Goal: Task Accomplishment & Management: Manage account settings

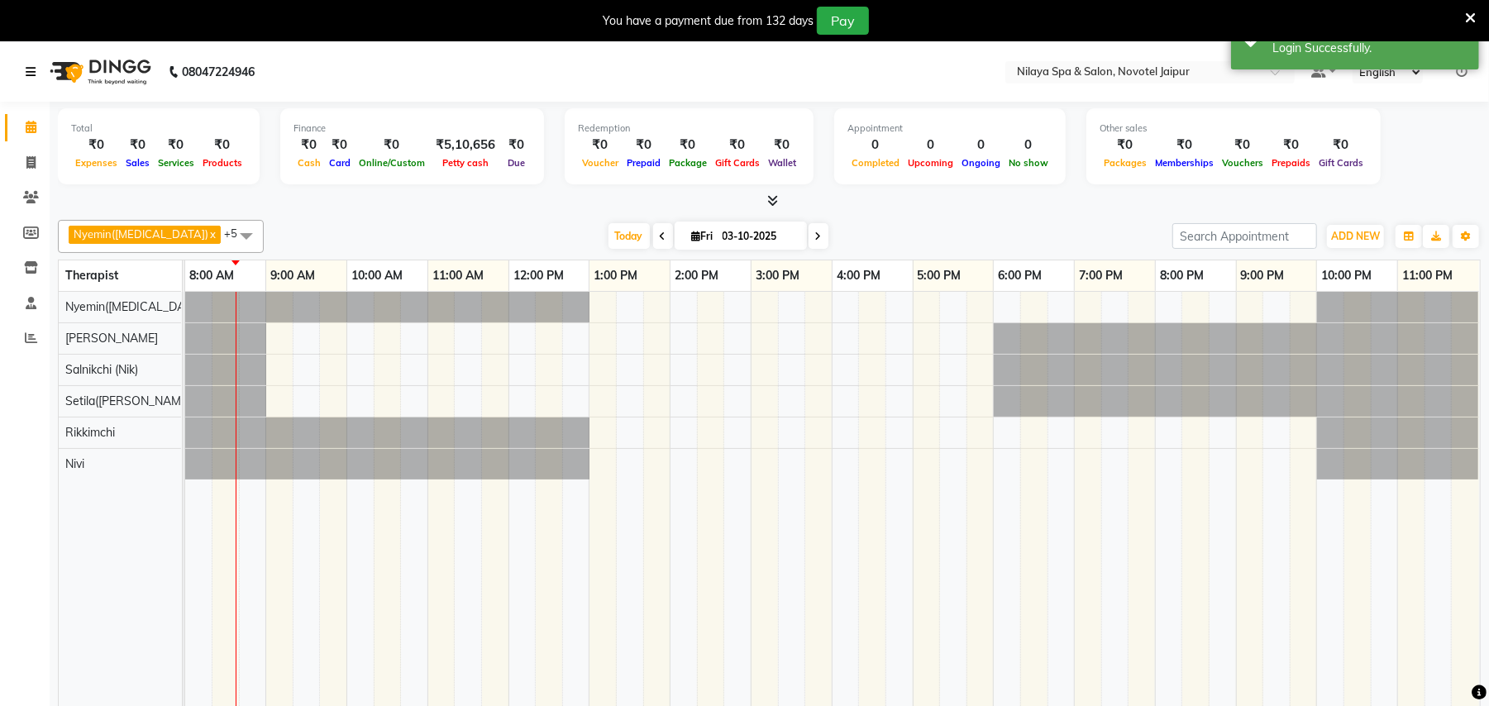
click at [28, 60] on link at bounding box center [34, 72] width 17 height 46
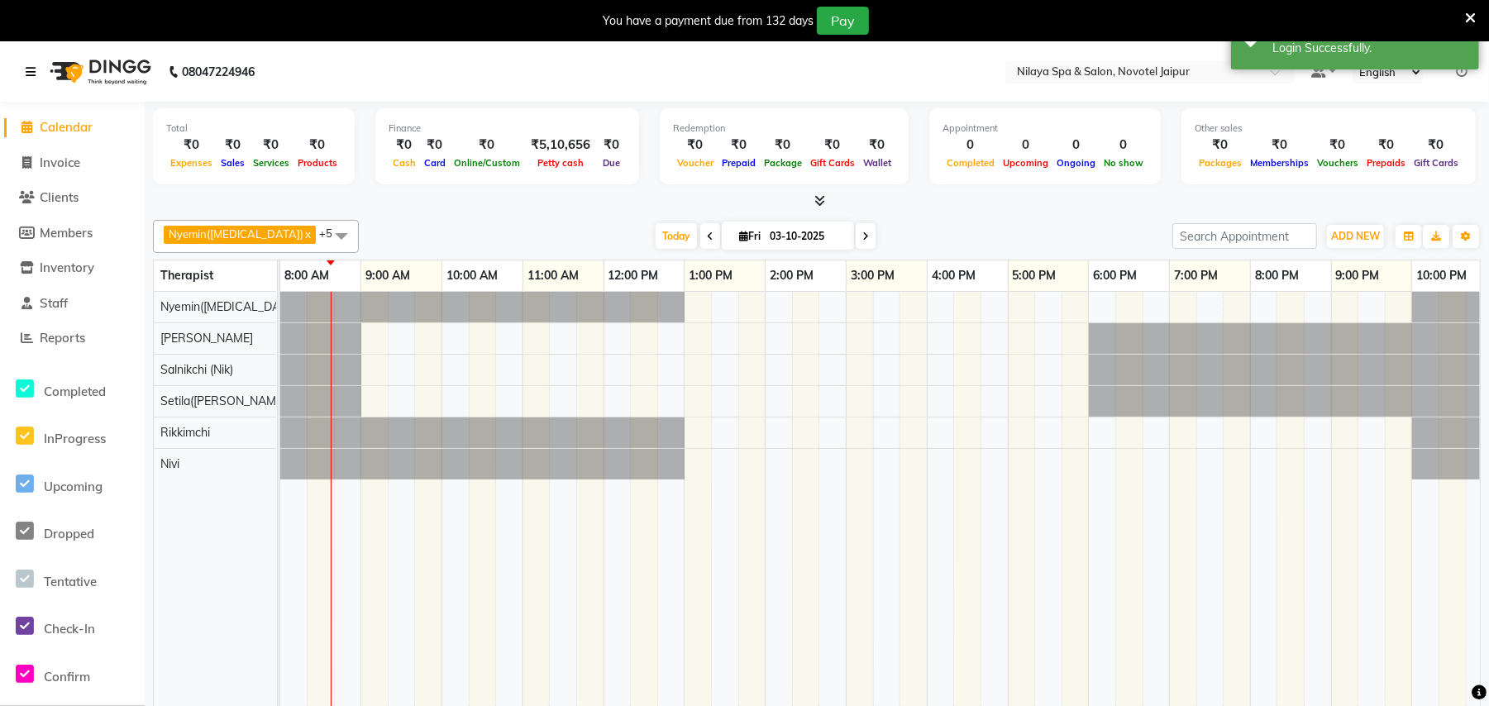
click at [36, 61] on link at bounding box center [34, 72] width 17 height 46
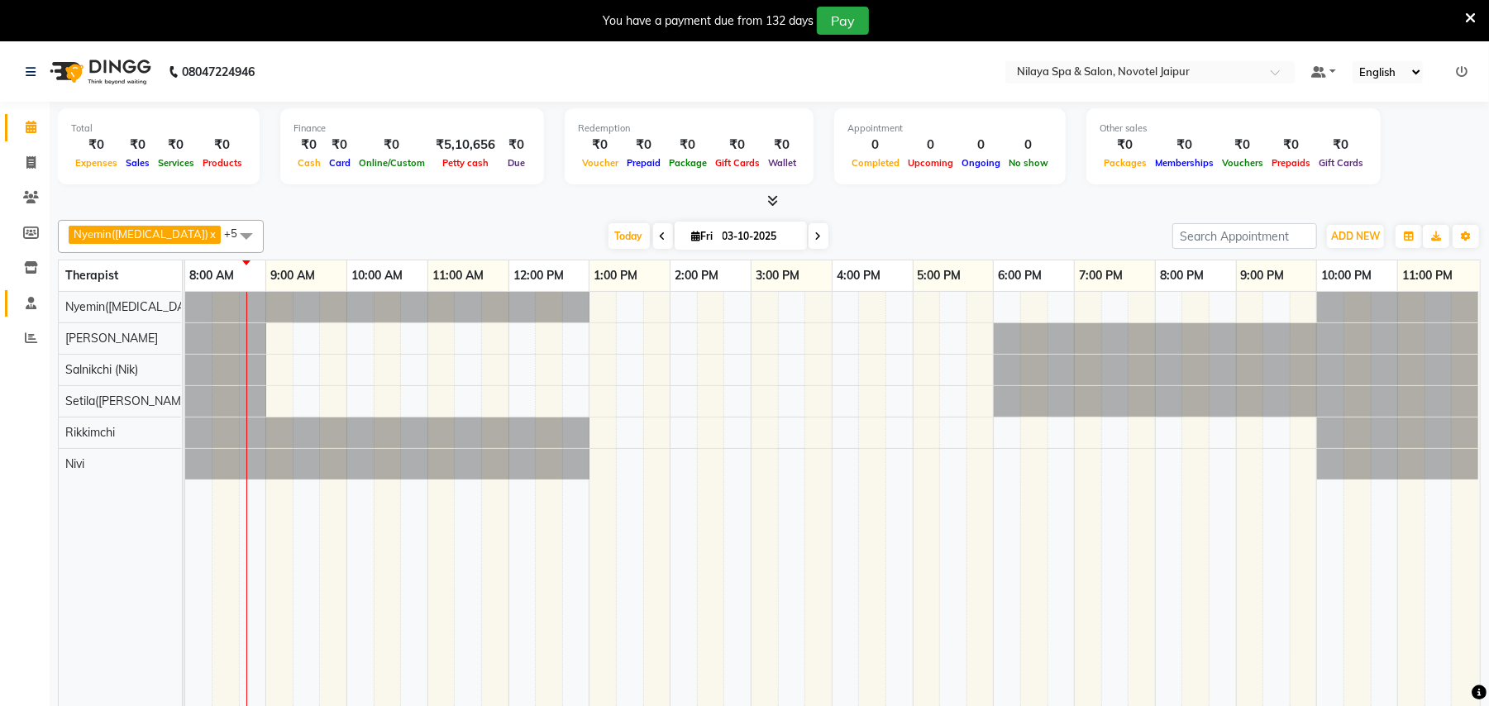
click at [33, 303] on icon at bounding box center [31, 303] width 11 height 12
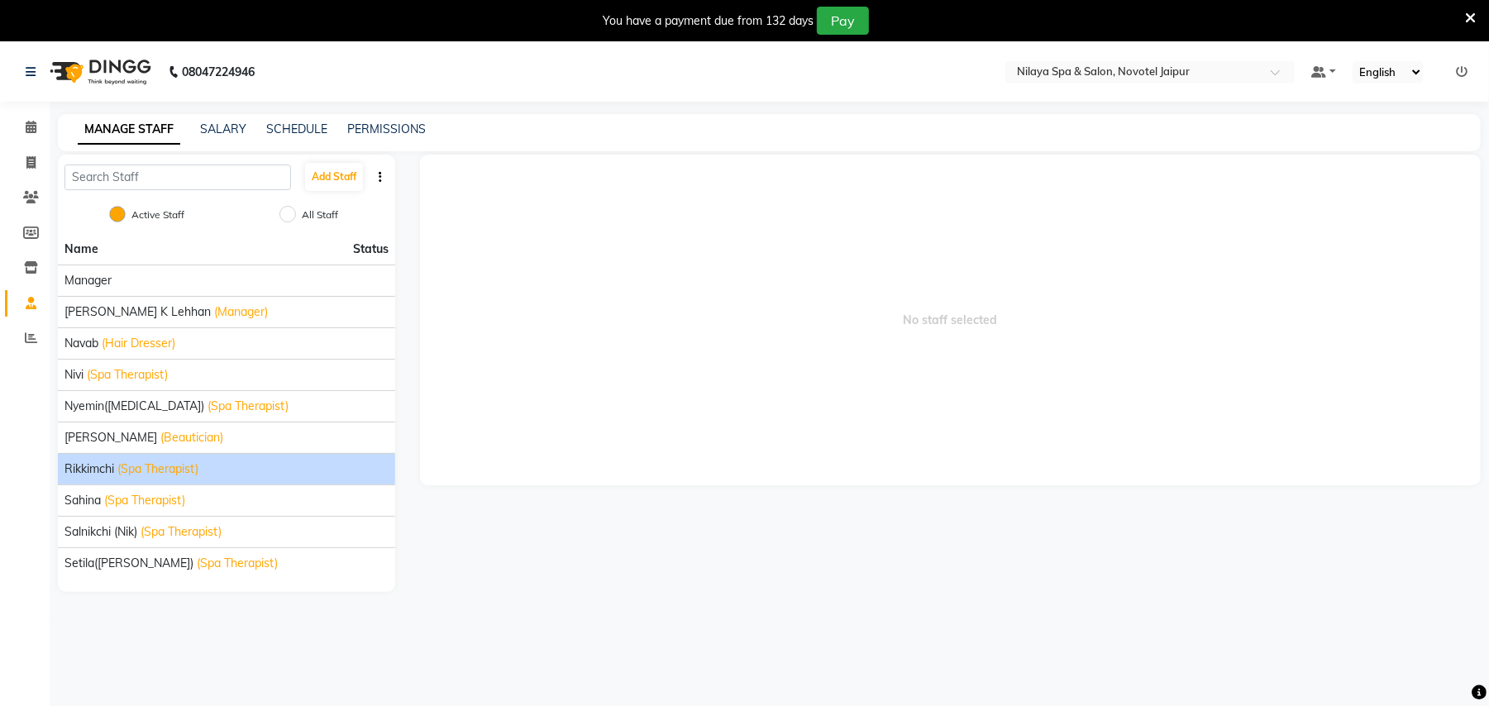
click at [188, 476] on span "(Spa Therapist)" at bounding box center [157, 468] width 81 height 17
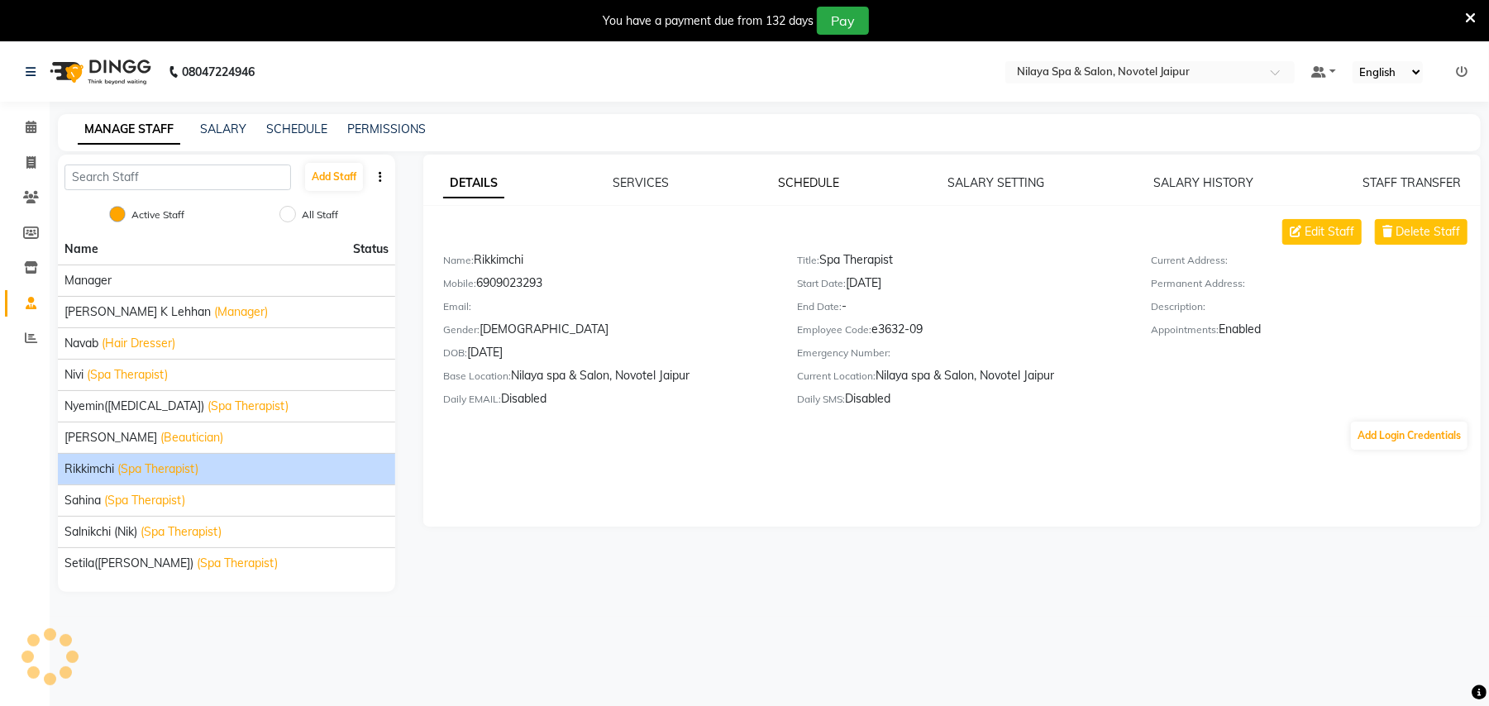
click at [814, 182] on link "SCHEDULE" at bounding box center [808, 182] width 61 height 15
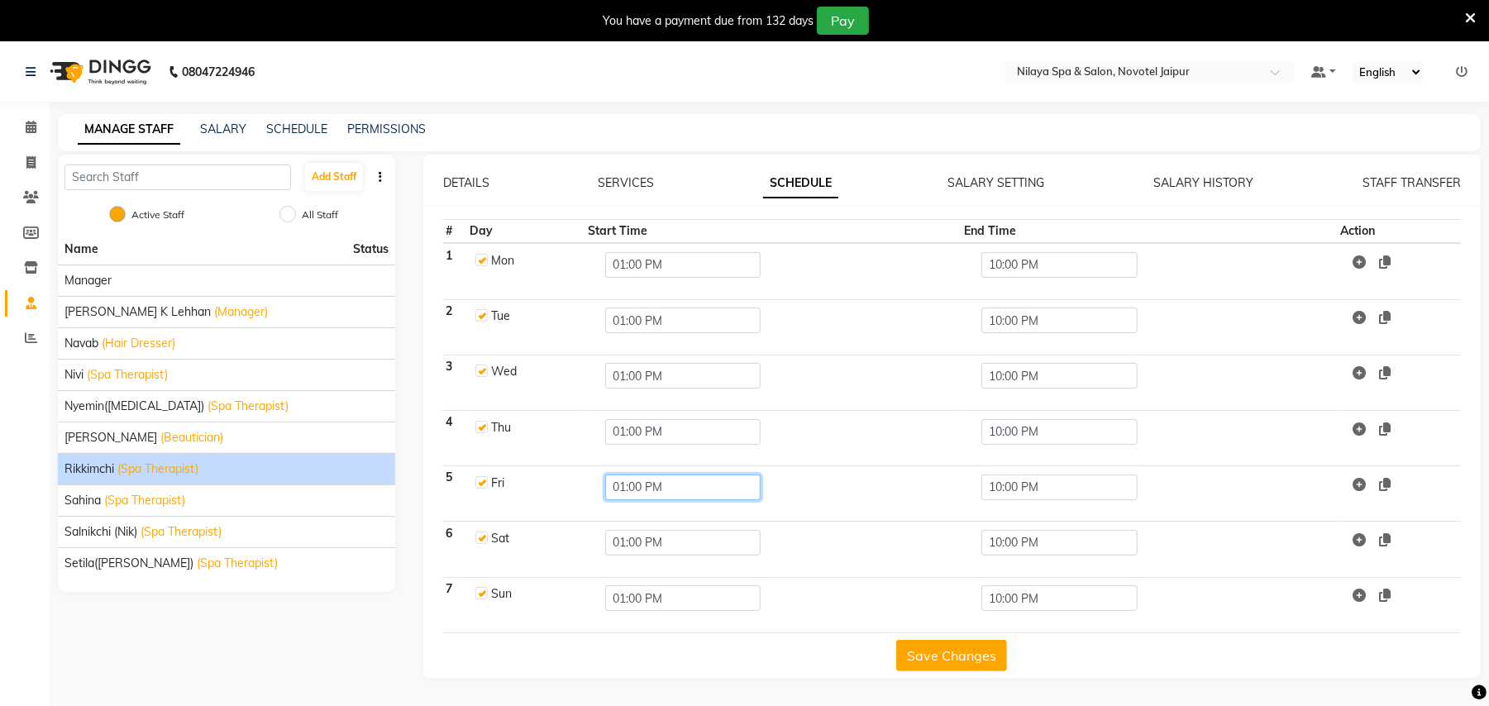
click at [618, 486] on input "01:00 PM" at bounding box center [682, 488] width 155 height 26
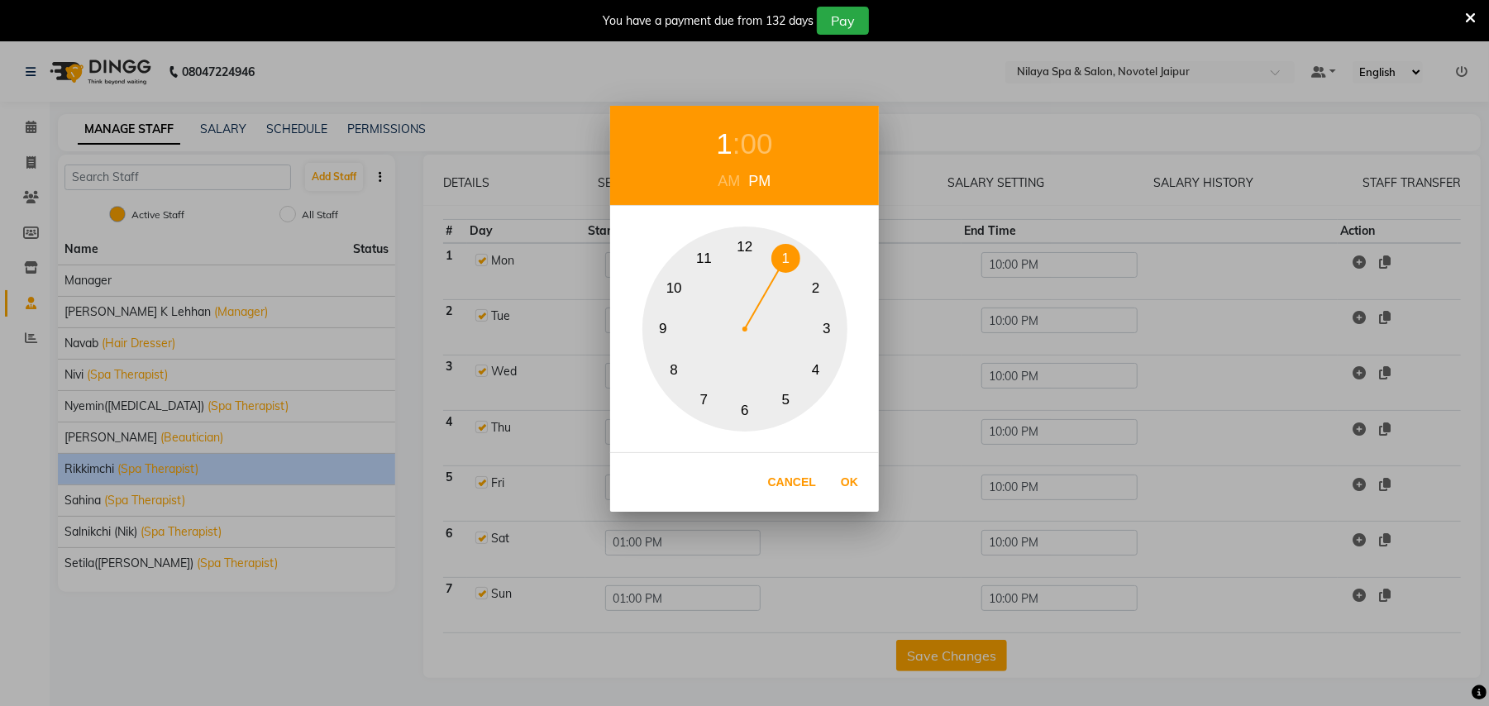
click at [729, 179] on div "AM" at bounding box center [729, 181] width 31 height 22
click at [663, 318] on button "9" at bounding box center [663, 329] width 29 height 29
click at [848, 484] on button "Ok" at bounding box center [850, 482] width 34 height 34
type input "09:00 AM"
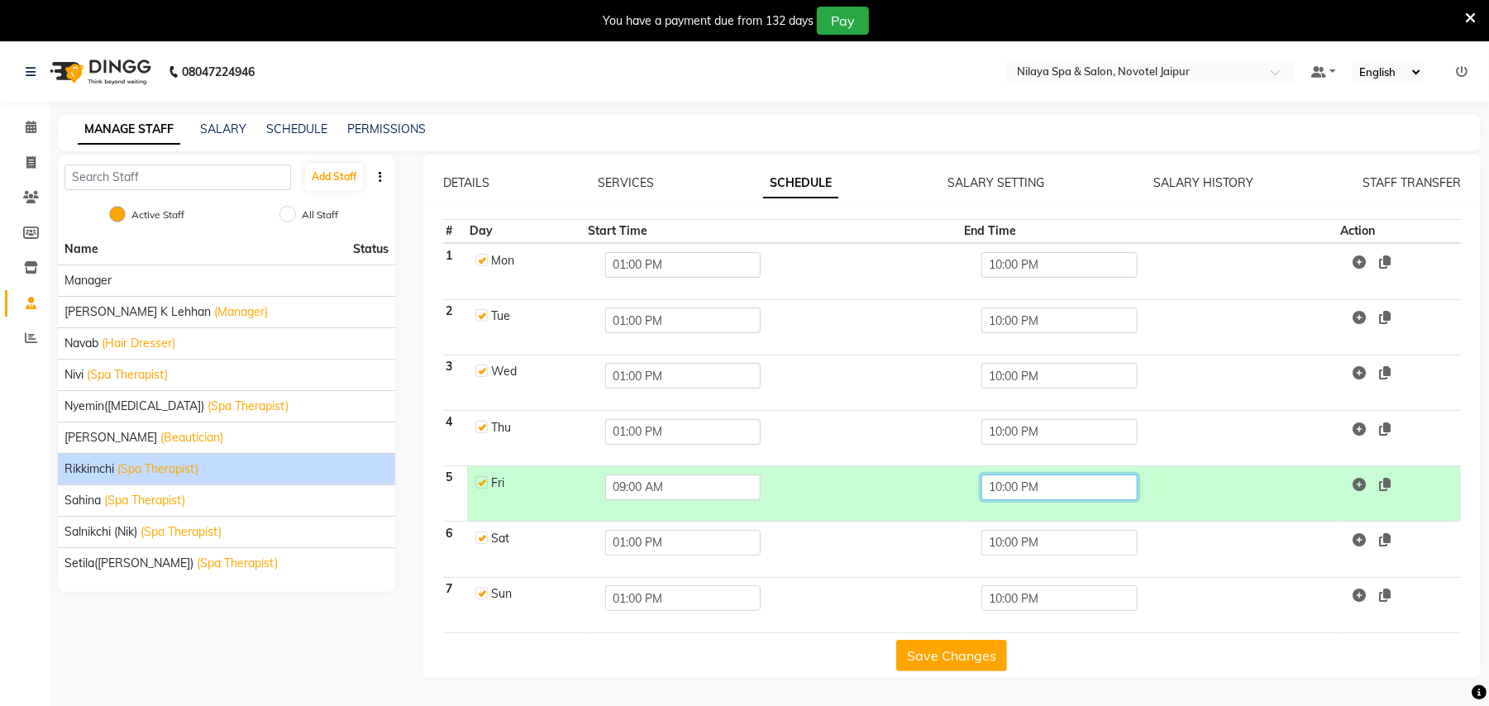
click at [994, 483] on input "10:00 PM" at bounding box center [1058, 488] width 155 height 26
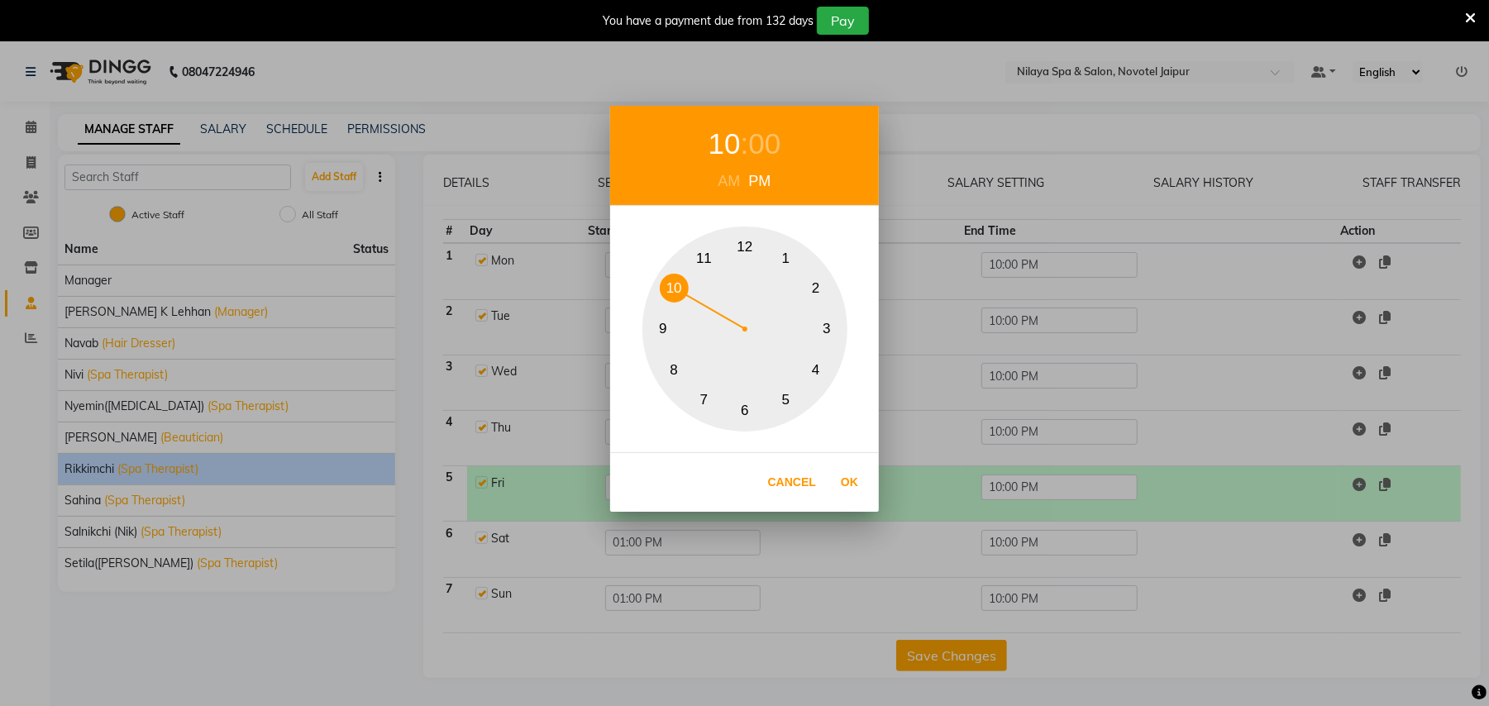
click at [739, 403] on button "6" at bounding box center [745, 411] width 29 height 29
click at [851, 480] on button "Ok" at bounding box center [850, 482] width 34 height 34
type input "06:00 PM"
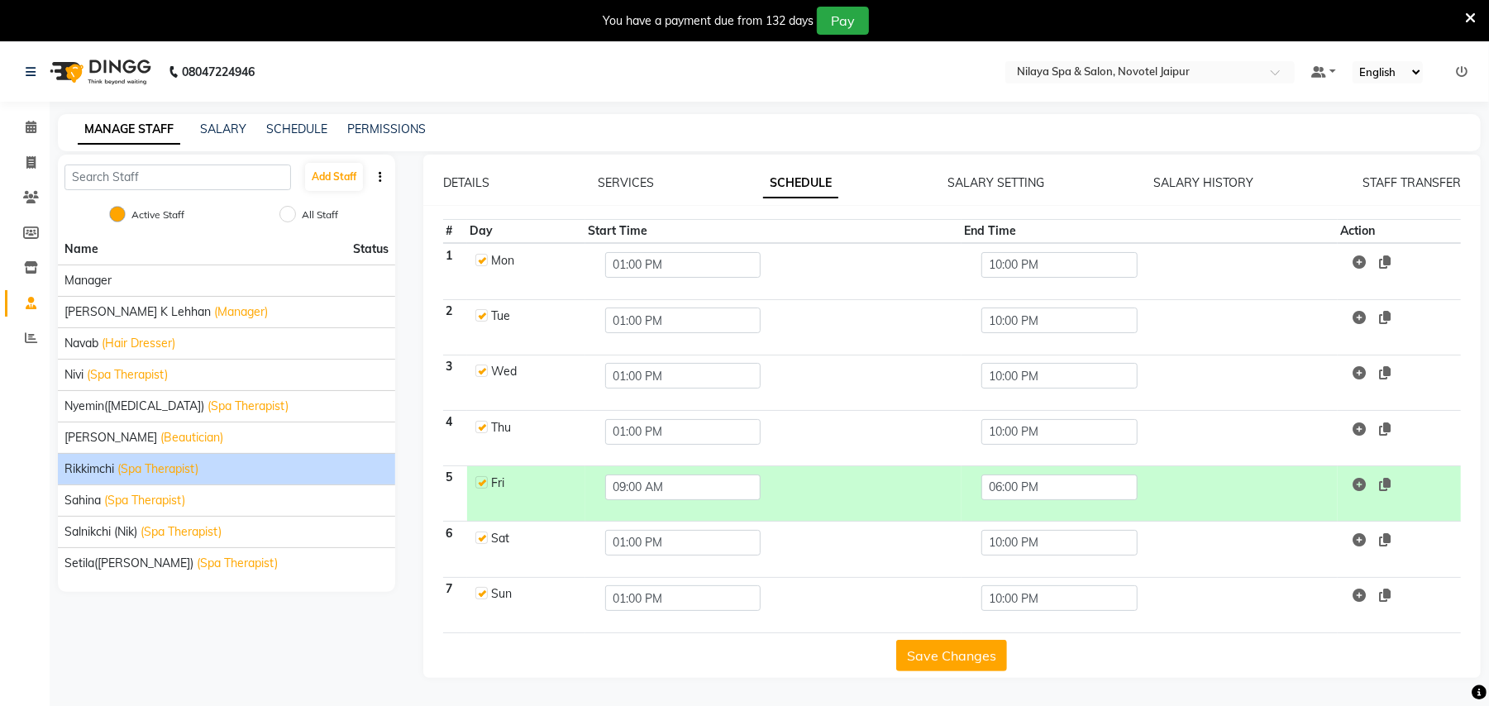
click at [957, 655] on button "Save Changes" at bounding box center [951, 655] width 111 height 31
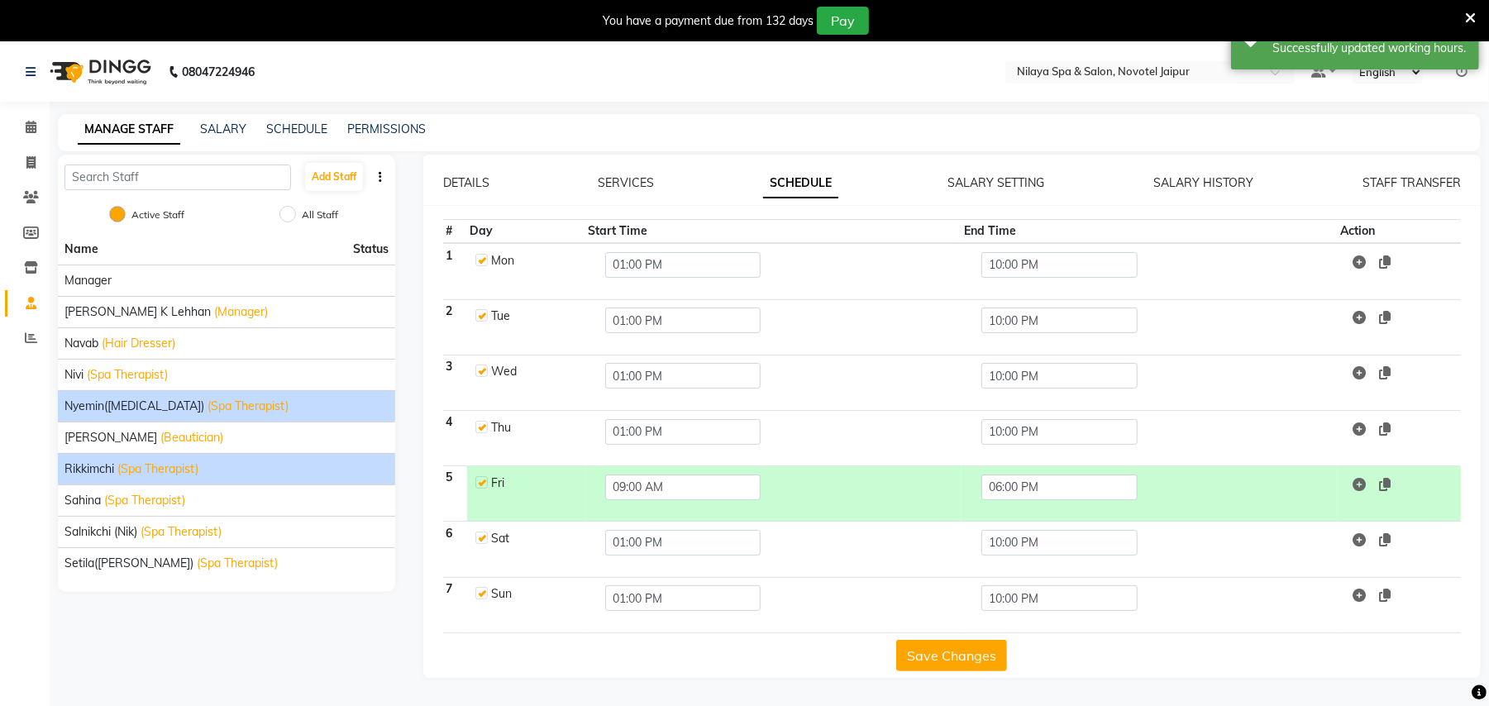
click at [208, 412] on span "(Spa Therapist)" at bounding box center [248, 406] width 81 height 17
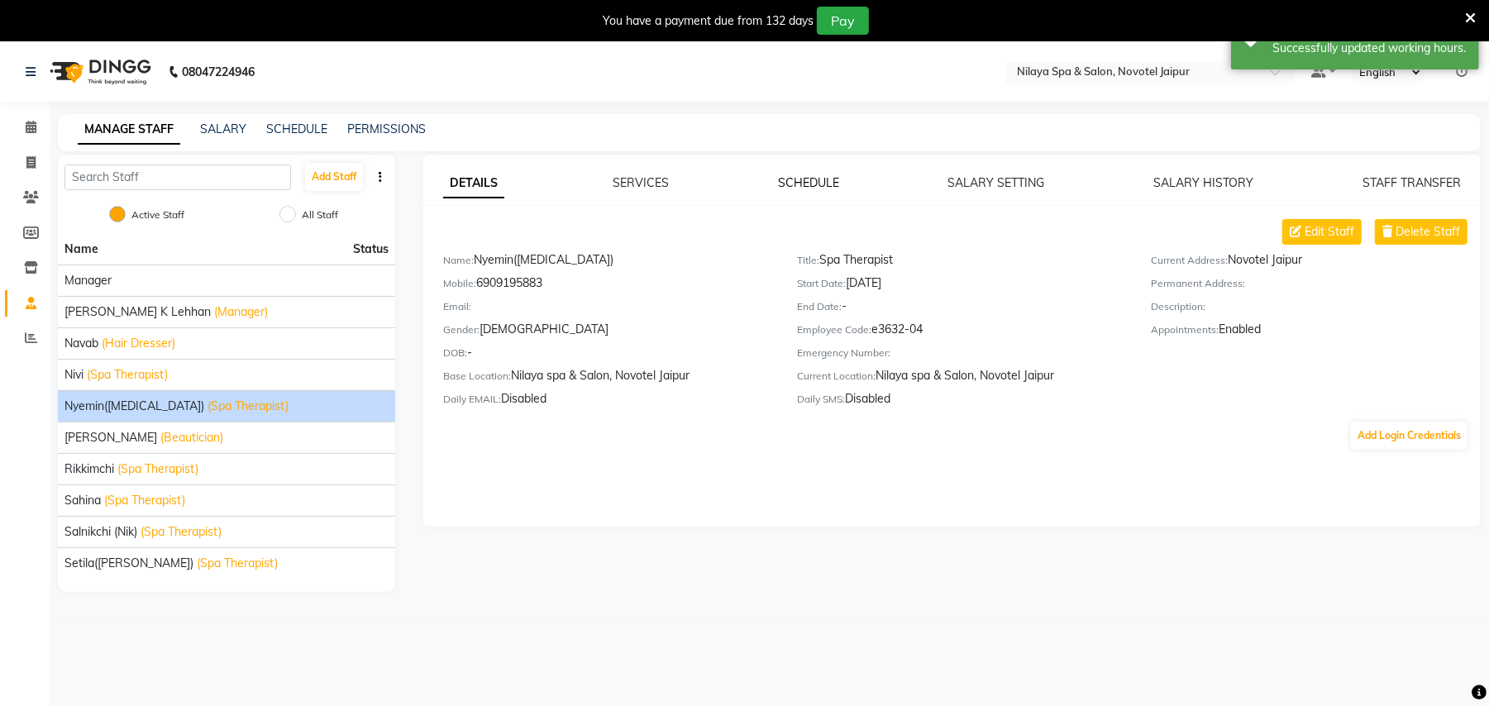
click at [784, 183] on link "SCHEDULE" at bounding box center [808, 182] width 61 height 15
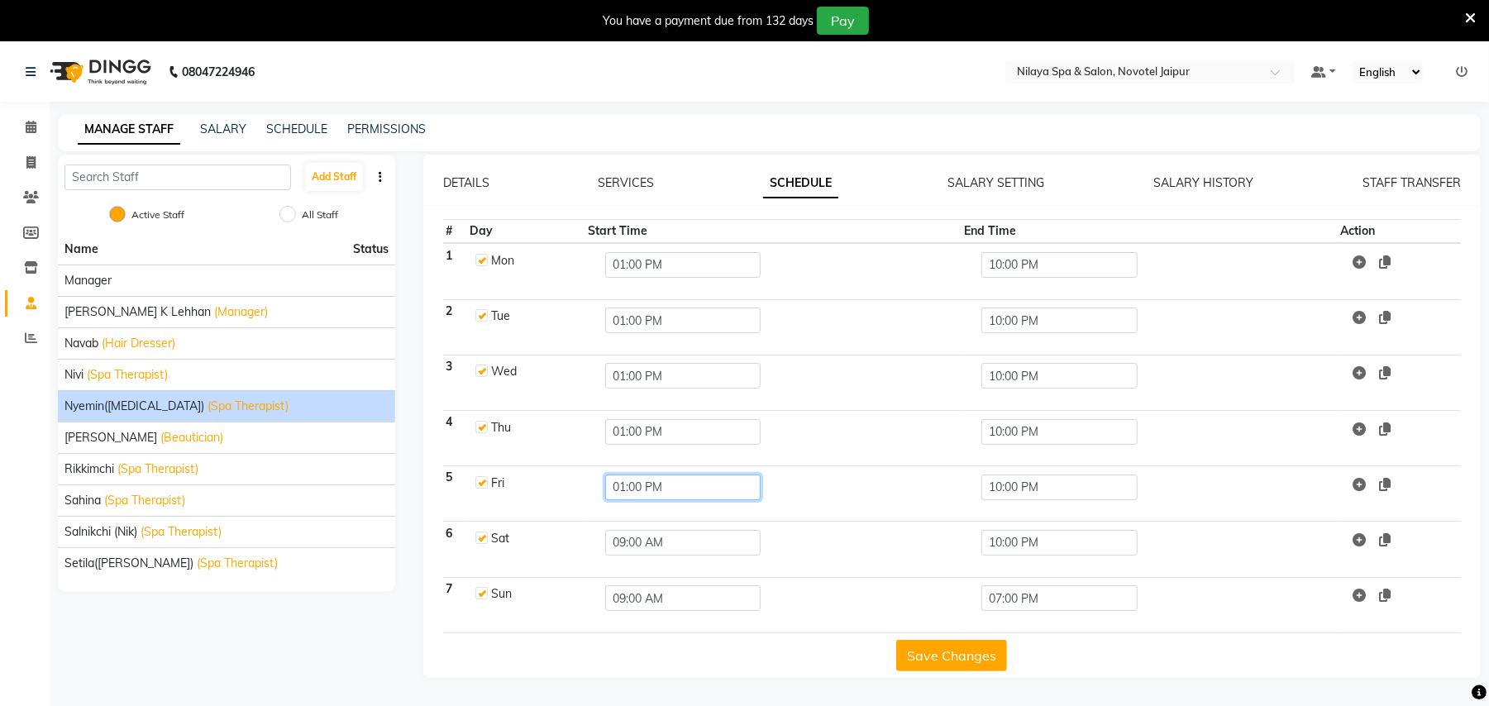
click at [635, 488] on input "01:00 PM" at bounding box center [682, 488] width 155 height 26
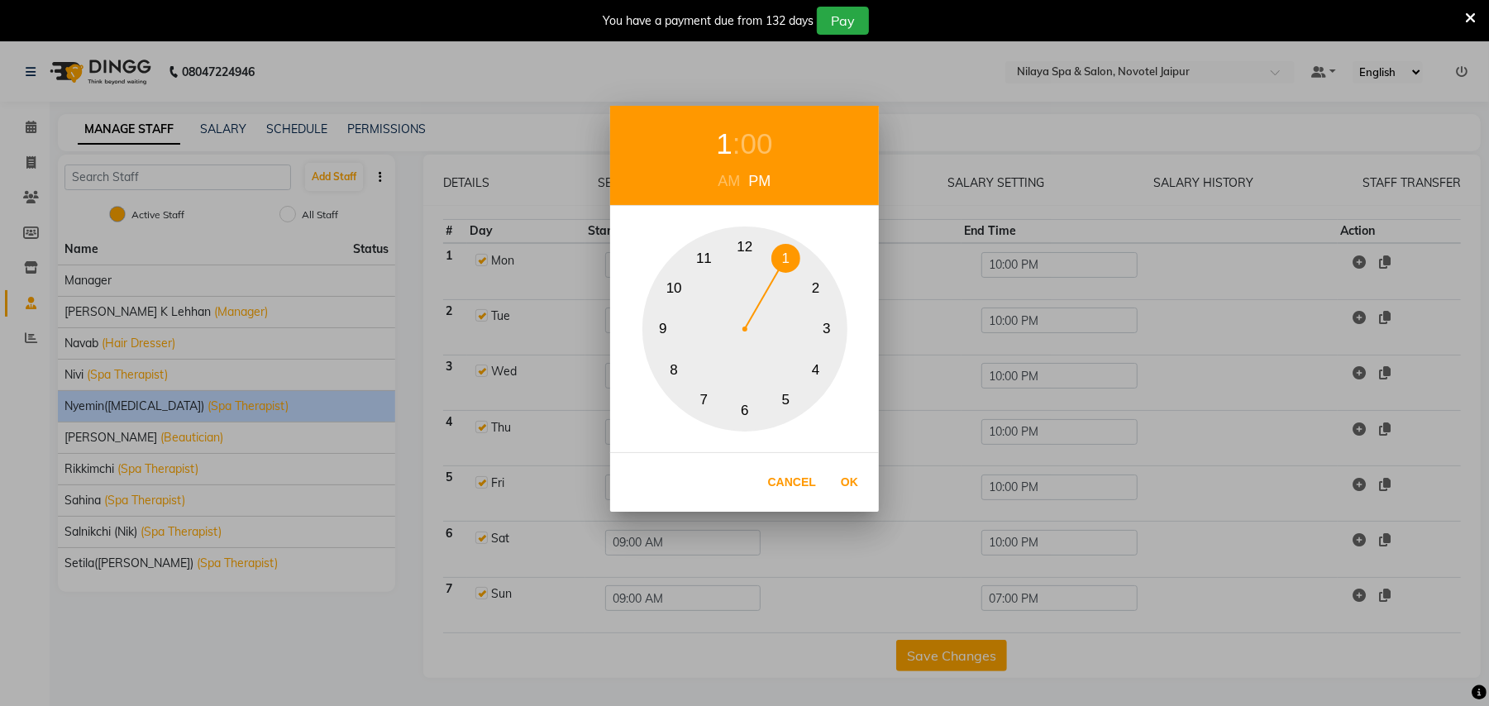
click at [728, 179] on div "AM" at bounding box center [729, 181] width 31 height 22
click at [655, 322] on button "9" at bounding box center [663, 329] width 29 height 29
click at [854, 481] on button "Ok" at bounding box center [850, 482] width 34 height 34
type input "09:00 AM"
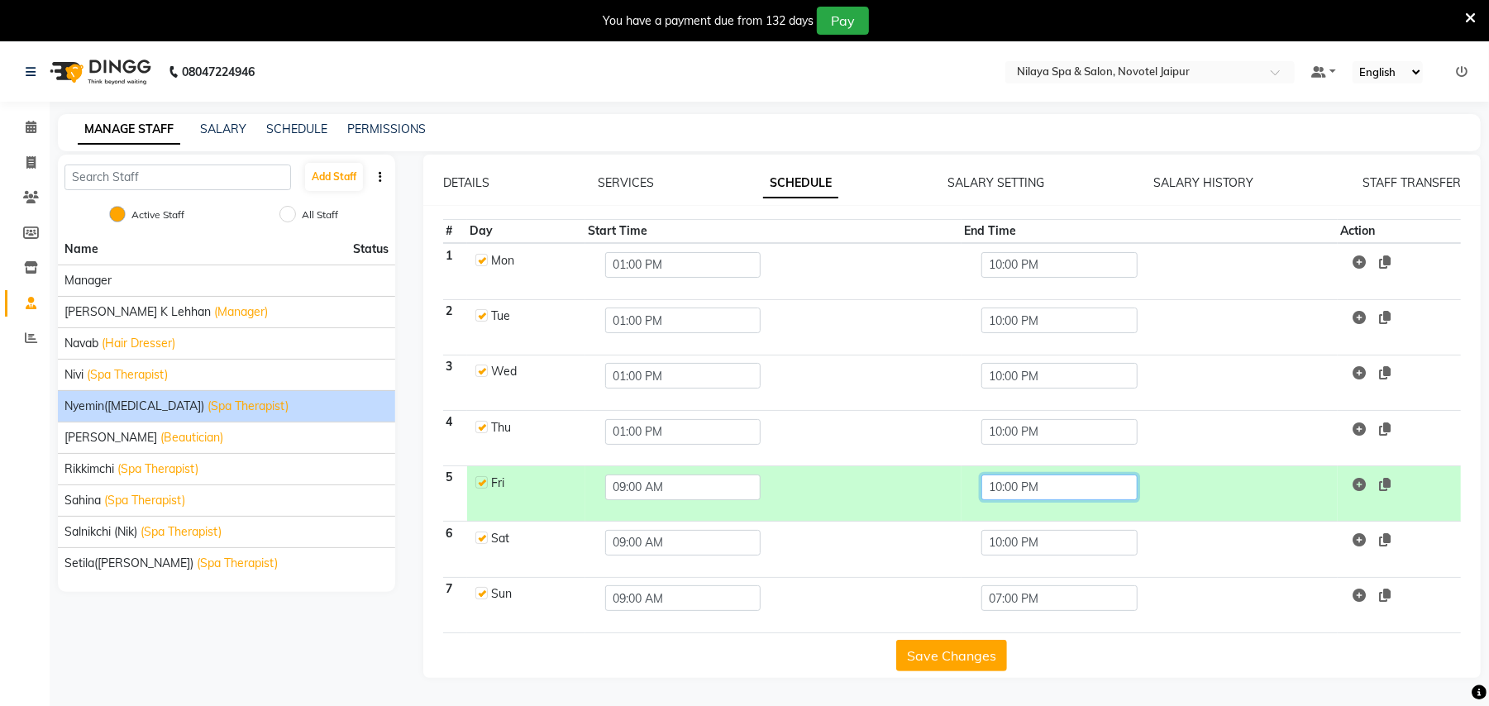
click at [989, 486] on input "10:00 PM" at bounding box center [1058, 488] width 155 height 26
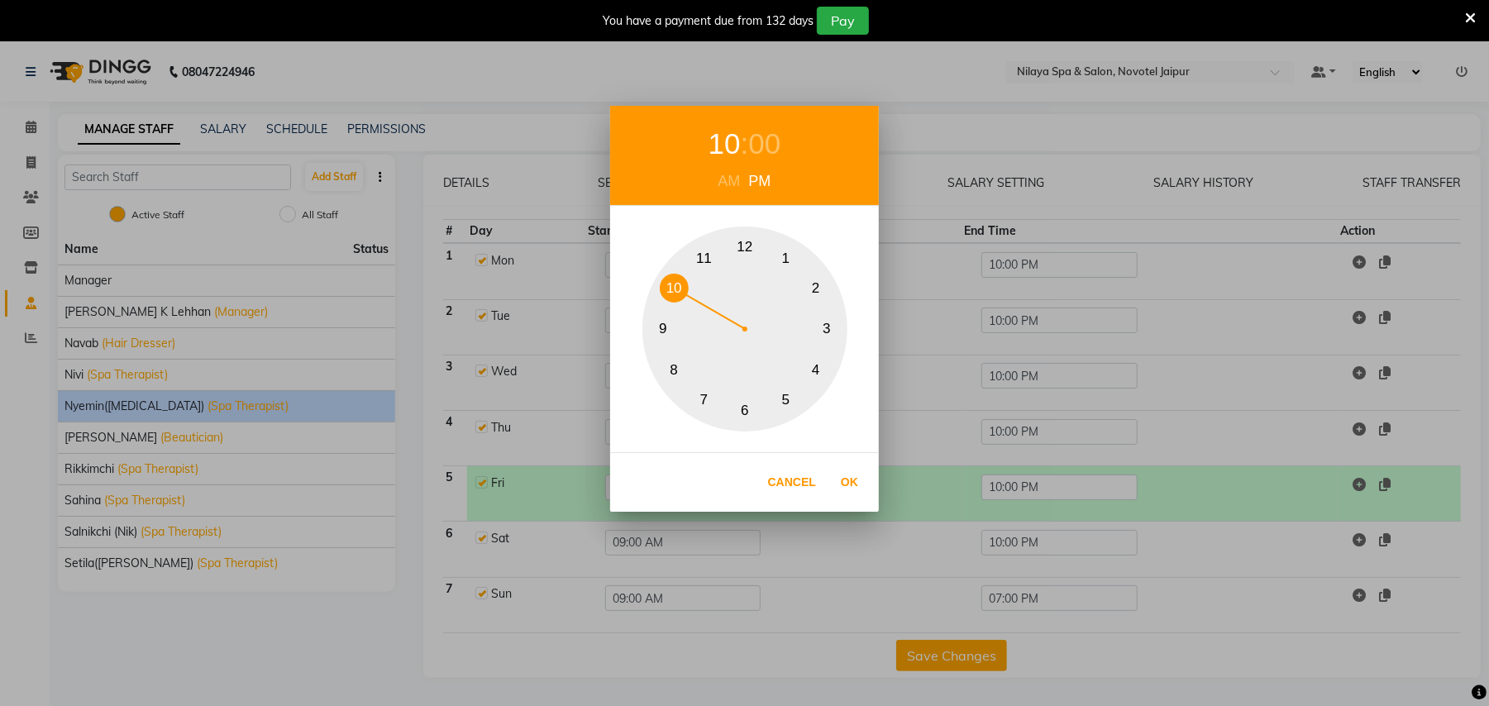
click at [1007, 488] on div "10 : 00 AM PM 1 2 3 4 5 6 7 8 9 10 11 12 Cancel Ok" at bounding box center [744, 353] width 1489 height 706
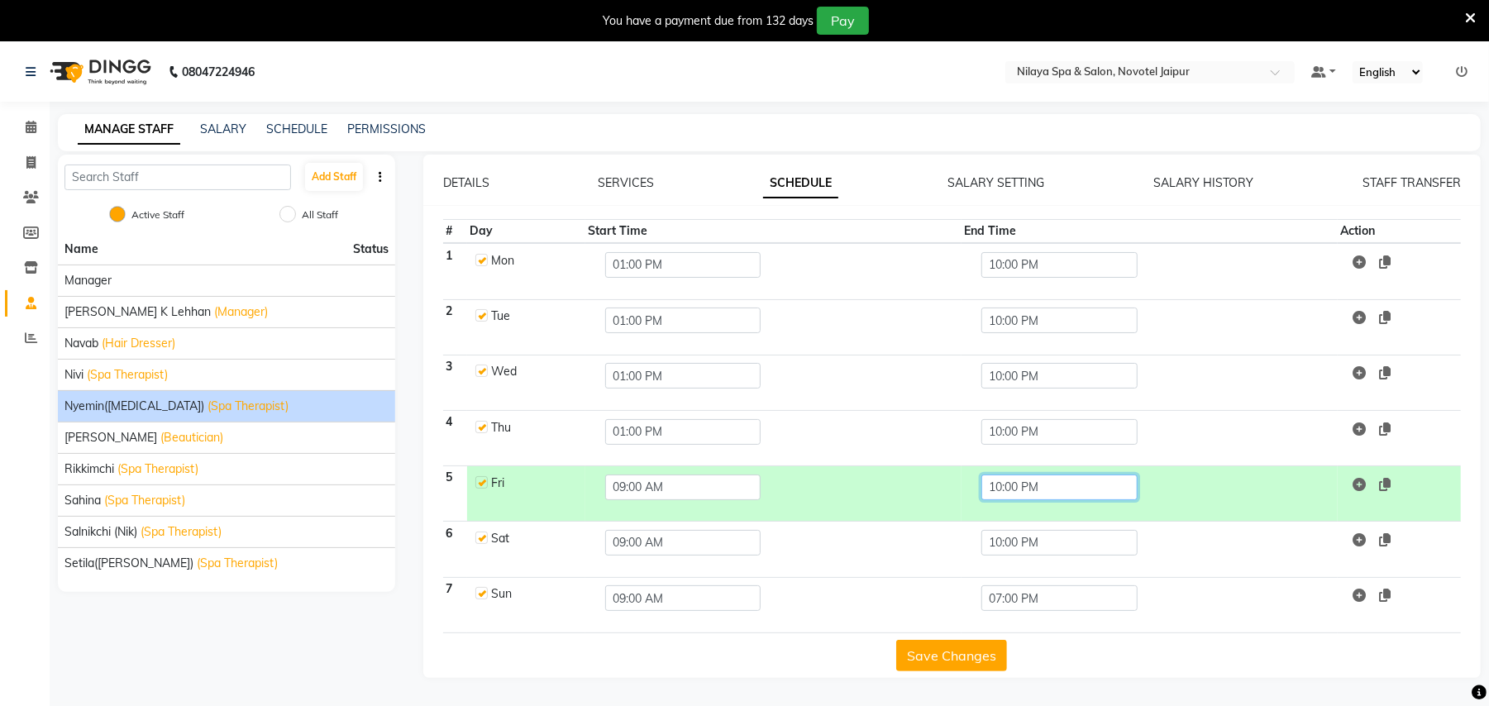
click at [1023, 494] on input "10:00 PM" at bounding box center [1058, 488] width 155 height 26
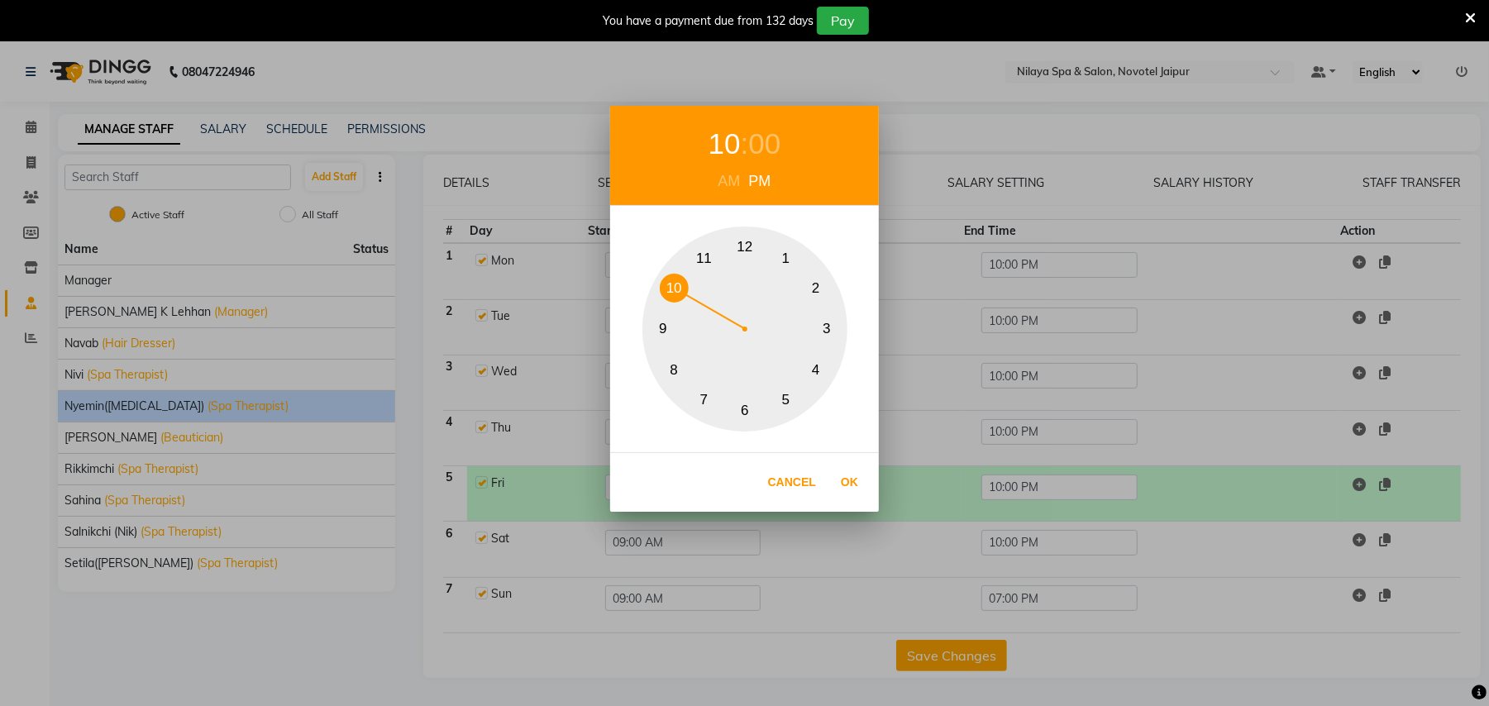
click at [744, 403] on button "6" at bounding box center [745, 411] width 29 height 29
click at [850, 481] on button "Ok" at bounding box center [850, 482] width 34 height 34
type input "06:00 PM"
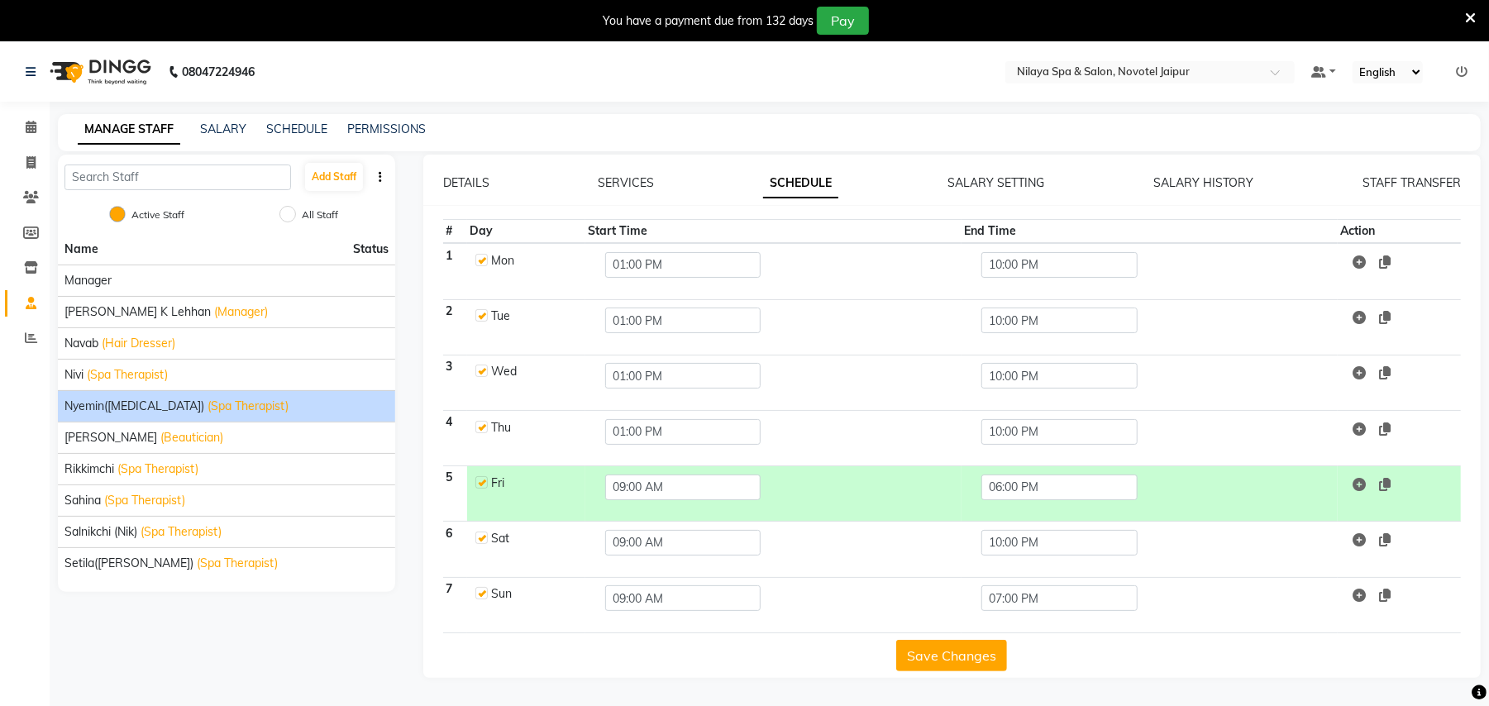
click at [971, 656] on button "Save Changes" at bounding box center [951, 655] width 111 height 31
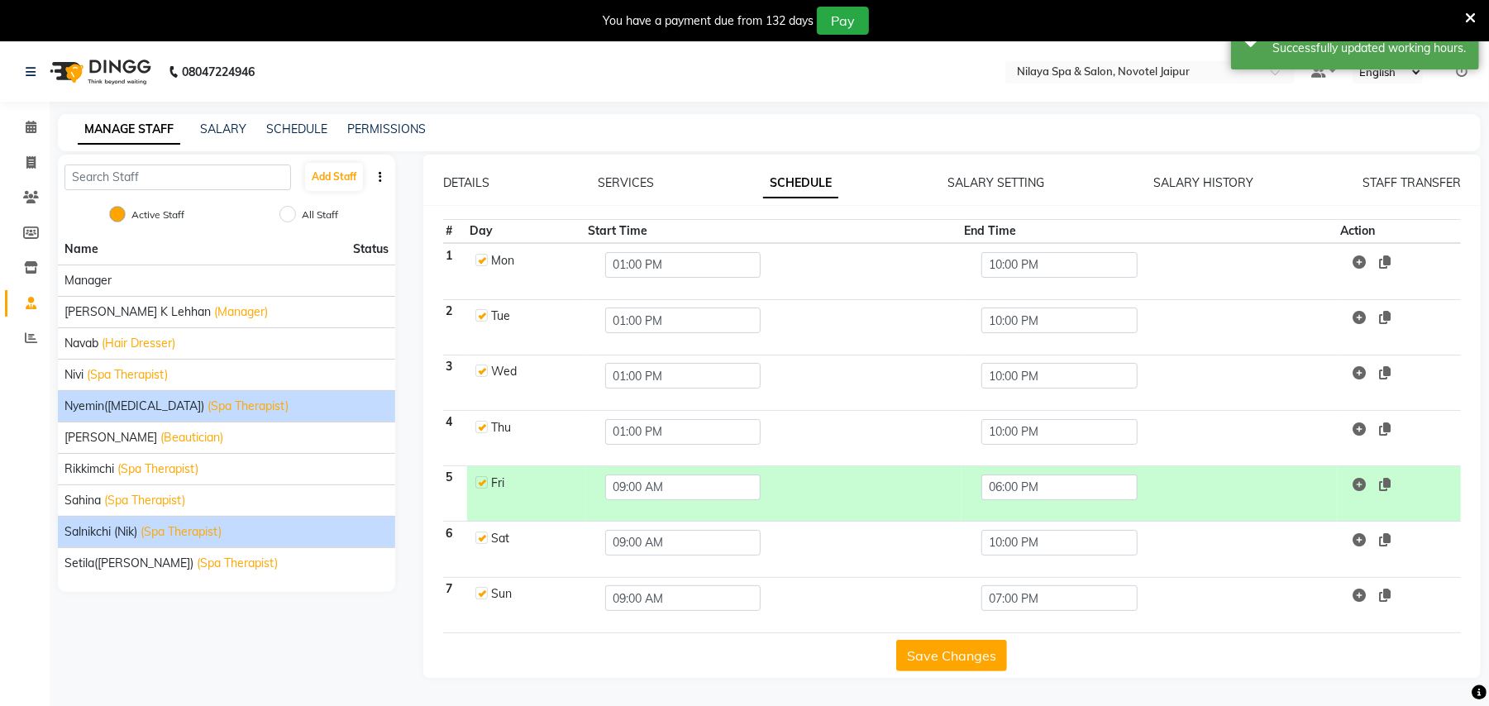
click at [142, 531] on span "(Spa Therapist)" at bounding box center [181, 531] width 81 height 17
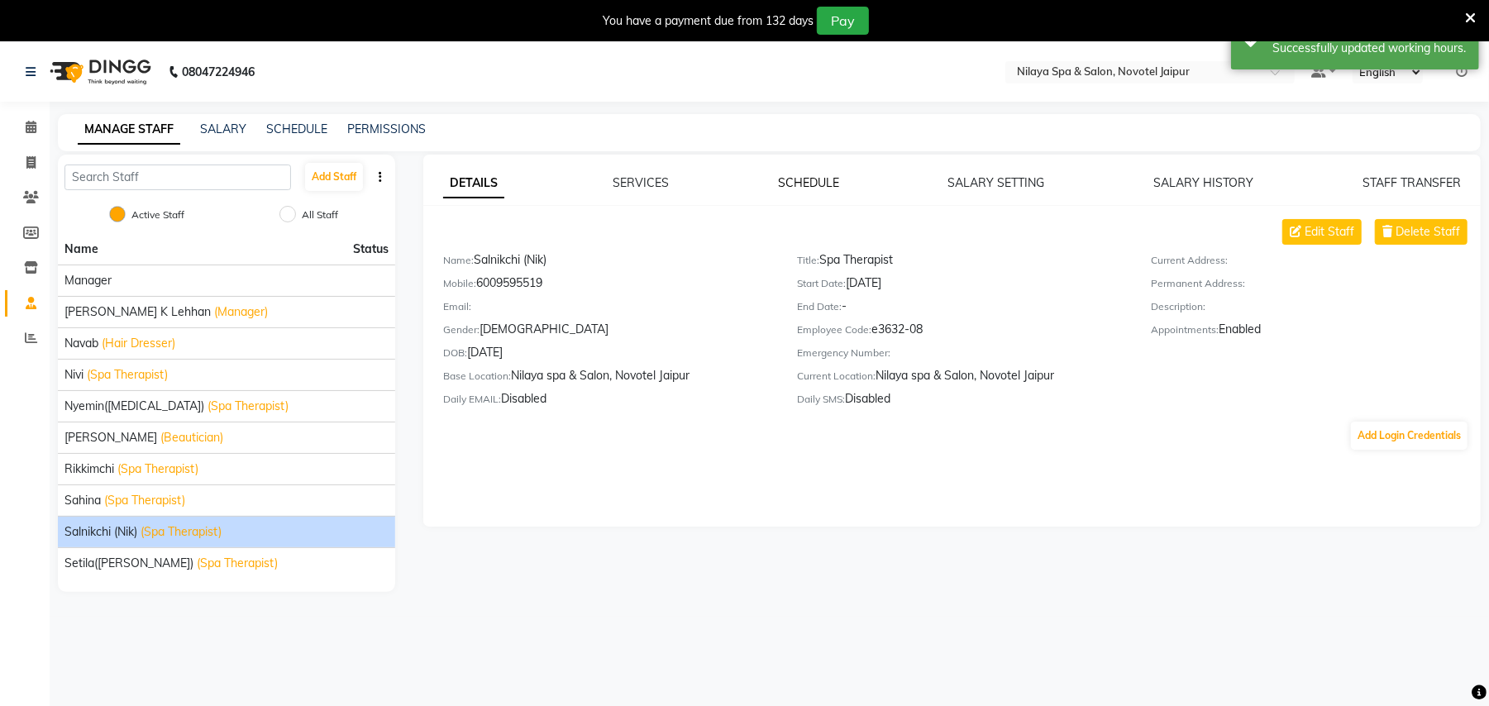
click at [795, 182] on link "SCHEDULE" at bounding box center [808, 182] width 61 height 15
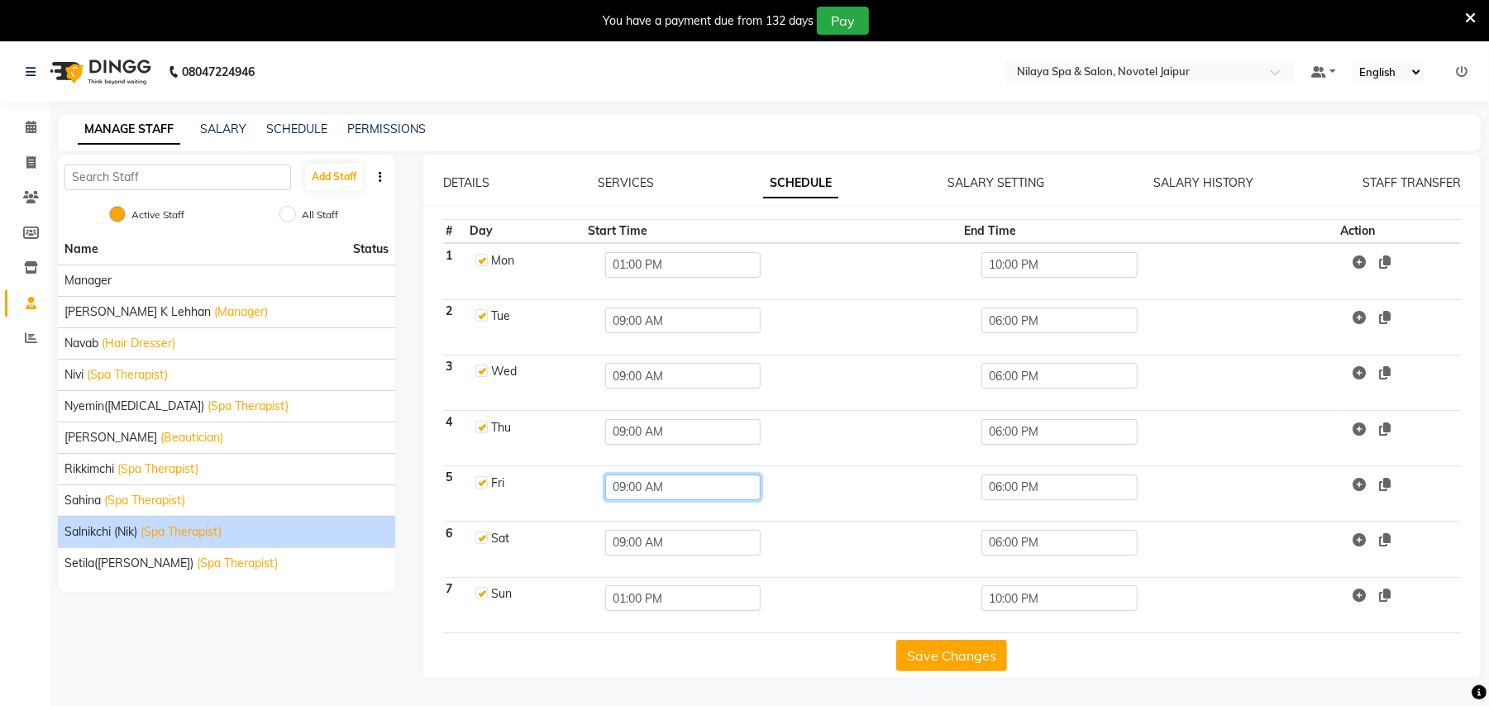
click at [632, 497] on input "09:00 AM" at bounding box center [682, 488] width 155 height 26
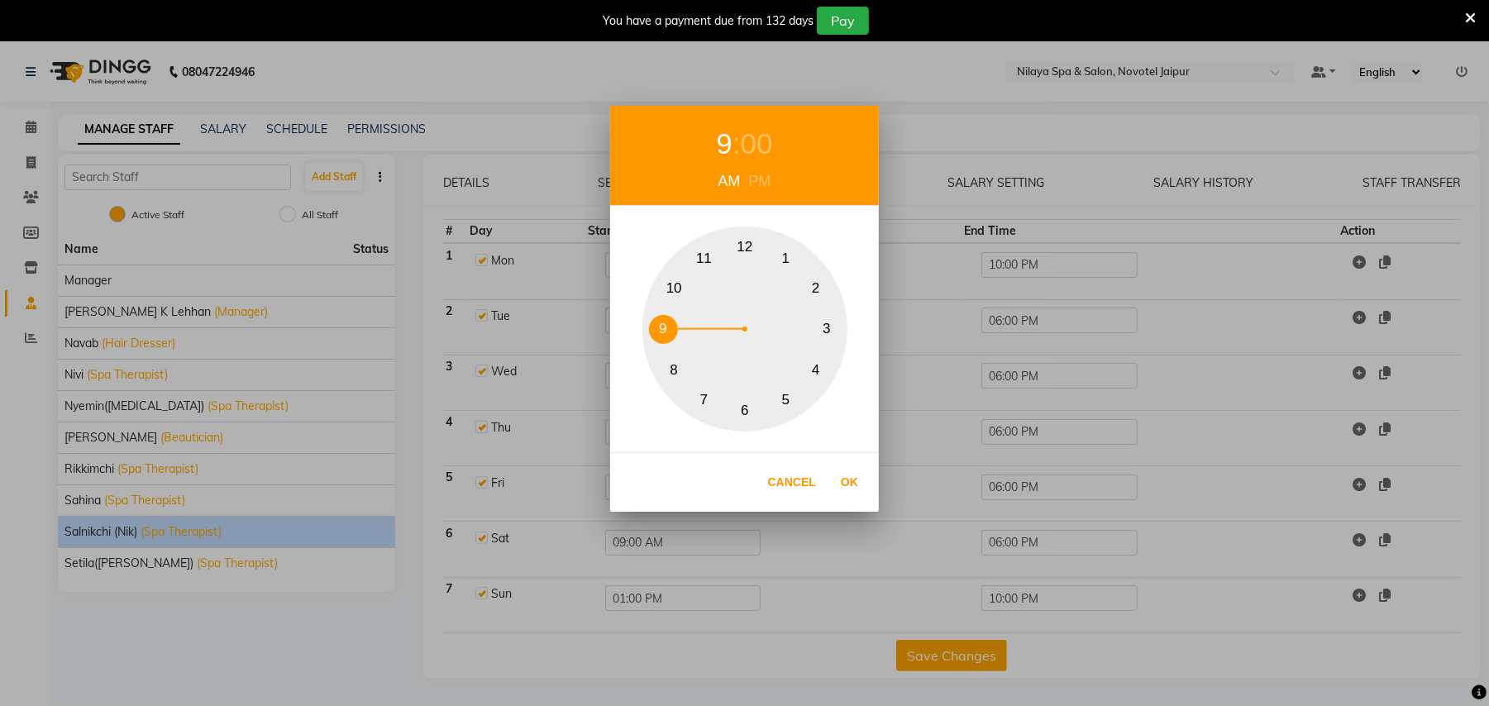
click at [762, 179] on div "PM" at bounding box center [760, 181] width 31 height 22
click at [785, 246] on button "1" at bounding box center [785, 258] width 29 height 29
click at [848, 480] on button "Ok" at bounding box center [850, 482] width 34 height 34
type input "01:00 PM"
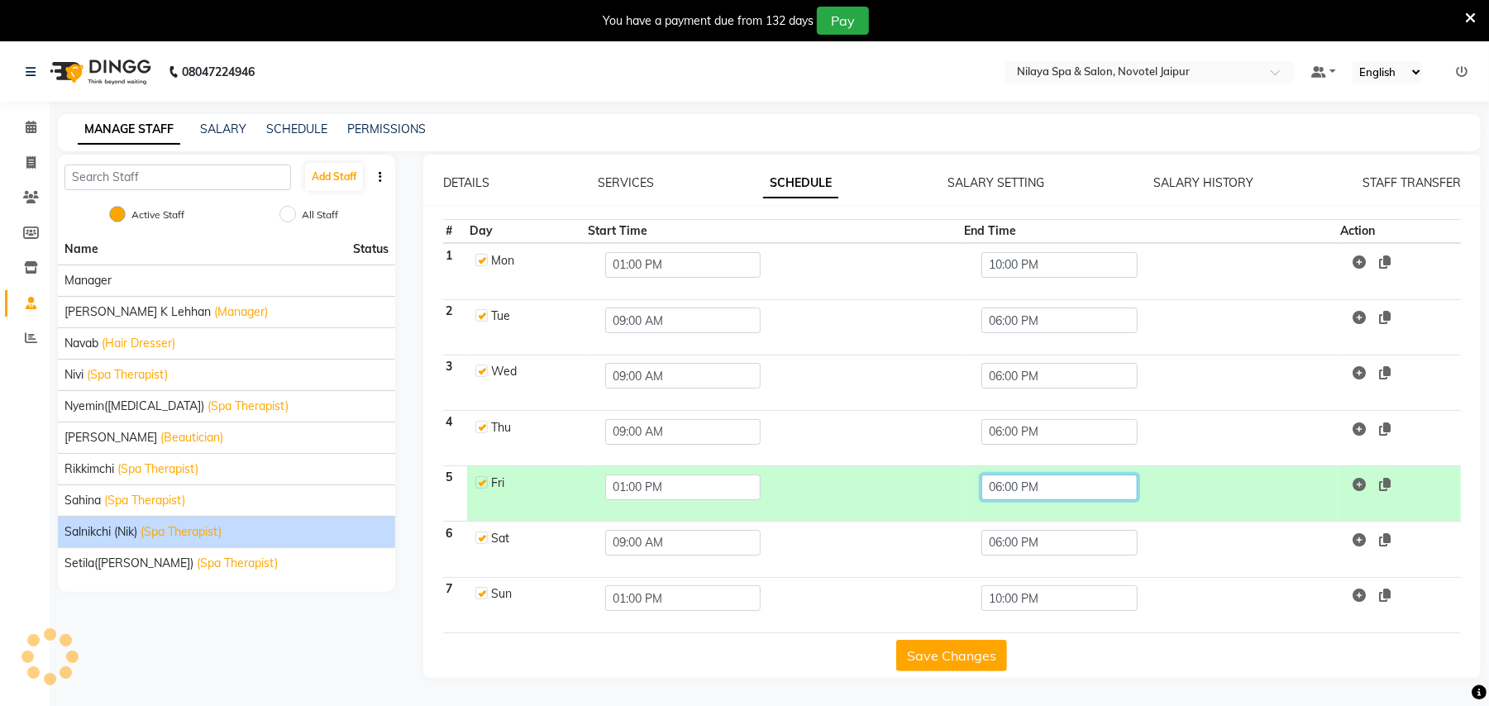
click at [1023, 483] on input "06:00 PM" at bounding box center [1058, 488] width 155 height 26
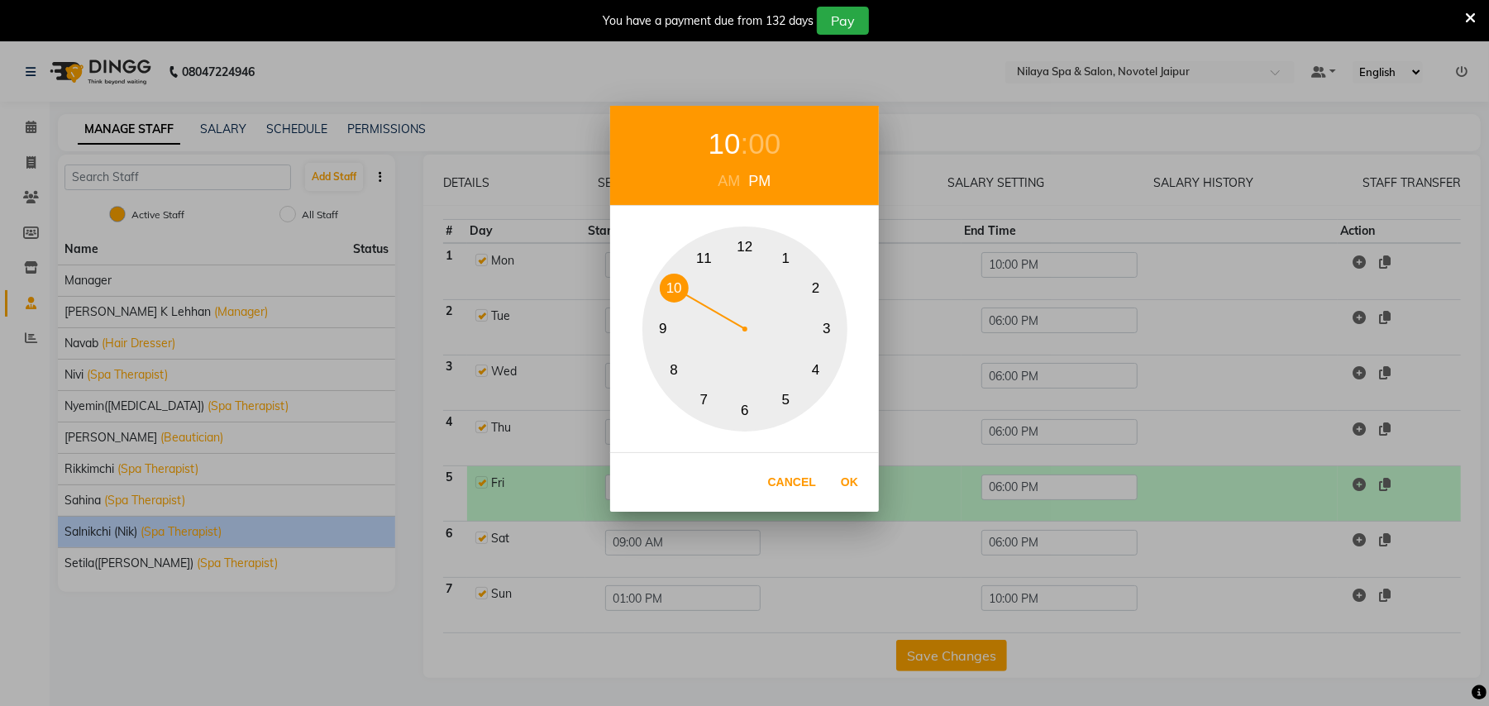
click at [670, 276] on button "10" at bounding box center [674, 288] width 29 height 29
click at [842, 480] on button "Ok" at bounding box center [850, 482] width 34 height 34
type input "10:00 PM"
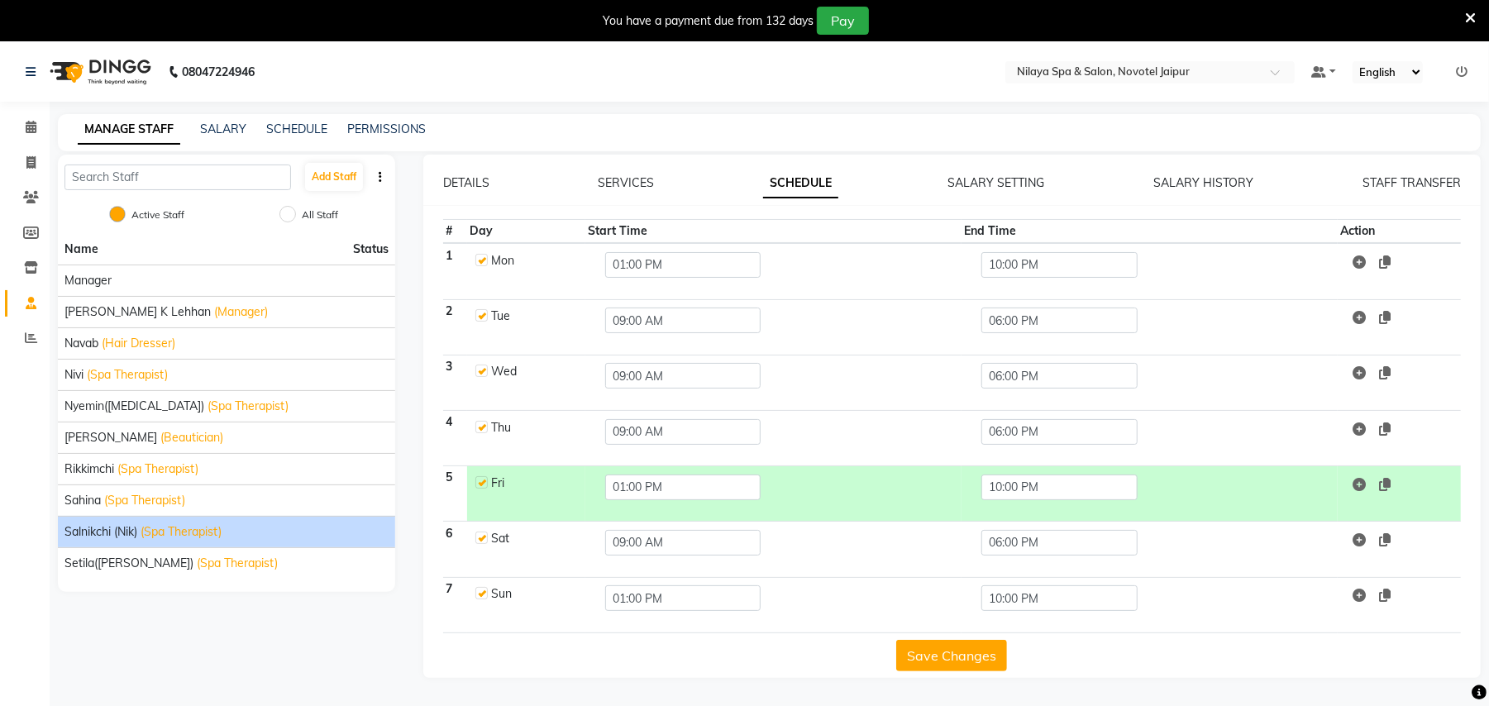
click at [953, 659] on button "Save Changes" at bounding box center [951, 655] width 111 height 31
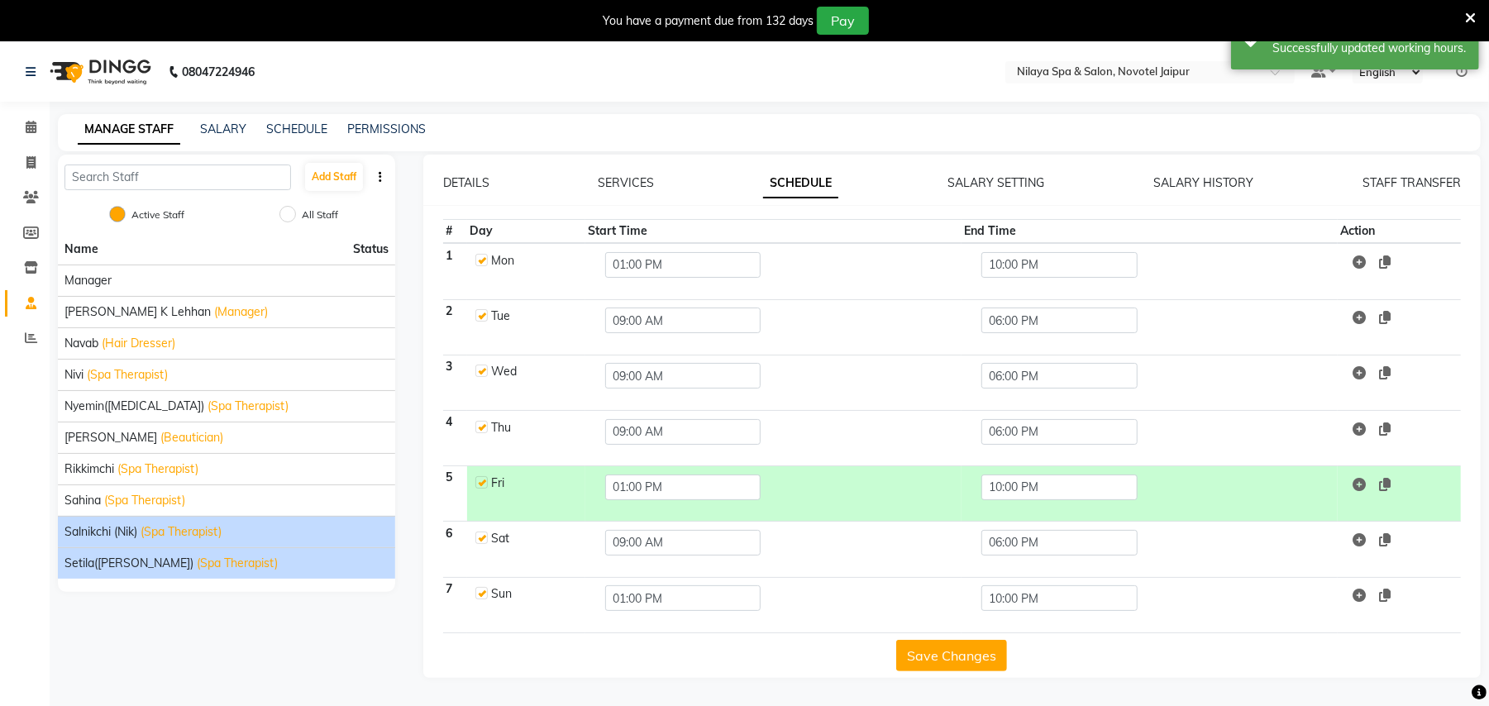
click at [130, 559] on div "Setila(Anne) (Spa Therapist)" at bounding box center [226, 563] width 324 height 17
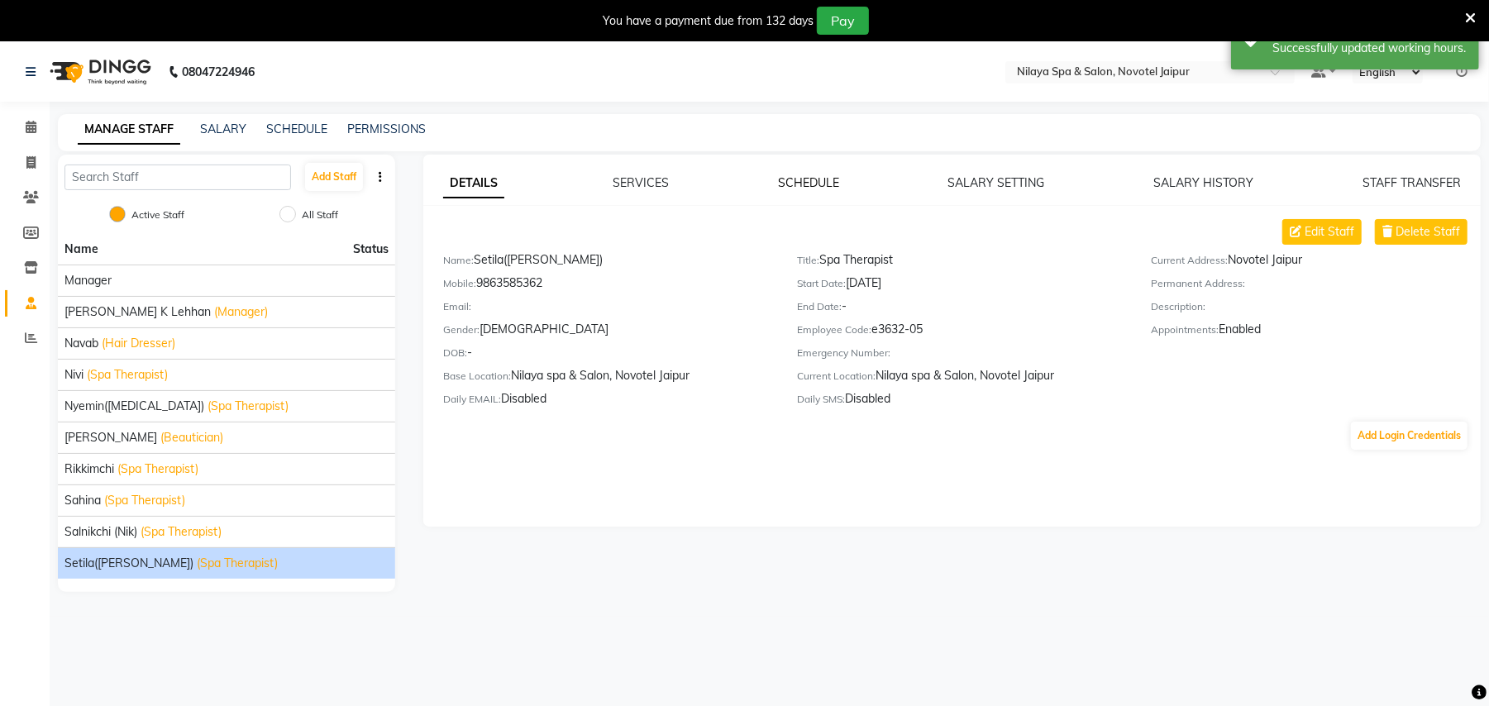
click at [805, 176] on link "SCHEDULE" at bounding box center [808, 182] width 61 height 15
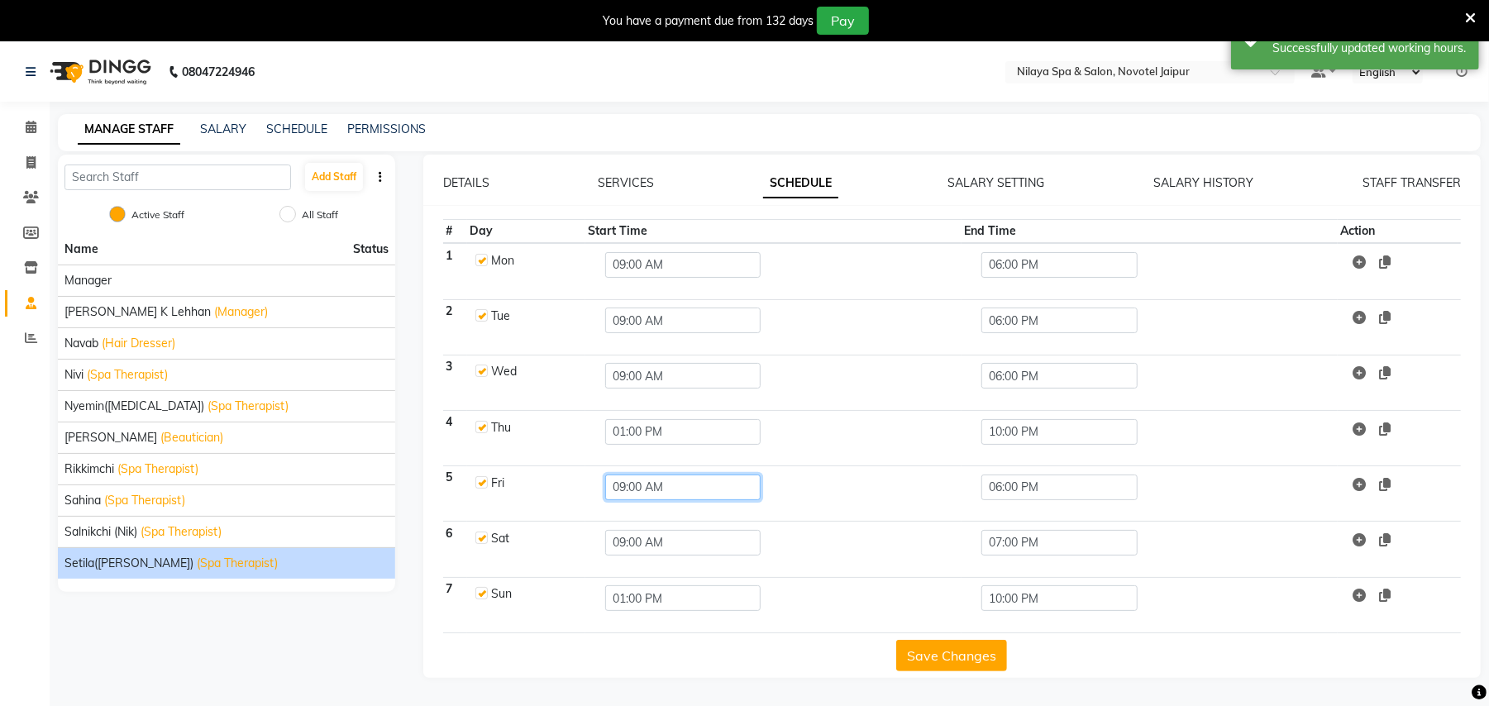
click at [630, 488] on input "09:00 AM" at bounding box center [682, 488] width 155 height 26
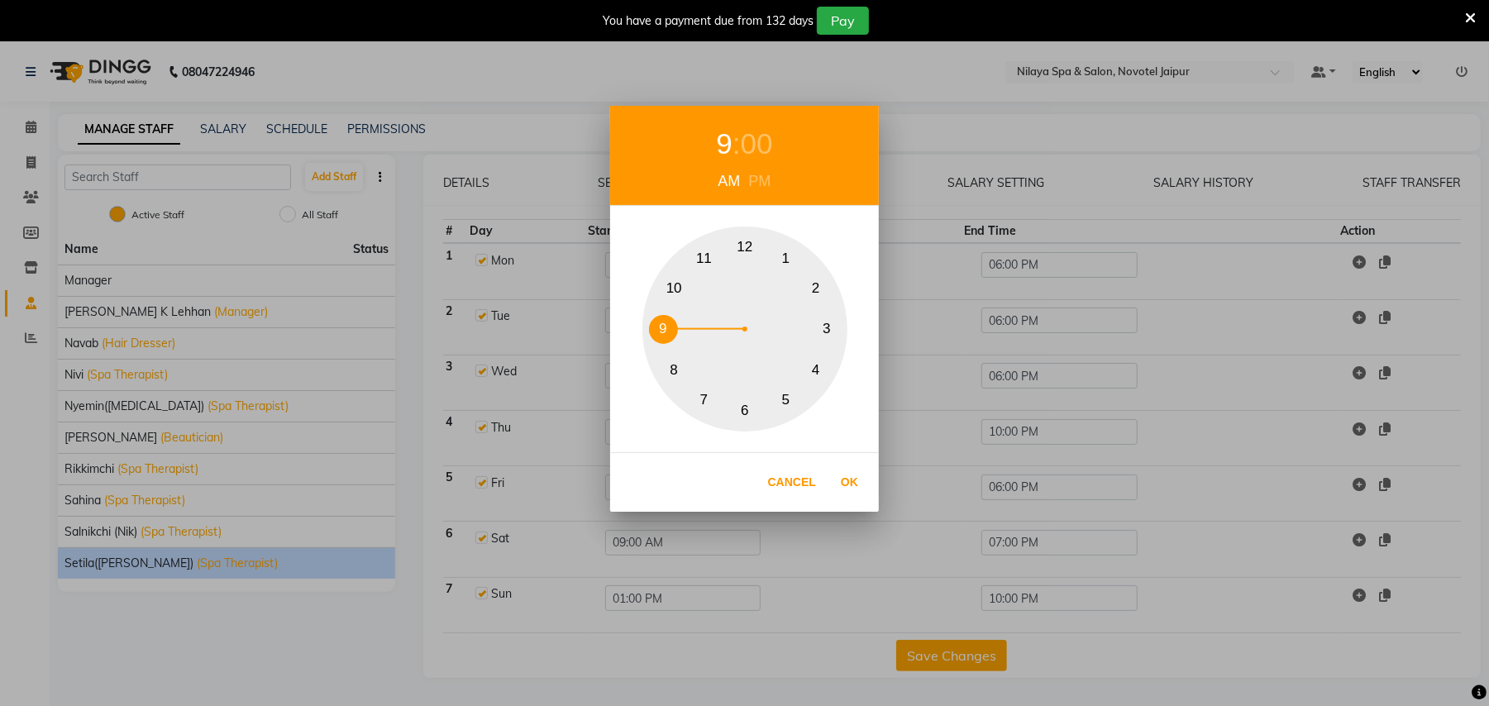
click at [771, 175] on div "PM" at bounding box center [760, 181] width 31 height 22
click at [784, 239] on div "1 2 3 4 5 6 7 8 9 10 11 12" at bounding box center [744, 329] width 205 height 205
click at [847, 481] on button "Ok" at bounding box center [850, 482] width 34 height 34
type input "01:00 PM"
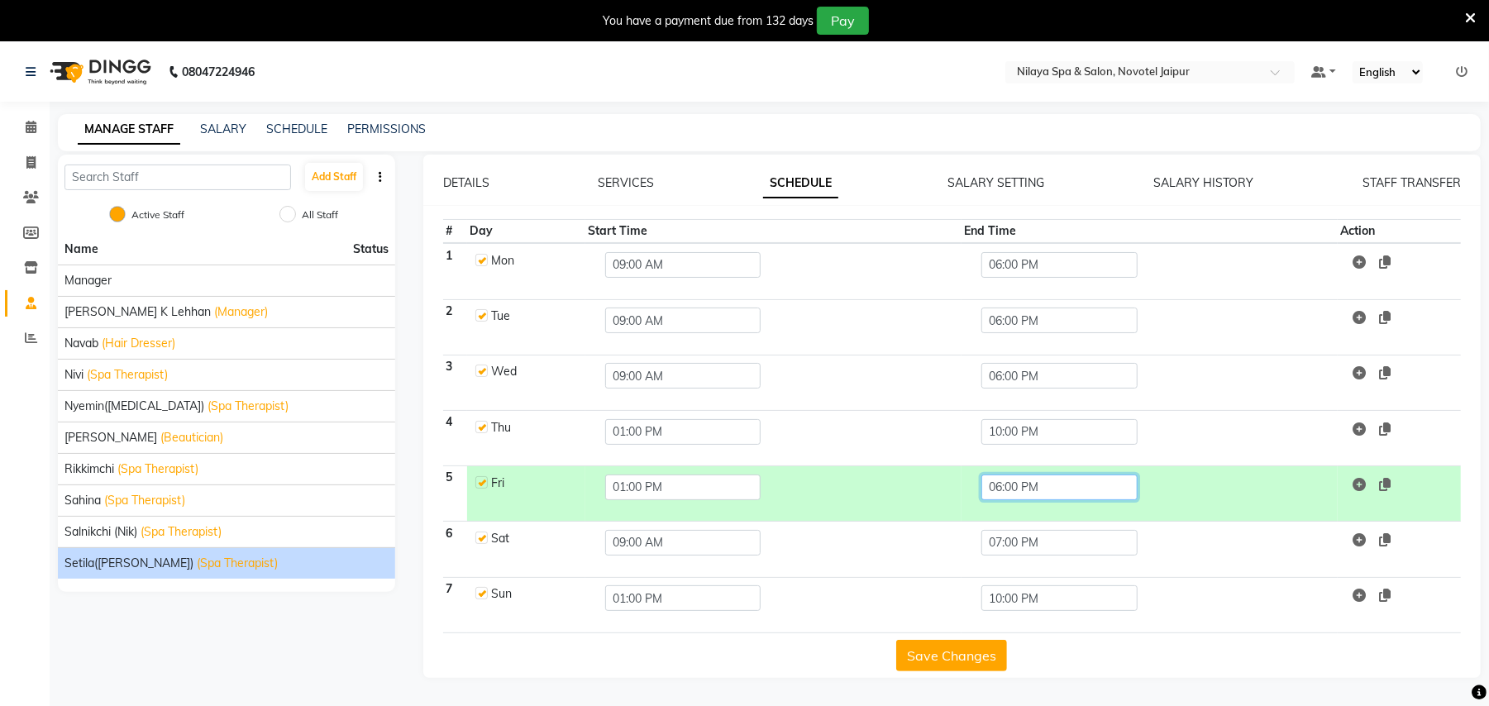
click at [1033, 490] on input "06:00 PM" at bounding box center [1058, 488] width 155 height 26
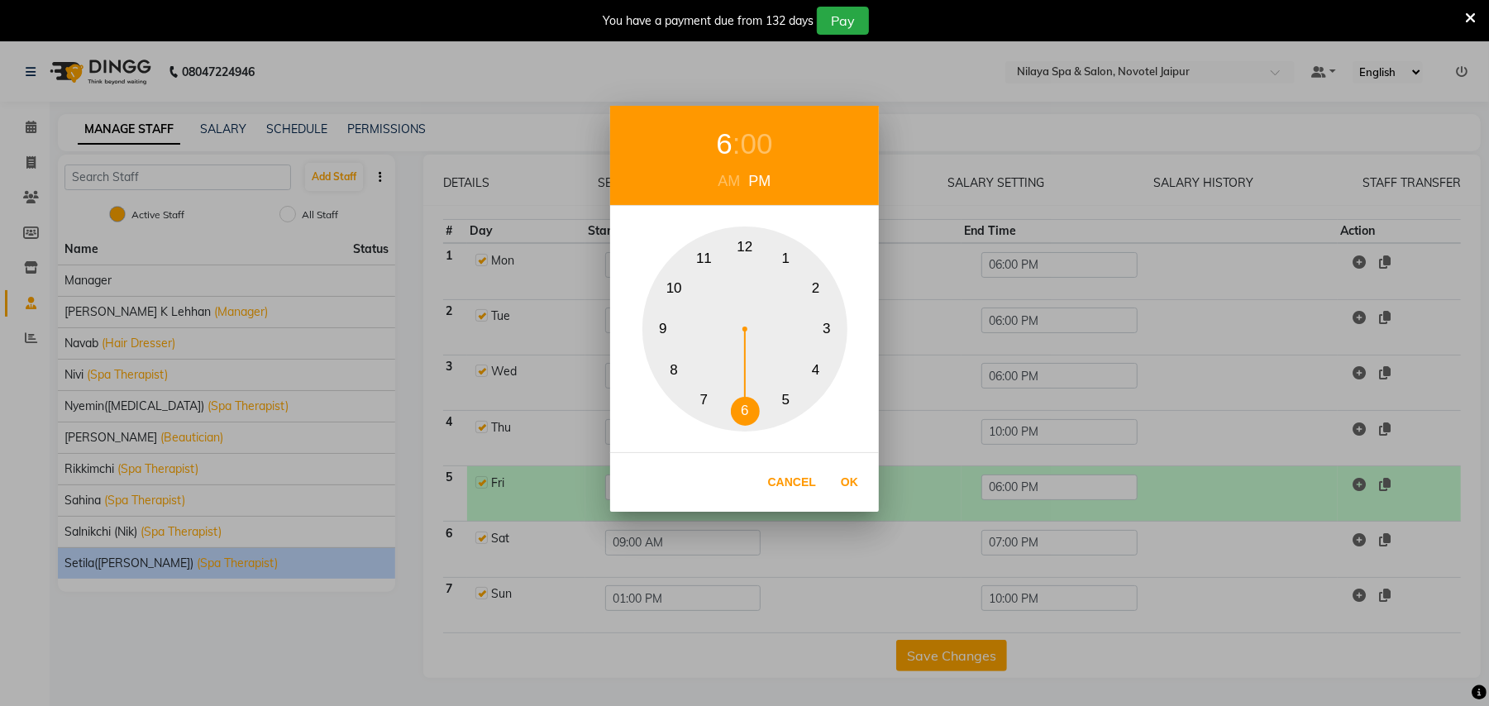
click at [659, 327] on button "9" at bounding box center [663, 329] width 29 height 29
click at [675, 288] on button "10" at bounding box center [674, 288] width 29 height 29
click at [851, 483] on button "Ok" at bounding box center [850, 482] width 34 height 34
type input "10:00 PM"
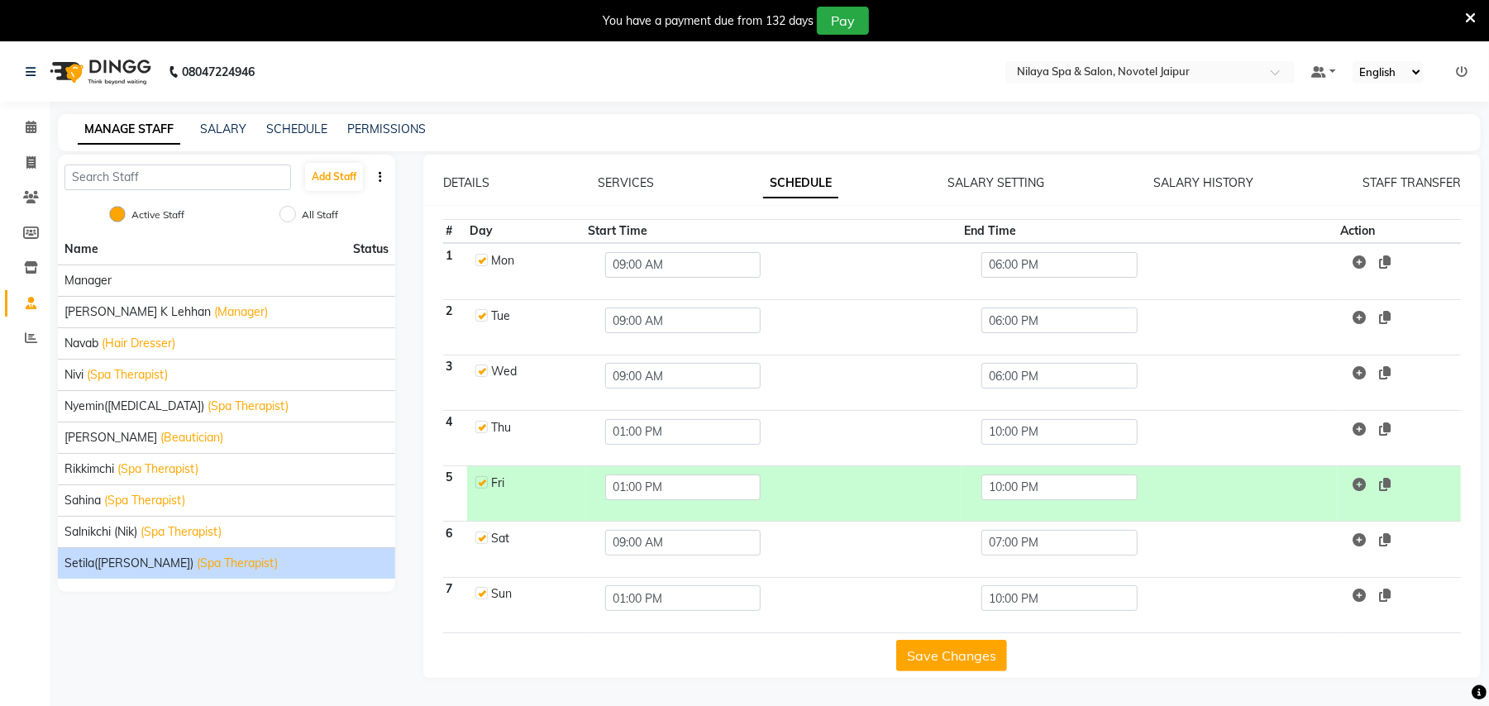
click at [933, 663] on button "Save Changes" at bounding box center [951, 655] width 111 height 31
click at [35, 126] on icon at bounding box center [31, 127] width 11 height 12
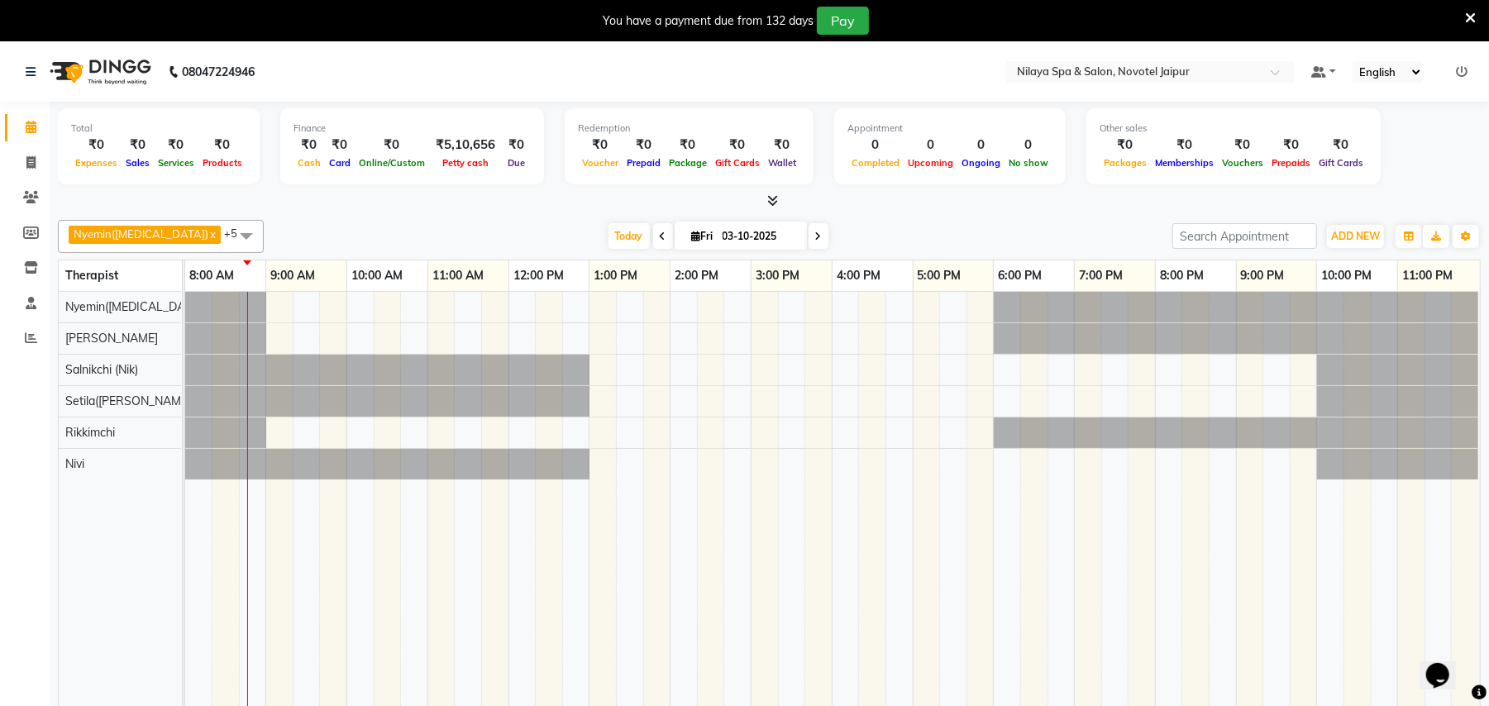
click at [230, 232] on span at bounding box center [246, 235] width 33 height 31
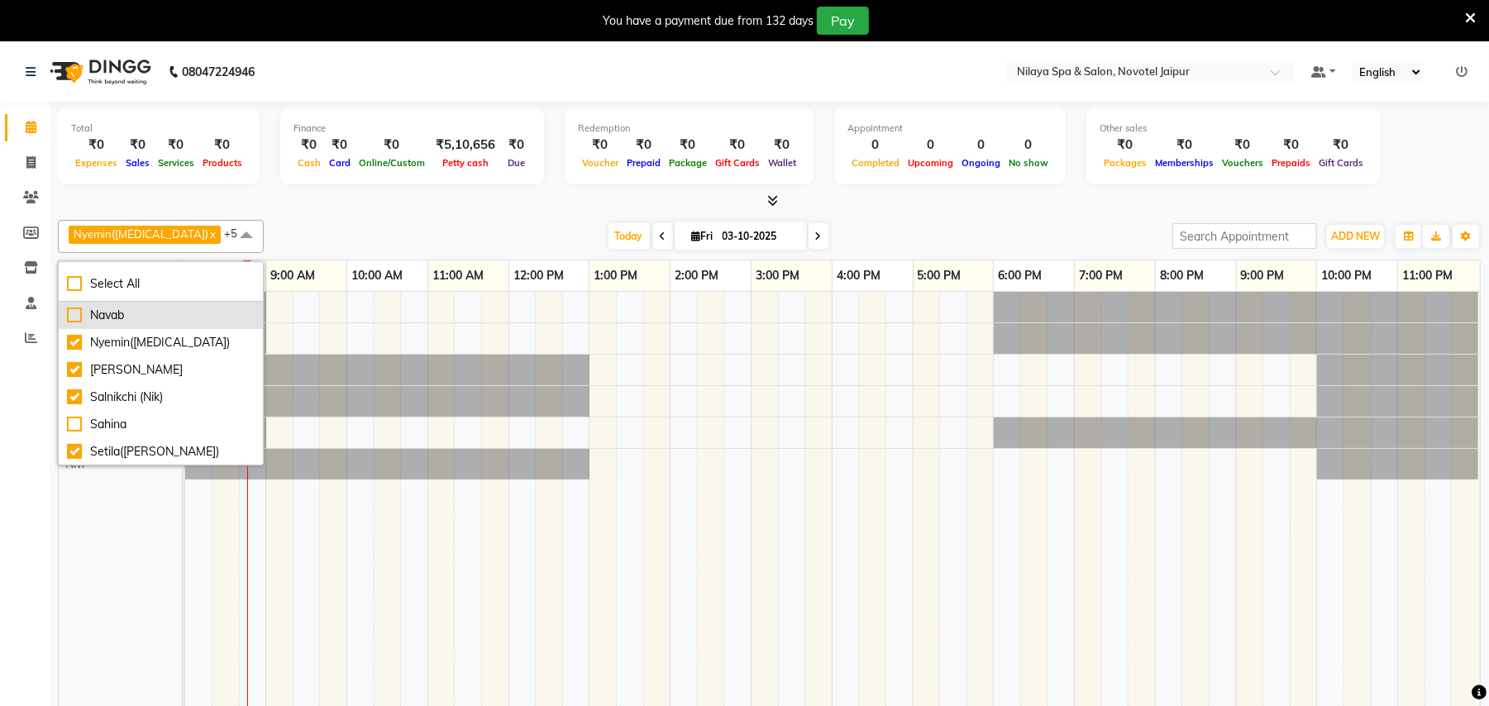
click at [107, 311] on div "Navab" at bounding box center [161, 315] width 188 height 17
checkbox input "true"
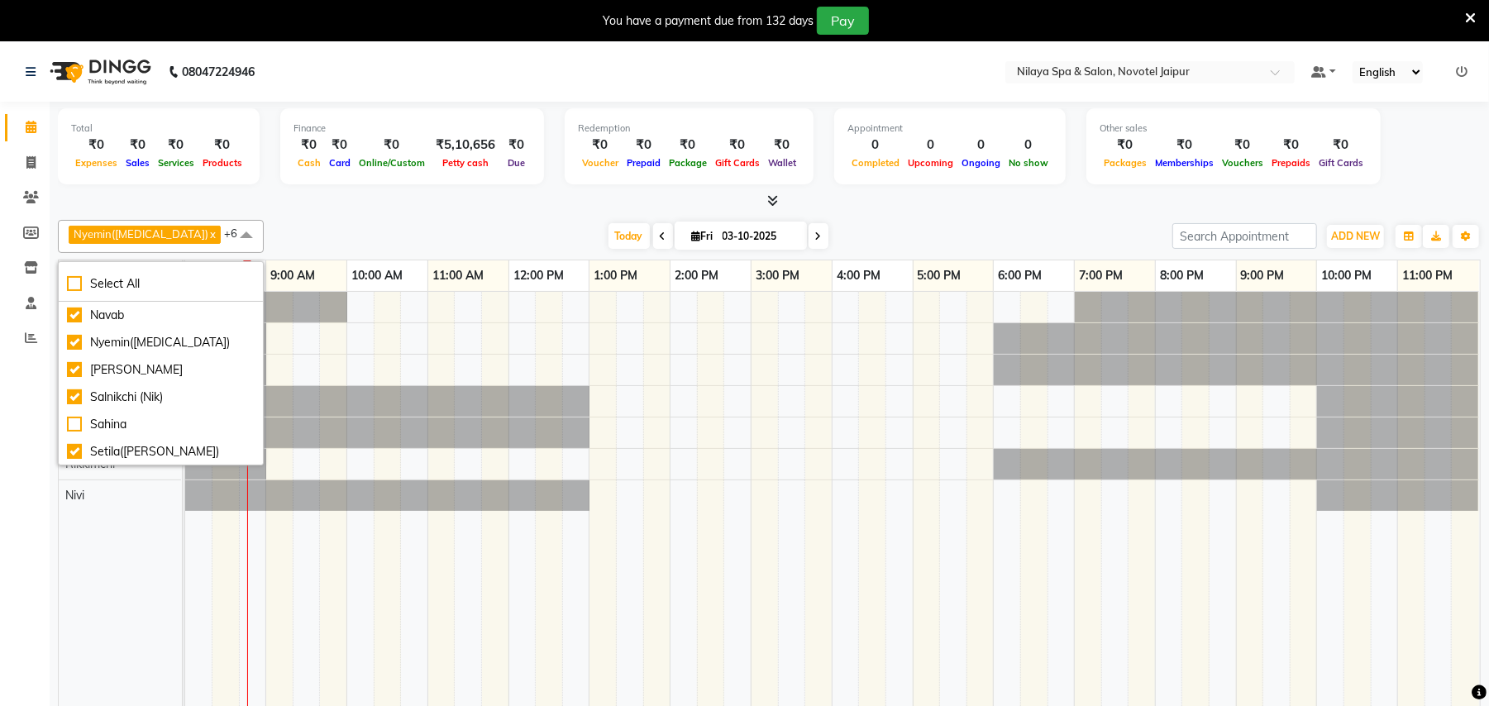
click at [431, 517] on td at bounding box center [440, 510] width 27 height 437
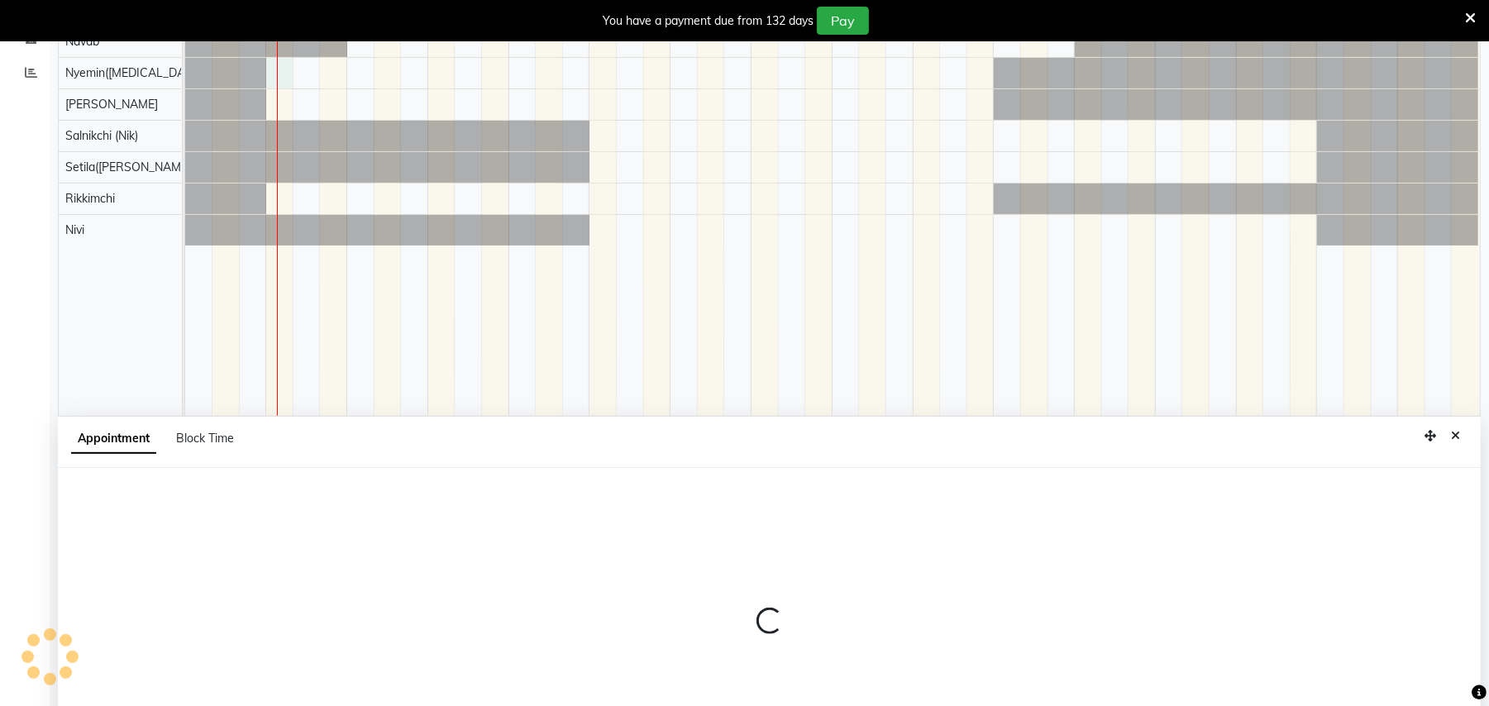
select select "77566"
select select "540"
select select "tentative"
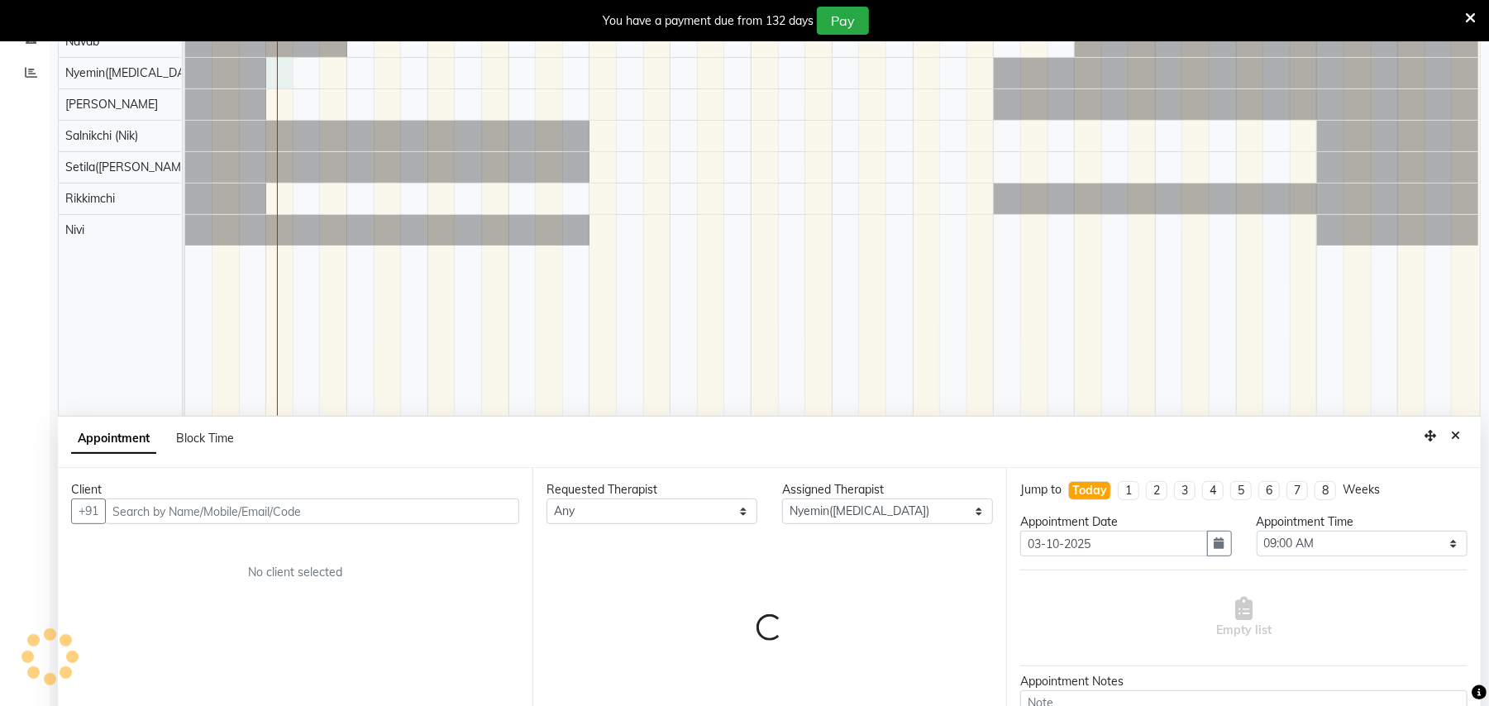
scroll to position [354, 0]
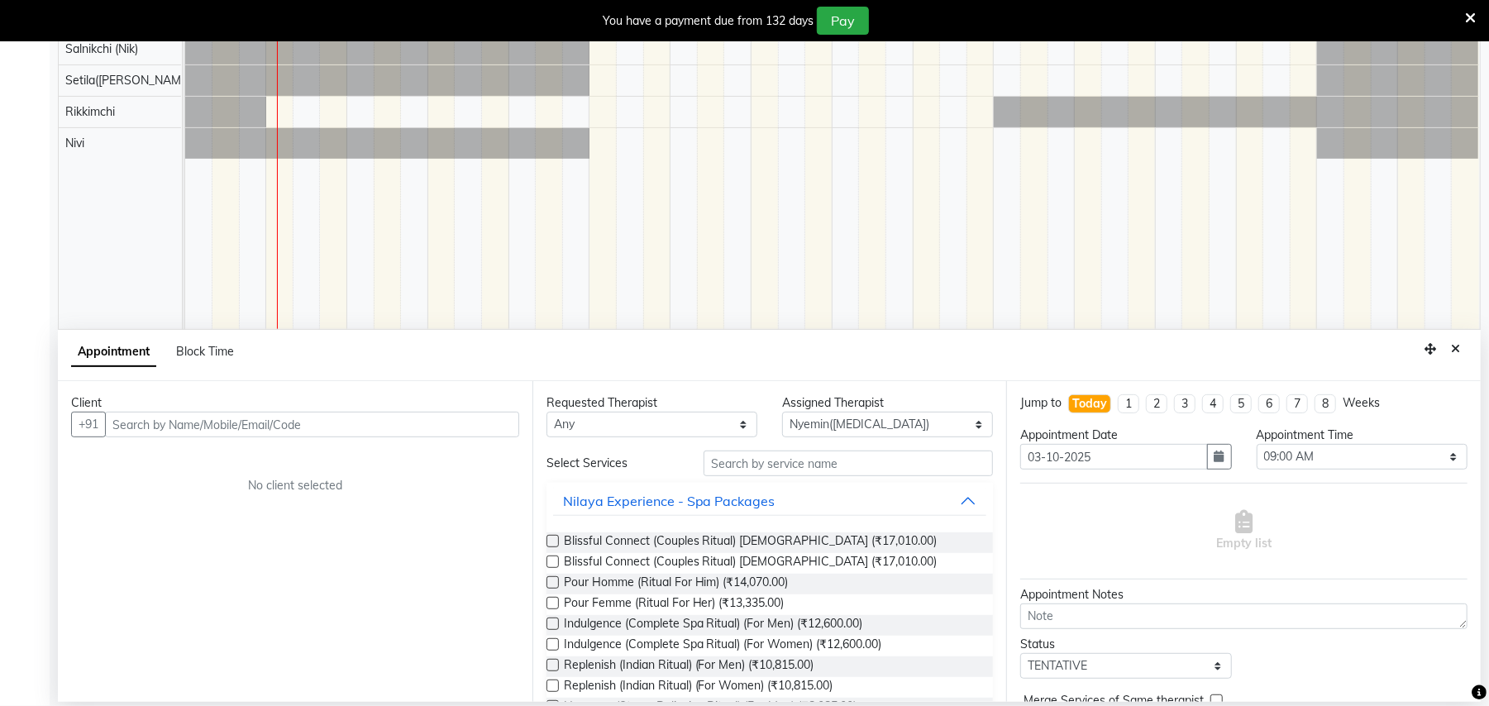
click at [222, 430] on input "text" at bounding box center [312, 425] width 414 height 26
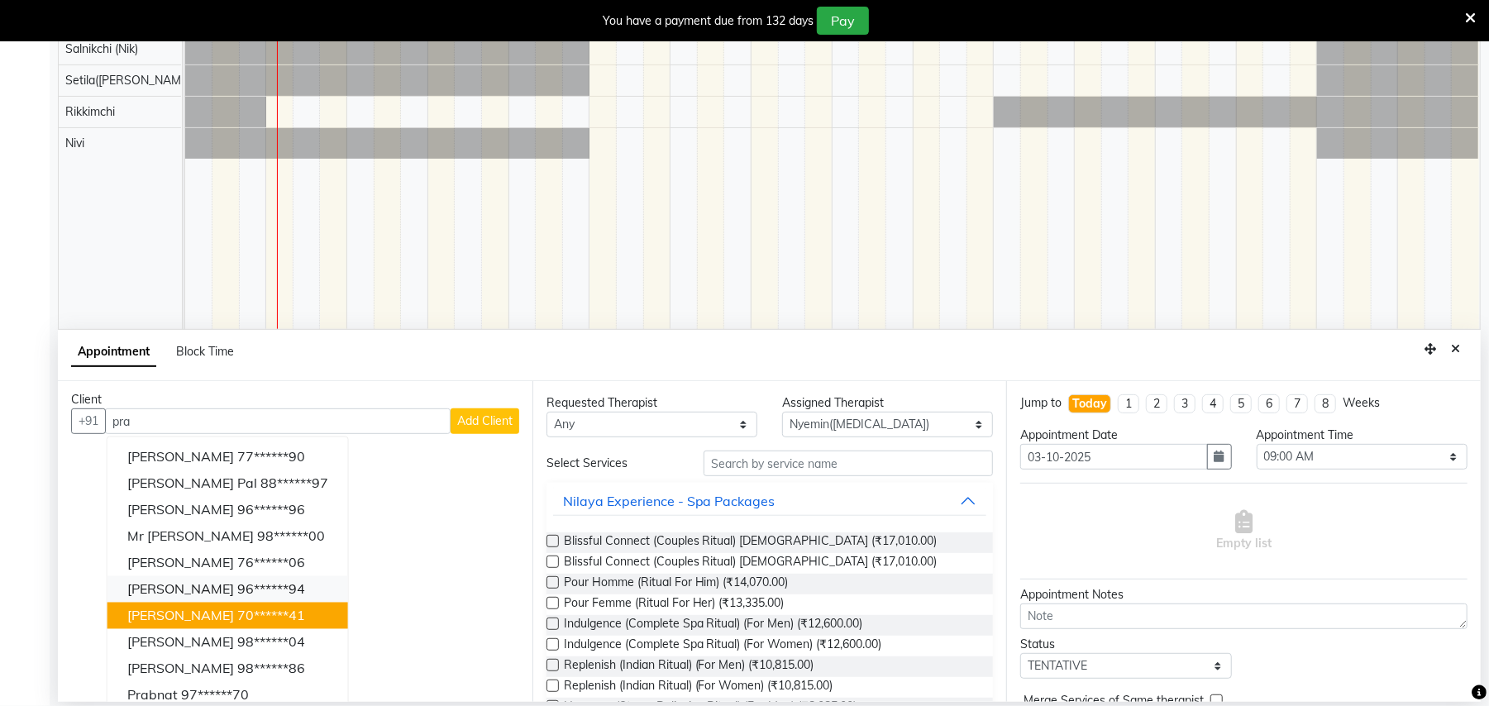
scroll to position [0, 0]
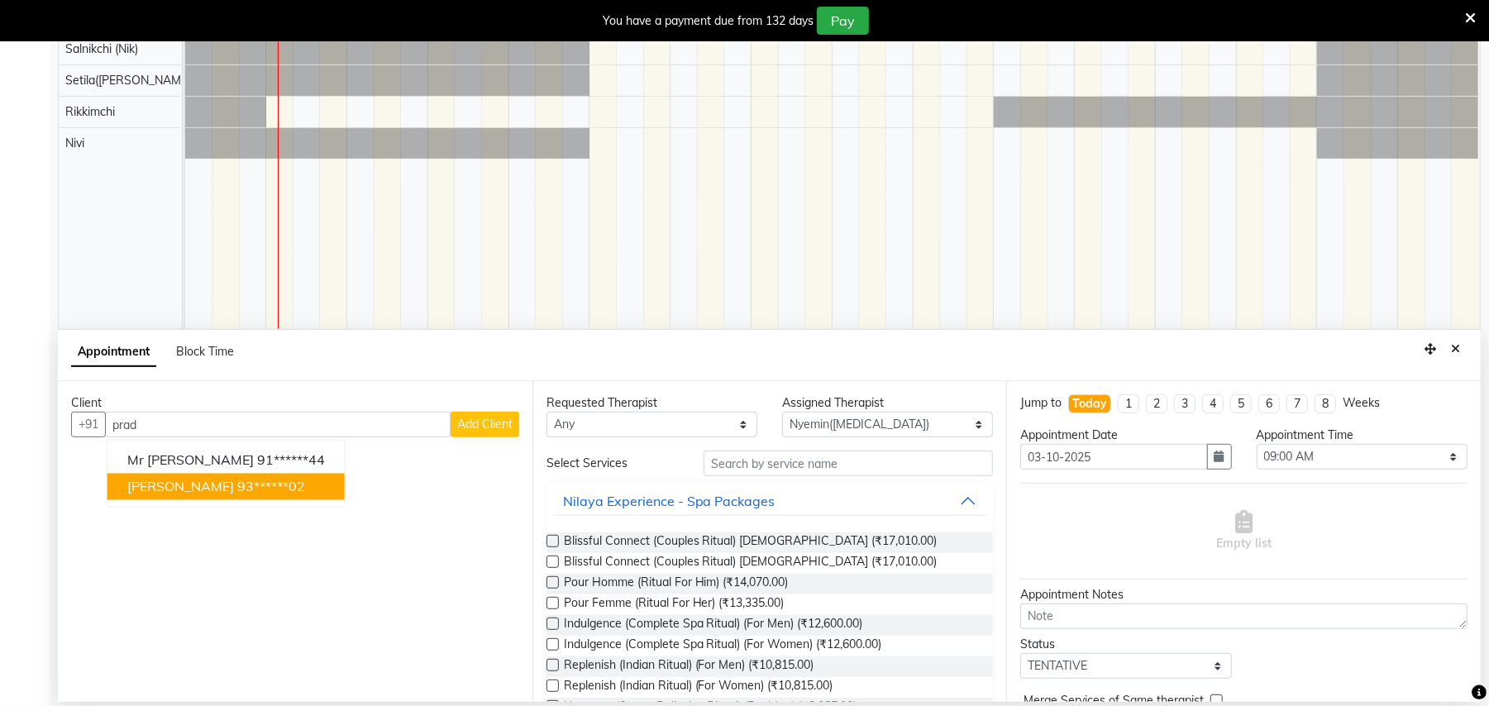
click at [239, 477] on button "[PERSON_NAME] 93******02" at bounding box center [225, 487] width 237 height 26
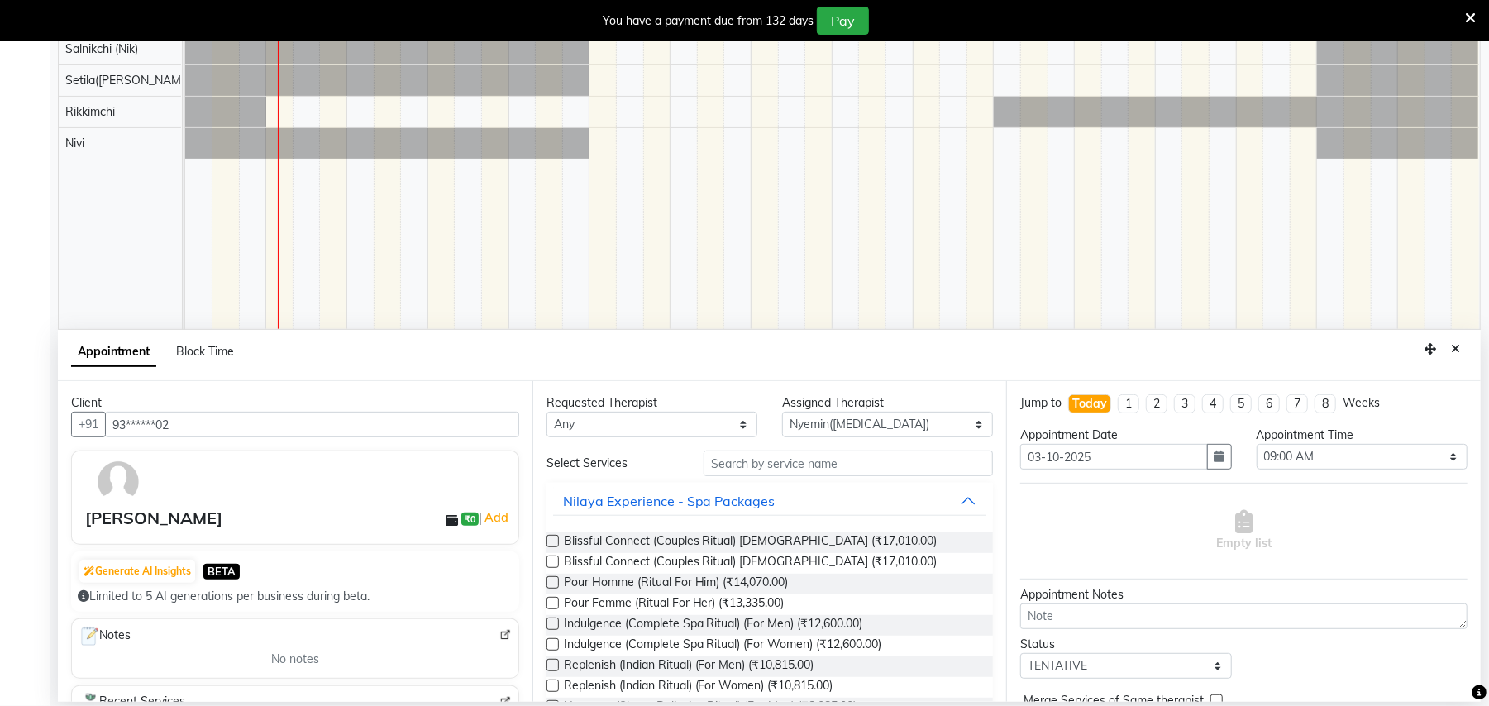
type input "93******02"
click at [832, 470] on input "text" at bounding box center [848, 464] width 289 height 26
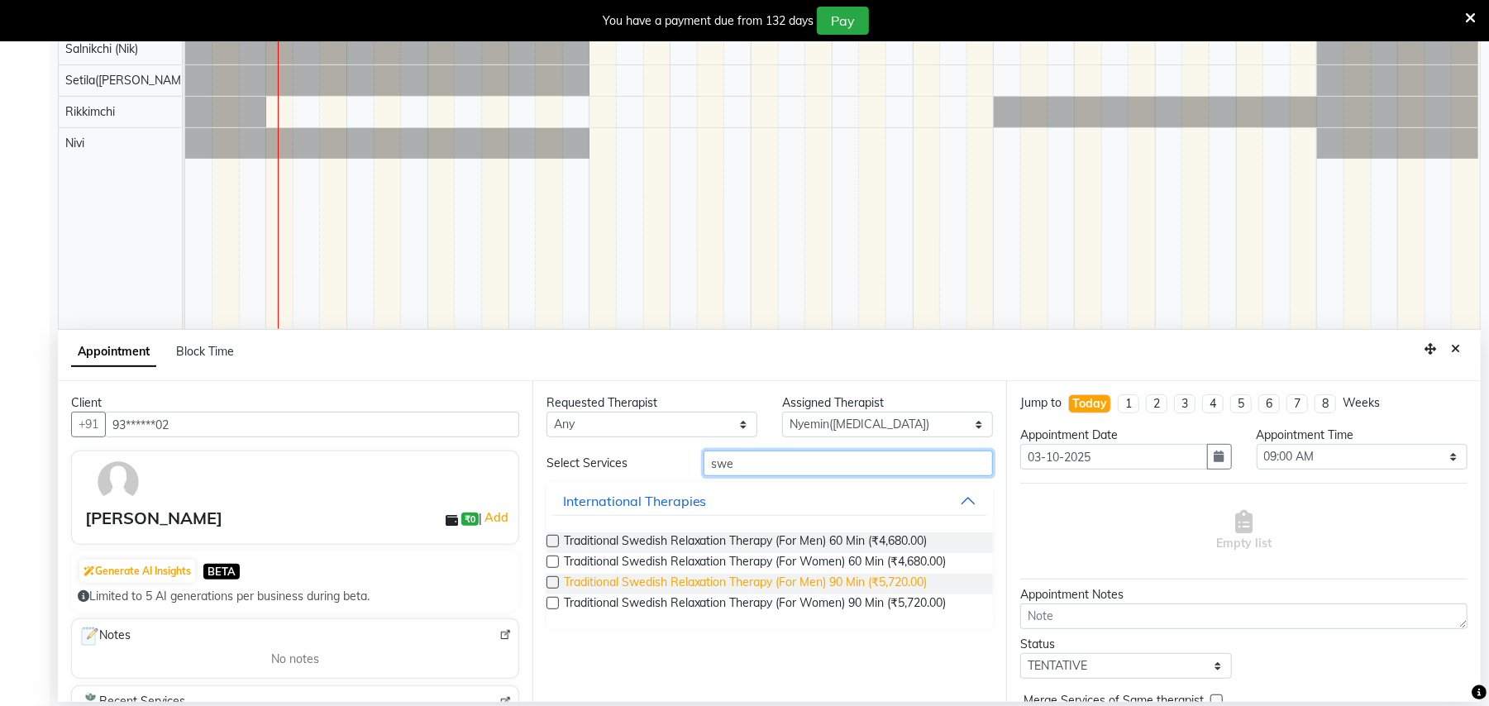
type input "swe"
click at [900, 574] on span "Traditional Swedish Relaxation Therapy (For Men) 90 Min (₹5,720.00)" at bounding box center [746, 584] width 364 height 21
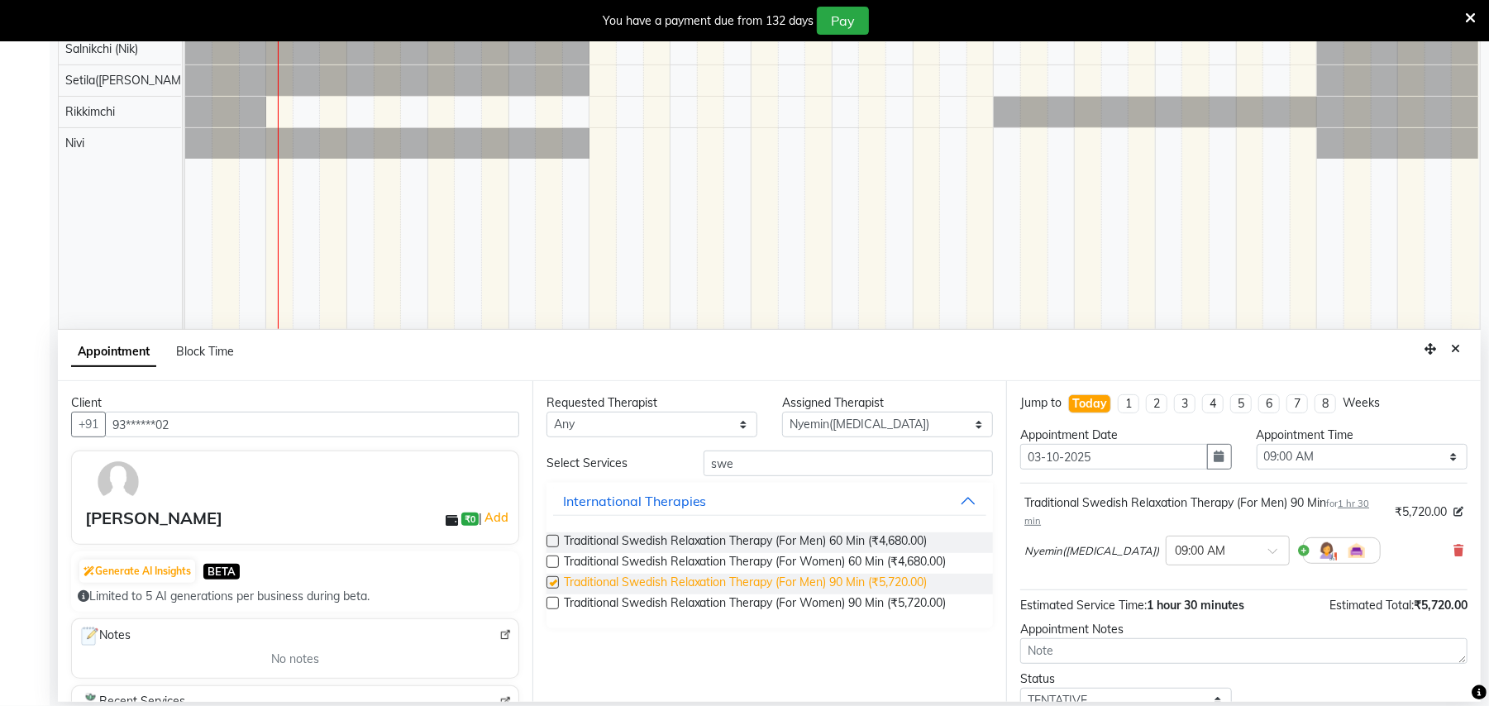
checkbox input "false"
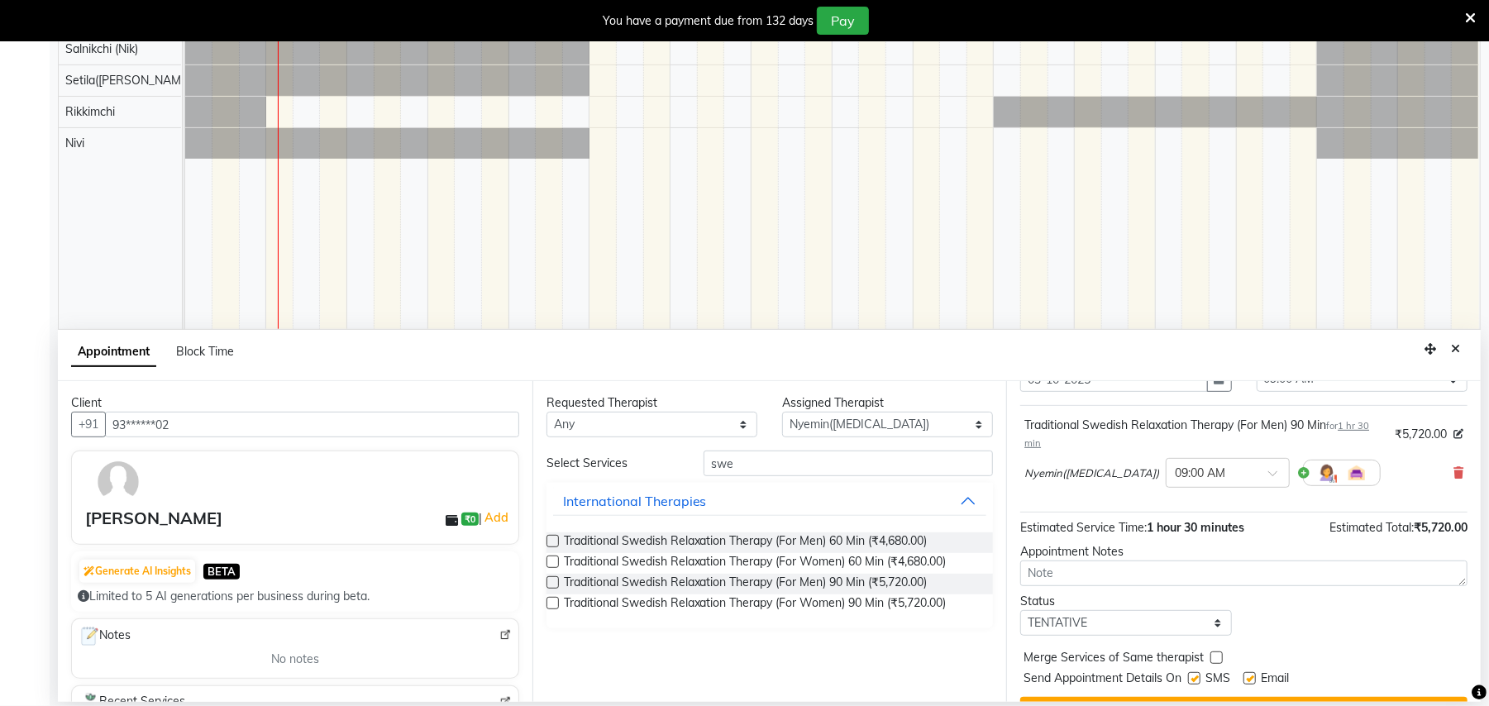
scroll to position [117, 0]
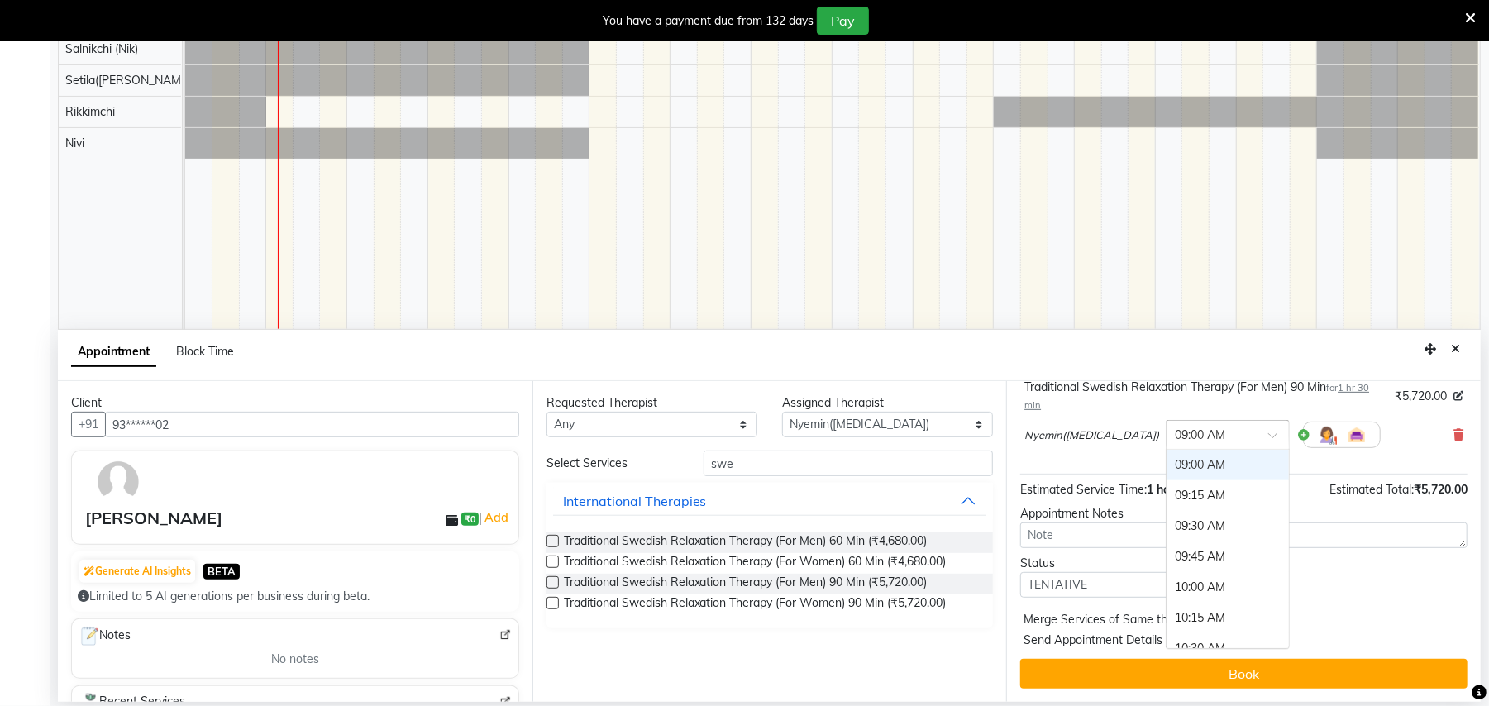
click at [1268, 437] on span at bounding box center [1278, 440] width 21 height 17
click at [1175, 486] on div "09:15 AM" at bounding box center [1228, 495] width 122 height 31
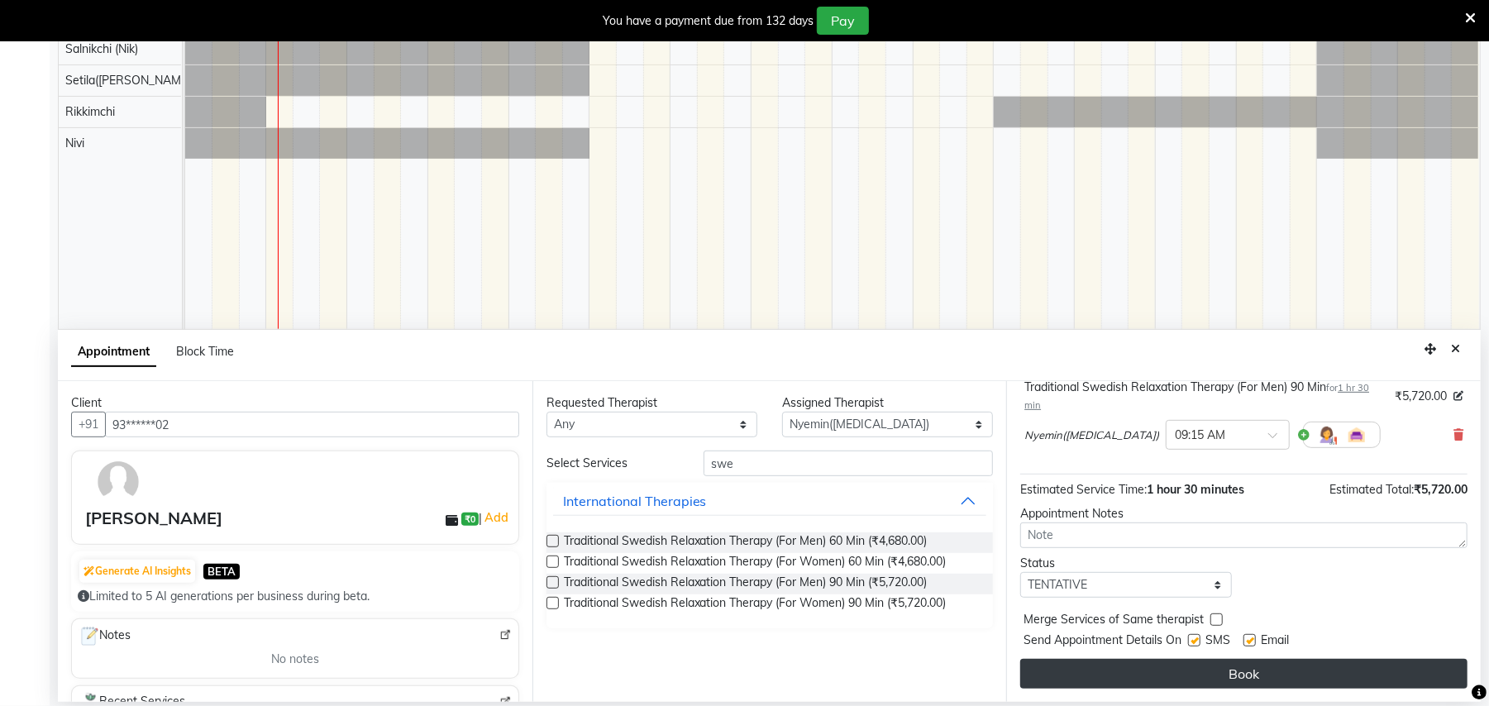
click at [1229, 666] on button "Book" at bounding box center [1243, 674] width 447 height 30
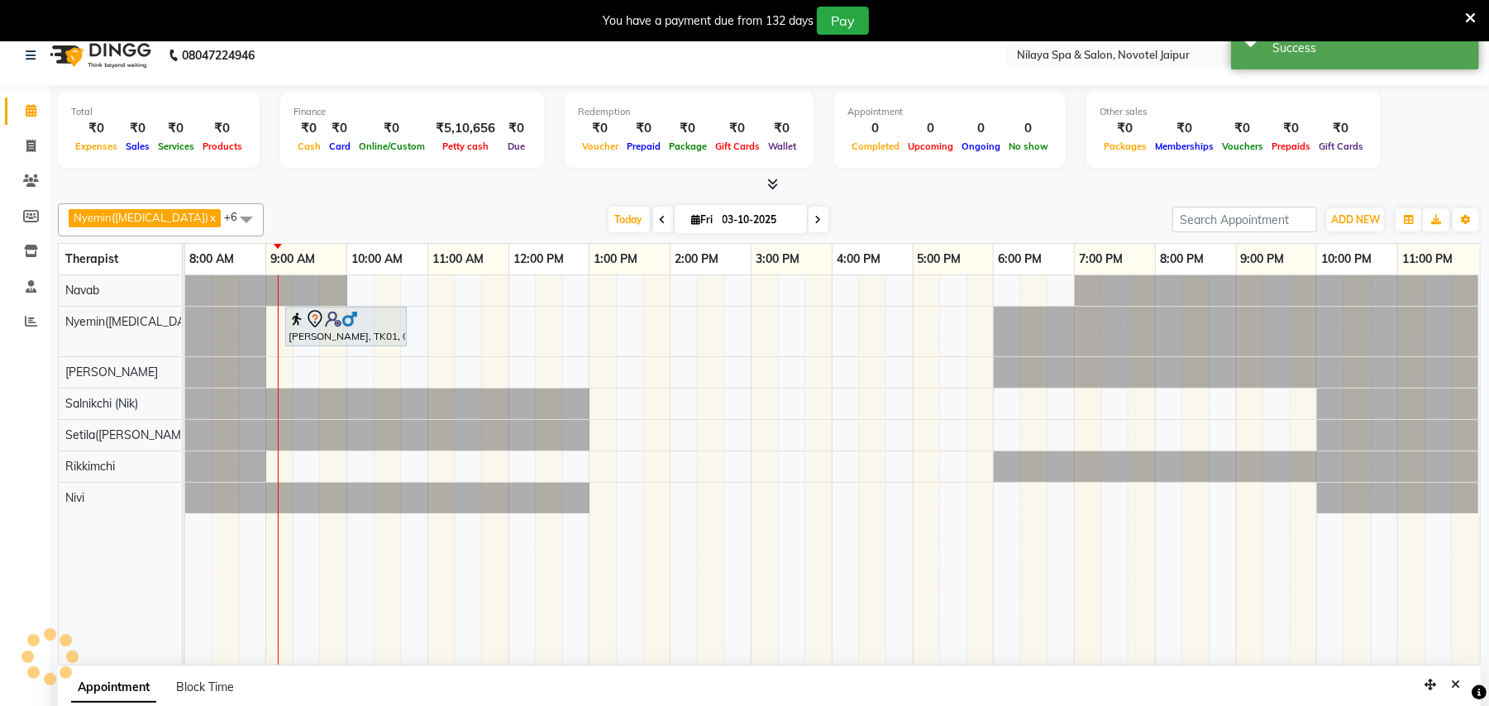
scroll to position [0, 0]
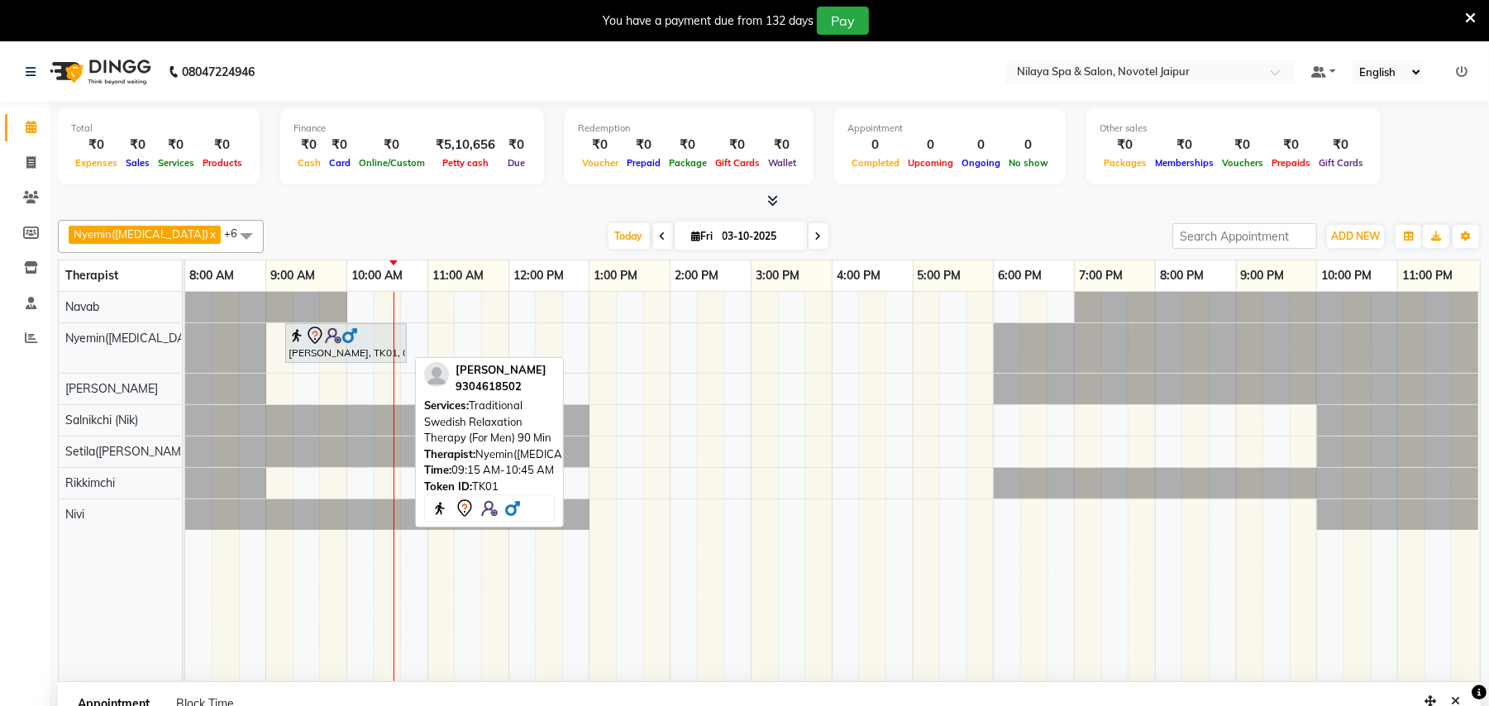
click at [370, 346] on div at bounding box center [346, 336] width 115 height 20
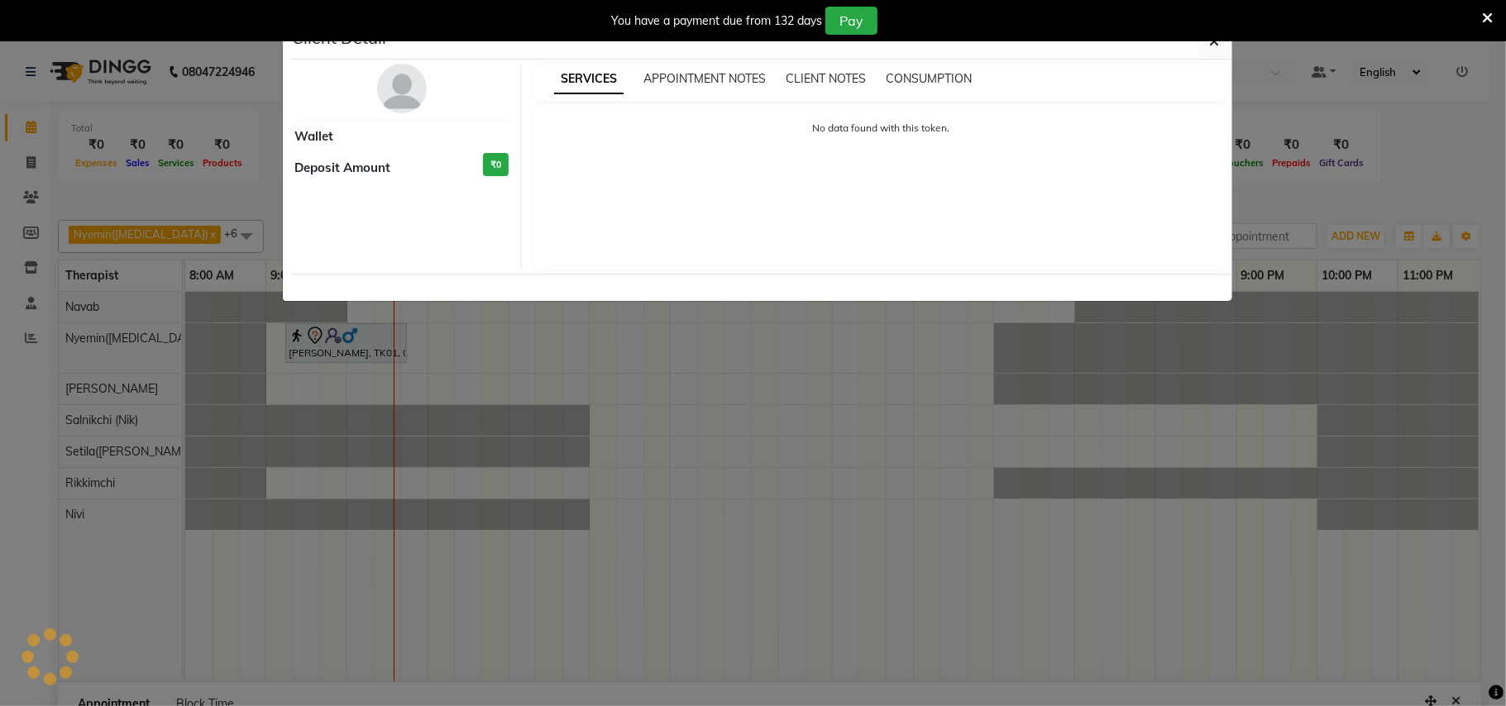
select select "7"
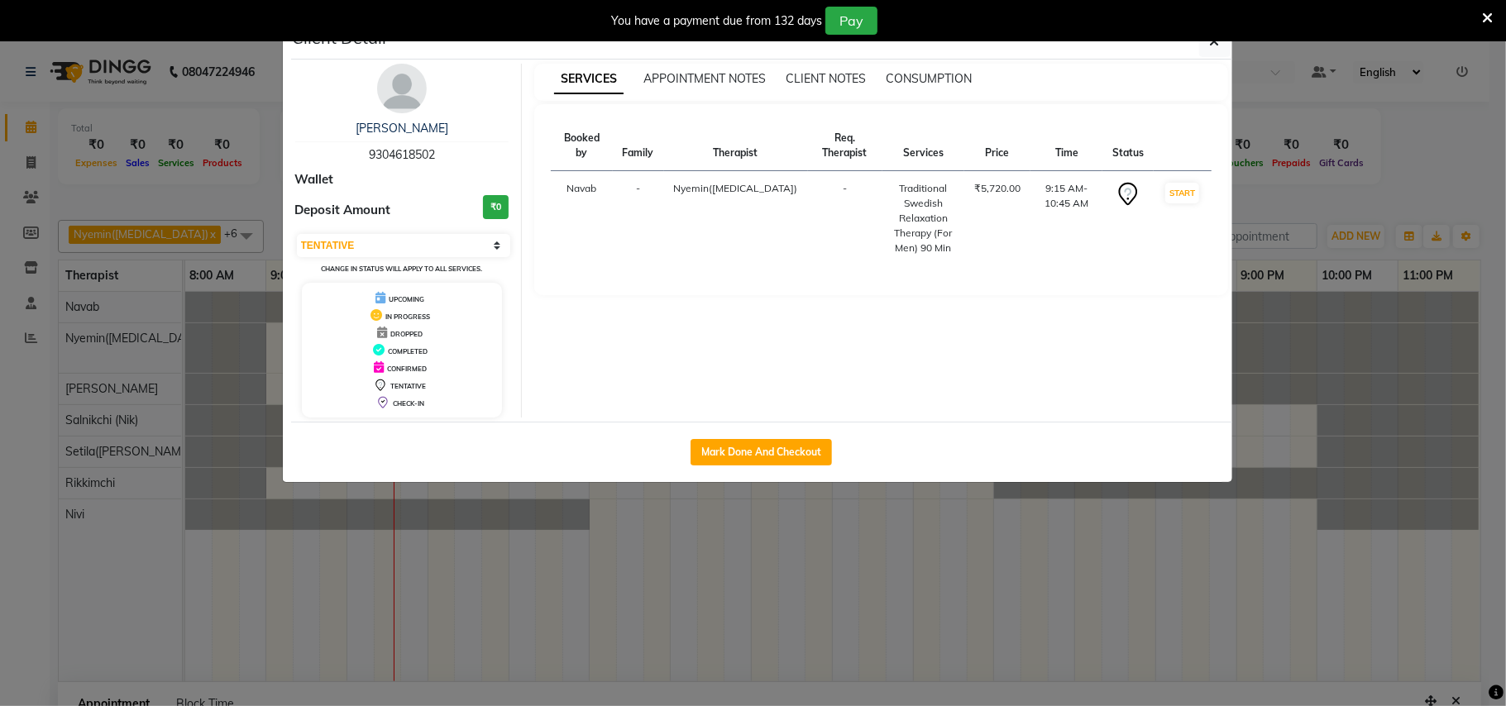
click at [1212, 41] on div "You have a payment due from 132 days Pay" at bounding box center [753, 20] width 1506 height 41
click at [1212, 38] on div "You have a payment due from 132 days Pay" at bounding box center [753, 20] width 1506 height 41
click at [1212, 43] on icon "button" at bounding box center [1215, 41] width 10 height 13
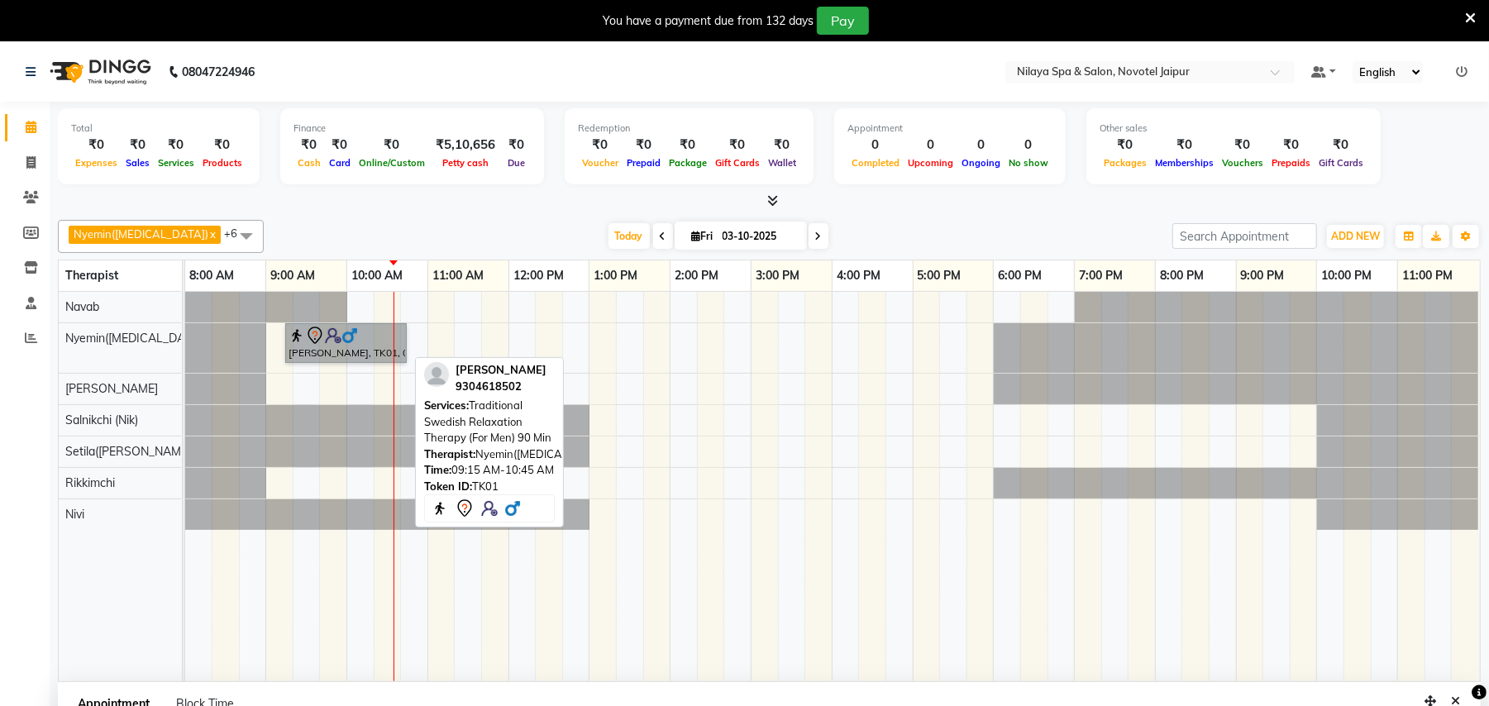
drag, startPoint x: 339, startPoint y: 334, endPoint x: 352, endPoint y: 341, distance: 14.8
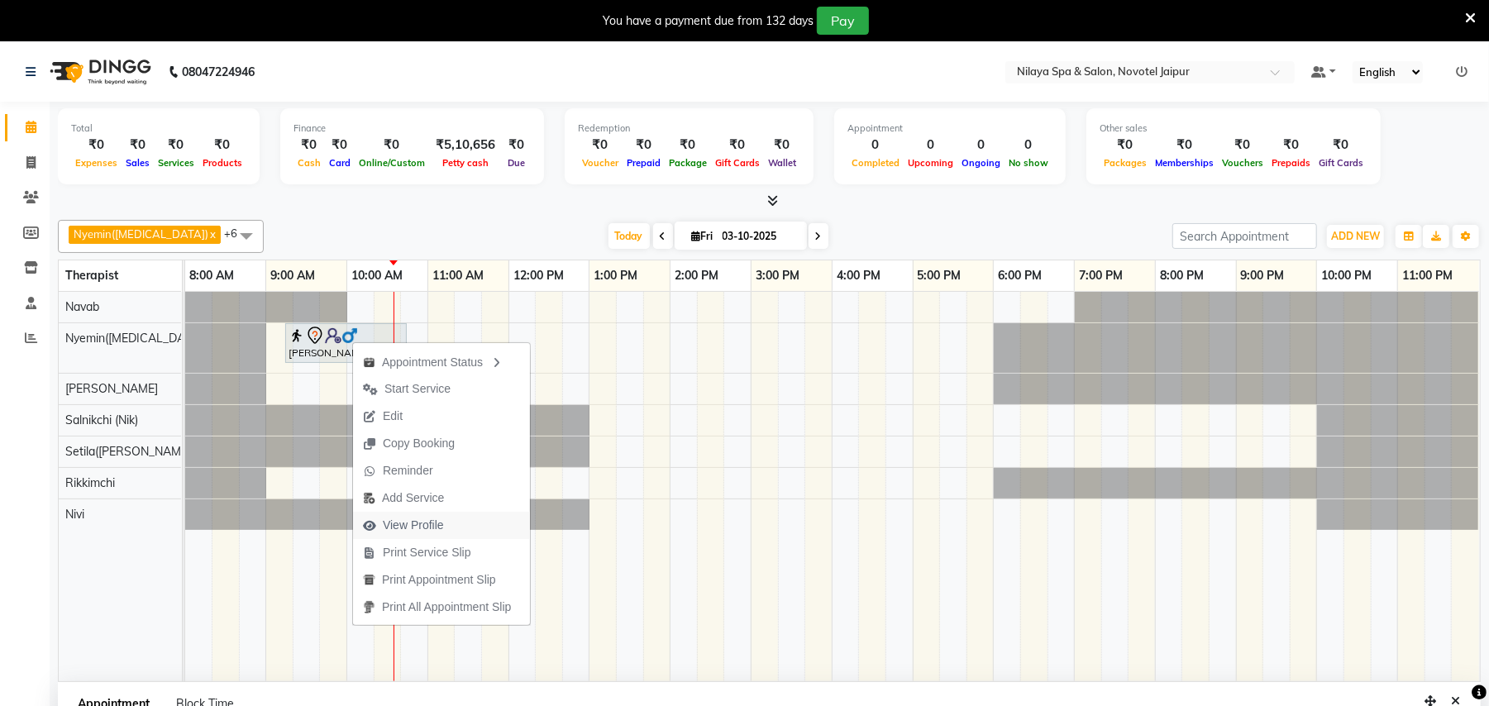
click at [427, 527] on span "View Profile" at bounding box center [413, 525] width 61 height 17
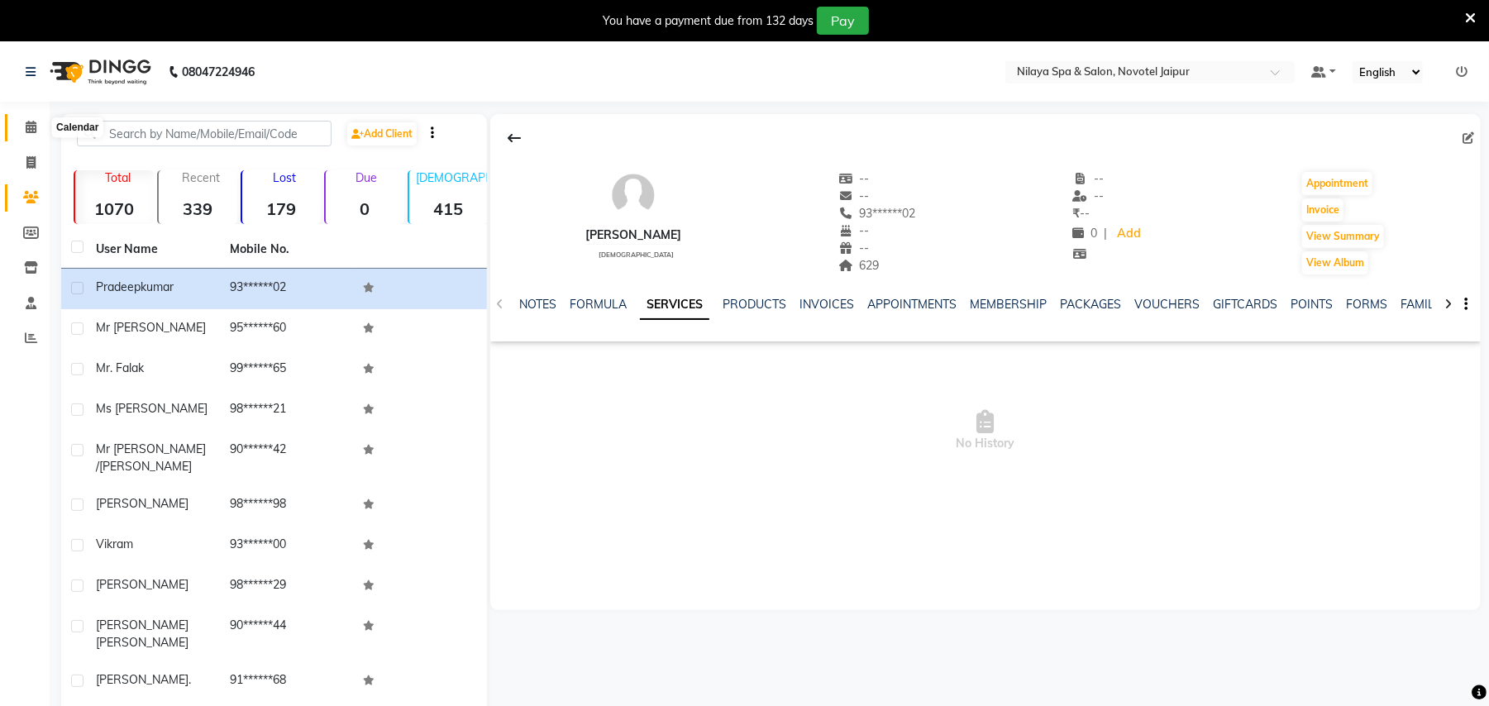
click at [21, 133] on span at bounding box center [31, 127] width 29 height 19
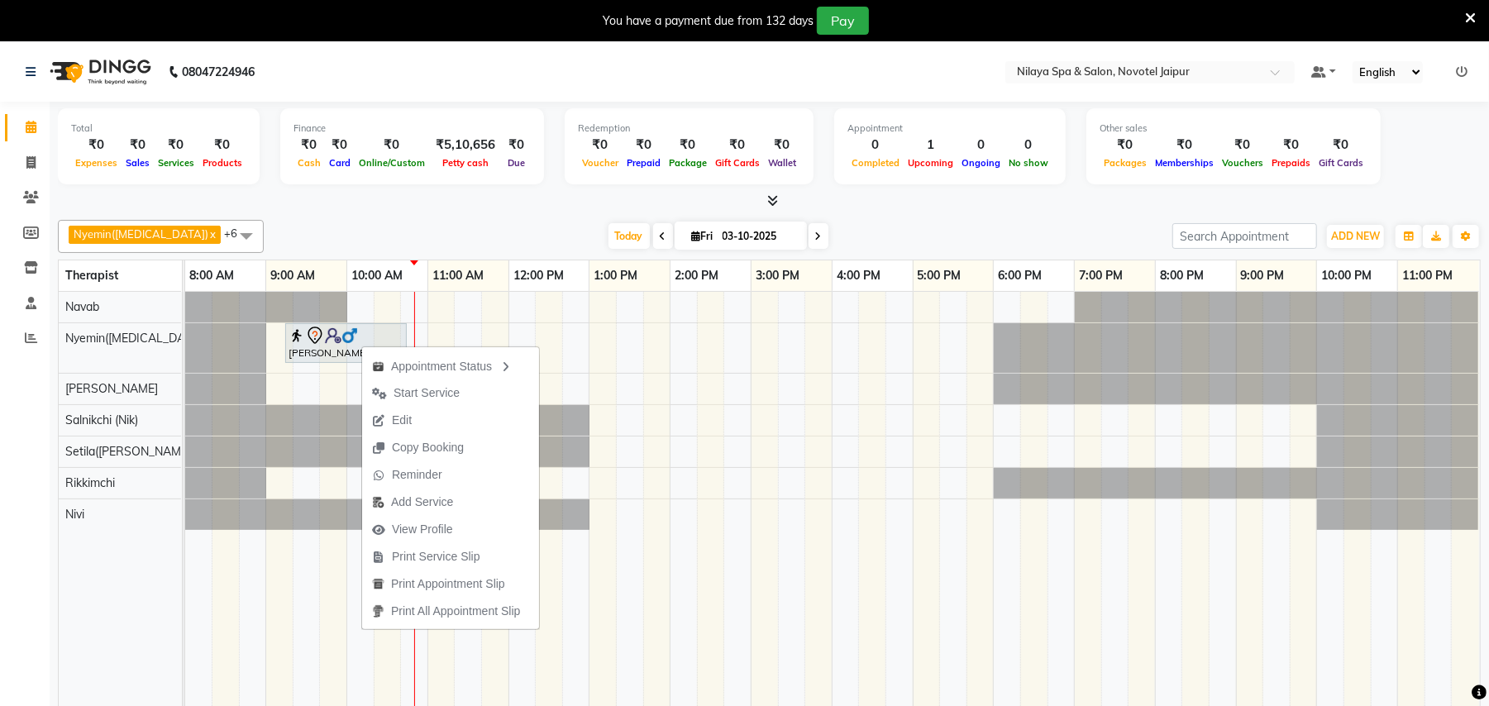
click at [451, 232] on div "[DATE] [DATE]" at bounding box center [718, 236] width 892 height 25
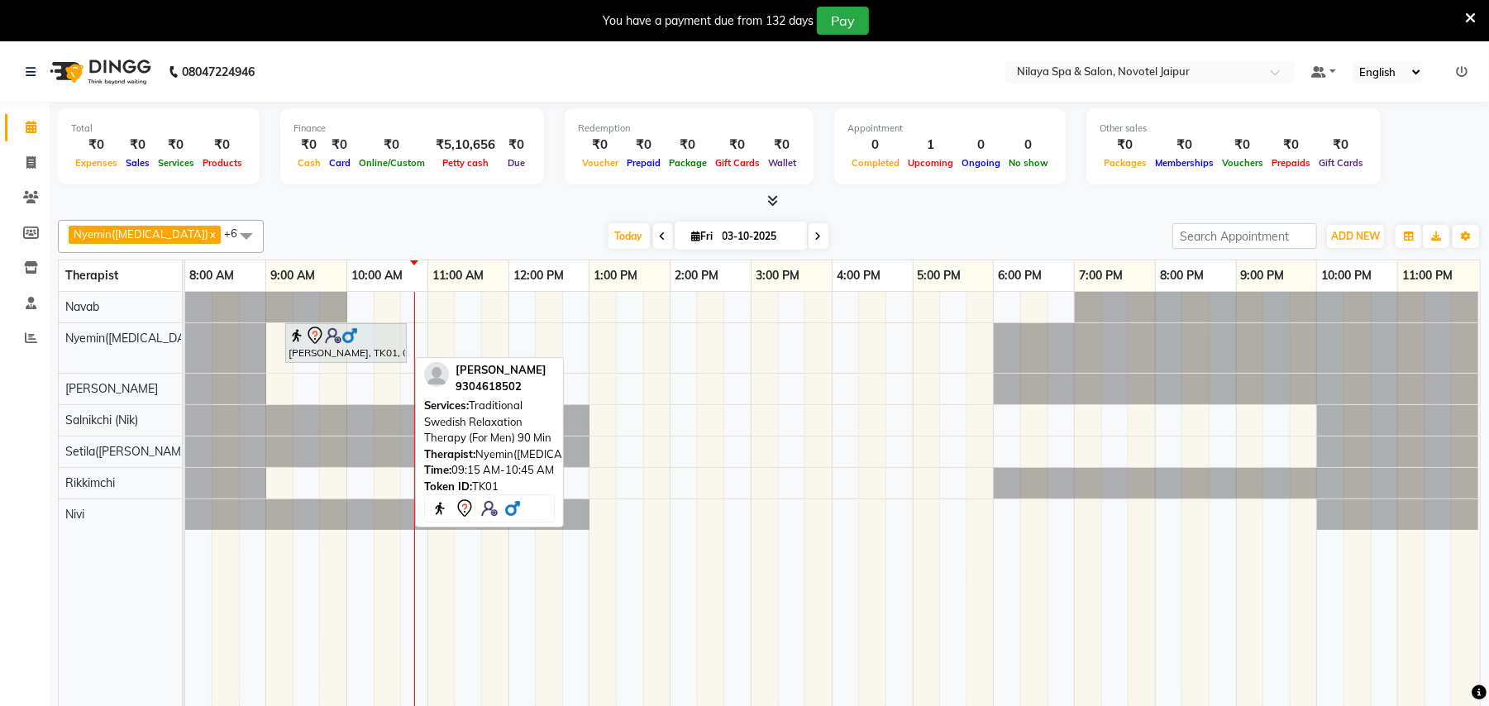
click at [371, 351] on div "[PERSON_NAME], TK01, 09:15 AM-10:45 AM, Traditional Swedish Relaxation Therapy …" at bounding box center [346, 343] width 118 height 35
select select "7"
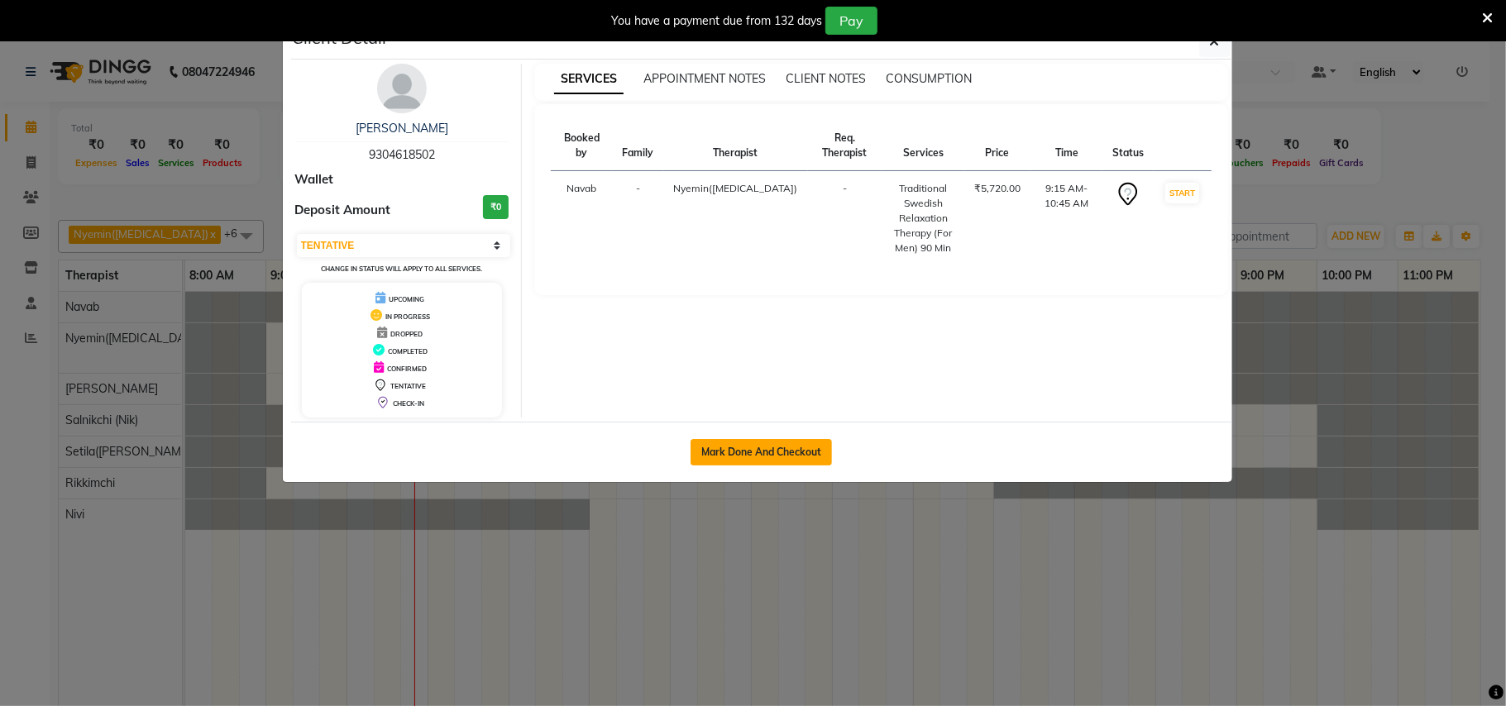
click at [785, 456] on button "Mark Done And Checkout" at bounding box center [760, 452] width 141 height 26
select select "service"
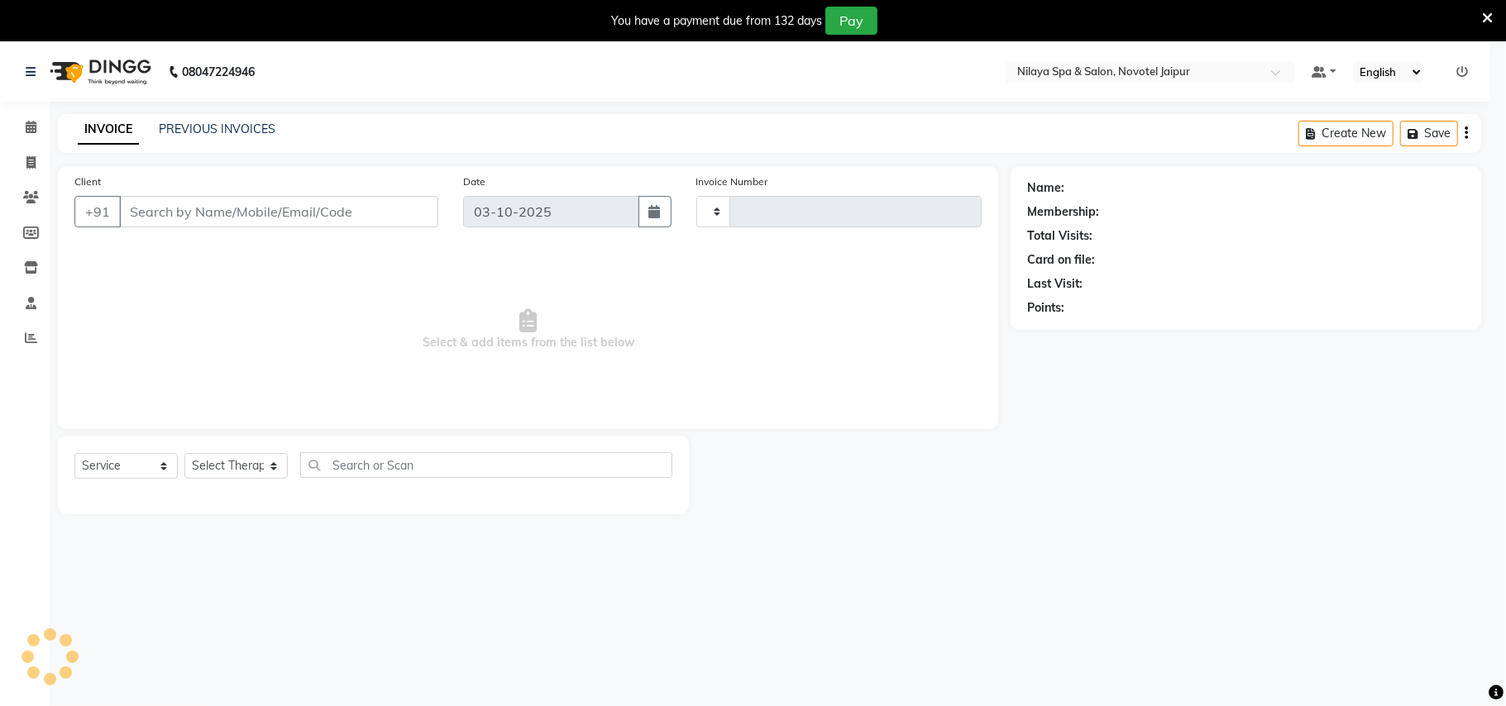
type input "0880"
select select "8197"
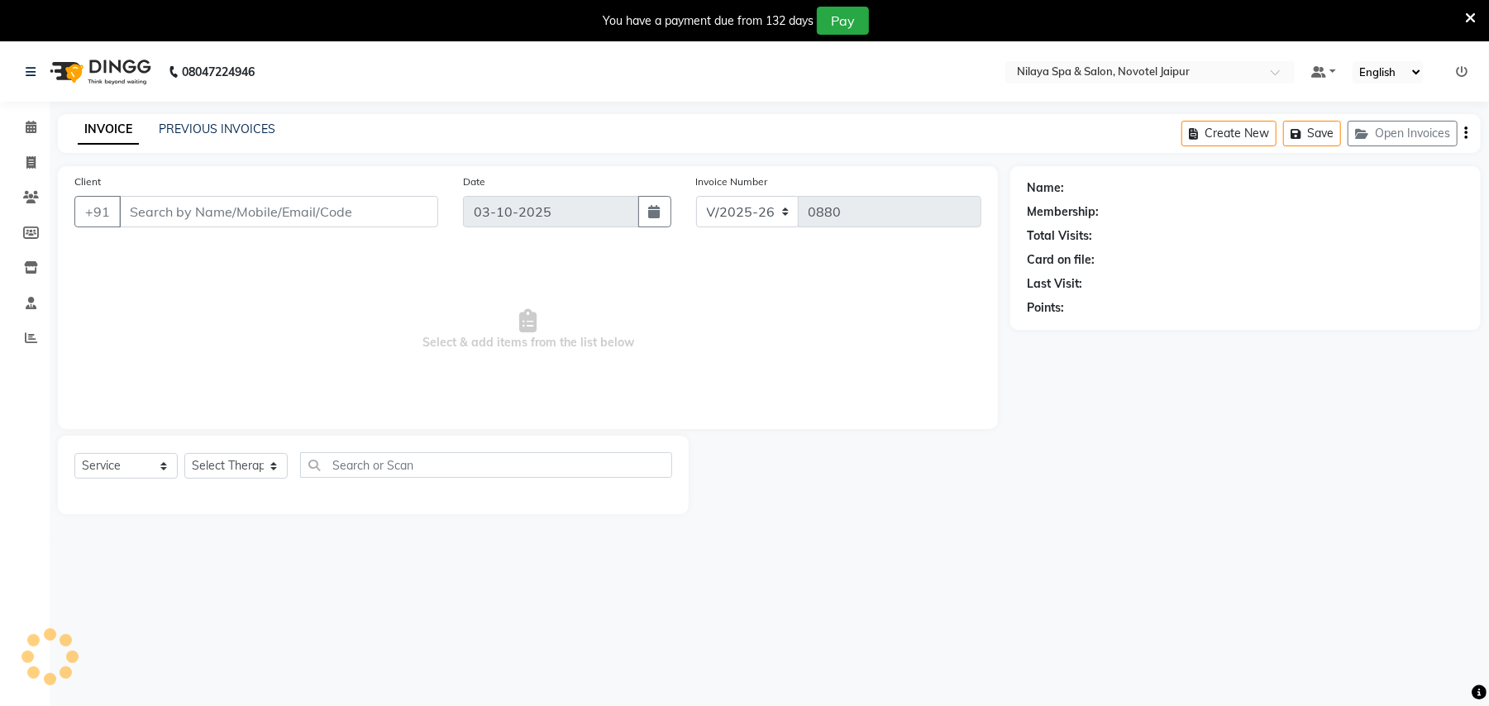
type input "93******02"
select select "77566"
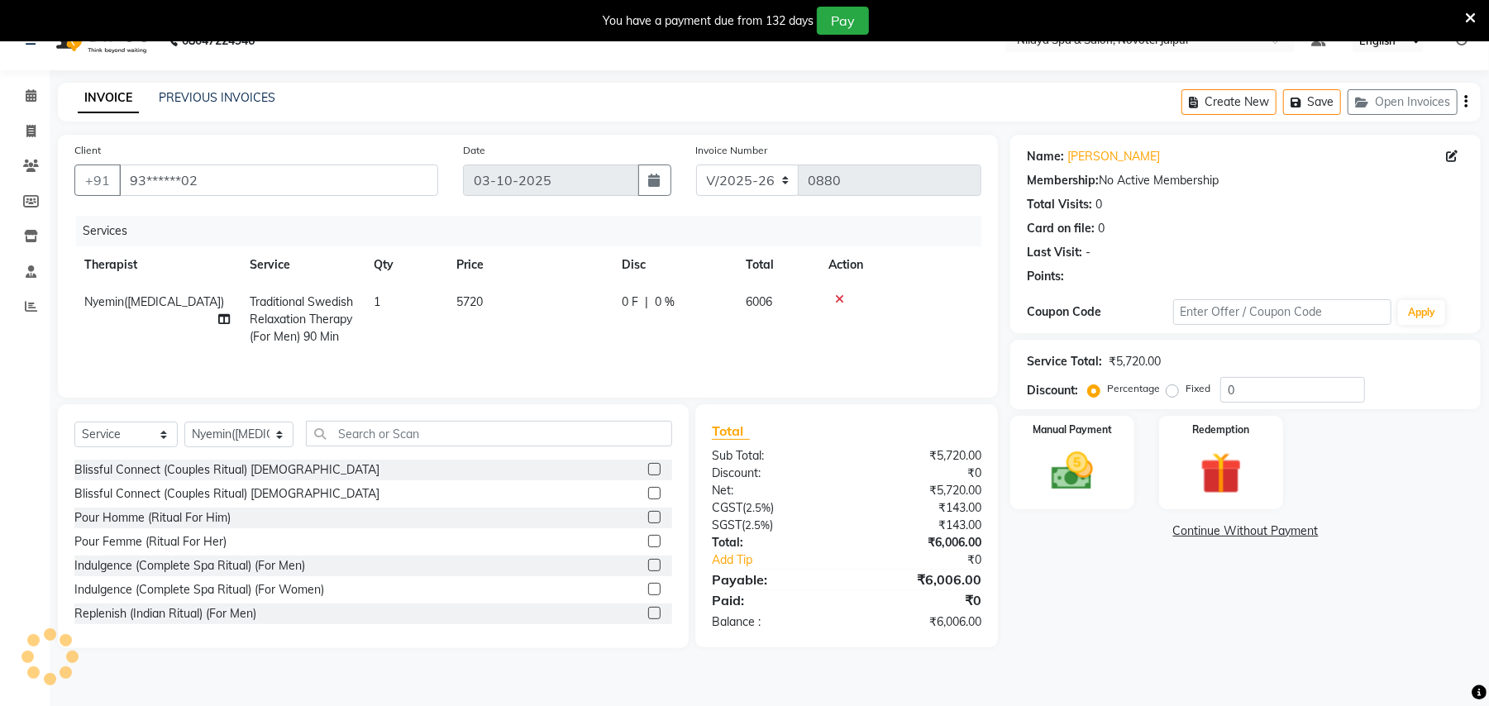
scroll to position [41, 0]
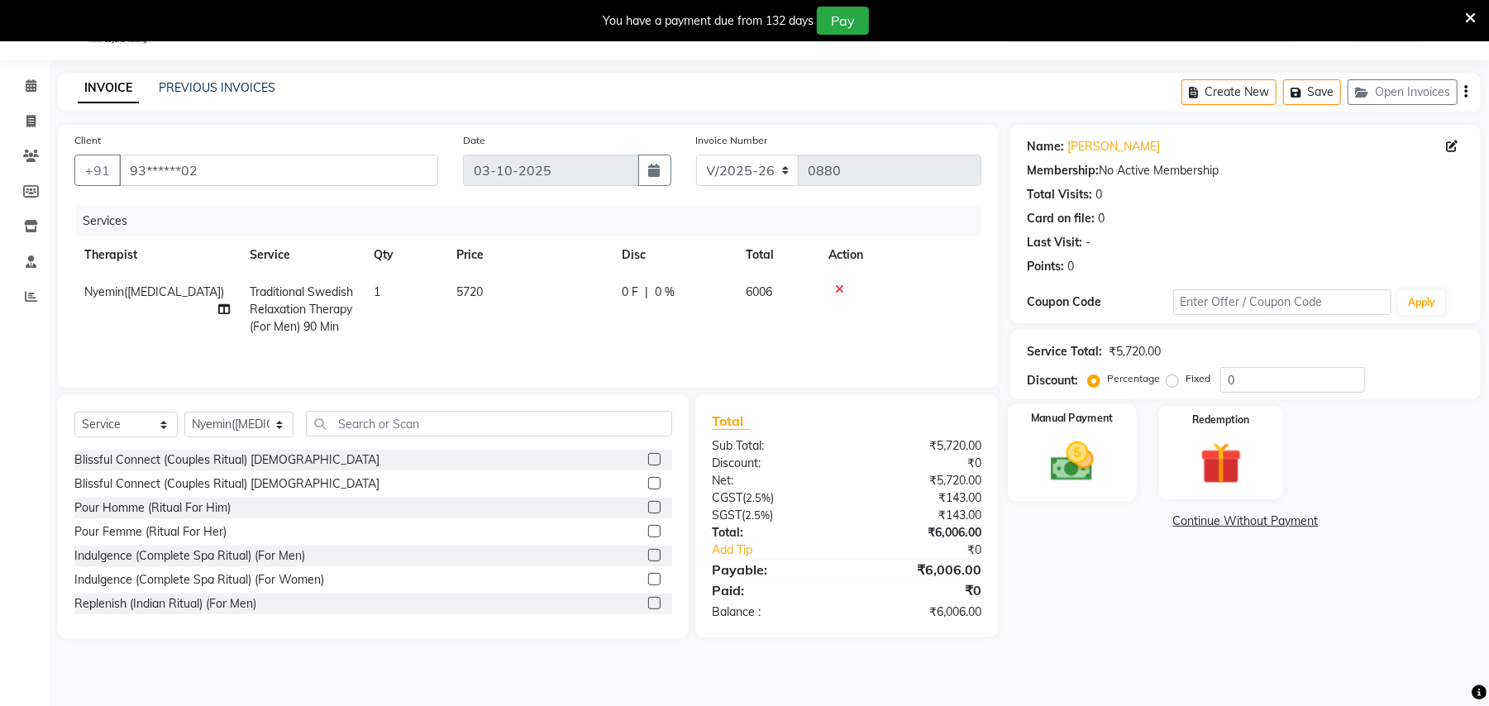
click at [1078, 457] on img at bounding box center [1072, 462] width 71 height 50
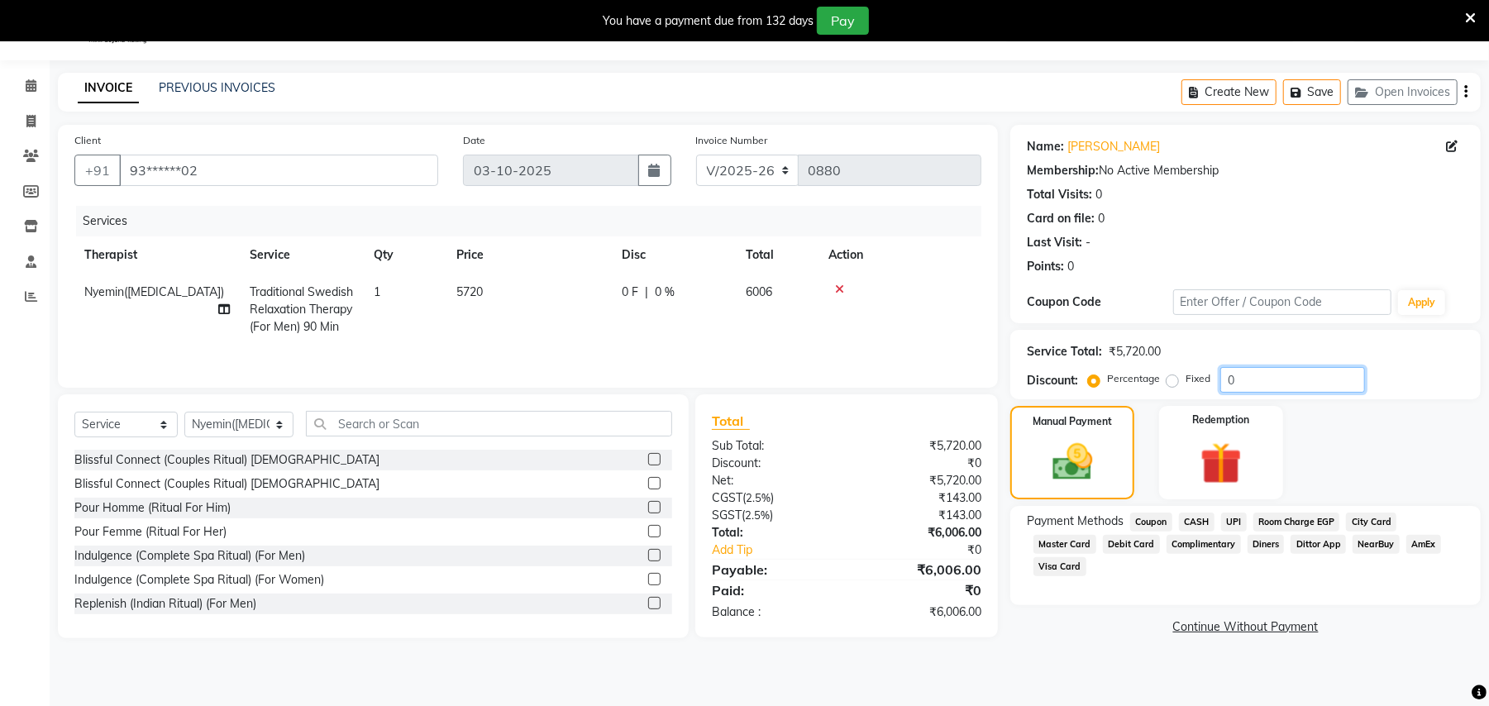
click at [1242, 372] on input "0" at bounding box center [1292, 380] width 145 height 26
type input "015"
click at [1096, 535] on span "Master Card" at bounding box center [1064, 544] width 63 height 19
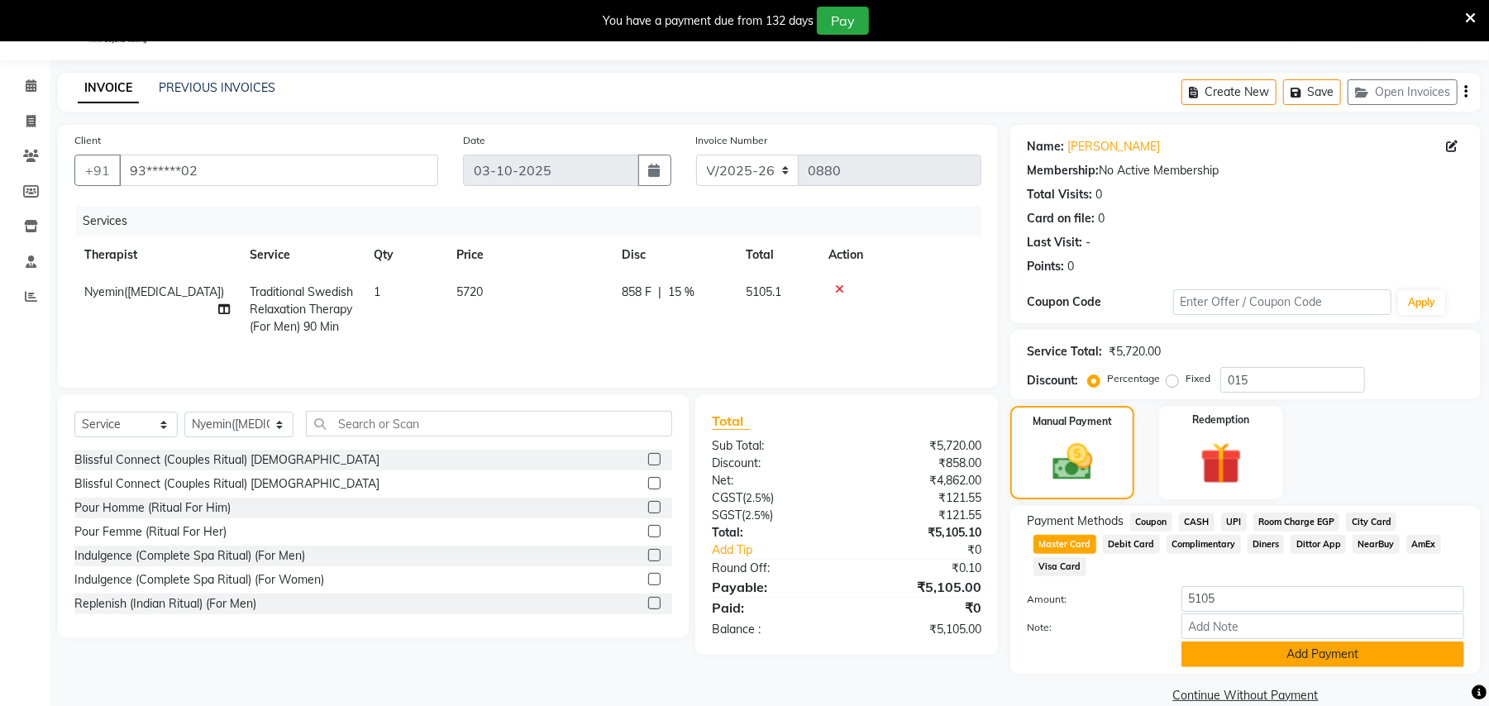
click at [1347, 642] on button "Add Payment" at bounding box center [1322, 655] width 283 height 26
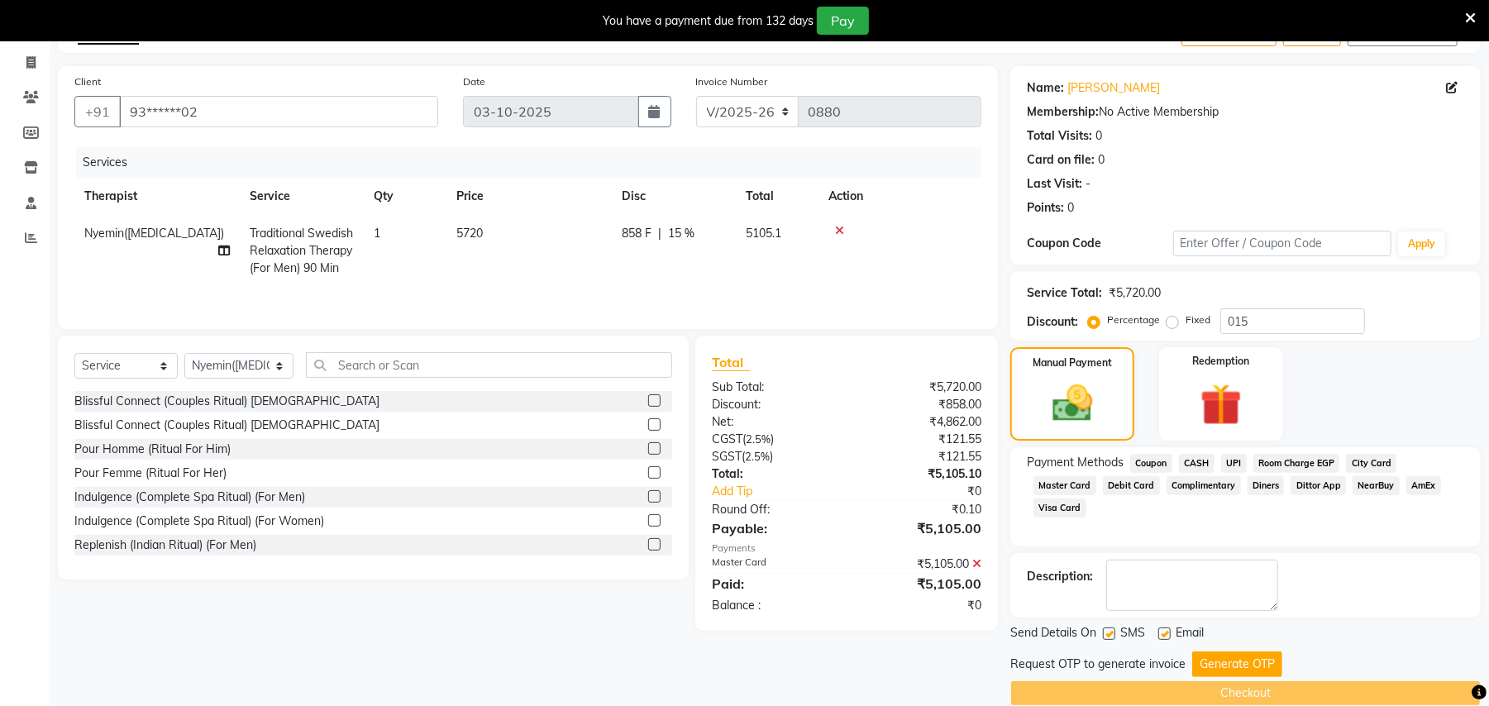
scroll to position [126, 0]
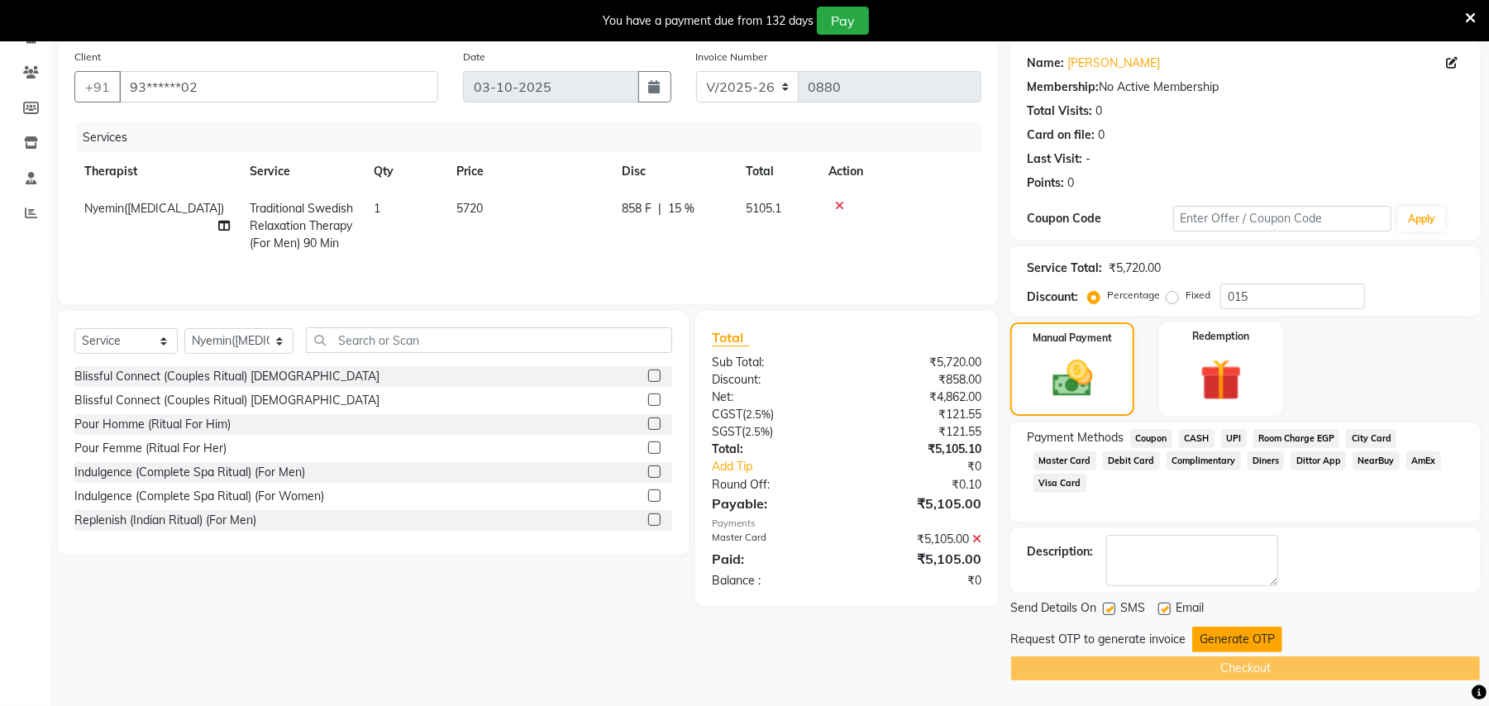
click at [1248, 635] on button "Generate OTP" at bounding box center [1237, 640] width 90 height 26
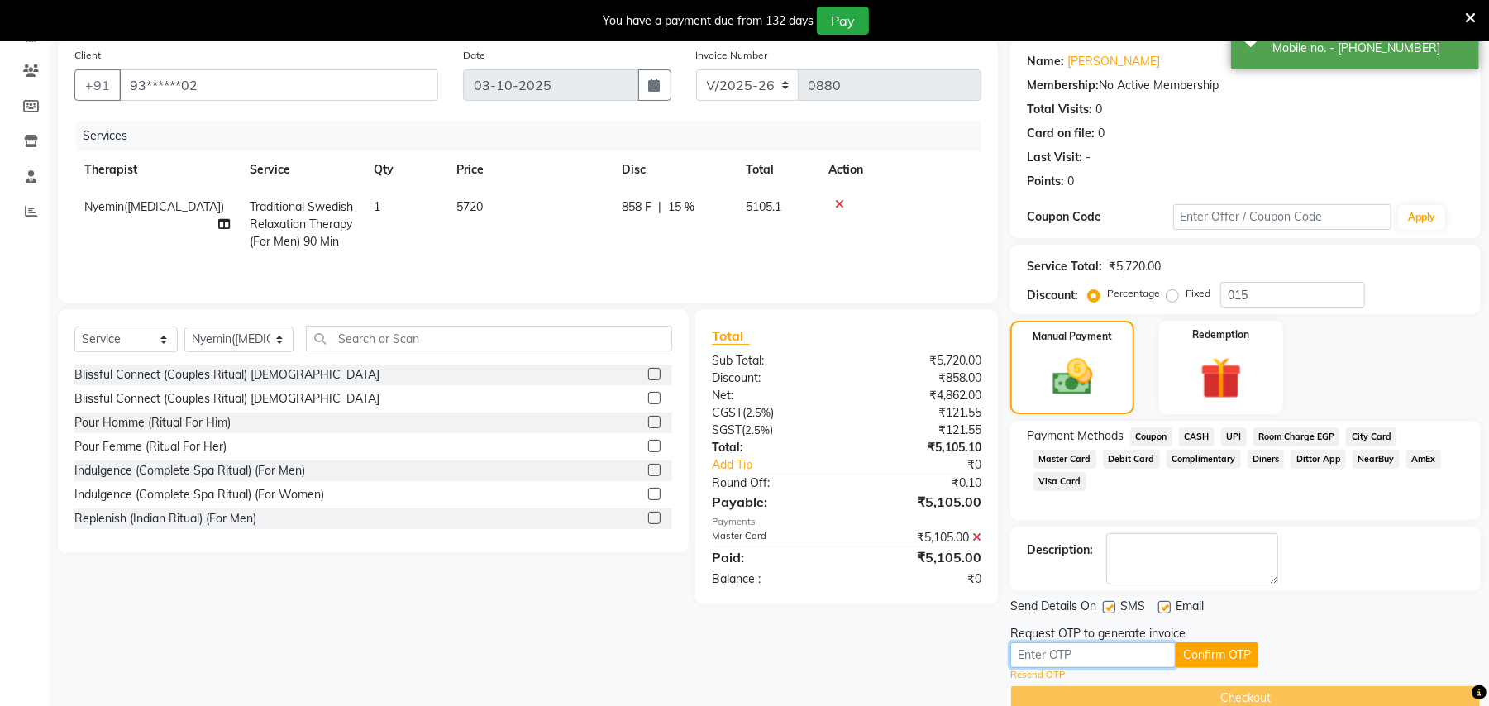
click at [1033, 660] on input "text" at bounding box center [1092, 655] width 165 height 26
click at [1020, 662] on input "text" at bounding box center [1092, 655] width 165 height 26
click at [1016, 658] on input "text" at bounding box center [1092, 655] width 165 height 26
click at [1019, 656] on input "text" at bounding box center [1092, 655] width 165 height 26
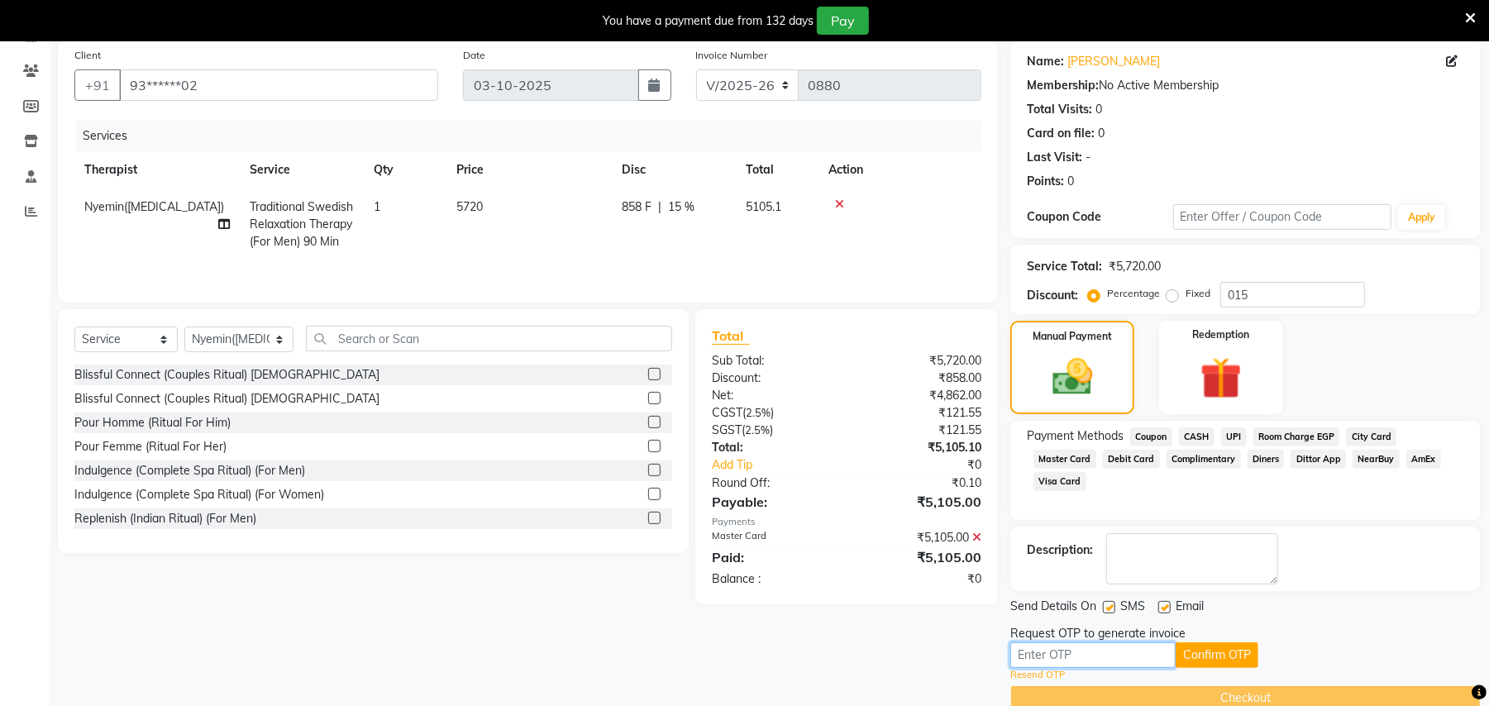
click at [1014, 659] on input "text" at bounding box center [1092, 655] width 165 height 26
click at [1015, 656] on input "text" at bounding box center [1092, 655] width 165 height 26
click at [1017, 661] on input "text" at bounding box center [1092, 655] width 165 height 26
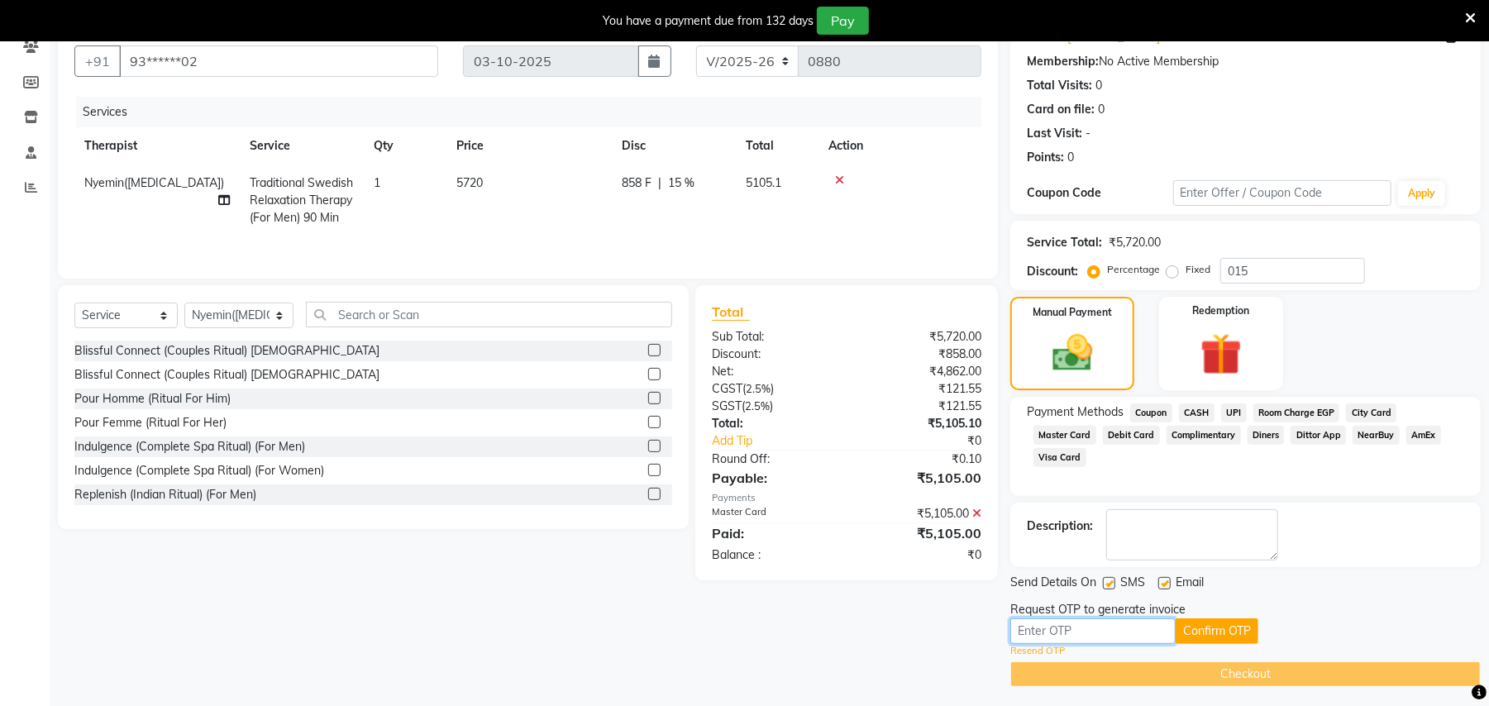
scroll to position [157, 0]
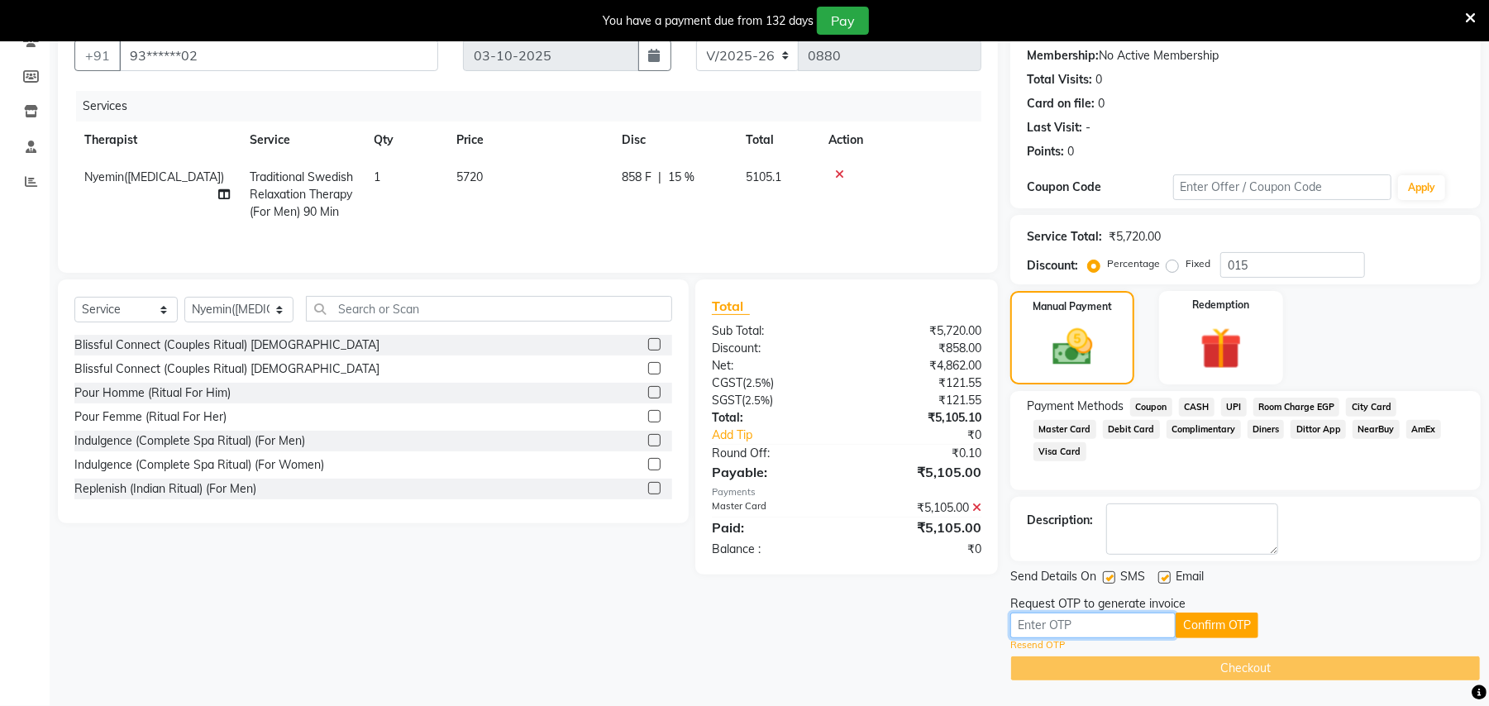
click at [1016, 623] on input "text" at bounding box center [1092, 626] width 165 height 26
drag, startPoint x: 891, startPoint y: 633, endPoint x: 906, endPoint y: 637, distance: 15.2
click at [891, 633] on div "Client +91 93******02 Date [DATE] Invoice Number V/2025 V/[PHONE_NUMBER] Servic…" at bounding box center [527, 345] width 965 height 671
click at [1013, 627] on input "text" at bounding box center [1092, 626] width 165 height 26
click at [1017, 626] on input "text" at bounding box center [1092, 626] width 165 height 26
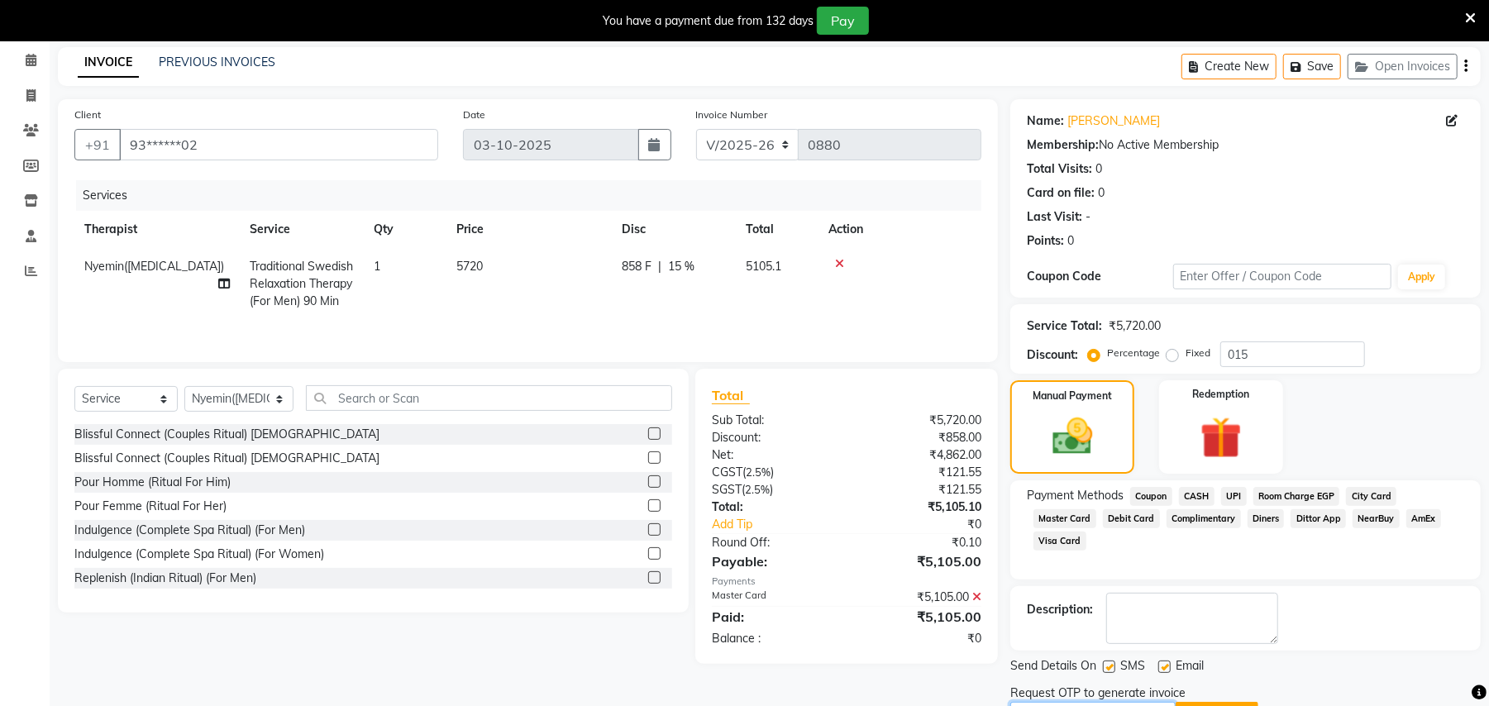
scroll to position [0, 0]
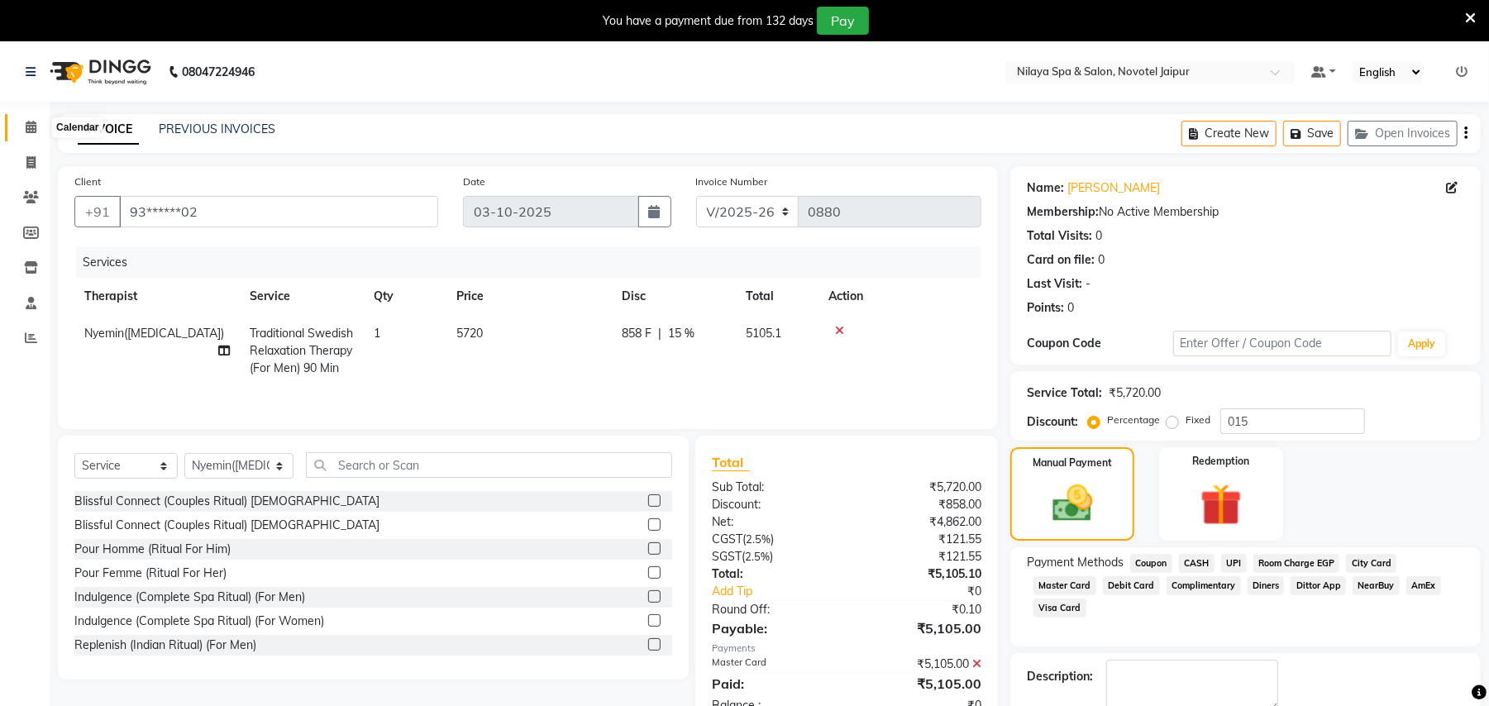
click at [30, 122] on icon at bounding box center [31, 127] width 11 height 12
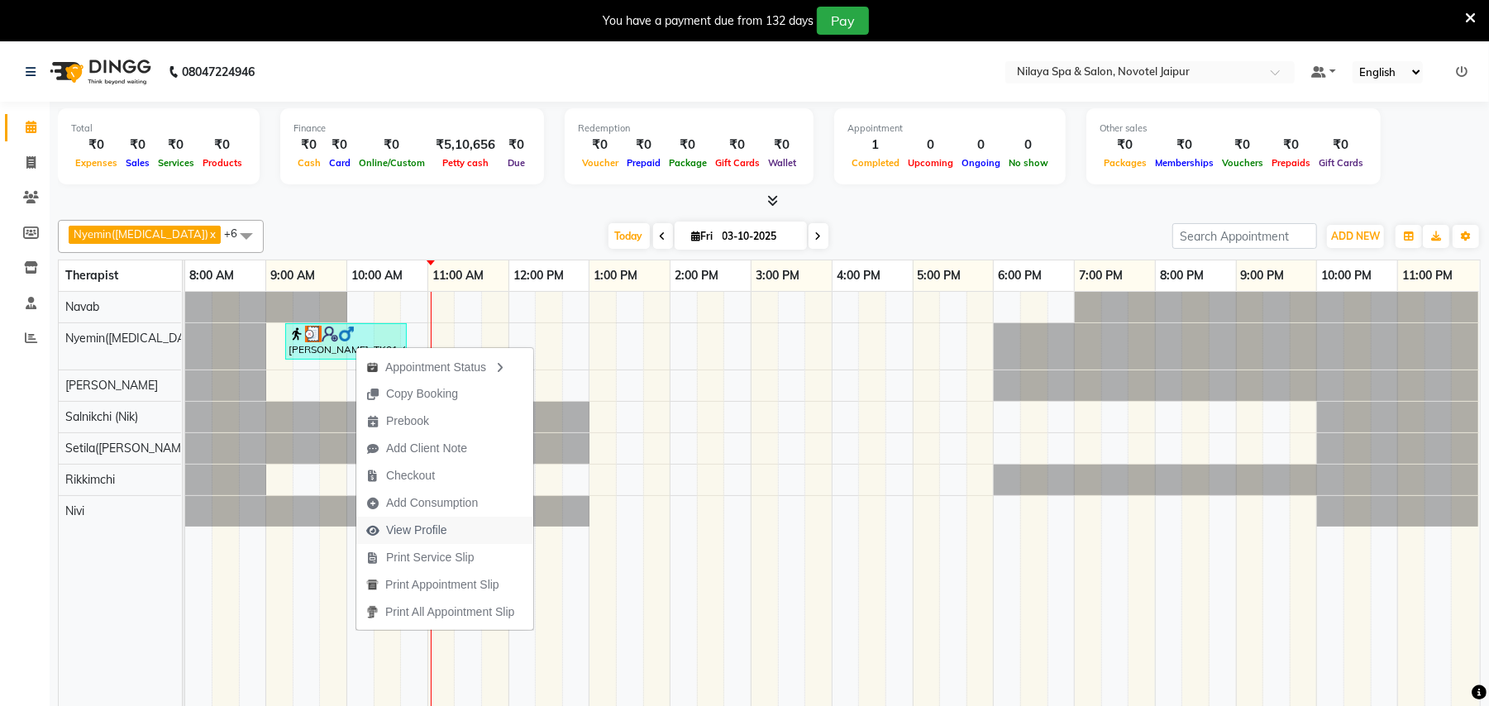
click at [433, 527] on span "View Profile" at bounding box center [416, 530] width 61 height 17
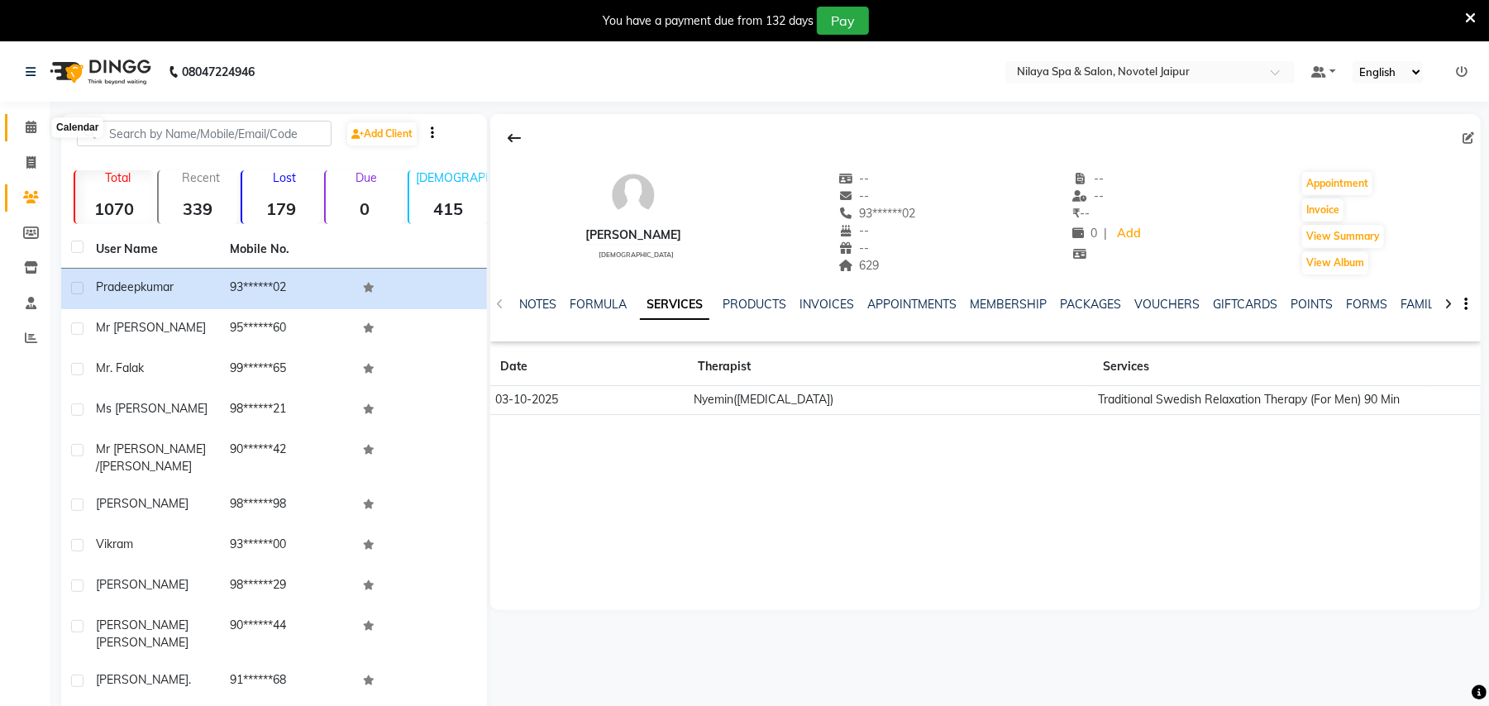
click at [31, 122] on icon at bounding box center [31, 127] width 11 height 12
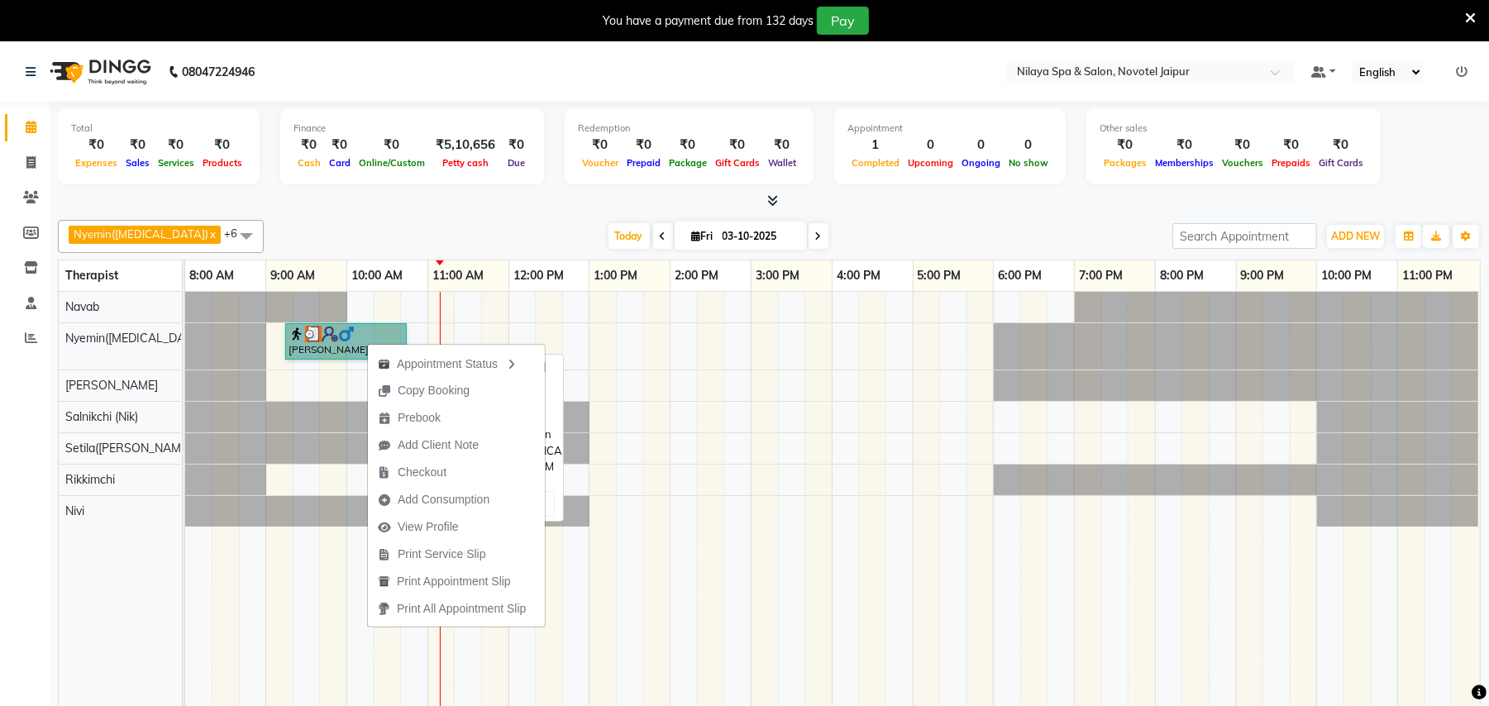
click at [338, 358] on link "[PERSON_NAME], TK01, 09:15 AM-10:45 AM, Traditional Swedish Relaxation Therapy …" at bounding box center [346, 341] width 122 height 36
select select "3"
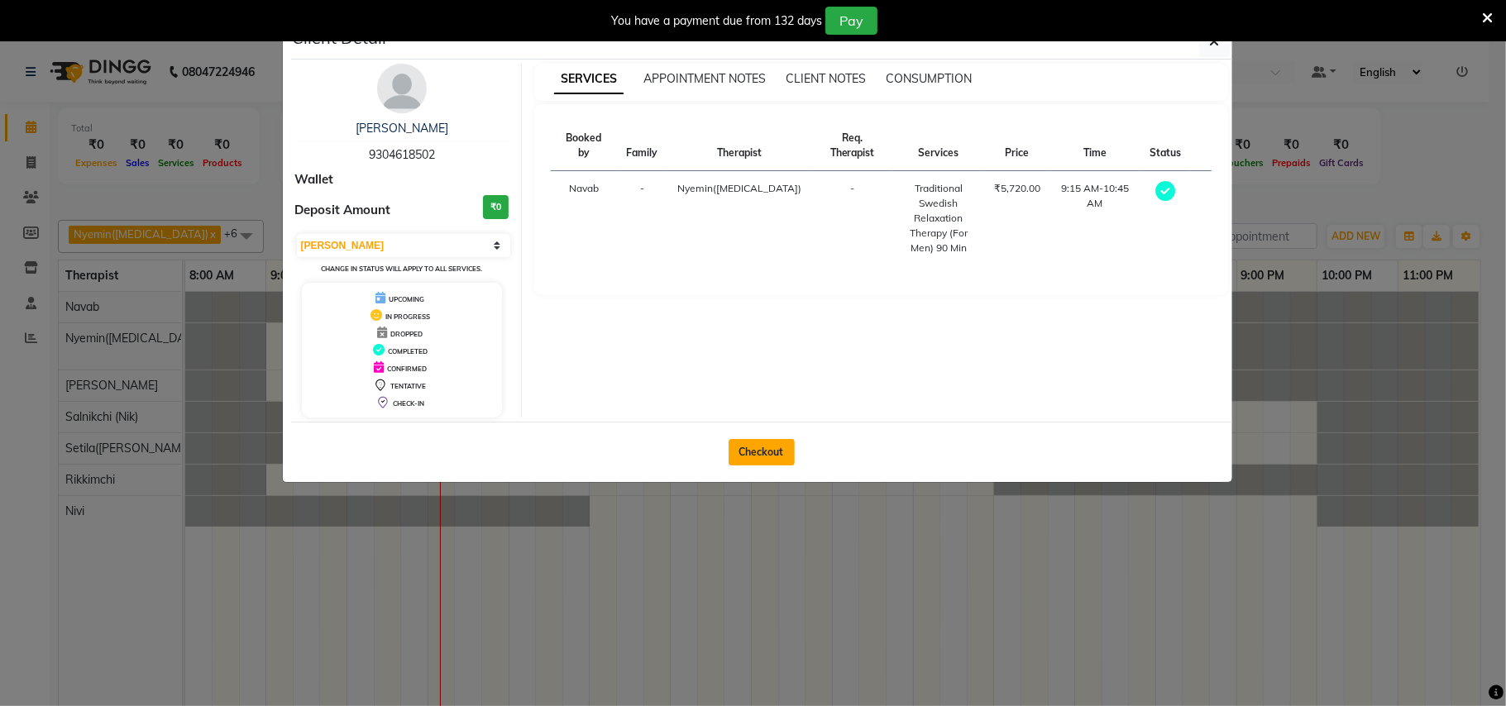
click at [771, 453] on button "Checkout" at bounding box center [761, 452] width 66 height 26
select select "service"
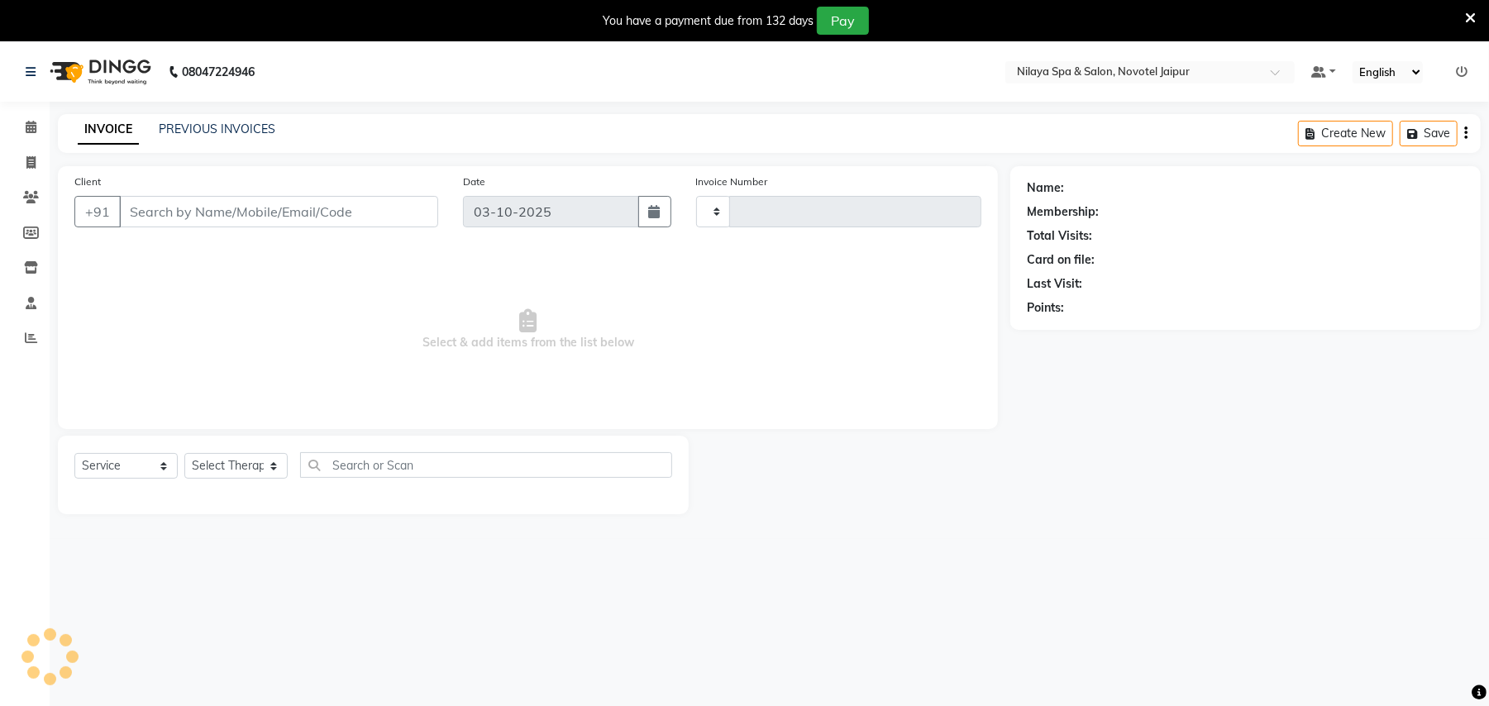
type input "0880"
select select "8197"
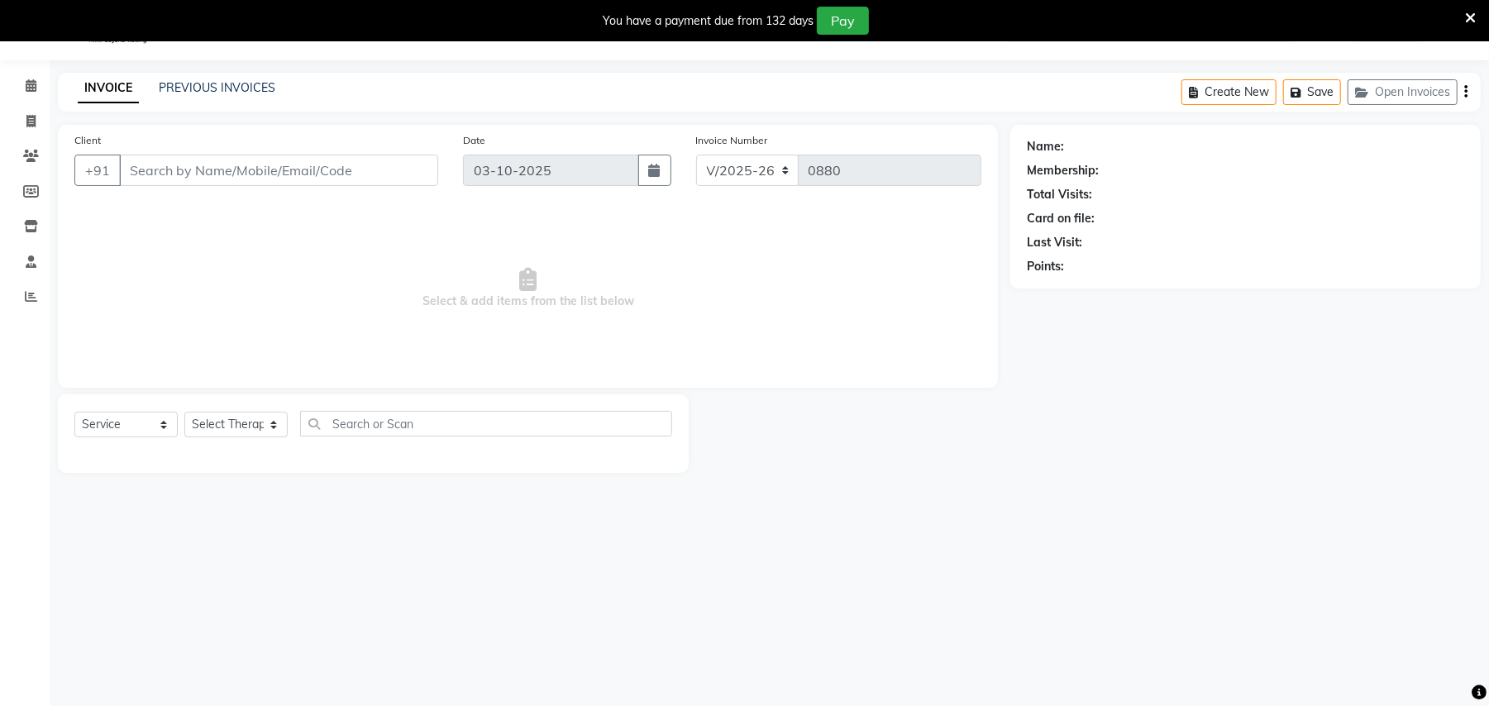
type input "93******02"
select select "77566"
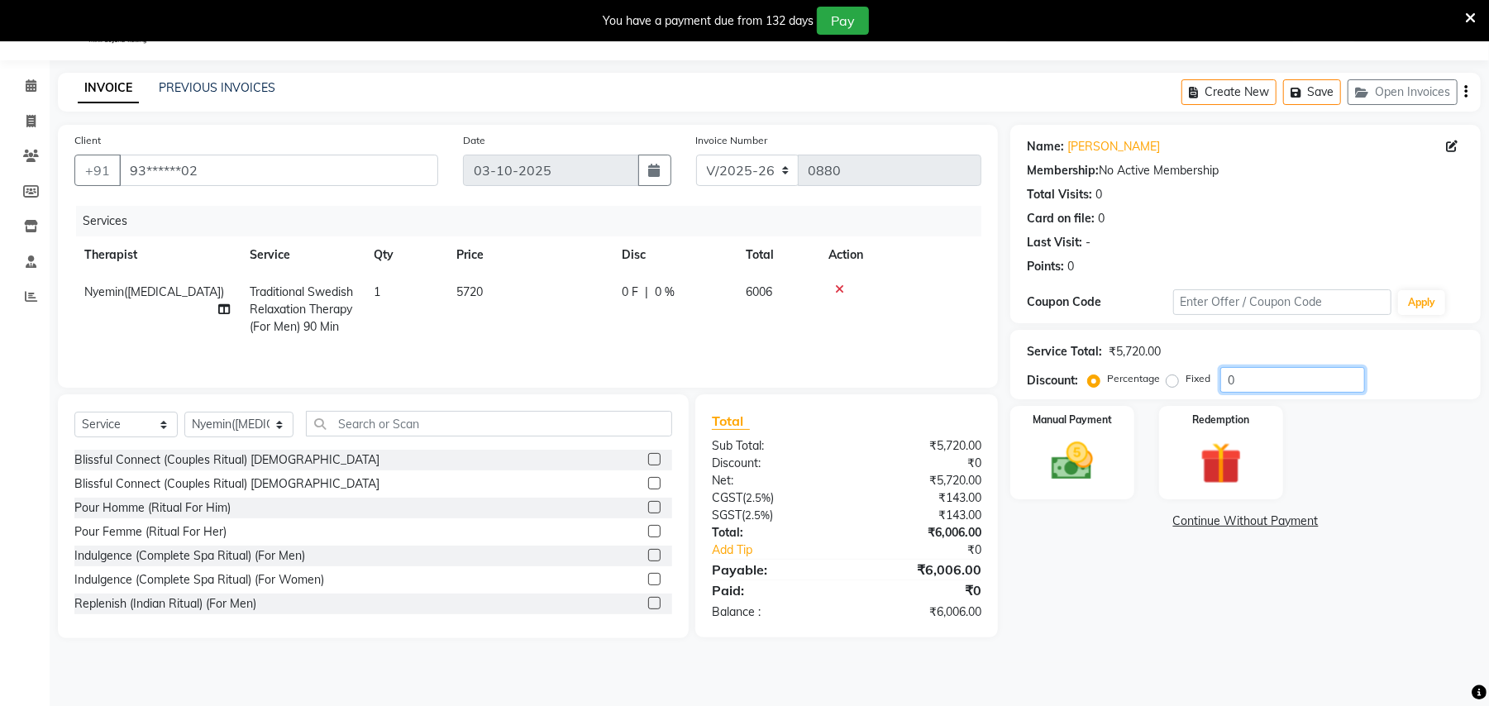
click at [1254, 380] on input "0" at bounding box center [1292, 380] width 145 height 26
type input "015"
click at [21, 84] on span at bounding box center [31, 86] width 29 height 19
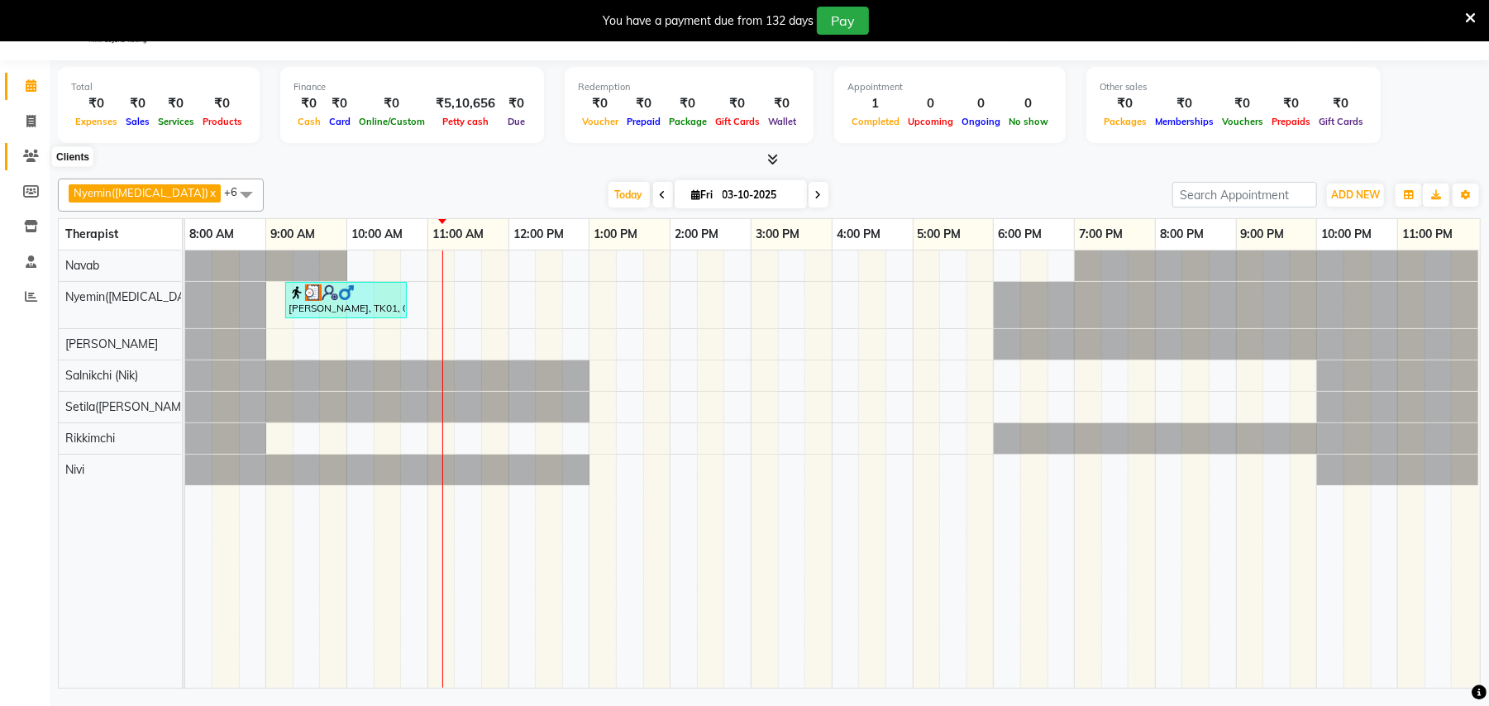
click at [28, 156] on icon at bounding box center [31, 156] width 16 height 12
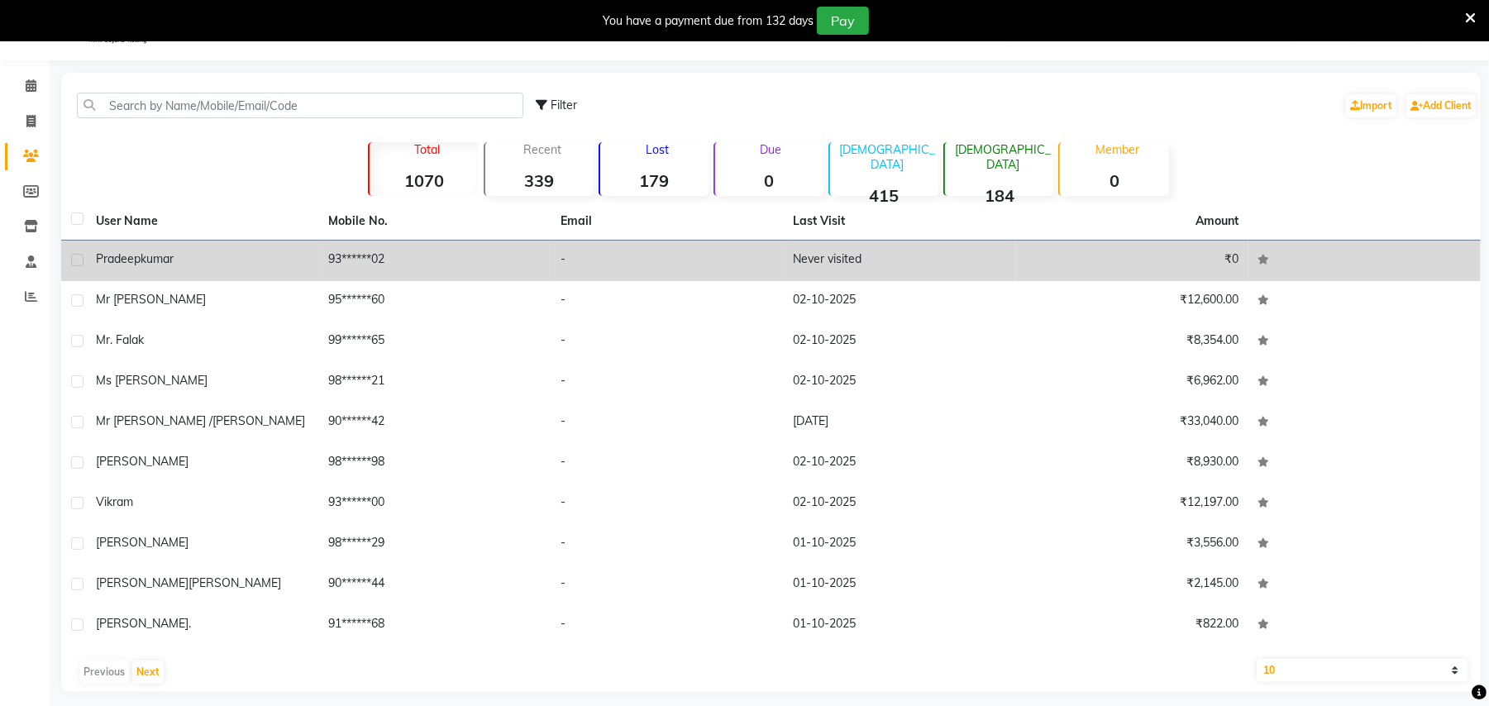
click at [165, 261] on span "kumar" at bounding box center [157, 258] width 33 height 15
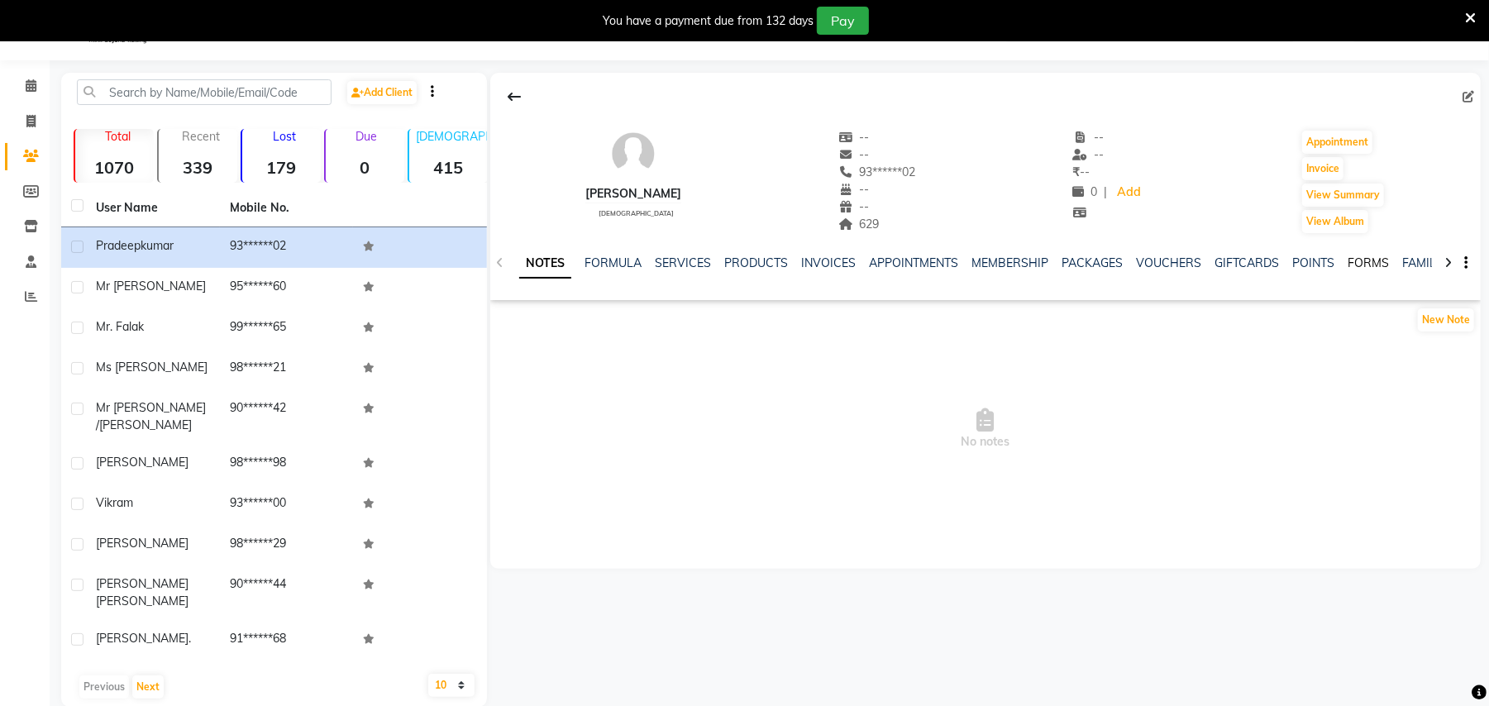
click at [1353, 260] on link "FORMS" at bounding box center [1368, 262] width 41 height 15
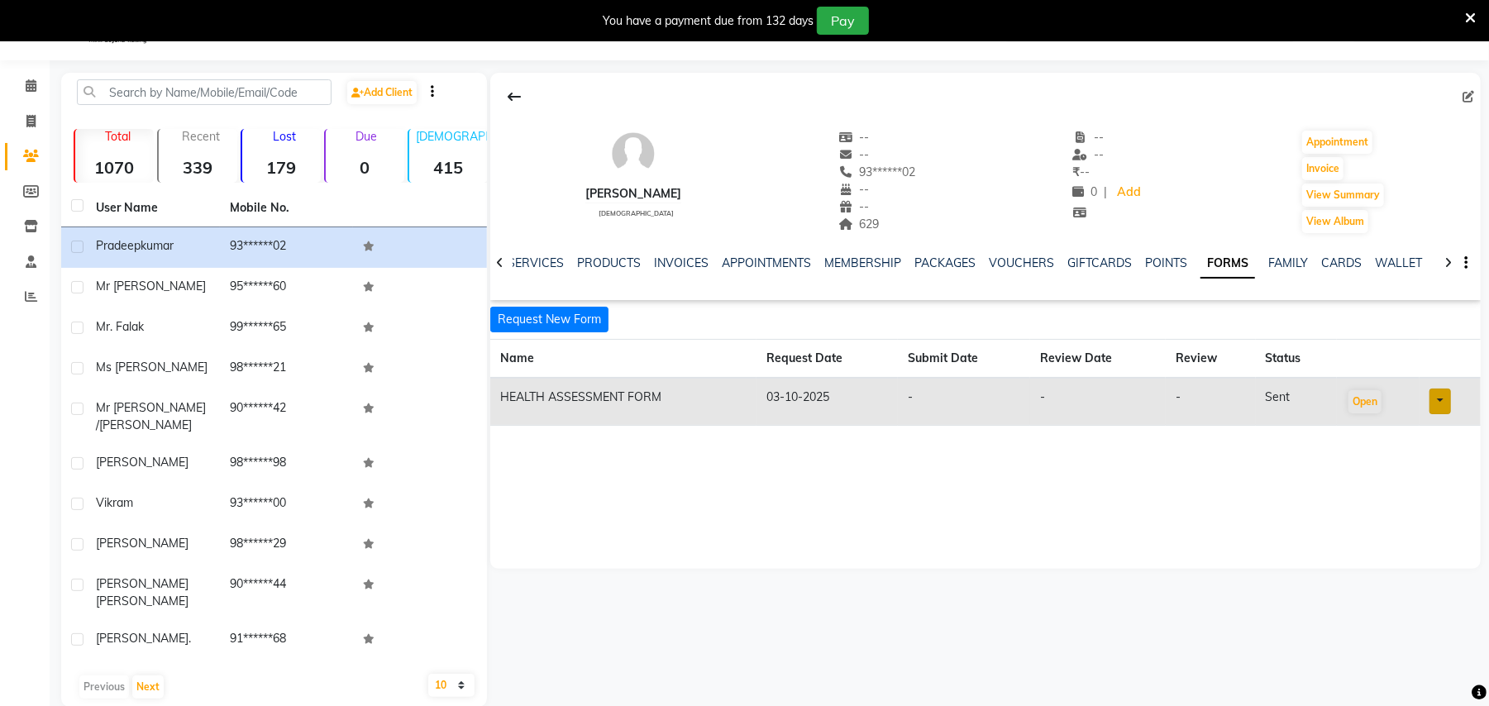
click at [1382, 397] on td "Open" at bounding box center [1378, 402] width 83 height 48
click at [1372, 401] on button "Open" at bounding box center [1364, 401] width 33 height 23
click at [1434, 401] on link at bounding box center [1439, 402] width 21 height 26
click at [1339, 367] on th at bounding box center [1378, 359] width 83 height 39
click at [26, 83] on icon at bounding box center [31, 85] width 11 height 12
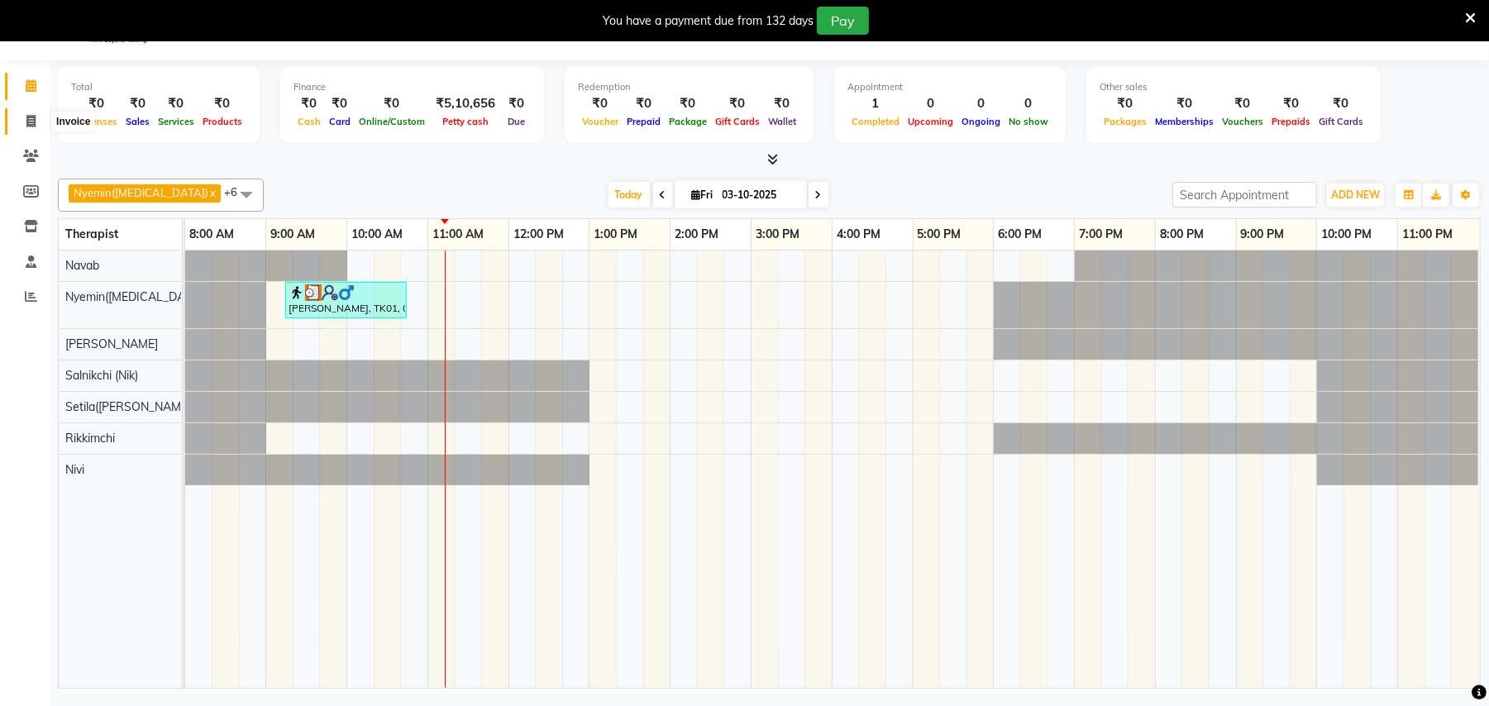
click at [23, 127] on span at bounding box center [31, 121] width 29 height 19
select select "service"
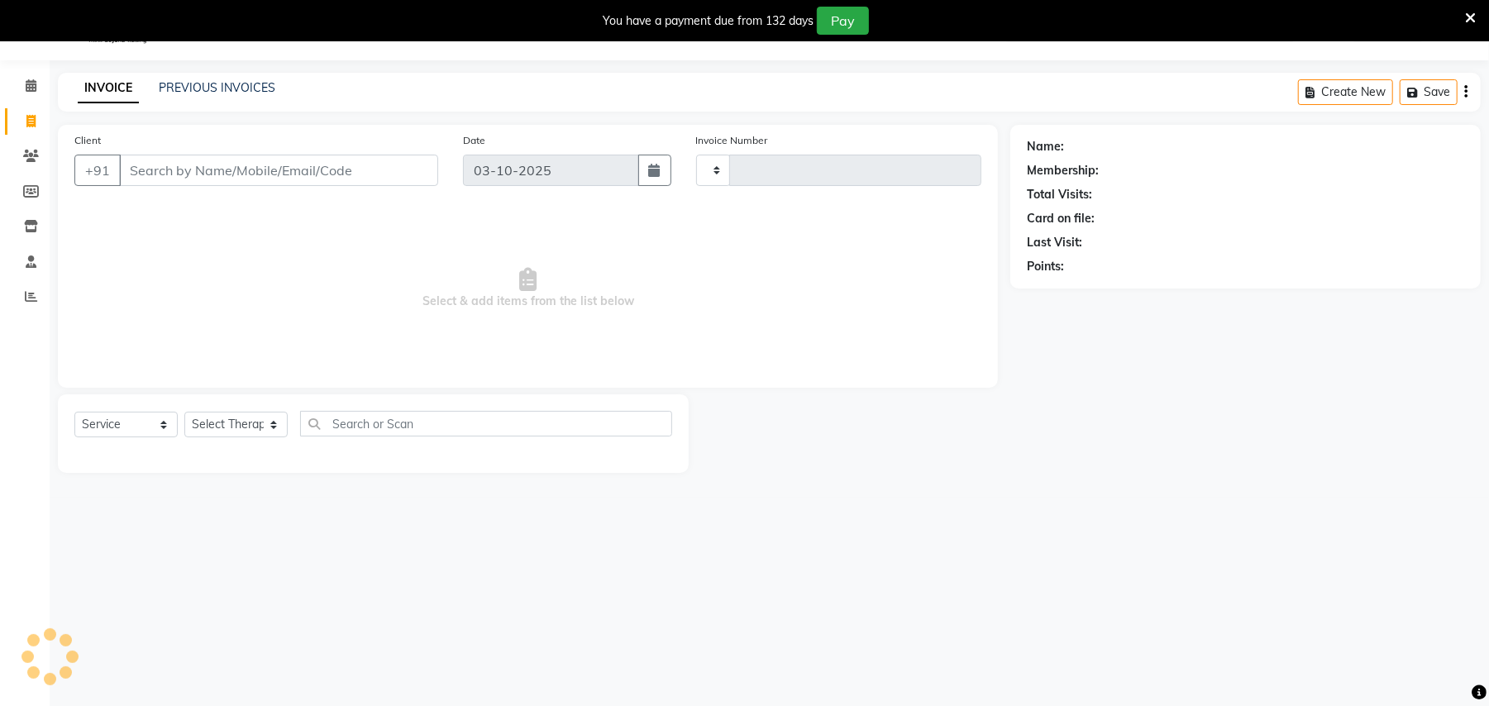
type input "0880"
select select "8197"
click at [1466, 18] on icon at bounding box center [1470, 18] width 11 height 15
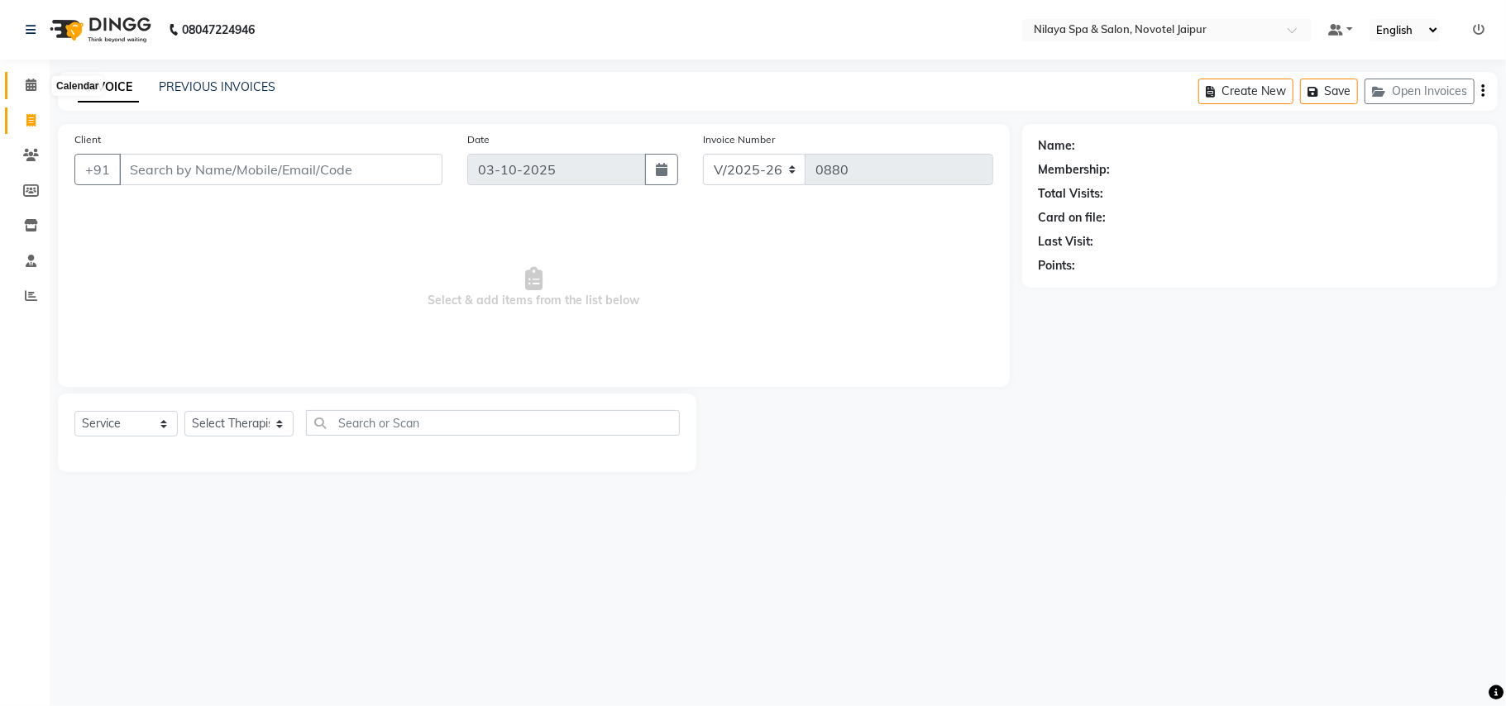
click at [23, 87] on span at bounding box center [31, 85] width 29 height 19
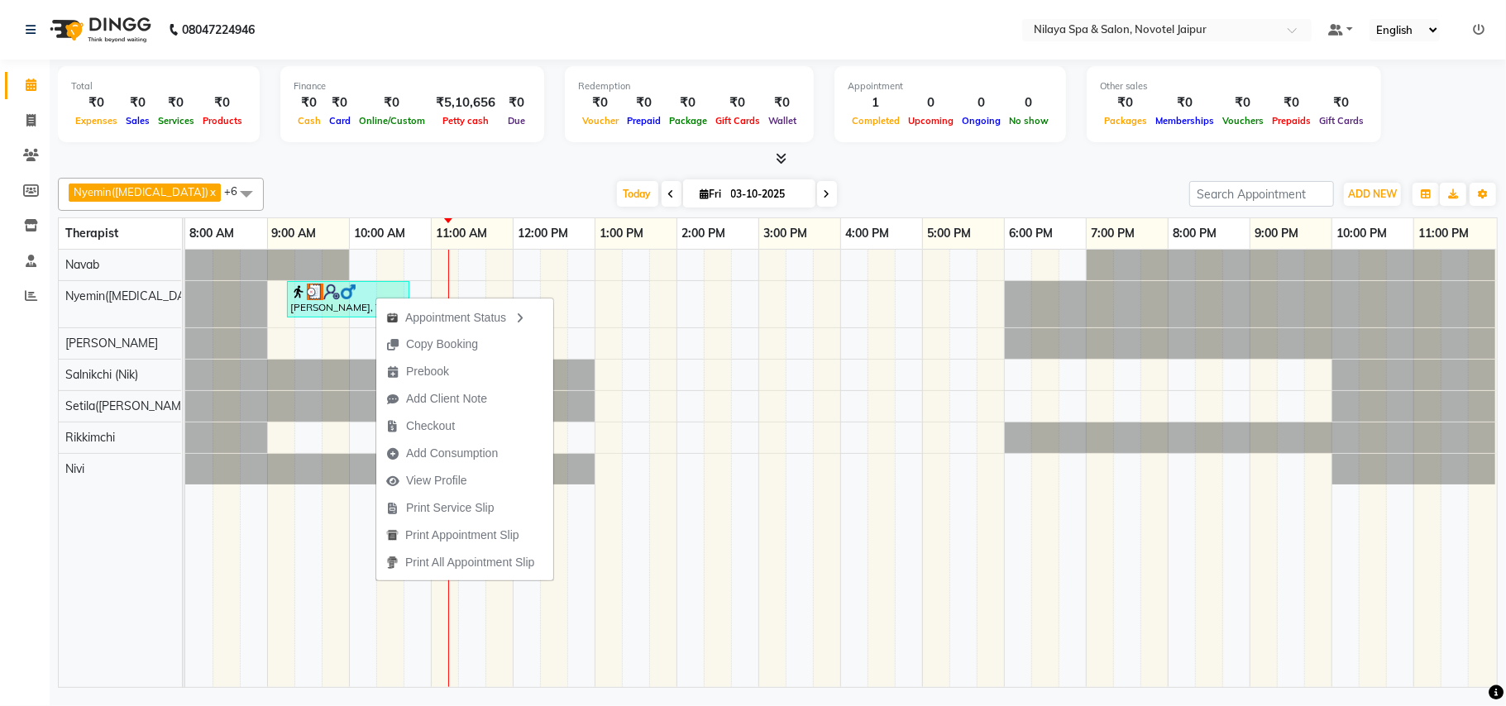
click at [424, 198] on div "[DATE] [DATE]" at bounding box center [726, 194] width 909 height 25
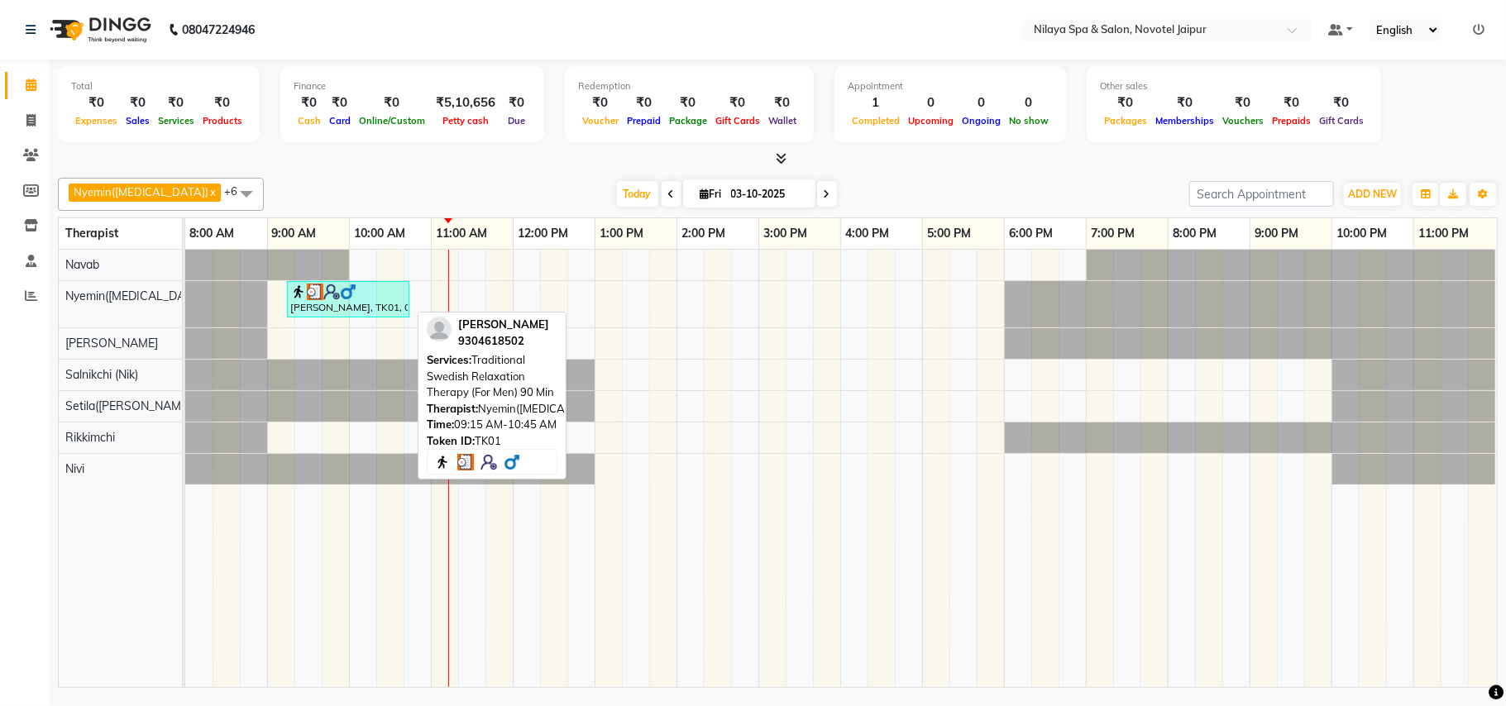
click at [357, 286] on div at bounding box center [348, 292] width 116 height 17
select select "3"
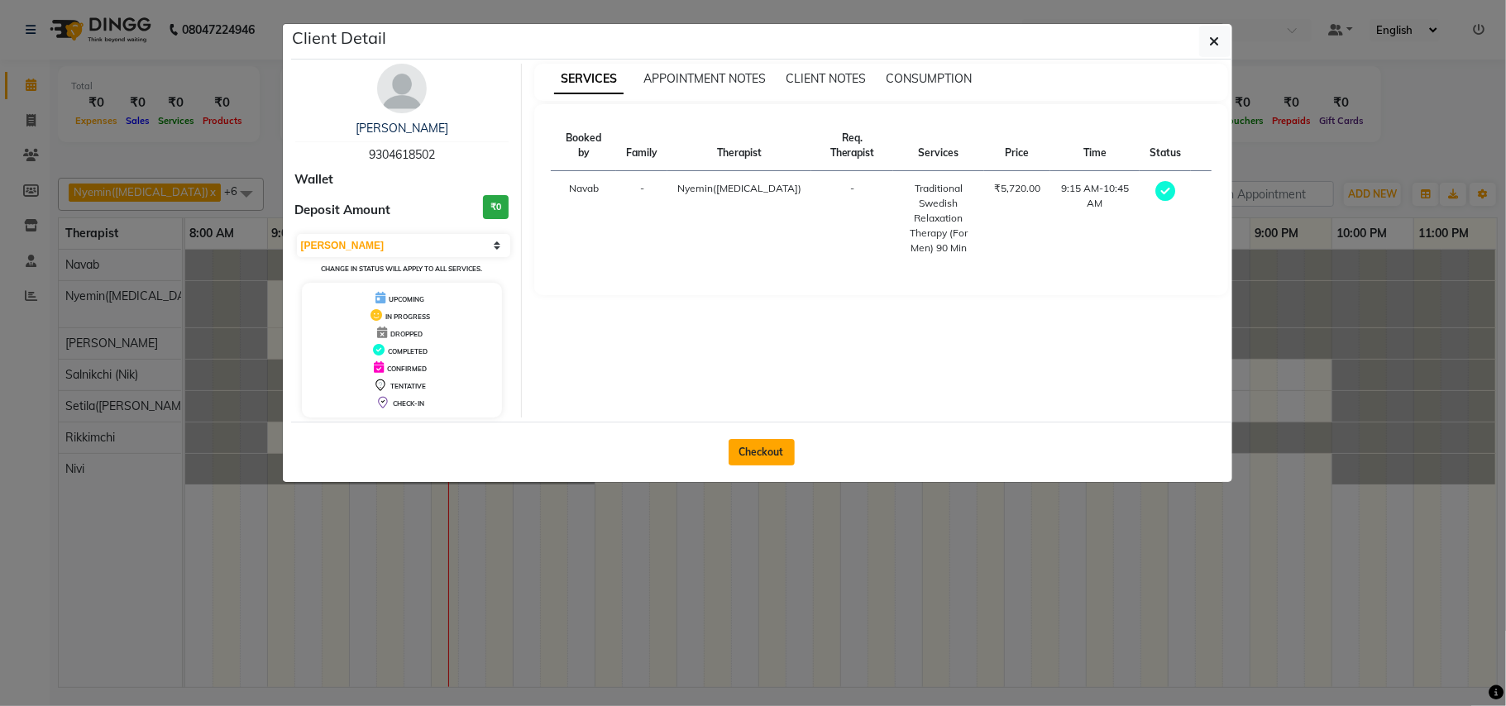
click at [775, 450] on button "Checkout" at bounding box center [761, 452] width 66 height 26
select select "8197"
select select "service"
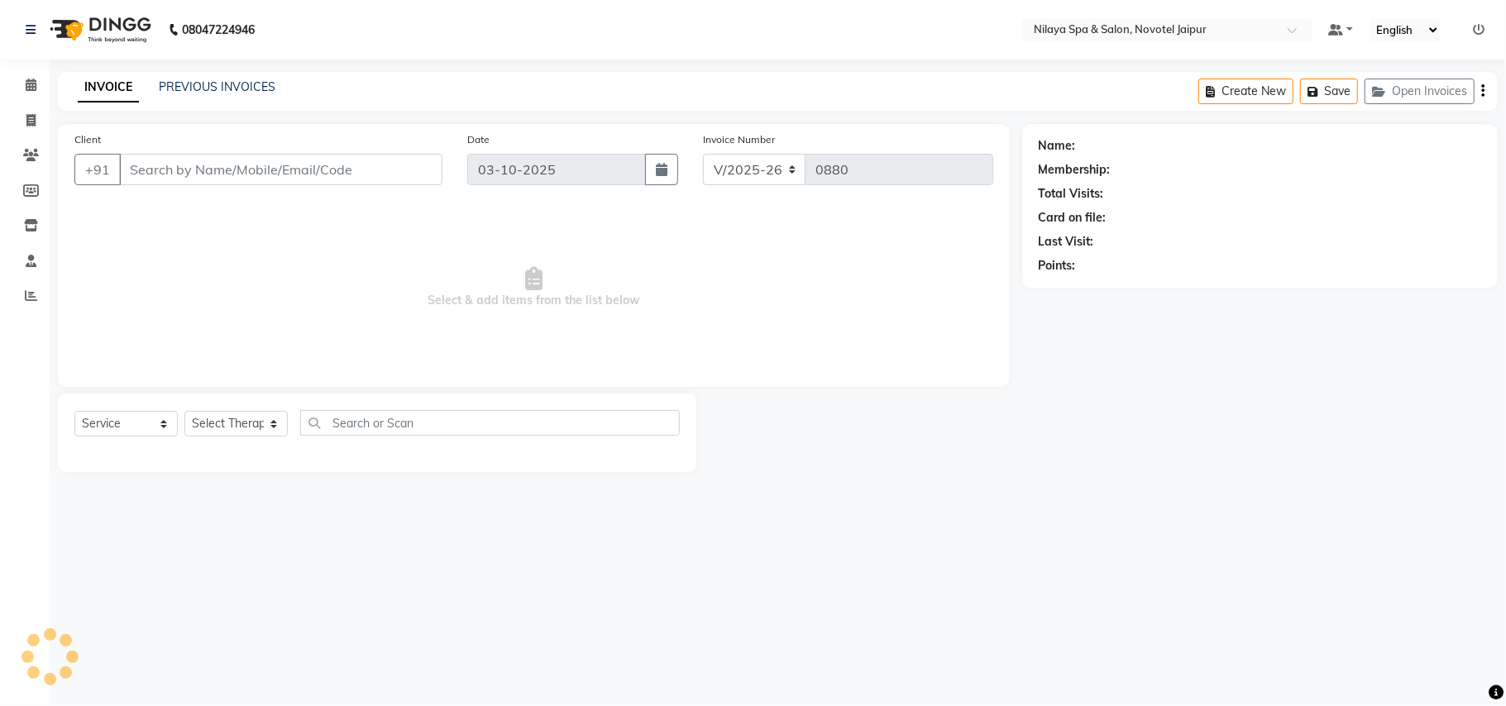
type input "93******02"
select select "77566"
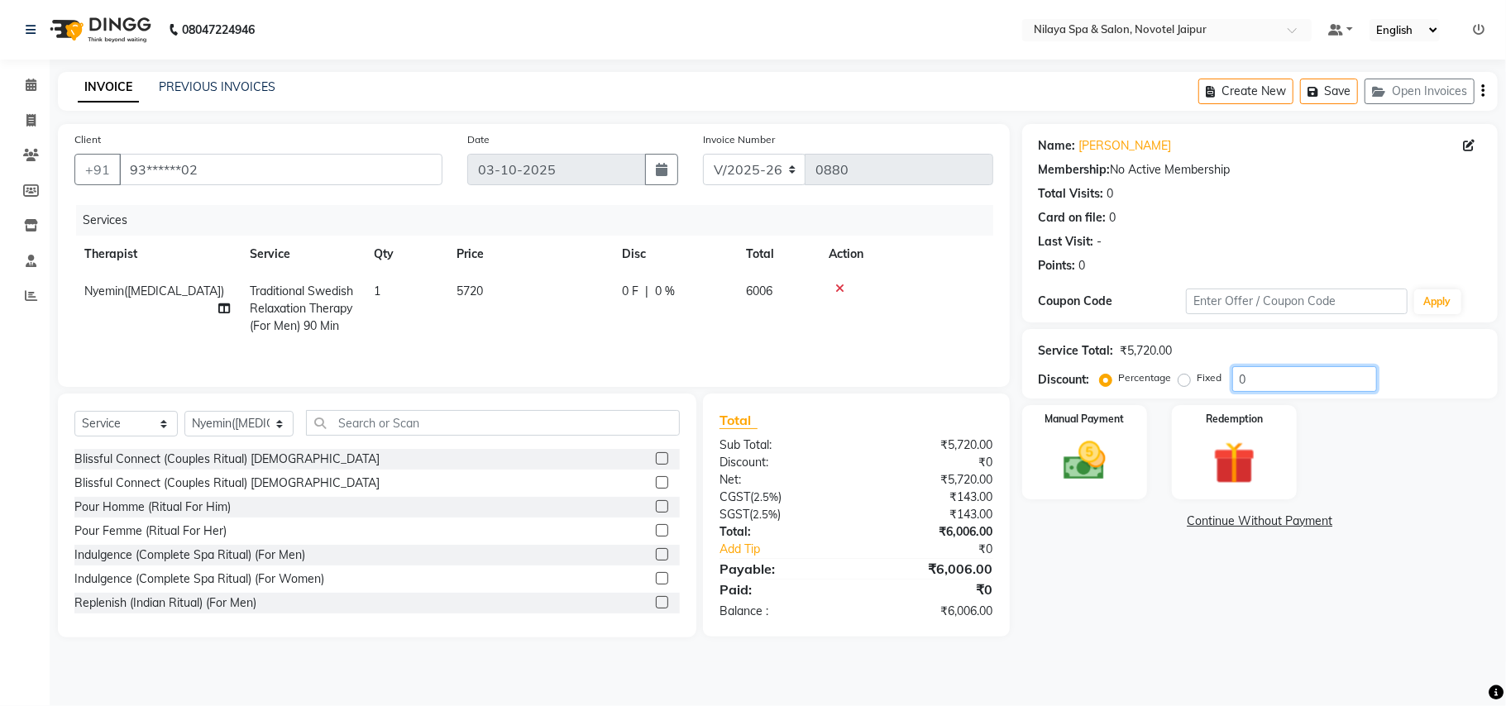
click at [1268, 384] on input "0" at bounding box center [1304, 379] width 145 height 26
type input "015"
drag, startPoint x: 1030, startPoint y: 437, endPoint x: 1068, endPoint y: 448, distance: 39.5
click at [1039, 441] on div "Manual Payment" at bounding box center [1084, 452] width 130 height 98
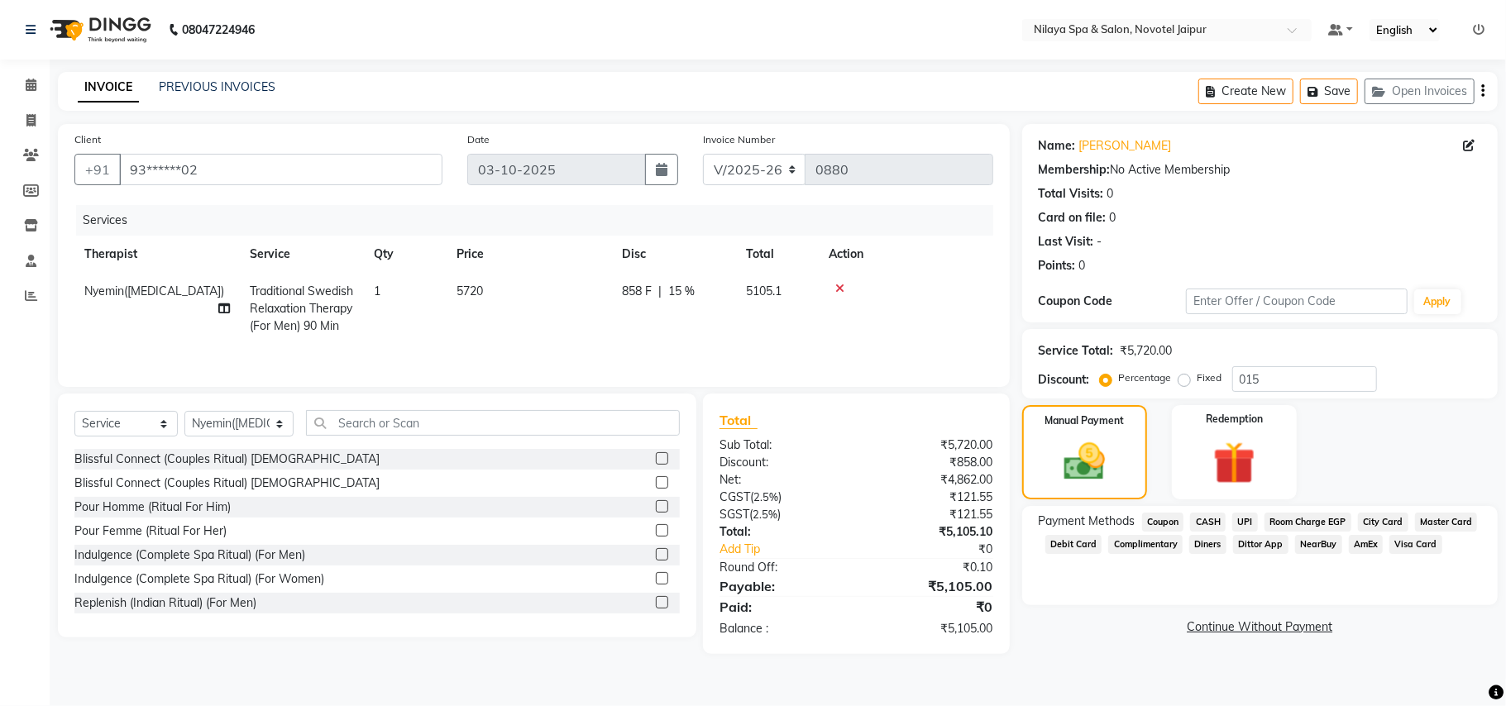
click at [1446, 521] on span "Master Card" at bounding box center [1446, 522] width 63 height 19
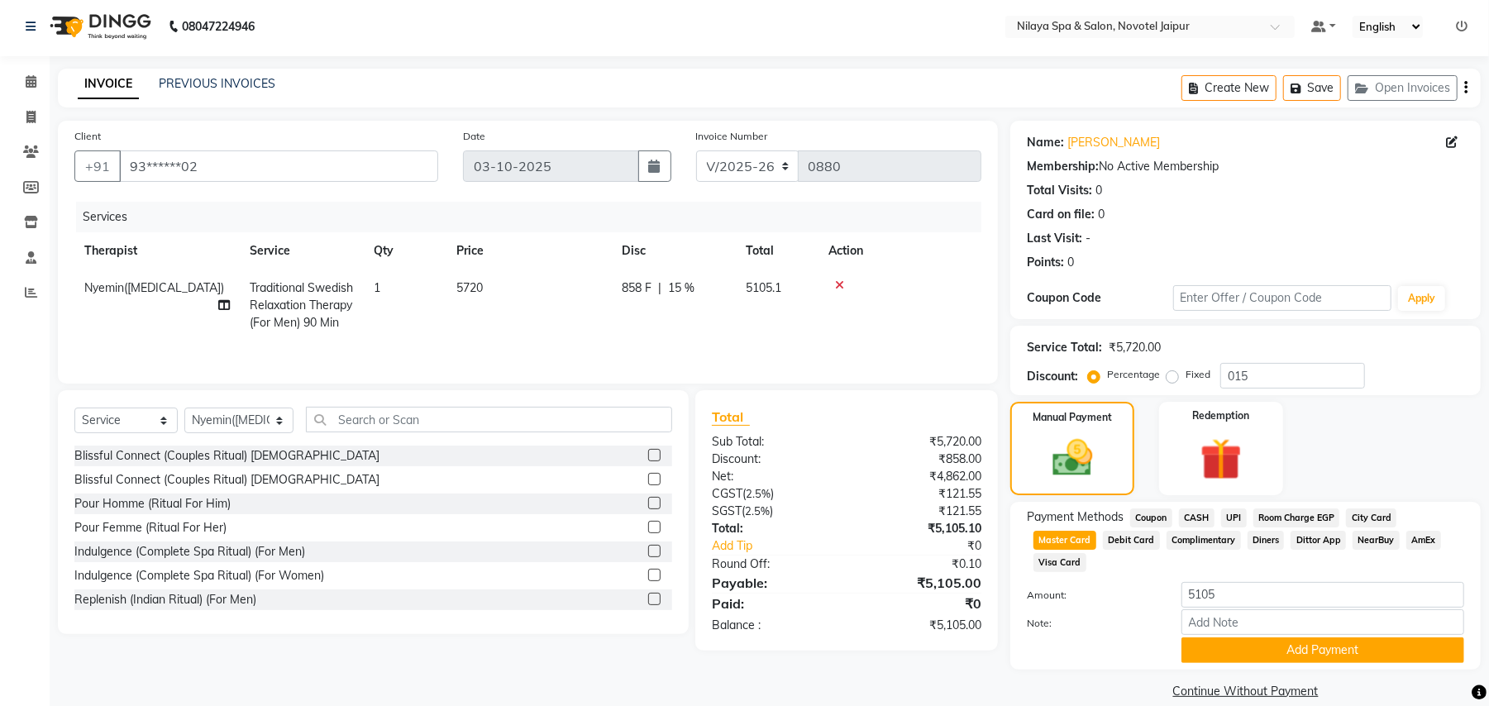
scroll to position [4, 0]
click at [1327, 637] on button "Add Payment" at bounding box center [1322, 650] width 283 height 26
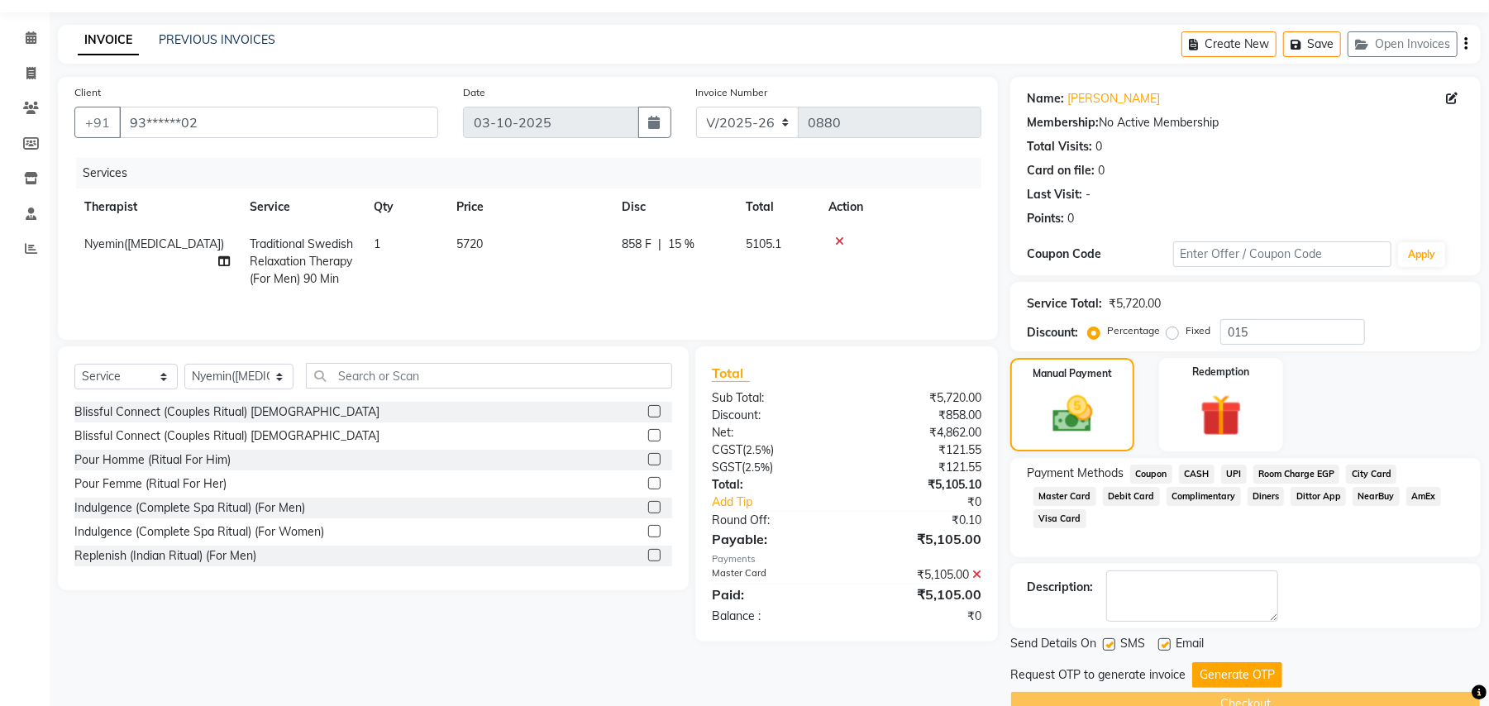
scroll to position [84, 0]
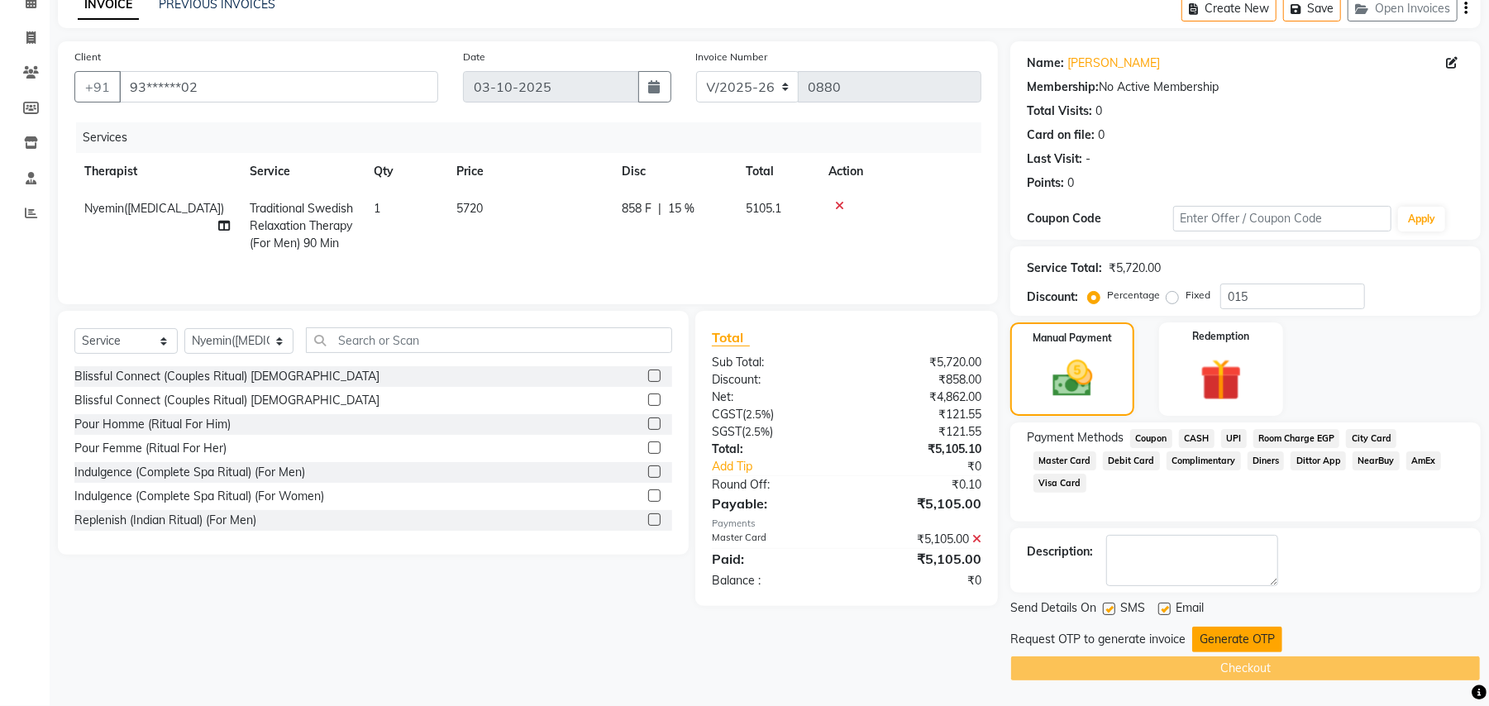
click at [1228, 636] on button "Generate OTP" at bounding box center [1237, 640] width 90 height 26
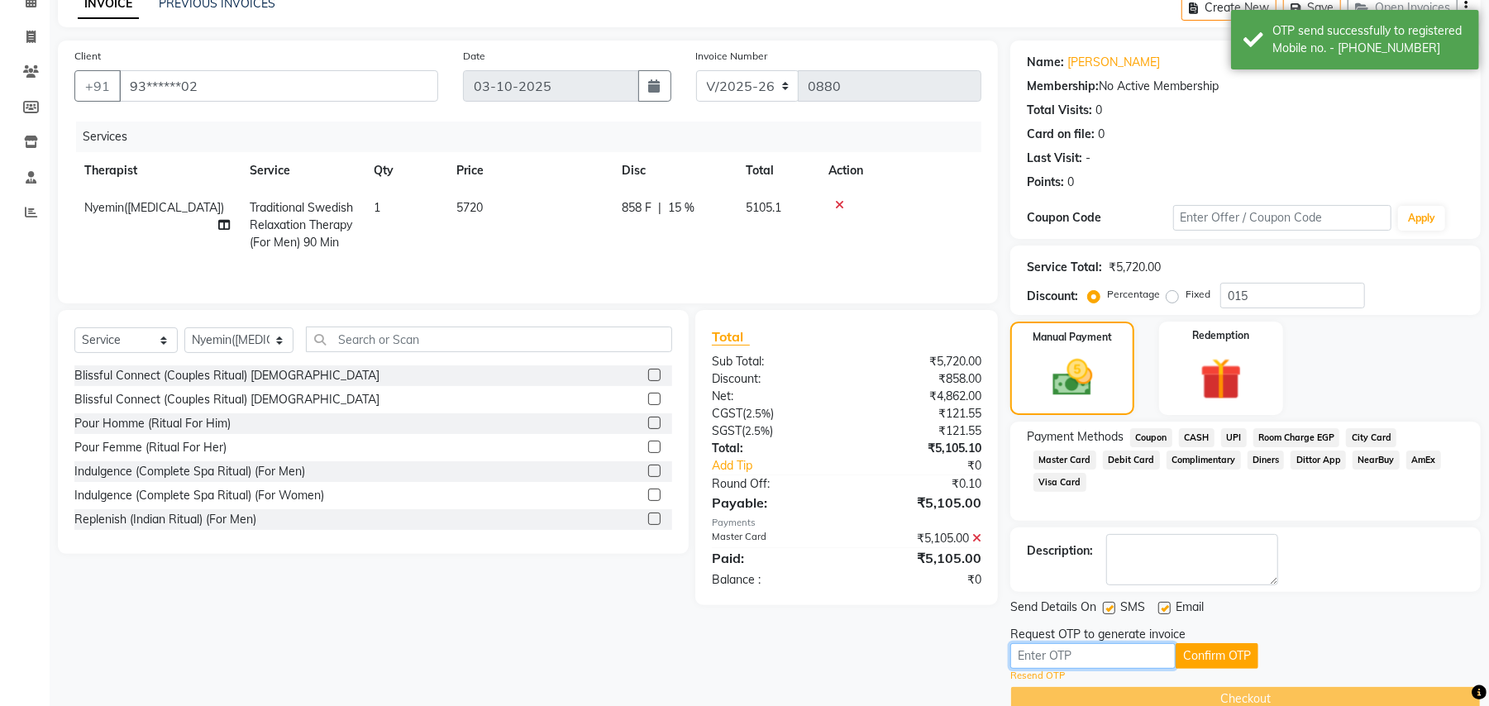
click at [1028, 653] on input "text" at bounding box center [1092, 656] width 165 height 26
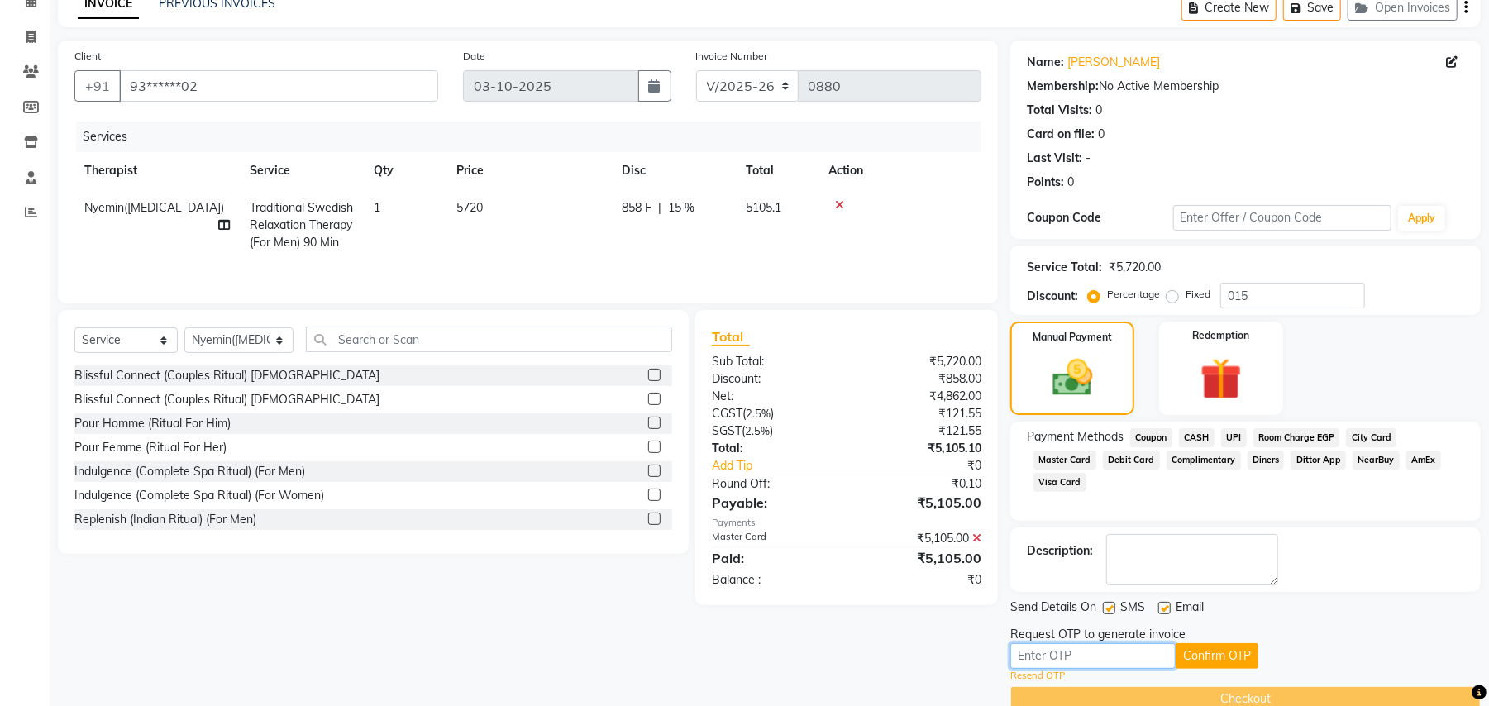
click at [1022, 653] on input "text" at bounding box center [1092, 656] width 165 height 26
click at [1017, 656] on input "text" at bounding box center [1092, 656] width 165 height 26
click at [1301, 176] on div "Points: 0" at bounding box center [1245, 182] width 437 height 17
click at [1020, 656] on input "text" at bounding box center [1092, 656] width 165 height 26
click at [1319, 143] on div "Name: [PERSON_NAME] Membership: No Active Membership Total Visits: 0 Card on fi…" at bounding box center [1245, 119] width 437 height 144
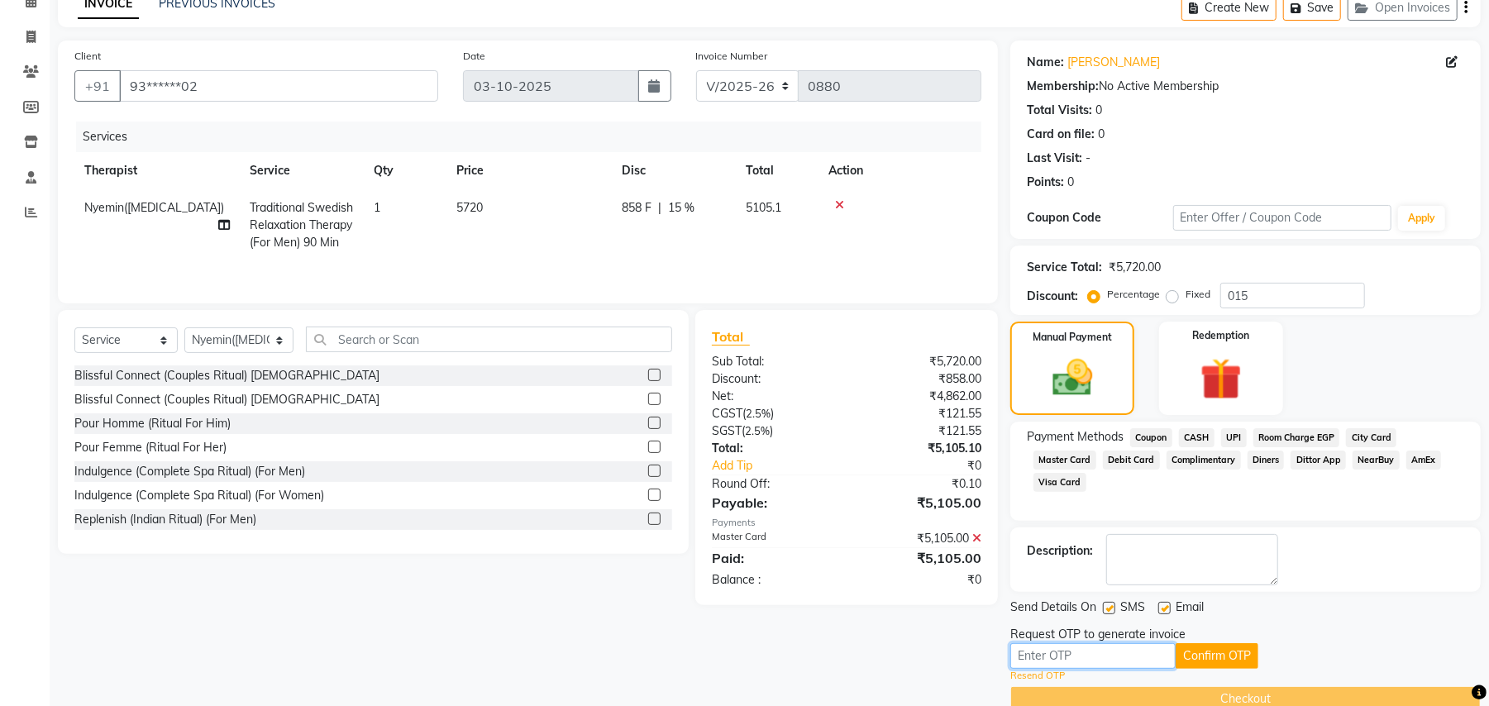
click at [1017, 659] on input "text" at bounding box center [1092, 656] width 165 height 26
click at [31, 5] on icon at bounding box center [31, 1] width 11 height 12
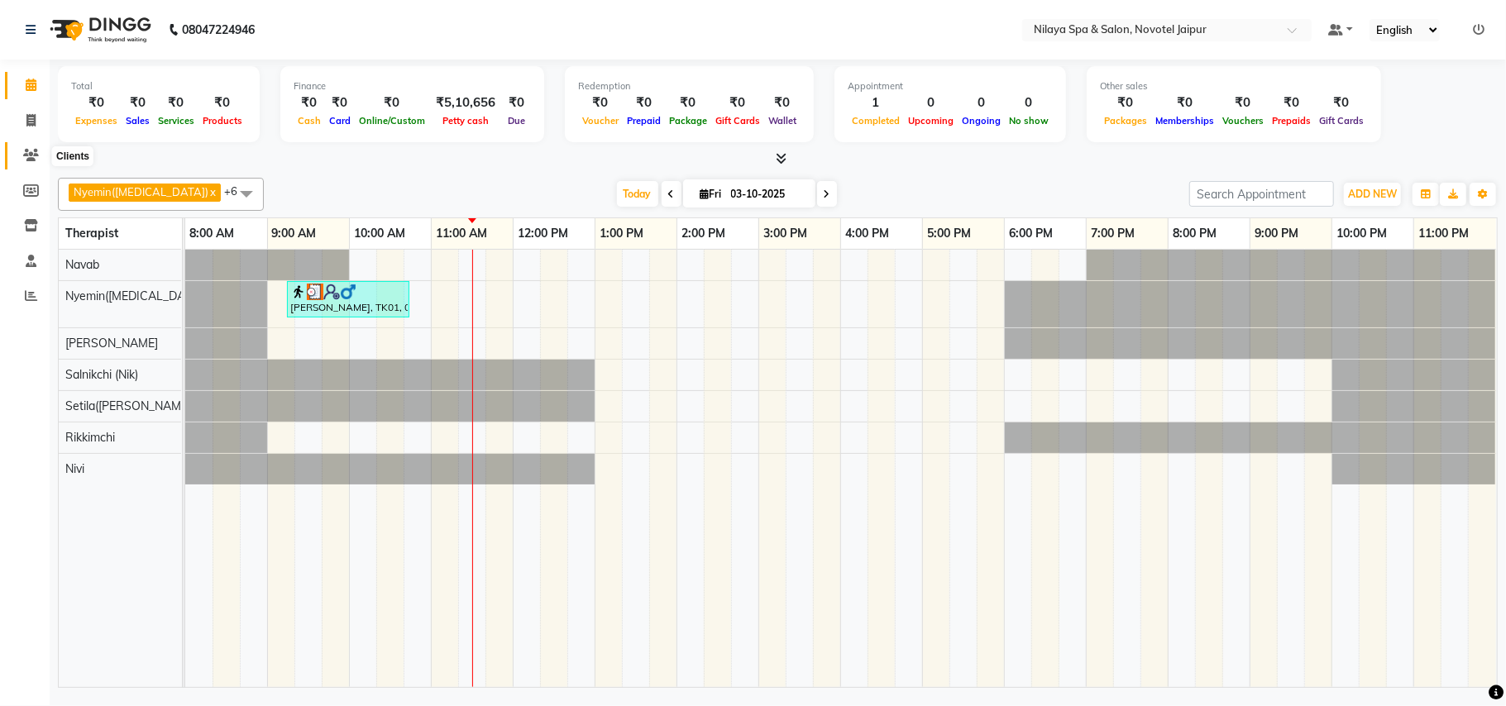
click at [23, 150] on icon at bounding box center [31, 155] width 16 height 12
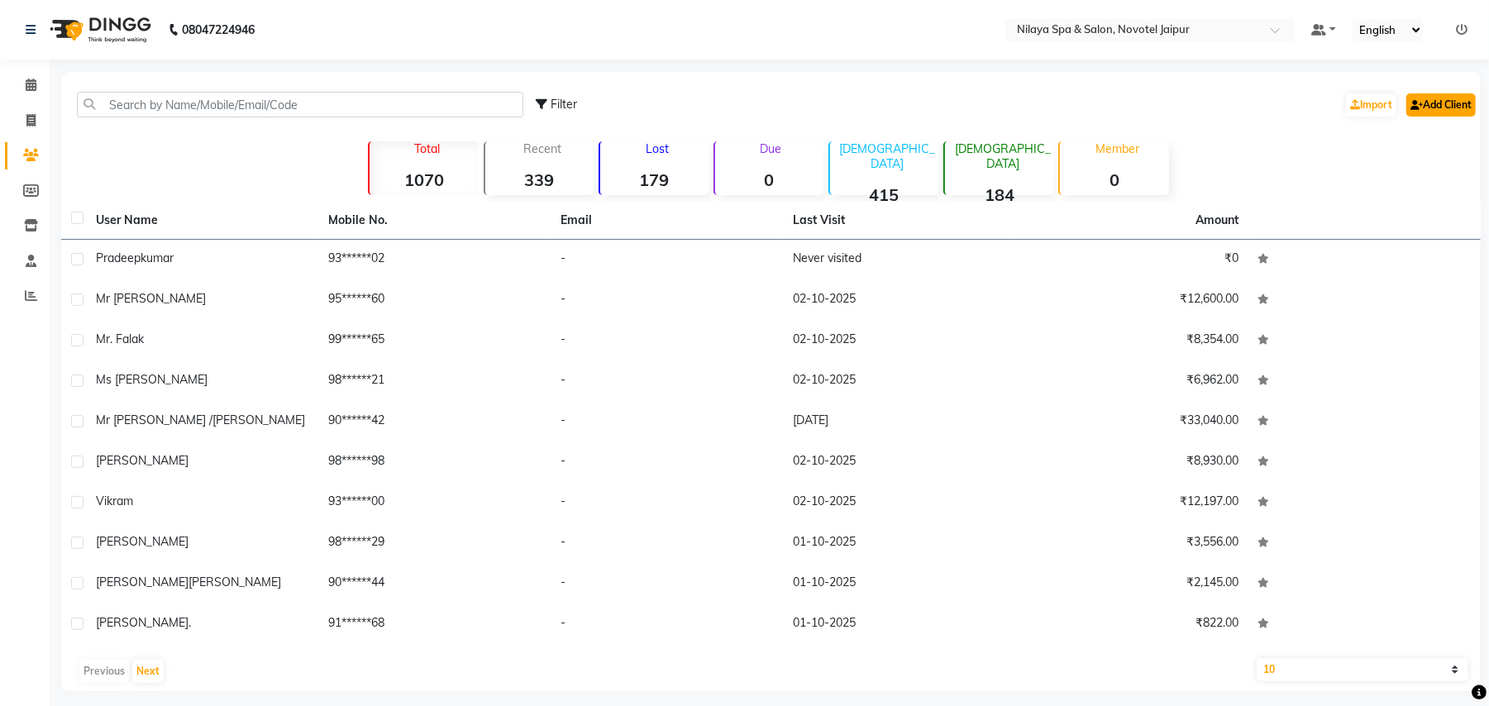
click at [1445, 99] on link "Add Client" at bounding box center [1440, 104] width 69 height 23
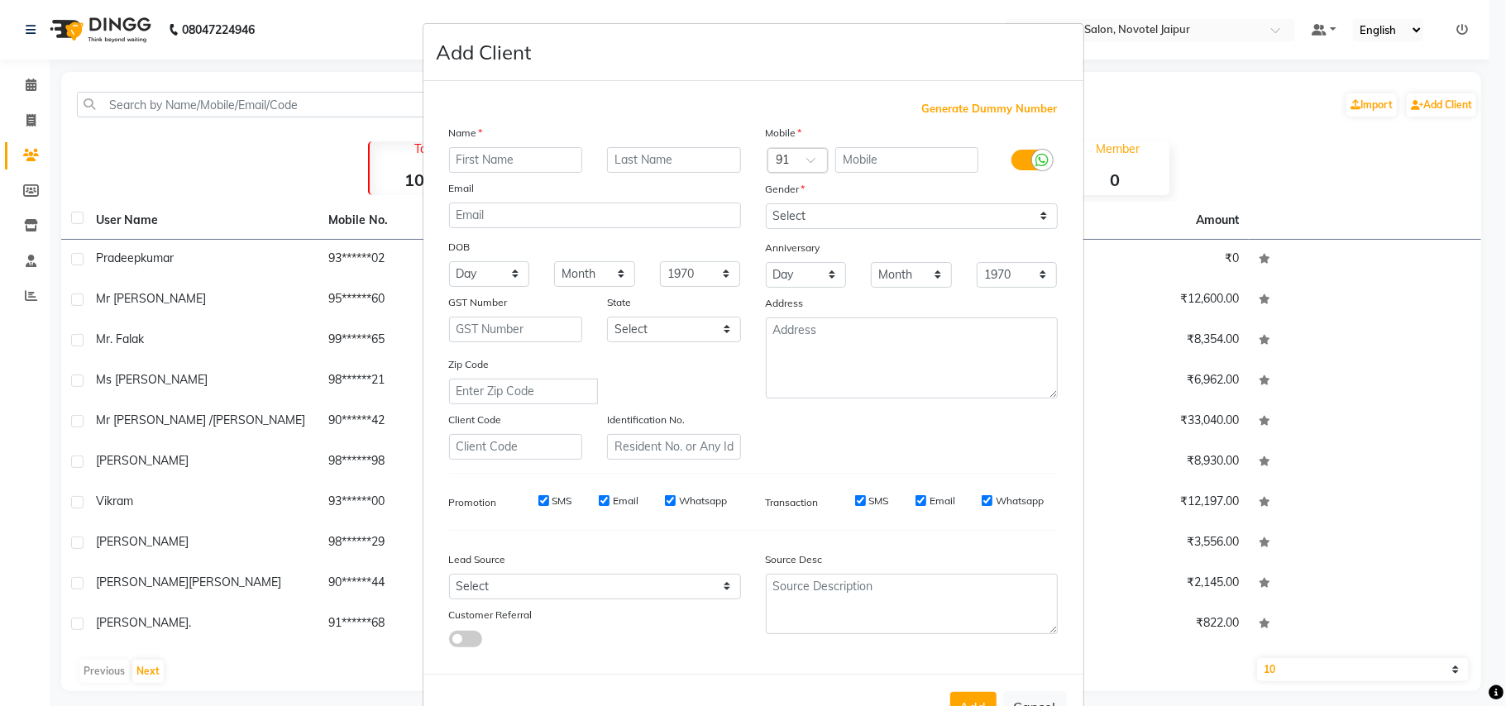
click at [480, 160] on input "text" at bounding box center [516, 160] width 134 height 26
type input "m"
type input "Mr"
click at [774, 325] on textarea at bounding box center [912, 357] width 292 height 81
type textarea "216"
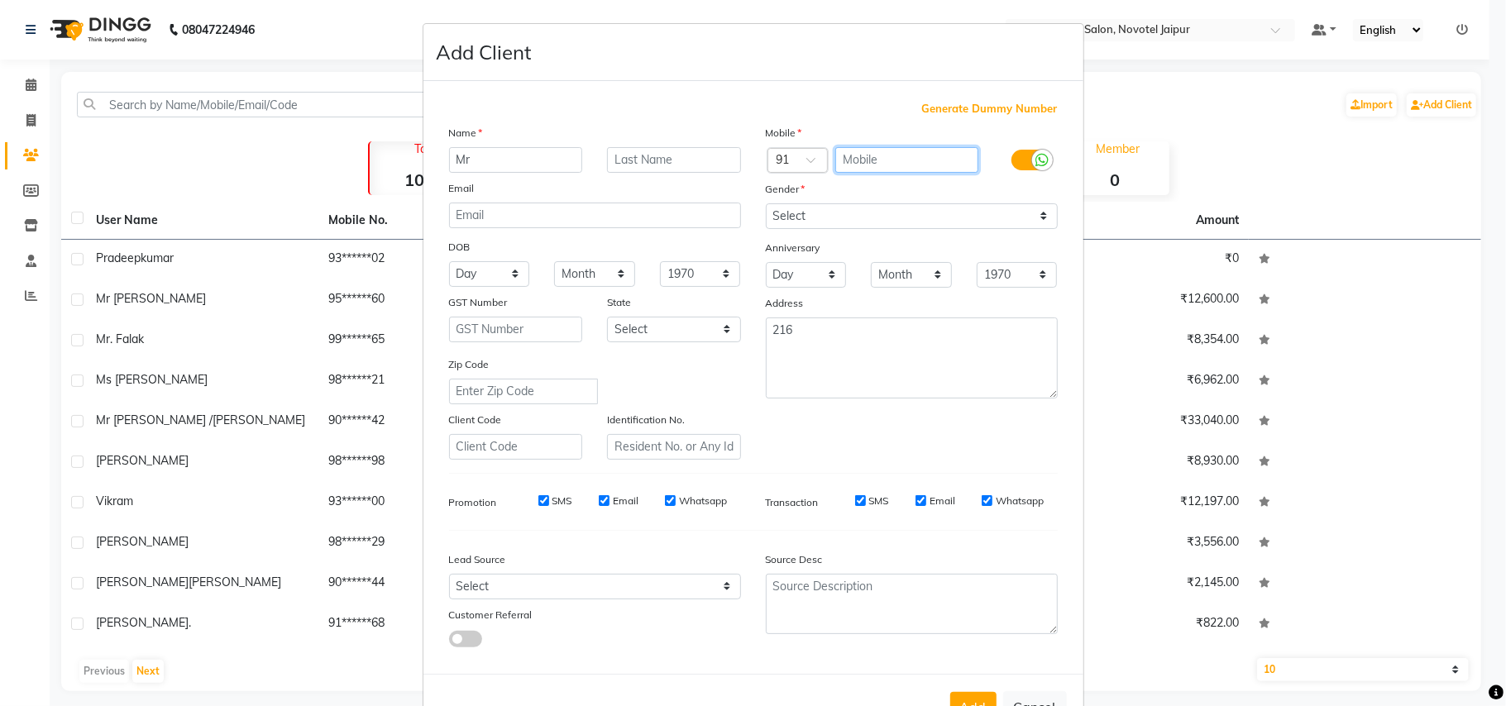
click at [861, 150] on input "text" at bounding box center [906, 160] width 143 height 26
type input "9596281179"
click at [475, 163] on input "Mr" at bounding box center [516, 160] width 134 height 26
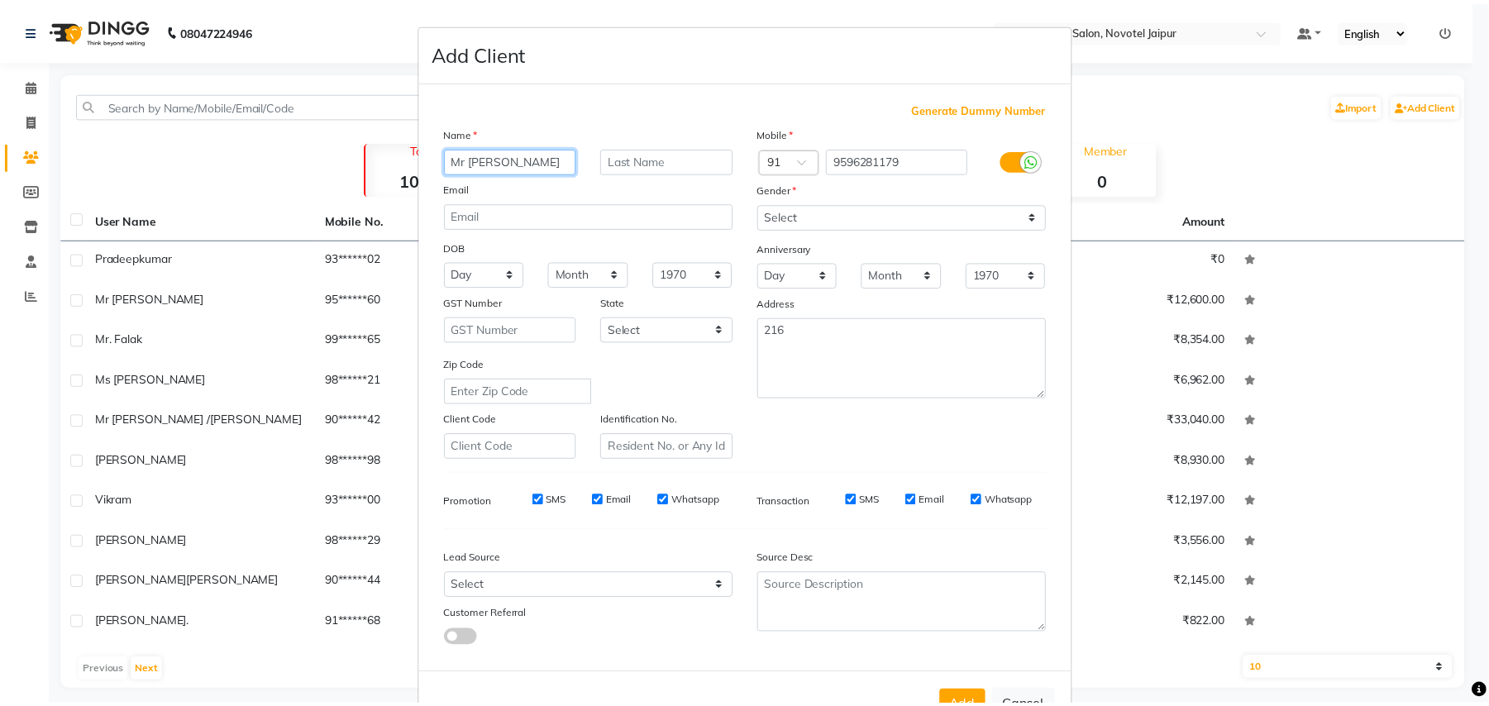
scroll to position [53, 0]
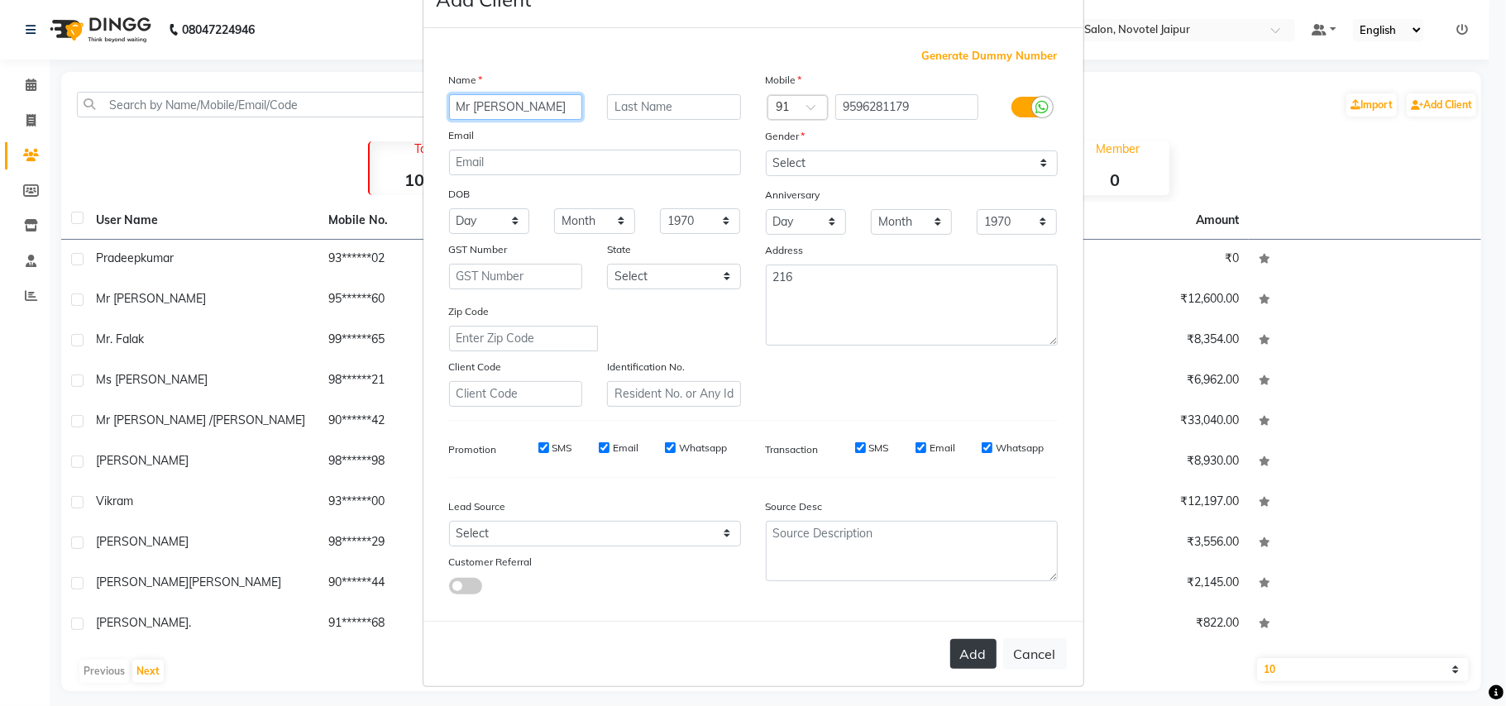
type input "Mr [PERSON_NAME]"
click at [963, 651] on button "Add" at bounding box center [973, 654] width 46 height 30
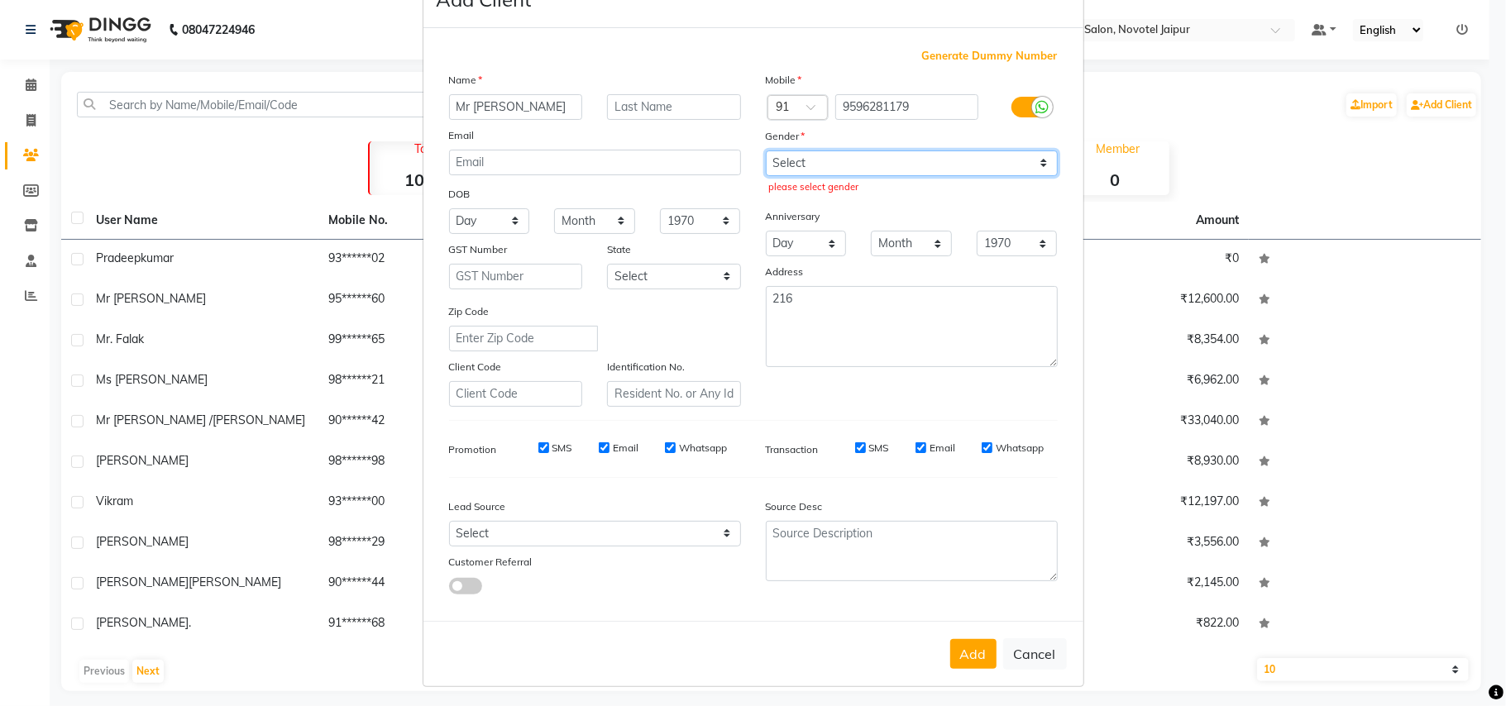
click at [877, 156] on select "Select [DEMOGRAPHIC_DATA] [DEMOGRAPHIC_DATA] Other Prefer Not To Say" at bounding box center [912, 163] width 292 height 26
select select "[DEMOGRAPHIC_DATA]"
click at [766, 150] on select "Select [DEMOGRAPHIC_DATA] [DEMOGRAPHIC_DATA] Other Prefer Not To Say" at bounding box center [912, 163] width 292 height 26
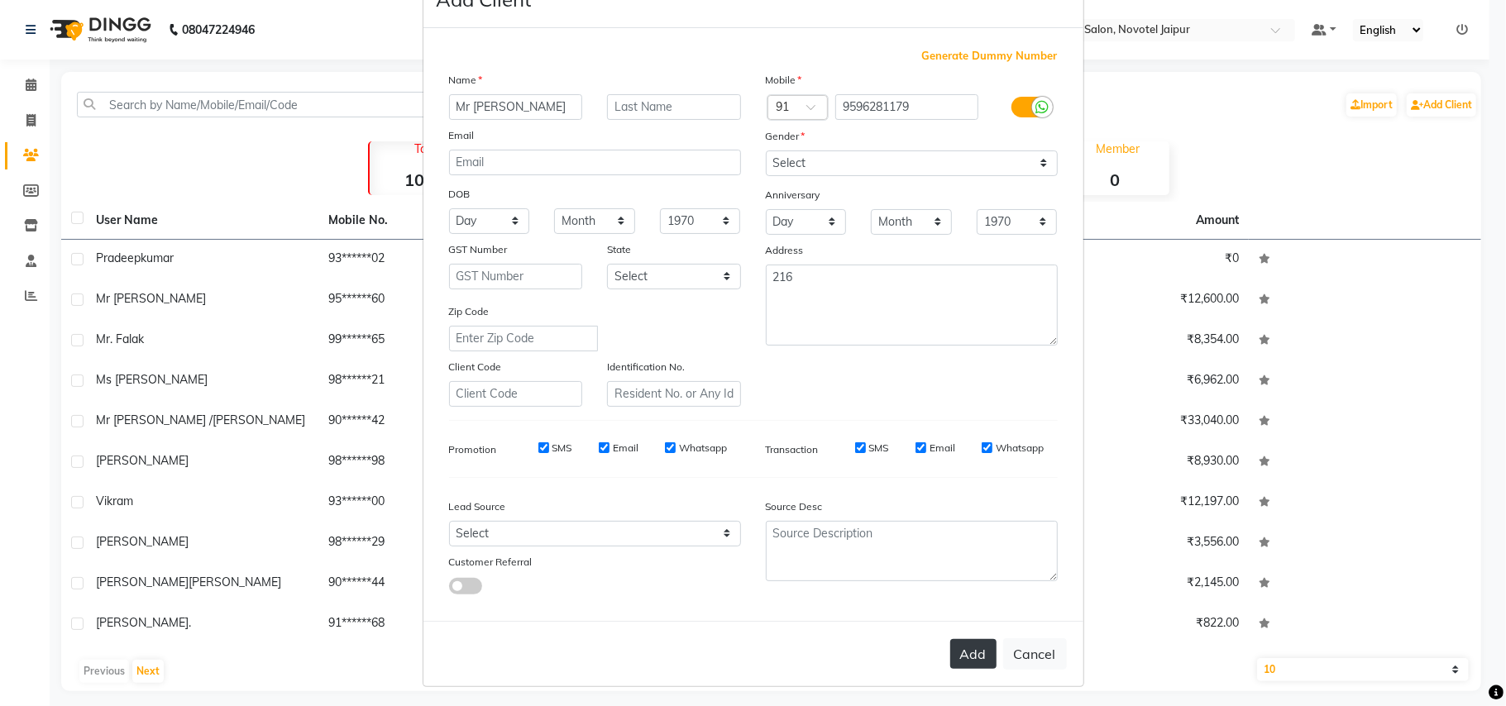
click at [973, 648] on button "Add" at bounding box center [973, 654] width 46 height 30
select select
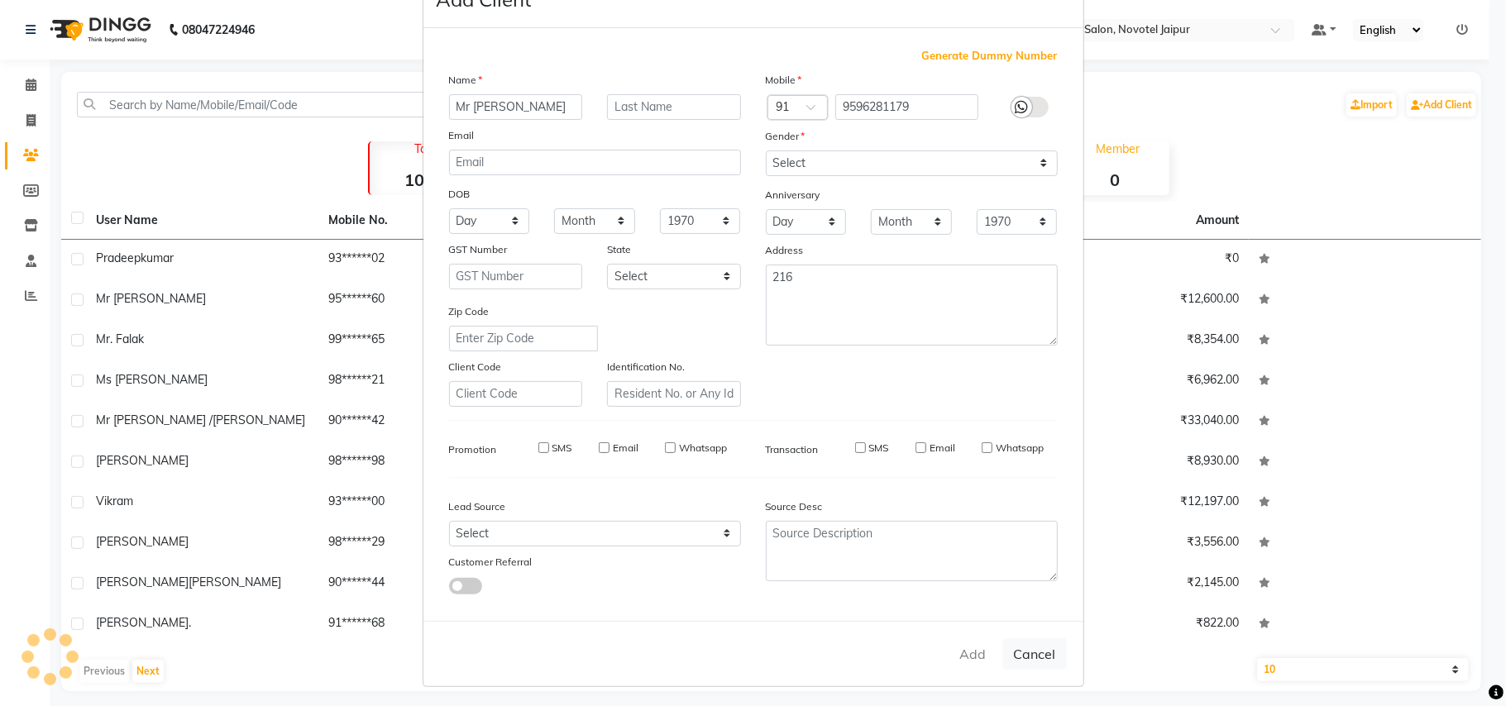
select select
checkbox input "false"
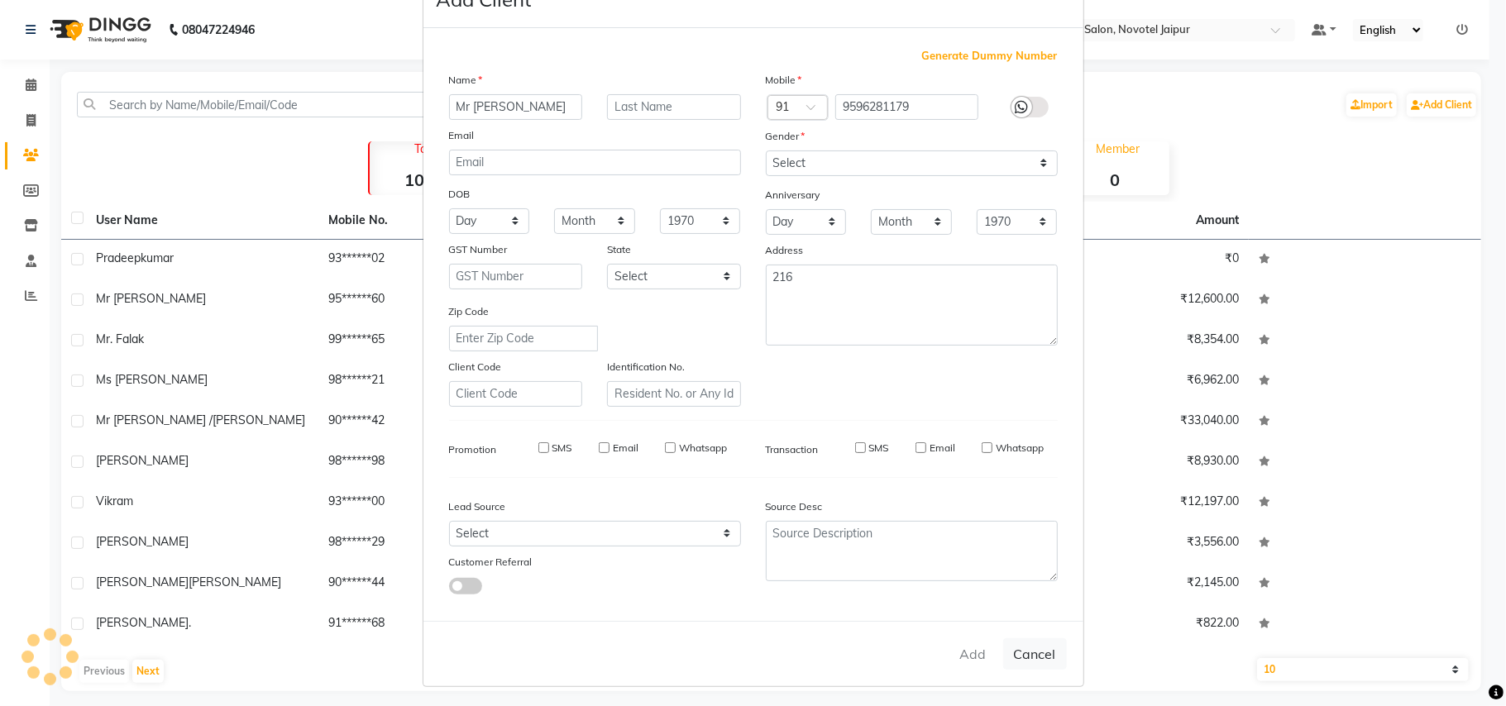
checkbox input "false"
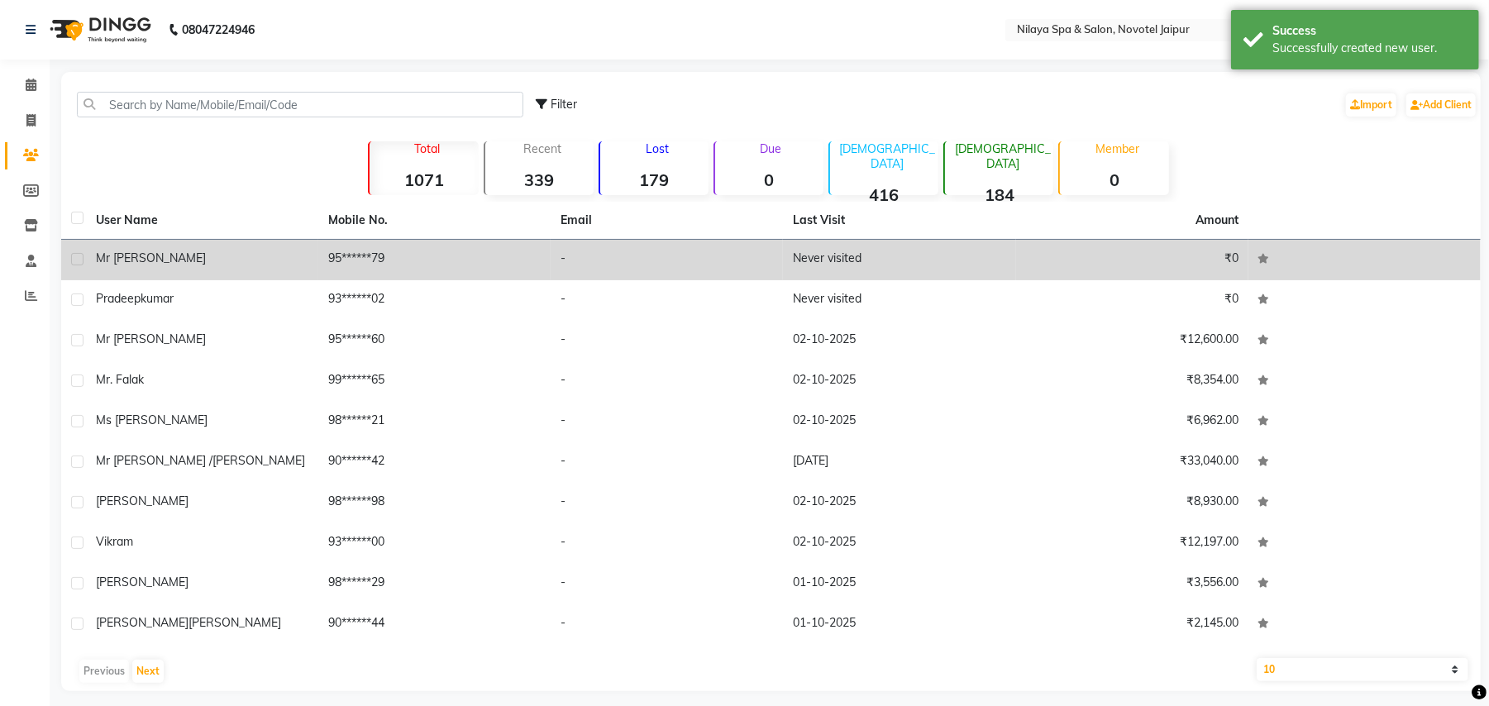
click at [220, 255] on div "Mr [PERSON_NAME]" at bounding box center [202, 258] width 212 height 17
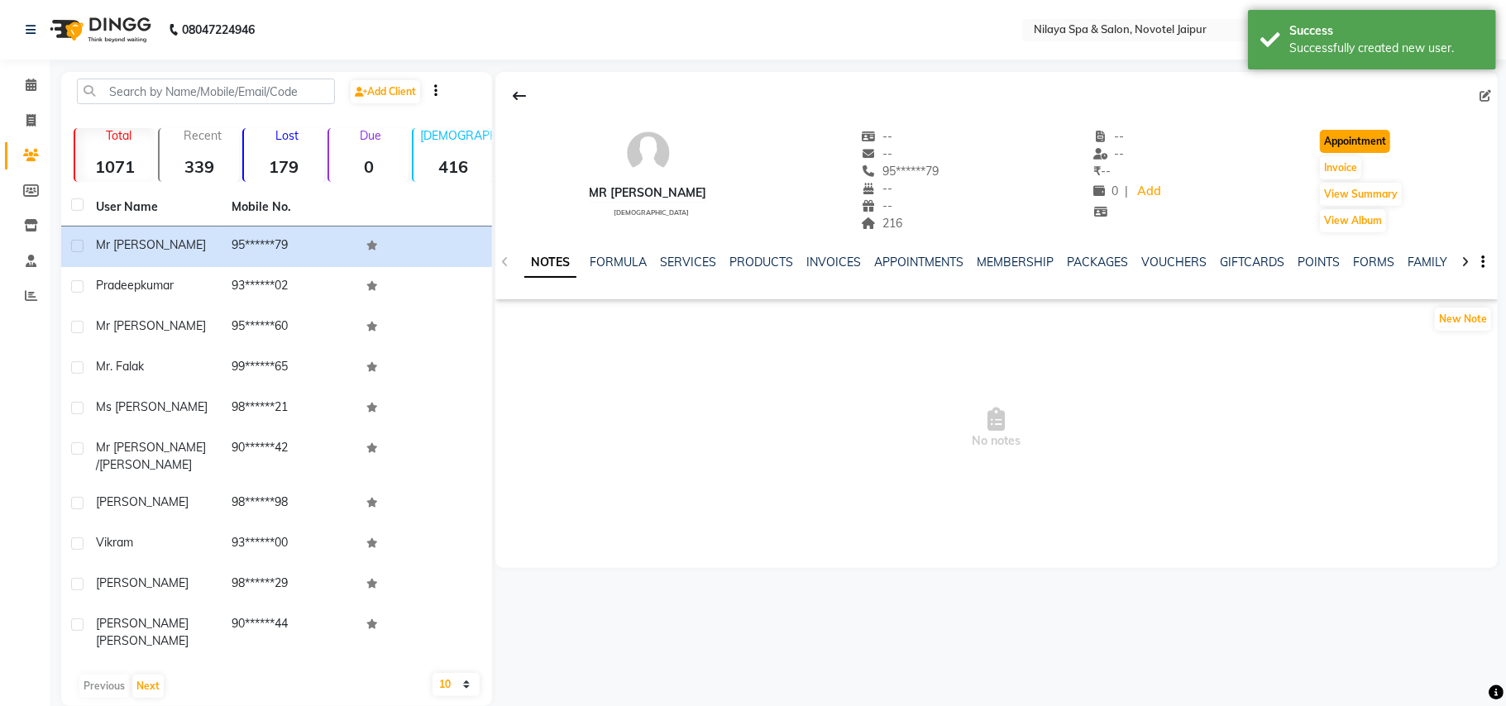
click at [1353, 134] on button "Appointment" at bounding box center [1354, 141] width 70 height 23
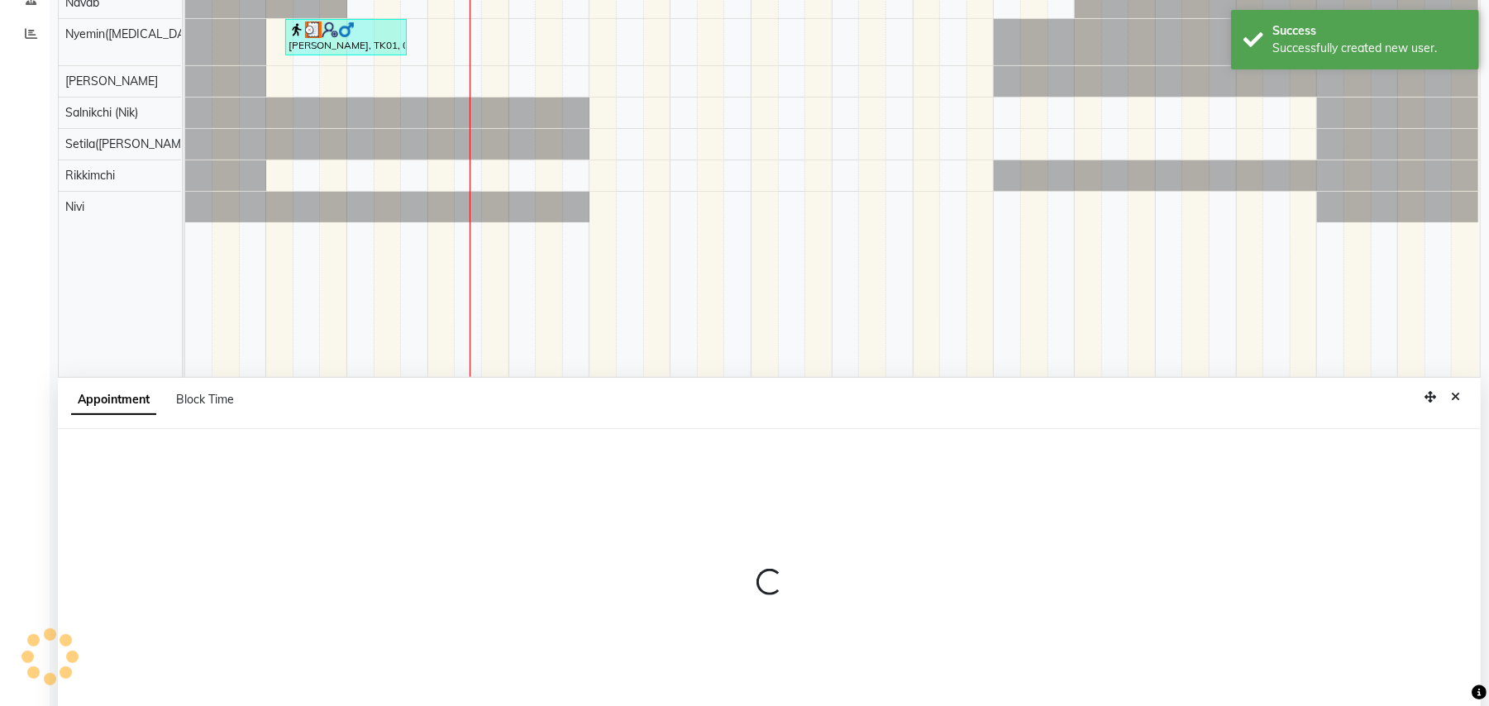
select select "540"
select select "tentative"
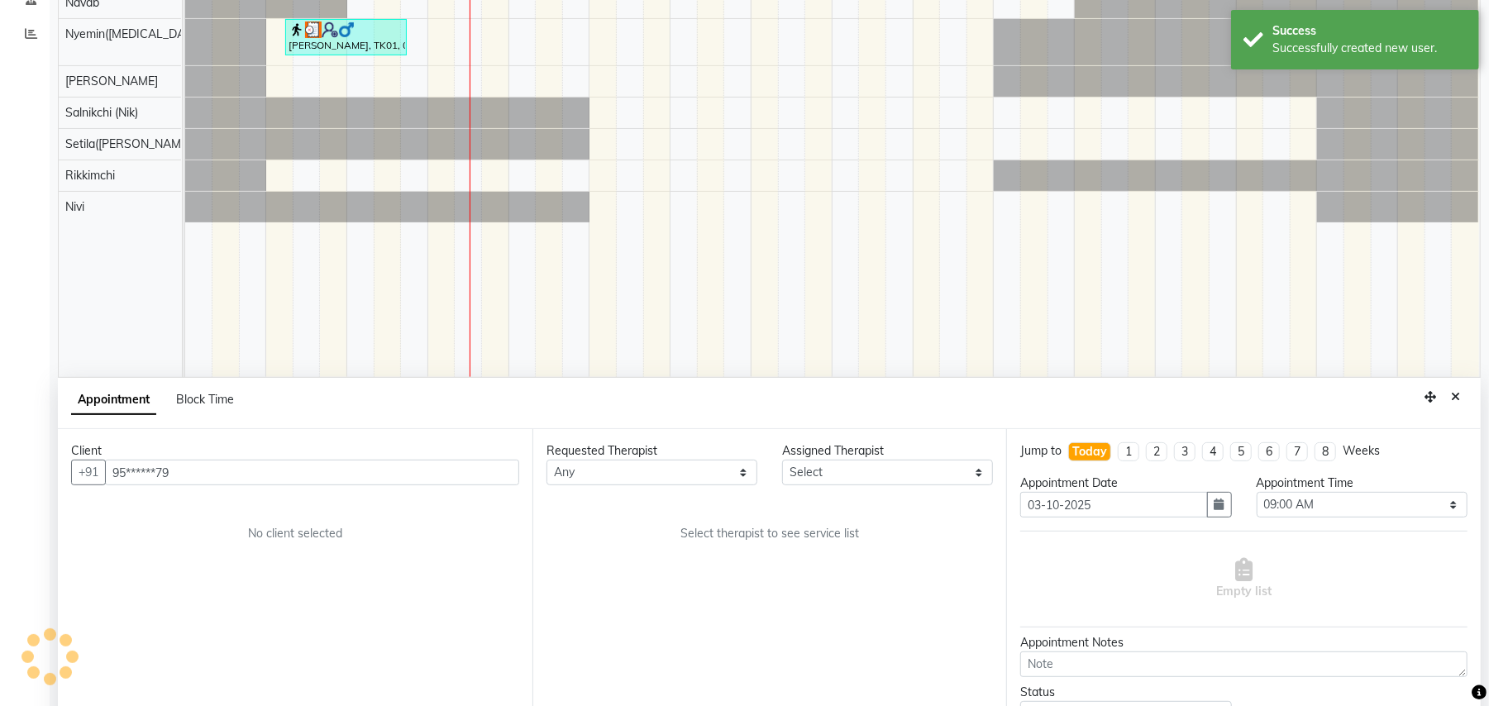
scroll to position [311, 0]
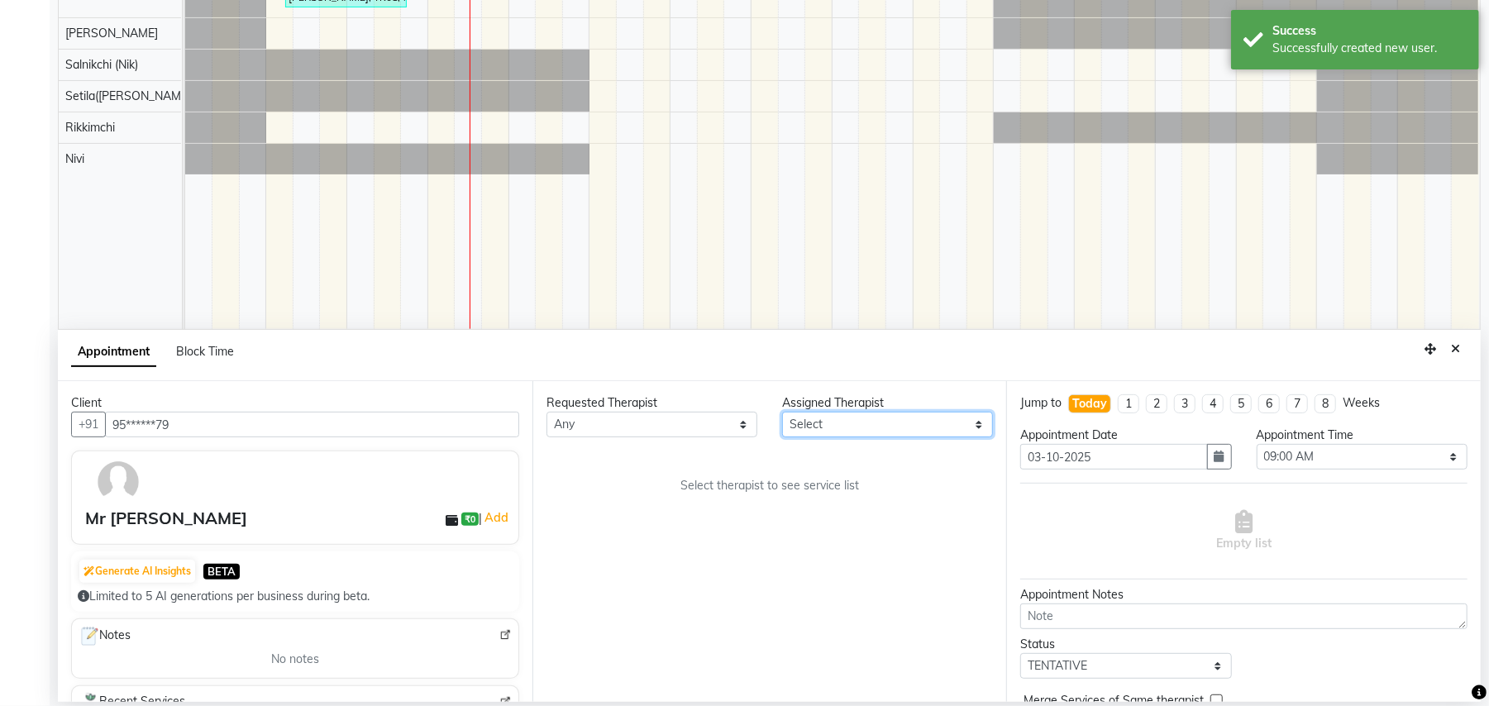
drag, startPoint x: 861, startPoint y: 413, endPoint x: 876, endPoint y: 433, distance: 24.8
click at [861, 413] on select "Select [PERSON_NAME]([MEDICAL_DATA]) [PERSON_NAME] Rikkimchi [PERSON_NAME] Saln…" at bounding box center [887, 425] width 211 height 26
select select "77566"
click at [782, 413] on select "Select [PERSON_NAME]([MEDICAL_DATA]) [PERSON_NAME] Rikkimchi [PERSON_NAME] Saln…" at bounding box center [887, 425] width 211 height 26
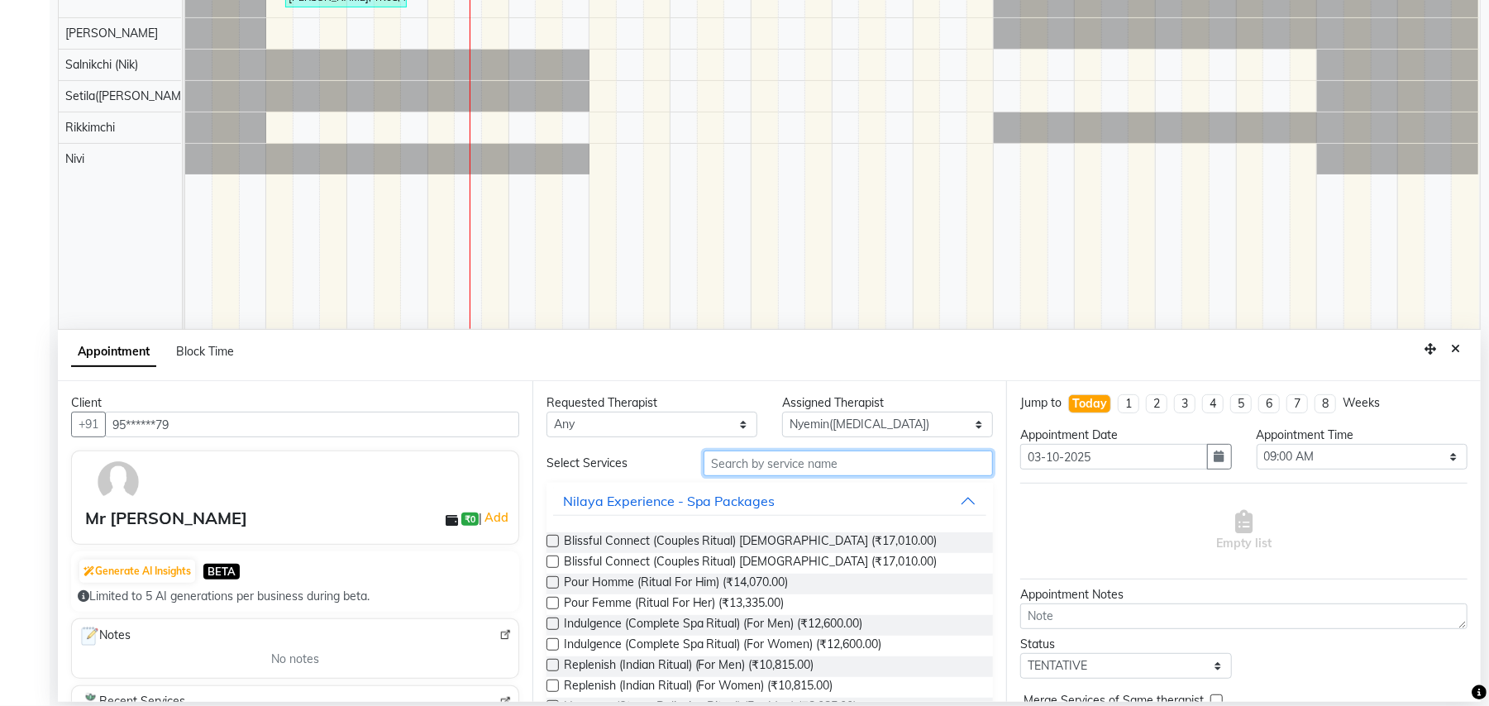
click at [801, 460] on input "text" at bounding box center [848, 464] width 289 height 26
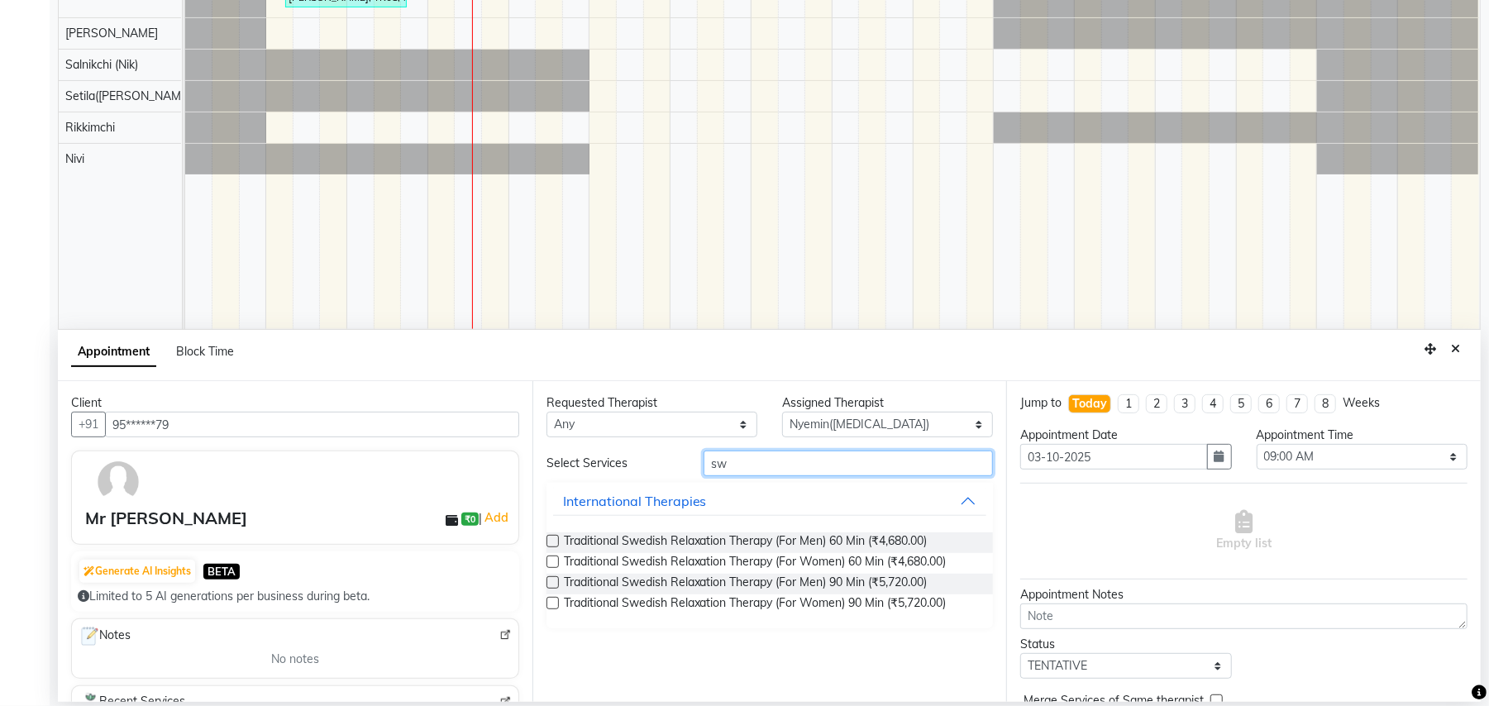
type input "s"
type input "[MEDICAL_DATA]"
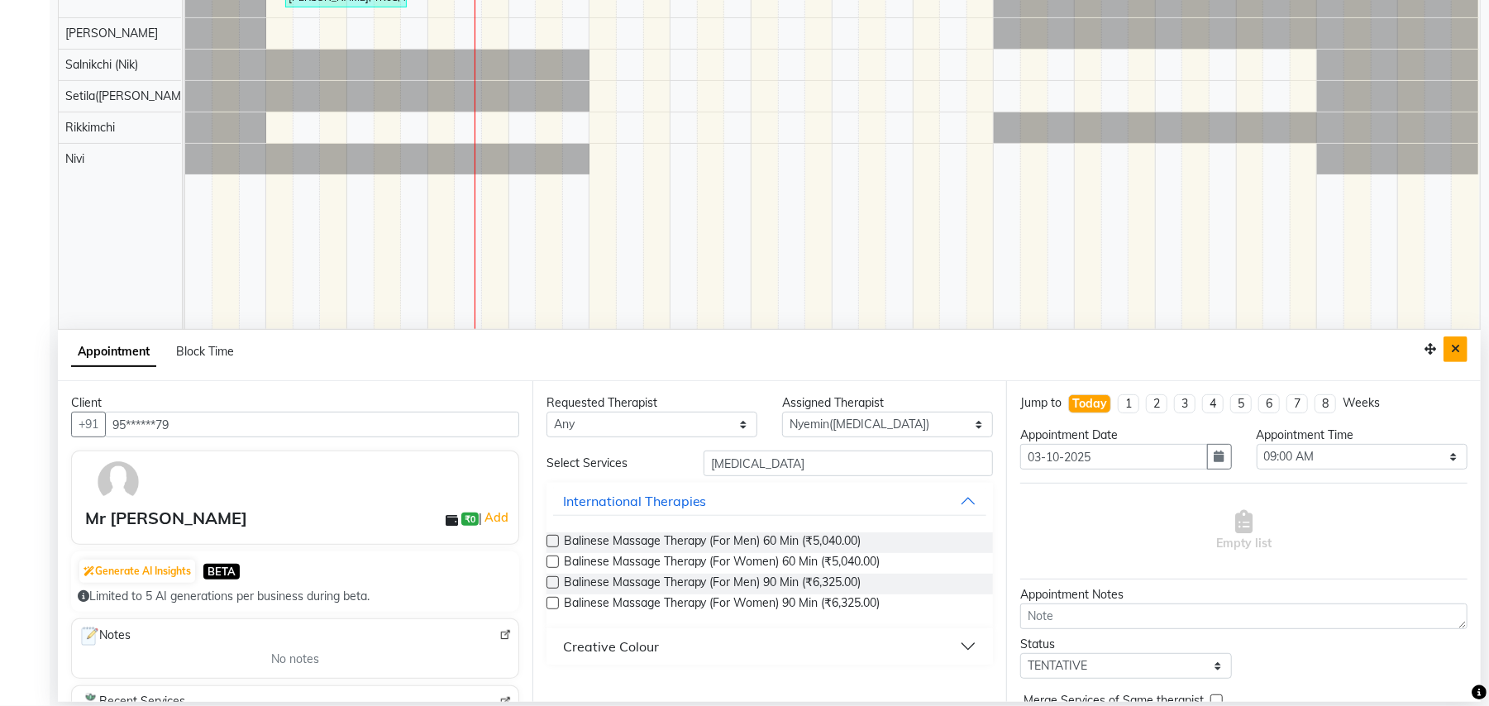
click at [1458, 352] on icon "Close" at bounding box center [1455, 349] width 9 height 12
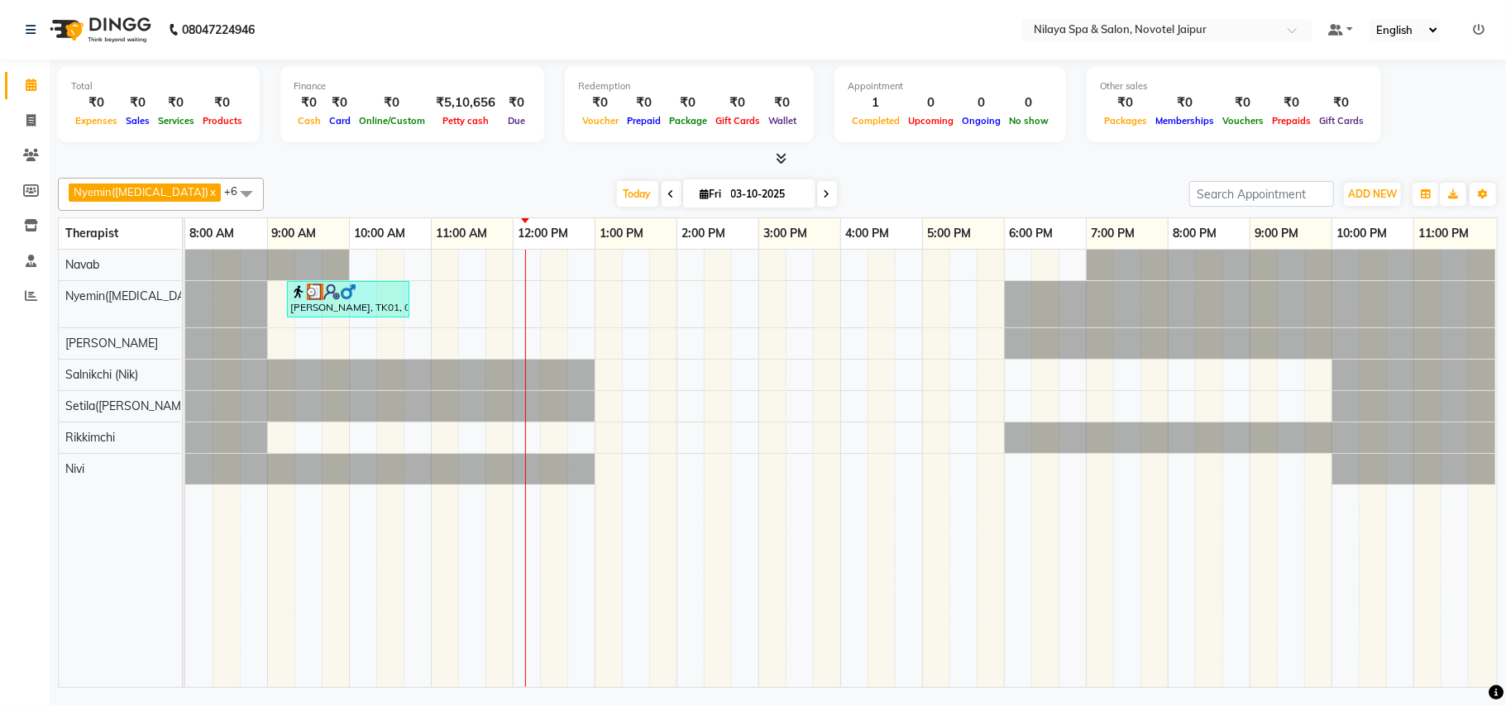
drag, startPoint x: 956, startPoint y: 198, endPoint x: 840, endPoint y: 182, distance: 116.9
click at [840, 182] on div "[DATE] [DATE]" at bounding box center [726, 194] width 909 height 25
click at [473, 27] on nav "08047224946 Select Location × Nilaya Spa & Salon, Novotel Jaipur Default Panel …" at bounding box center [753, 30] width 1506 height 60
drag, startPoint x: 473, startPoint y: 27, endPoint x: 454, endPoint y: 26, distance: 19.0
click at [454, 26] on nav "08047224946 Select Location × Nilaya Spa & Salon, Novotel Jaipur Default Panel …" at bounding box center [753, 30] width 1506 height 60
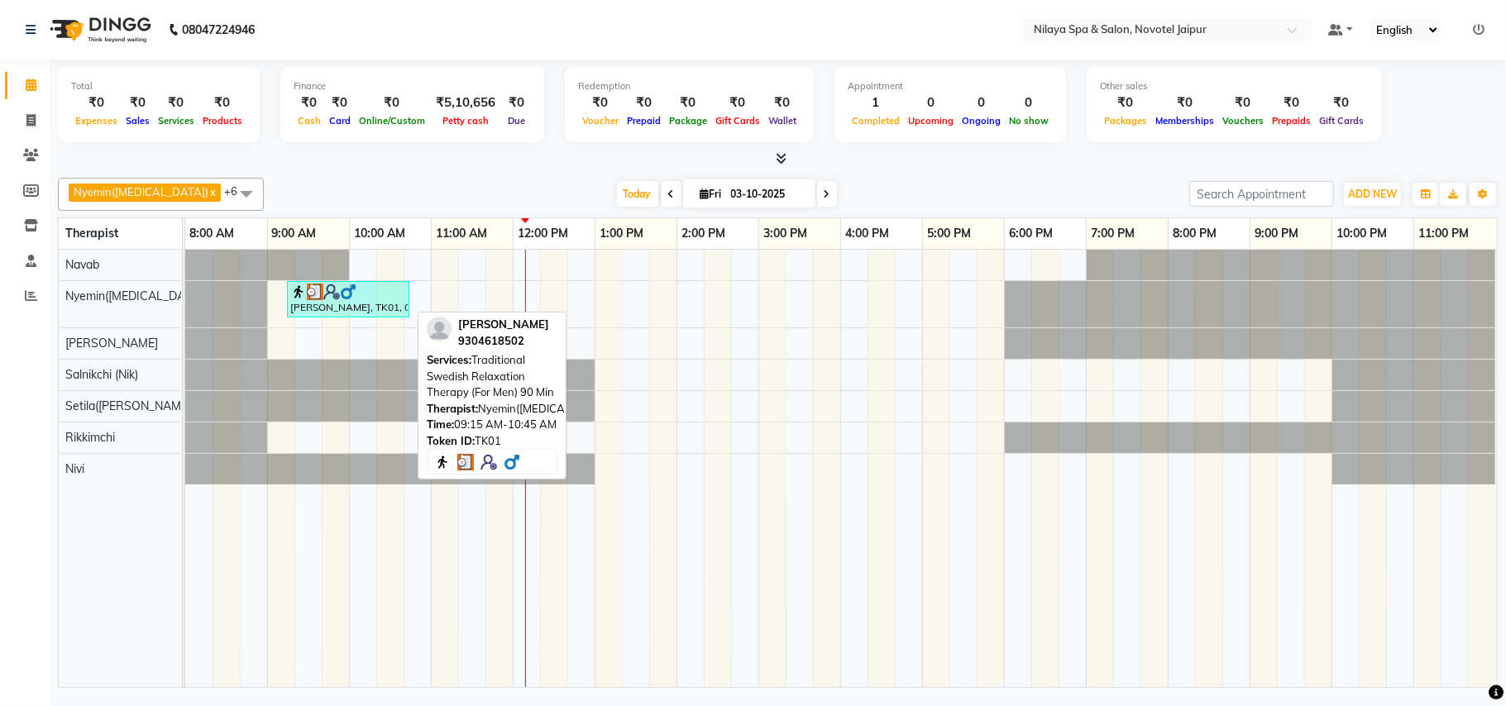
click at [344, 308] on div "[PERSON_NAME], TK01, 09:15 AM-10:45 AM, Traditional Swedish Relaxation Therapy …" at bounding box center [348, 299] width 119 height 31
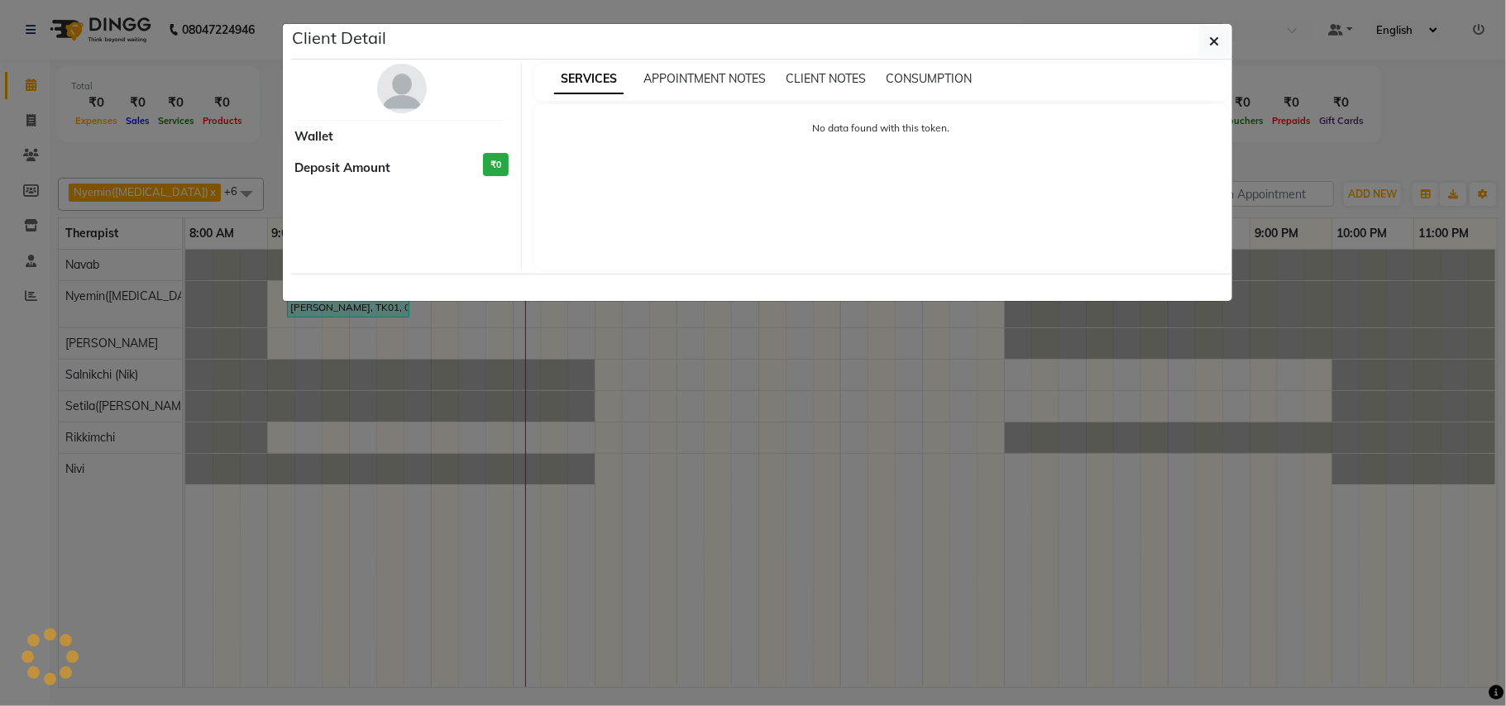
select select "3"
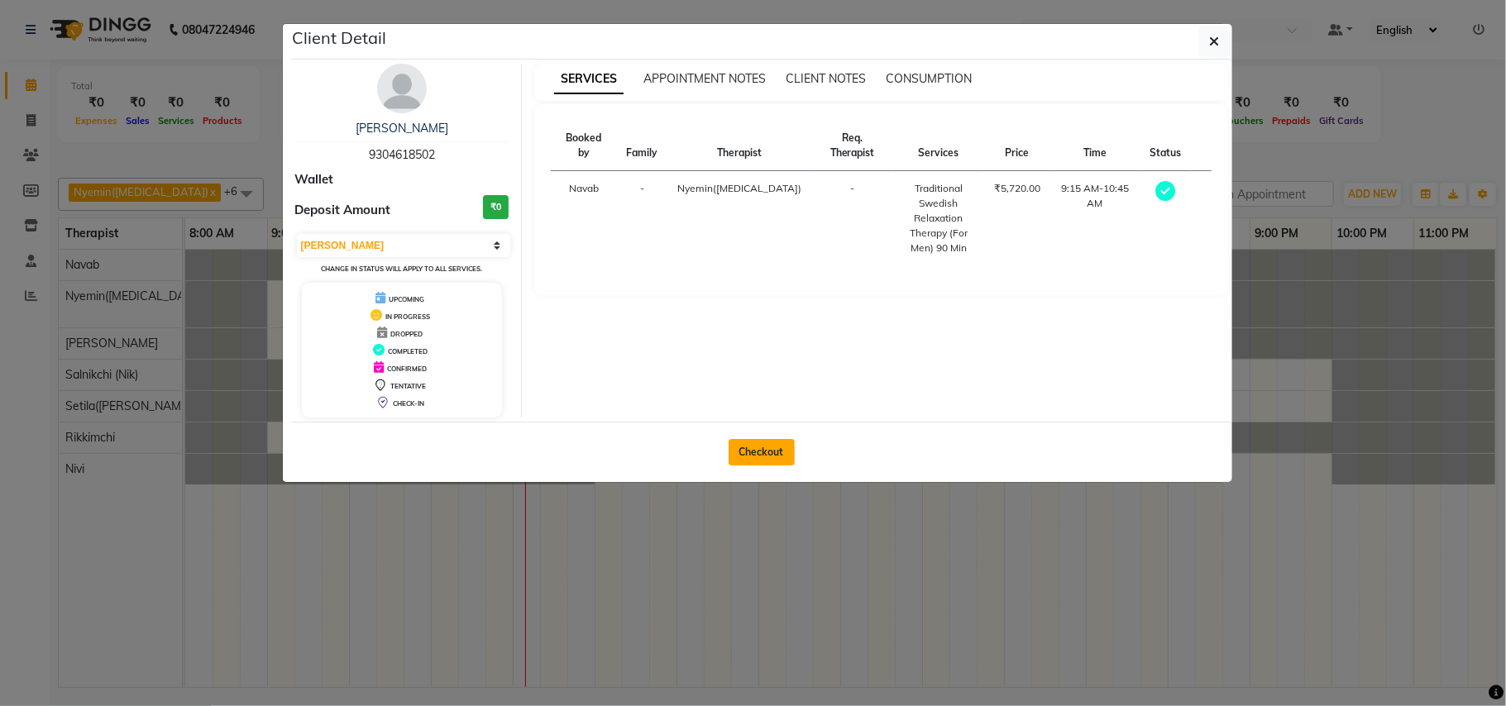
click at [781, 447] on button "Checkout" at bounding box center [761, 452] width 66 height 26
select select "service"
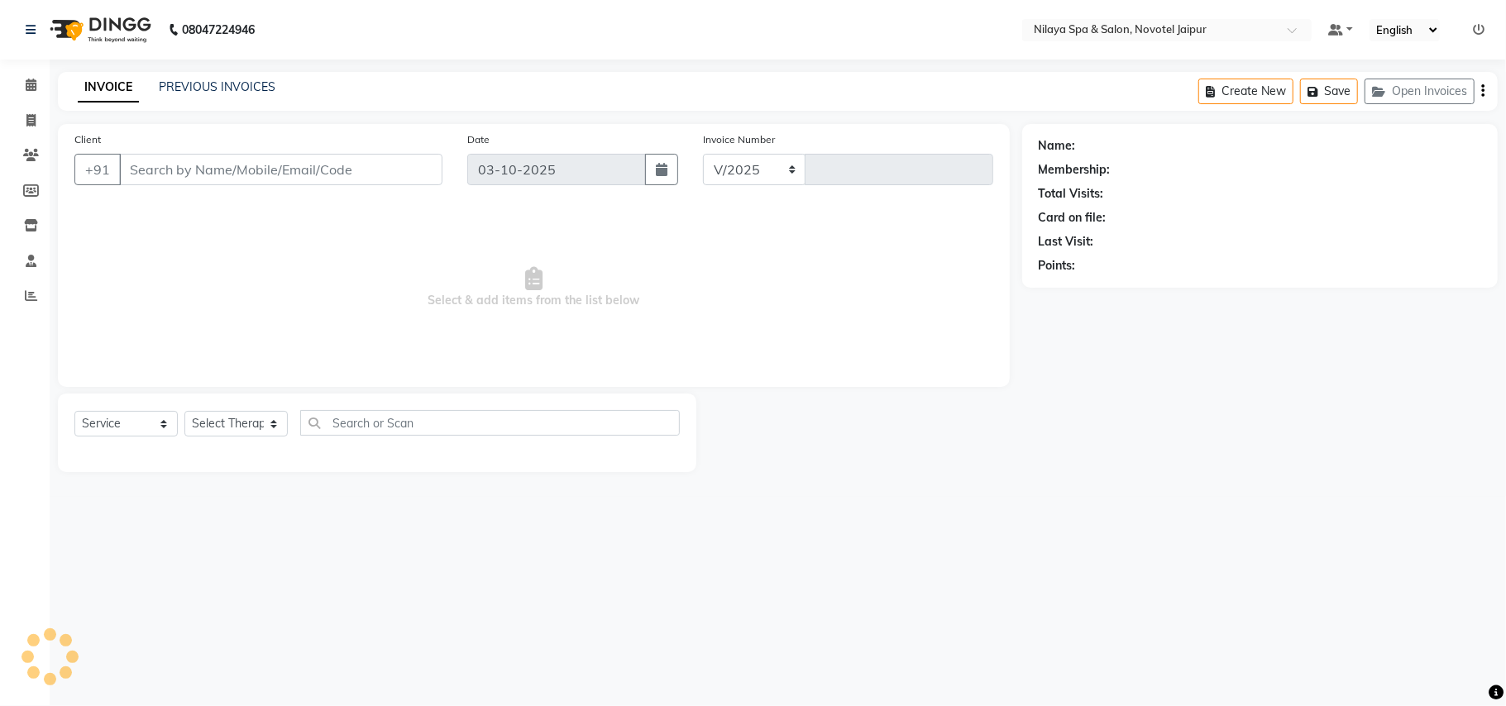
select select "8197"
type input "0880"
type input "93******02"
select select "77566"
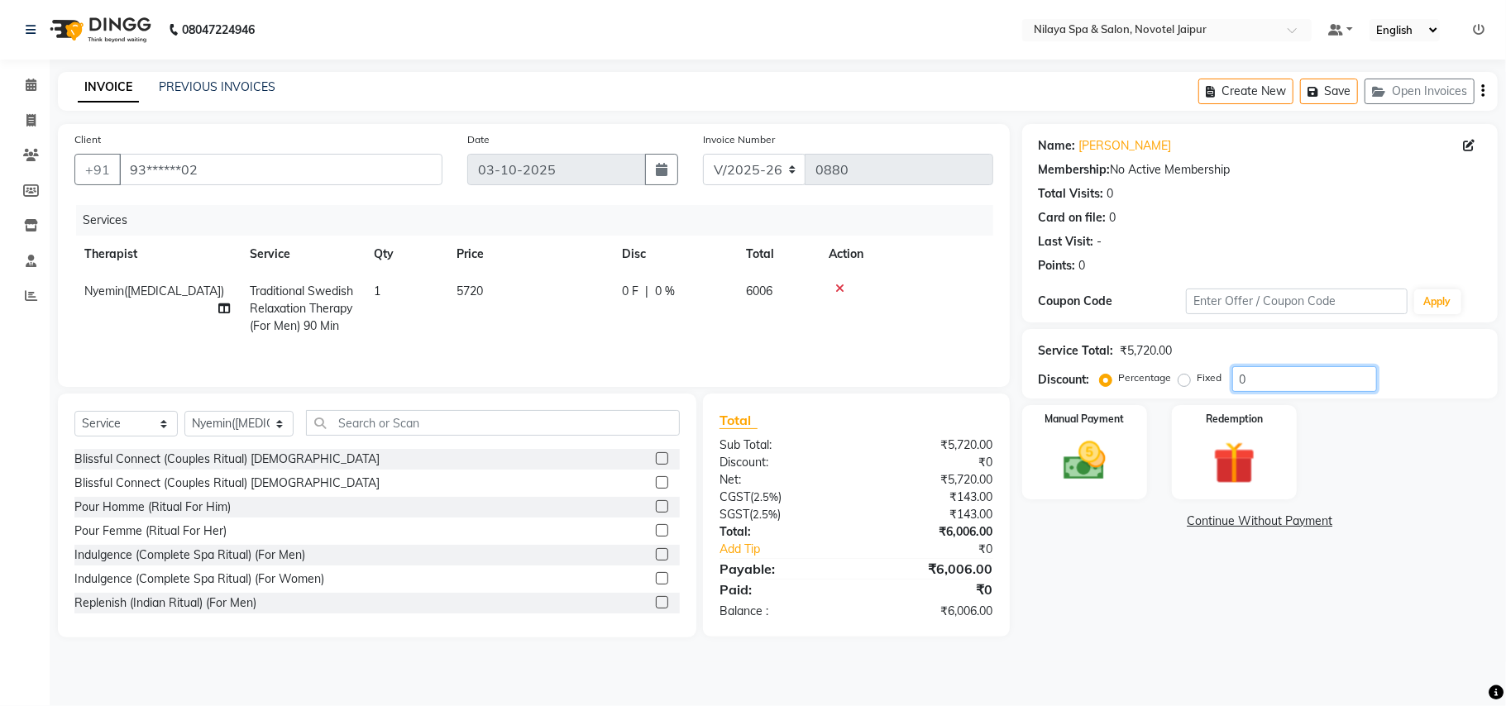
click at [1313, 375] on input "0" at bounding box center [1304, 379] width 145 height 26
type input "015"
click at [1095, 448] on img at bounding box center [1084, 461] width 72 height 51
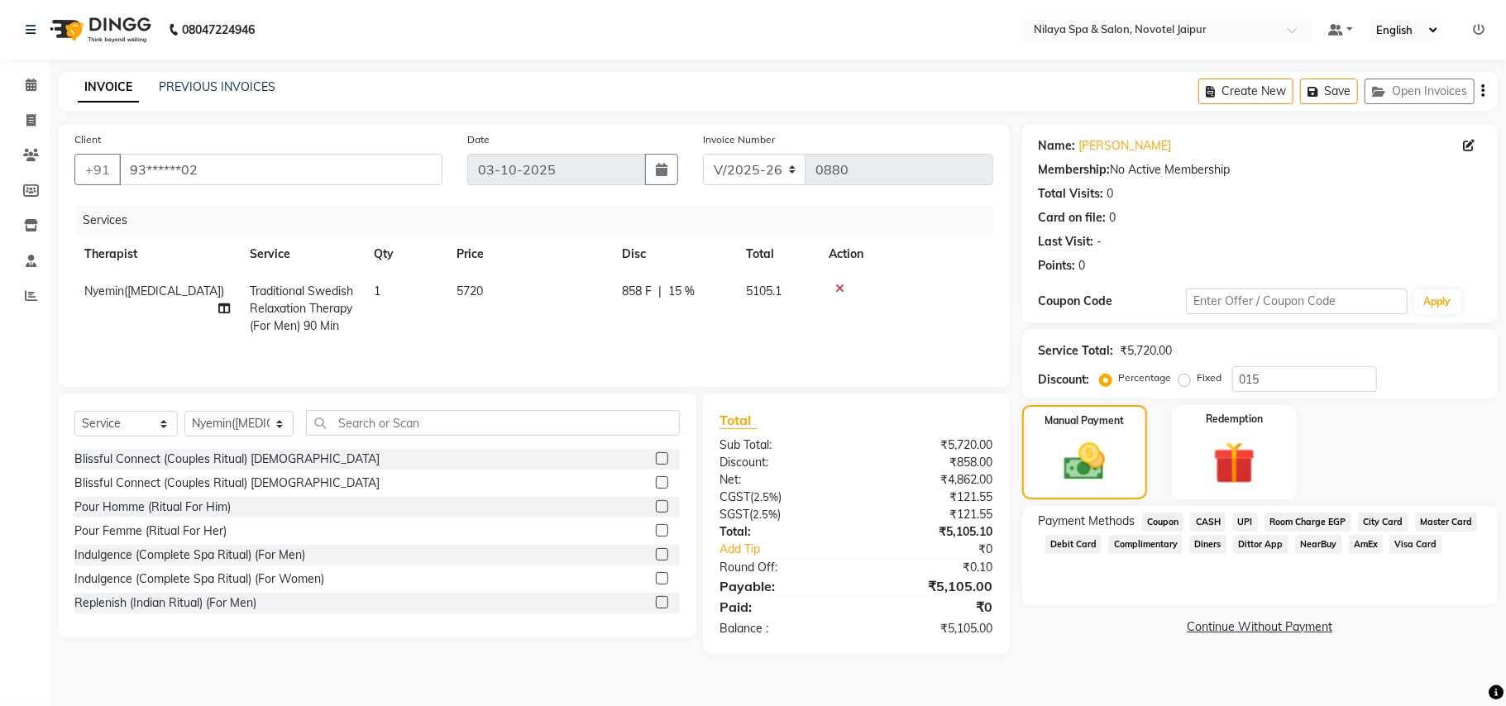
click at [1444, 521] on span "Master Card" at bounding box center [1446, 522] width 63 height 19
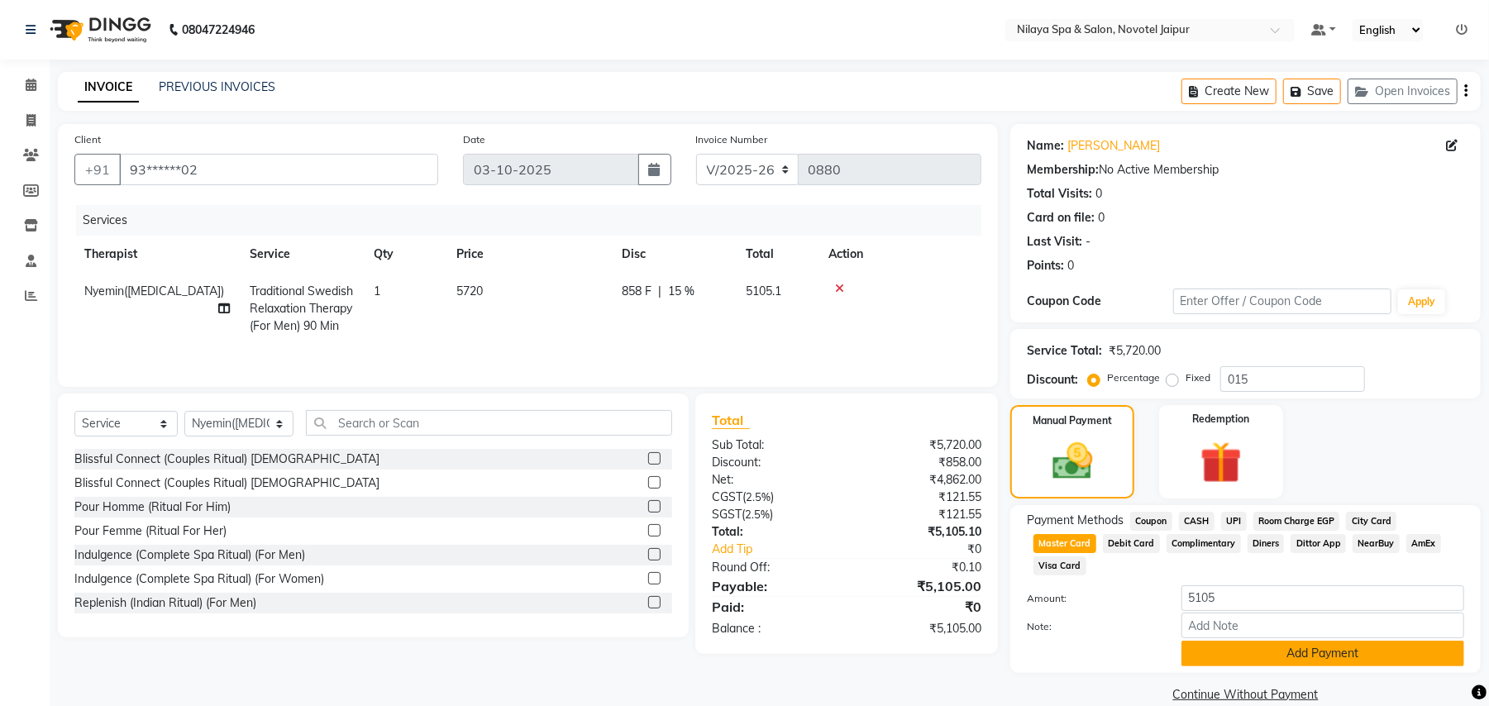
click at [1336, 641] on button "Add Payment" at bounding box center [1322, 654] width 283 height 26
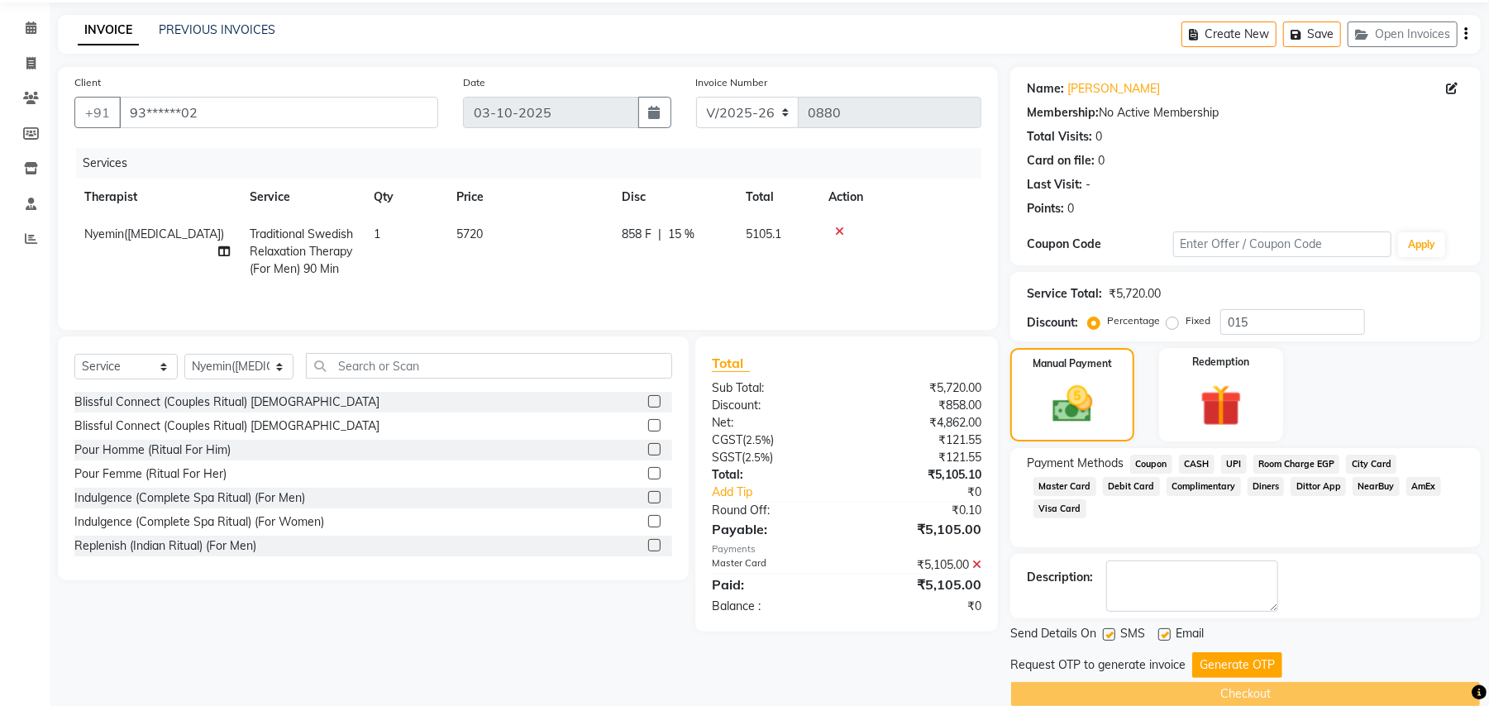
scroll to position [84, 0]
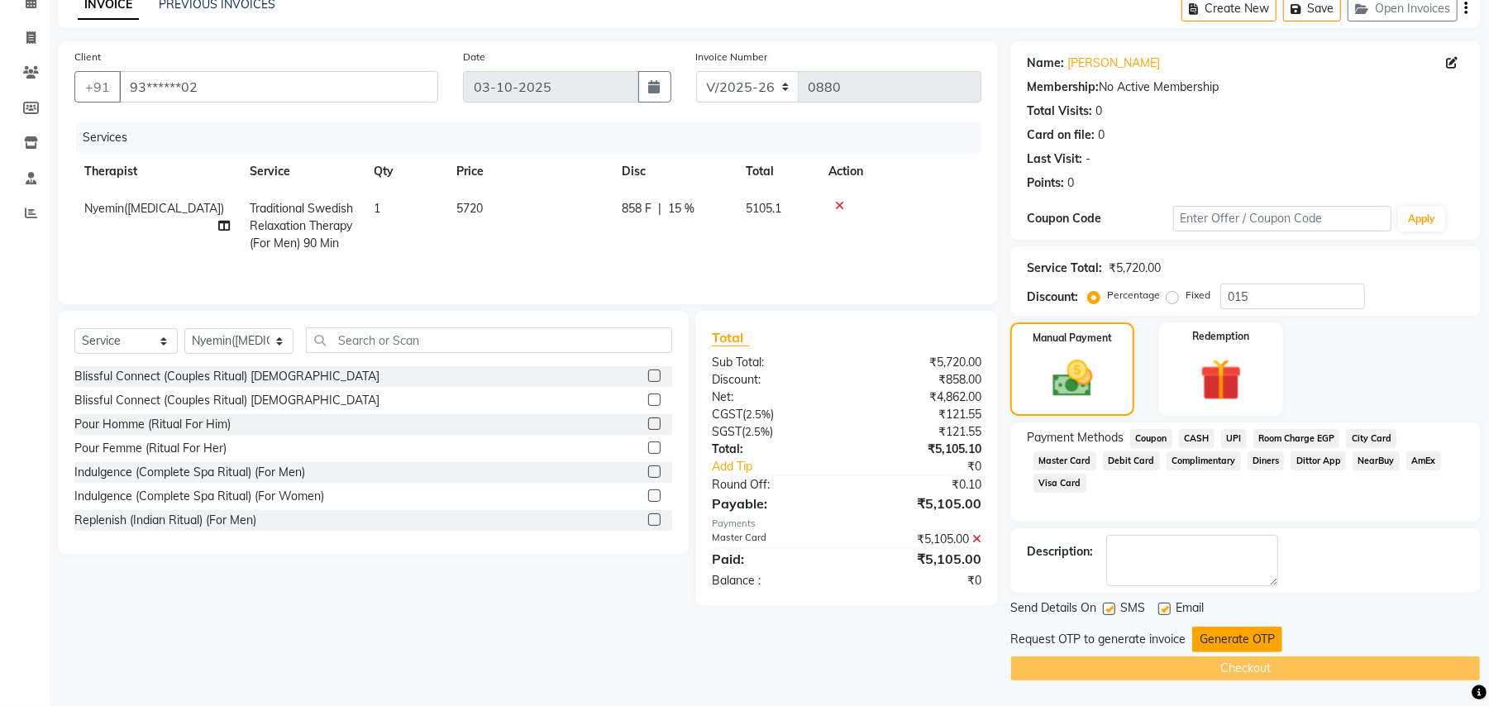
click at [1261, 640] on button "Generate OTP" at bounding box center [1237, 640] width 90 height 26
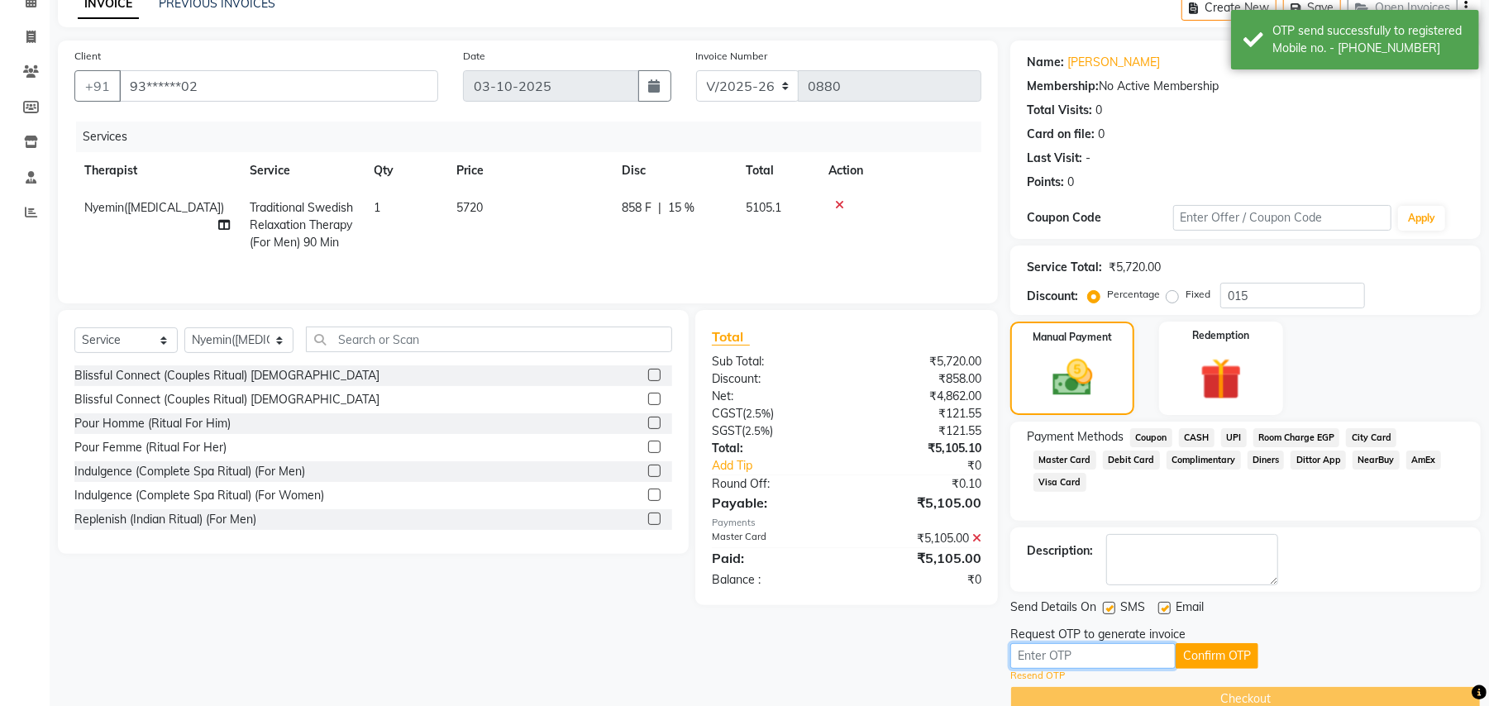
click at [1017, 656] on input "text" at bounding box center [1092, 656] width 165 height 26
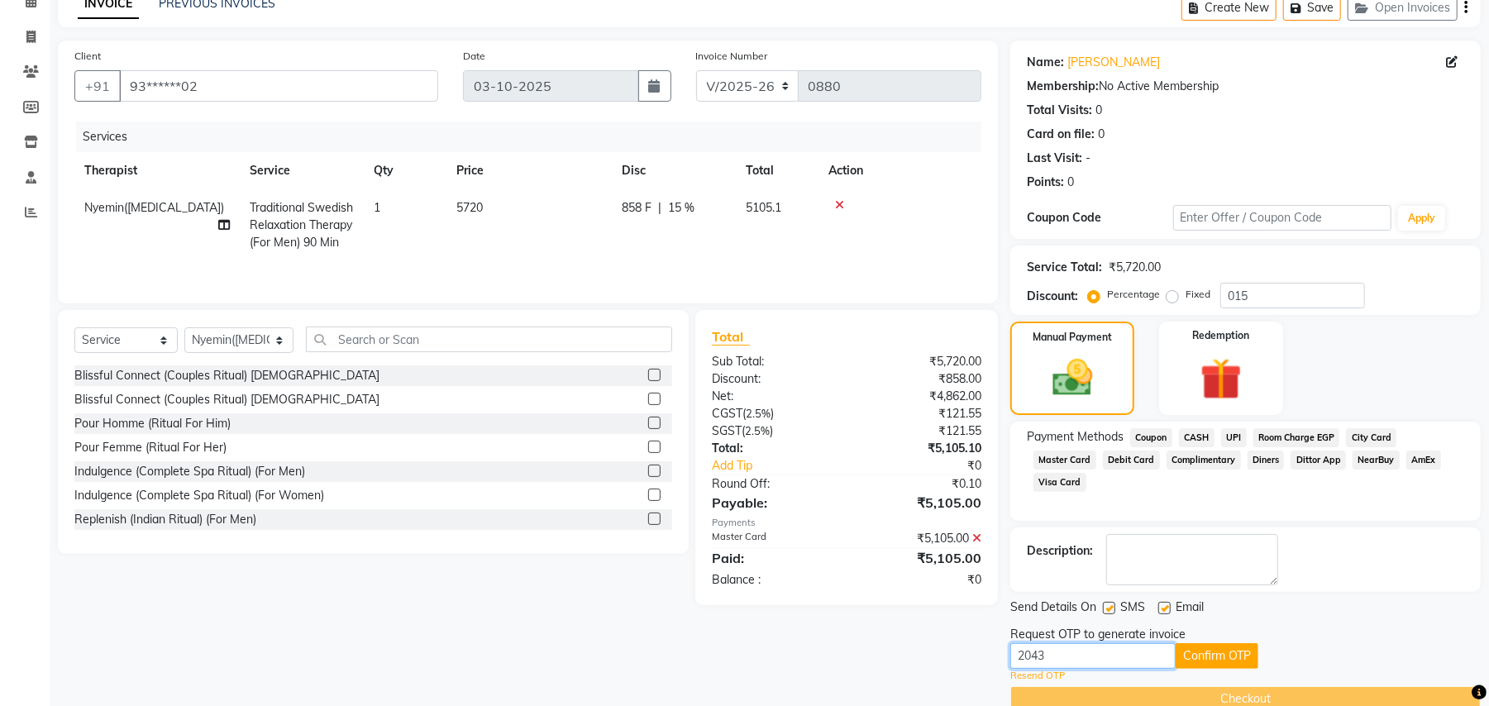
click at [1095, 666] on input "2043" at bounding box center [1092, 656] width 165 height 26
type input "2068"
click at [1234, 651] on button "Confirm OTP" at bounding box center [1217, 656] width 83 height 26
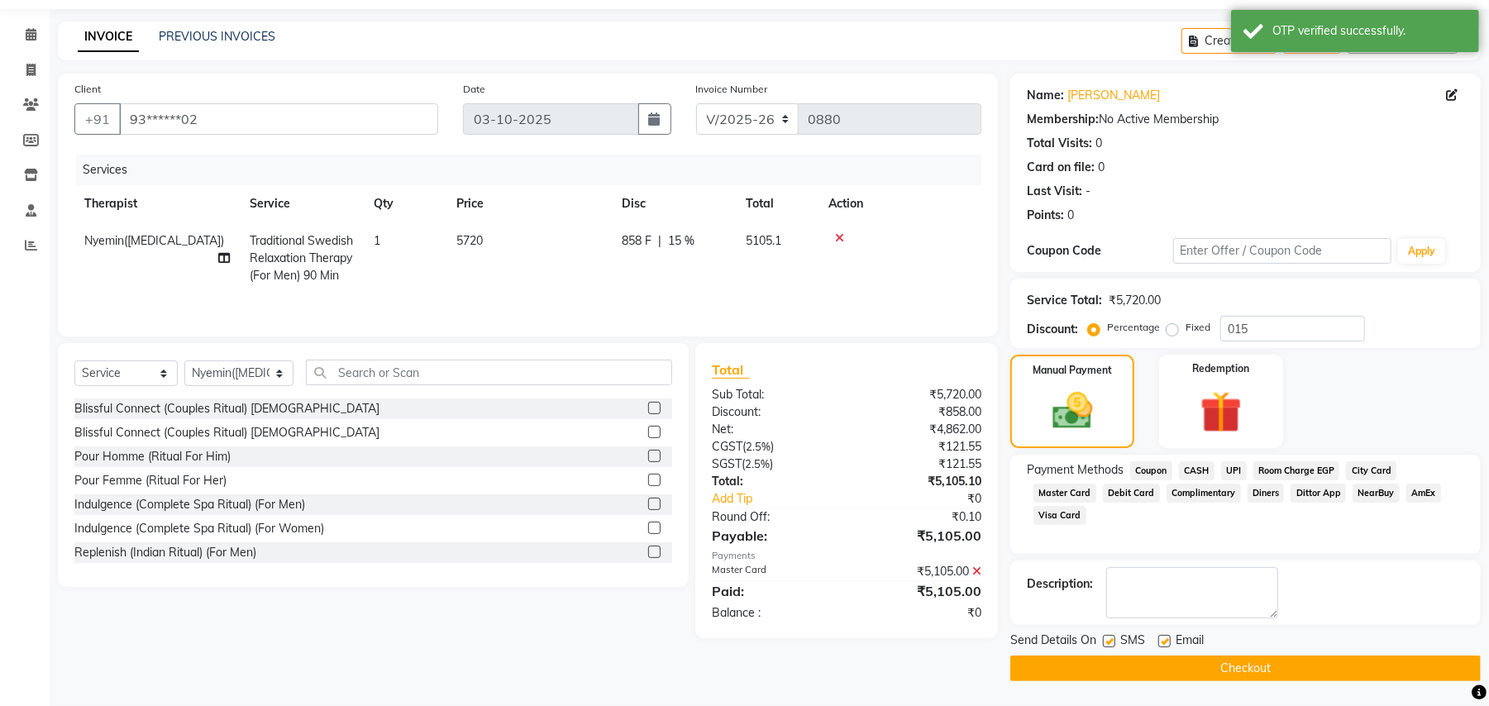
click at [1254, 675] on button "Checkout" at bounding box center [1245, 669] width 470 height 26
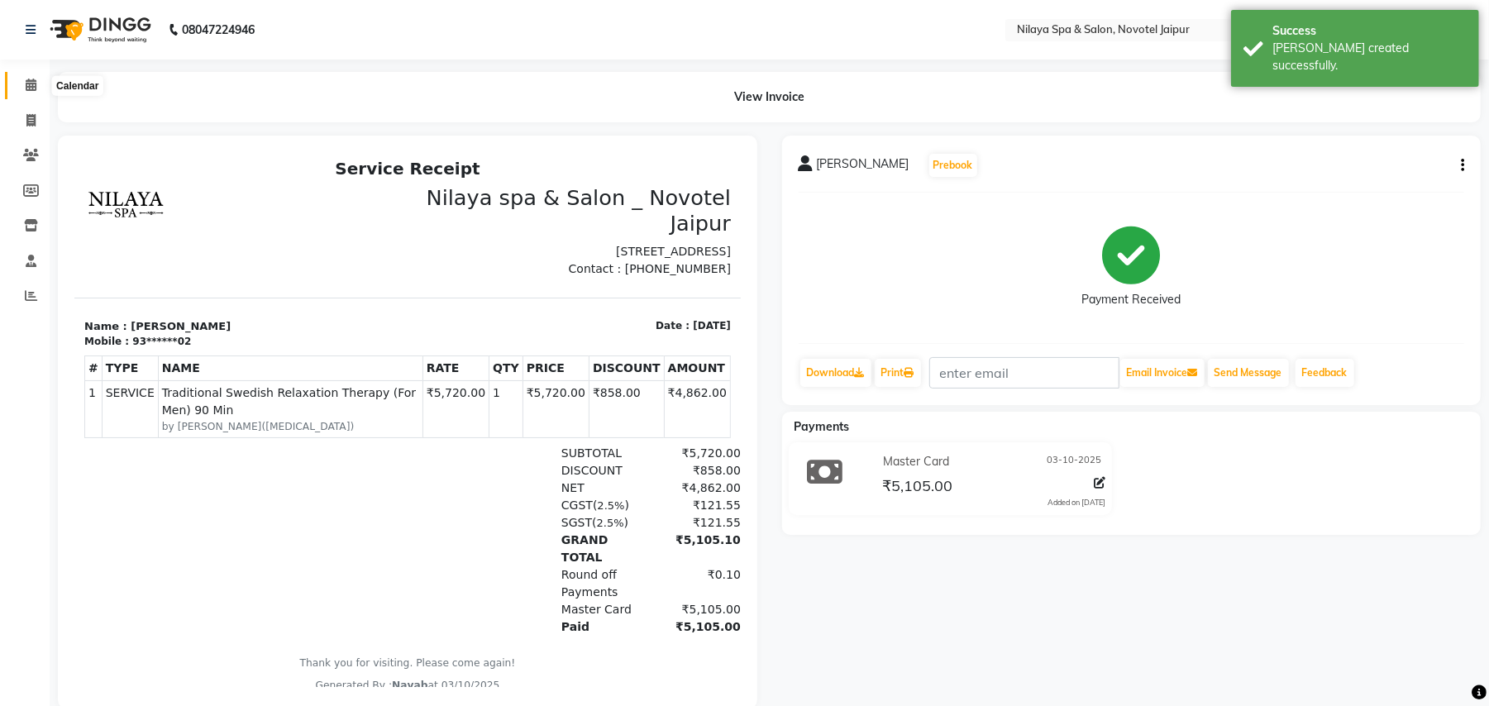
click at [28, 84] on icon at bounding box center [31, 85] width 11 height 12
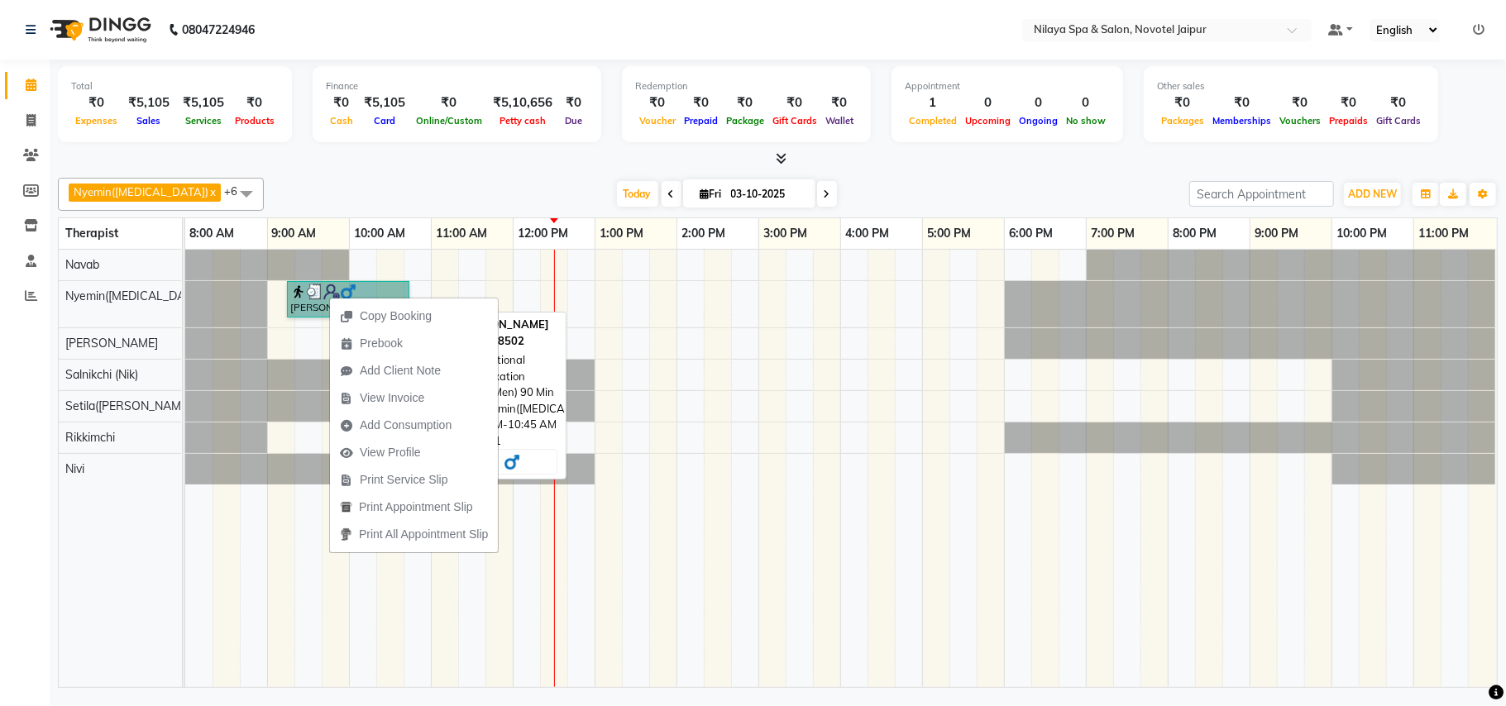
click at [305, 298] on link "[PERSON_NAME], TK01, 09:15 AM-10:45 AM, Traditional Swedish Relaxation Therapy …" at bounding box center [348, 299] width 122 height 36
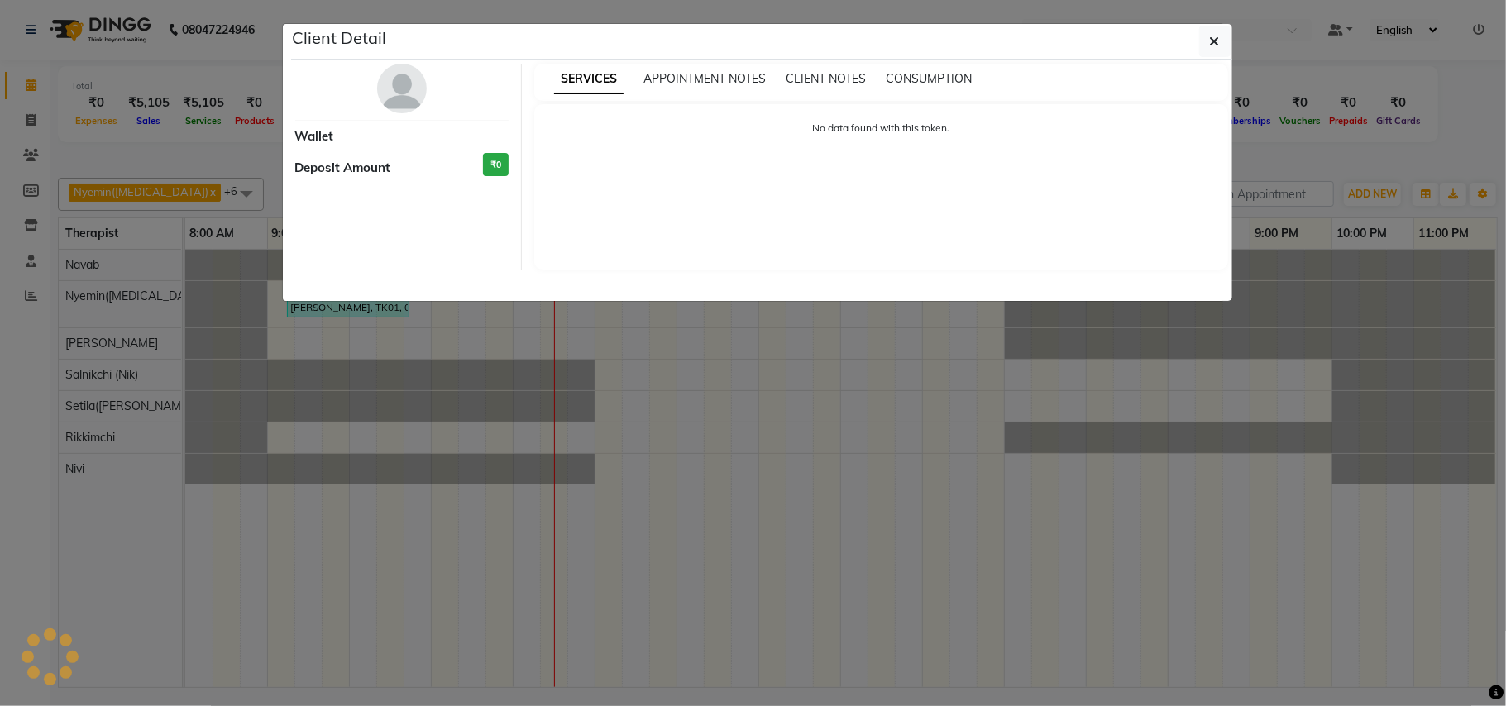
select select "3"
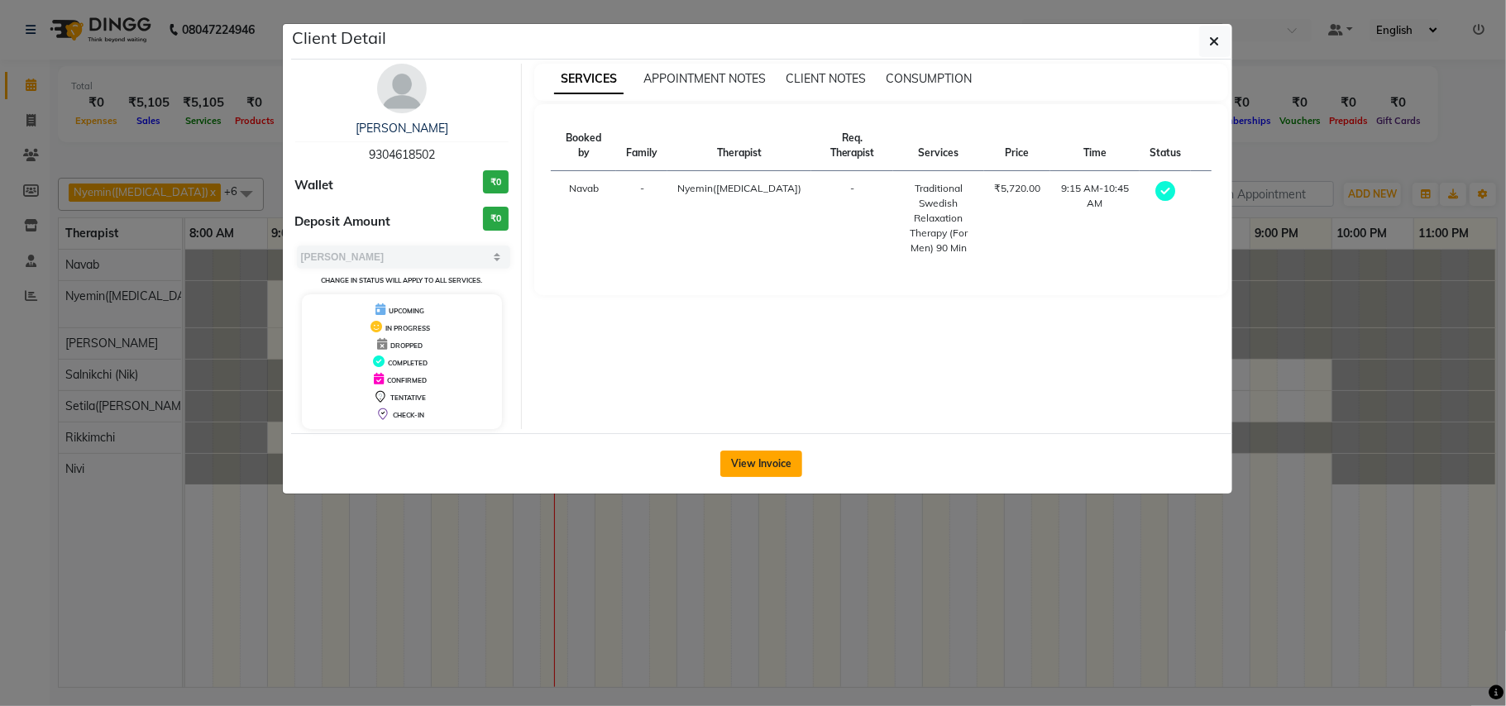
click at [739, 465] on button "View Invoice" at bounding box center [761, 464] width 82 height 26
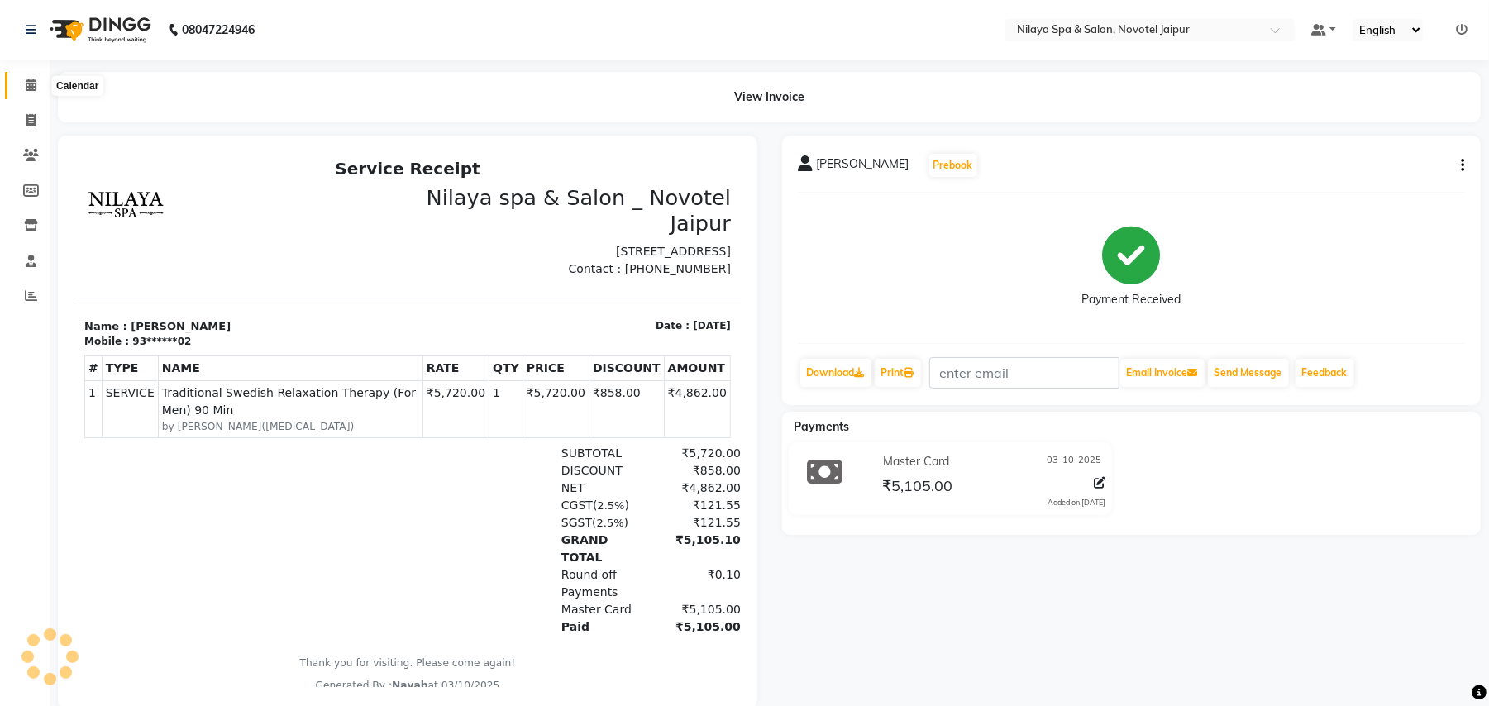
click at [31, 80] on icon at bounding box center [31, 85] width 11 height 12
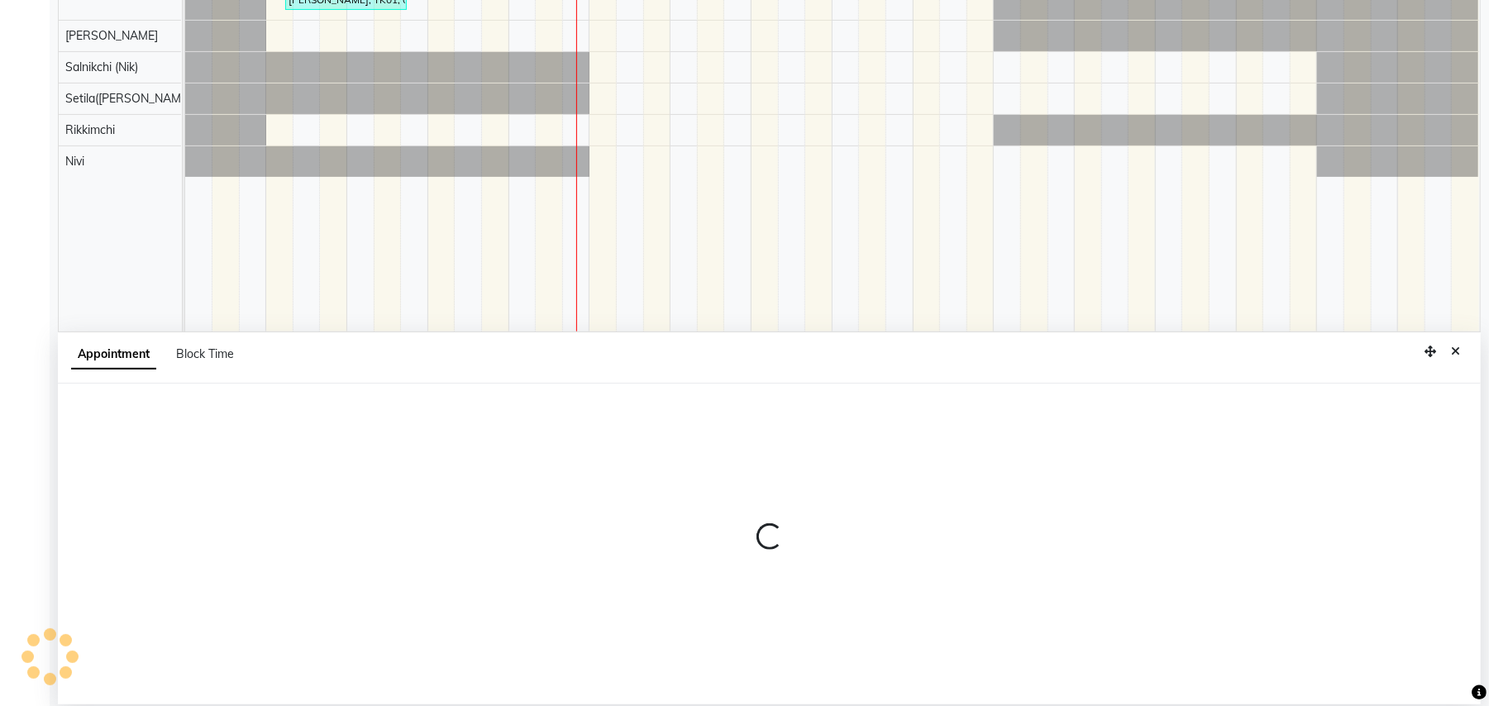
scroll to position [311, 0]
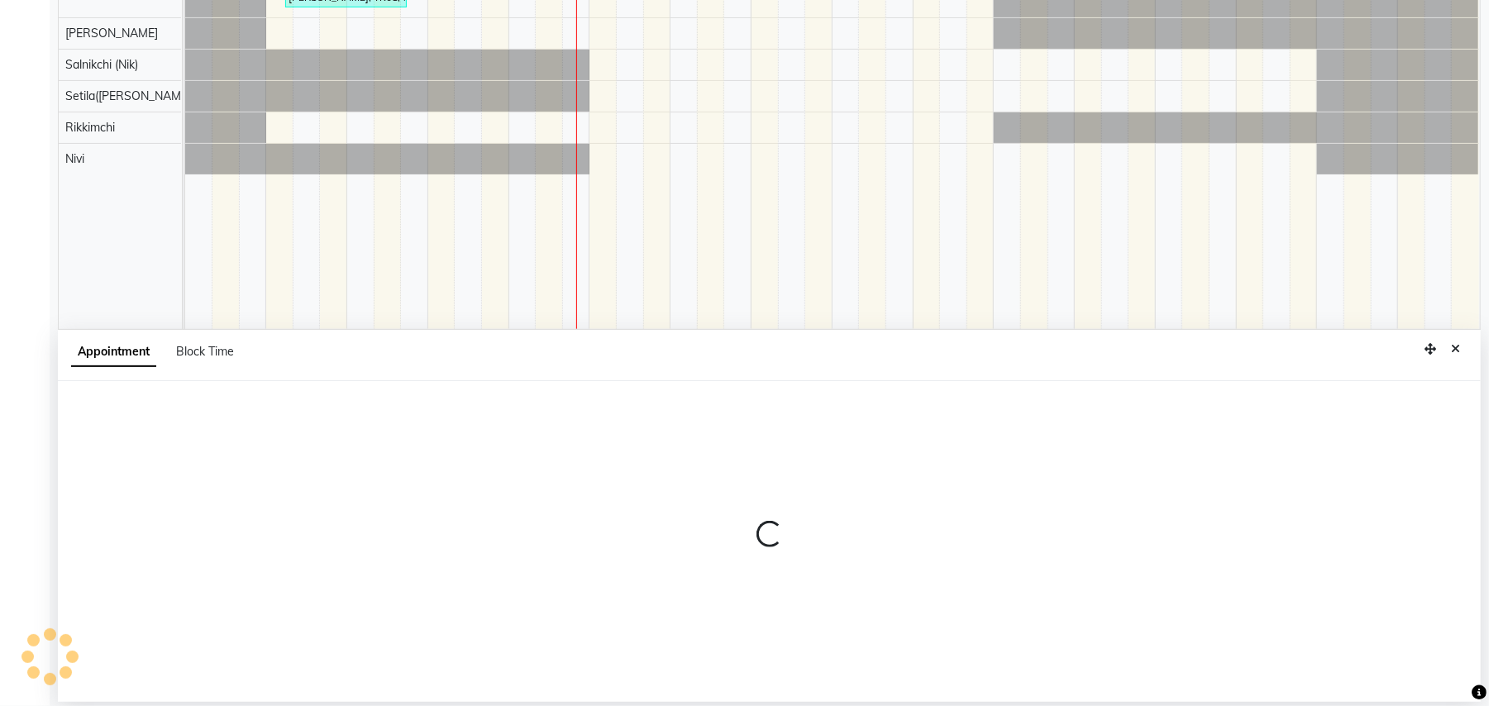
select select "82558"
select select "765"
select select "tentative"
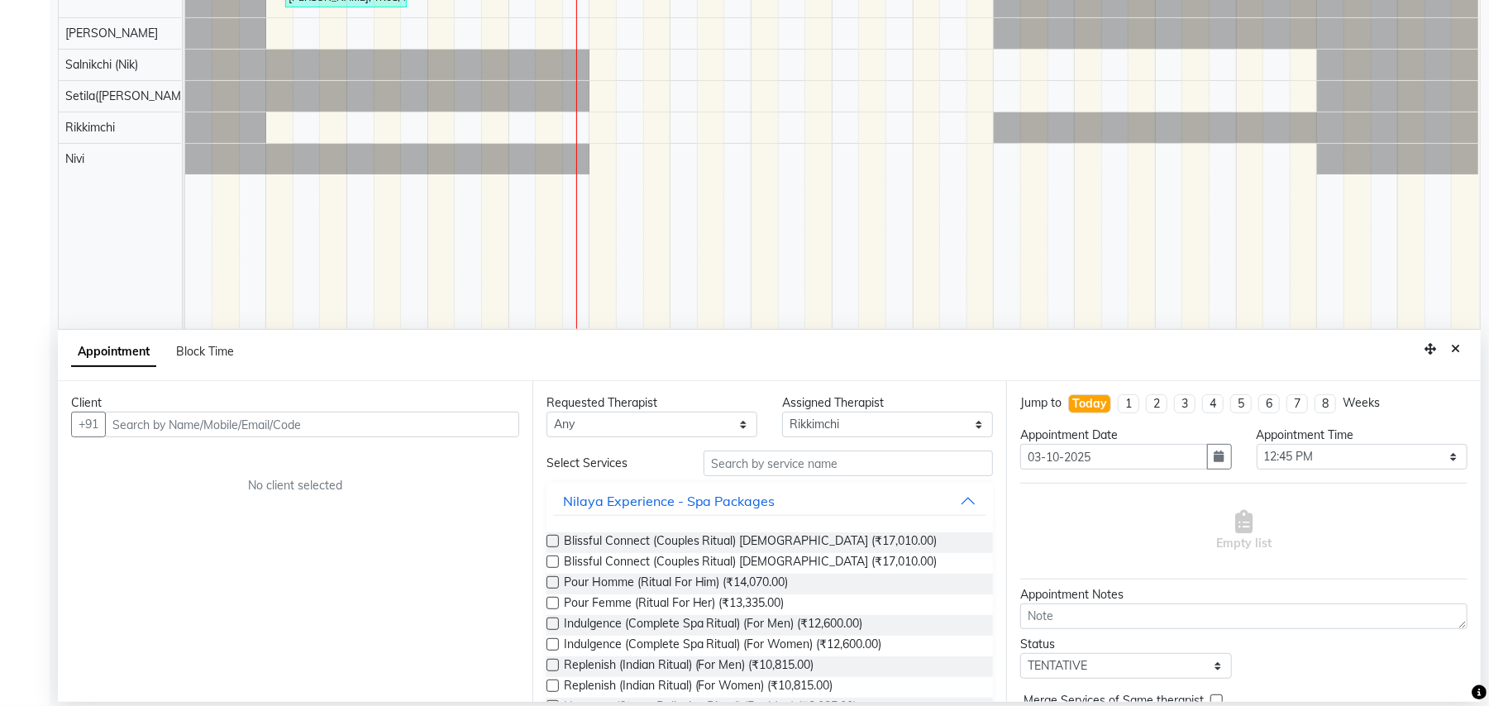
click at [268, 418] on input "text" at bounding box center [312, 425] width 414 height 26
type input "mr. mo"
drag, startPoint x: 189, startPoint y: 411, endPoint x: 78, endPoint y: 421, distance: 112.1
click at [64, 414] on div "Client +91 mr. mo Add Client No client selected" at bounding box center [295, 541] width 475 height 321
drag, startPoint x: 157, startPoint y: 430, endPoint x: 0, endPoint y: 370, distance: 168.0
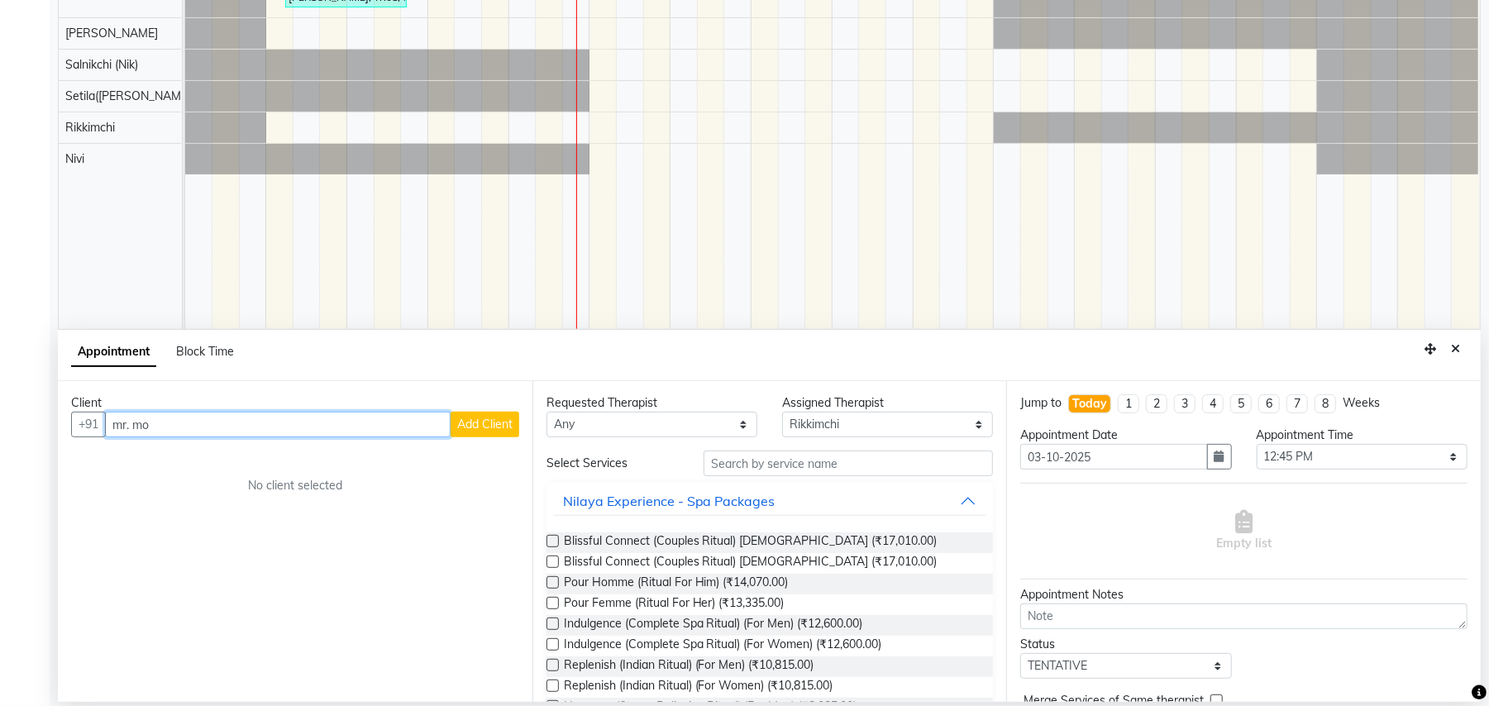
click at [27, 404] on app-home "08047224946 Select Location × Nilaya Spa & Salon, Novotel Jaipur Default Panel …" at bounding box center [744, 198] width 1489 height 1016
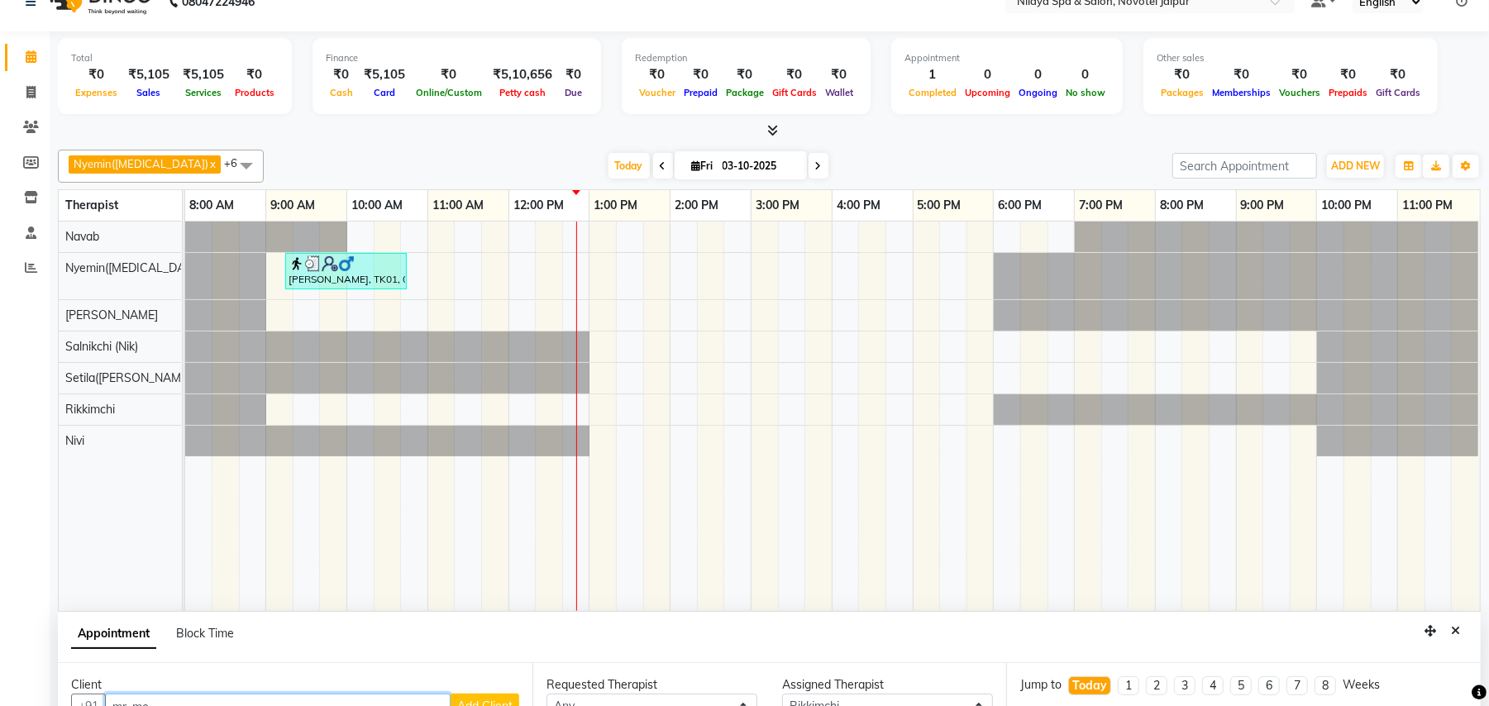
scroll to position [0, 0]
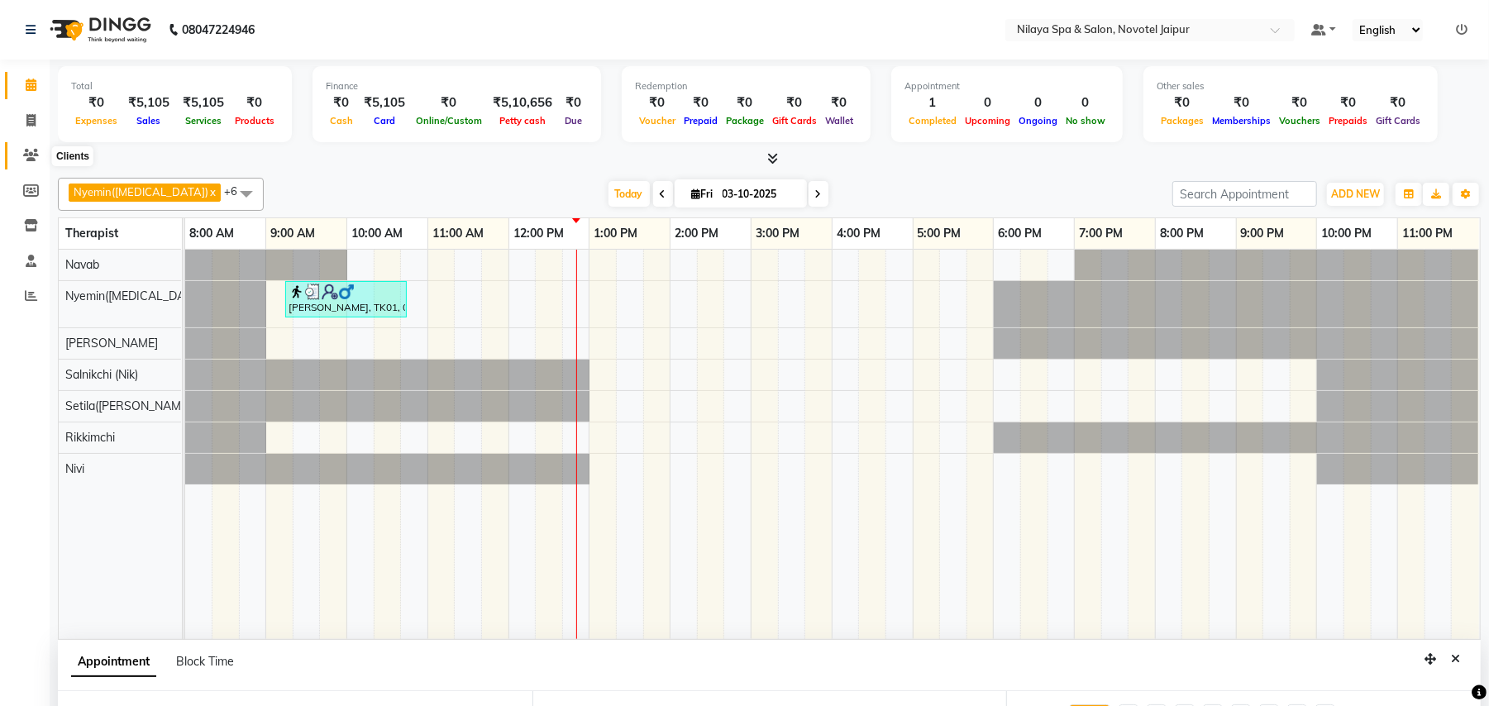
click at [31, 150] on icon at bounding box center [31, 155] width 16 height 12
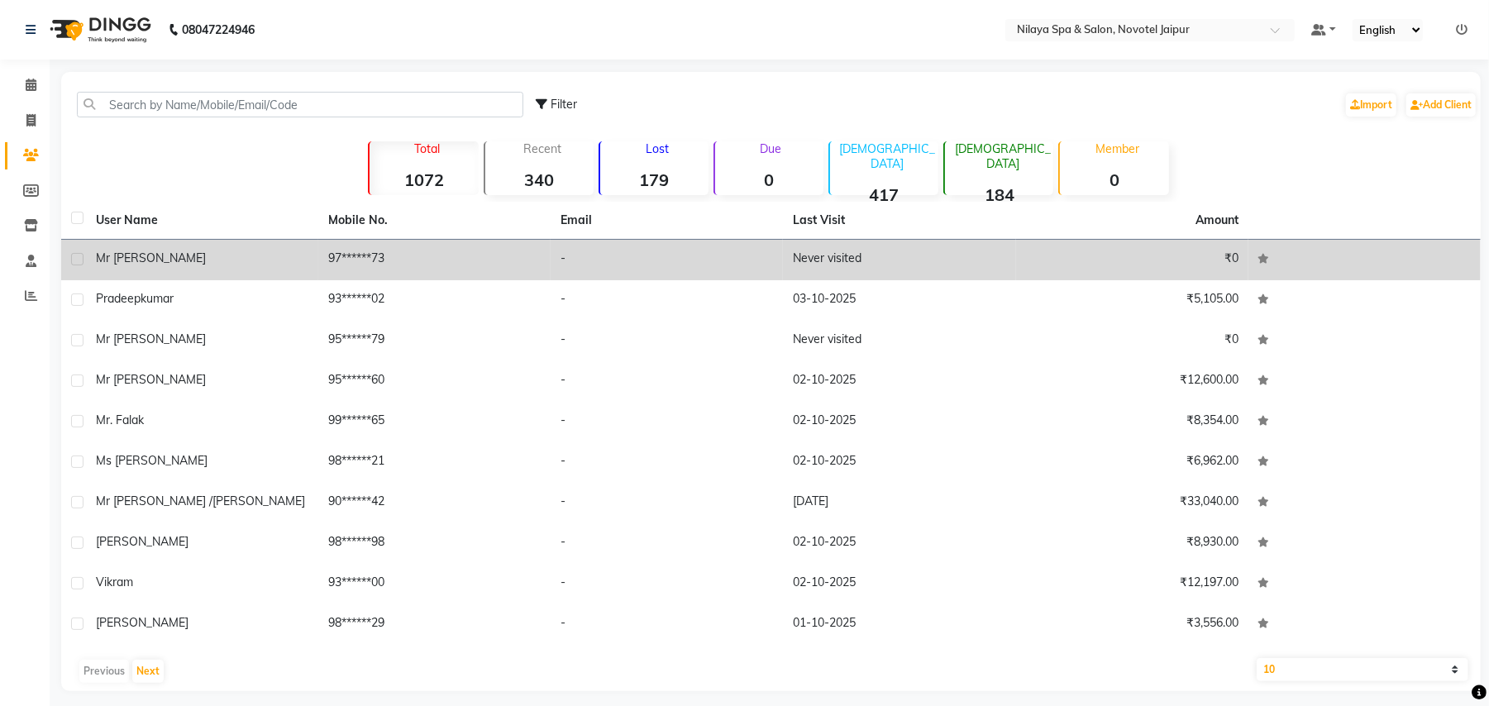
click at [420, 269] on td "97******73" at bounding box center [434, 260] width 232 height 41
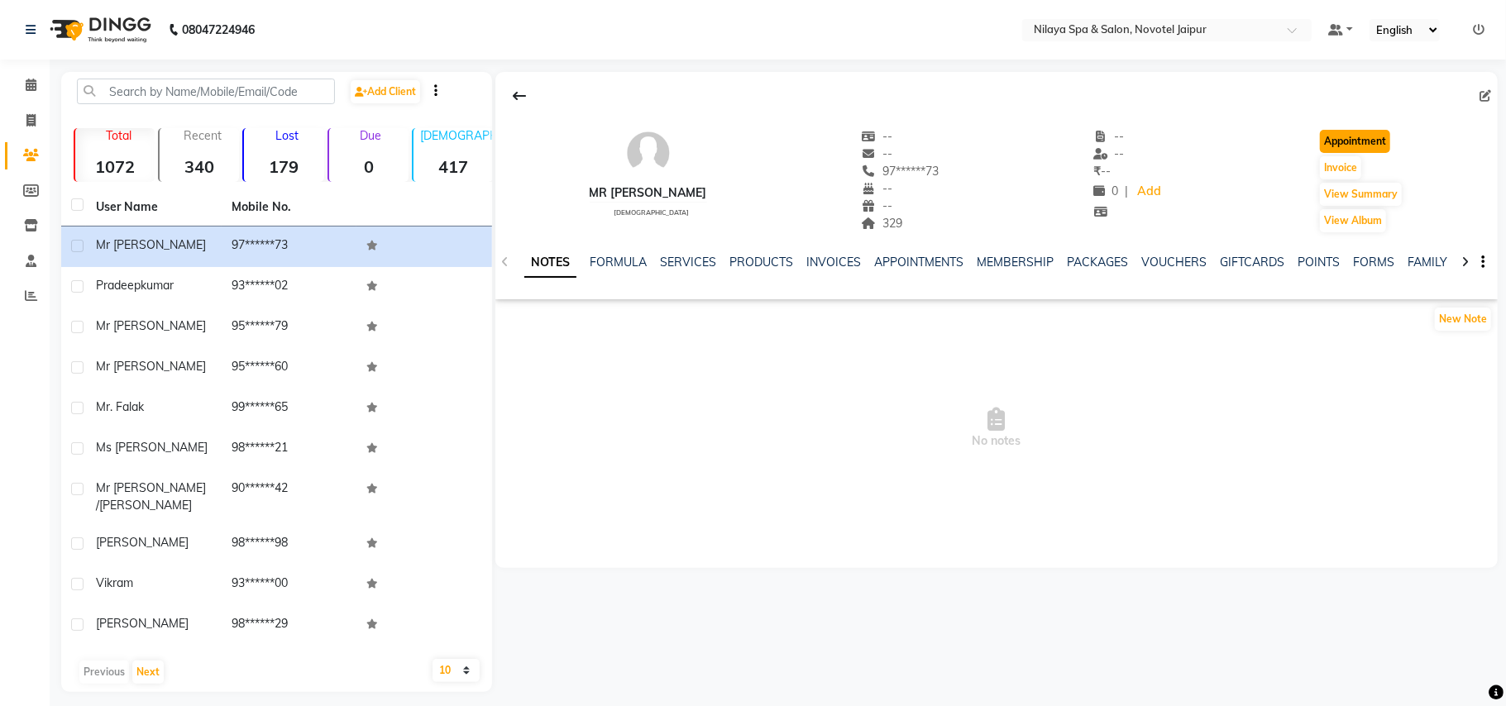
click at [1361, 142] on button "Appointment" at bounding box center [1354, 141] width 70 height 23
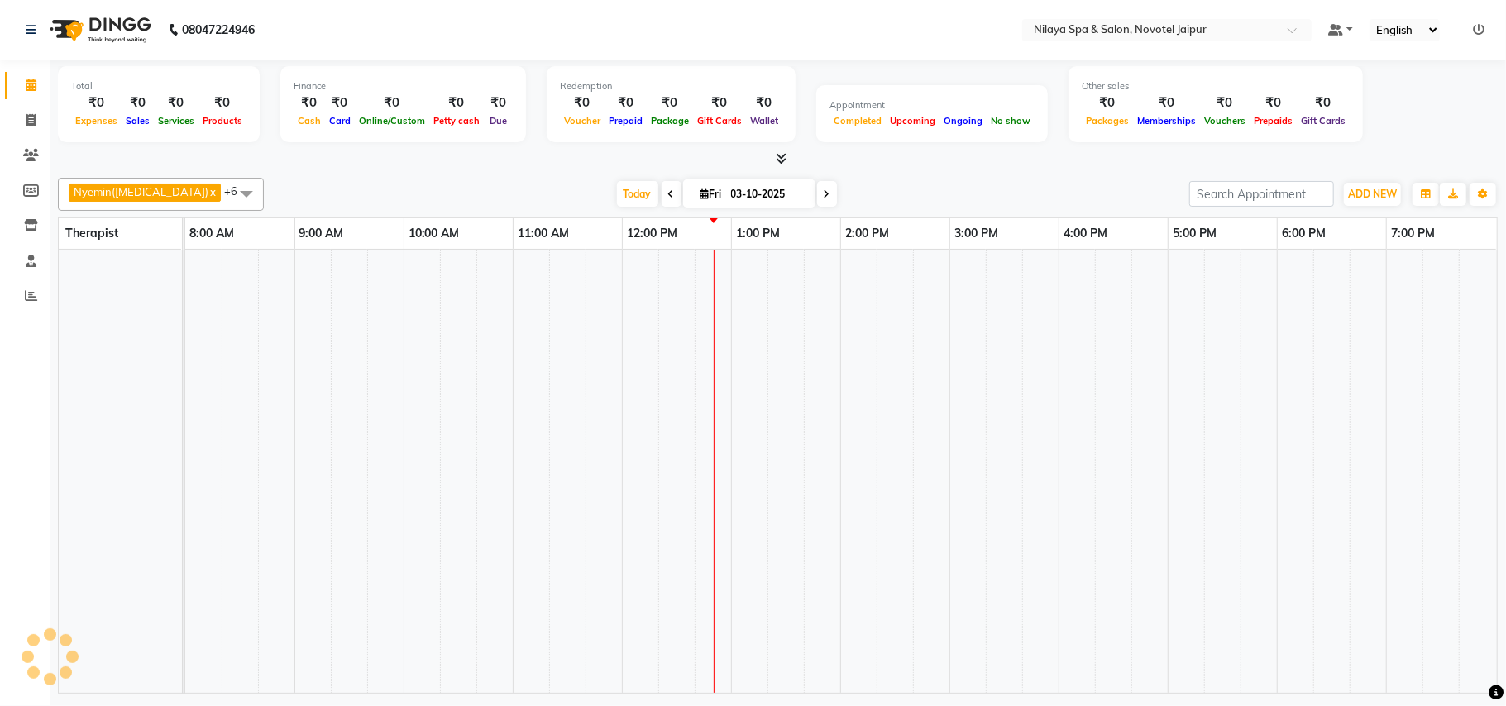
select select "tentative"
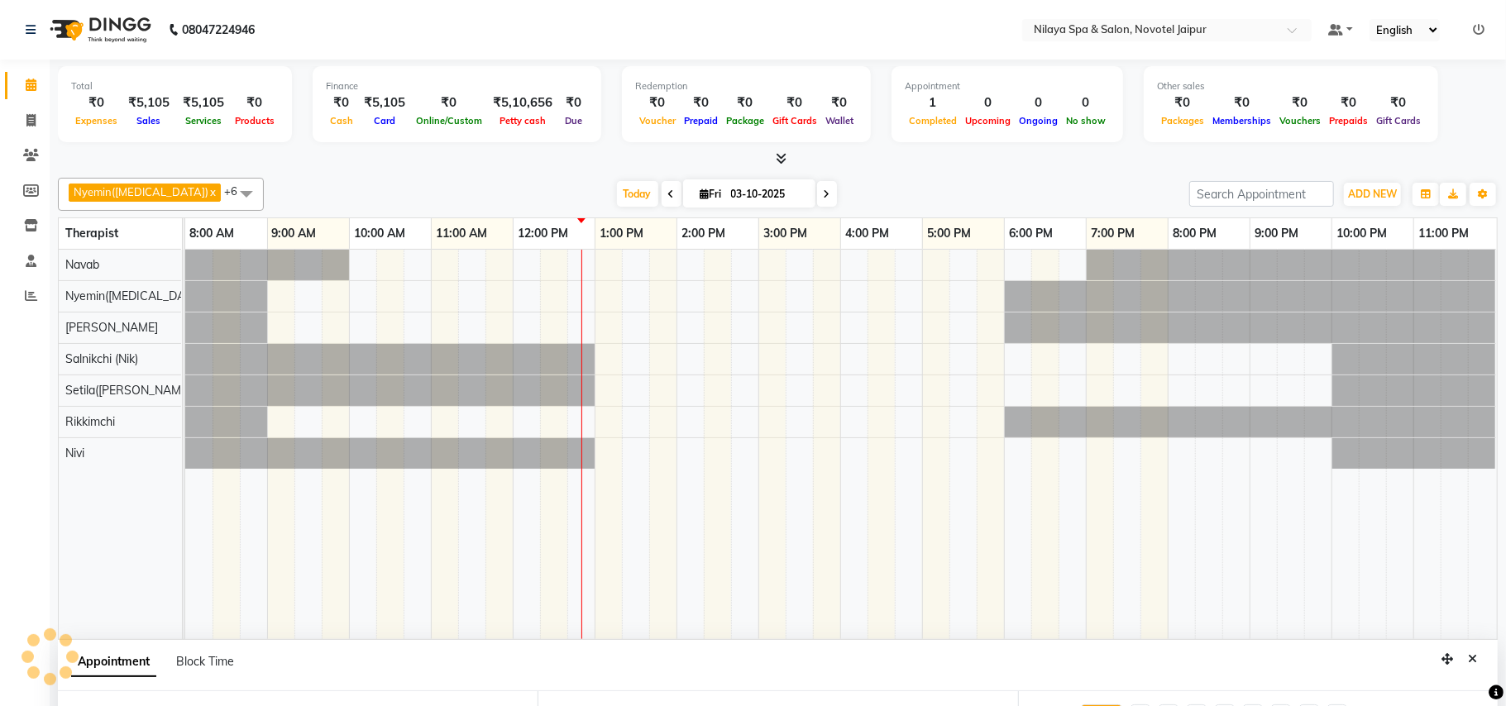
select select "540"
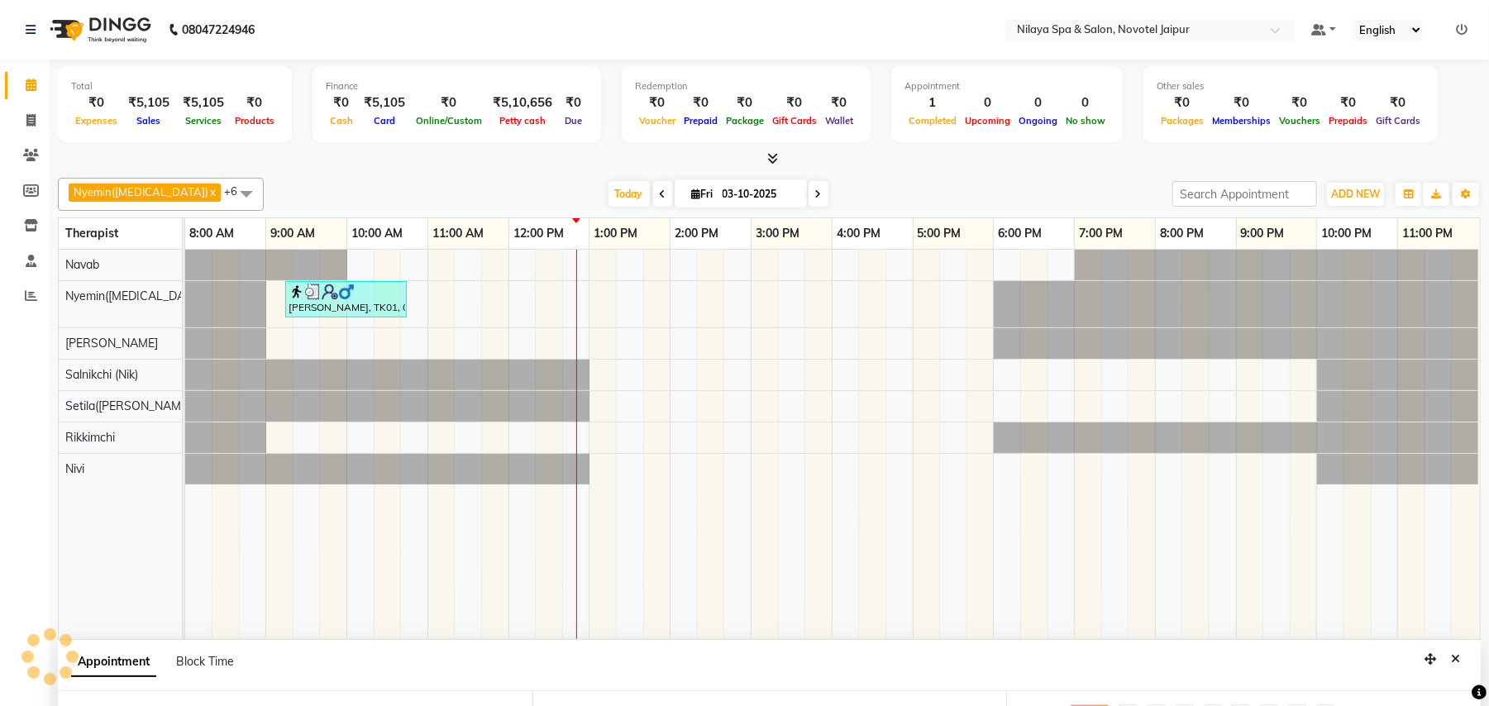
scroll to position [311, 0]
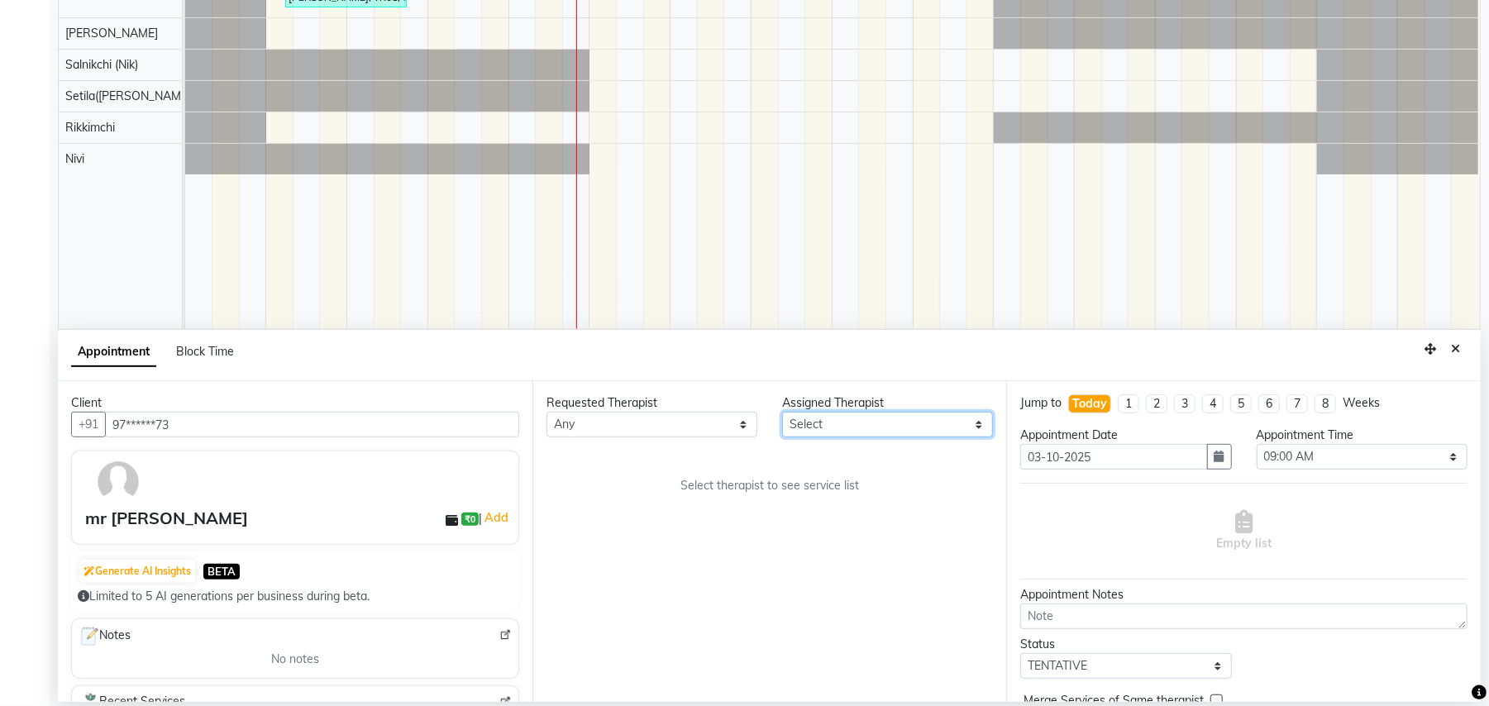
click at [828, 437] on select "Select [PERSON_NAME]([MEDICAL_DATA]) [PERSON_NAME] Rikkimchi [PERSON_NAME] Saln…" at bounding box center [887, 425] width 211 height 26
select select "82558"
click at [782, 413] on select "Select [PERSON_NAME]([MEDICAL_DATA]) [PERSON_NAME] Rikkimchi [PERSON_NAME] Saln…" at bounding box center [887, 425] width 211 height 26
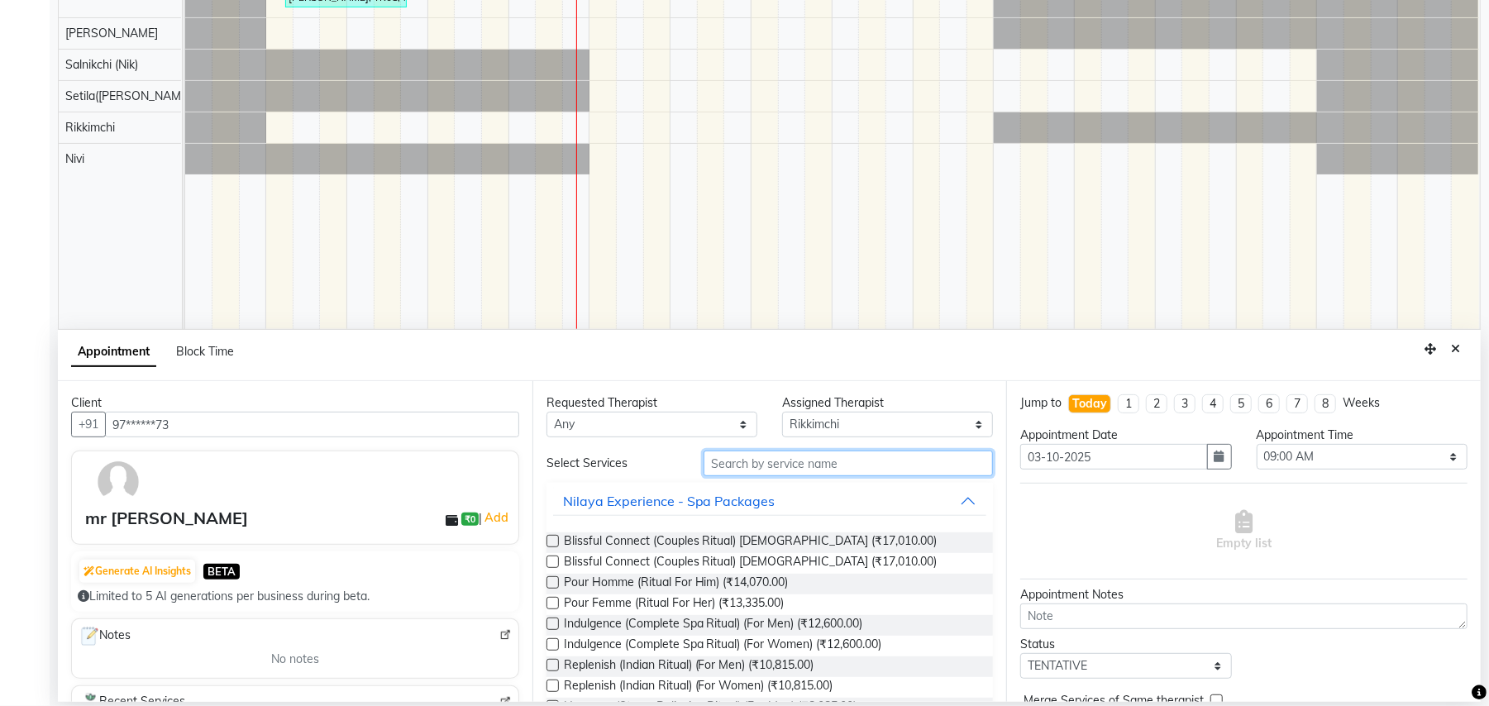
click at [854, 471] on input "text" at bounding box center [848, 464] width 289 height 26
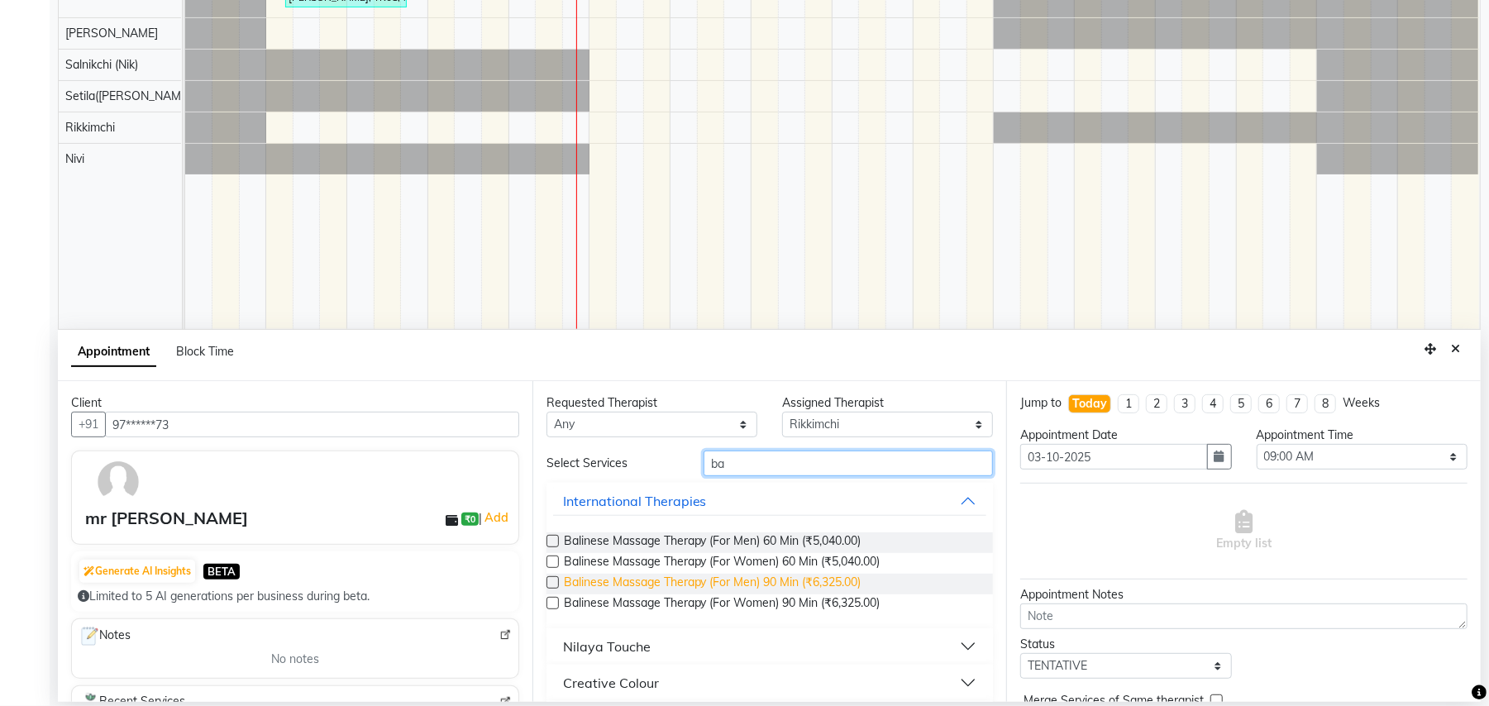
type input "ba"
click at [805, 590] on span "Balinese Massage Therapy (For Men) 90 Min (₹6,325.00)" at bounding box center [713, 584] width 298 height 21
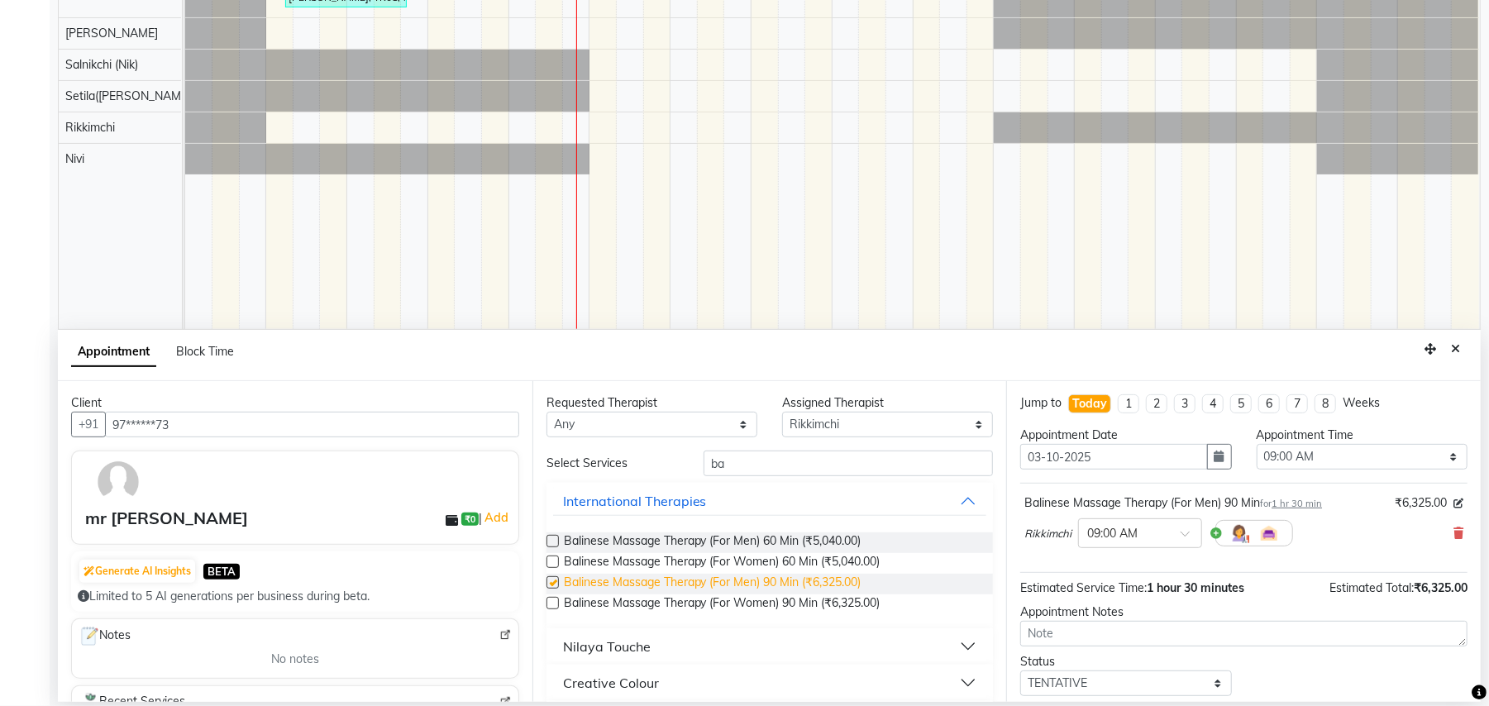
checkbox input "false"
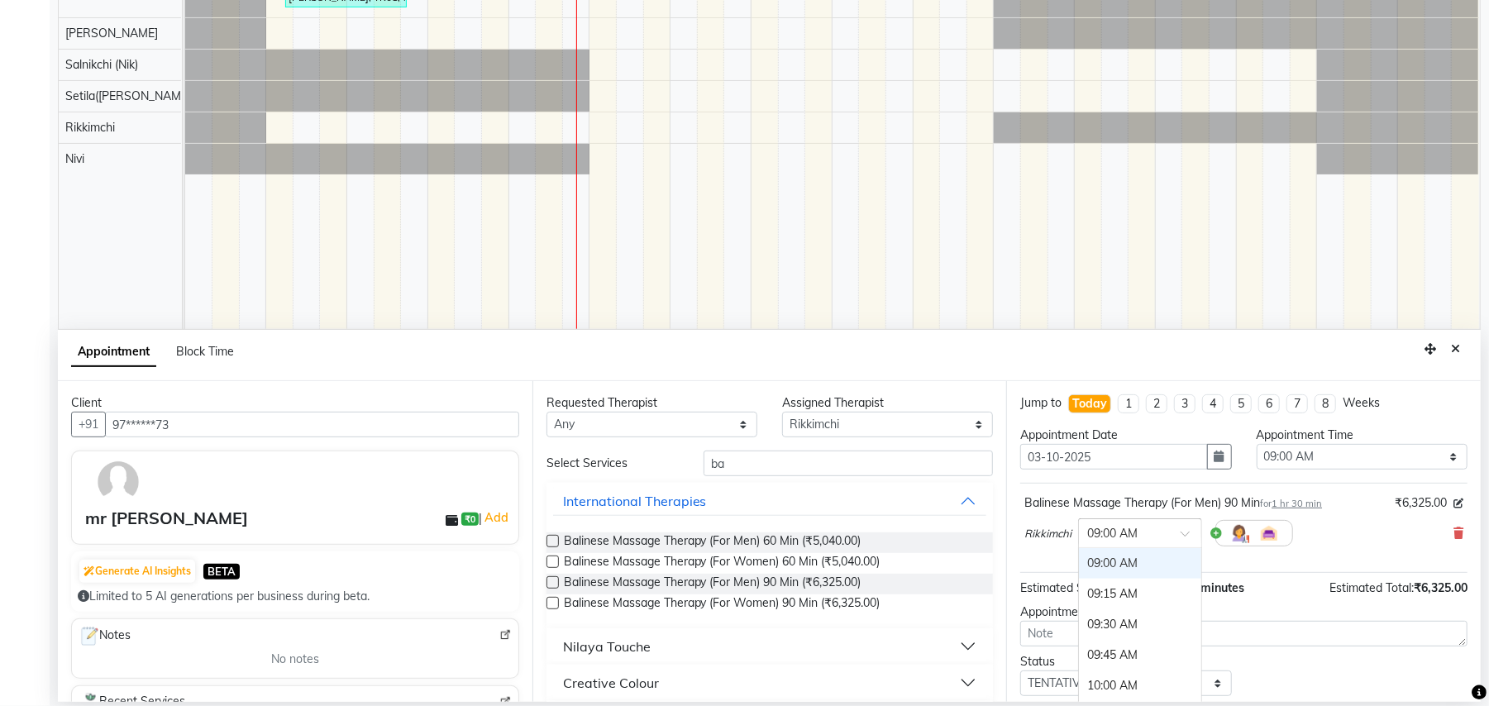
click at [1192, 536] on span at bounding box center [1191, 538] width 21 height 17
click at [1123, 605] on div "01:00 PM" at bounding box center [1140, 612] width 122 height 31
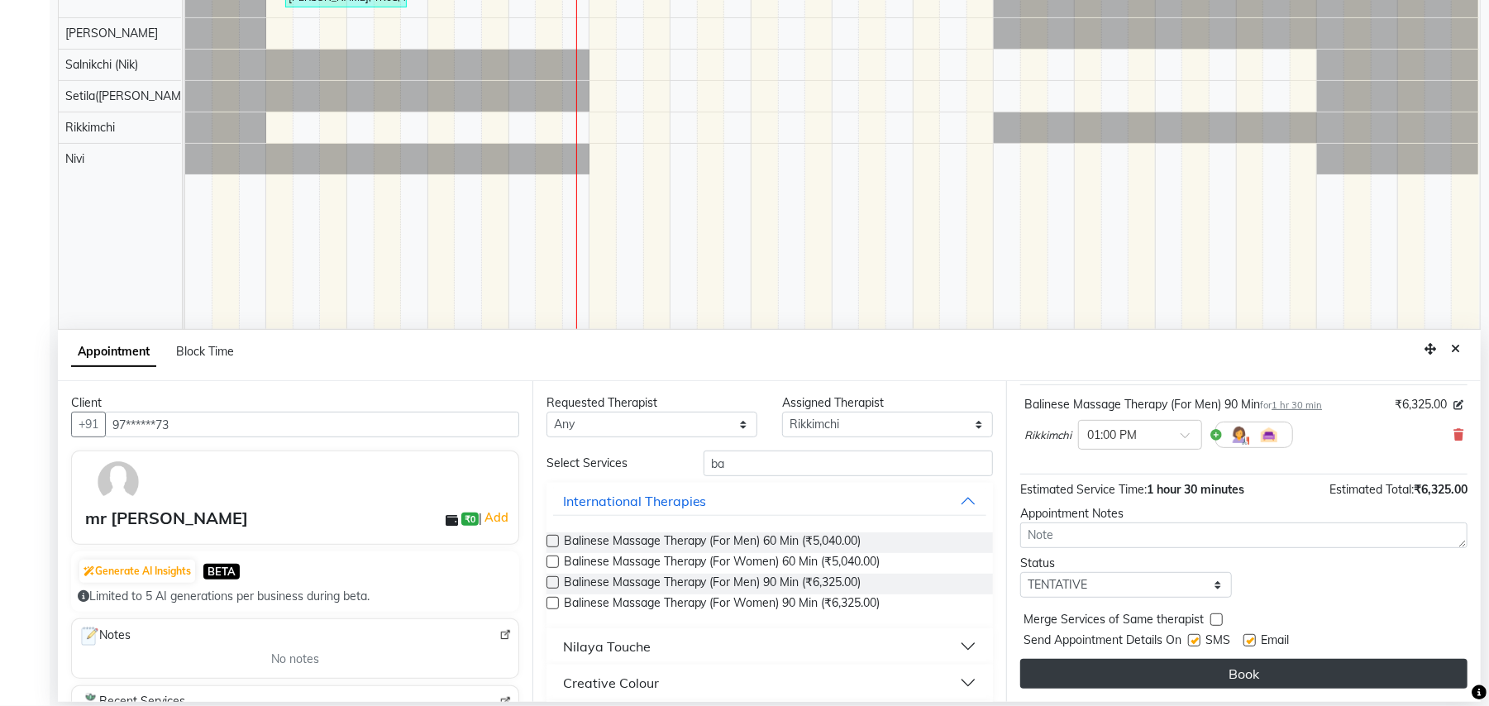
click at [1138, 672] on button "Book" at bounding box center [1243, 674] width 447 height 30
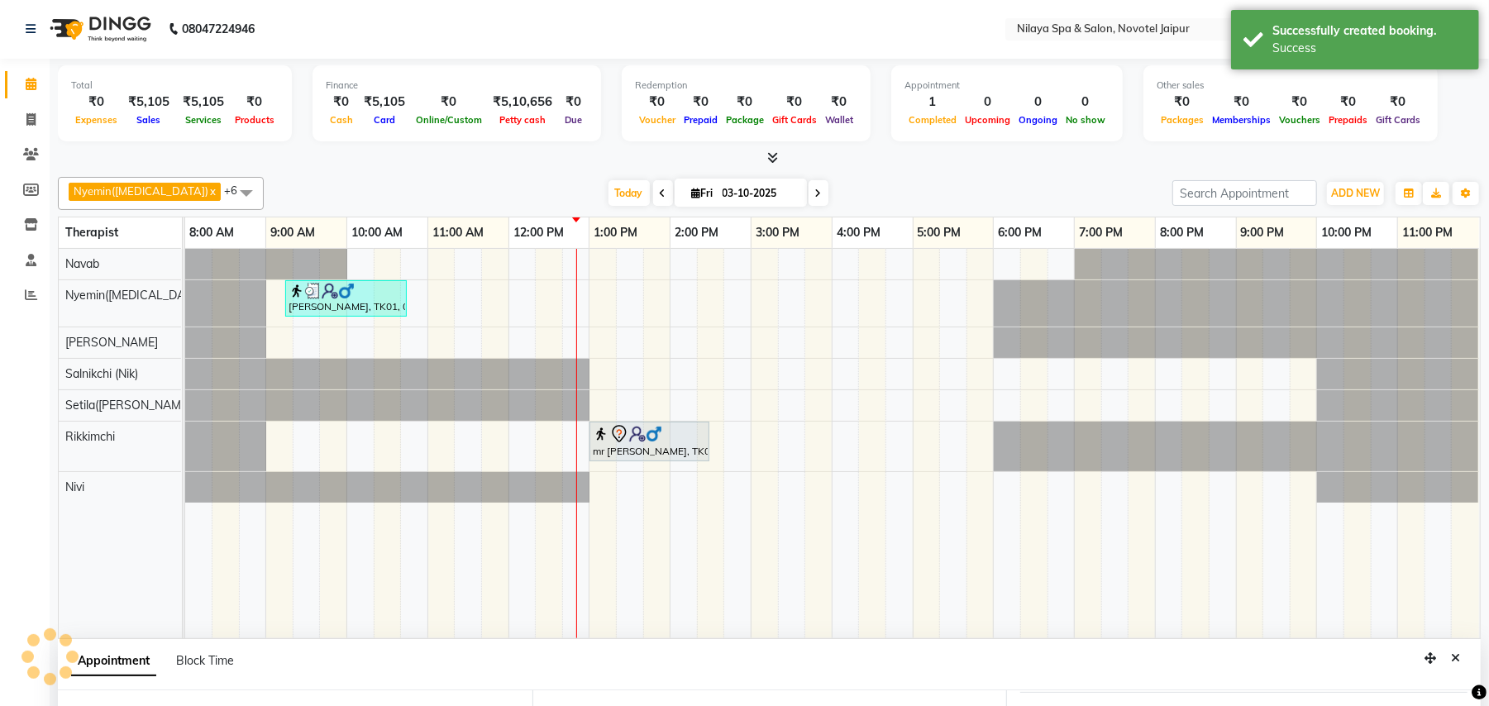
scroll to position [0, 0]
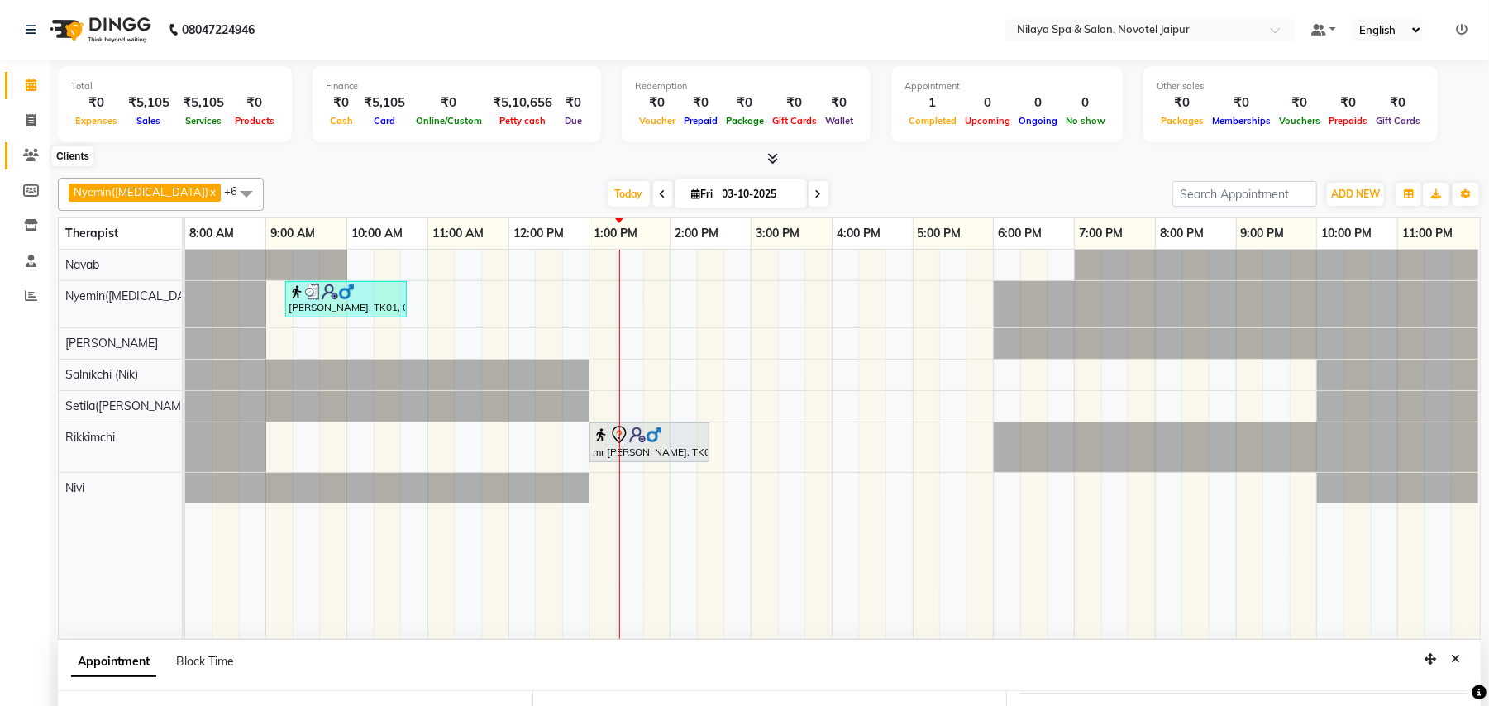
click at [17, 156] on span at bounding box center [31, 155] width 29 height 19
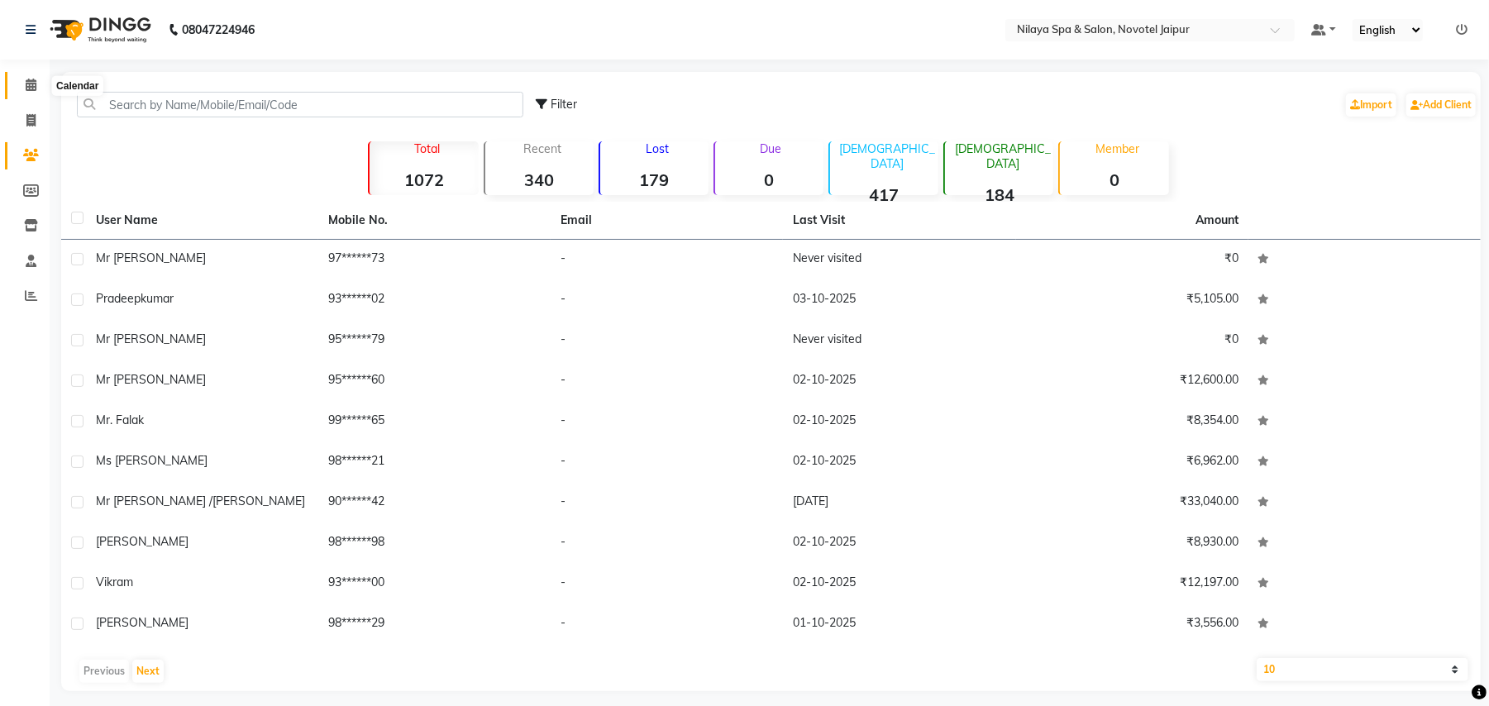
click at [41, 84] on span at bounding box center [31, 85] width 29 height 19
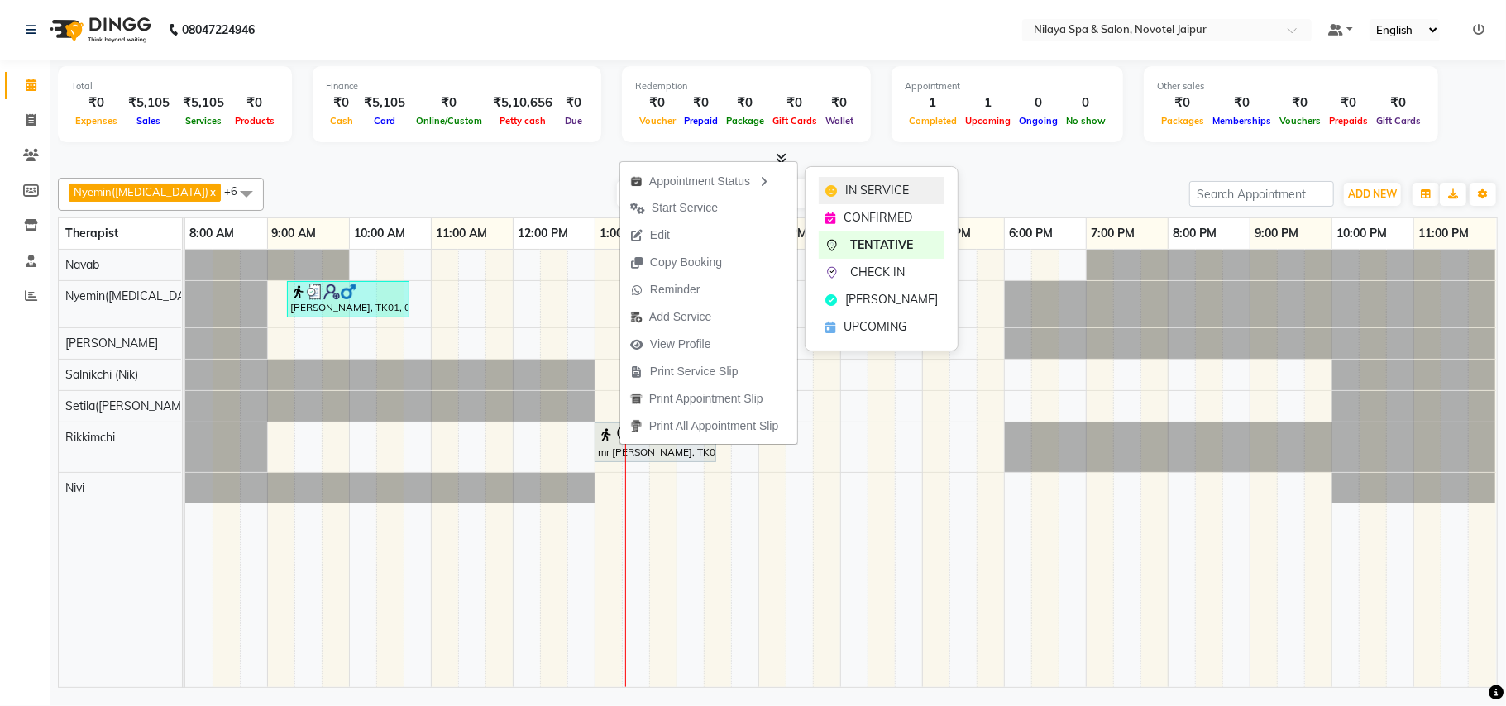
click at [880, 193] on span "IN SERVICE" at bounding box center [877, 190] width 64 height 17
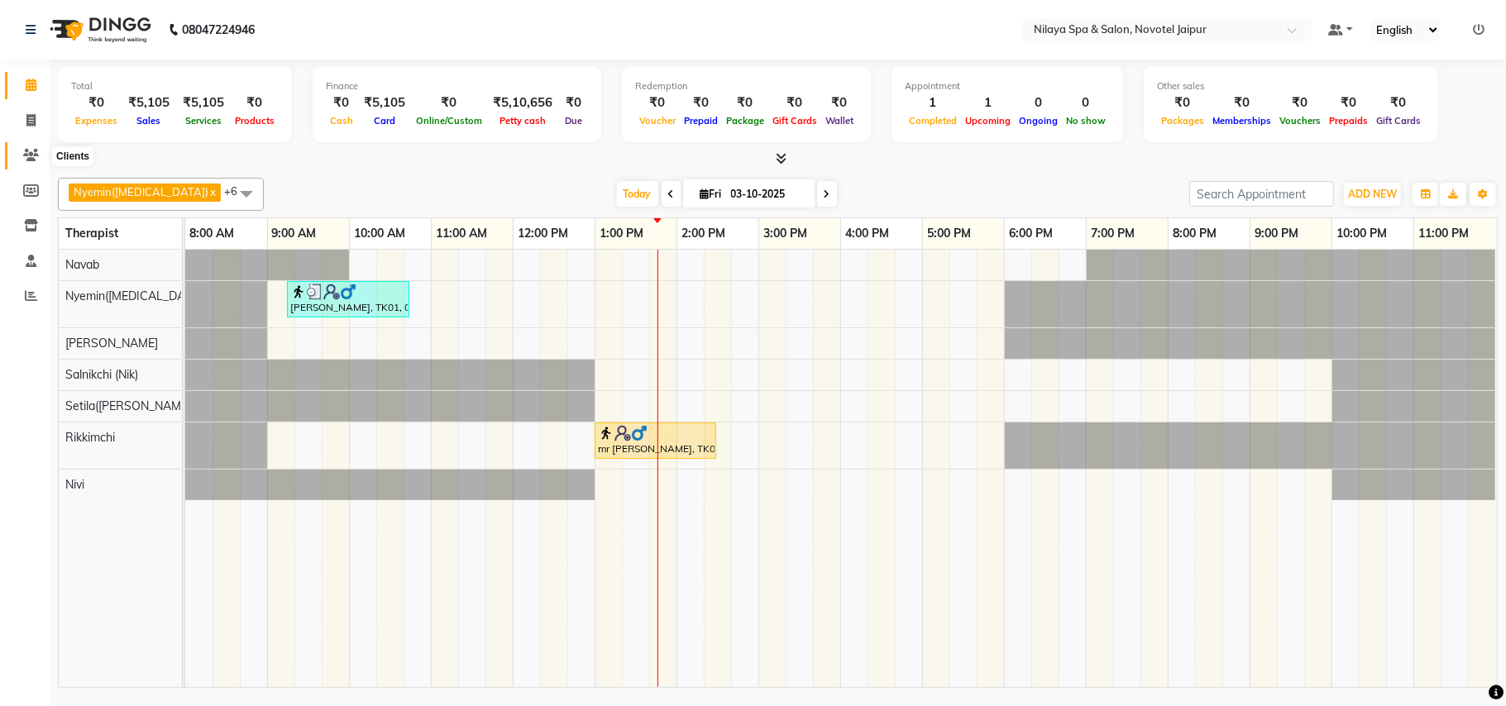
click at [27, 154] on icon at bounding box center [31, 155] width 16 height 12
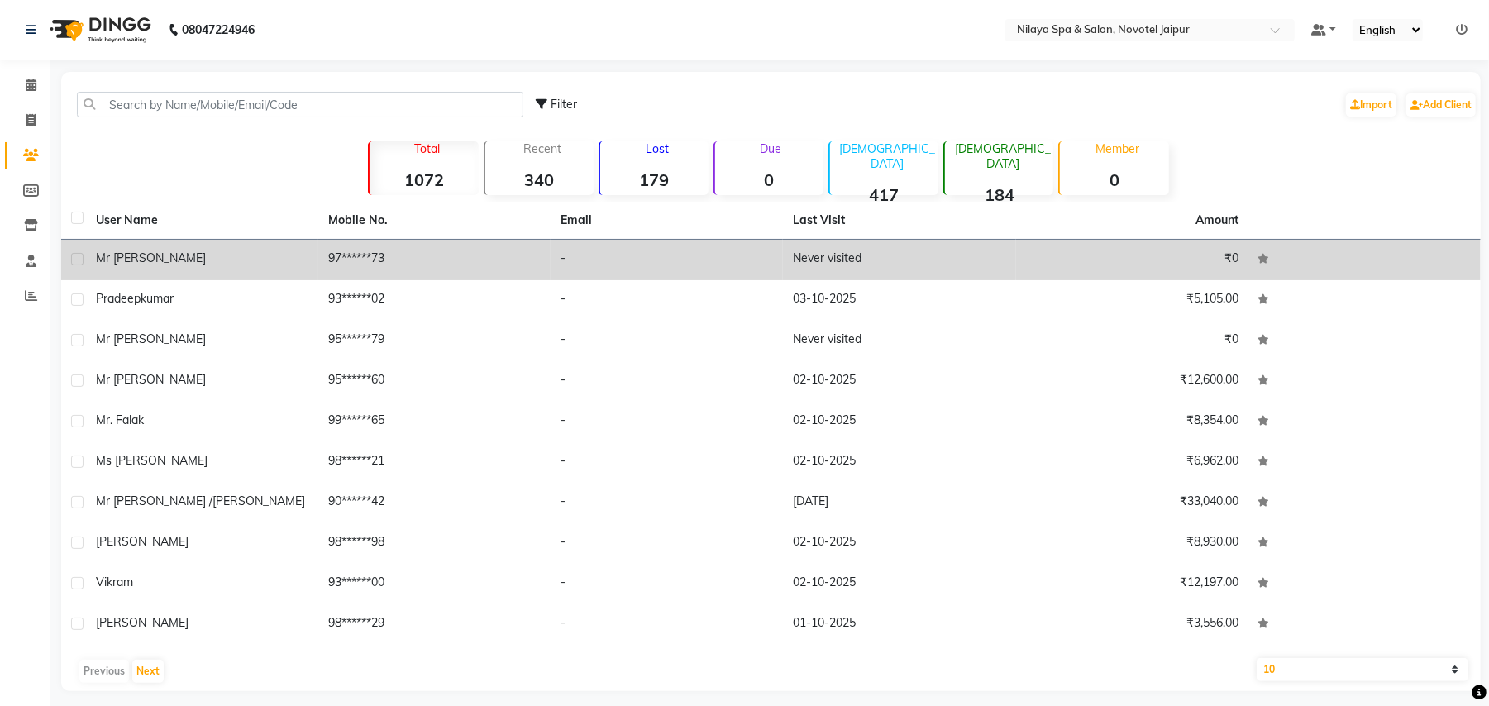
click at [150, 245] on td "mr [PERSON_NAME]" at bounding box center [202, 260] width 232 height 41
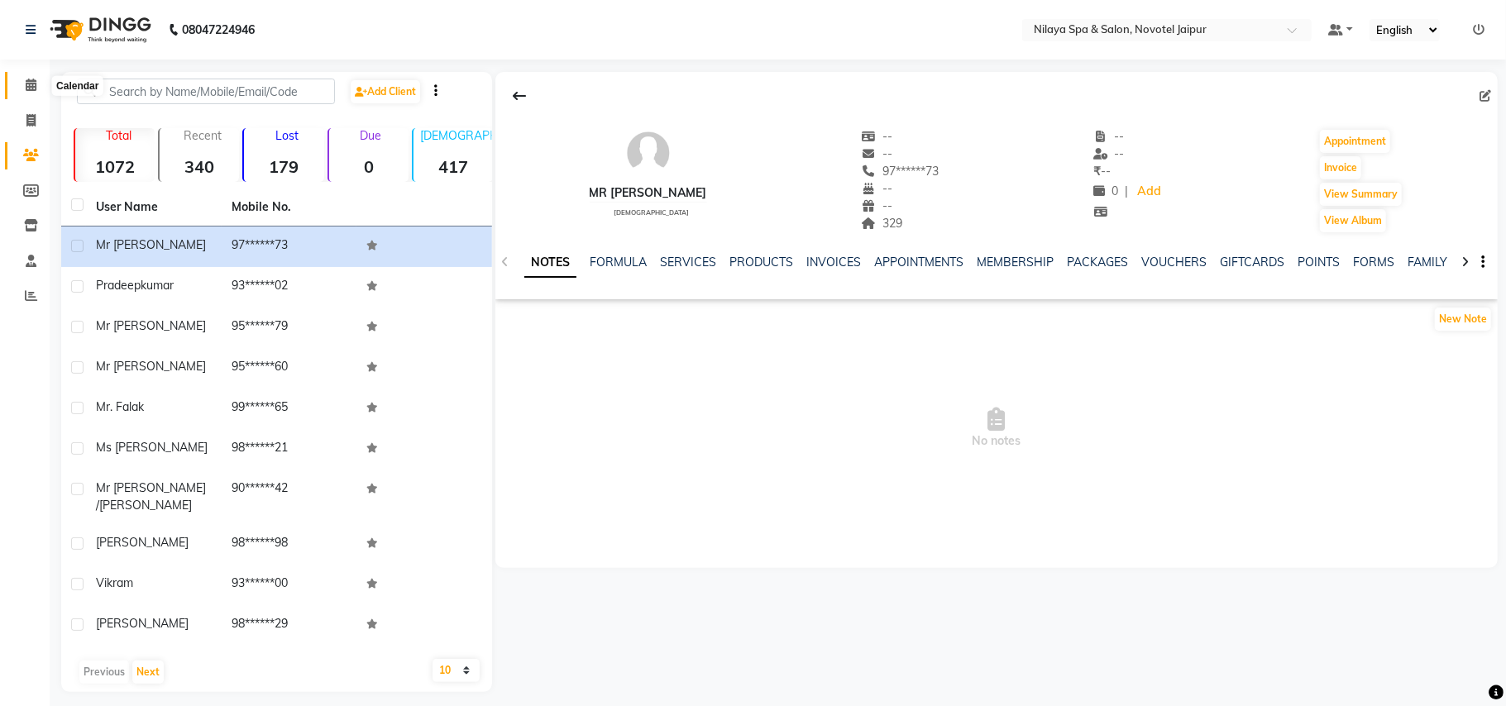
click at [38, 77] on span at bounding box center [31, 85] width 29 height 19
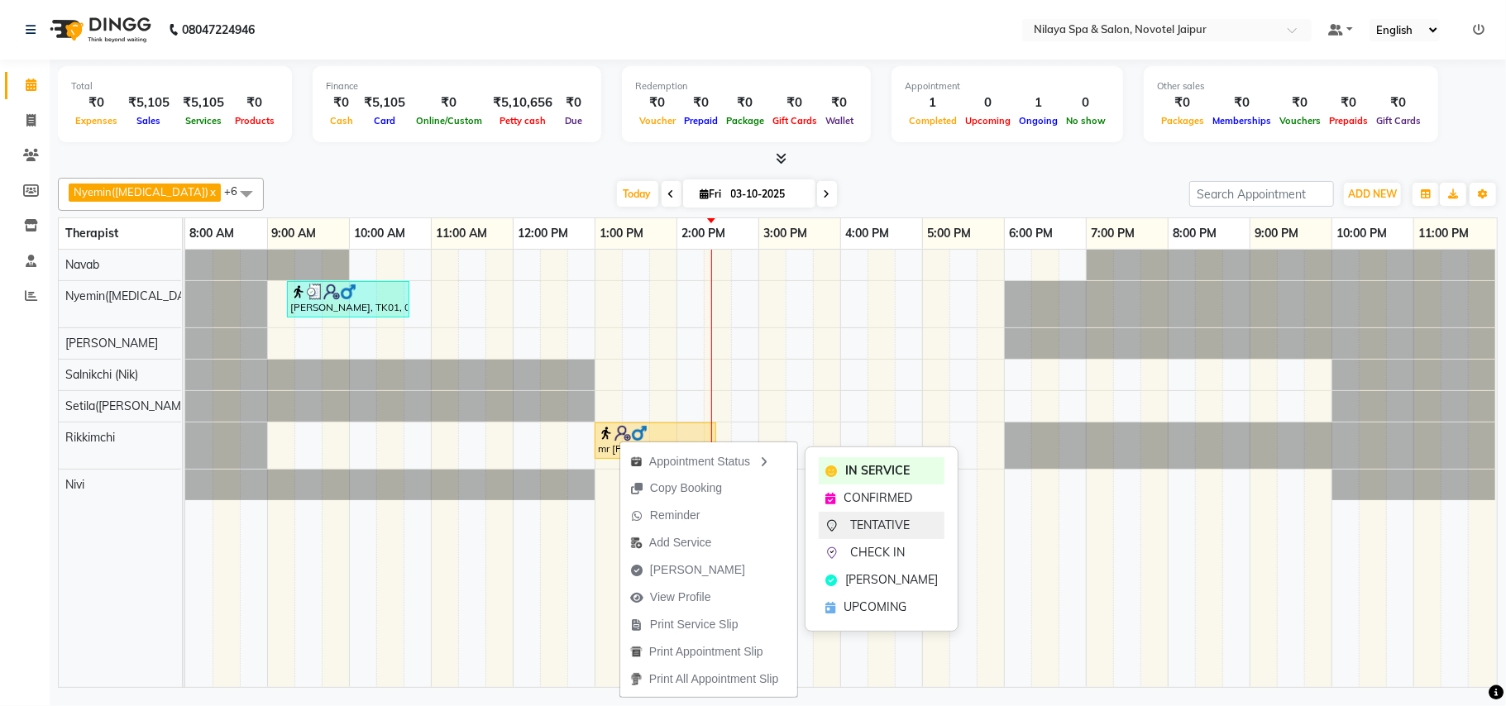
click at [880, 519] on span "TENTATIVE" at bounding box center [880, 525] width 60 height 17
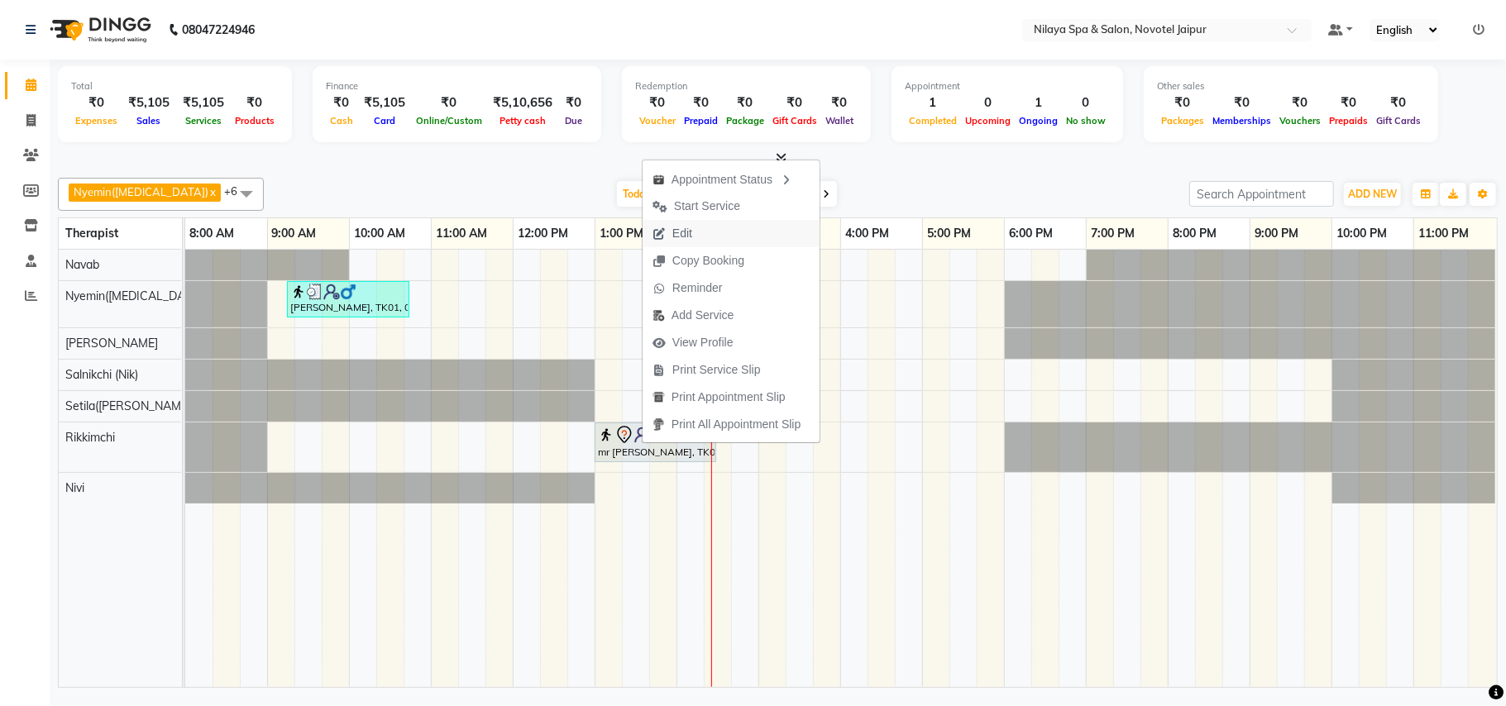
click at [702, 242] on span "Edit" at bounding box center [672, 233] width 60 height 27
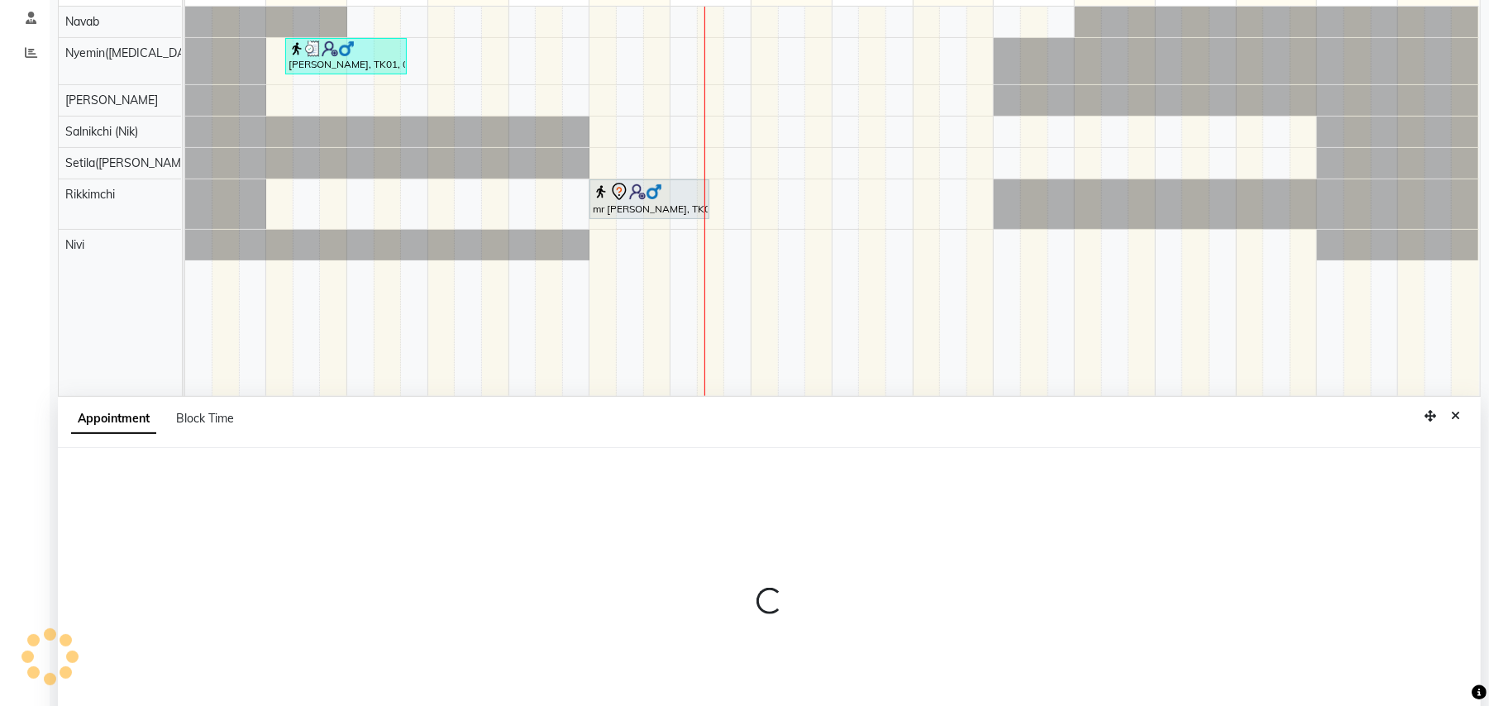
select select "tentative"
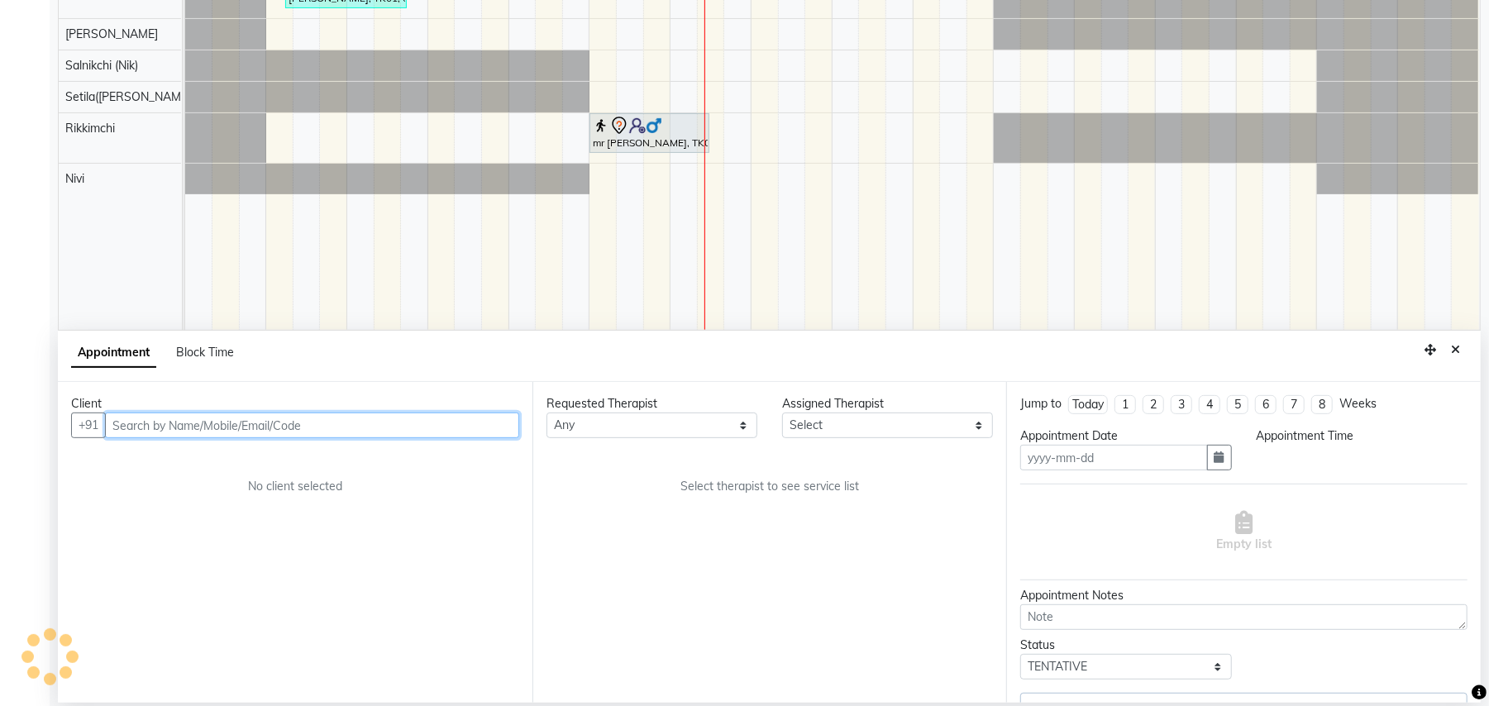
type input "03-10-2025"
select select "780"
select select "82558"
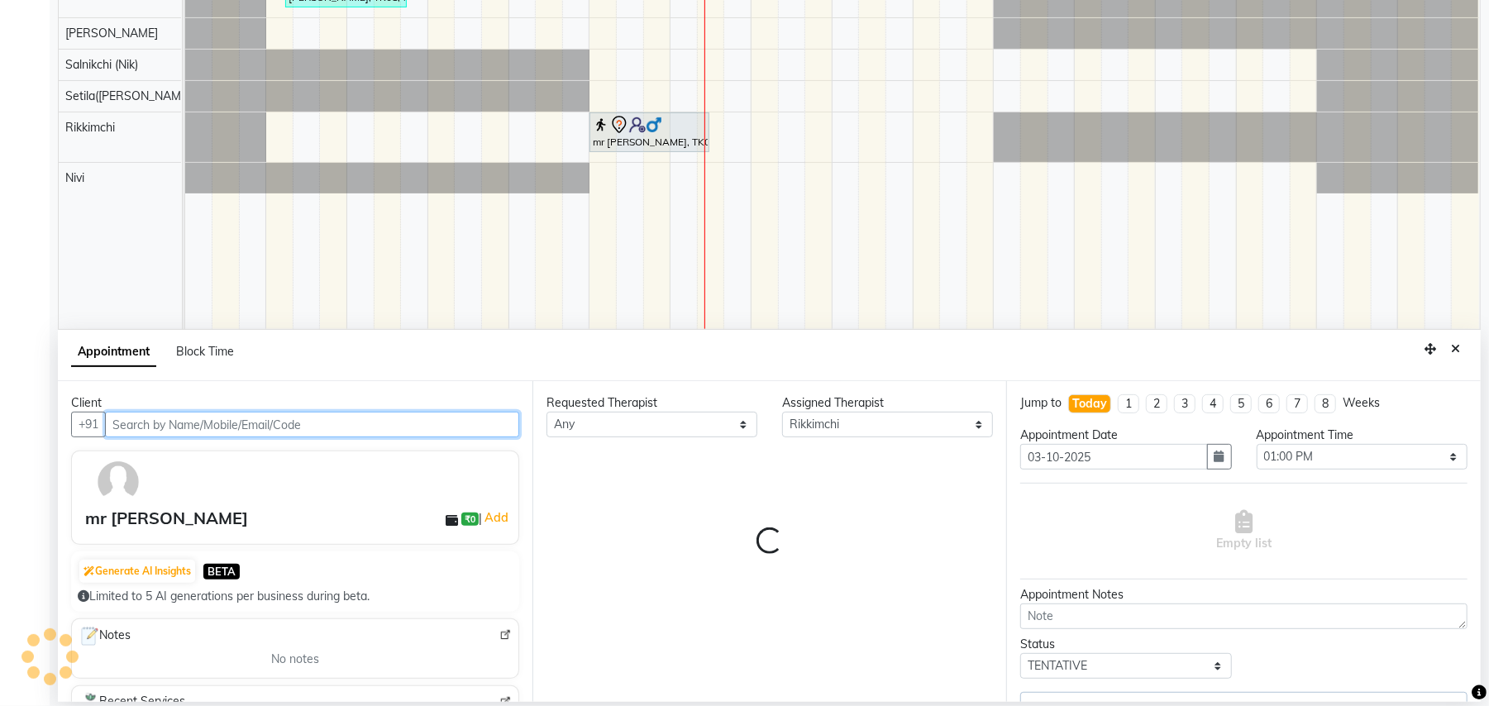
select select "4120"
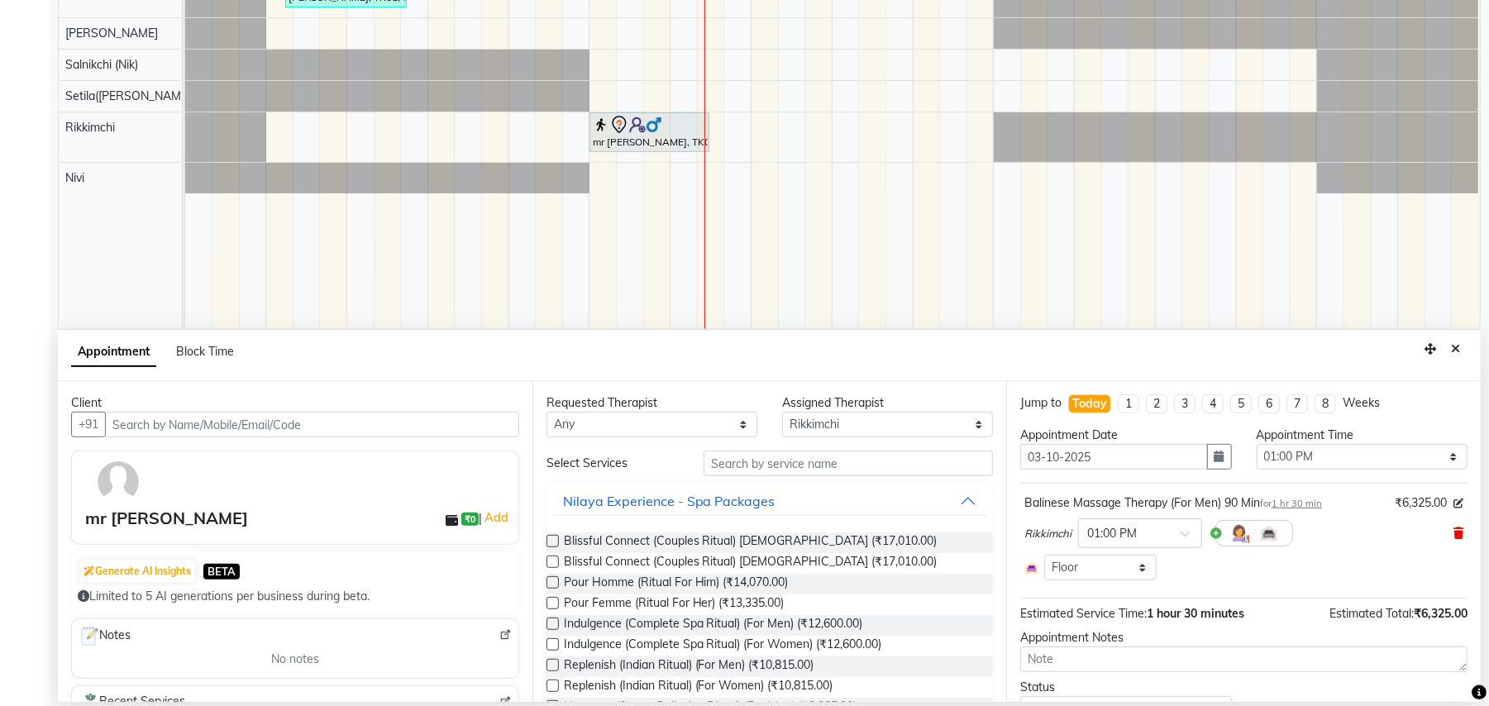
click at [1453, 536] on icon at bounding box center [1458, 533] width 10 height 12
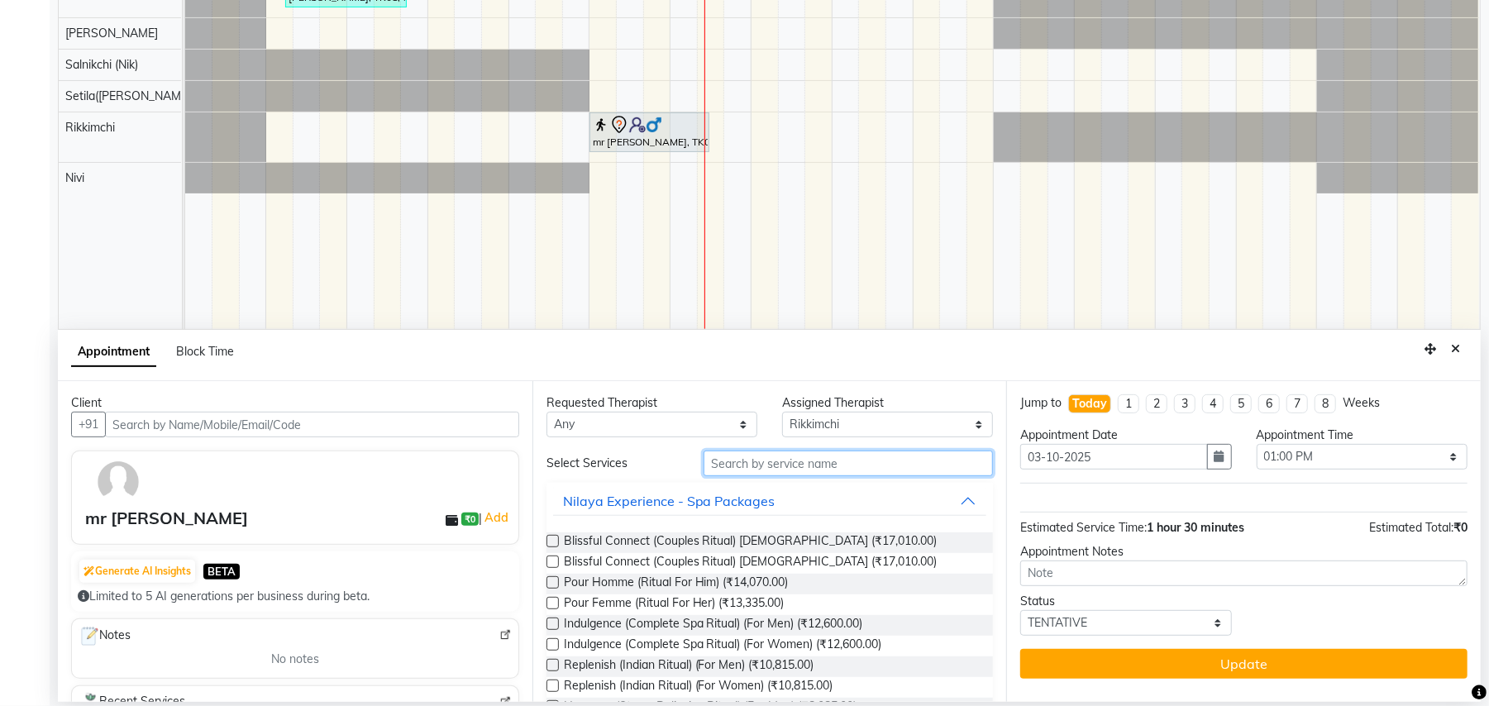
click at [898, 468] on input "text" at bounding box center [848, 464] width 289 height 26
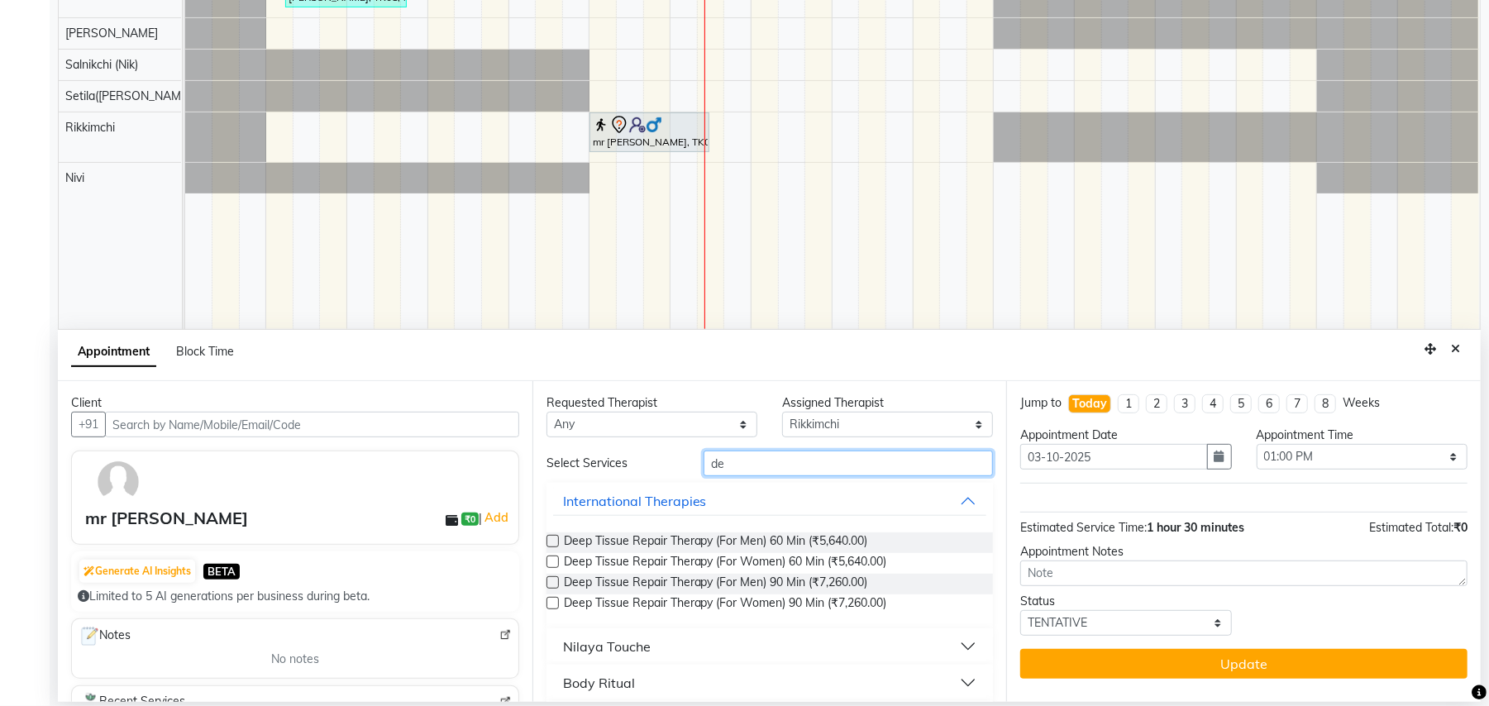
type input "d"
type input "bali"
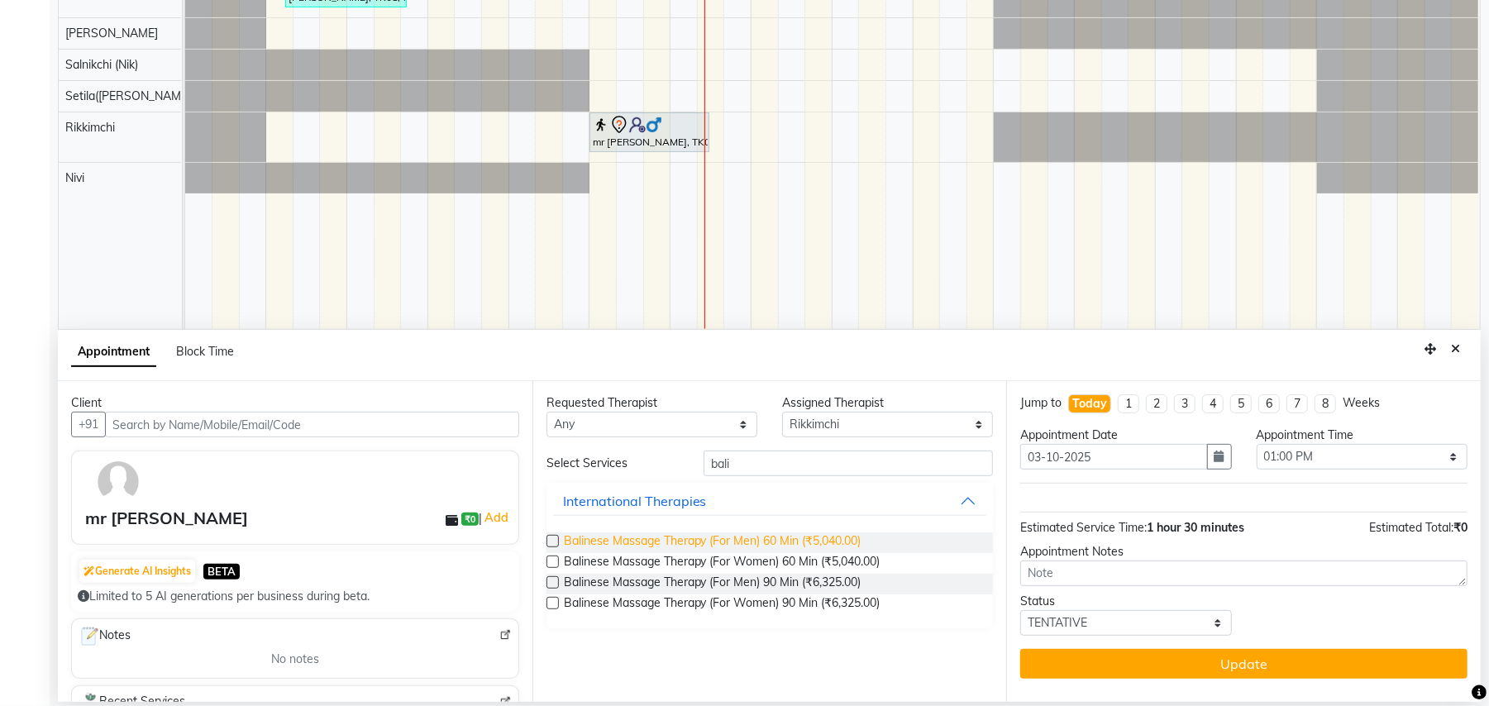
click at [845, 544] on span "Balinese Massage Therapy (For Men) 60 Min (₹5,040.00)" at bounding box center [713, 542] width 298 height 21
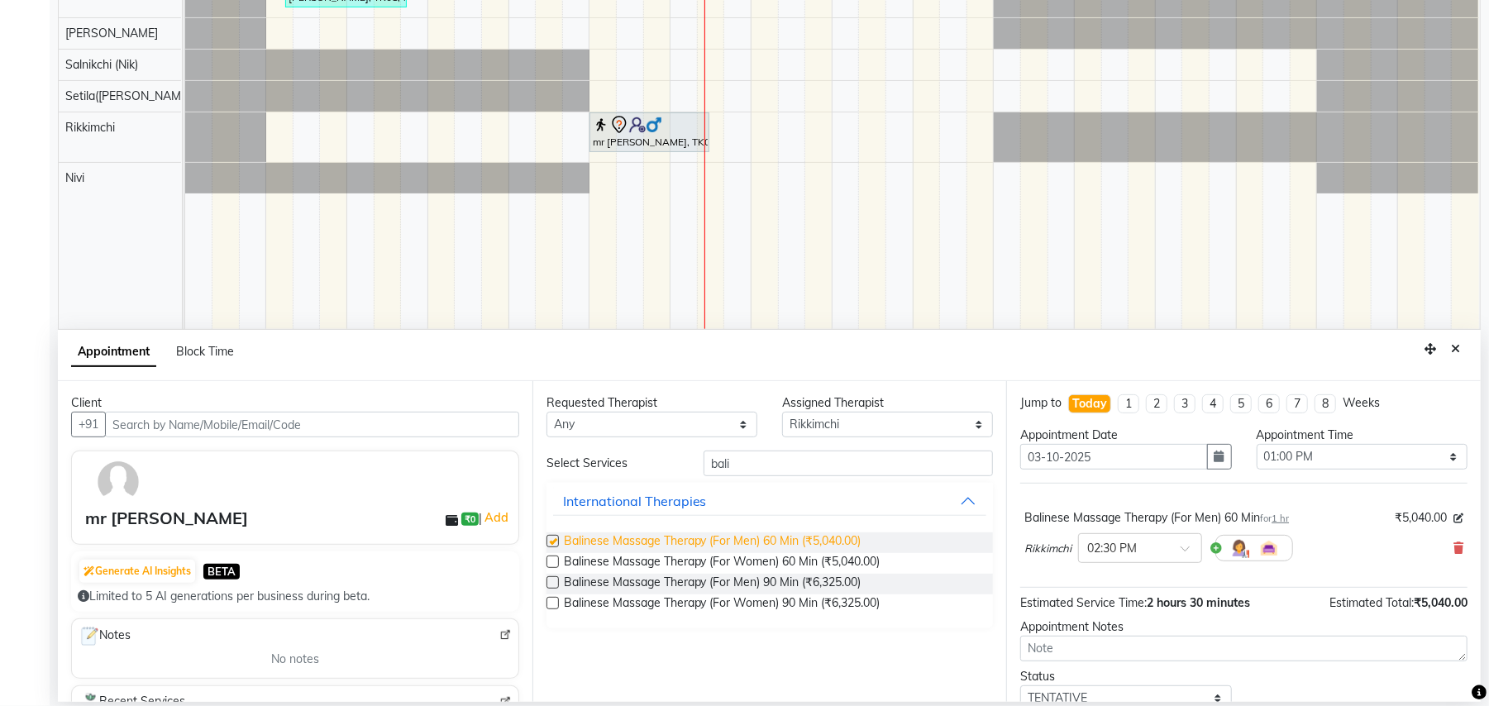
checkbox input "false"
click at [1176, 549] on div at bounding box center [1140, 546] width 122 height 17
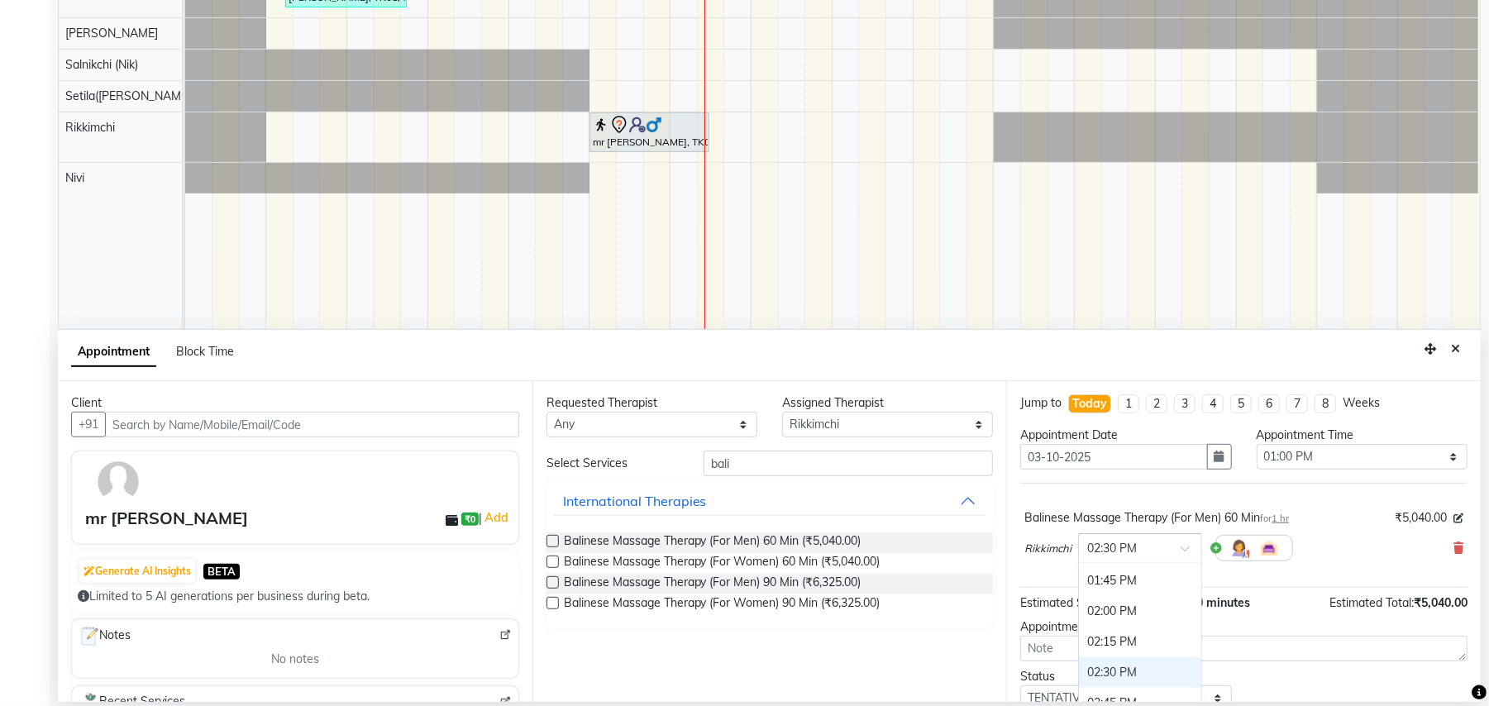
scroll to position [453, 0]
click at [1122, 613] on div "01:00 PM" at bounding box center [1140, 614] width 122 height 31
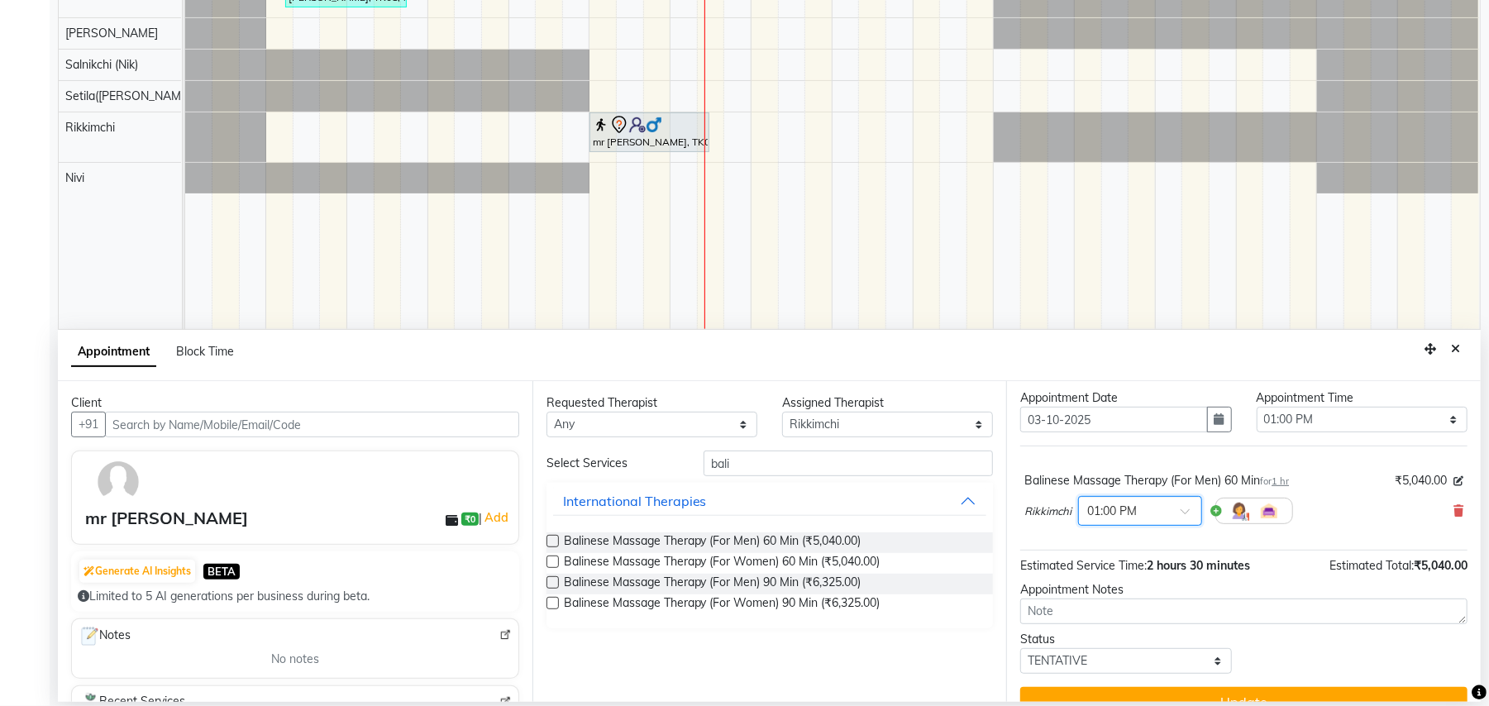
scroll to position [67, 0]
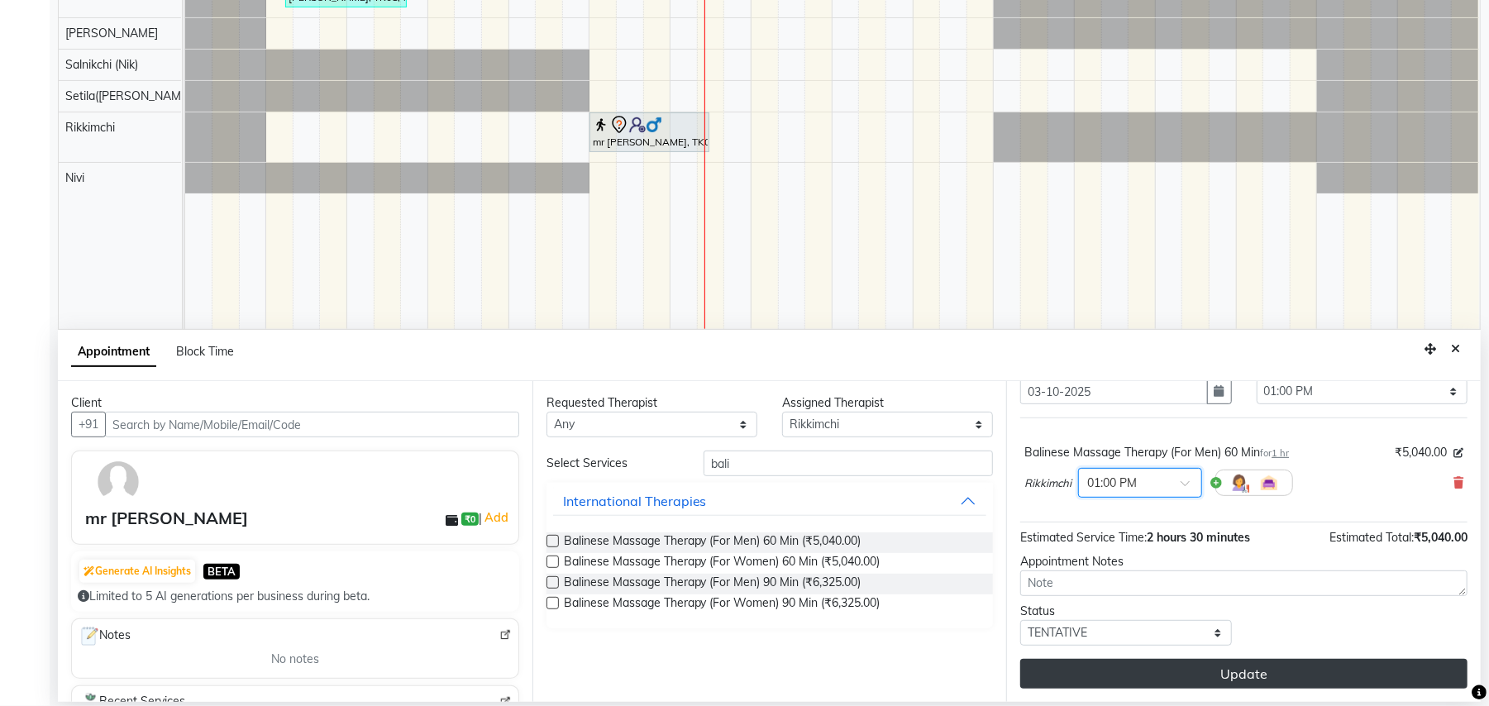
click at [1231, 662] on button "Update" at bounding box center [1243, 674] width 447 height 30
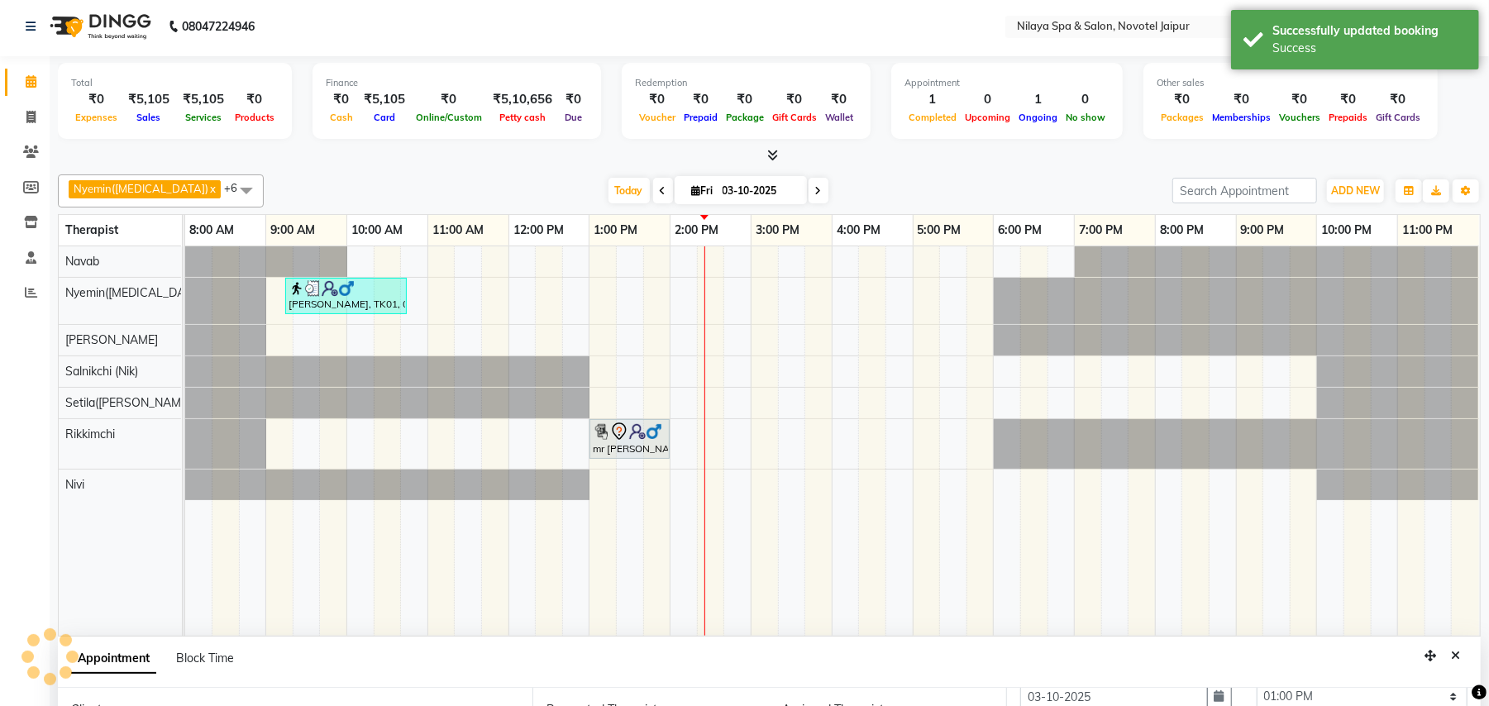
scroll to position [0, 0]
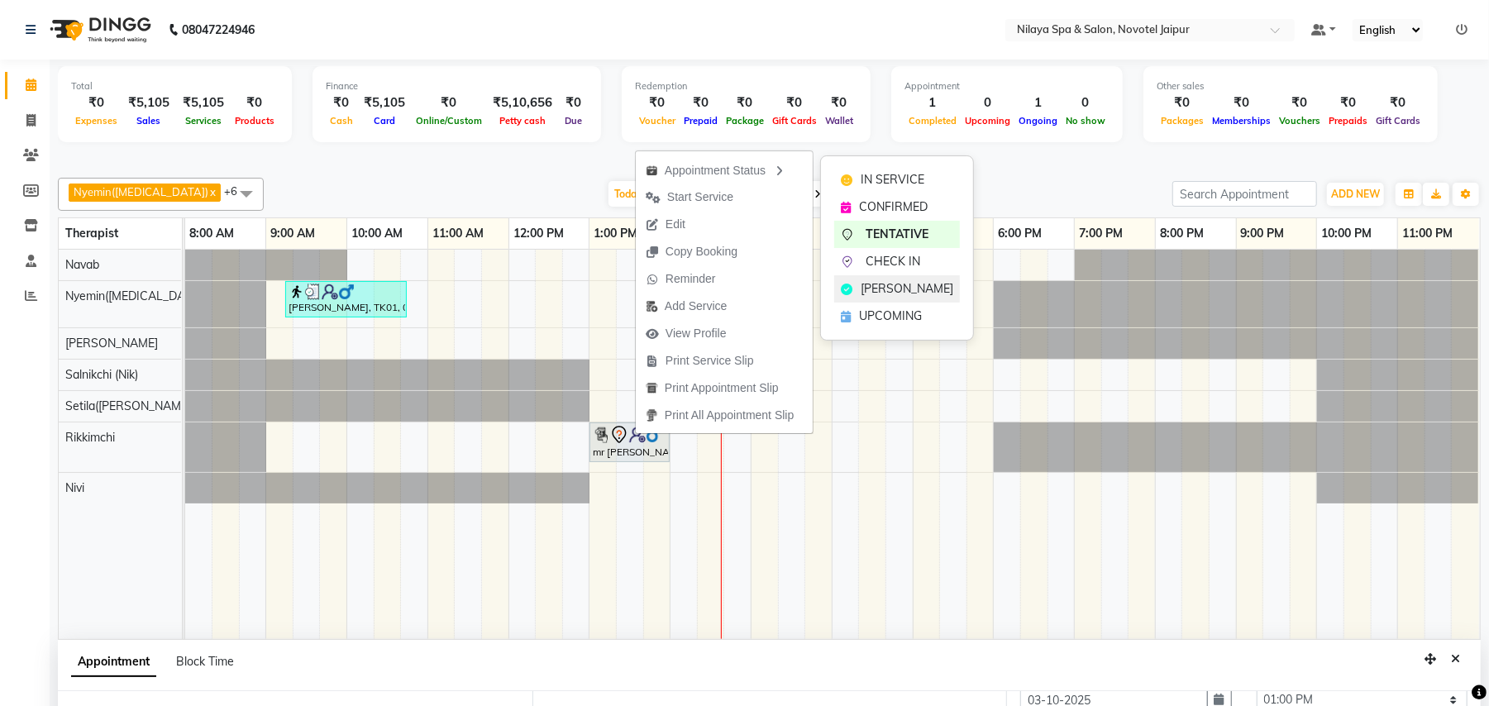
click at [886, 283] on span "[PERSON_NAME]" at bounding box center [907, 288] width 93 height 17
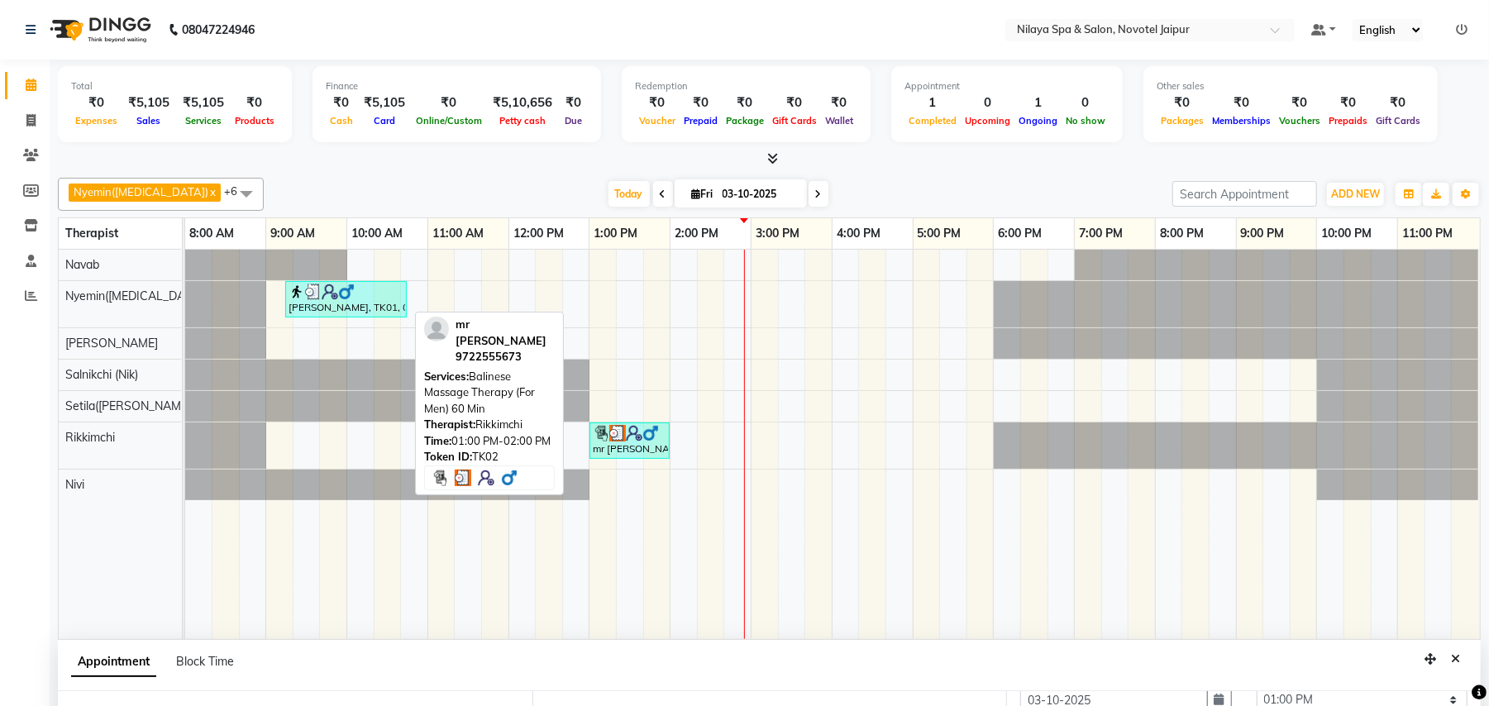
click at [595, 434] on img at bounding box center [601, 433] width 17 height 17
select select "3"
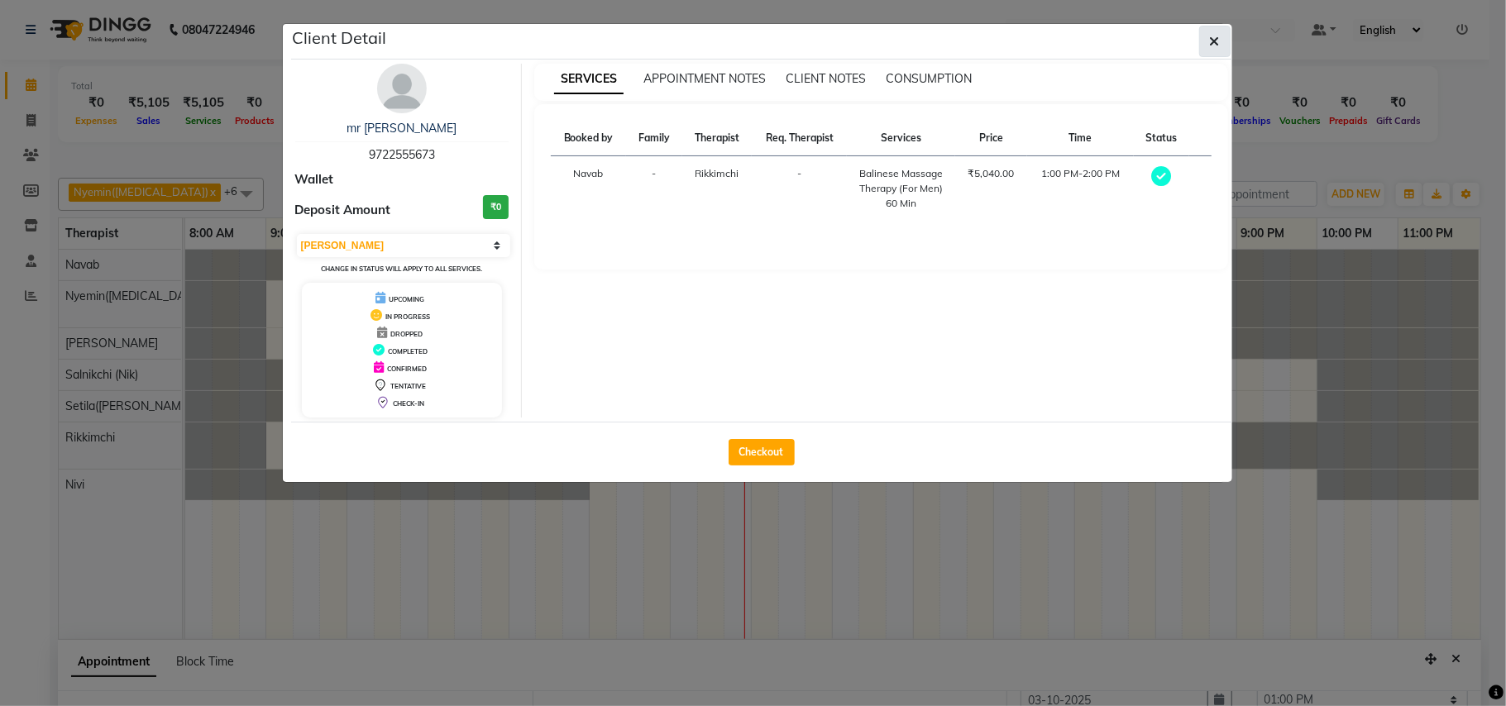
click at [1212, 41] on icon "button" at bounding box center [1215, 41] width 10 height 13
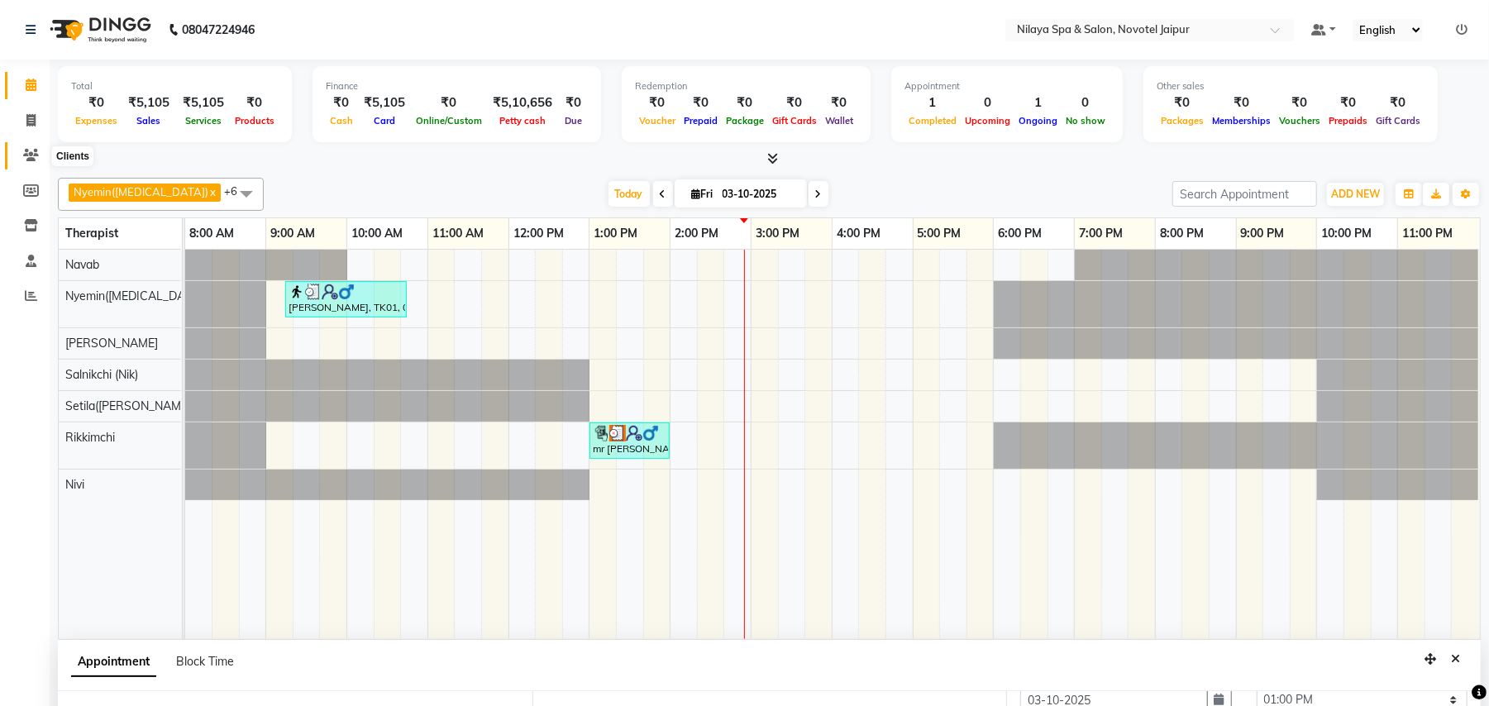
click at [23, 153] on icon at bounding box center [31, 155] width 16 height 12
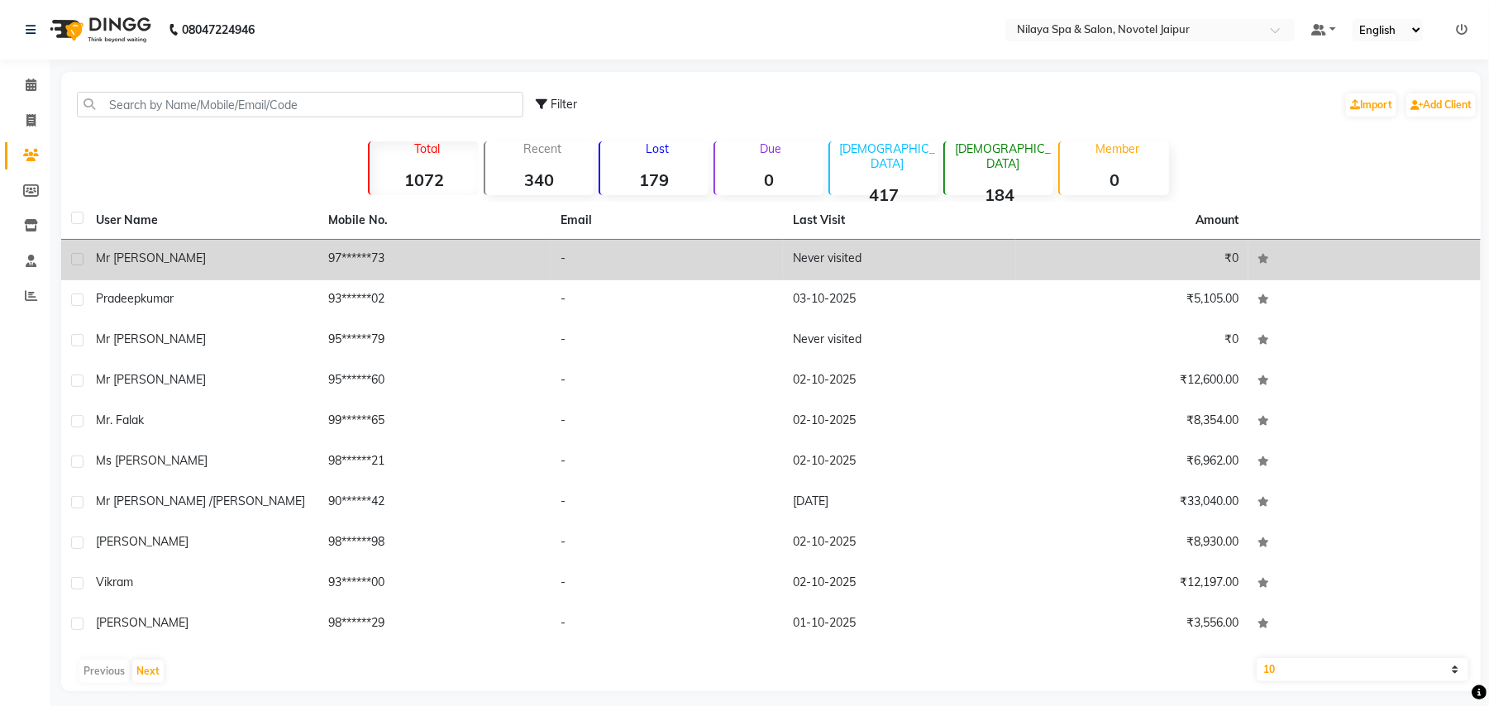
click at [484, 253] on td "97******73" at bounding box center [434, 260] width 232 height 41
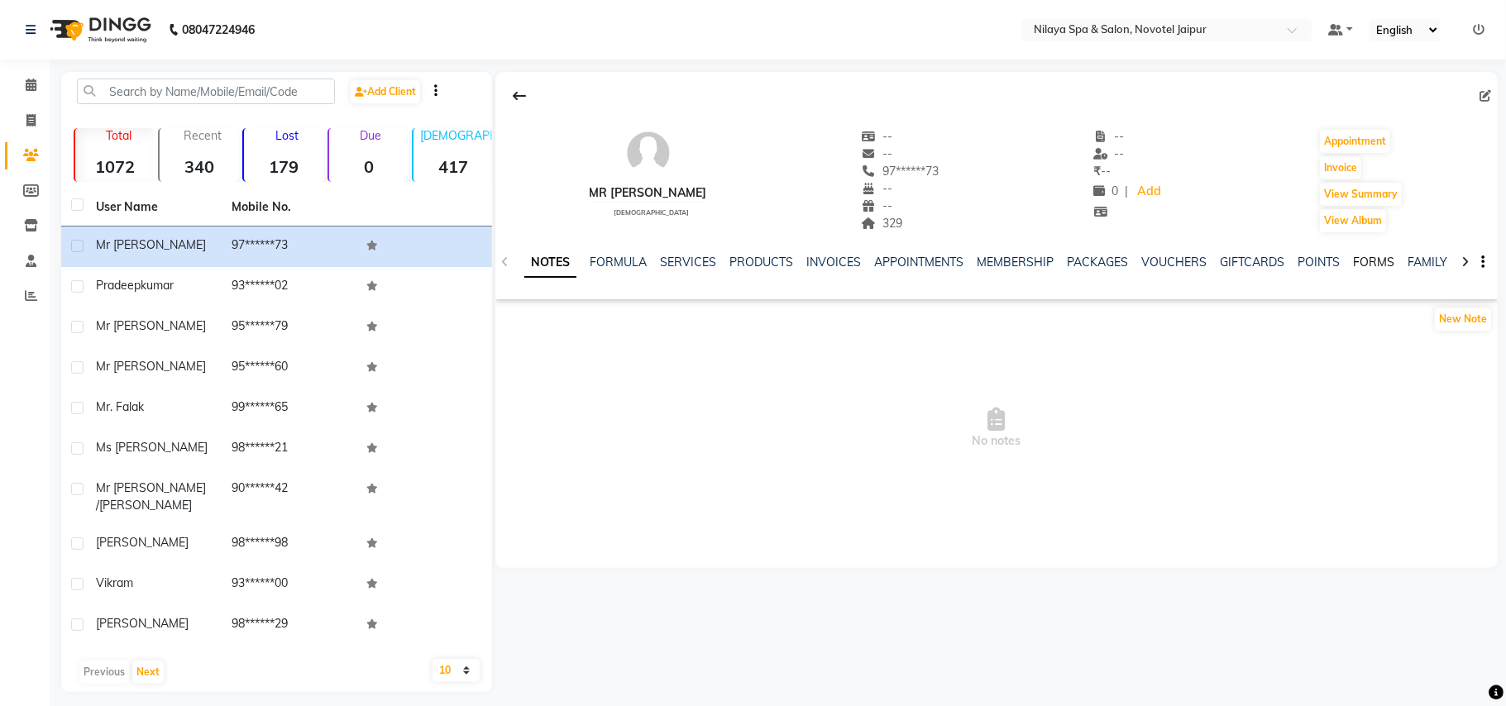
click at [1369, 261] on link "FORMS" at bounding box center [1373, 262] width 41 height 15
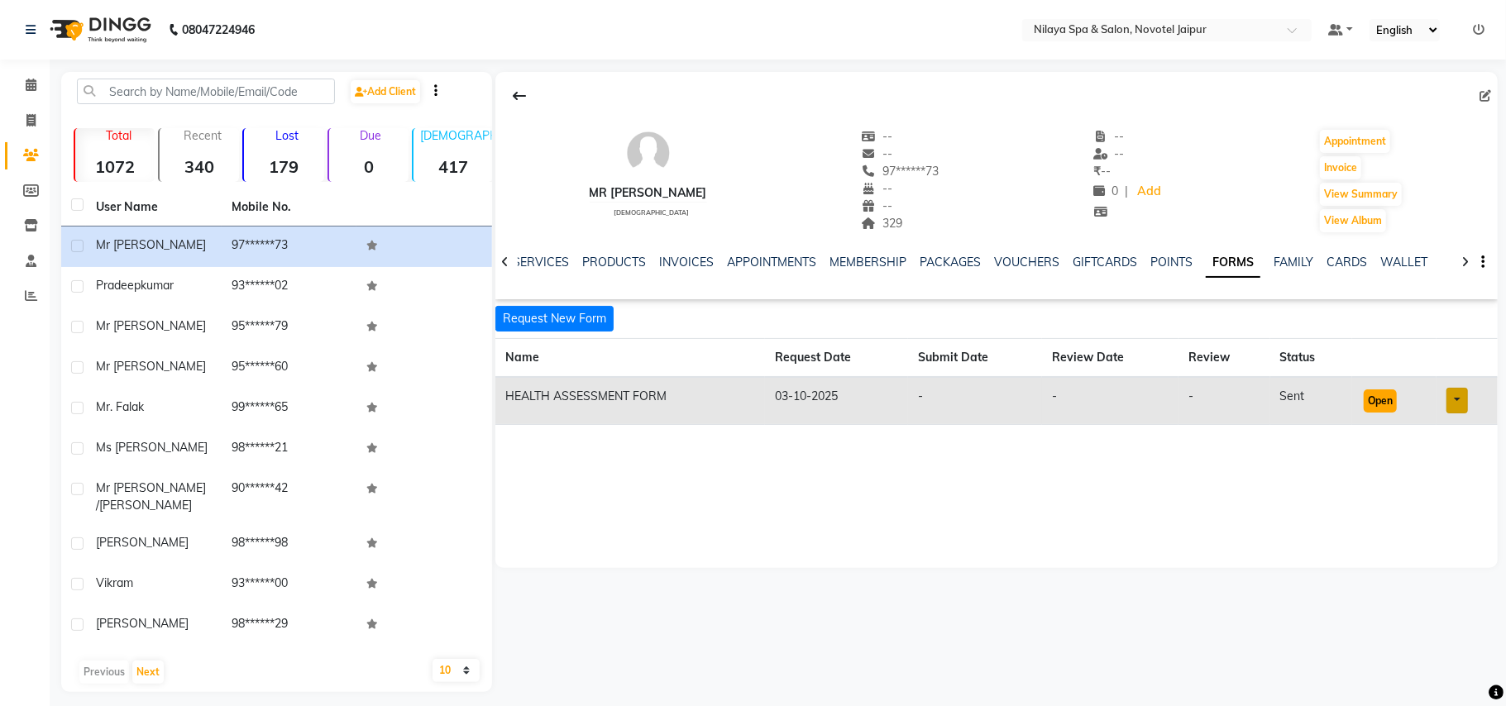
click at [1377, 408] on button "Open" at bounding box center [1379, 400] width 33 height 23
click at [1483, 90] on icon at bounding box center [1485, 96] width 12 height 12
select select "22"
select select "[DEMOGRAPHIC_DATA]"
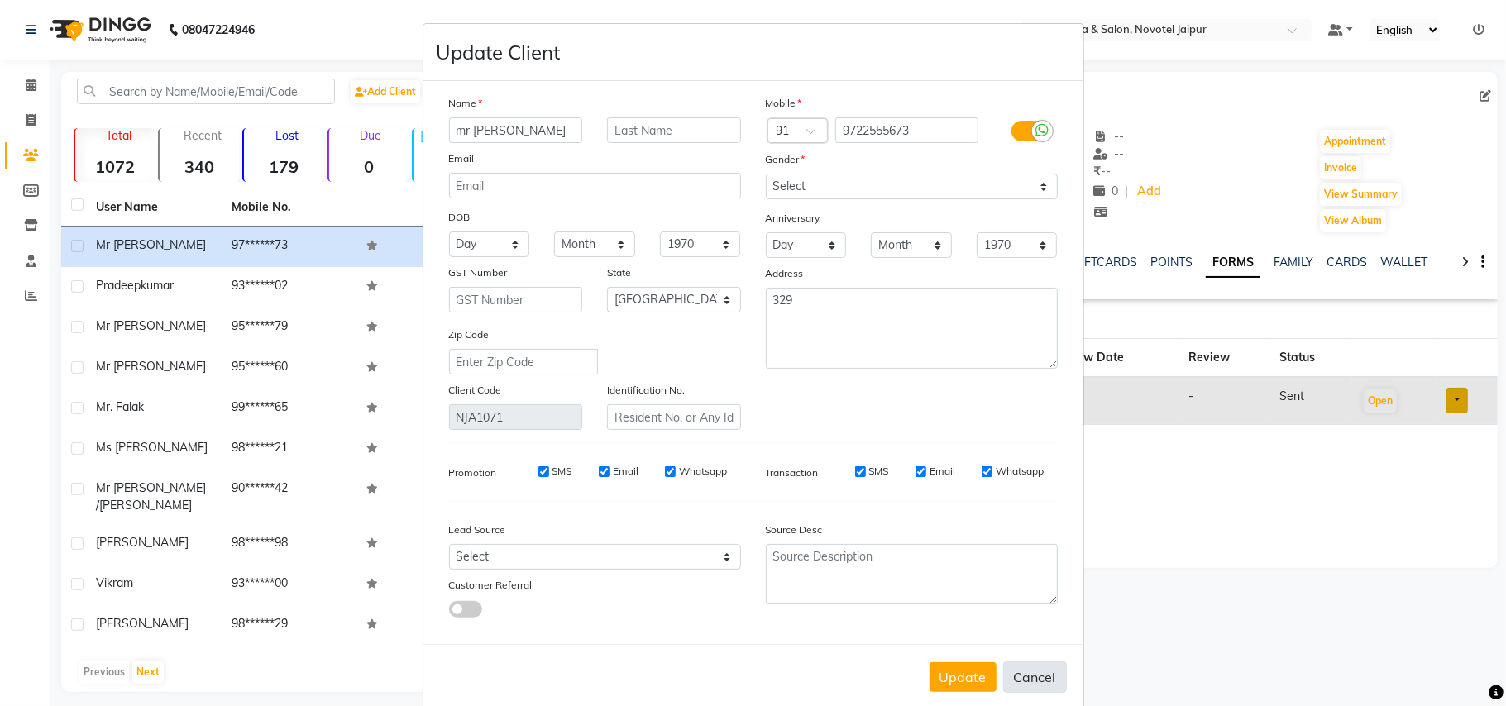
click at [1035, 669] on button "Cancel" at bounding box center [1035, 676] width 64 height 31
select select
select select "null"
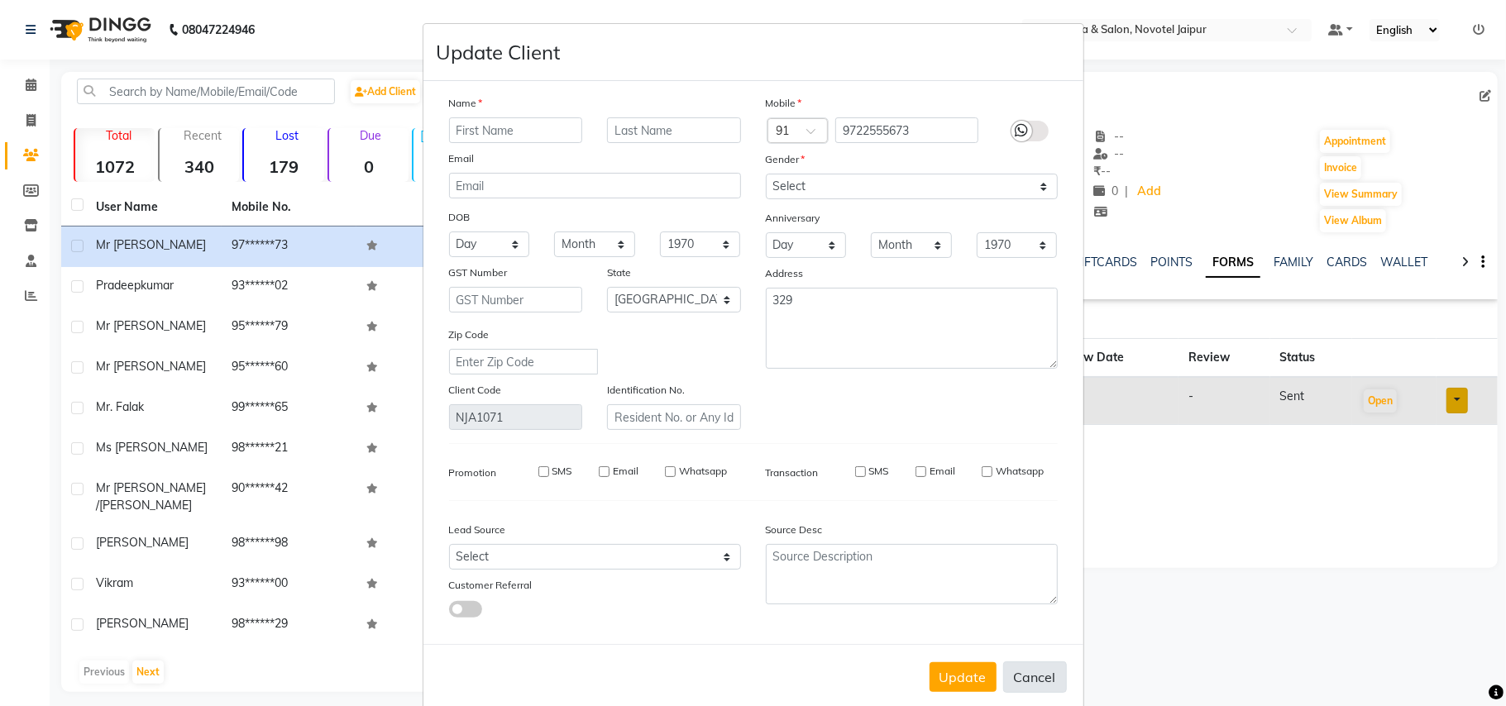
select select
checkbox input "false"
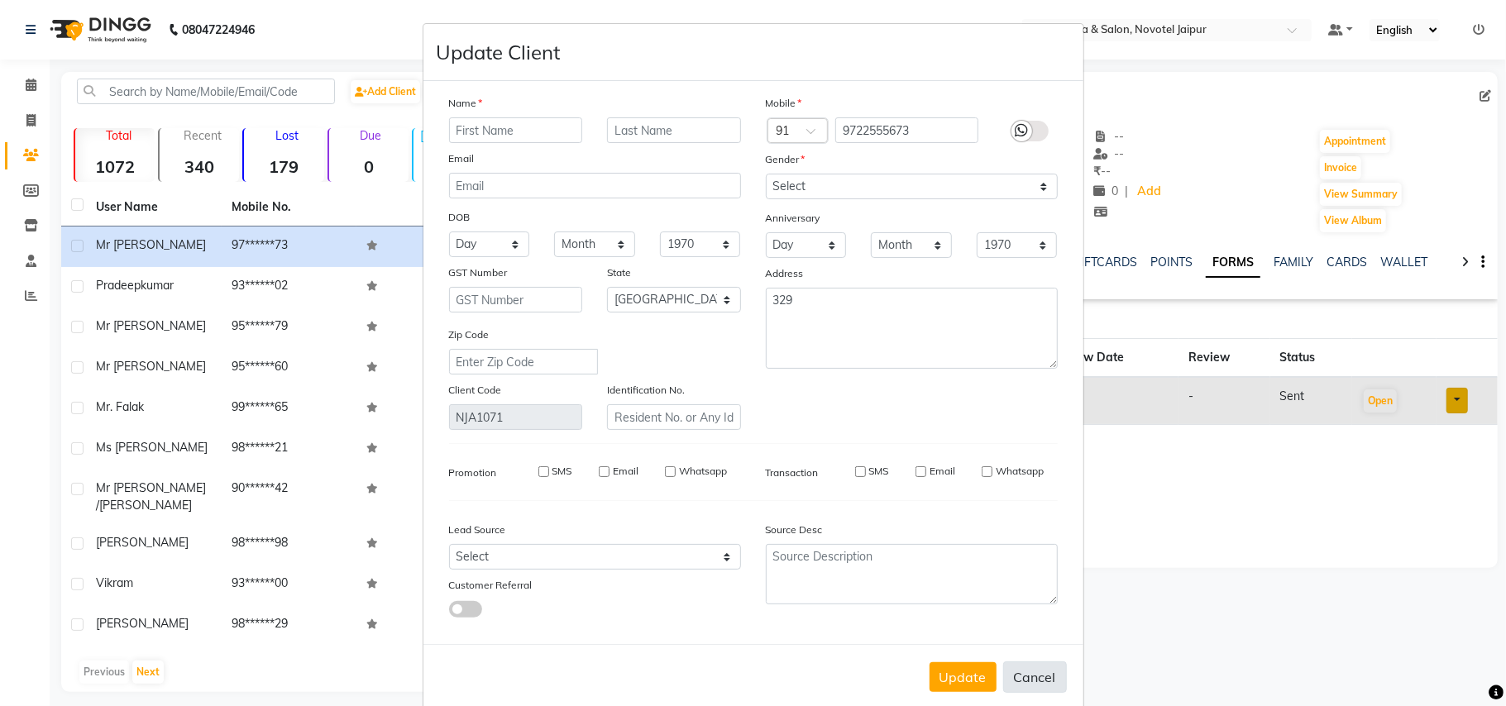
checkbox input "false"
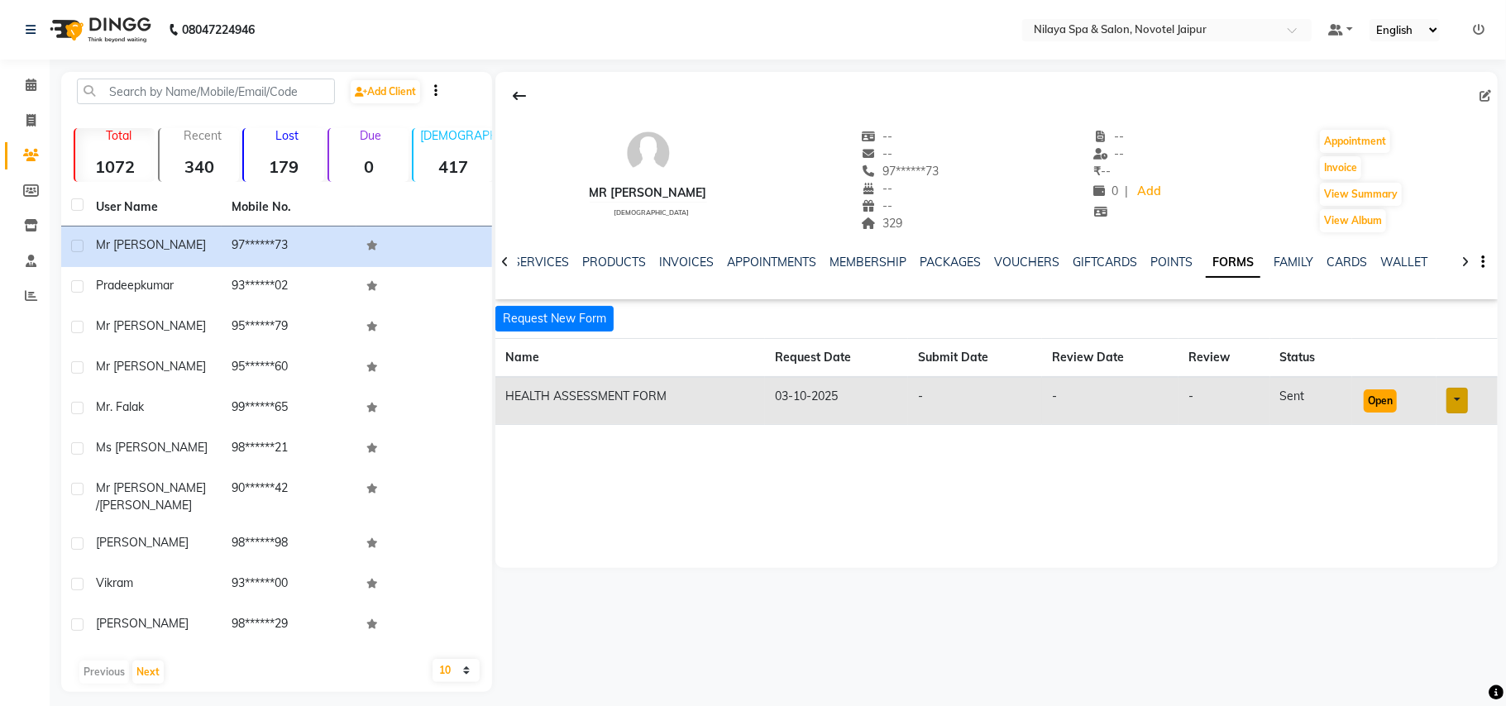
click at [1373, 398] on button "Open" at bounding box center [1379, 400] width 33 height 23
click at [1380, 394] on button "Open" at bounding box center [1379, 400] width 33 height 23
click at [31, 88] on icon at bounding box center [31, 85] width 11 height 12
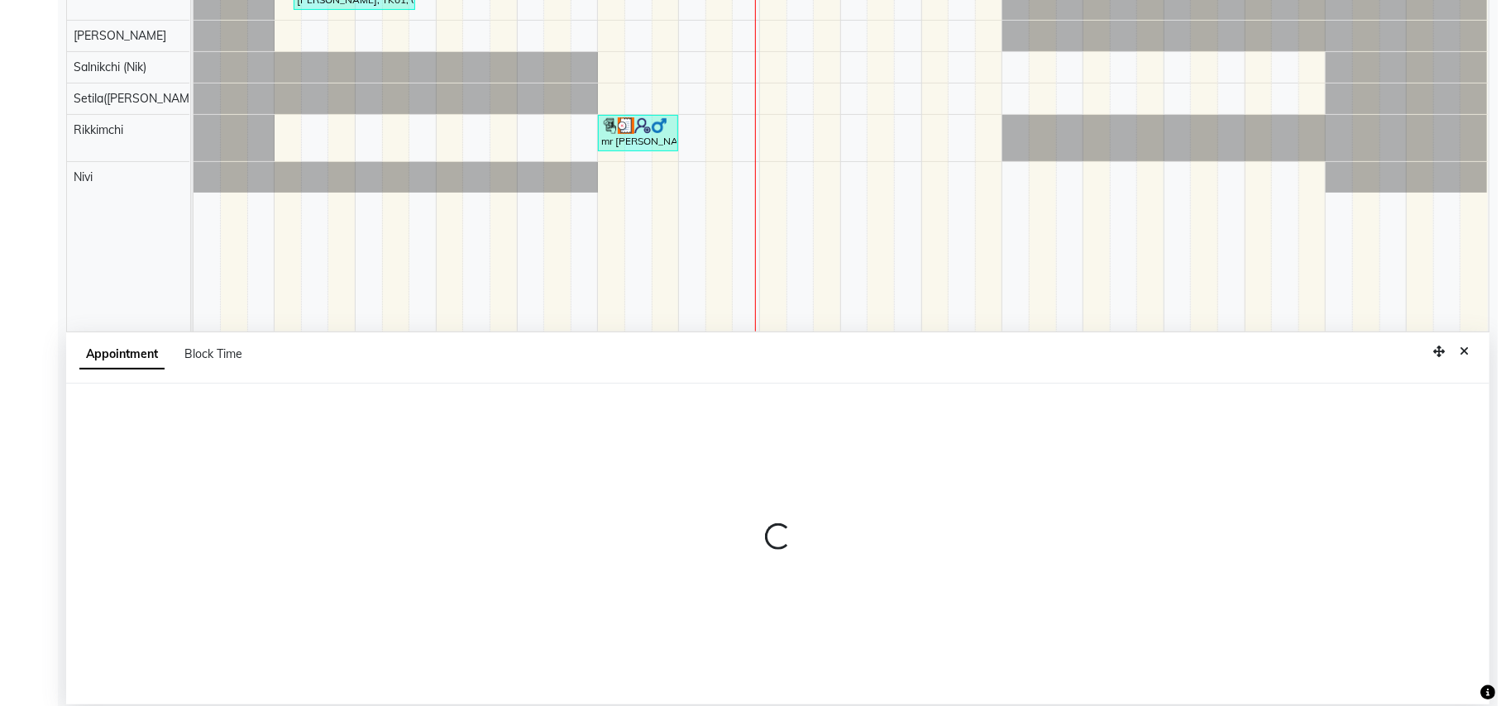
scroll to position [311, 0]
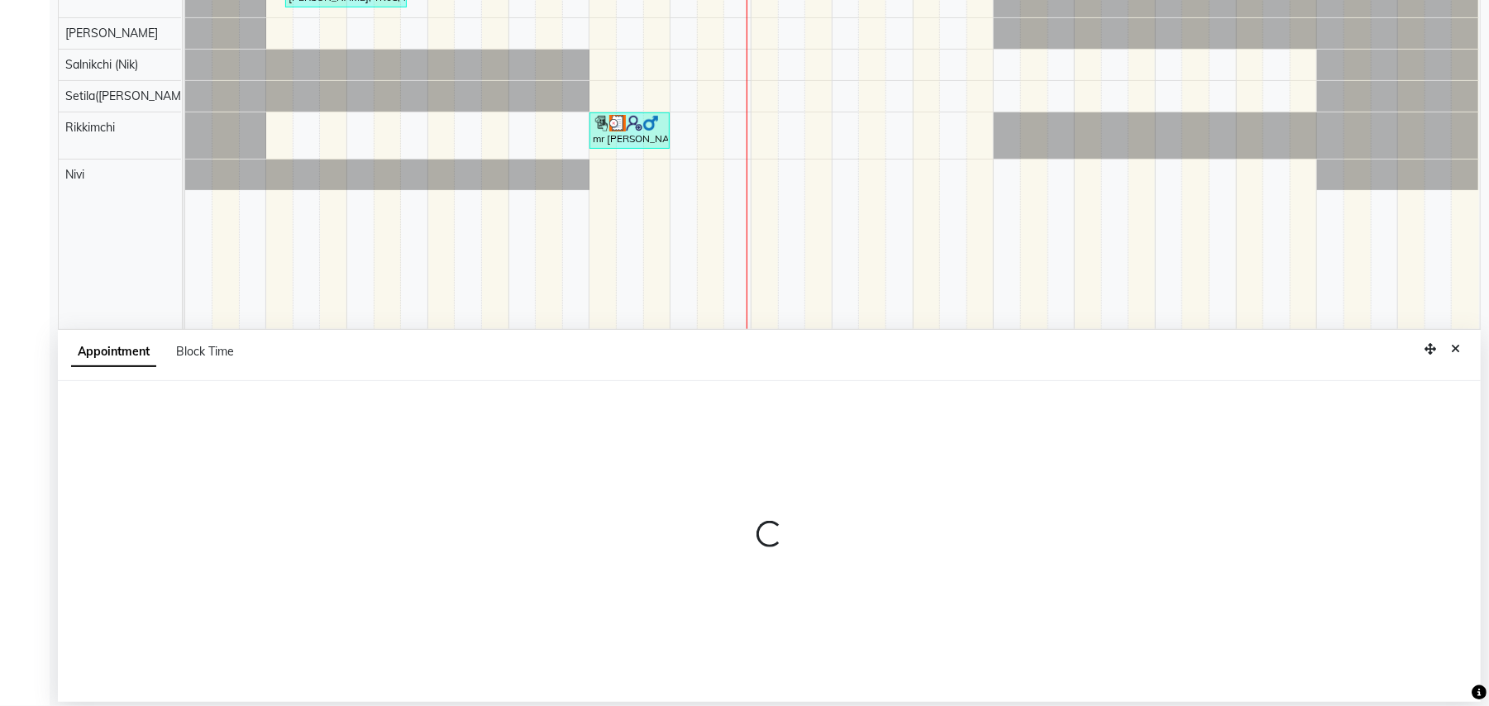
select select "77564"
select select "900"
select select "tentative"
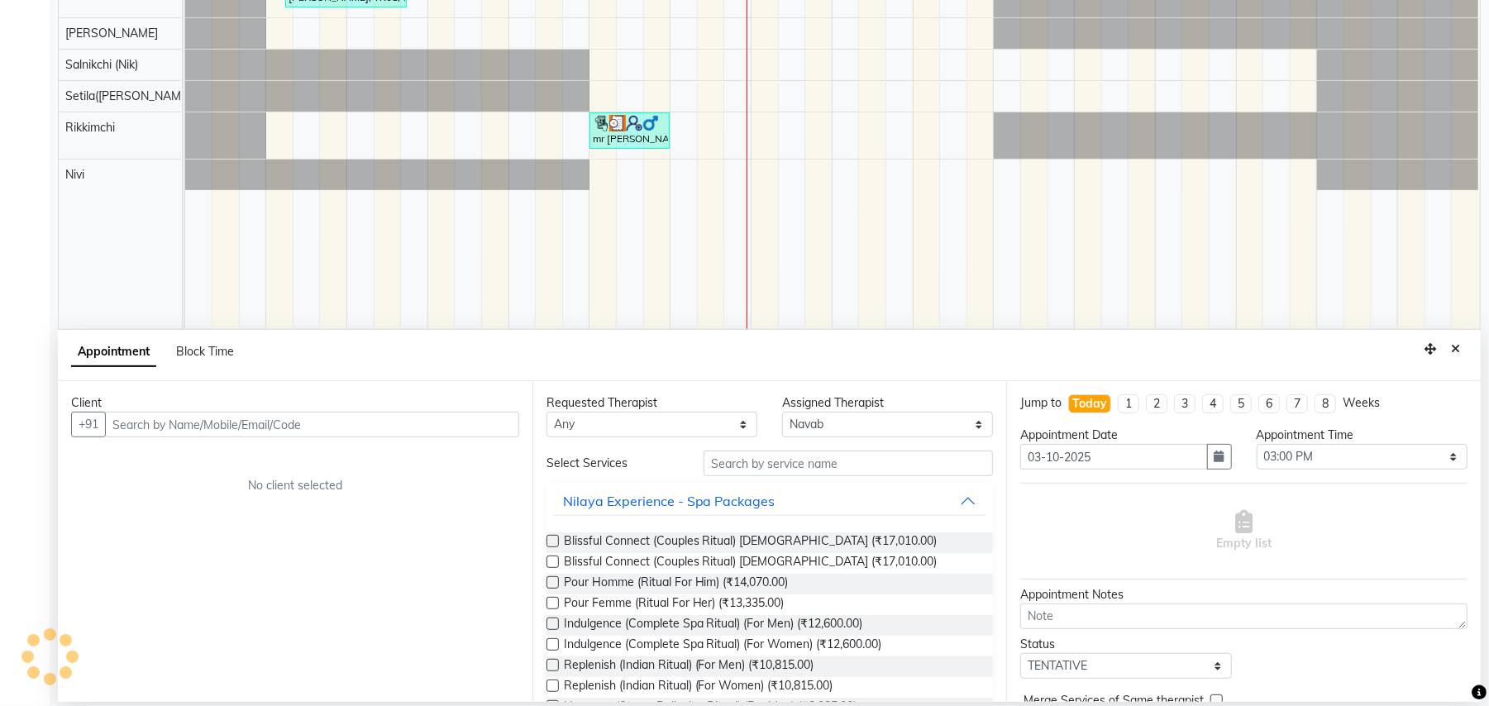
click at [381, 423] on input "text" at bounding box center [312, 425] width 414 height 26
type input "8097698177"
click at [468, 431] on span "Add Client" at bounding box center [484, 424] width 55 height 15
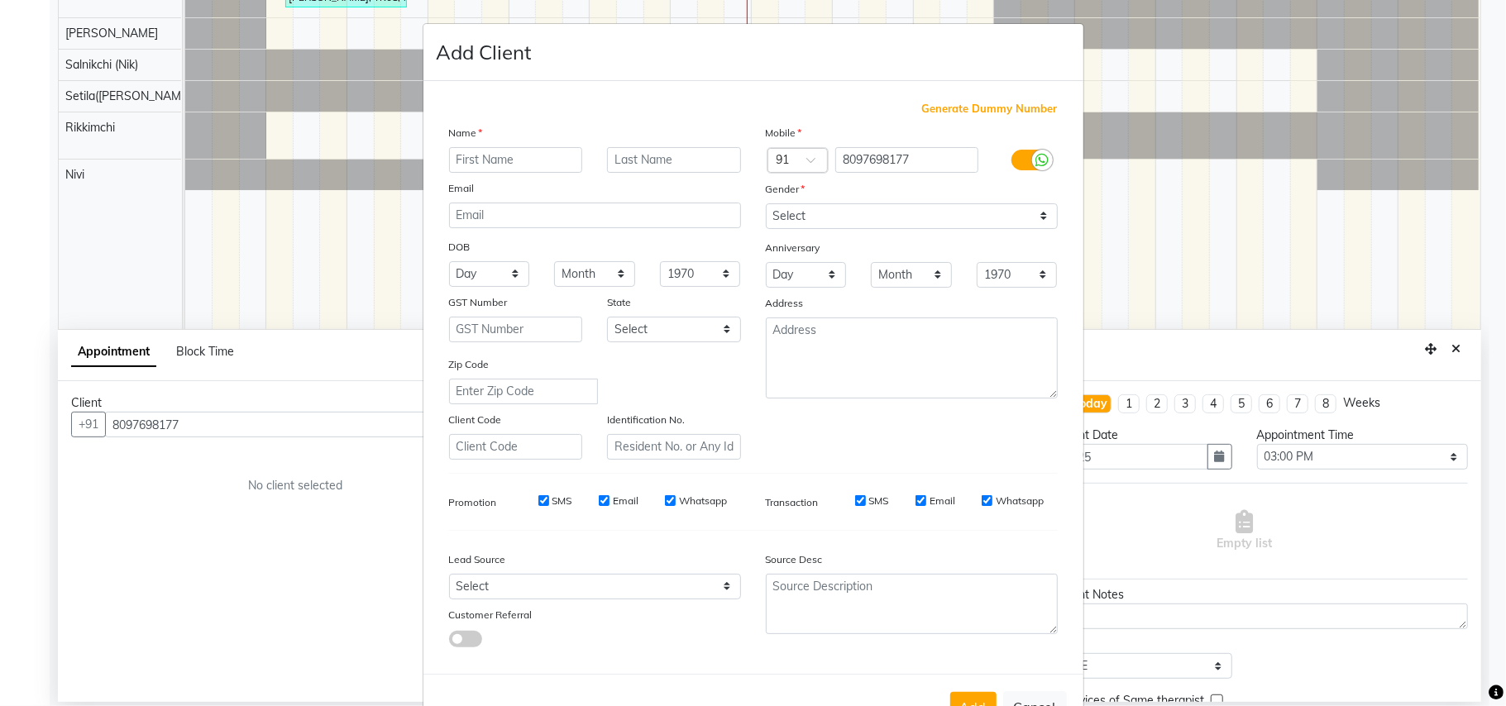
click at [500, 160] on input "text" at bounding box center [516, 160] width 134 height 26
type input "Mr [PERSON_NAME]"
drag, startPoint x: 1006, startPoint y: 207, endPoint x: 995, endPoint y: 207, distance: 10.7
click at [1006, 207] on select "Select [DEMOGRAPHIC_DATA] [DEMOGRAPHIC_DATA] Other Prefer Not To Say" at bounding box center [912, 216] width 292 height 26
select select "[DEMOGRAPHIC_DATA]"
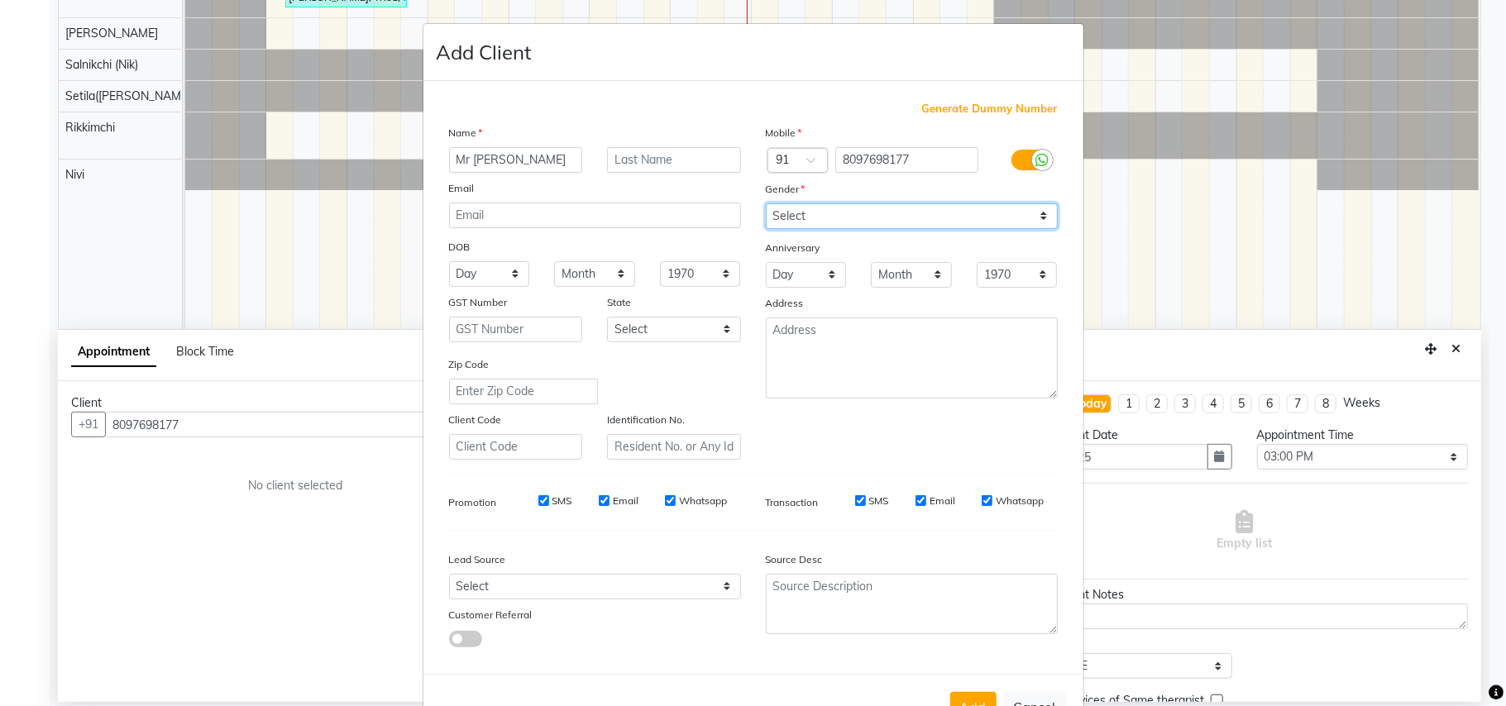
click at [766, 203] on select "Select [DEMOGRAPHIC_DATA] [DEMOGRAPHIC_DATA] Other Prefer Not To Say" at bounding box center [912, 216] width 292 height 26
drag, startPoint x: 524, startPoint y: 582, endPoint x: 508, endPoint y: 574, distance: 18.5
click at [524, 582] on select "Select Walk-in Referral Internet Friend Word of Mouth Advertisement Facebook Ju…" at bounding box center [595, 587] width 292 height 26
select select "54521"
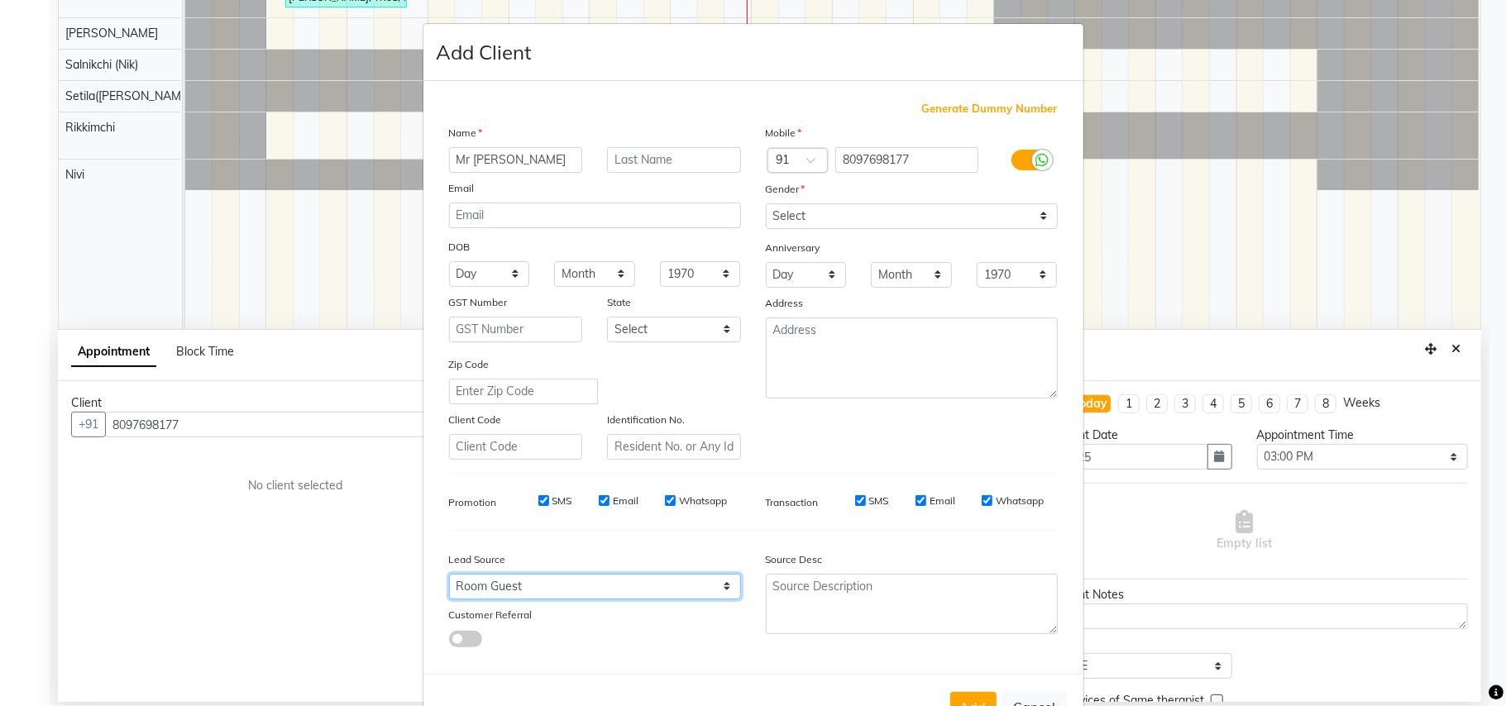
click at [449, 574] on select "Select Walk-in Referral Internet Friend Word of Mouth Advertisement Facebook Ju…" at bounding box center [595, 587] width 292 height 26
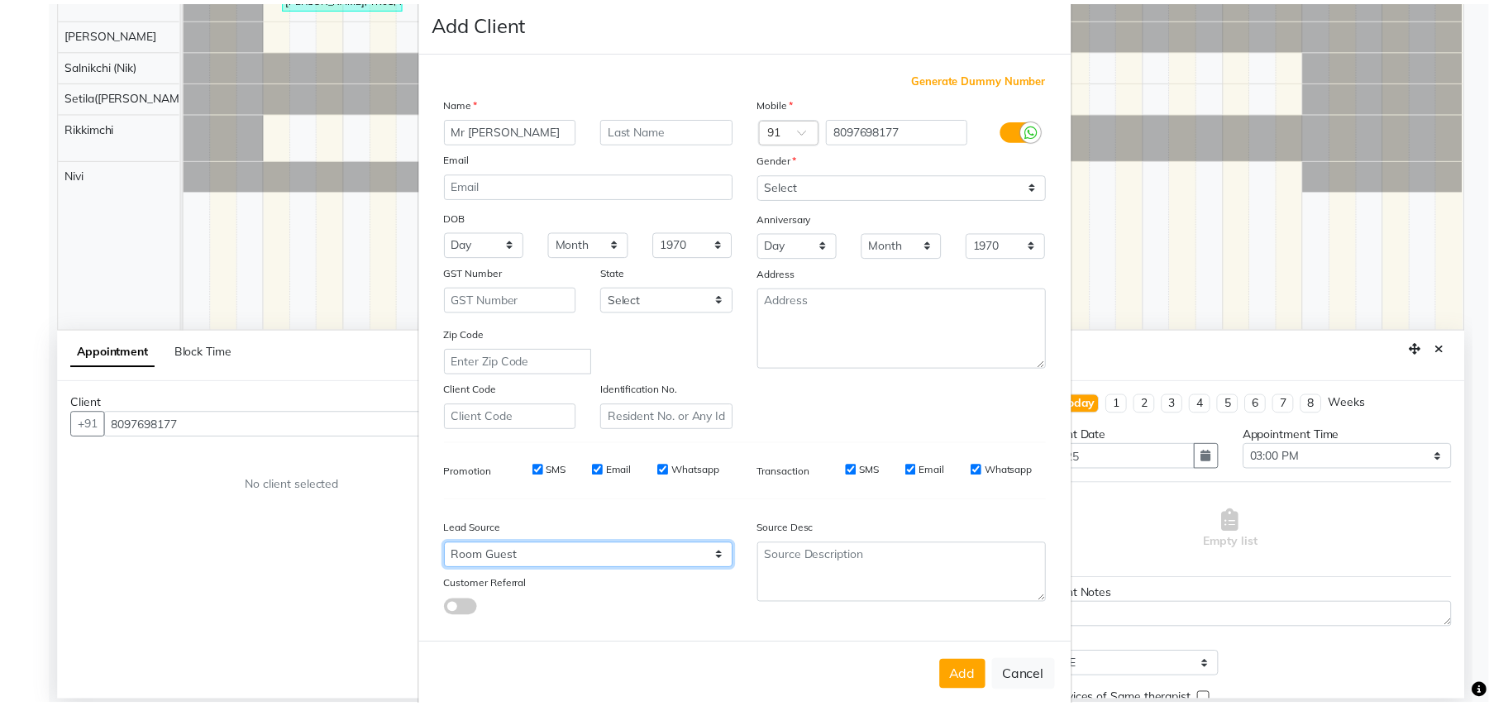
scroll to position [53, 0]
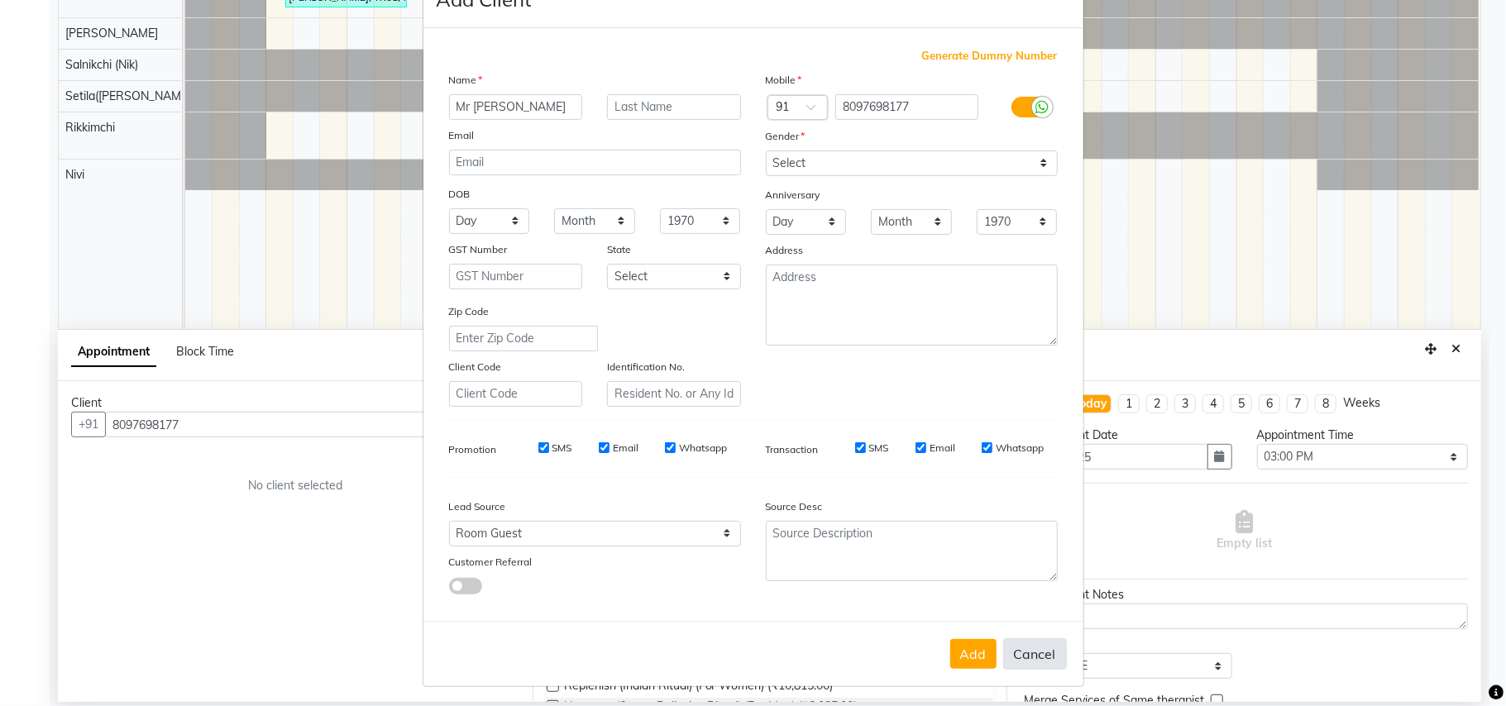
click at [1050, 653] on button "Cancel" at bounding box center [1035, 653] width 64 height 31
select select
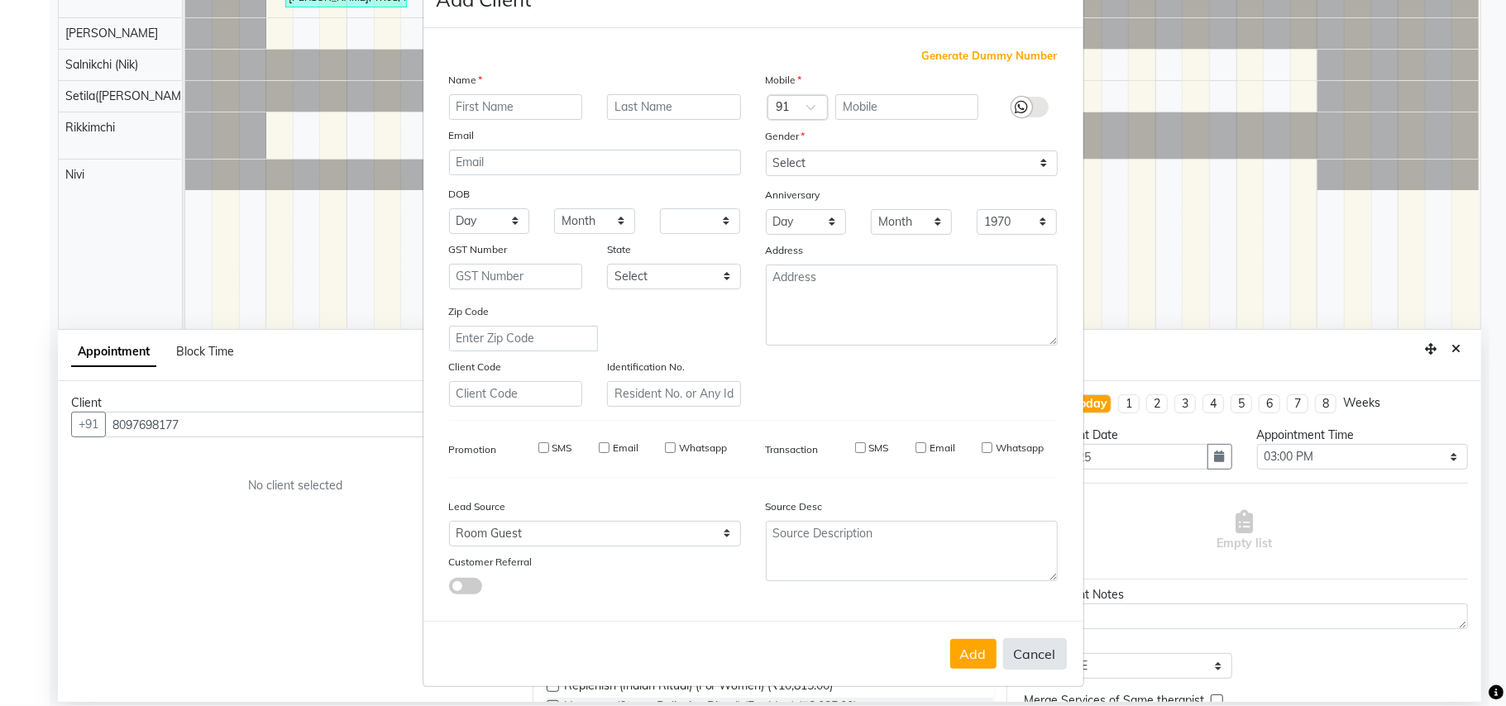
select select
checkbox input "false"
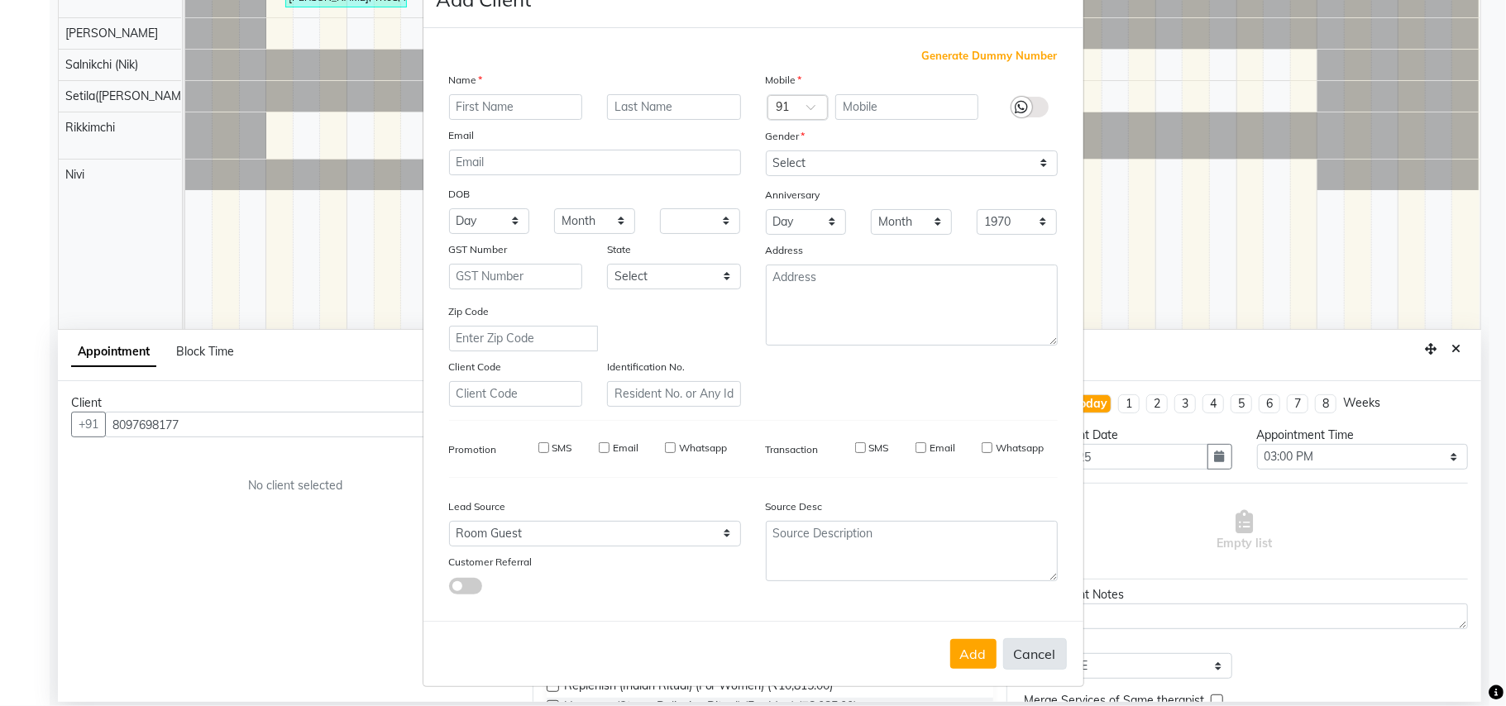
checkbox input "false"
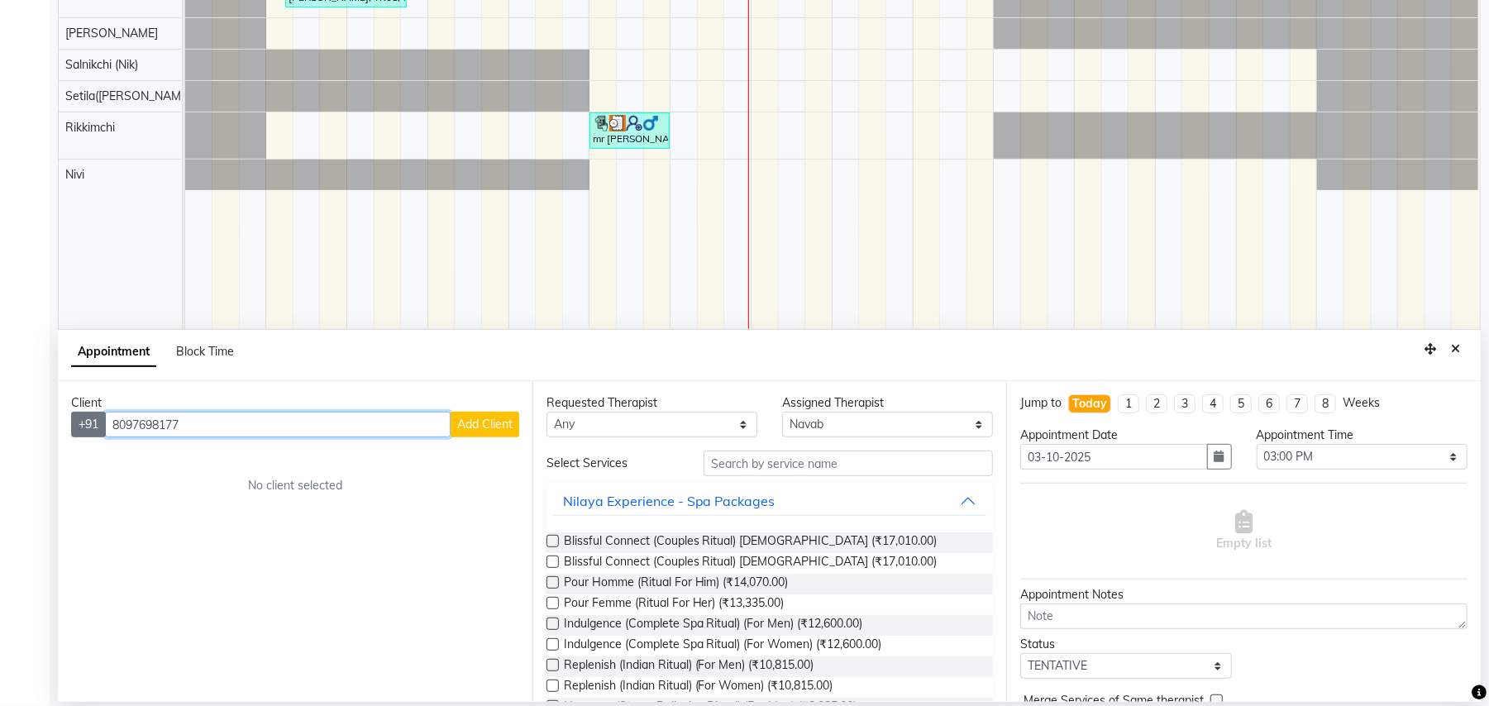
drag, startPoint x: 289, startPoint y: 428, endPoint x: 101, endPoint y: 417, distance: 188.0
click at [101, 417] on div "[PHONE_NUMBER] Add Client" at bounding box center [295, 425] width 448 height 26
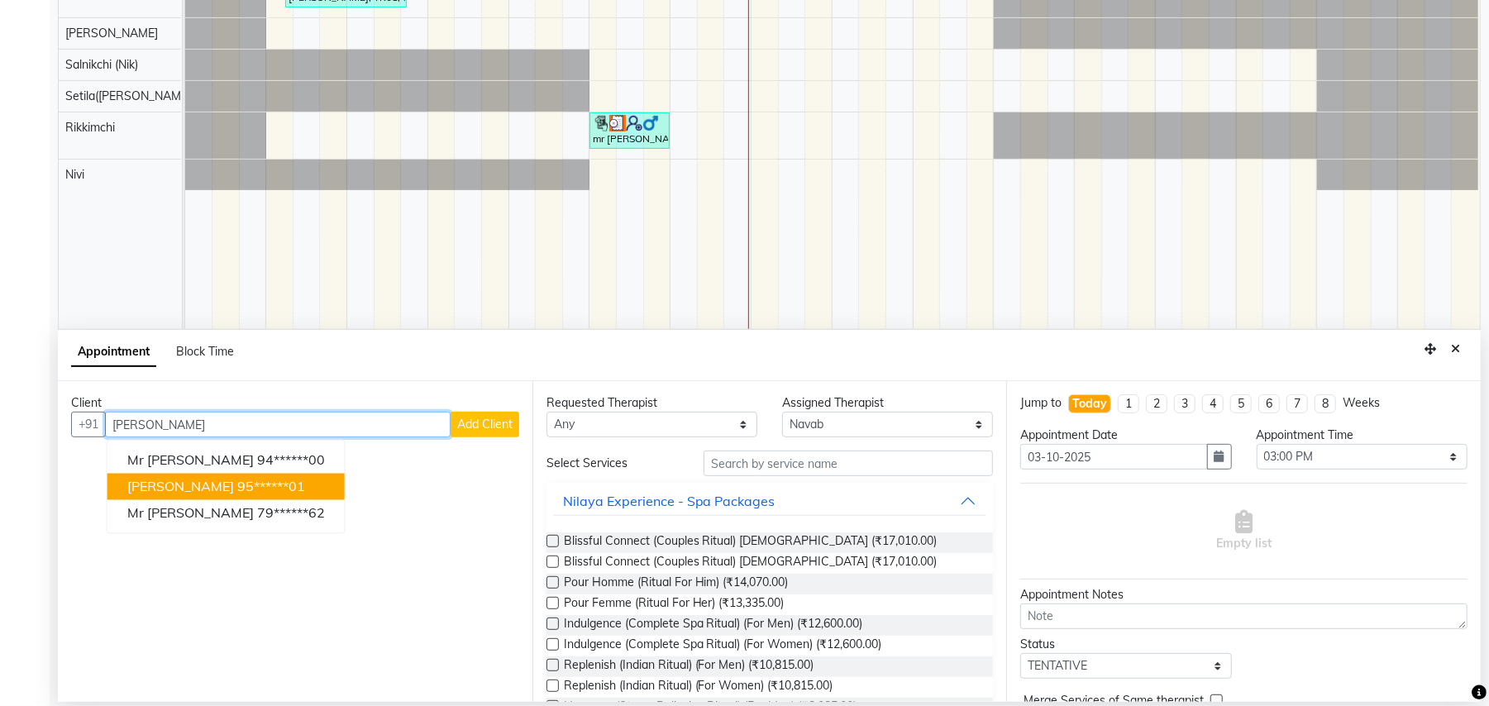
click at [234, 493] on span "[PERSON_NAME]" at bounding box center [180, 487] width 107 height 17
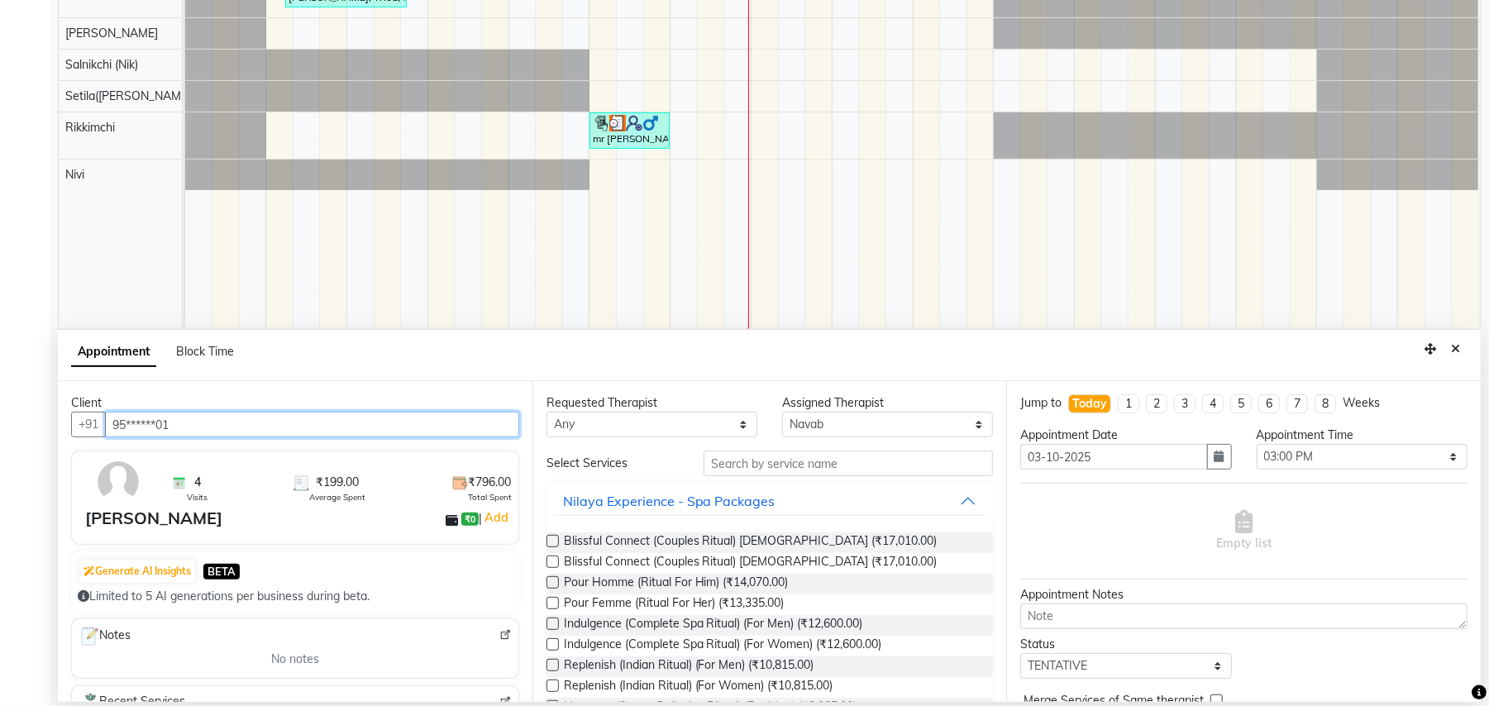
type input "95******01"
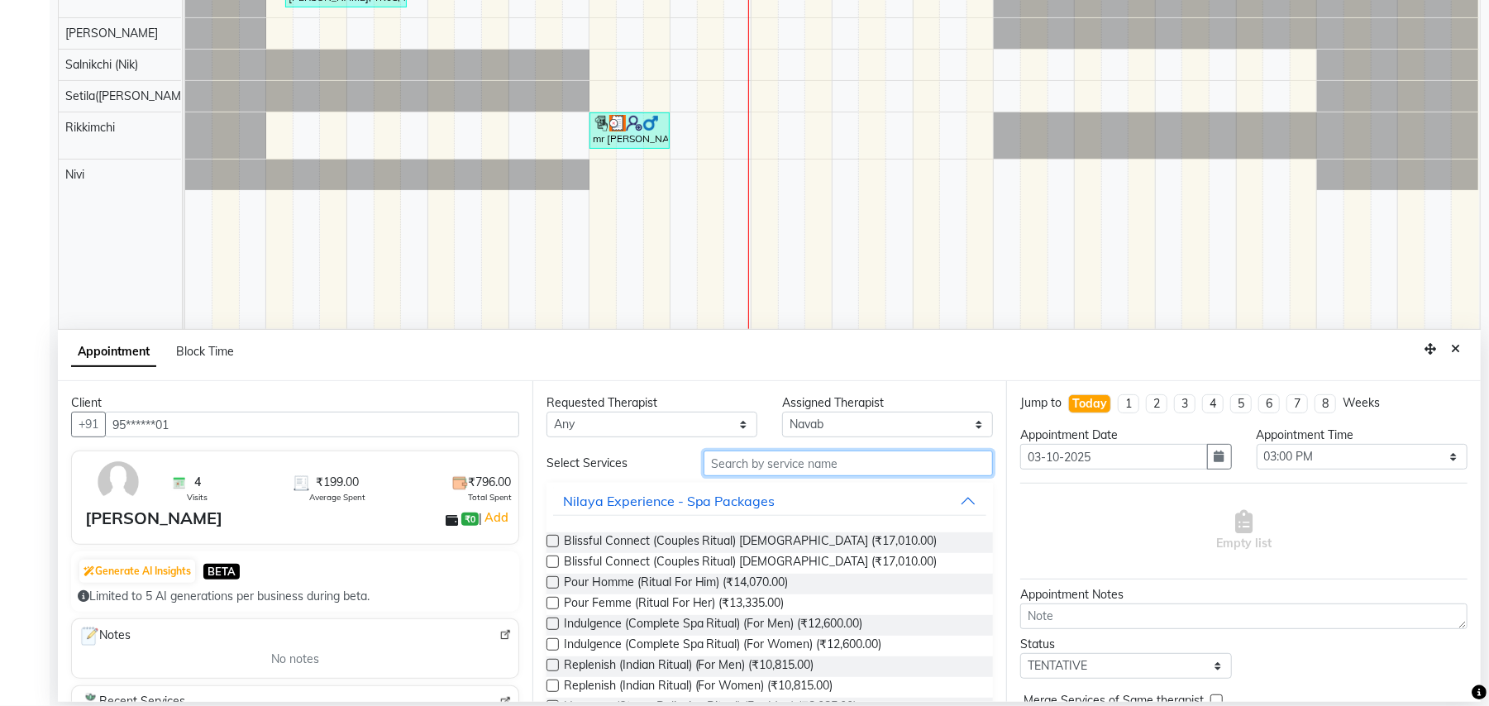
click at [752, 461] on input "text" at bounding box center [848, 464] width 289 height 26
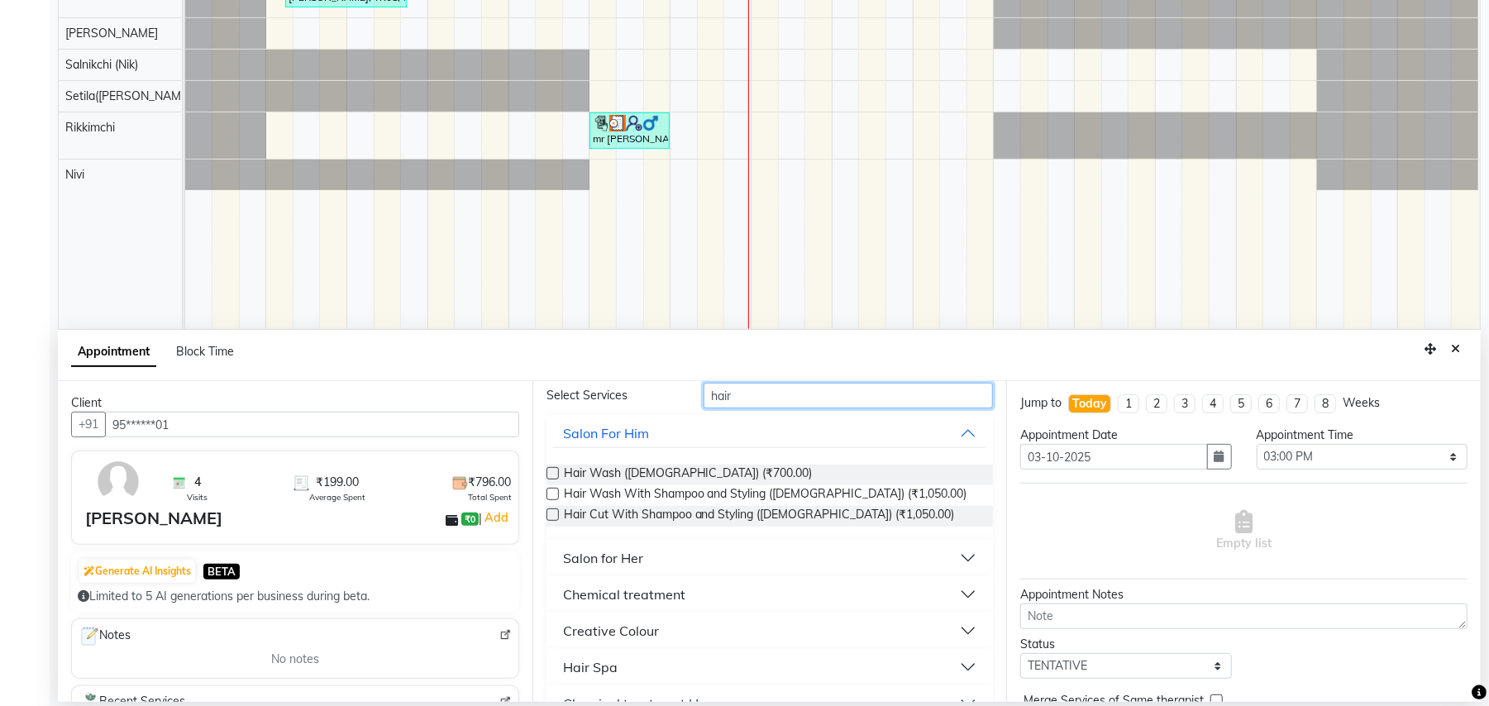
scroll to position [136, 0]
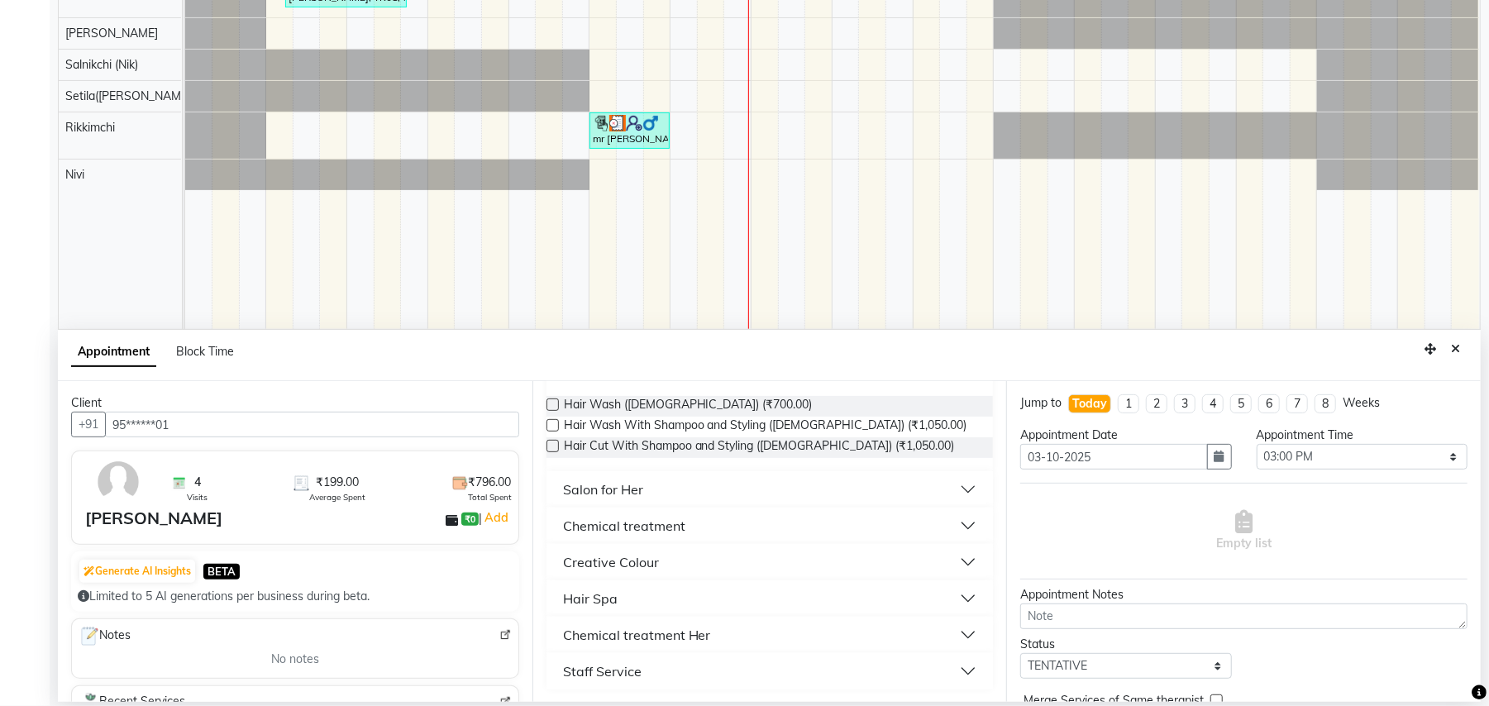
type input "hair"
click at [620, 670] on div "Staff Service" at bounding box center [602, 671] width 79 height 20
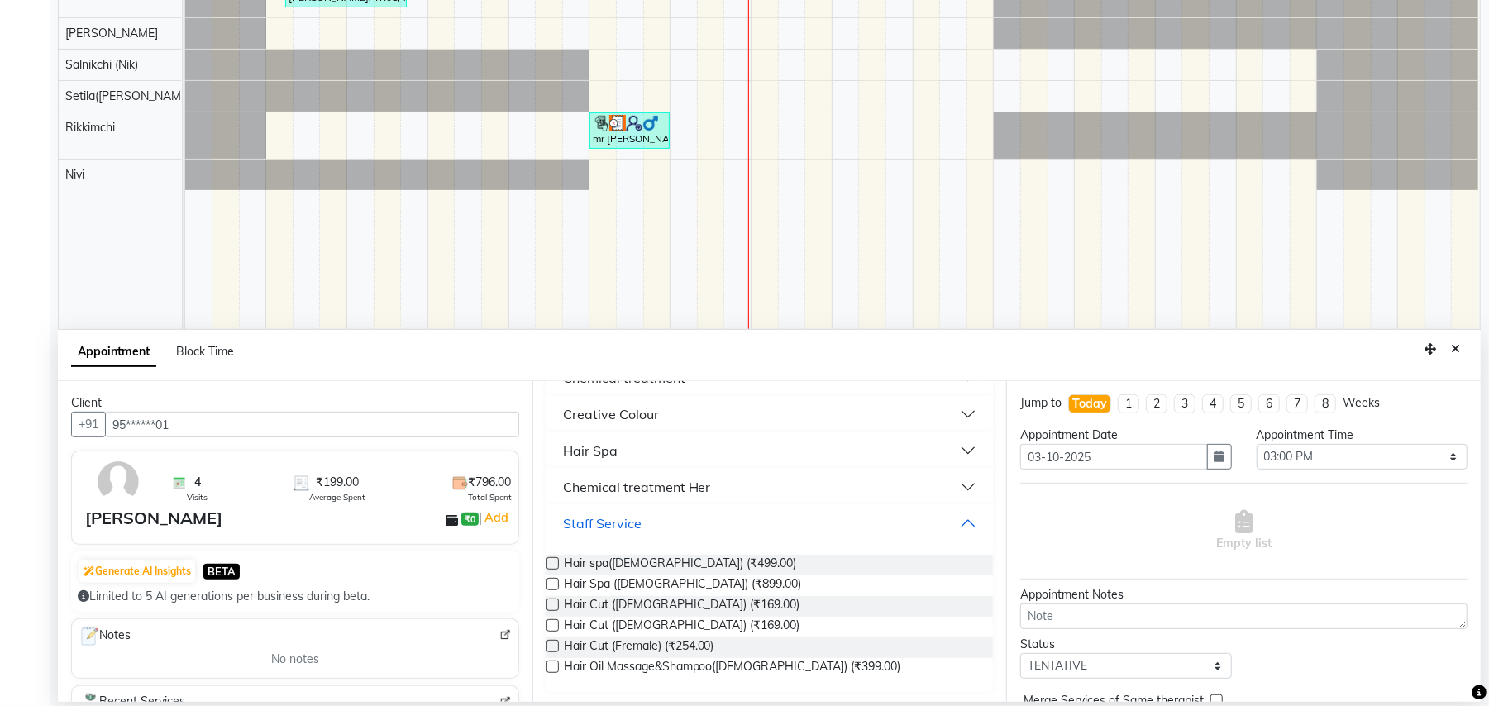
scroll to position [288, 0]
click at [679, 625] on span "Hair Cut ([DEMOGRAPHIC_DATA]) (₹169.00)" at bounding box center [682, 623] width 236 height 21
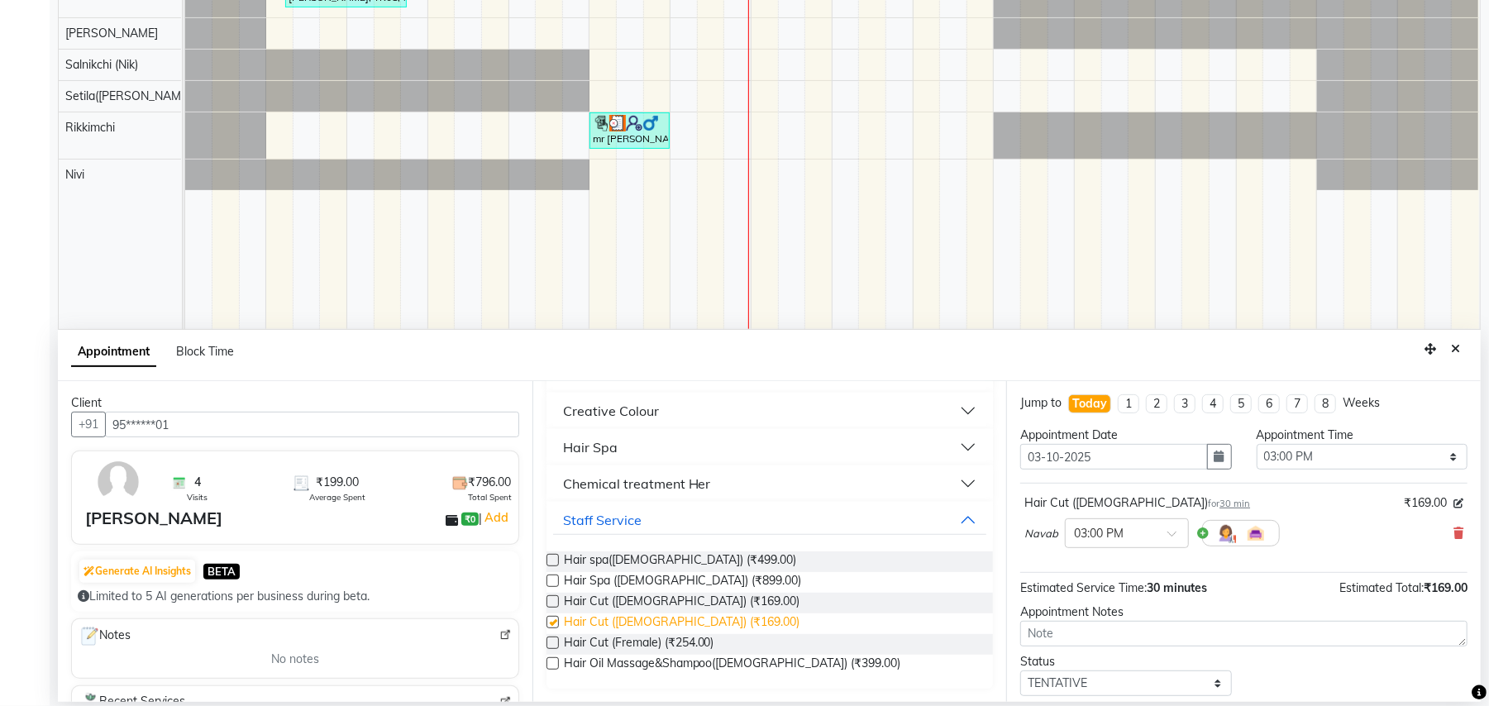
checkbox input "false"
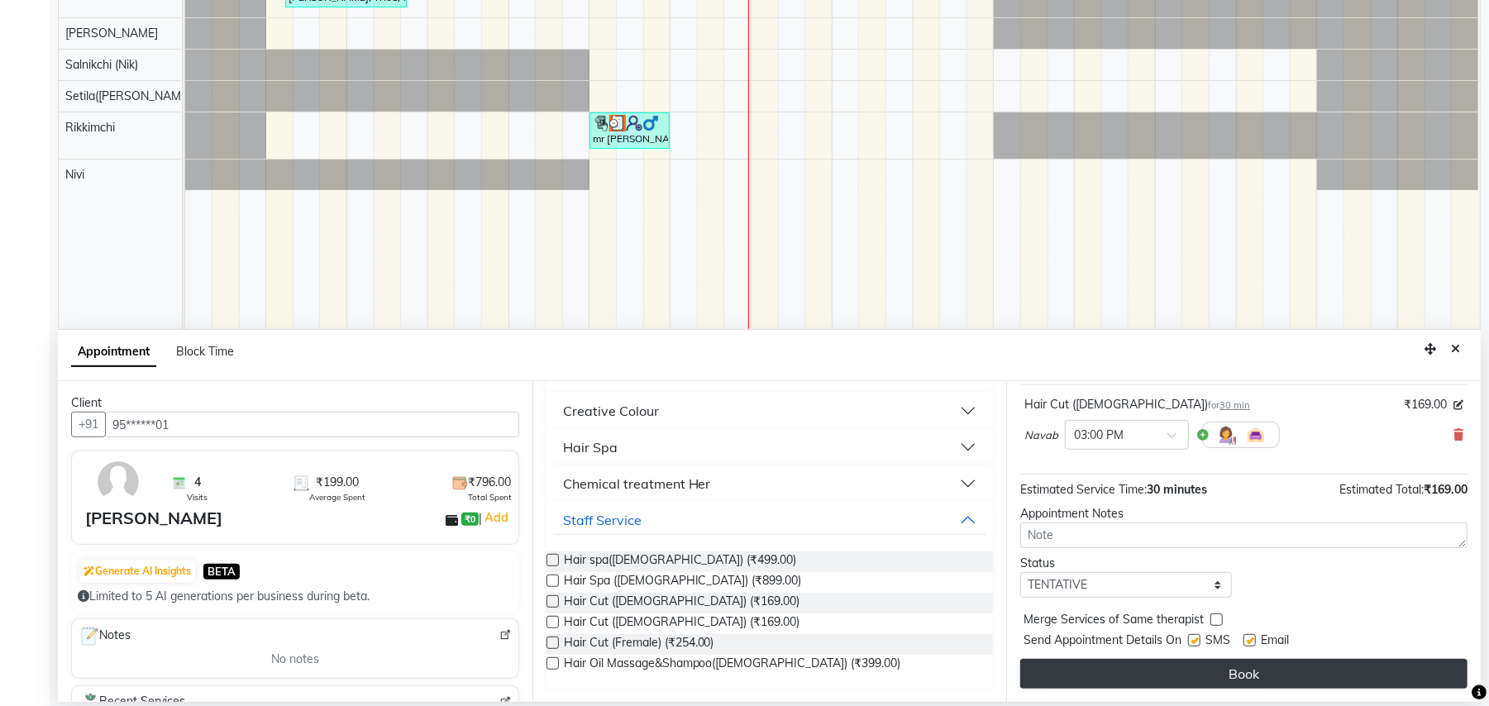
click at [1220, 679] on button "Book" at bounding box center [1243, 674] width 447 height 30
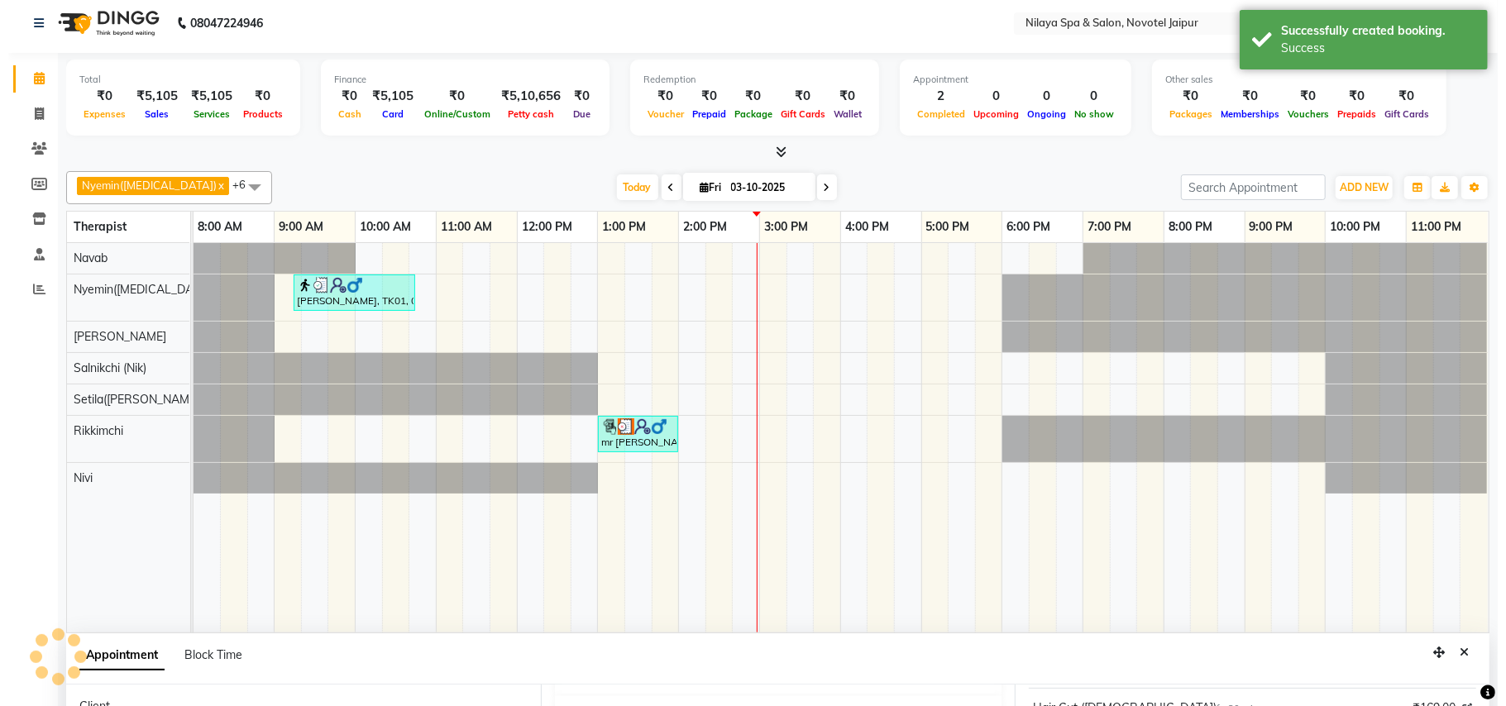
scroll to position [0, 0]
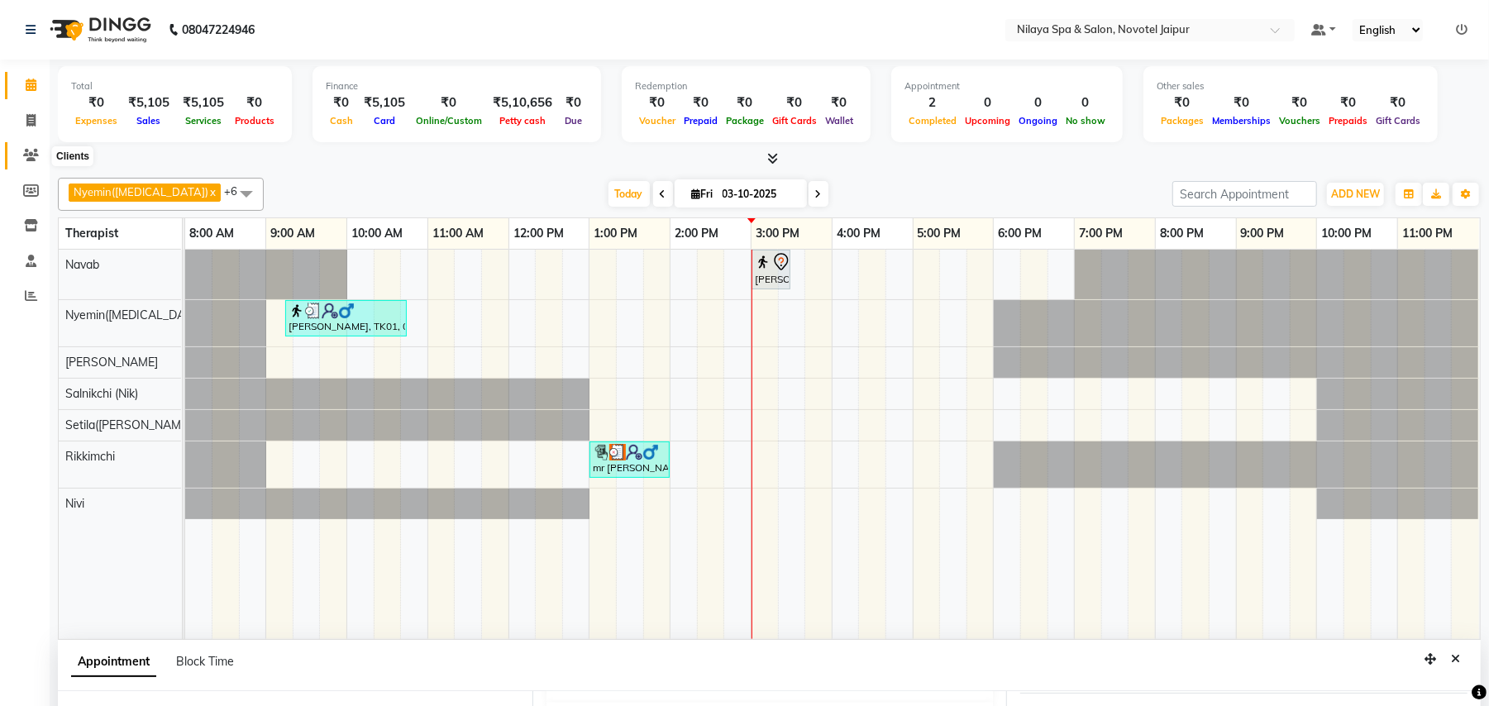
click at [18, 152] on span at bounding box center [31, 155] width 29 height 19
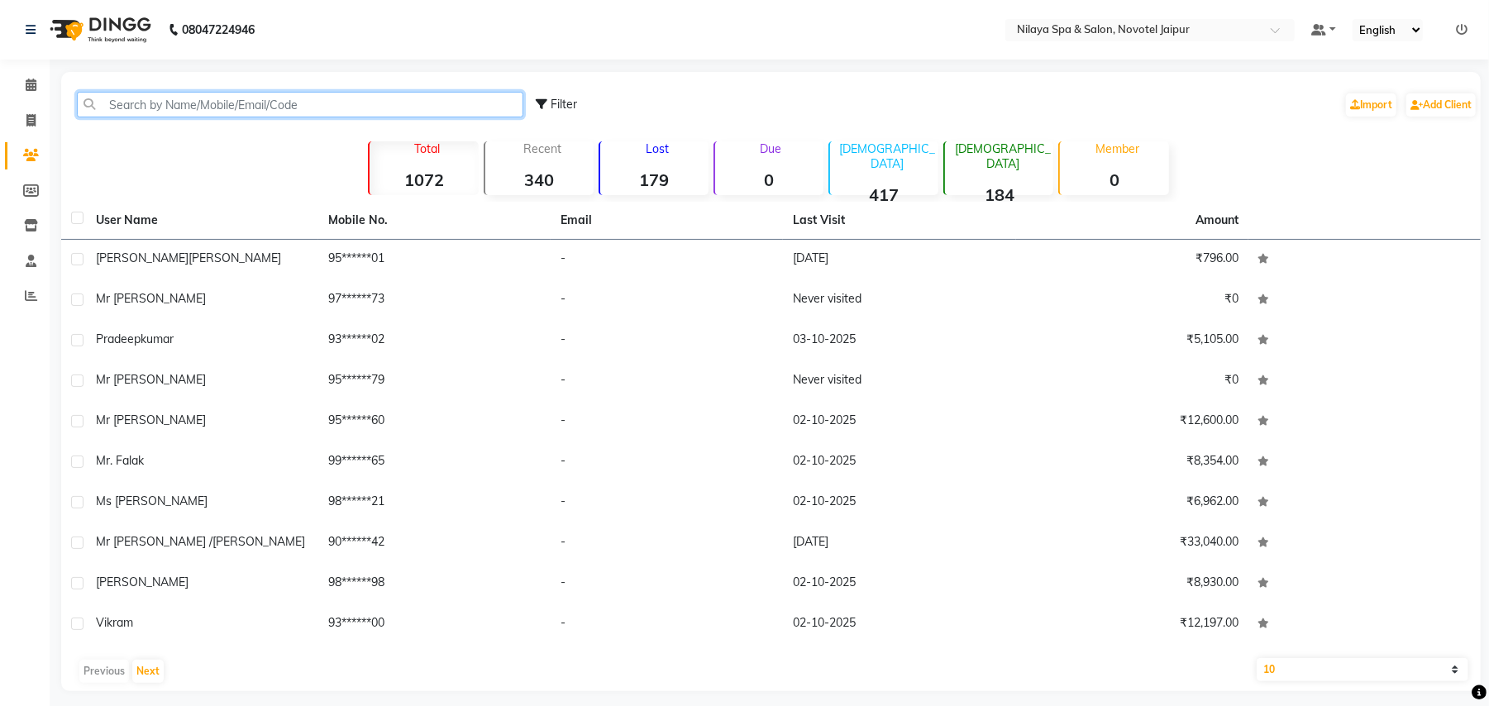
click at [374, 112] on input "text" at bounding box center [300, 105] width 446 height 26
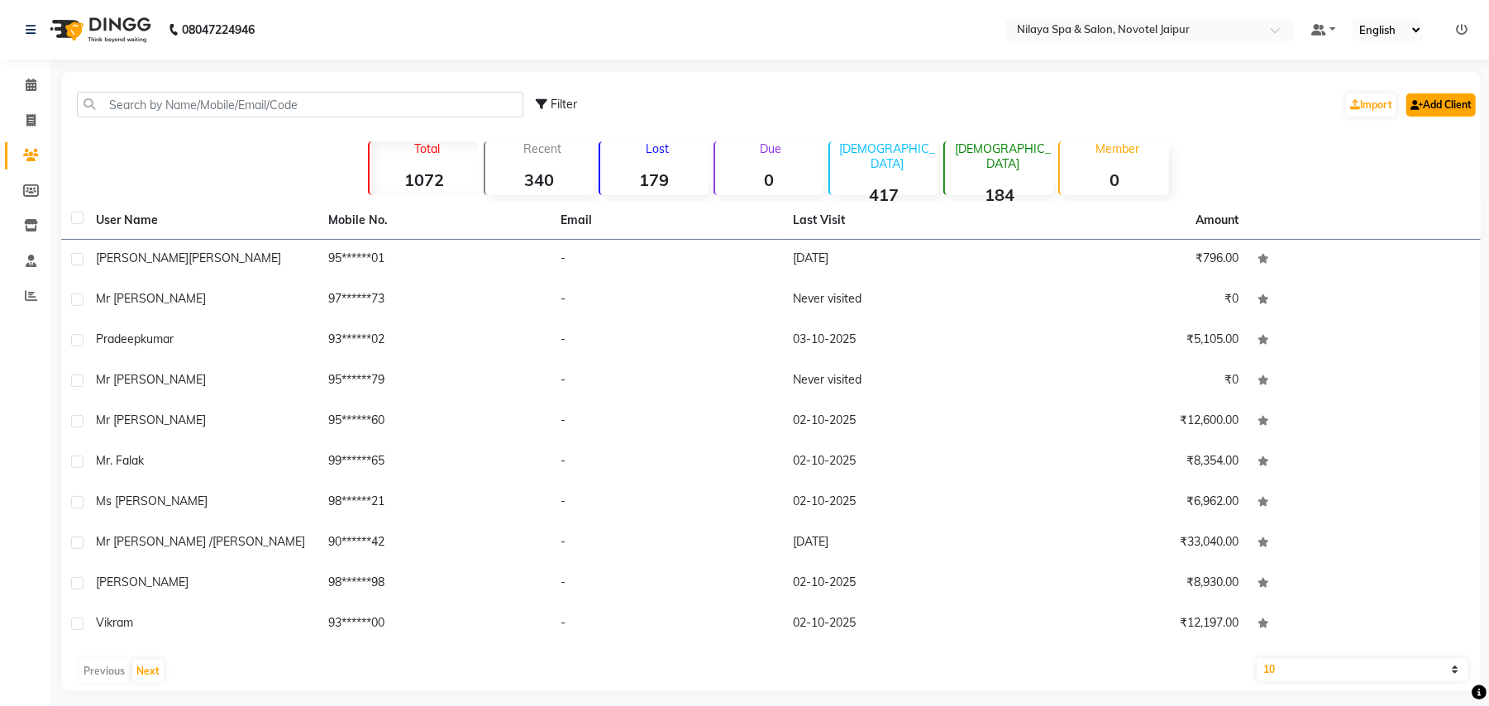
click at [1453, 93] on link "Add Client" at bounding box center [1440, 104] width 69 height 23
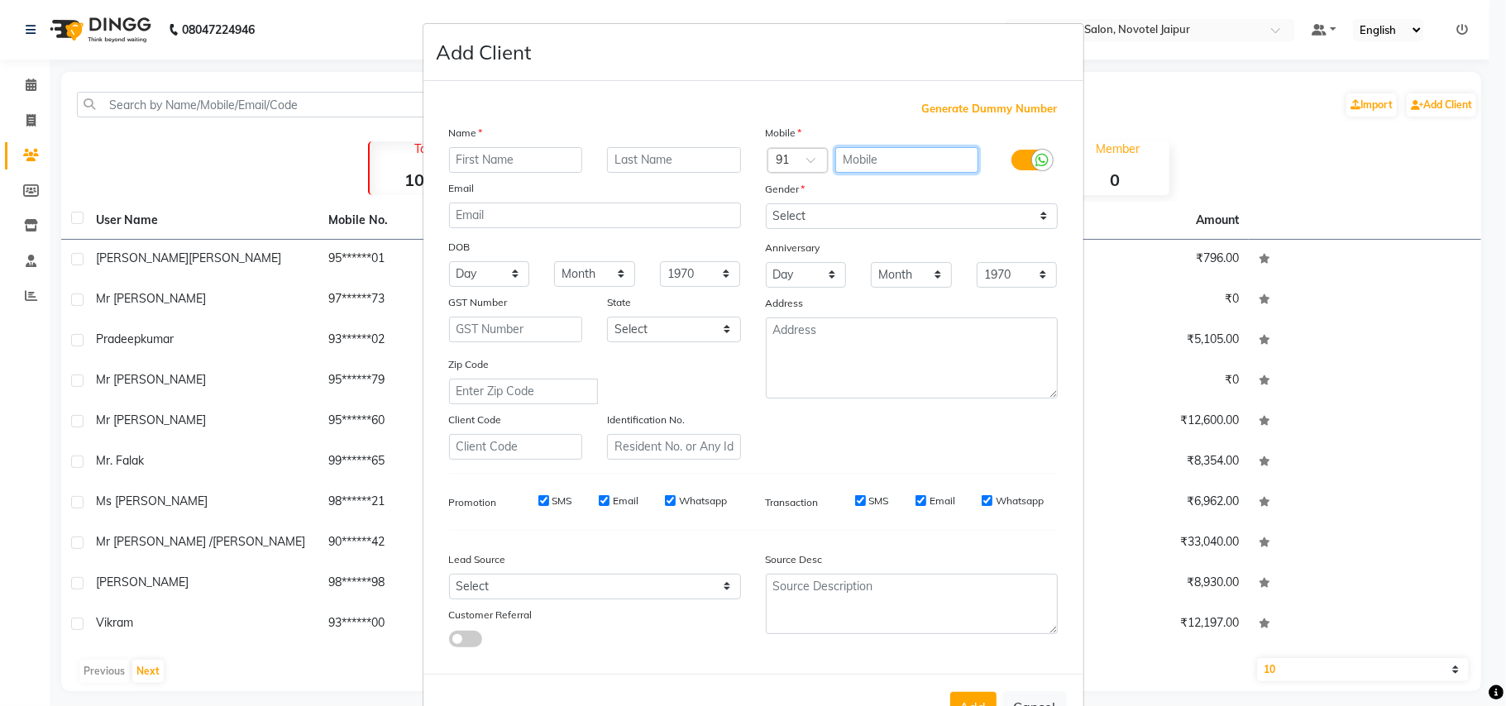
click at [884, 160] on input "text" at bounding box center [906, 160] width 143 height 26
type input "9168519293"
click at [551, 163] on input "text" at bounding box center [516, 160] width 134 height 26
type input "Mr [PERSON_NAME]"
click at [726, 160] on input "text" at bounding box center [674, 160] width 134 height 26
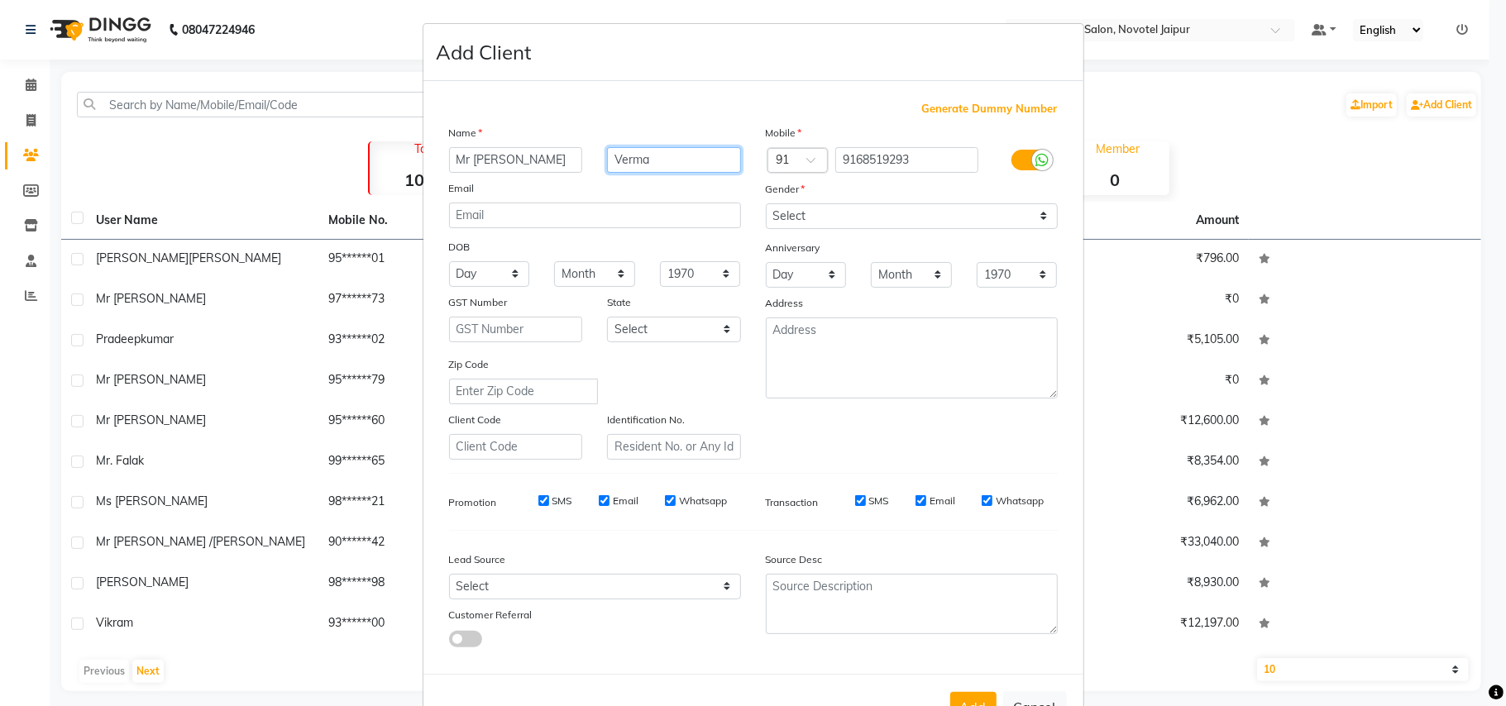
type input "Verma"
click at [961, 216] on select "Select [DEMOGRAPHIC_DATA] [DEMOGRAPHIC_DATA] Other Prefer Not To Say" at bounding box center [912, 216] width 292 height 26
select select "[DEMOGRAPHIC_DATA]"
click at [766, 203] on select "Select [DEMOGRAPHIC_DATA] [DEMOGRAPHIC_DATA] Other Prefer Not To Say" at bounding box center [912, 216] width 292 height 26
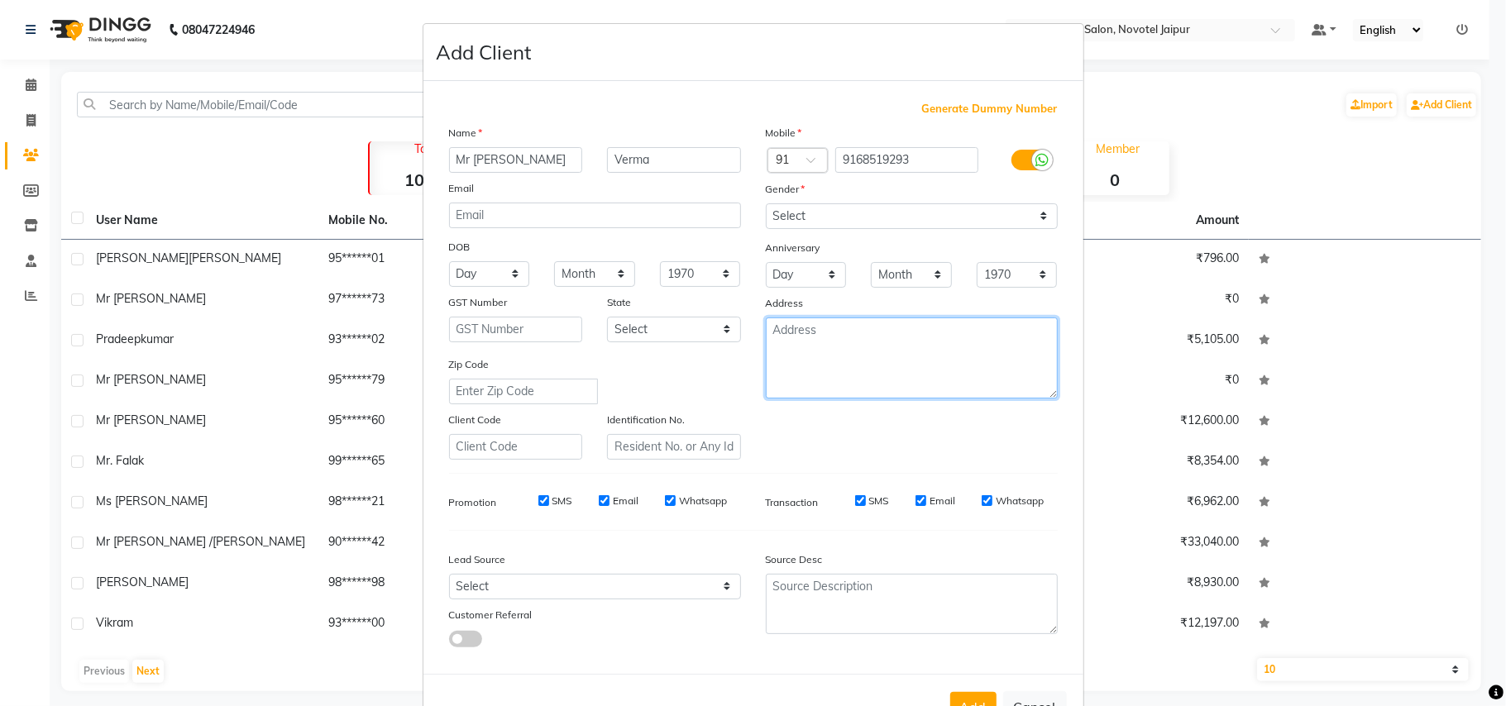
click at [808, 341] on textarea at bounding box center [912, 357] width 292 height 81
type textarea "435"
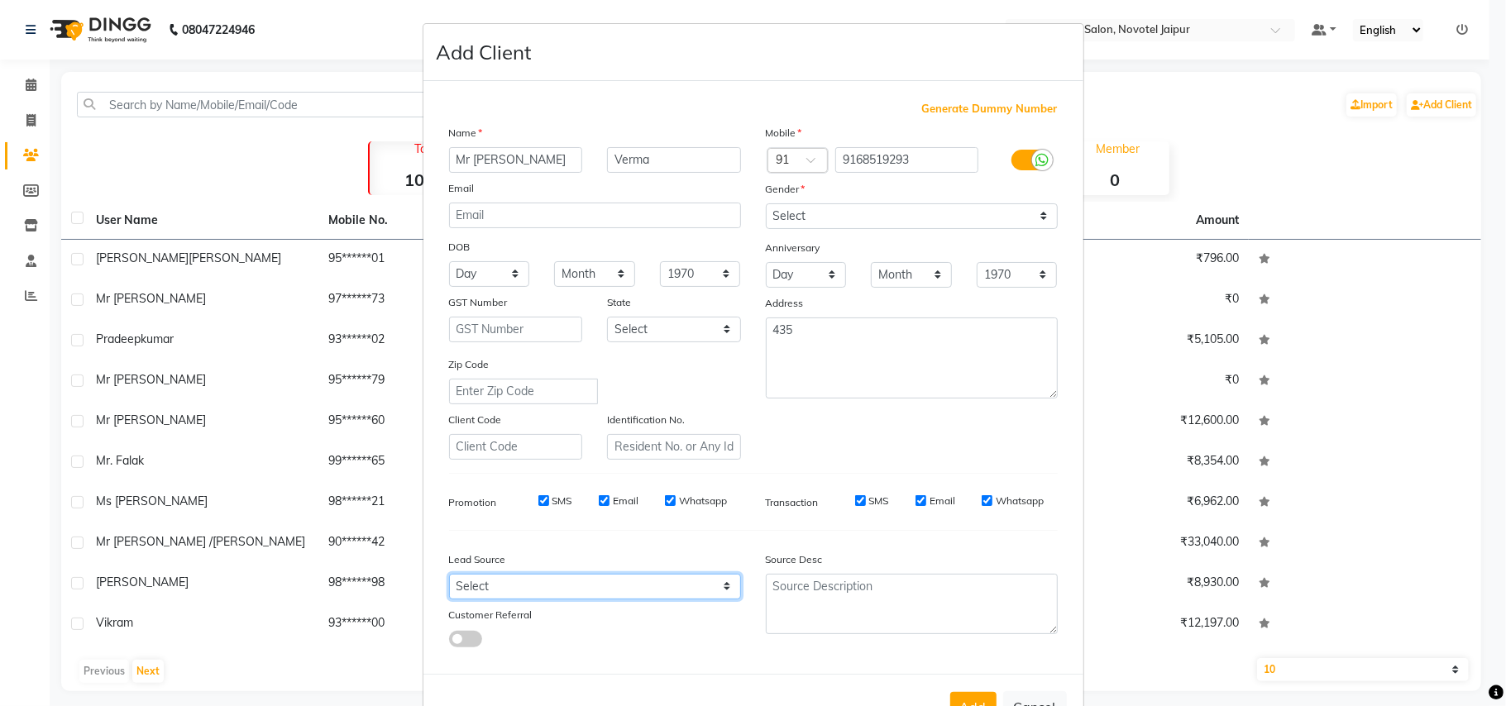
click at [696, 589] on select "Select Walk-in Referral Internet Friend Word of Mouth Advertisement Facebook Ju…" at bounding box center [595, 587] width 292 height 26
select select "54521"
click at [449, 574] on select "Select Walk-in Referral Internet Friend Word of Mouth Advertisement Facebook Ju…" at bounding box center [595, 587] width 292 height 26
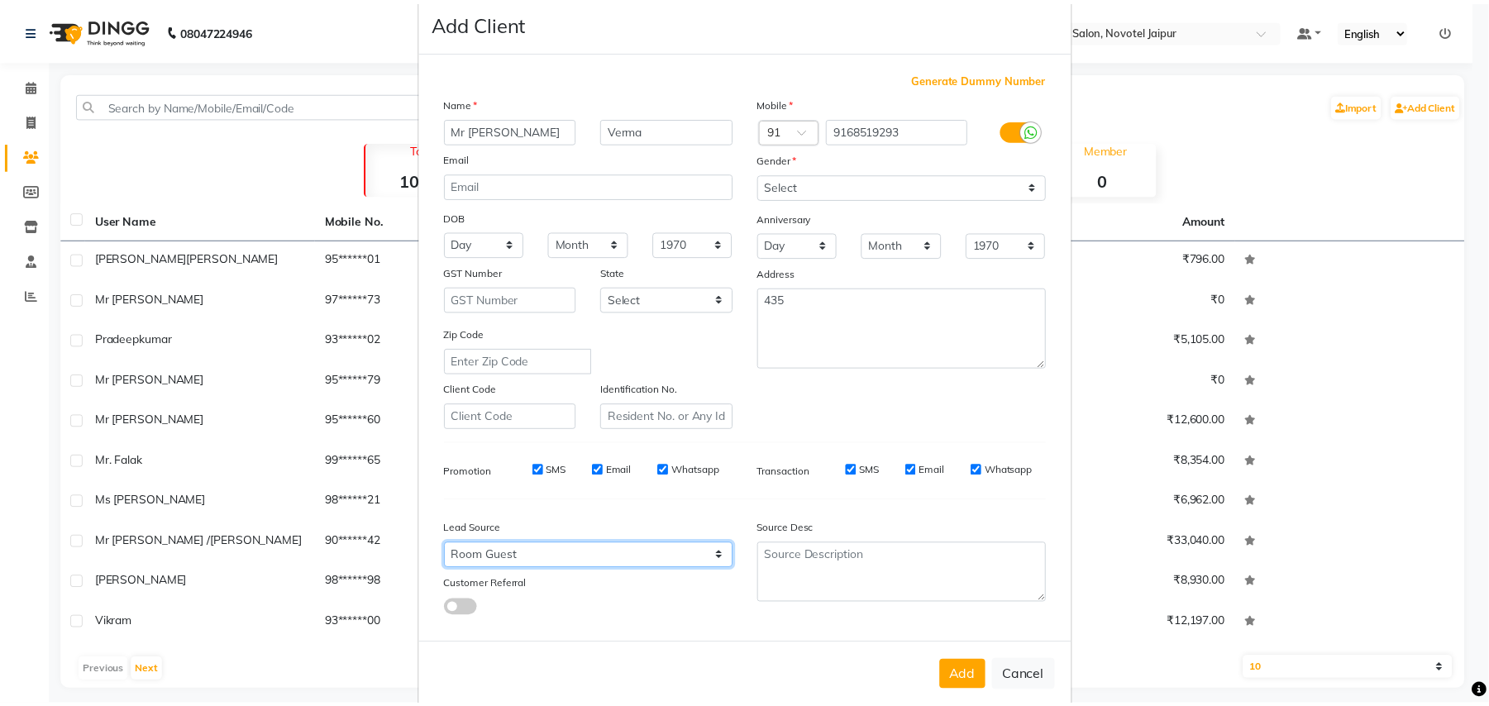
scroll to position [53, 0]
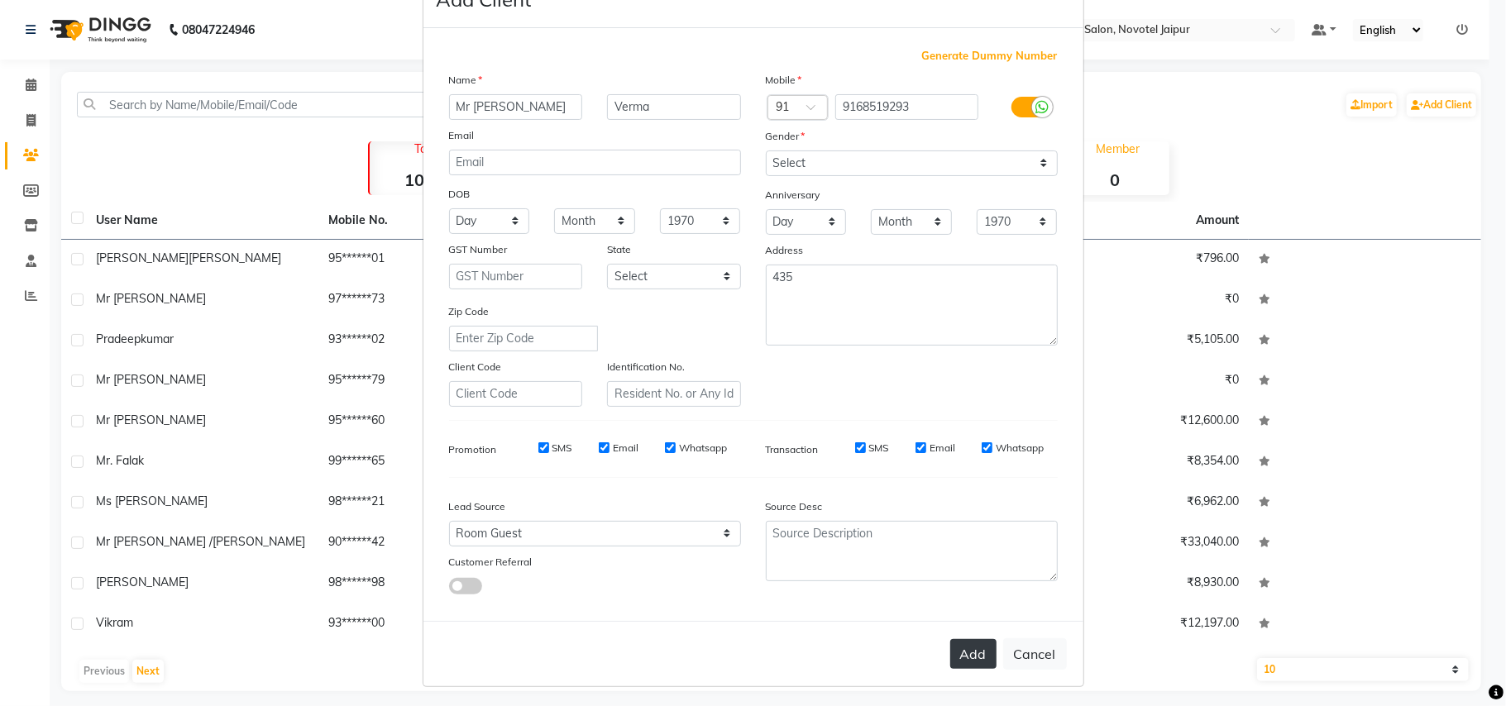
click at [960, 647] on button "Add" at bounding box center [973, 654] width 46 height 30
select select
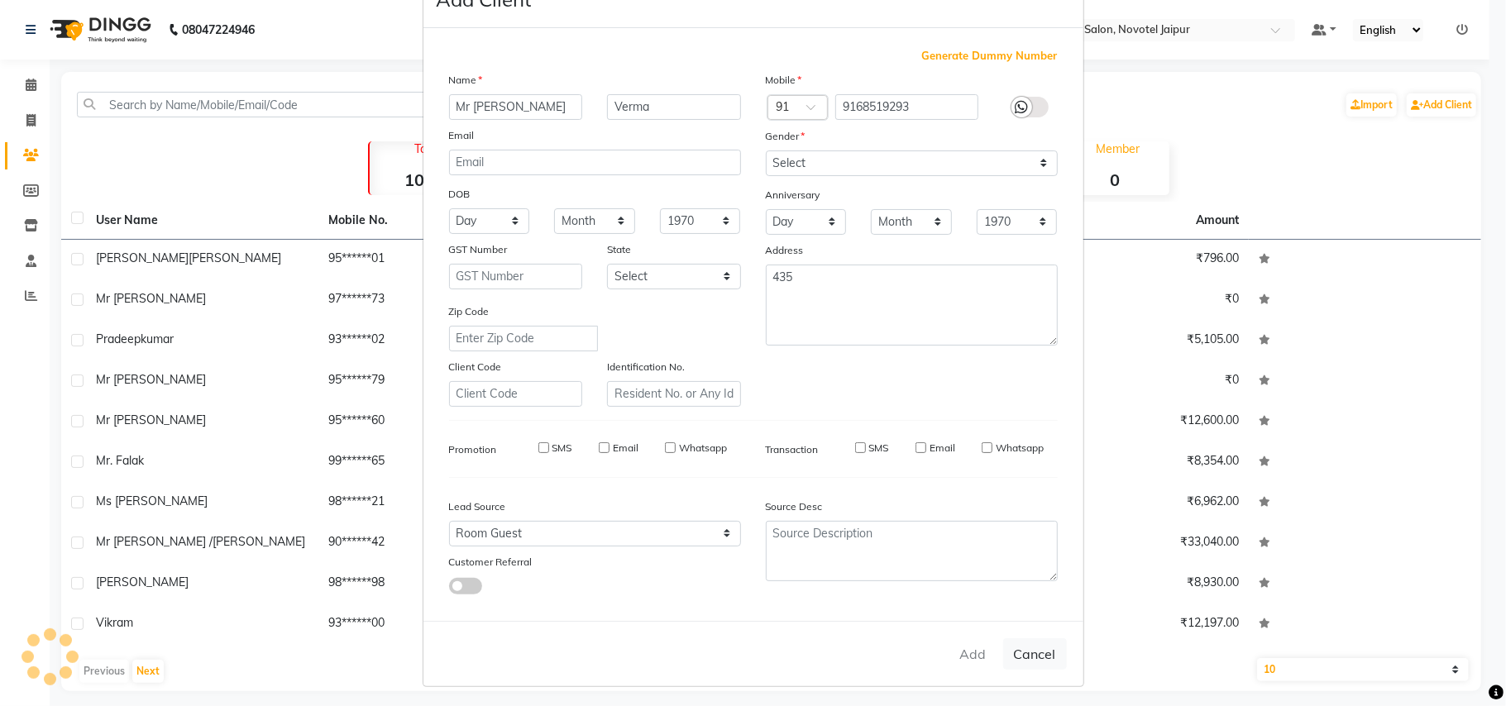
select select
checkbox input "false"
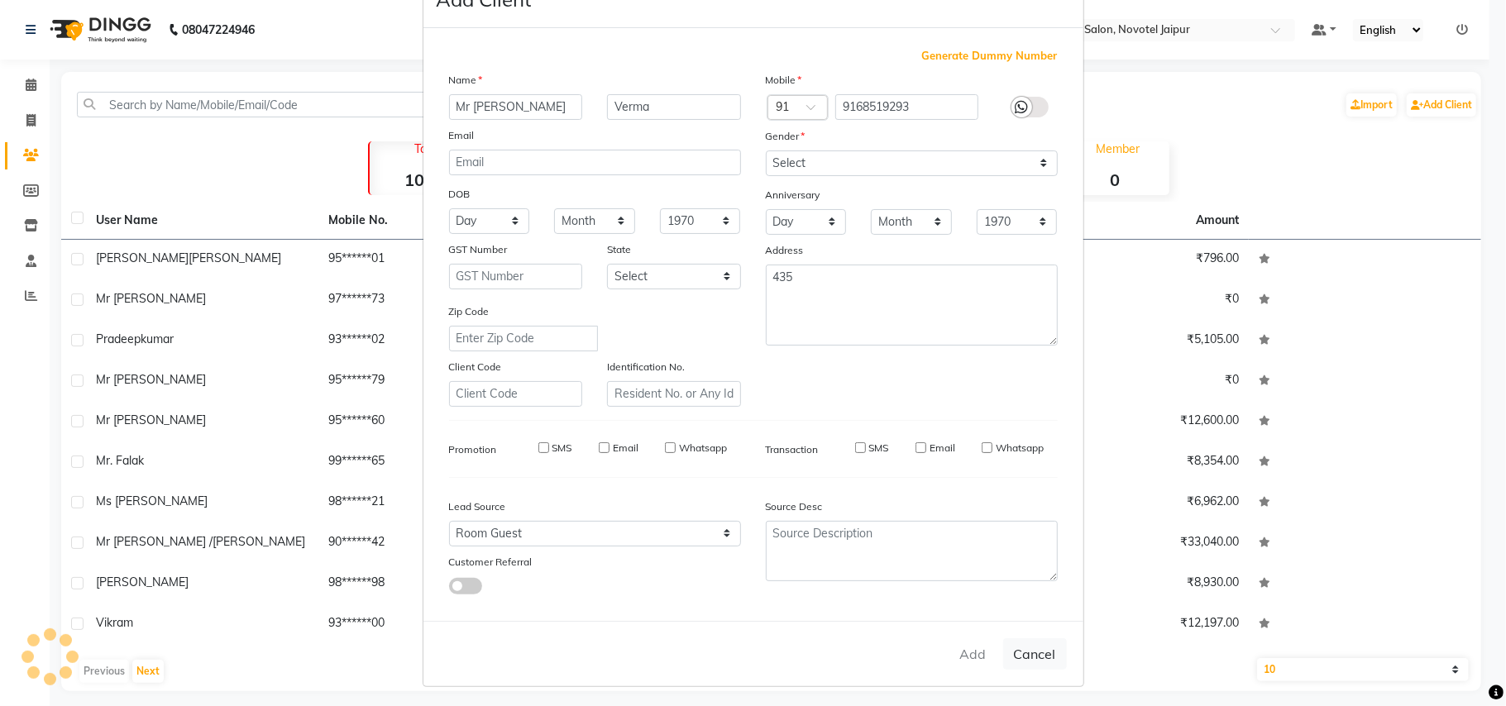
checkbox input "false"
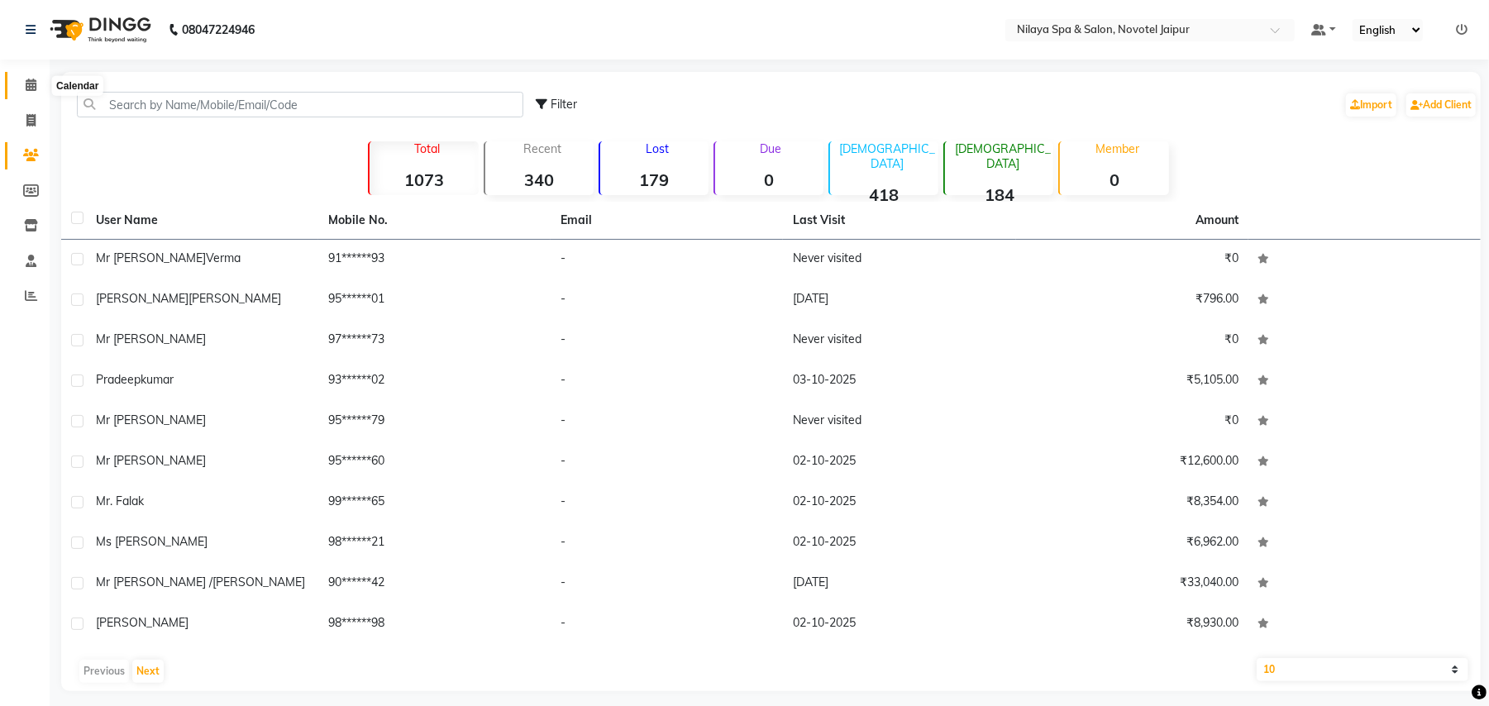
click at [34, 81] on icon at bounding box center [31, 85] width 11 height 12
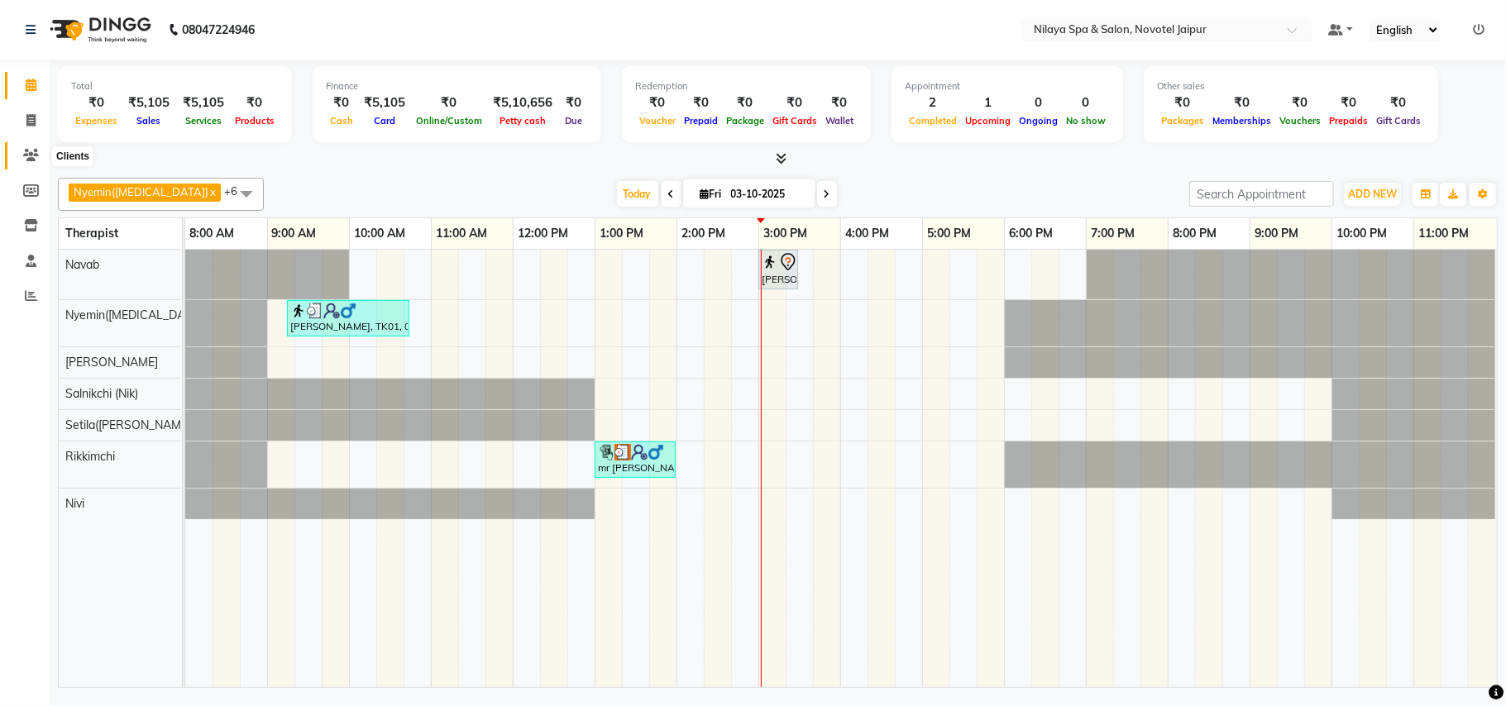
click at [28, 159] on icon at bounding box center [31, 155] width 16 height 12
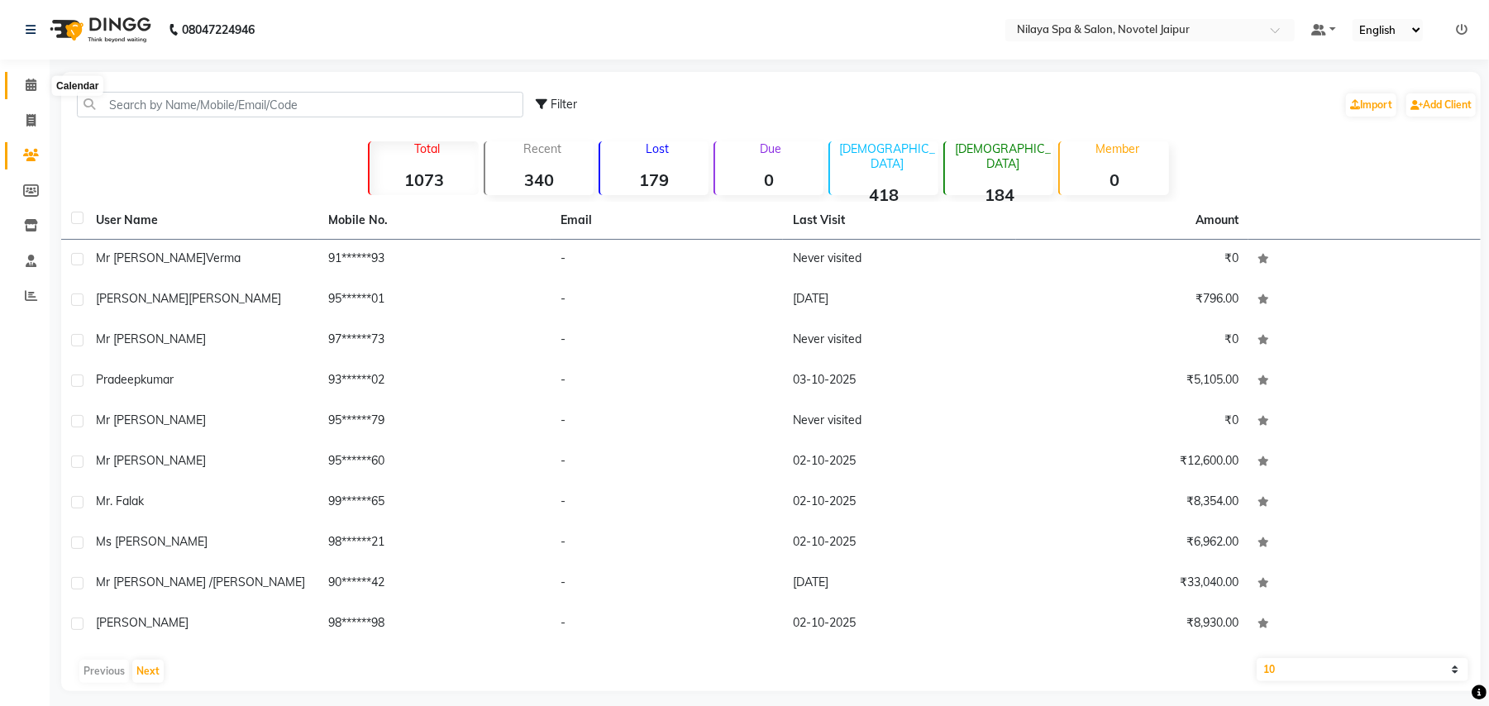
click at [41, 84] on span at bounding box center [31, 85] width 29 height 19
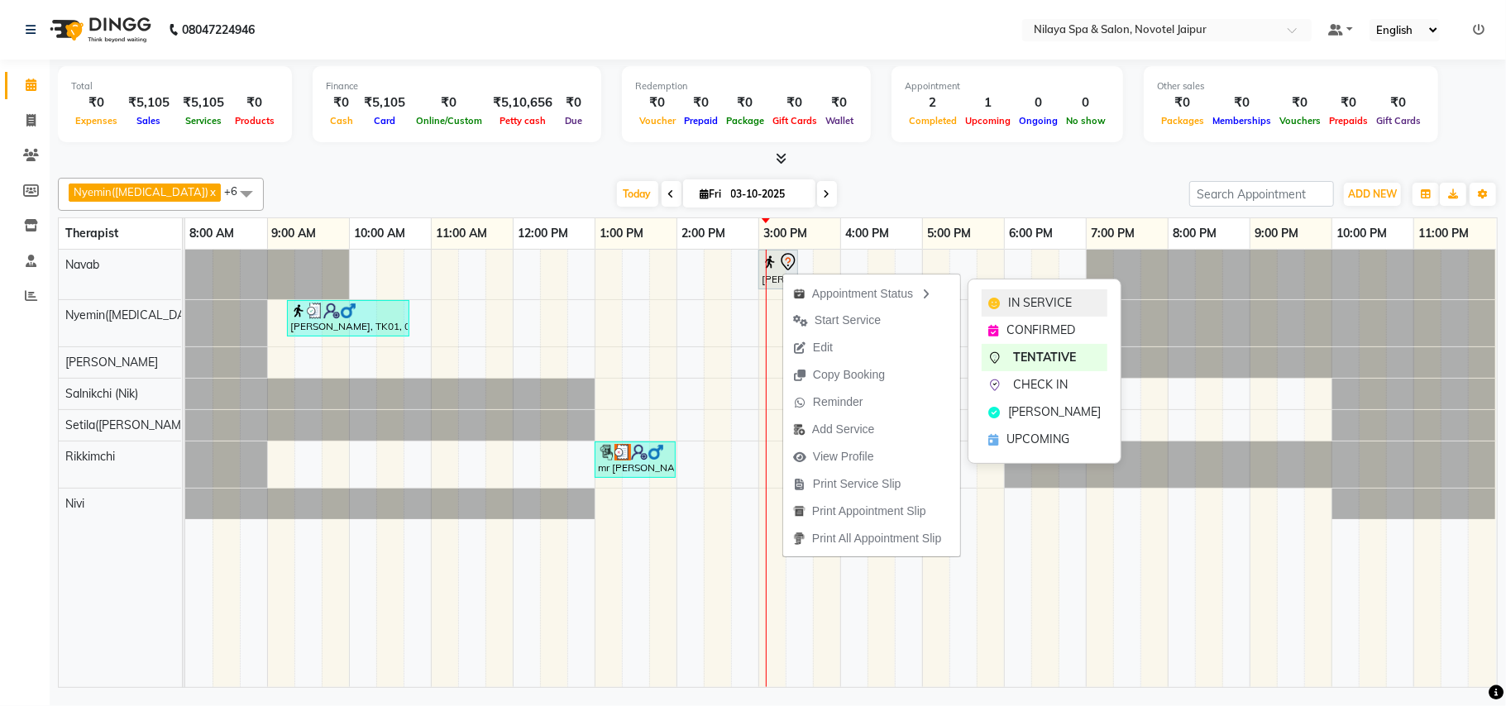
click at [1019, 306] on span "IN SERVICE" at bounding box center [1040, 302] width 64 height 17
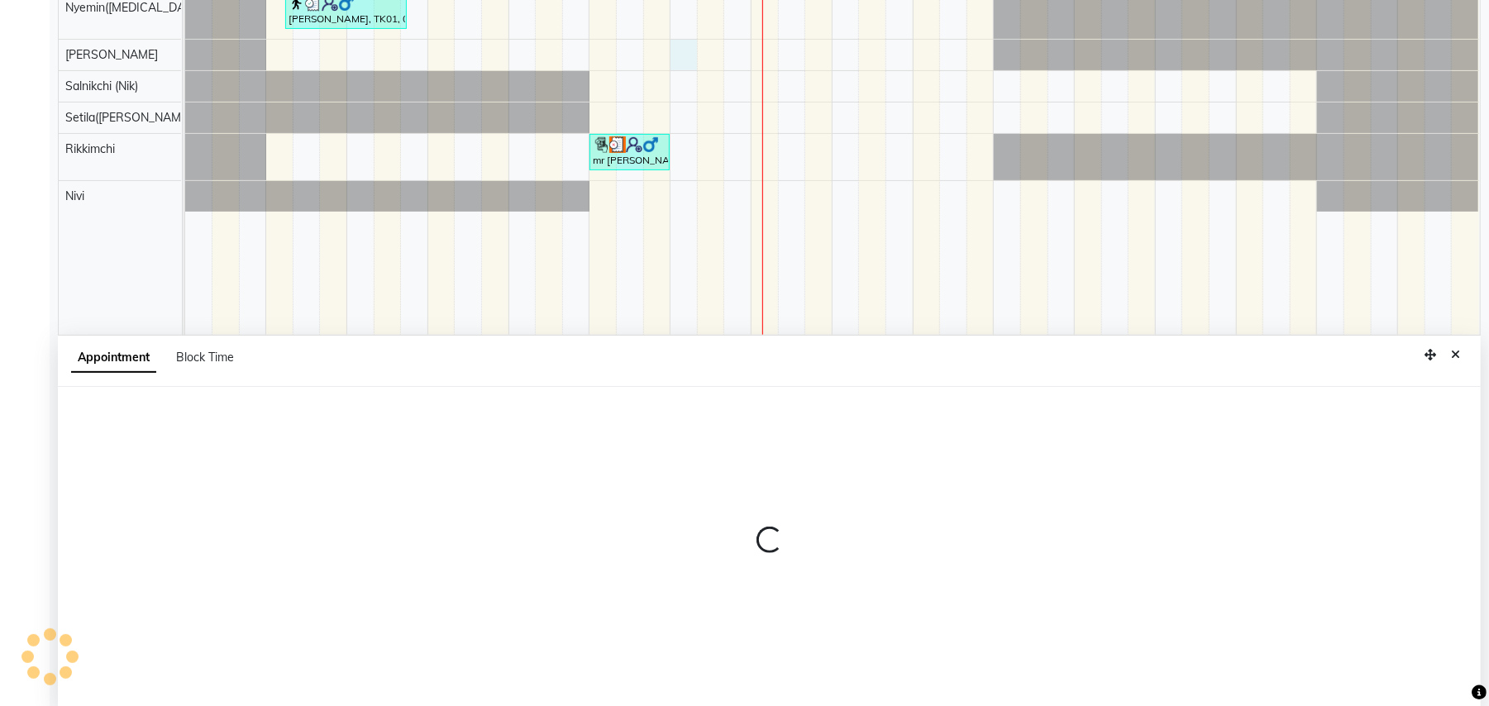
select select "77569"
select select "840"
select select "tentative"
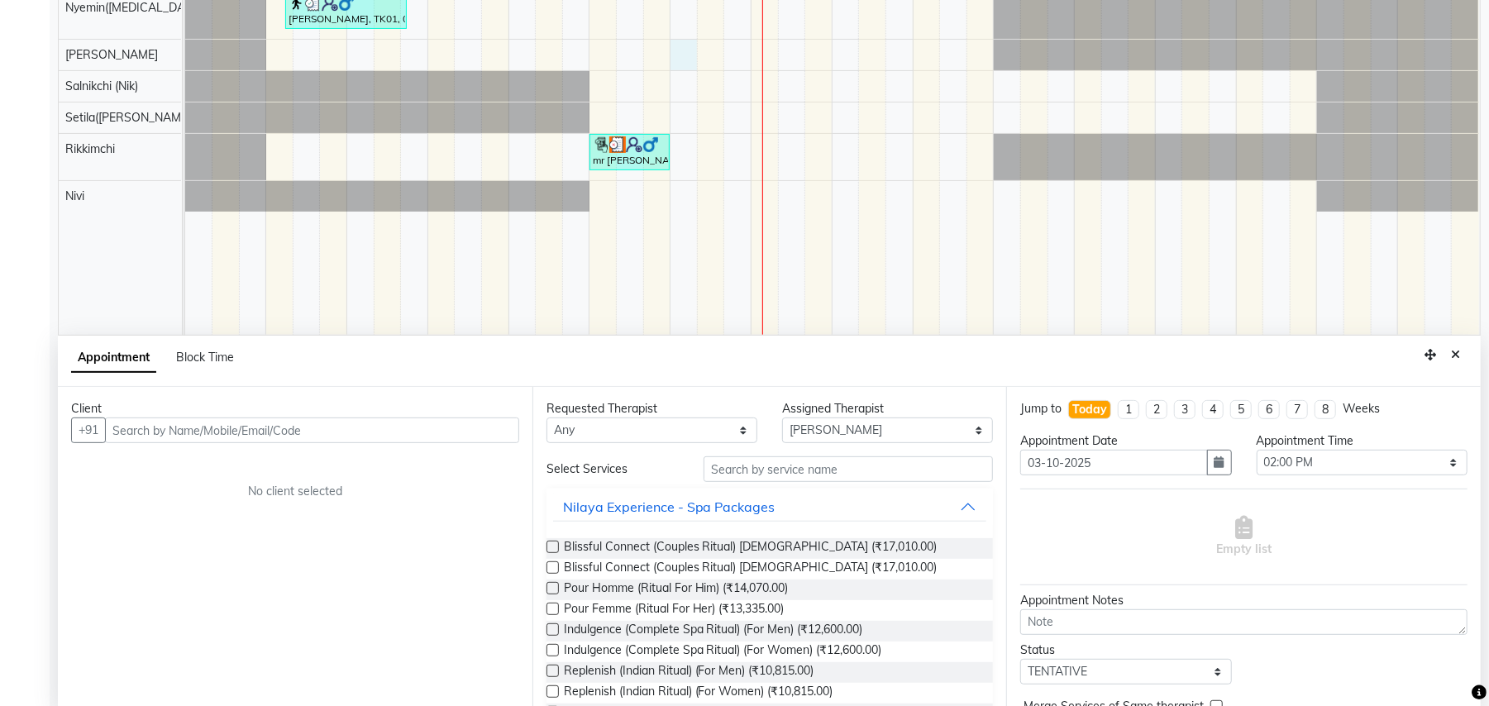
scroll to position [311, 0]
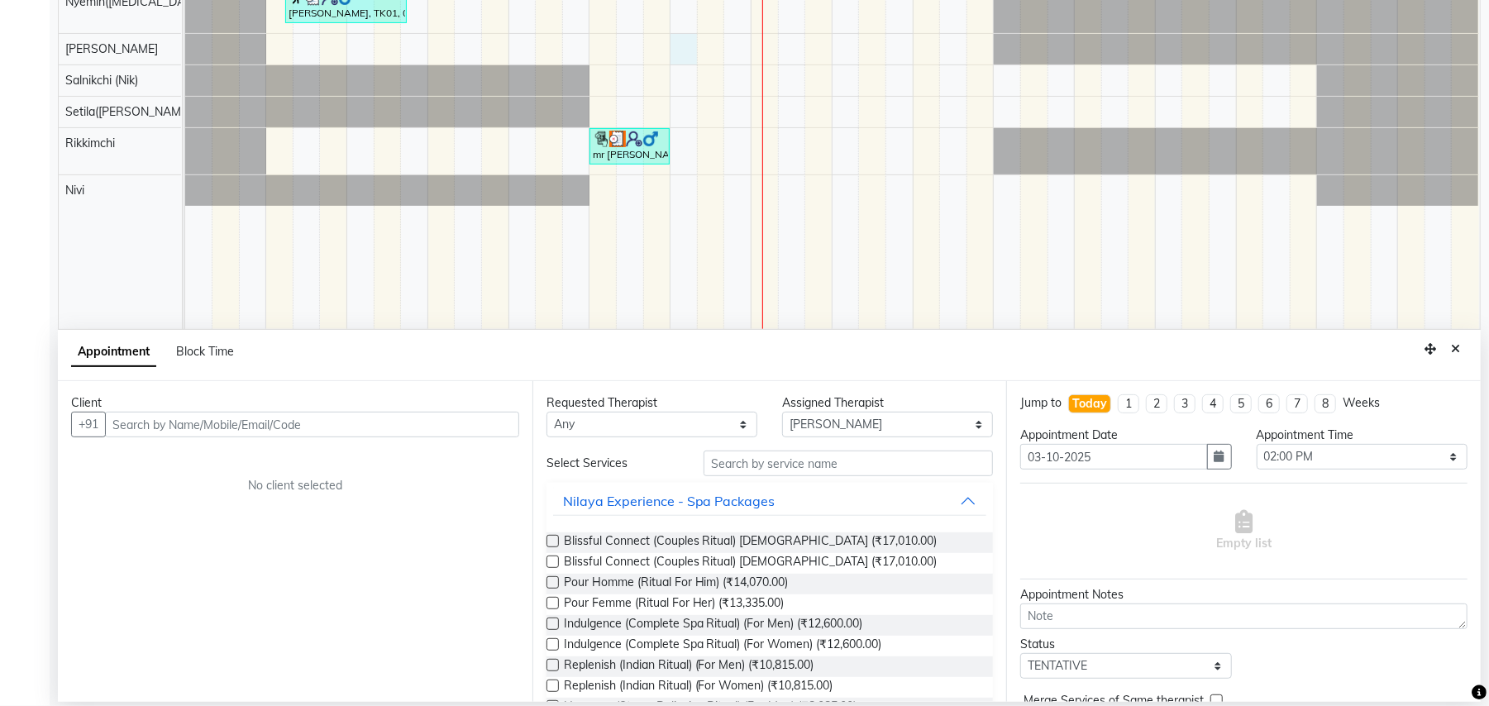
click at [437, 427] on input "text" at bounding box center [312, 425] width 414 height 26
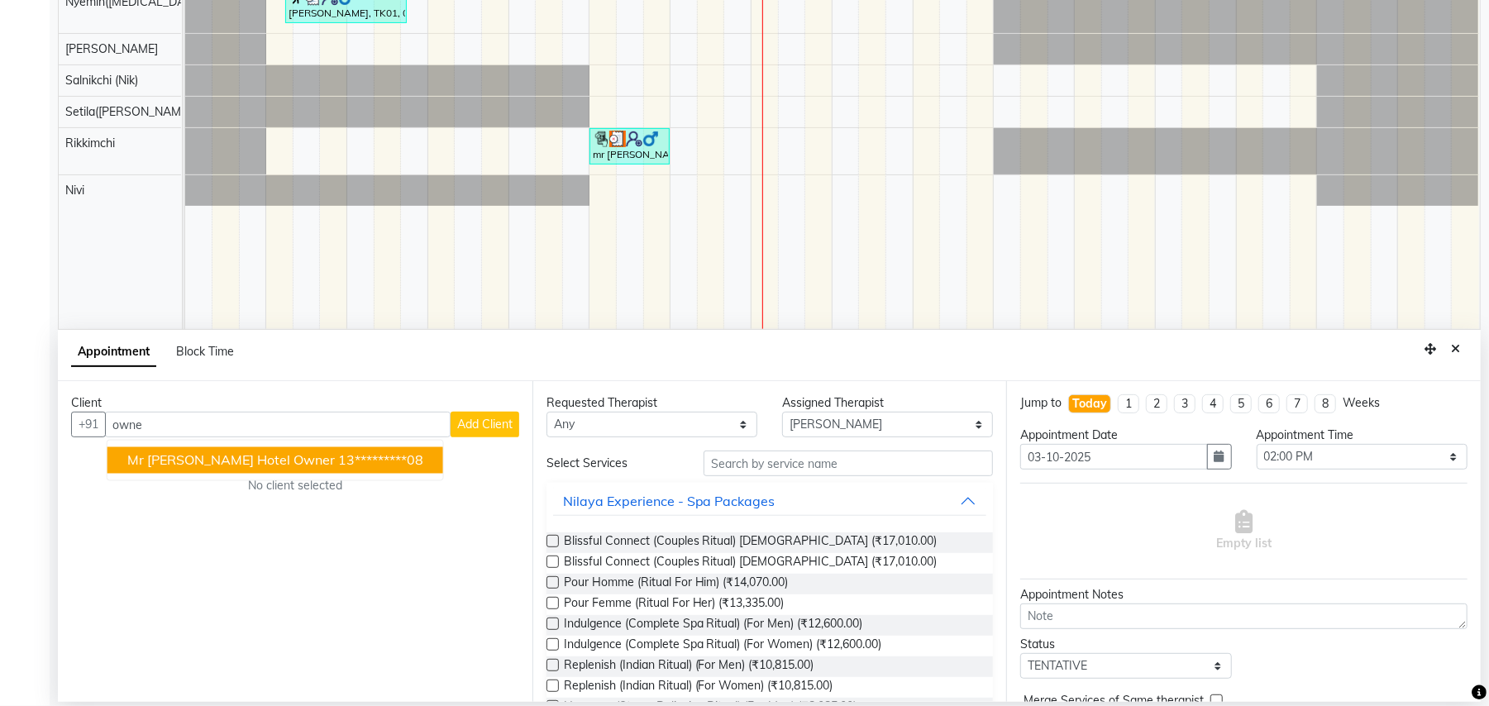
click at [275, 461] on span "Mr [PERSON_NAME] Hotel Owner" at bounding box center [231, 460] width 208 height 17
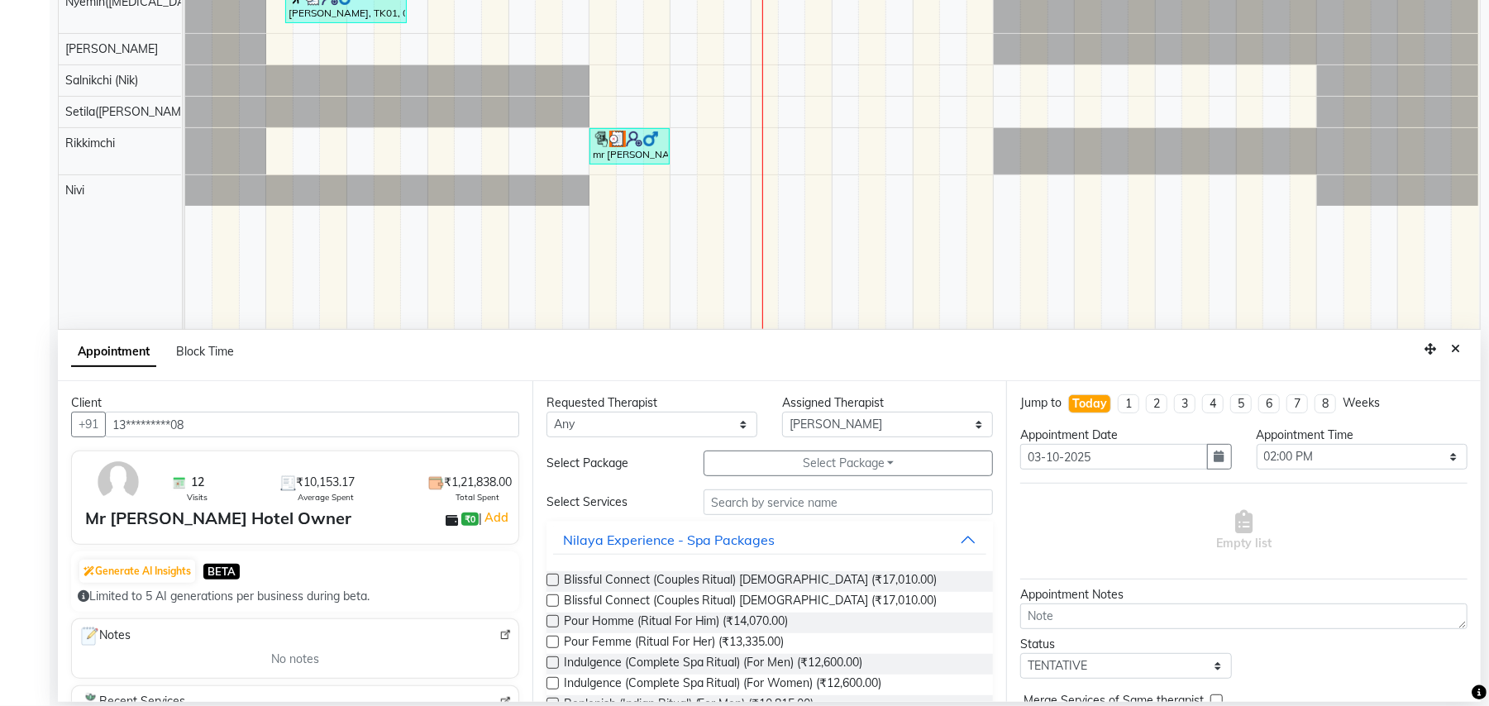
type input "13*********08"
click at [805, 515] on input "text" at bounding box center [848, 502] width 289 height 26
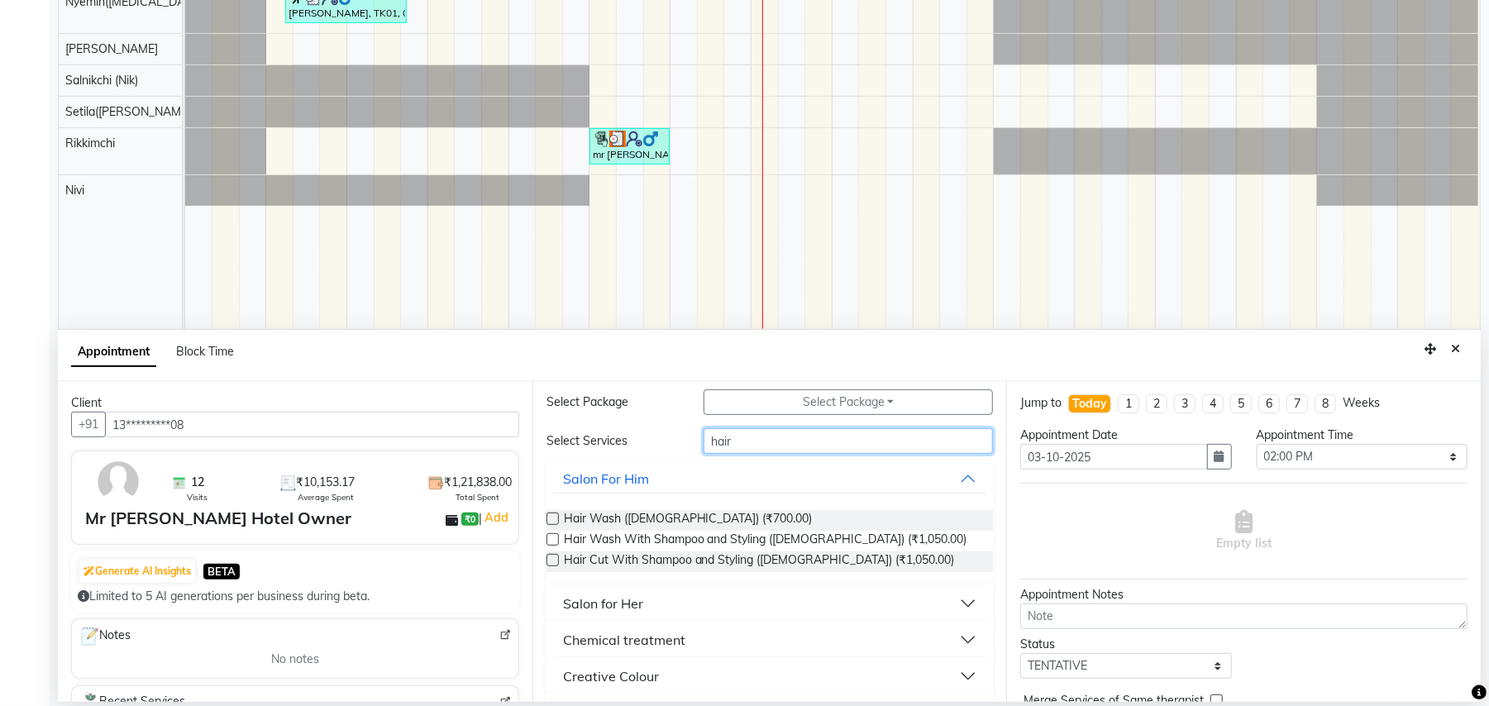
scroll to position [110, 0]
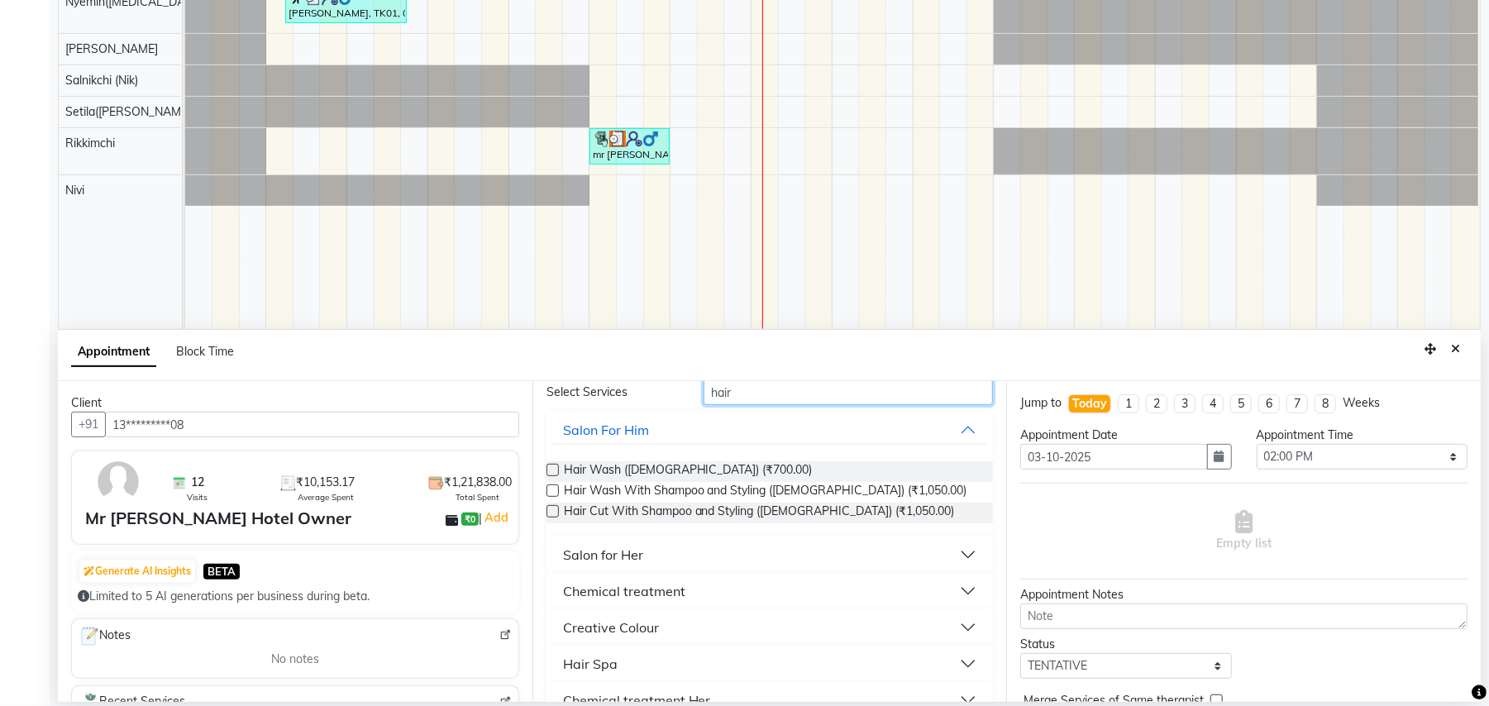
type input "hair"
click at [647, 552] on button "Salon for Her" at bounding box center [770, 555] width 434 height 30
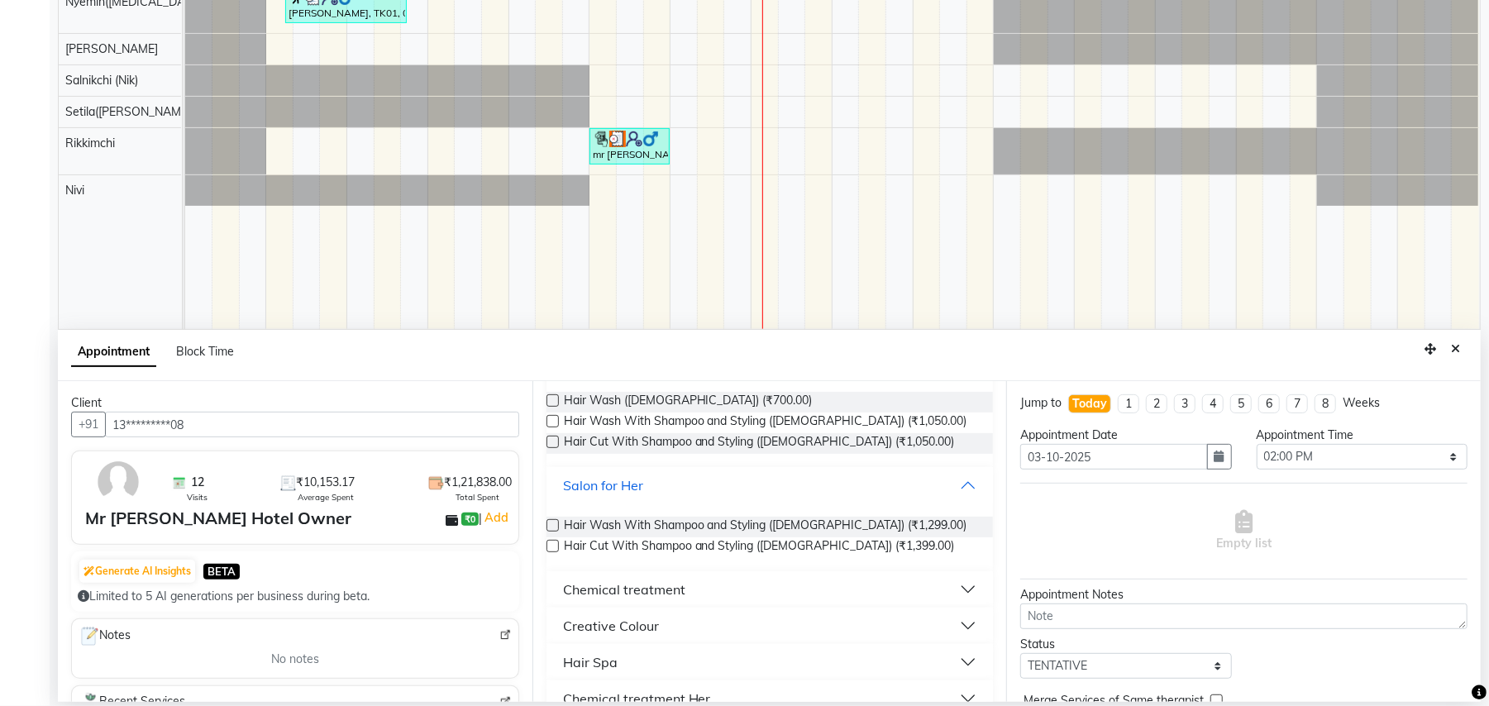
scroll to position [242, 0]
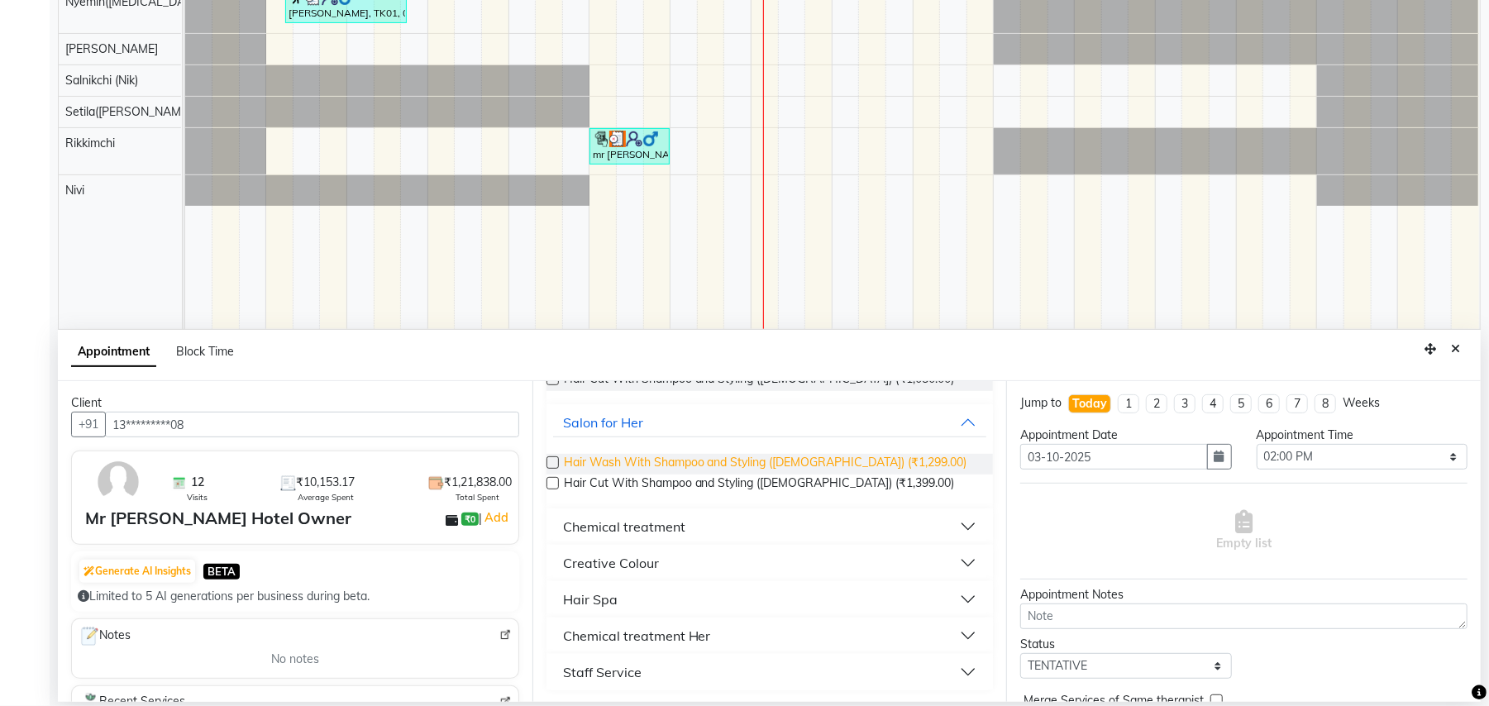
click at [814, 470] on span "Hair Wash With Shampoo and Styling ([DEMOGRAPHIC_DATA]) (₹1,299.00)" at bounding box center [765, 464] width 403 height 21
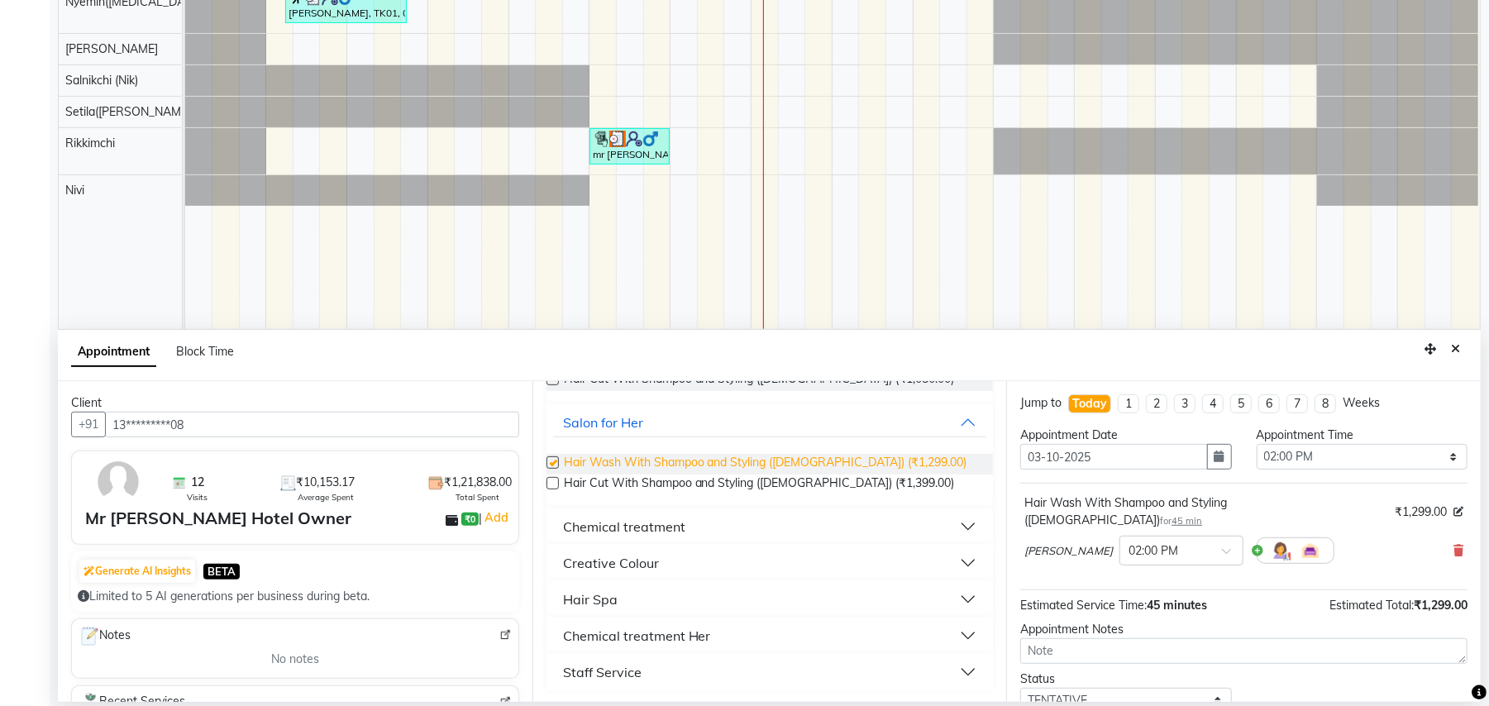
checkbox input "false"
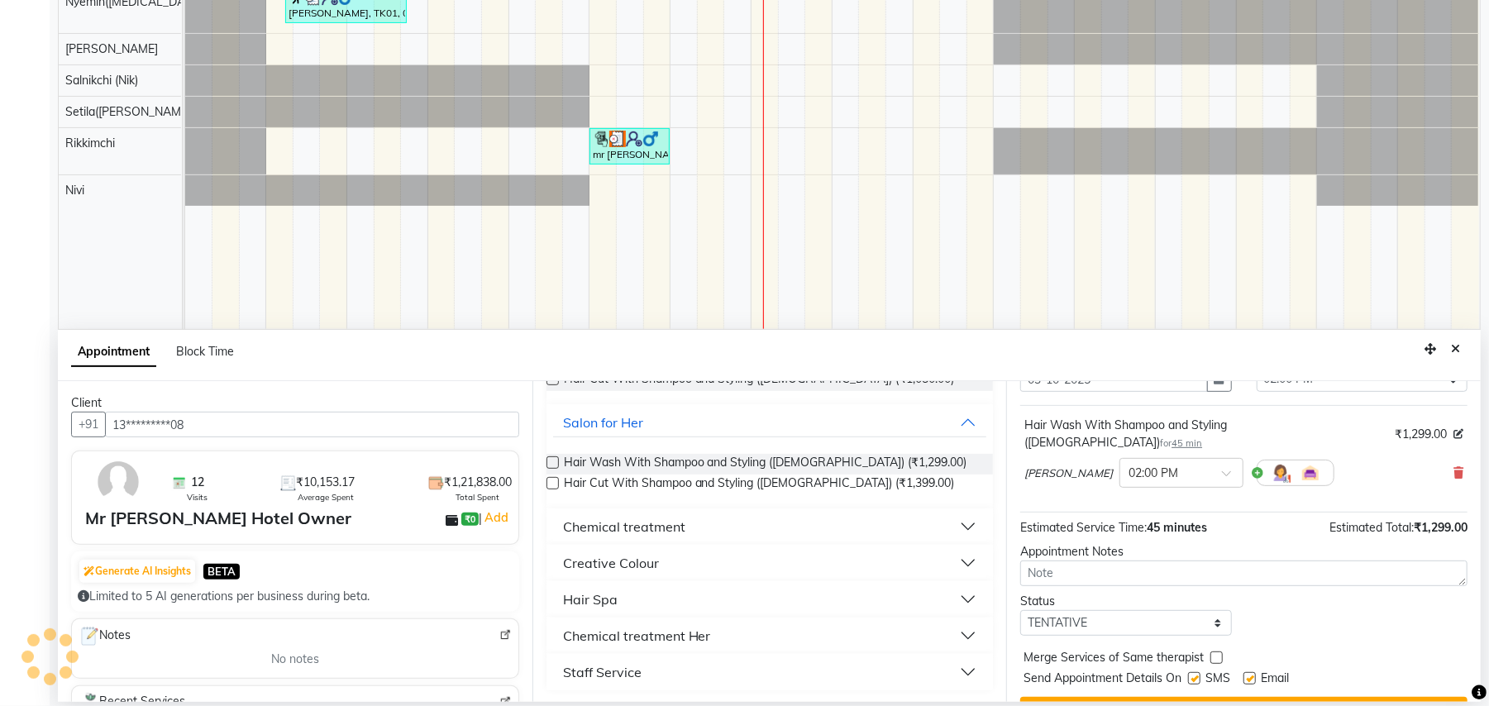
scroll to position [100, 0]
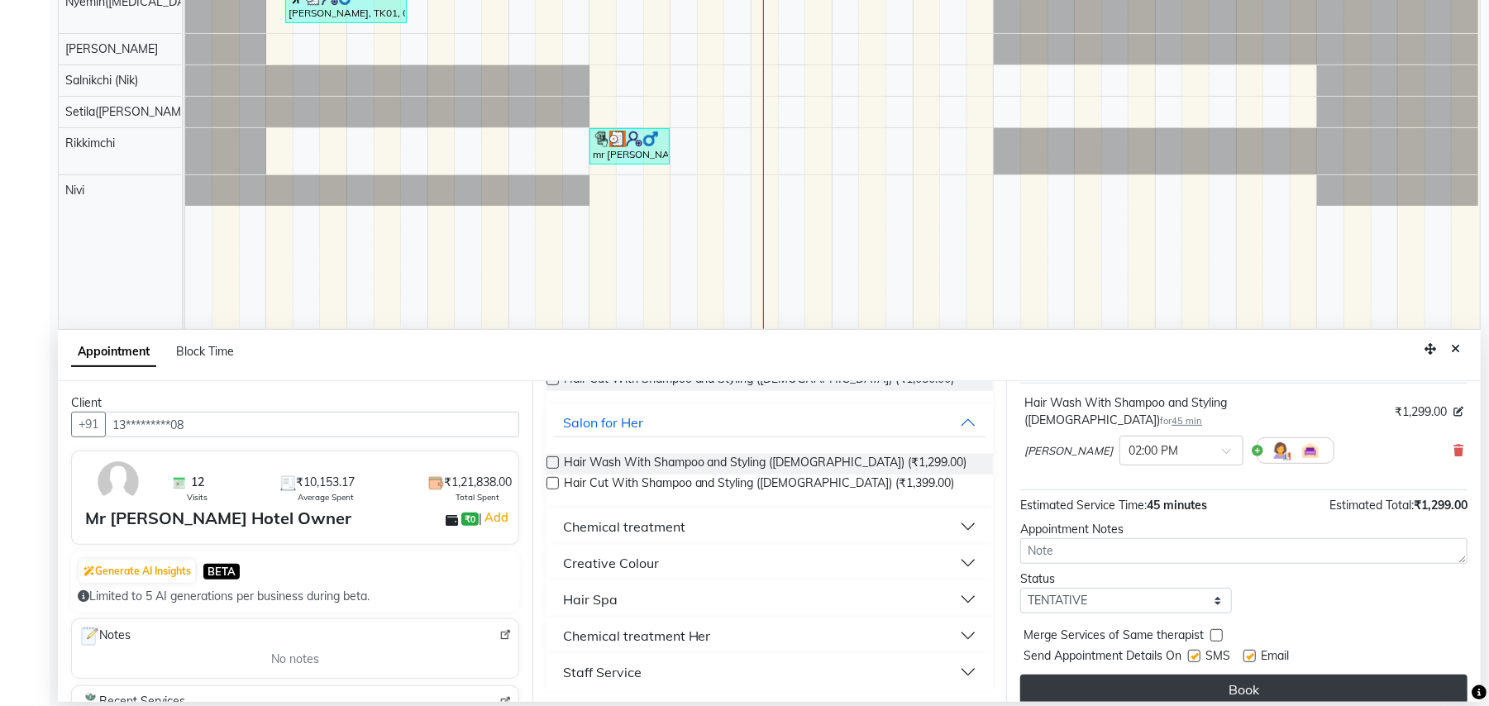
click at [1243, 675] on button "Book" at bounding box center [1243, 690] width 447 height 30
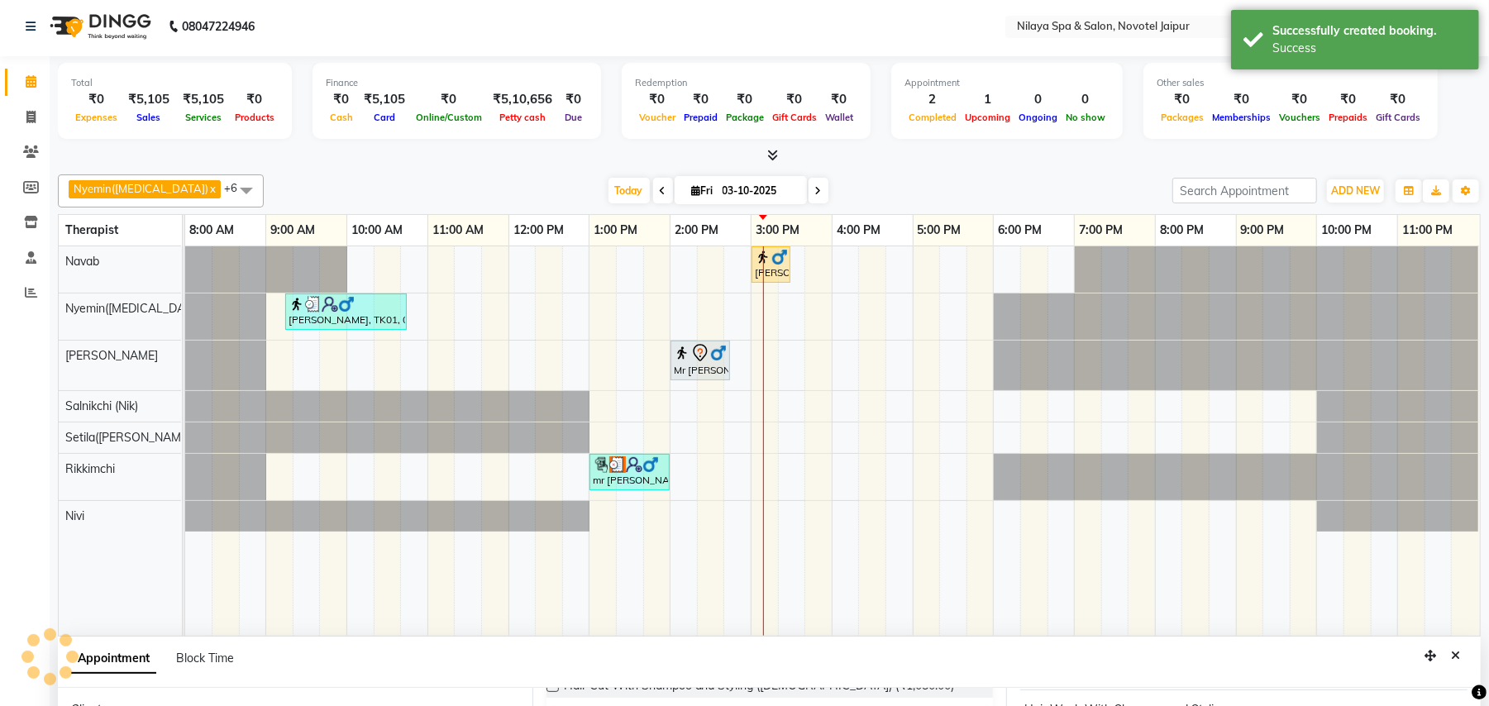
scroll to position [0, 0]
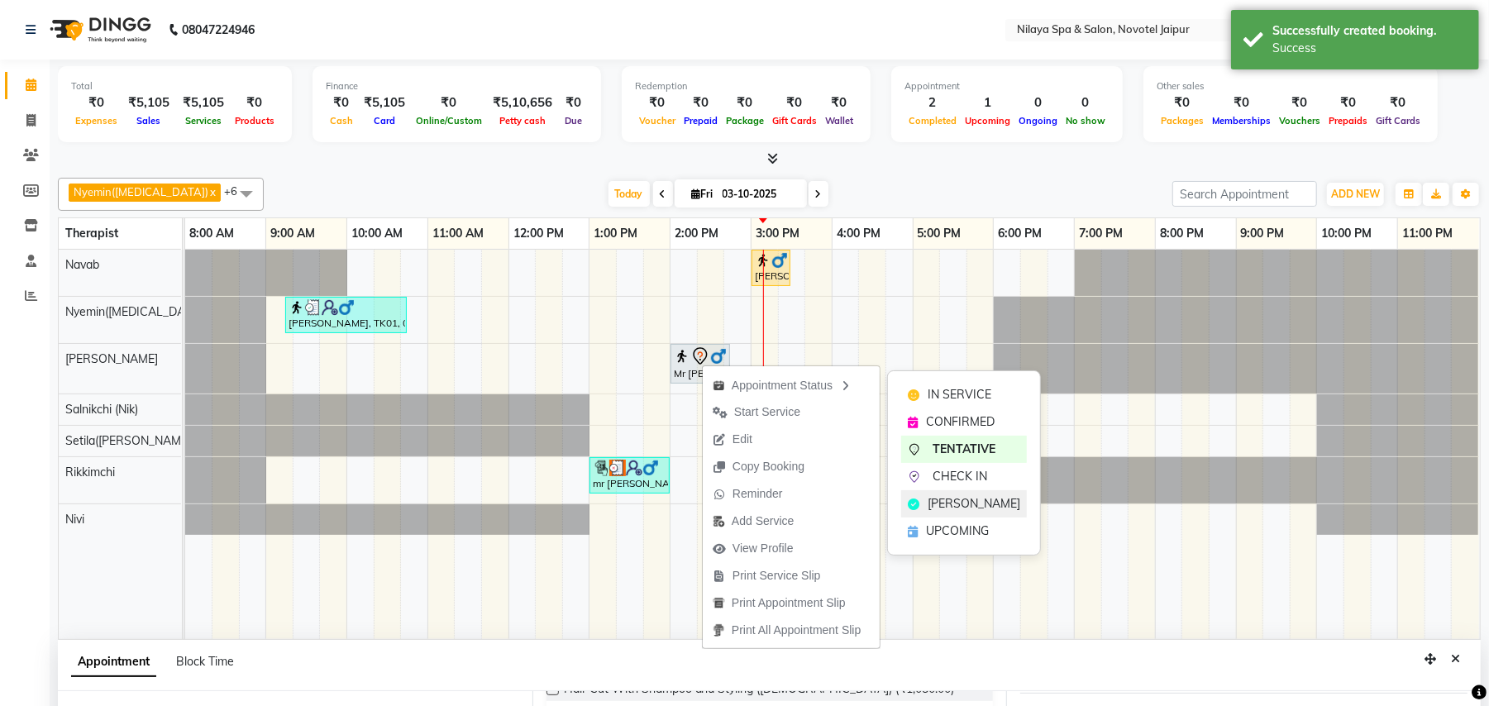
click at [937, 506] on span "[PERSON_NAME]" at bounding box center [974, 503] width 93 height 17
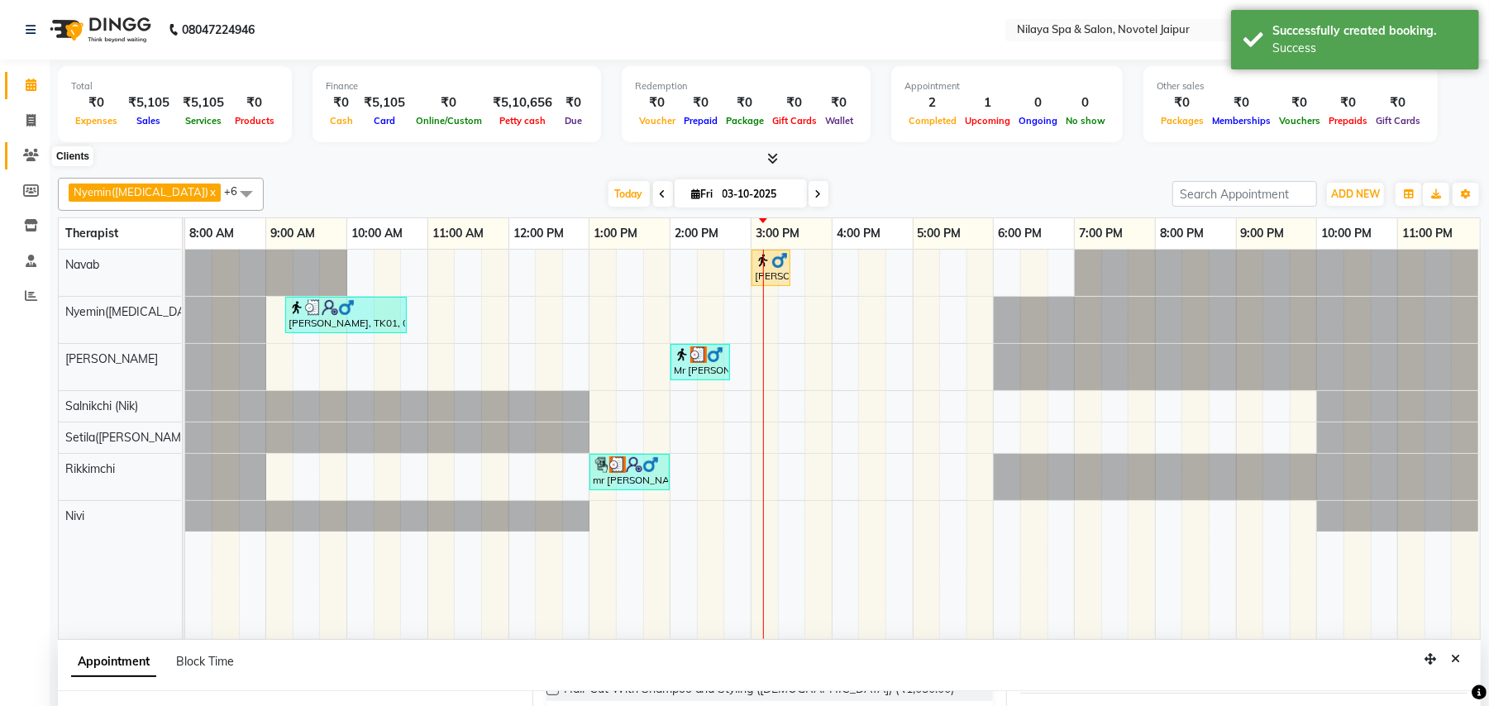
click at [35, 154] on icon at bounding box center [31, 155] width 16 height 12
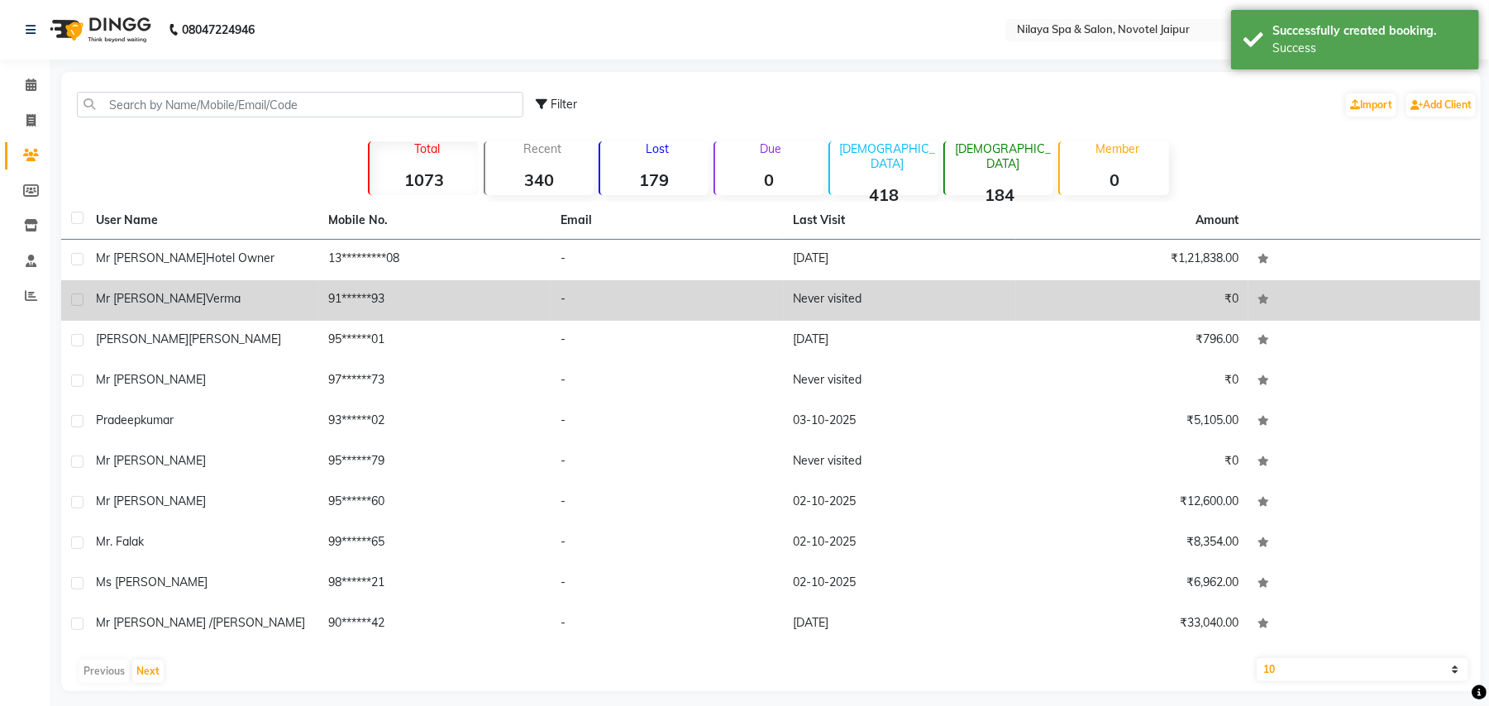
click at [193, 294] on div "Mr [PERSON_NAME]" at bounding box center [202, 298] width 212 height 17
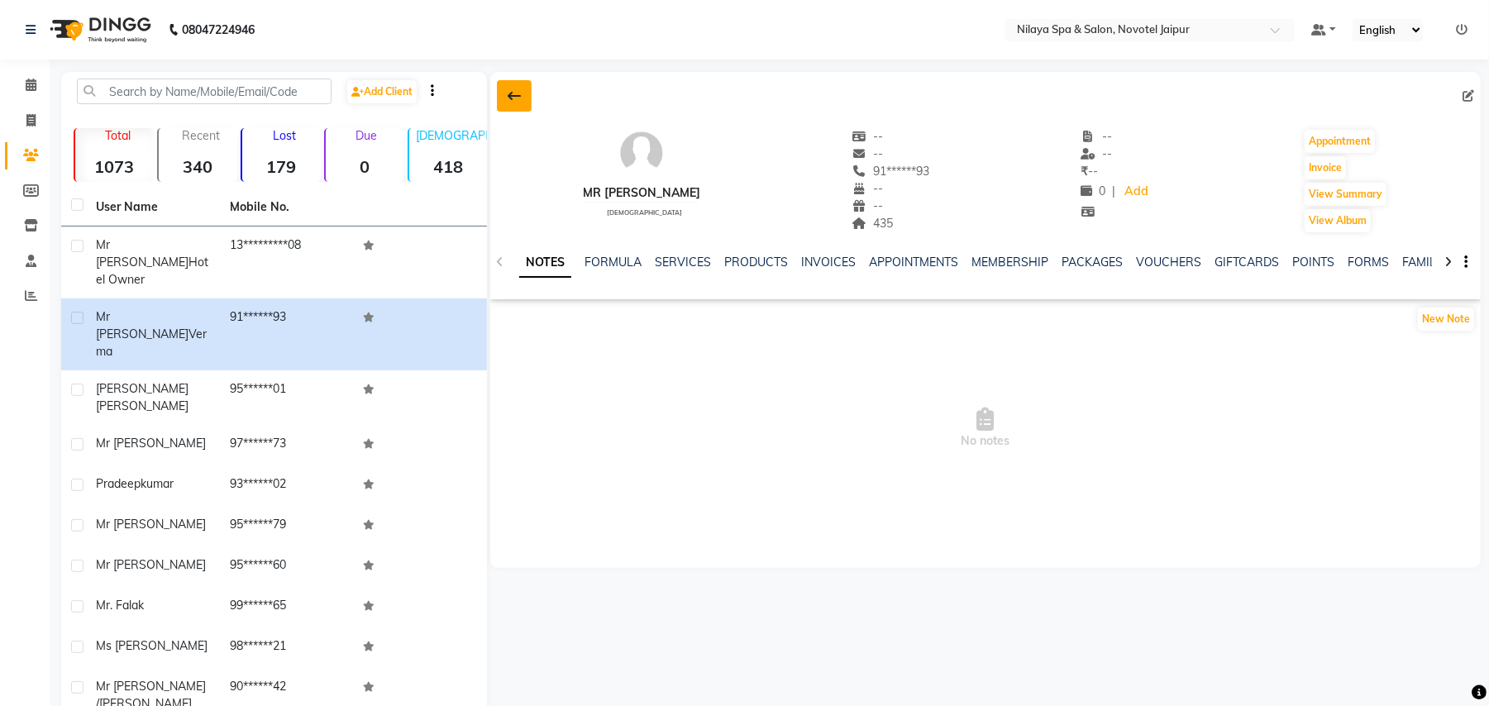
click at [508, 98] on icon at bounding box center [514, 95] width 13 height 13
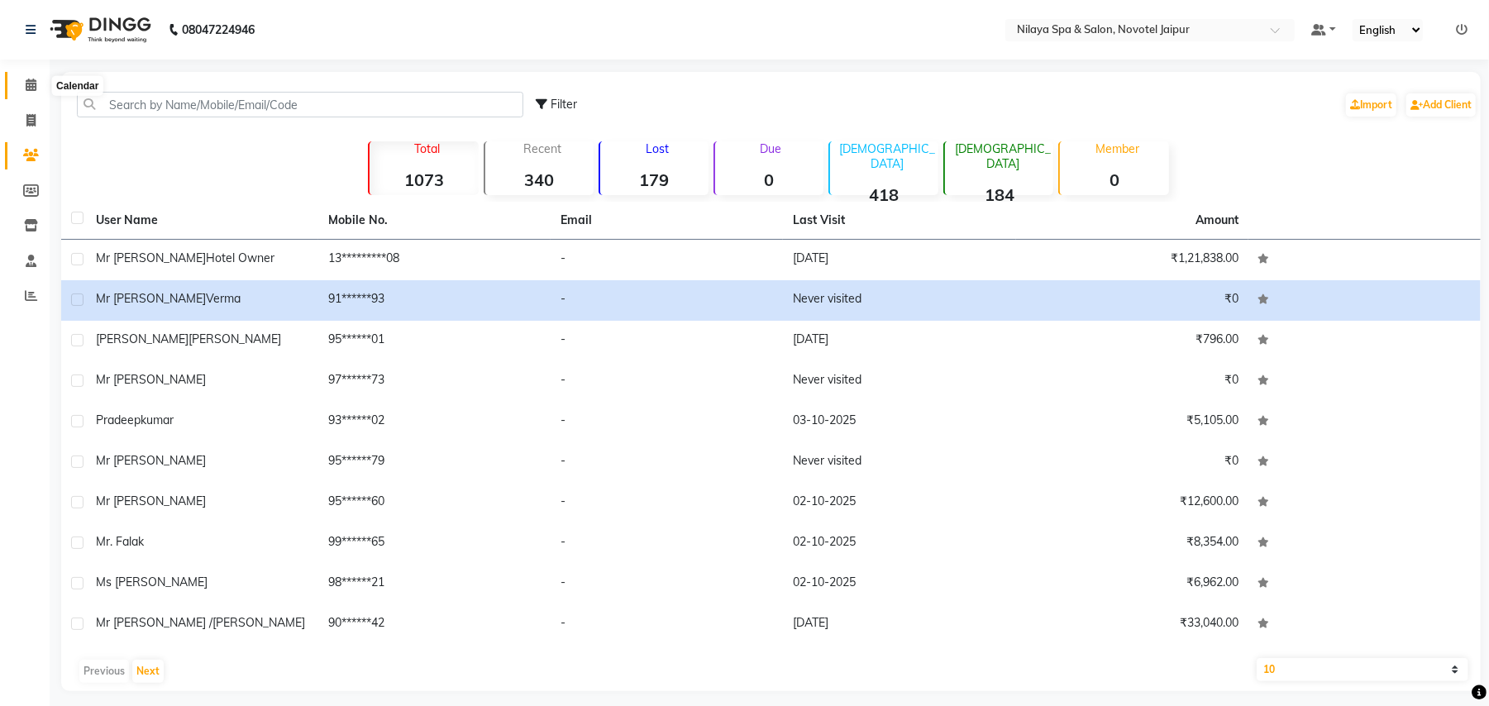
click at [38, 83] on span at bounding box center [31, 85] width 29 height 19
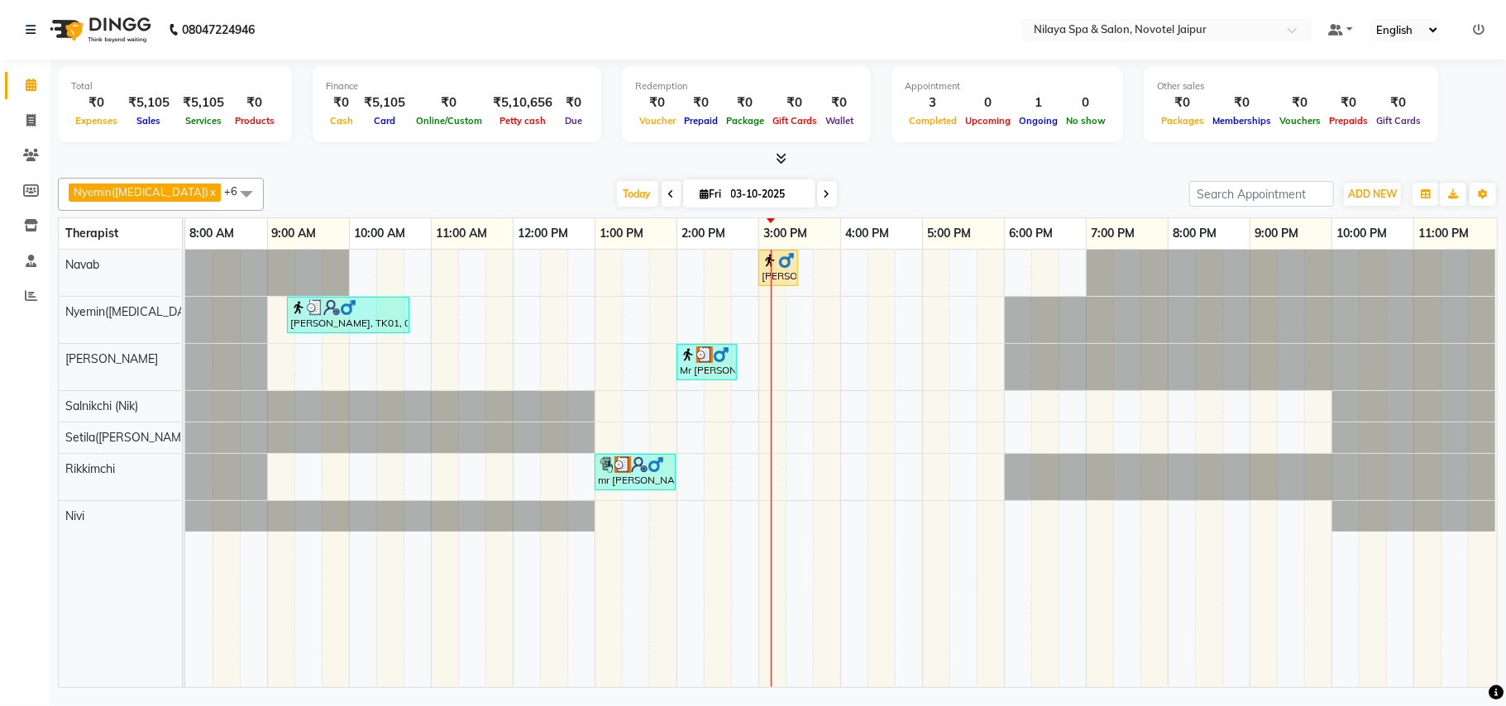
click at [661, 193] on span at bounding box center [671, 194] width 20 height 26
type input "02-10-2025"
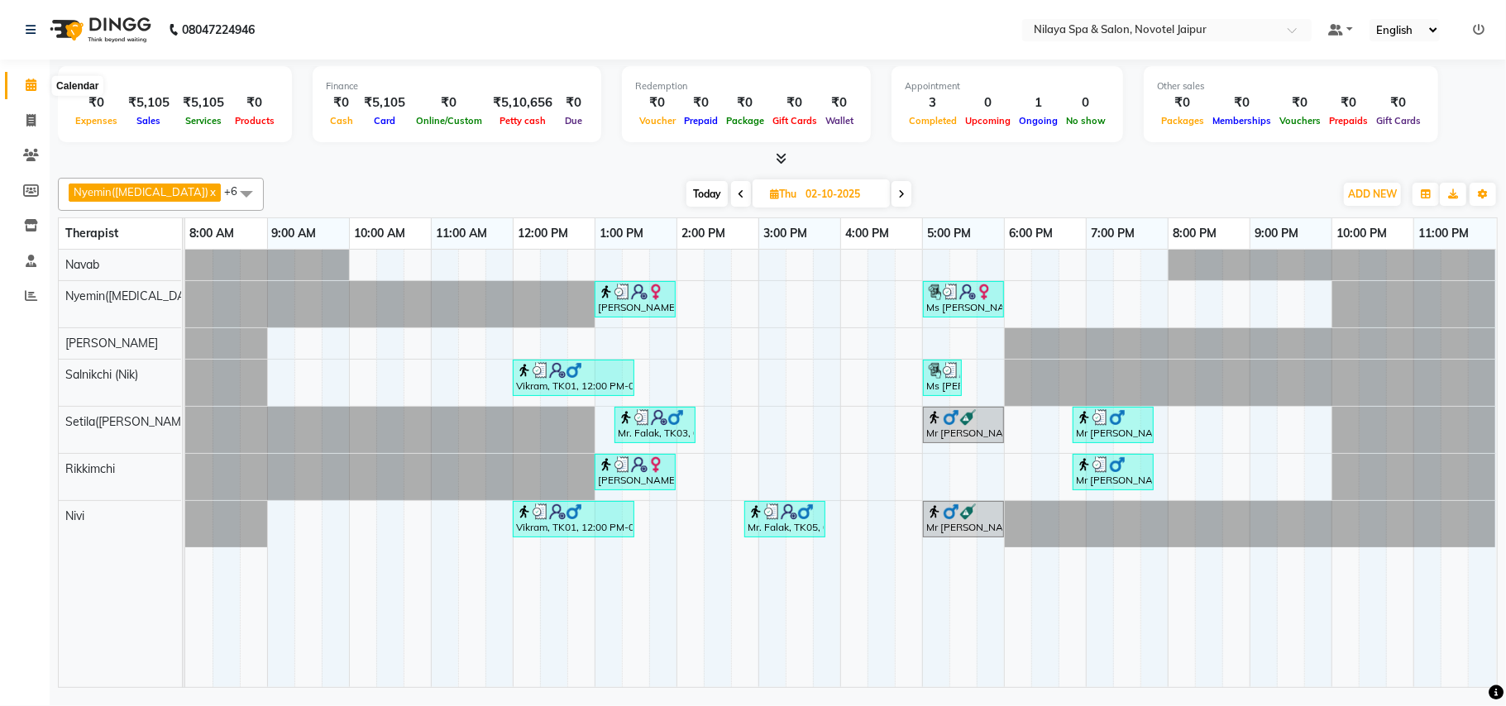
click at [31, 87] on icon at bounding box center [31, 85] width 11 height 12
click at [33, 162] on span at bounding box center [31, 155] width 29 height 19
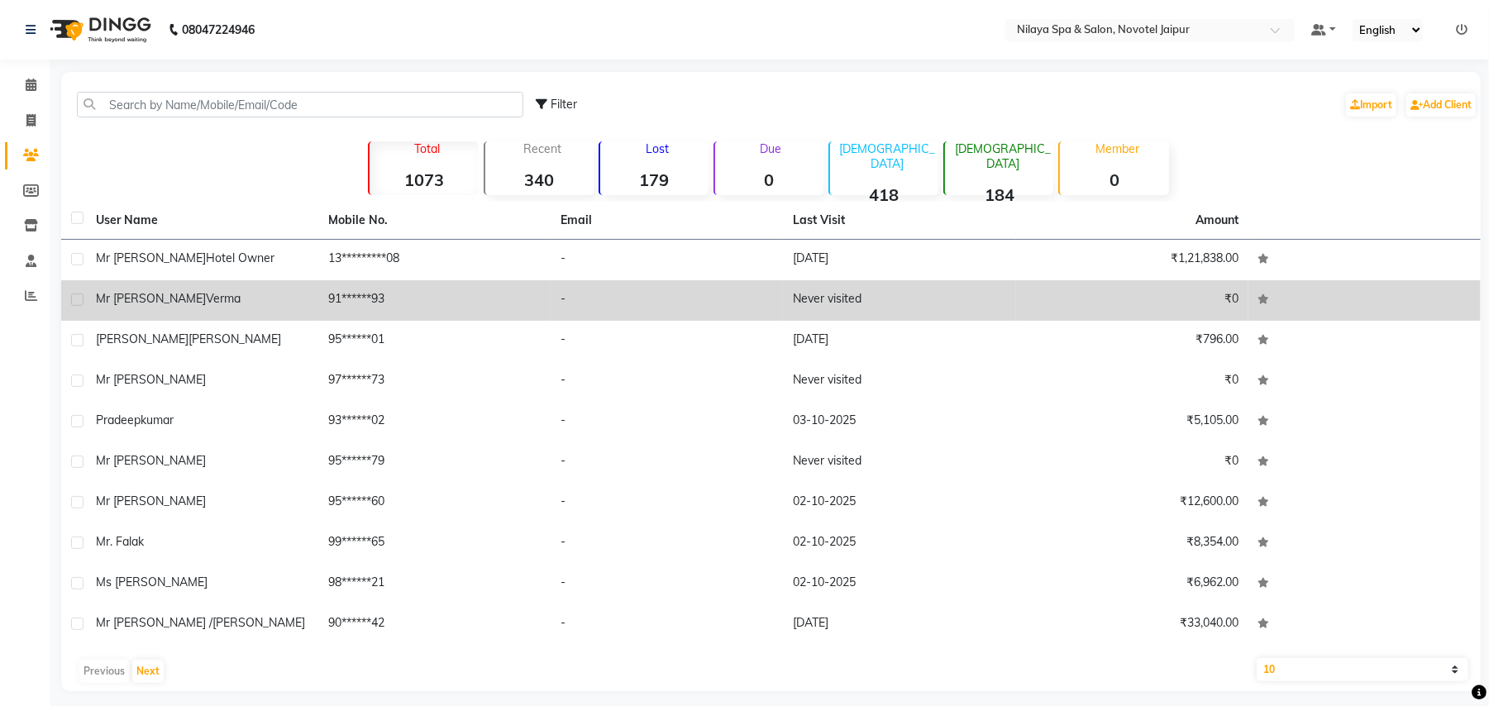
click at [206, 301] on span "Verma" at bounding box center [223, 298] width 35 height 15
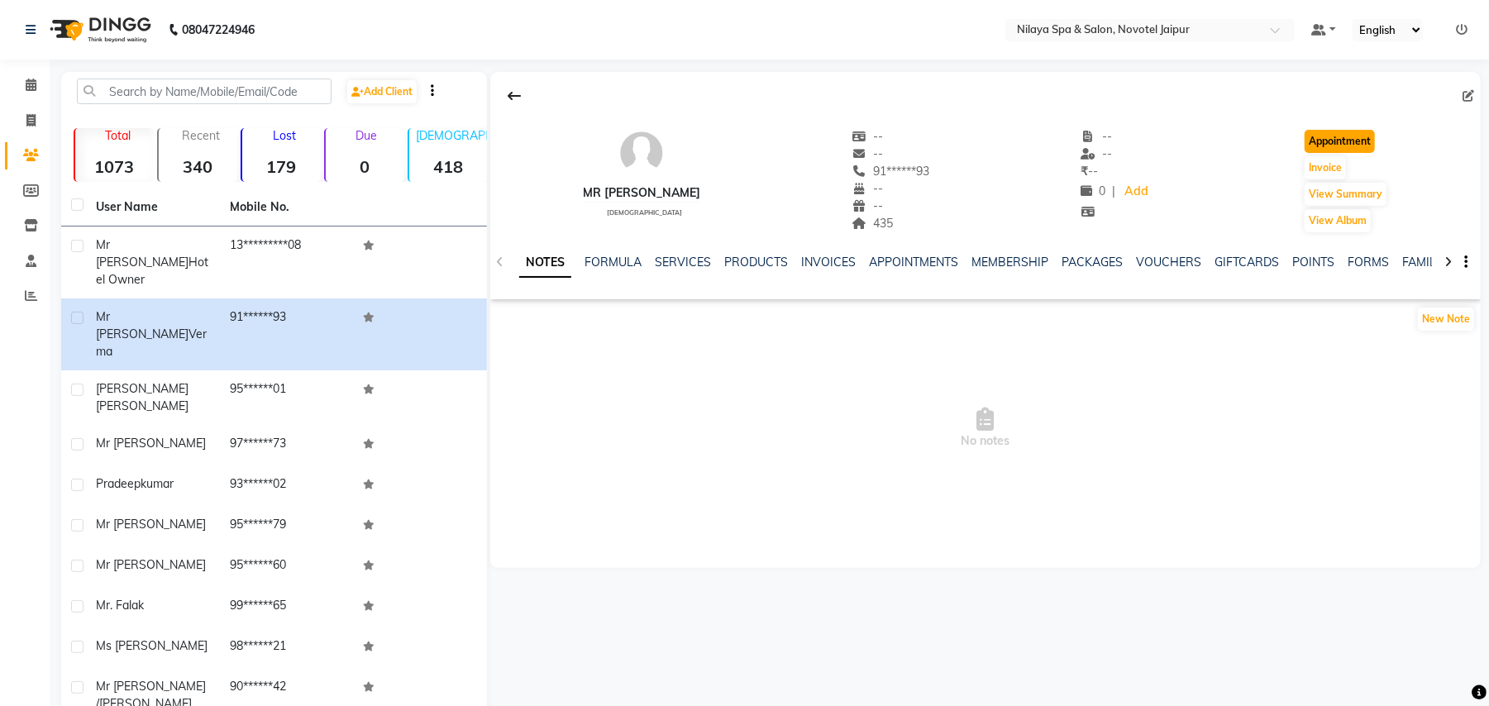
click at [1339, 150] on button "Appointment" at bounding box center [1340, 141] width 70 height 23
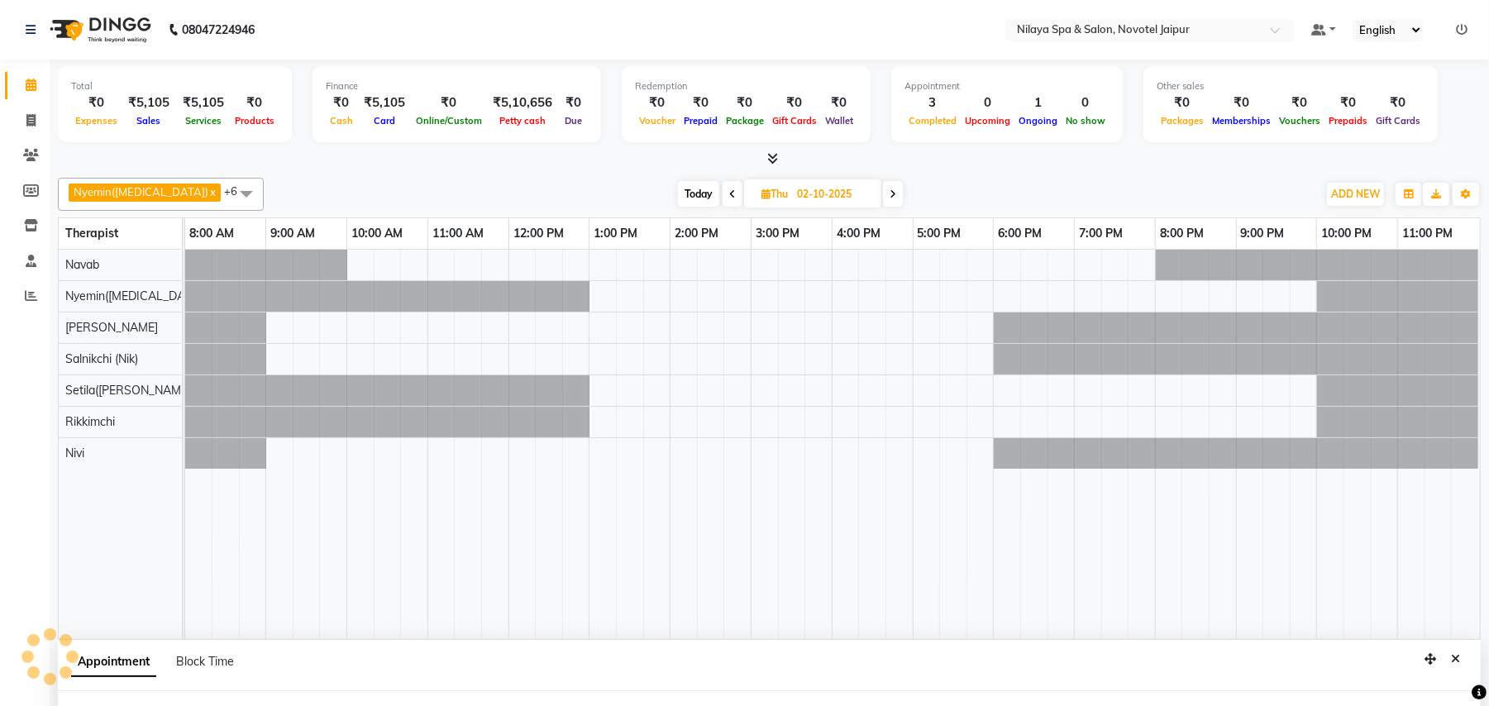
type input "03-10-2025"
select select "tentative"
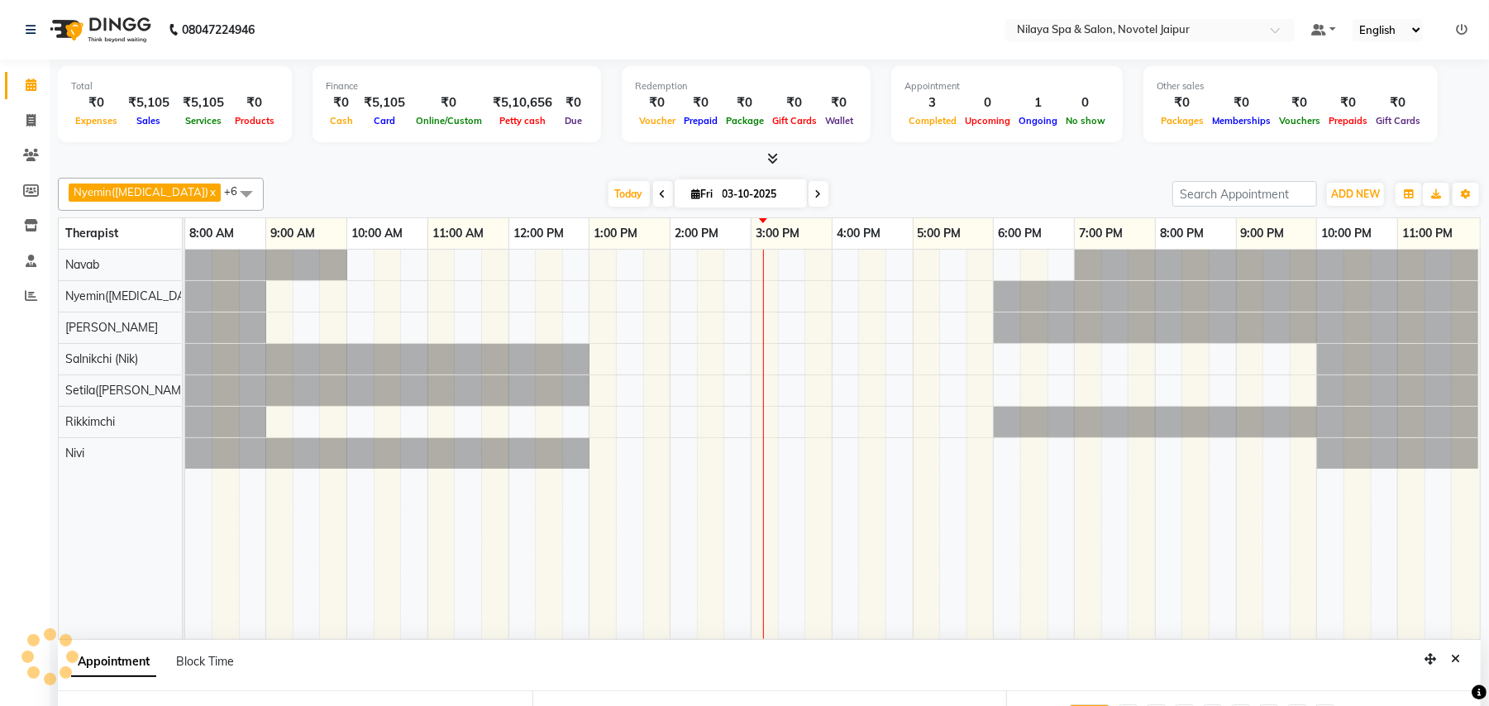
scroll to position [311, 0]
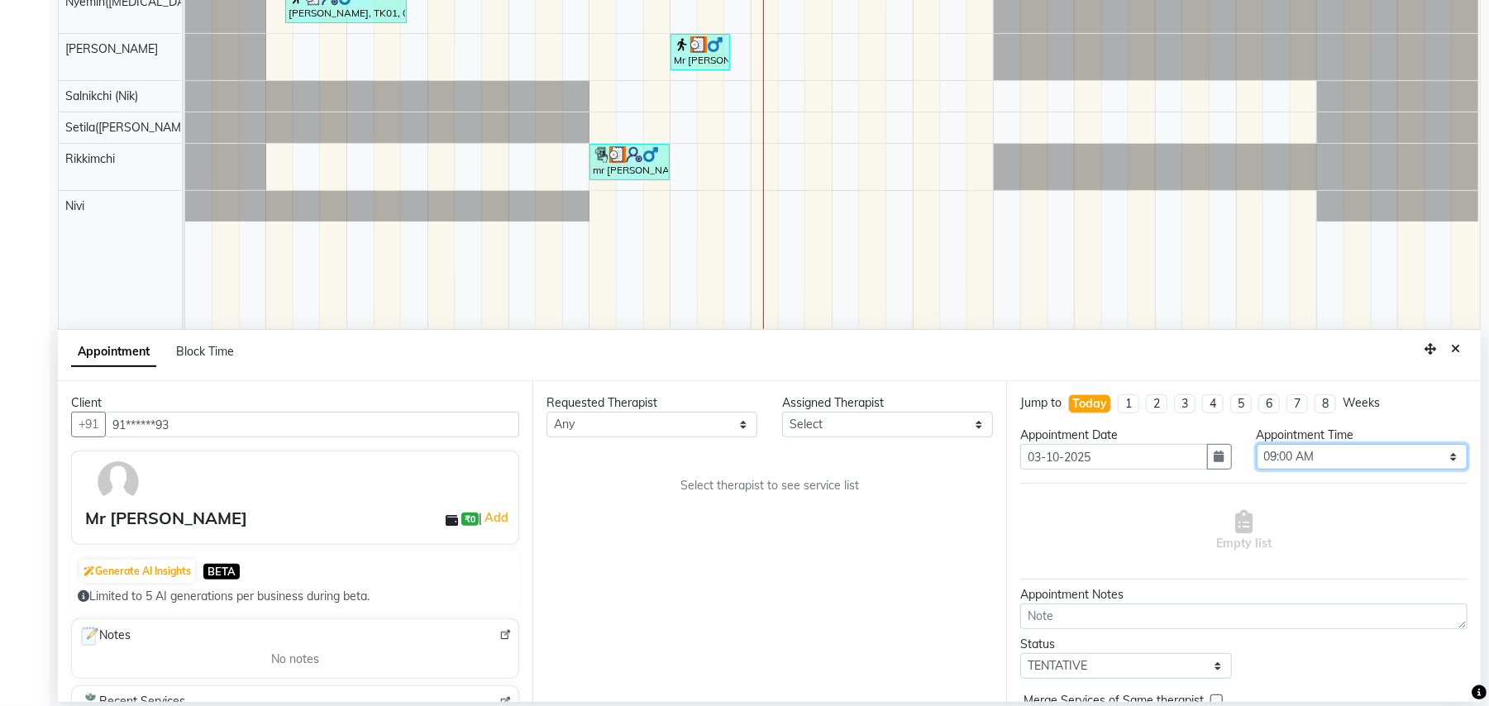
click at [1319, 455] on select "Select 09:00 AM 09:15 AM 09:30 AM 09:45 AM 10:00 AM 10:15 AM 10:30 AM 10:45 AM …" at bounding box center [1362, 457] width 211 height 26
select select "930"
click at [1257, 446] on select "Select 09:00 AM 09:15 AM 09:30 AM 09:45 AM 10:00 AM 10:15 AM 10:30 AM 10:45 AM …" at bounding box center [1362, 457] width 211 height 26
click at [974, 424] on select "Select [PERSON_NAME]([MEDICAL_DATA]) [PERSON_NAME] Rikkimchi [PERSON_NAME] Saln…" at bounding box center [887, 425] width 211 height 26
select select "92785"
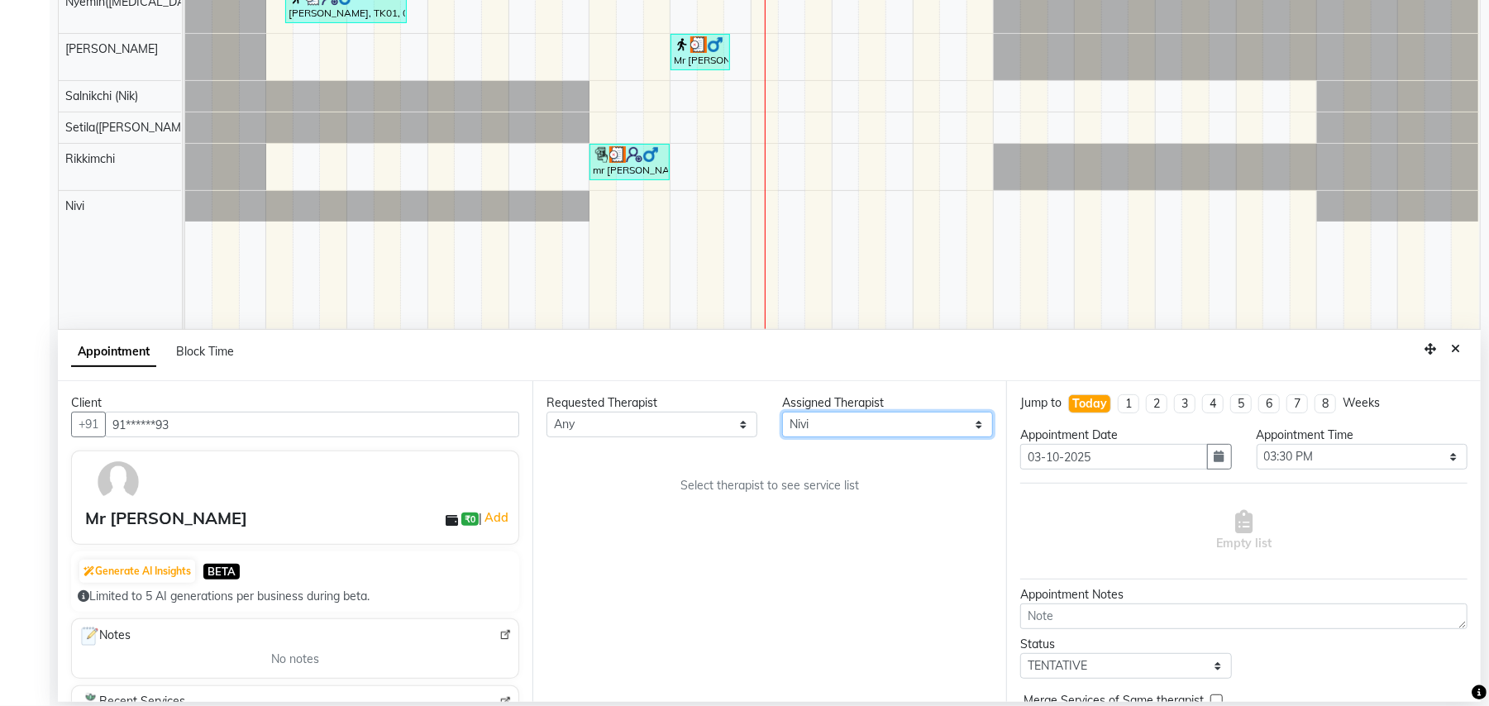
click at [782, 413] on select "Select [PERSON_NAME]([MEDICAL_DATA]) [PERSON_NAME] Rikkimchi [PERSON_NAME] Saln…" at bounding box center [887, 425] width 211 height 26
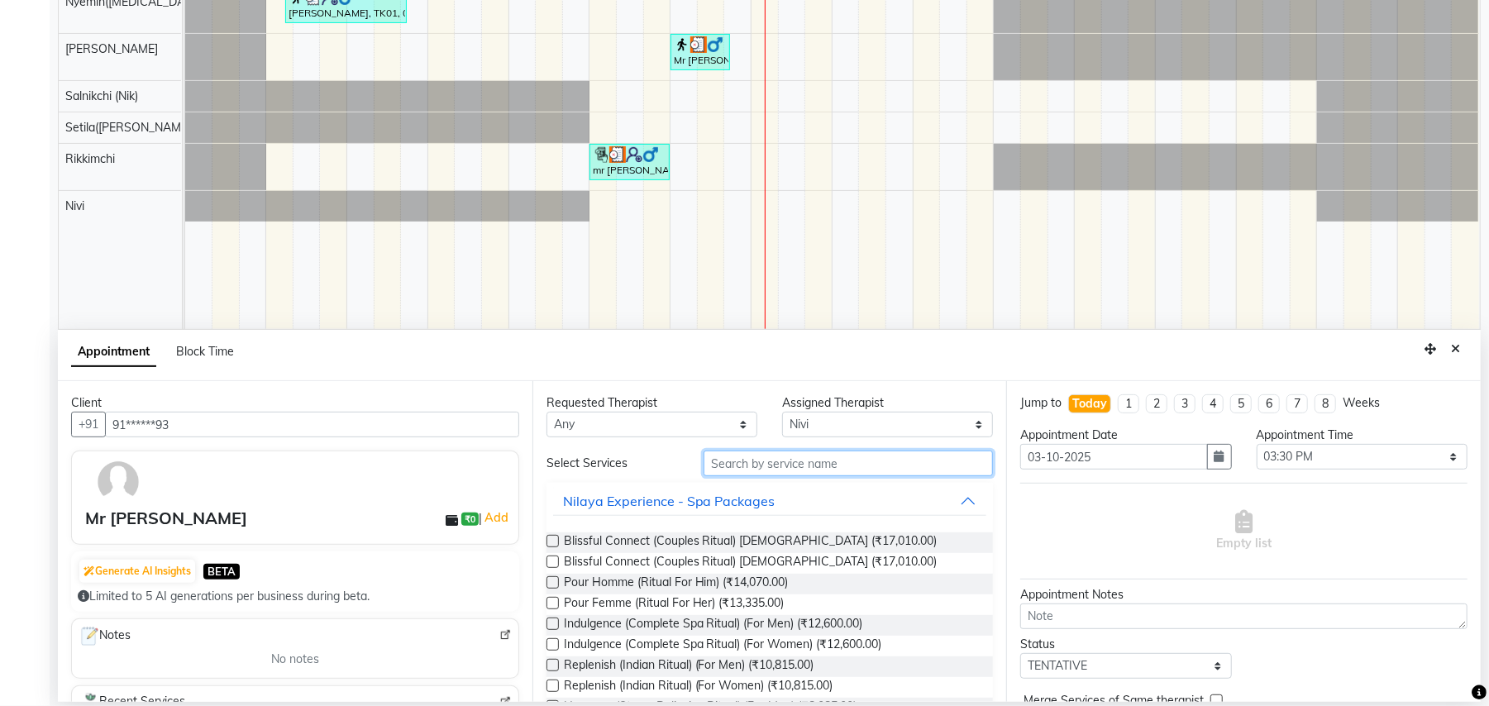
click at [828, 464] on input "text" at bounding box center [848, 464] width 289 height 26
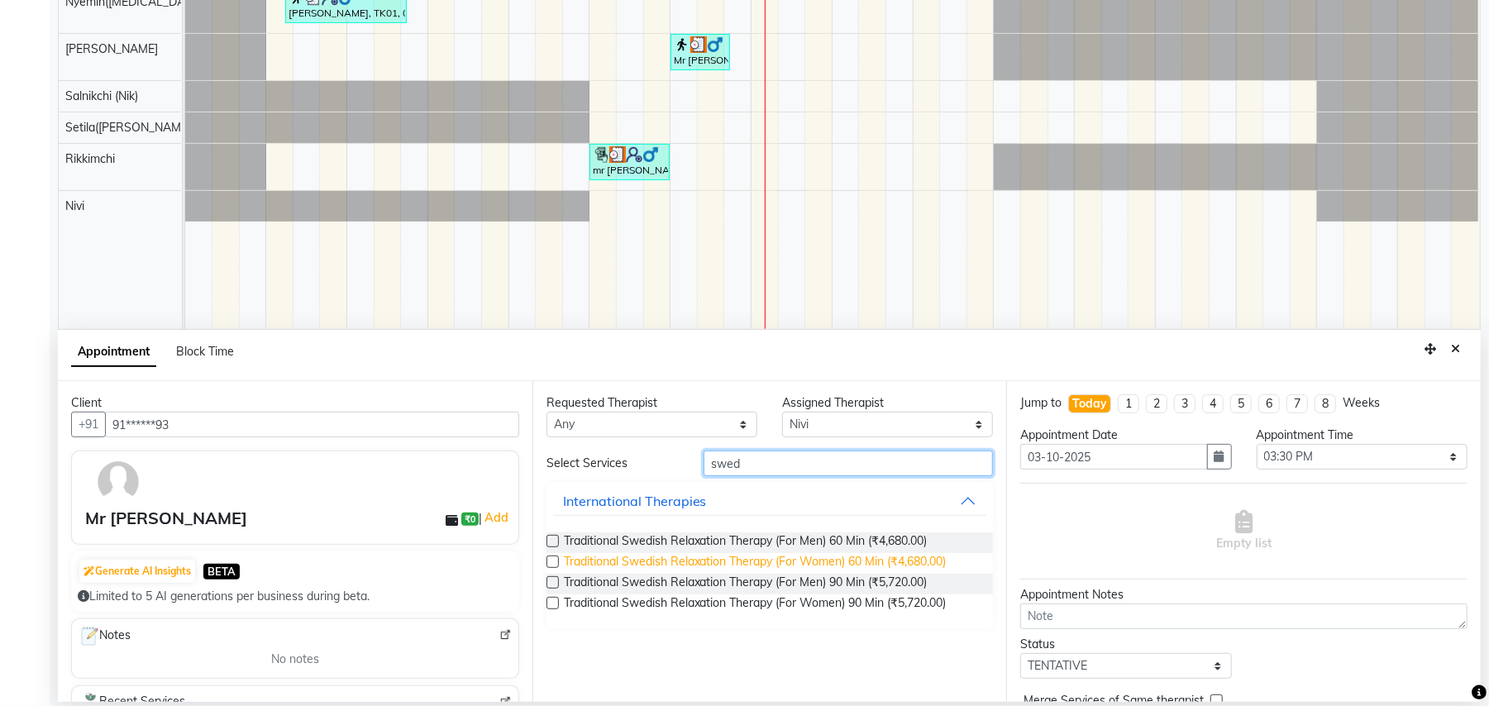
type input "swed"
click at [828, 560] on span "Traditional Swedish Relaxation Therapy (For Women) 60 Min (₹4,680.00)" at bounding box center [755, 563] width 383 height 21
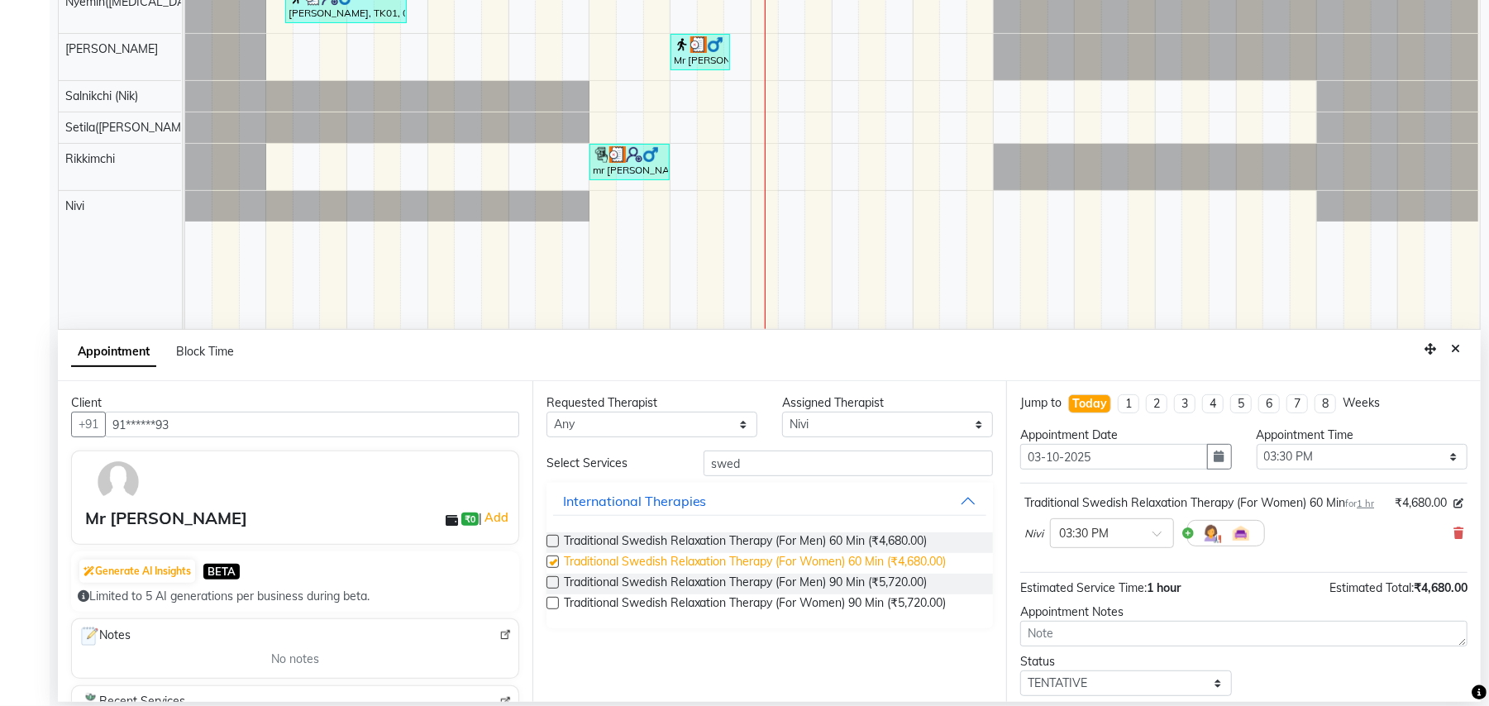
checkbox input "false"
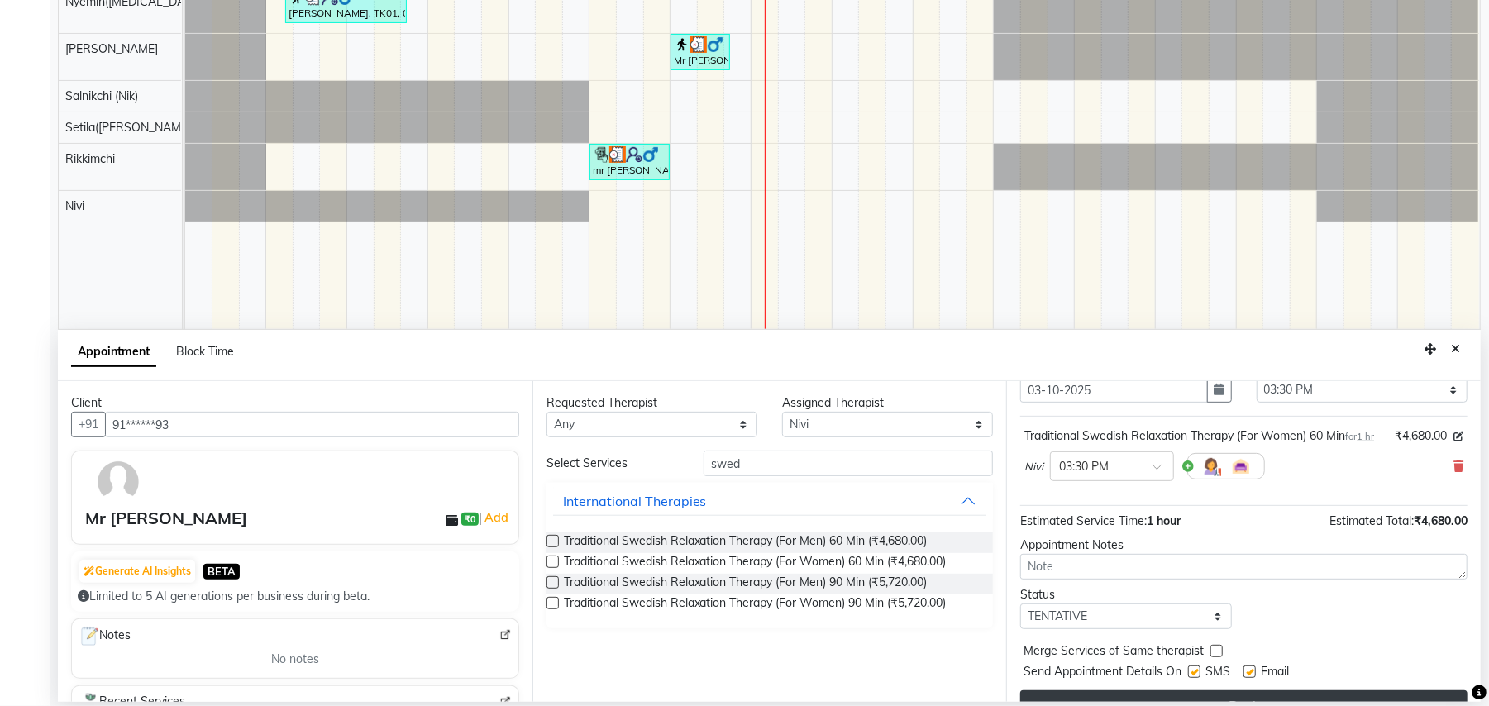
scroll to position [117, 0]
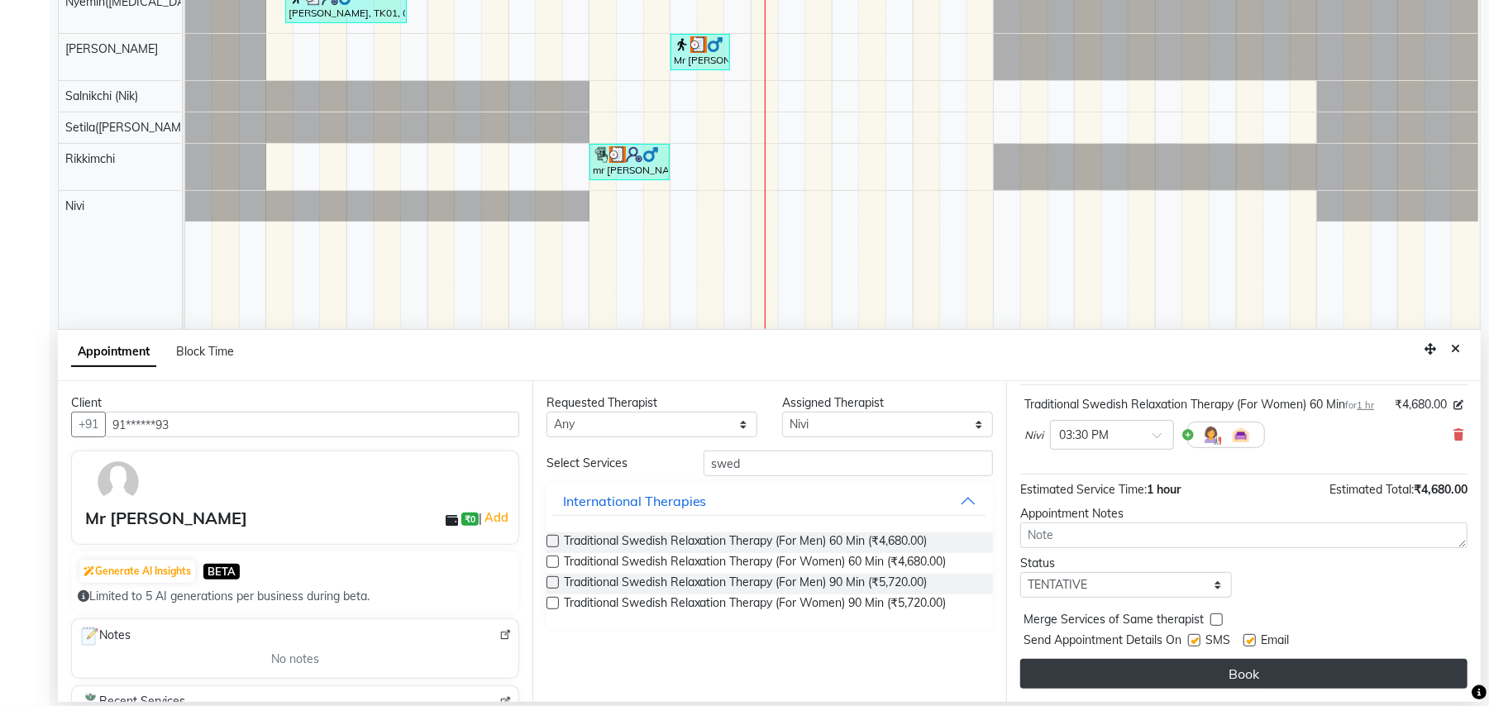
click at [1238, 672] on button "Book" at bounding box center [1243, 674] width 447 height 30
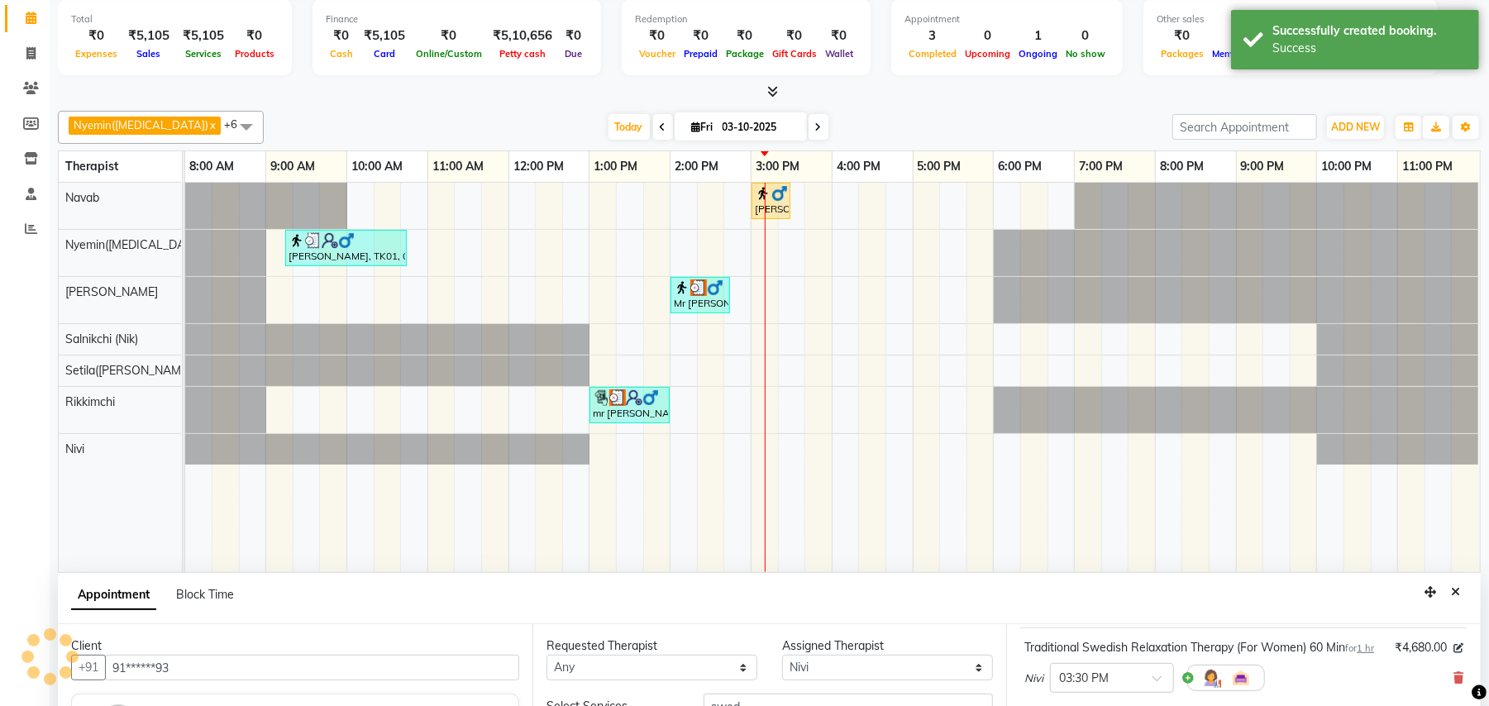
scroll to position [0, 0]
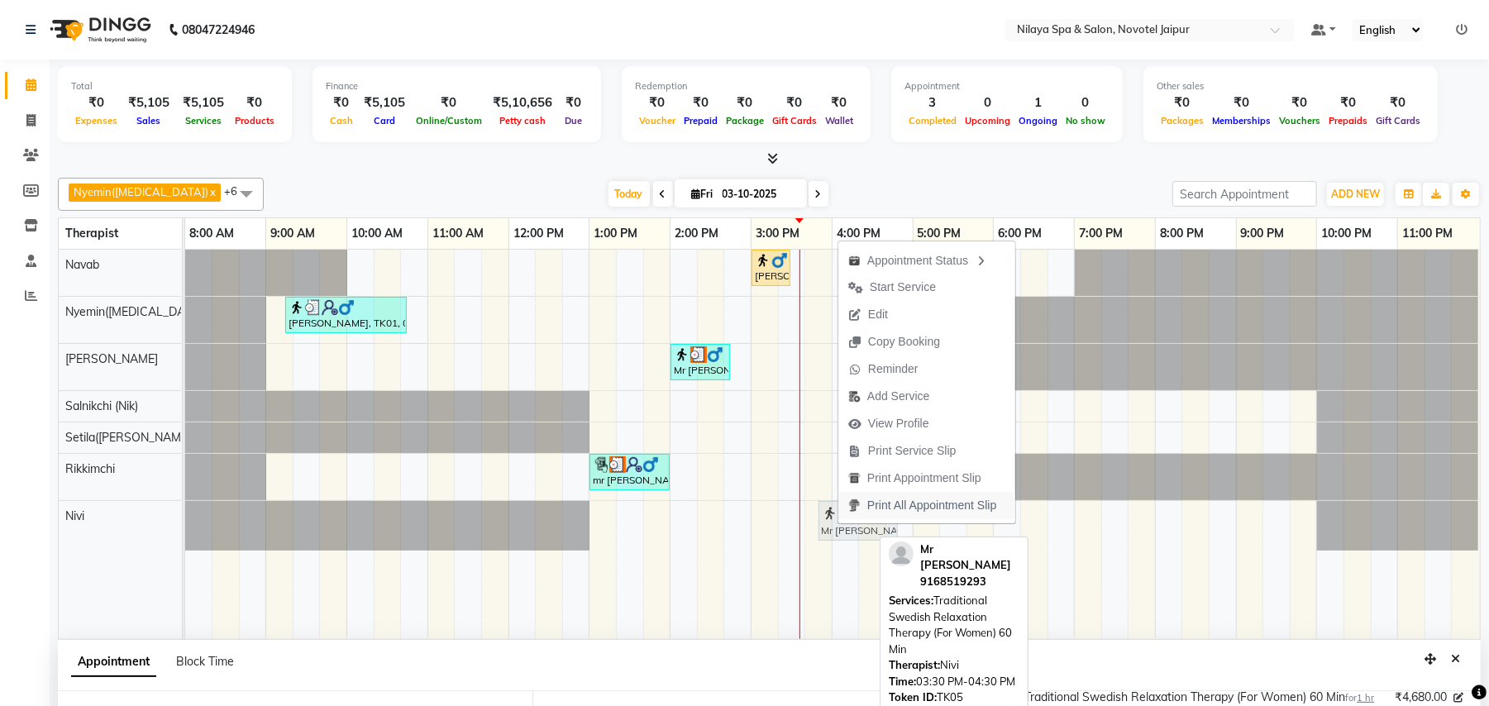
drag, startPoint x: 823, startPoint y: 523, endPoint x: 840, endPoint y: 519, distance: 16.9
click at [840, 519] on body "08047224946 Select Location × Nilaya Spa & Salon, Novotel Jaipur Default Panel …" at bounding box center [744, 353] width 1489 height 706
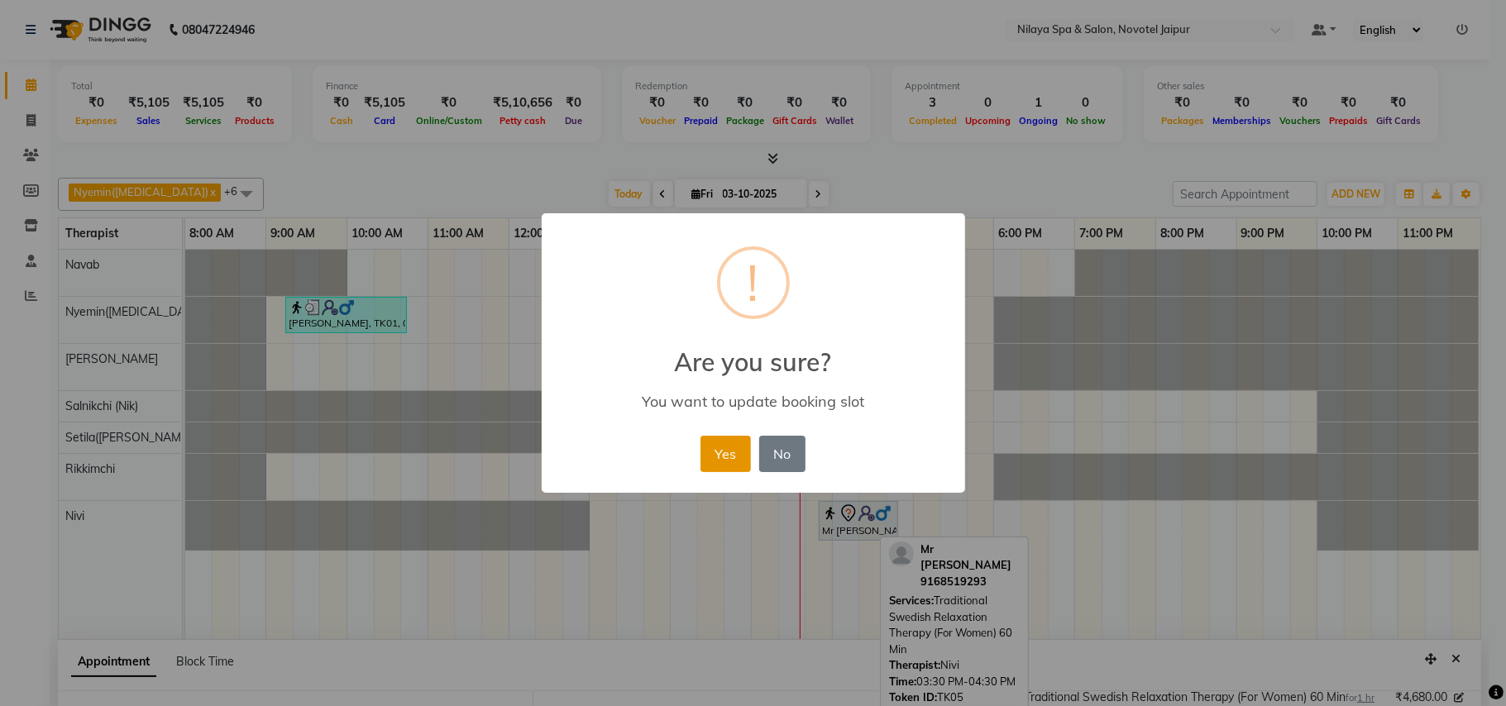
click at [745, 451] on button "Yes" at bounding box center [725, 454] width 50 height 36
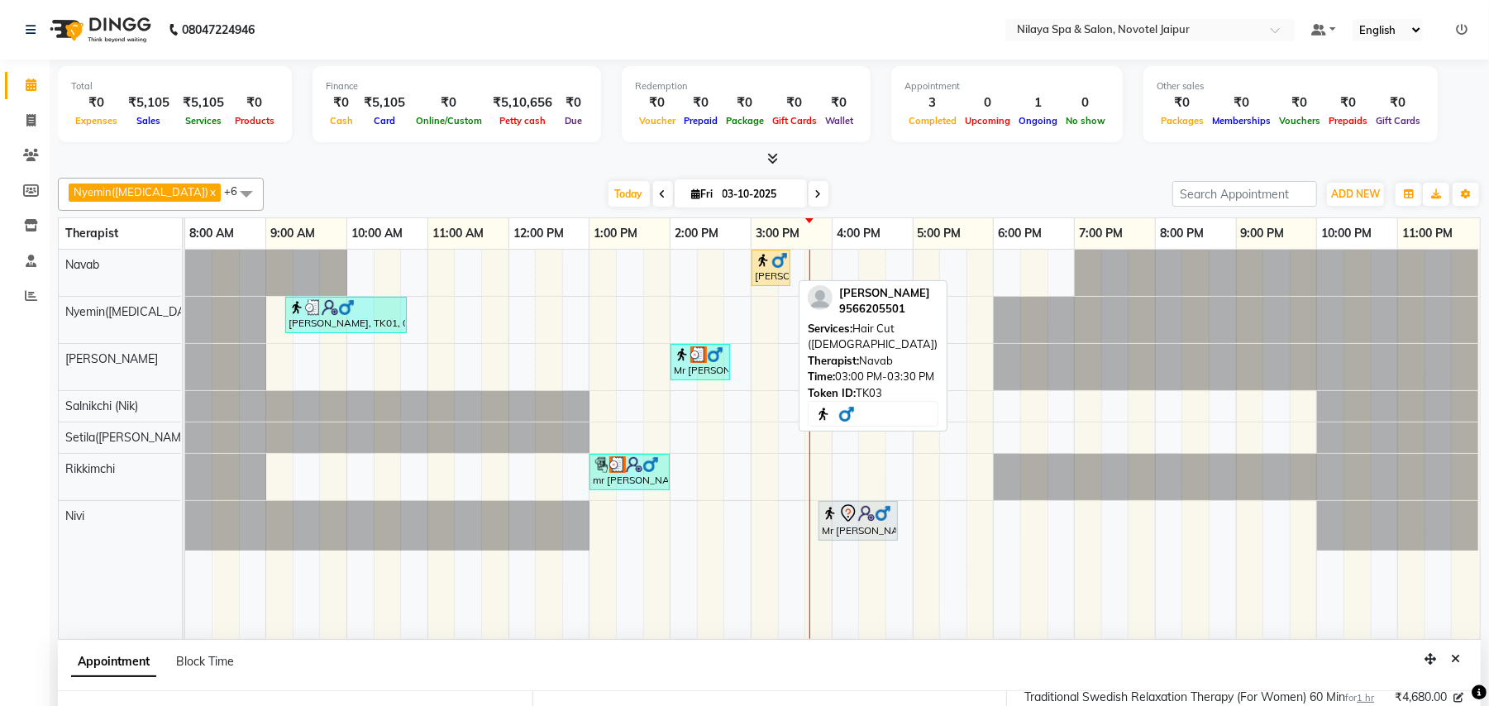
click at [768, 266] on img at bounding box center [763, 260] width 17 height 17
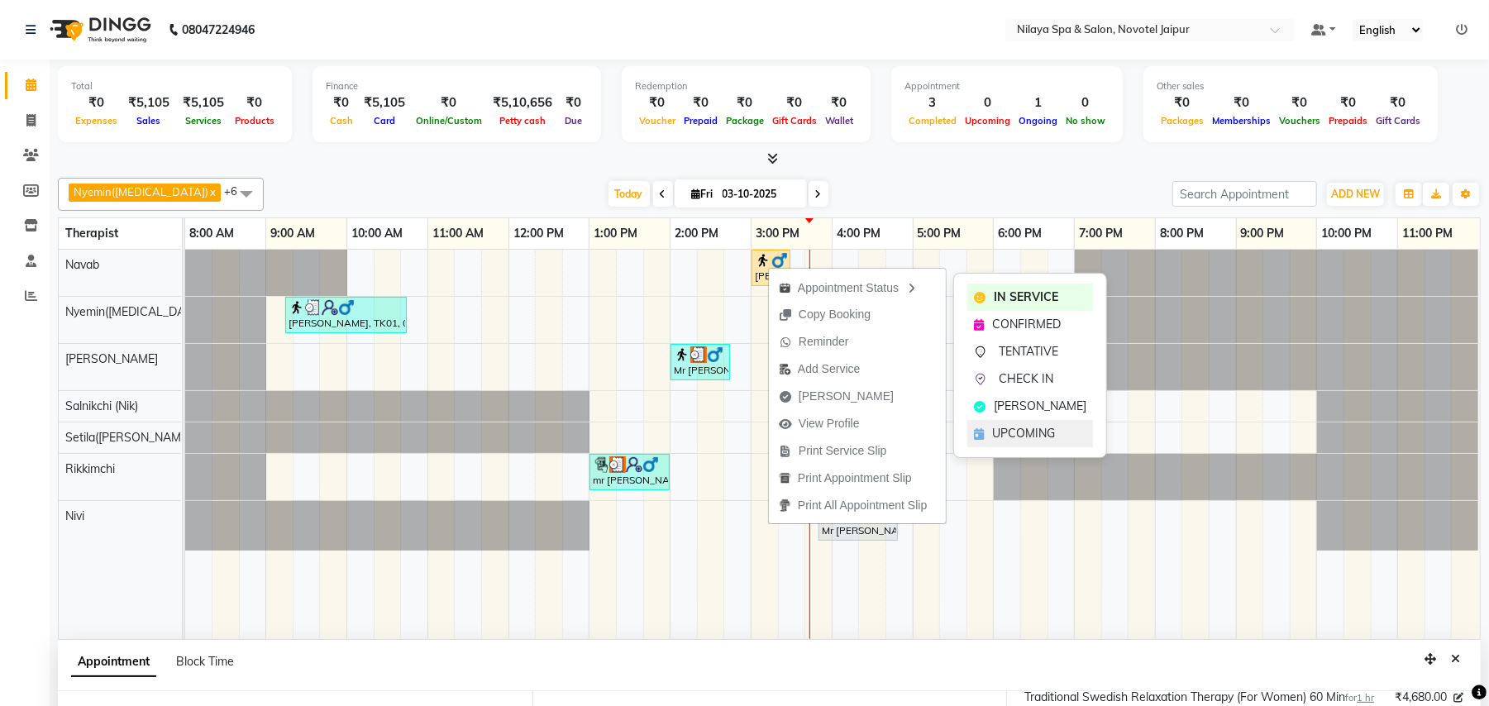
click at [1046, 424] on div "UPCOMING" at bounding box center [1030, 433] width 126 height 27
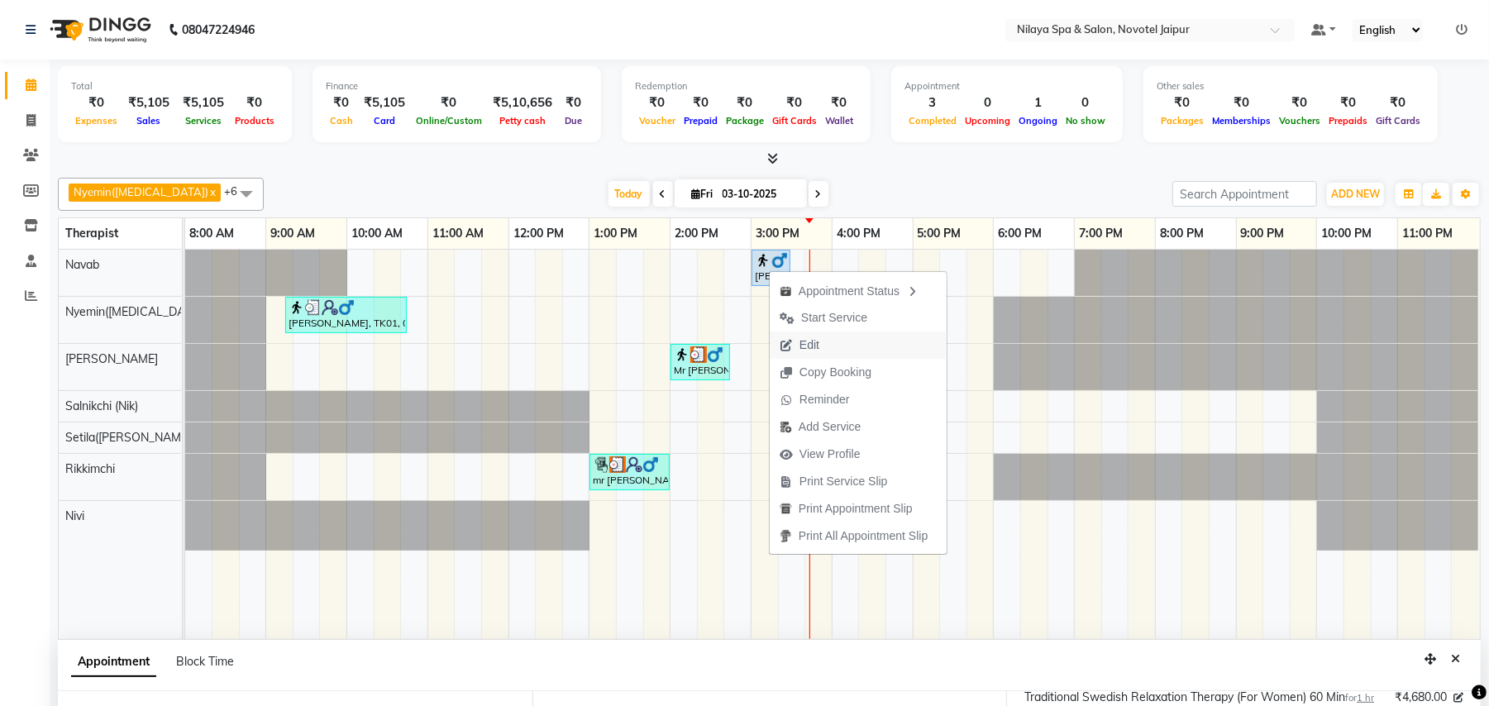
click at [807, 345] on span "Edit" at bounding box center [809, 344] width 20 height 17
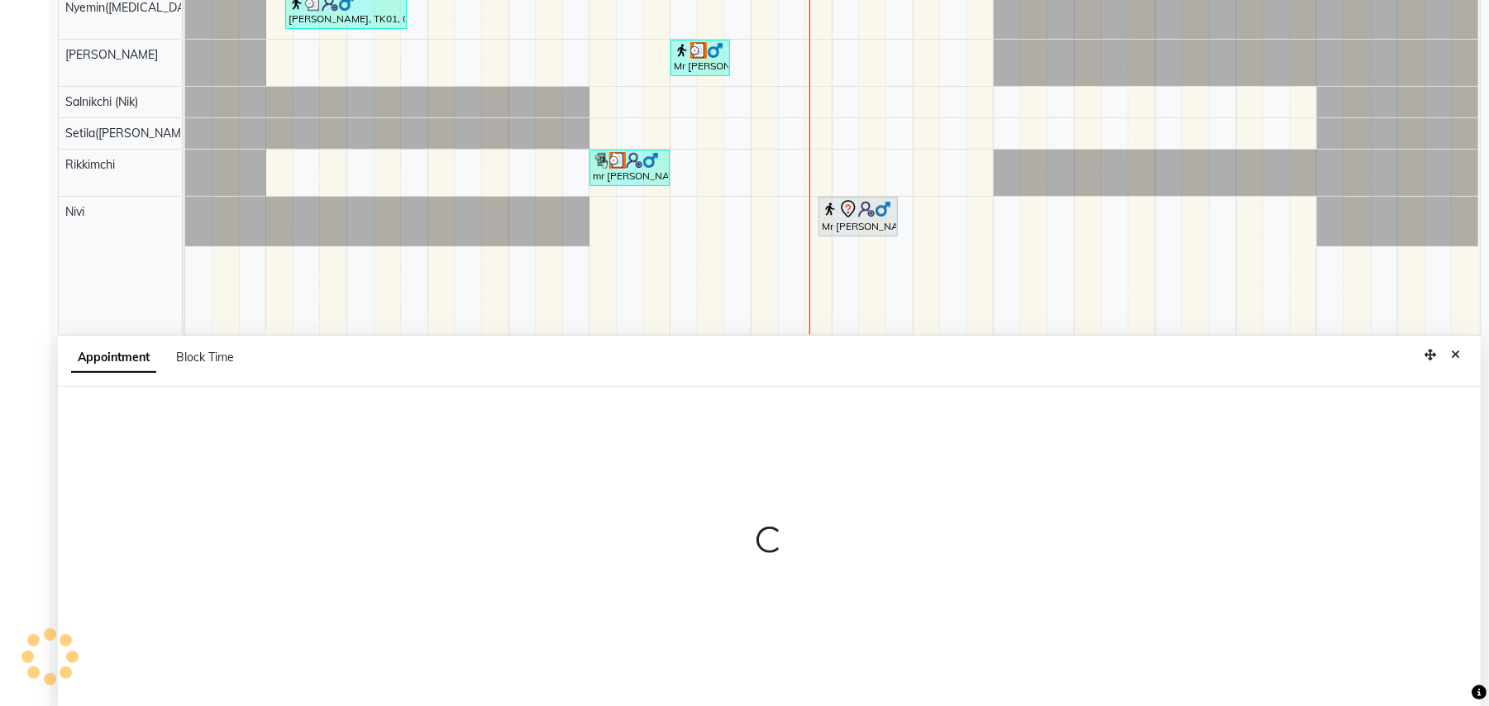
select select "upcoming"
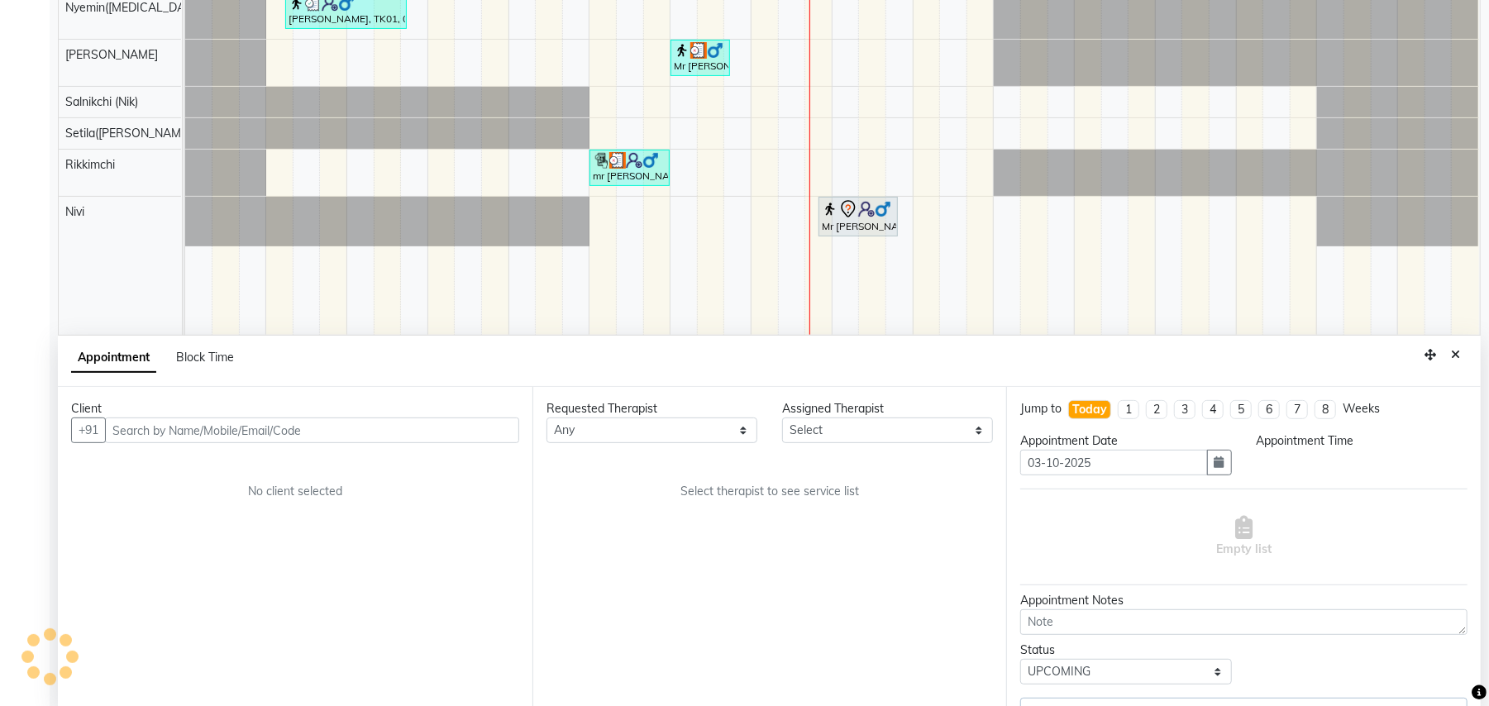
scroll to position [311, 0]
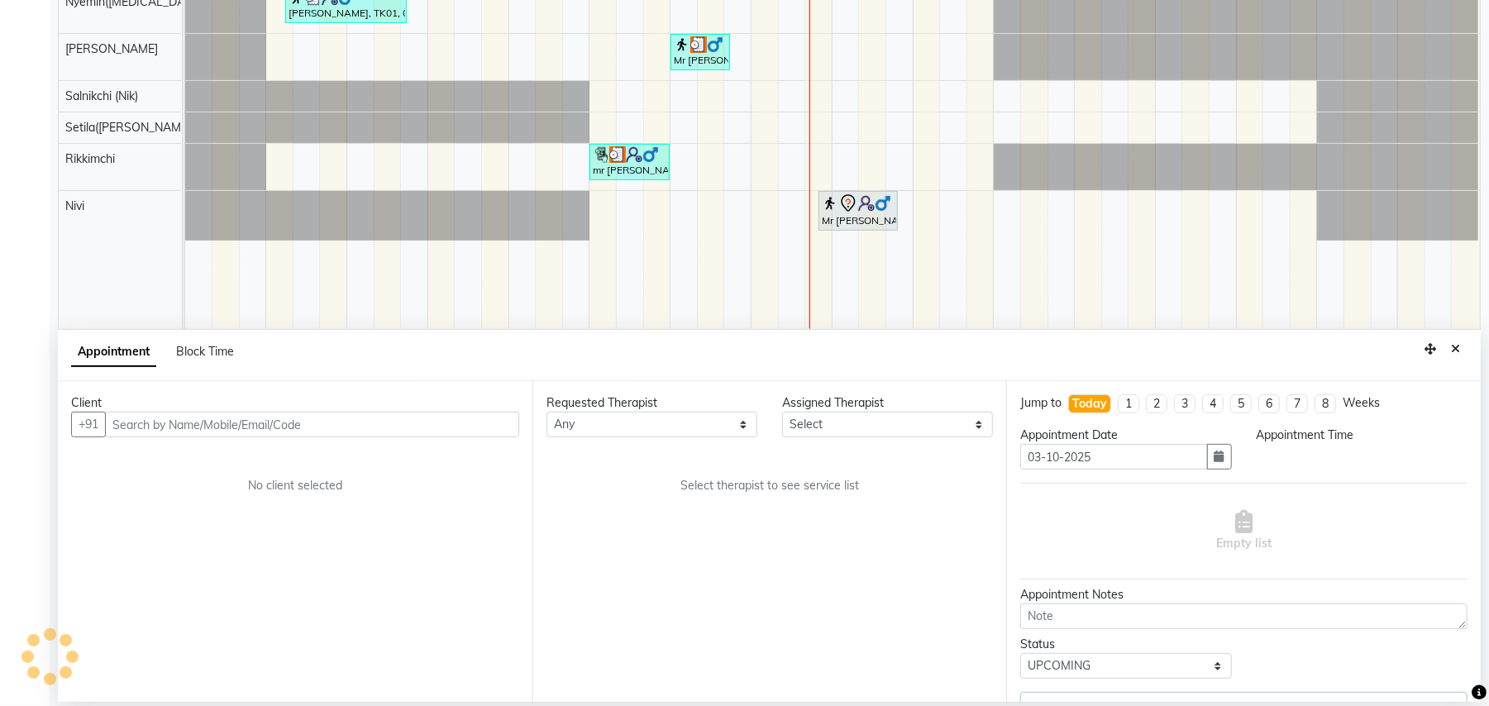
select select "77564"
select select "900"
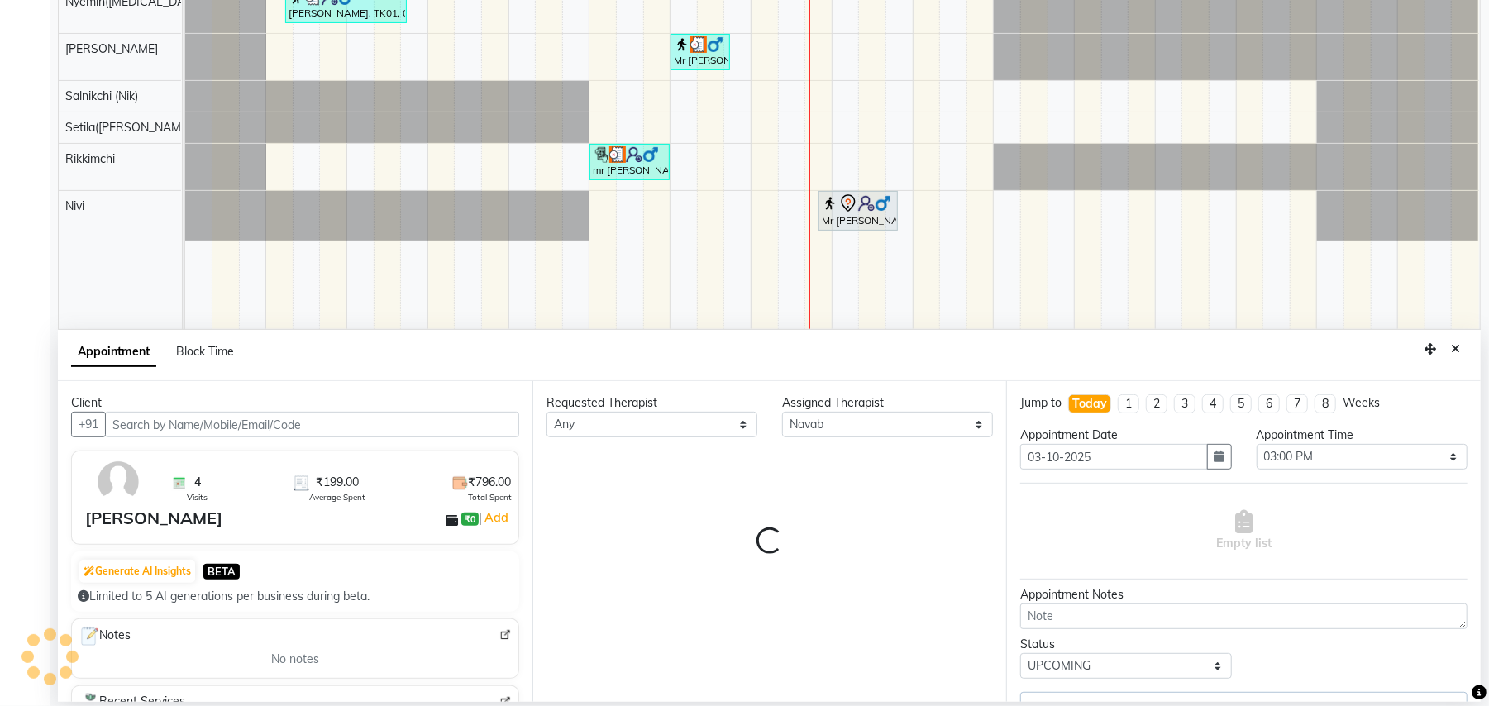
select select "4120"
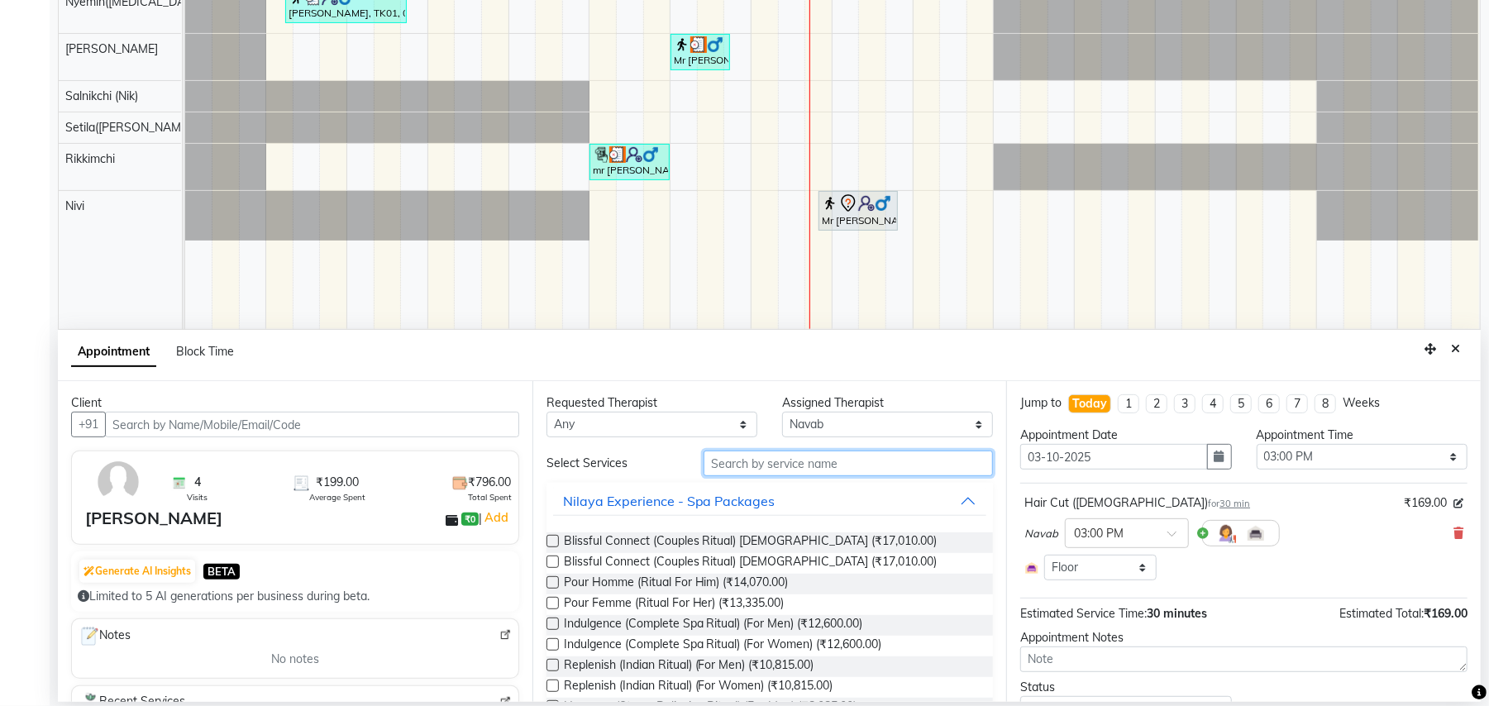
click at [818, 468] on input "text" at bounding box center [848, 464] width 289 height 26
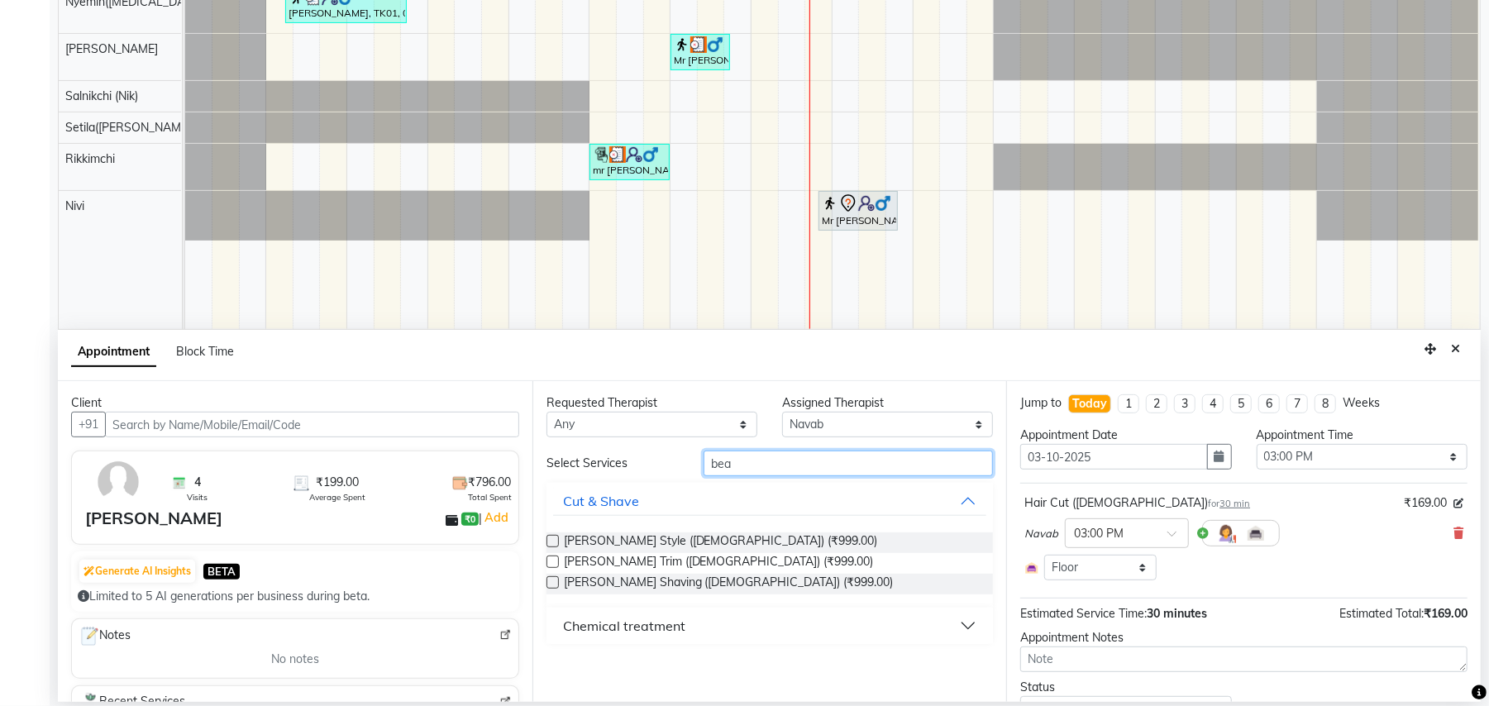
type input "bea"
click at [972, 620] on button "Chemical treatment" at bounding box center [770, 626] width 434 height 30
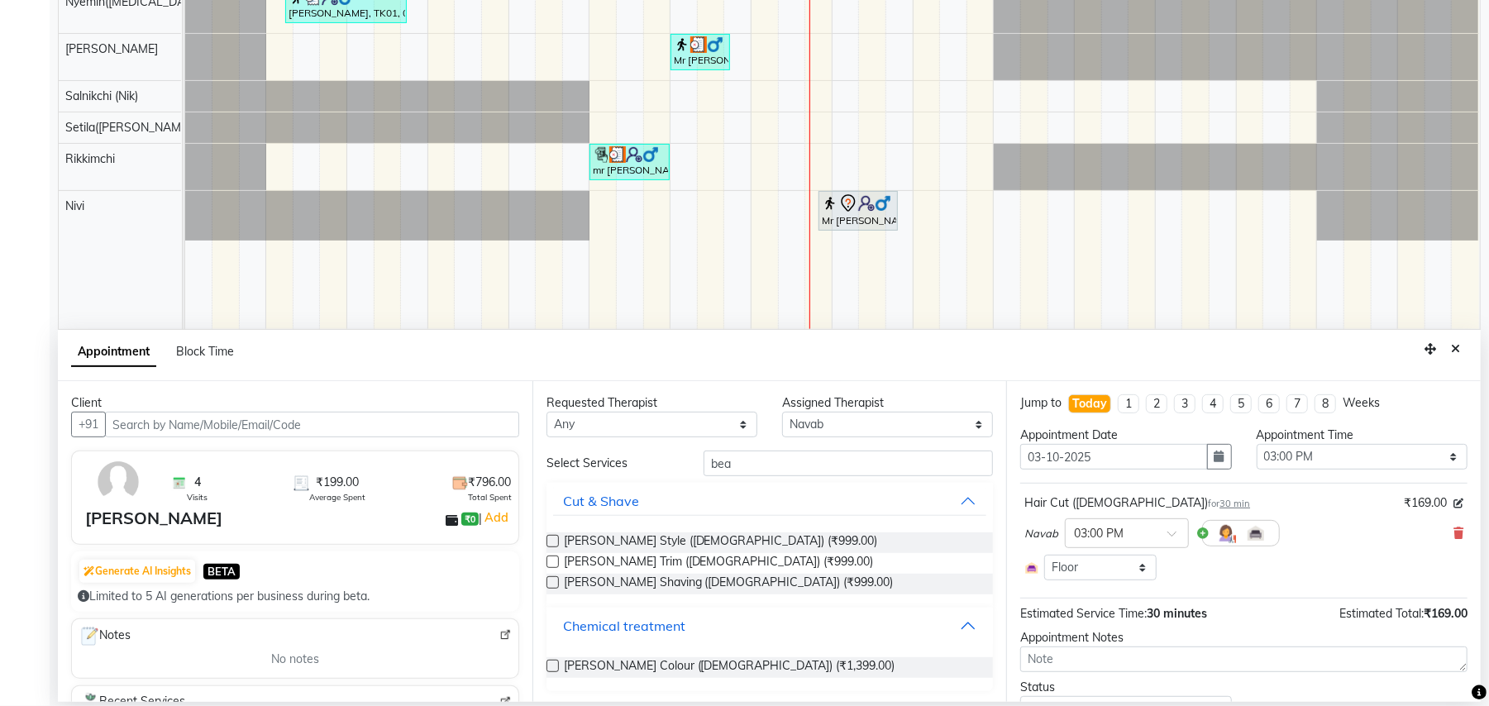
scroll to position [2, 0]
drag, startPoint x: 761, startPoint y: 460, endPoint x: 304, endPoint y: 351, distance: 469.2
click at [321, 354] on app-booking "Appointment Block Time Client +91 4 Visits ₹199.00 Average Spent ₹796.00 Total …" at bounding box center [769, 516] width 1423 height 372
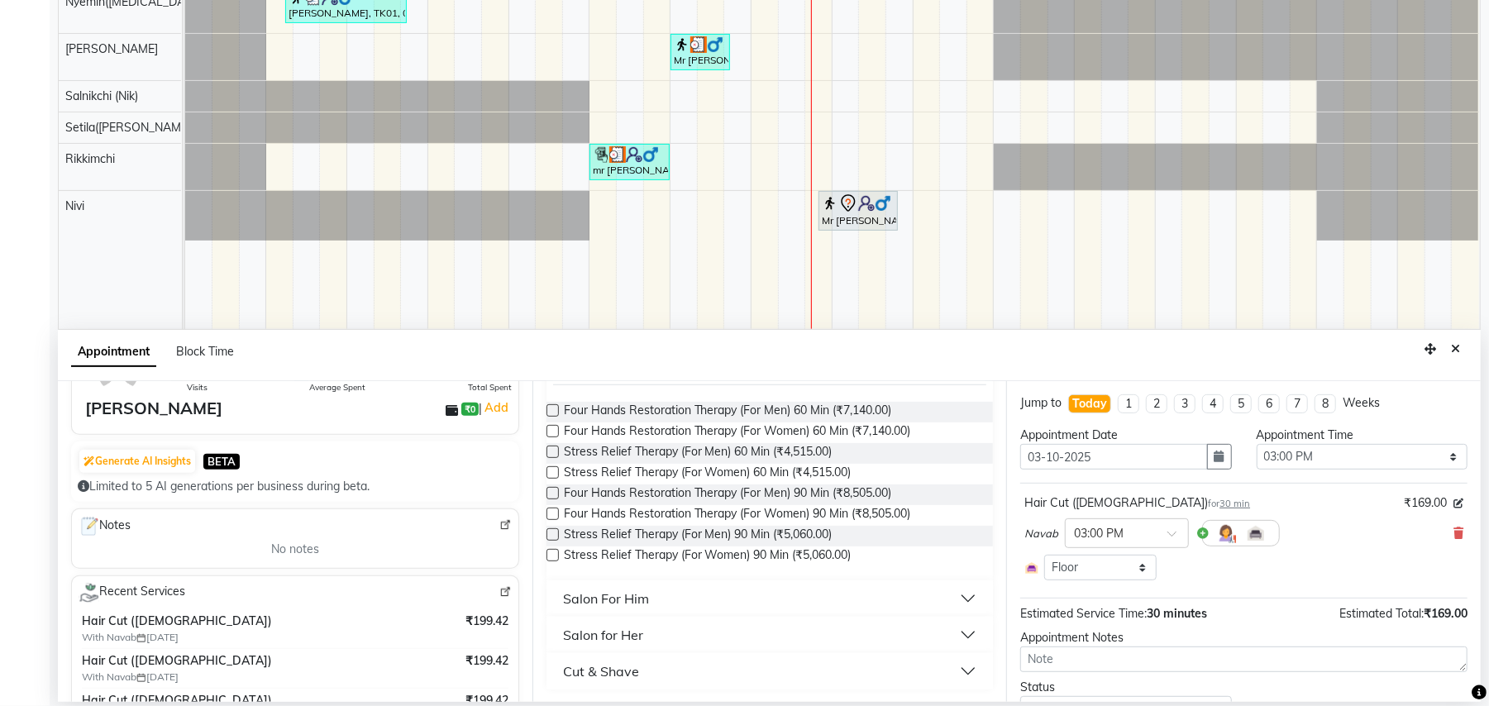
scroll to position [236, 0]
type input "st"
click at [620, 666] on div "Cut & Shave" at bounding box center [601, 671] width 76 height 20
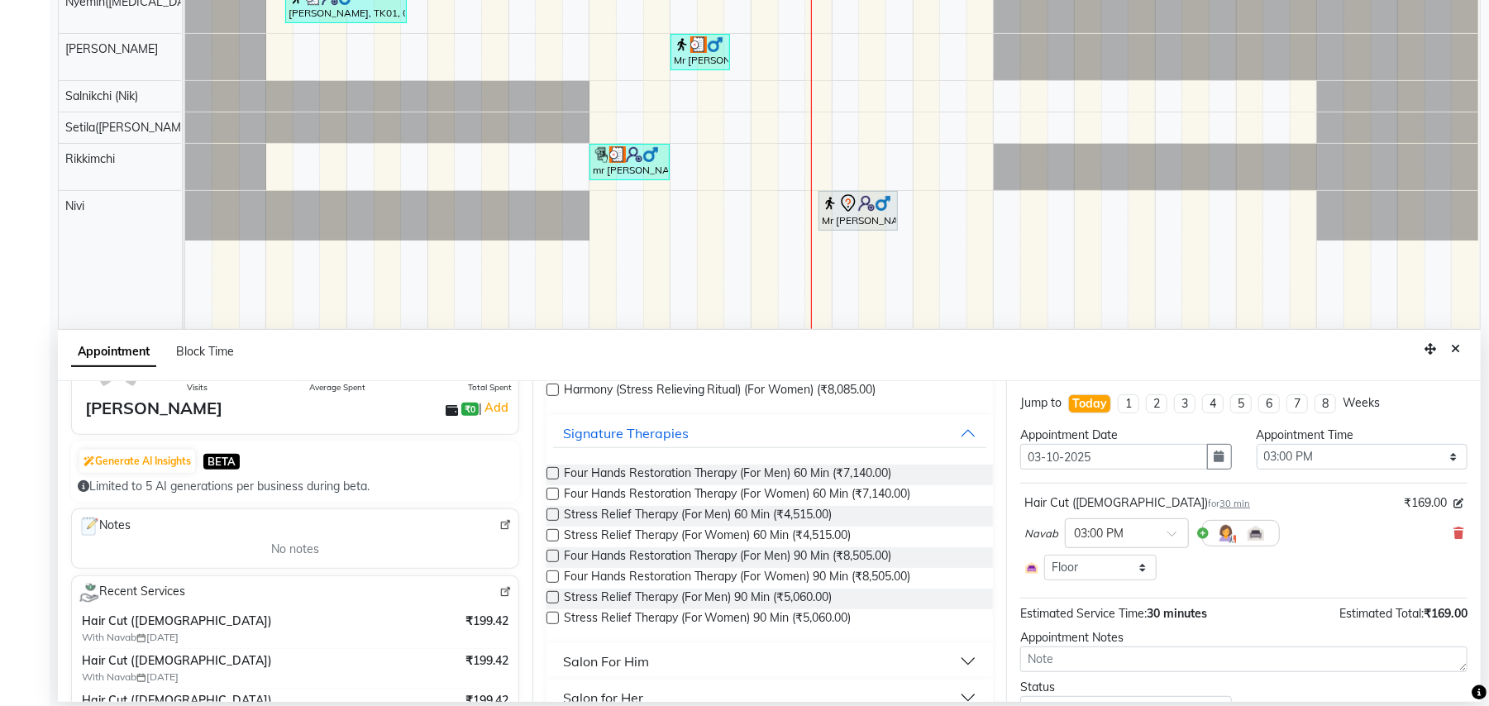
scroll to position [0, 0]
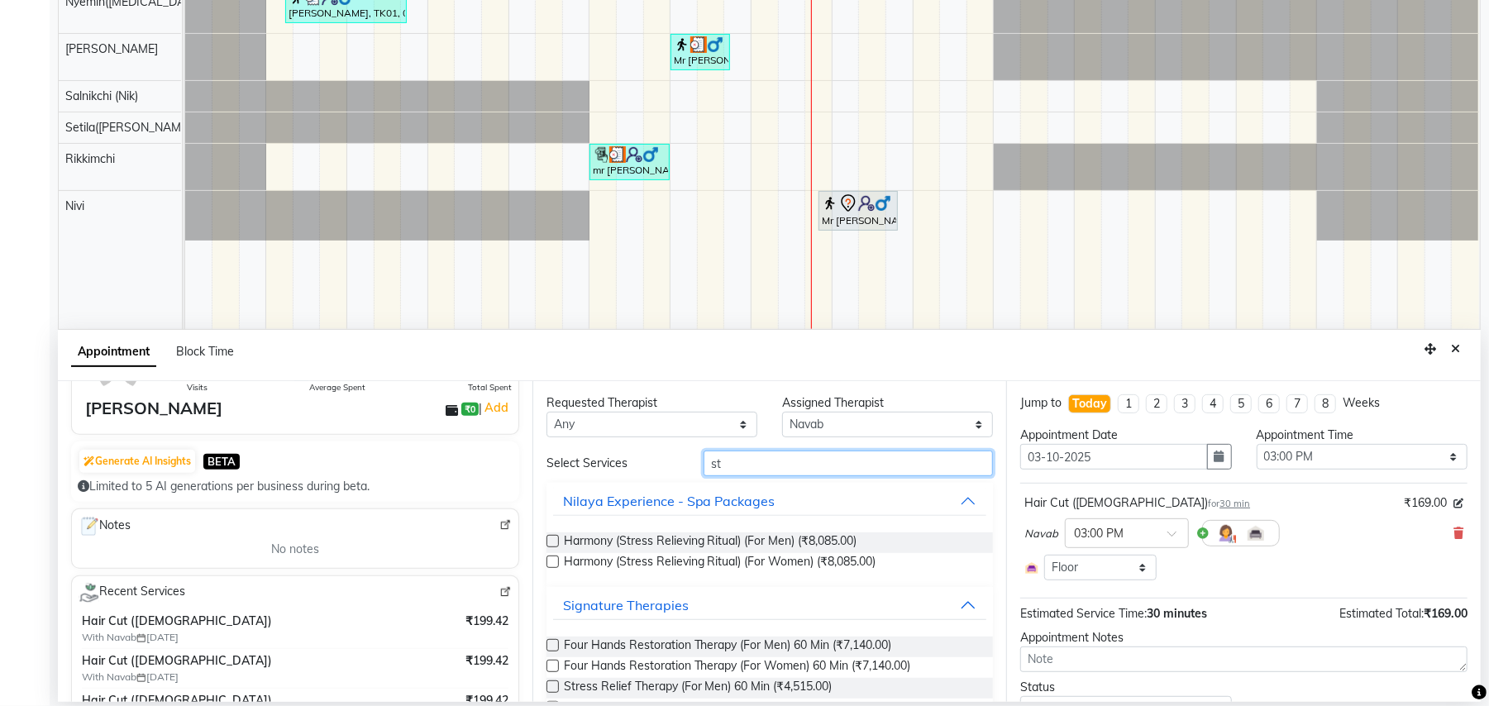
drag, startPoint x: 722, startPoint y: 461, endPoint x: 680, endPoint y: 457, distance: 42.4
click at [680, 457] on div "Select Services st" at bounding box center [770, 464] width 472 height 26
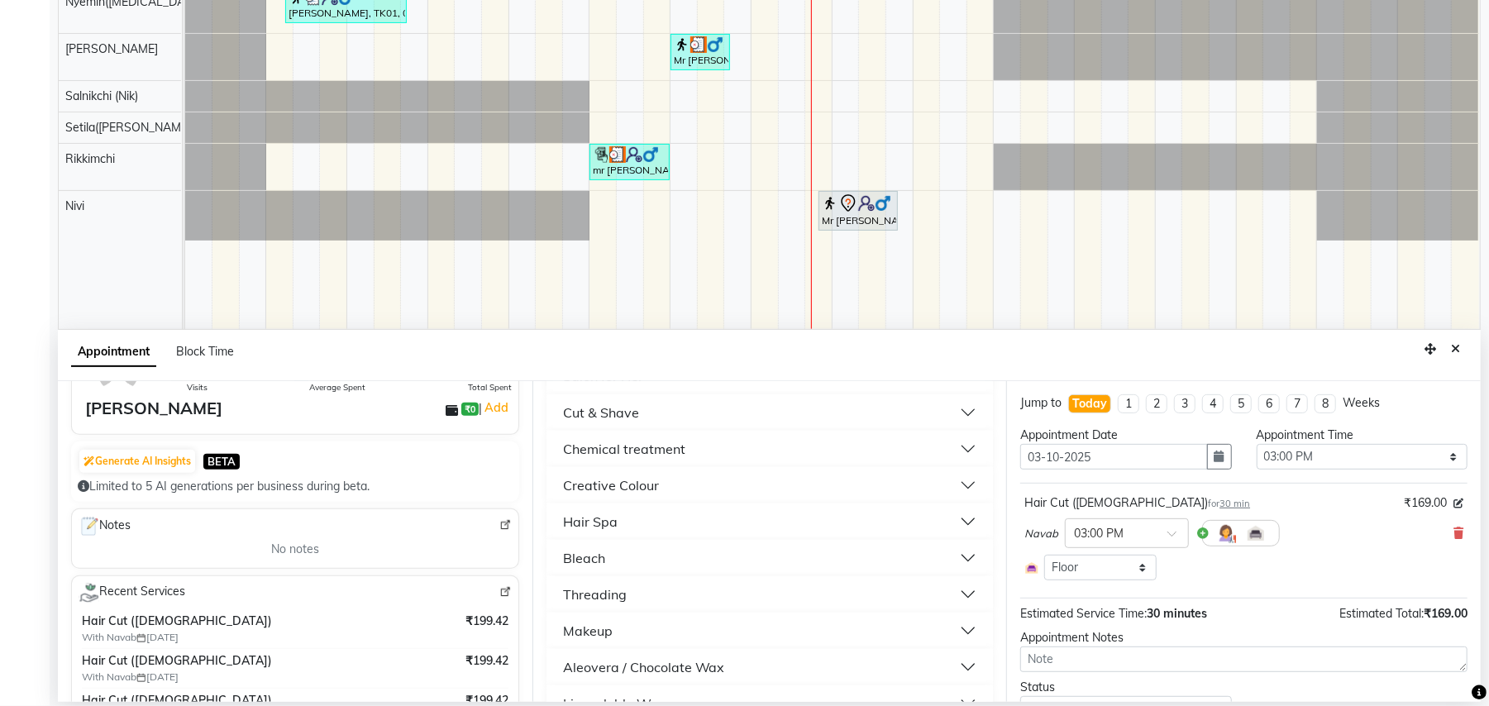
scroll to position [1317, 0]
click at [606, 669] on div "Staff Service" at bounding box center [602, 671] width 79 height 20
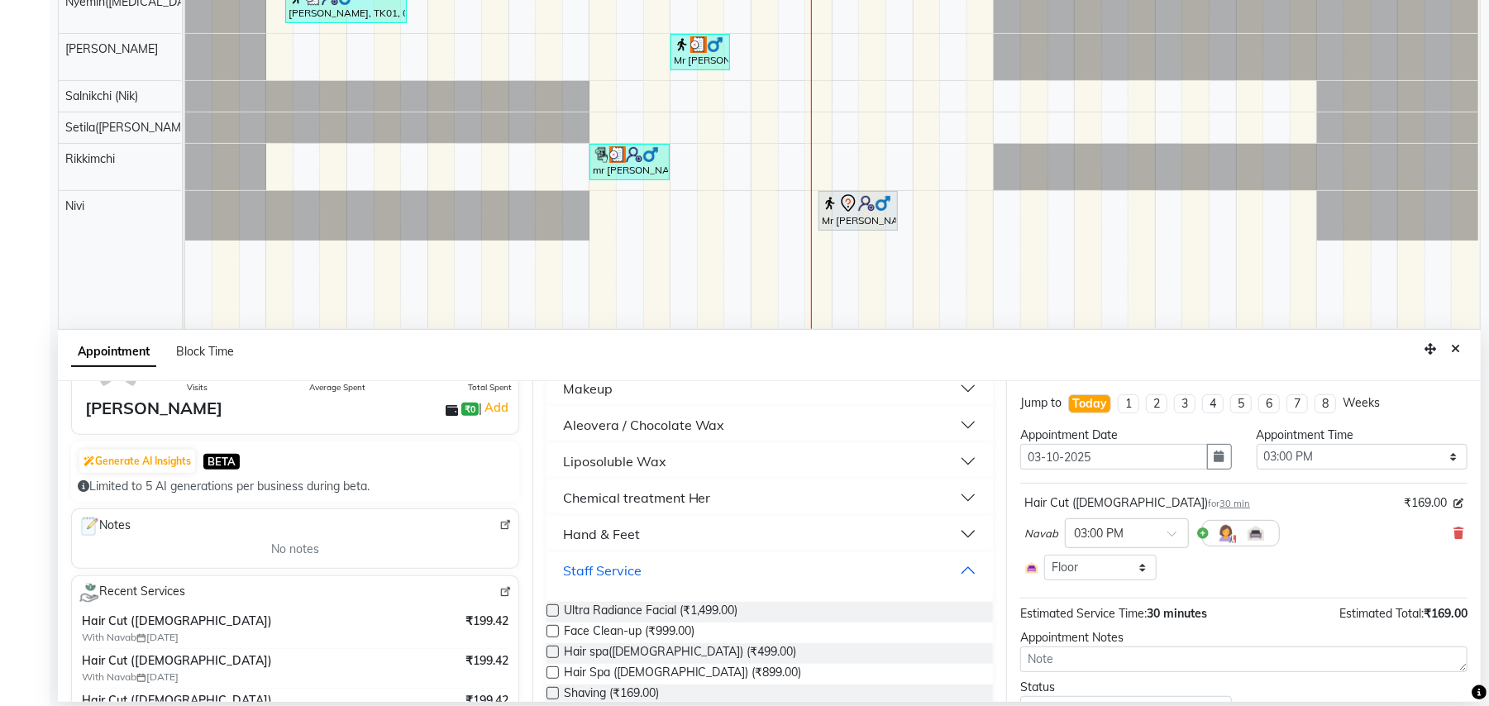
scroll to position [1648, 0]
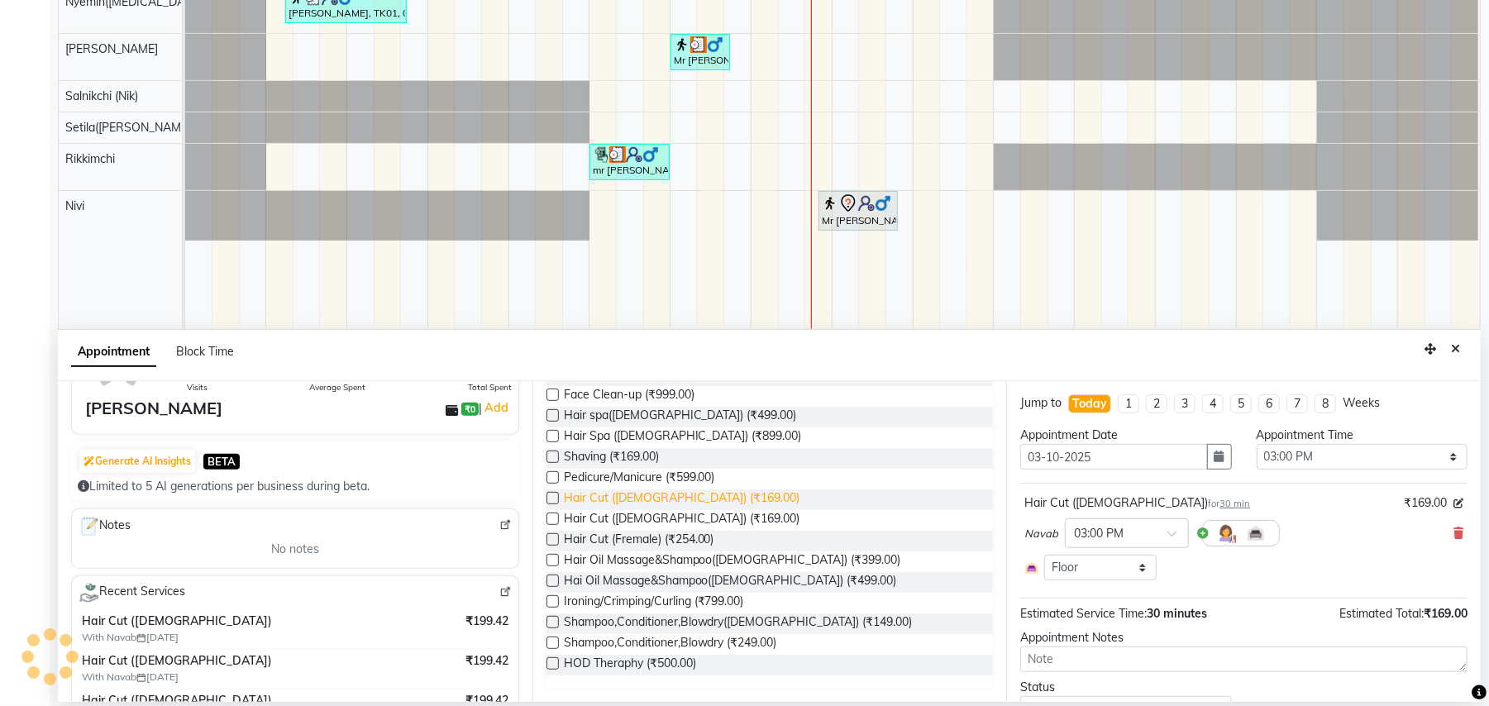
click at [675, 501] on span "Hair Cut ([DEMOGRAPHIC_DATA]) (₹169.00)" at bounding box center [682, 499] width 236 height 21
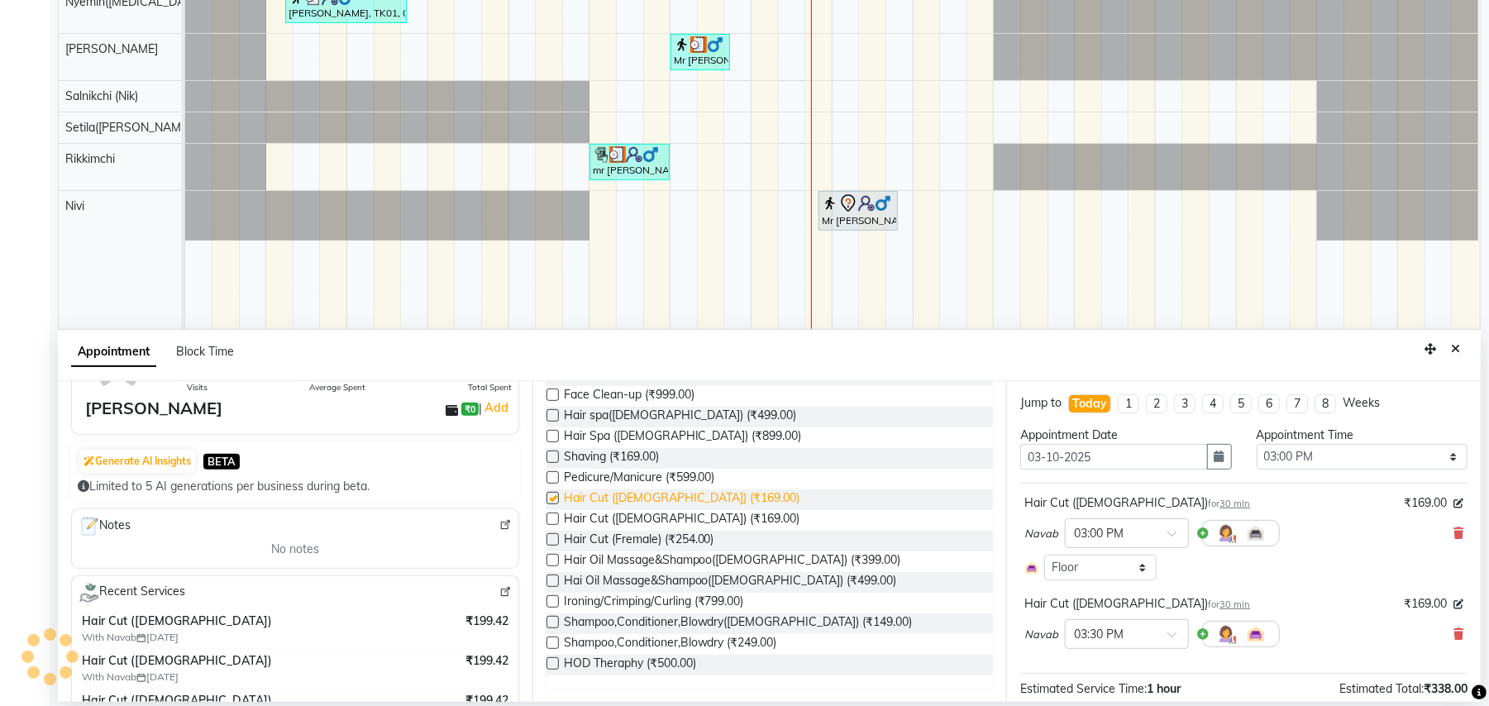
checkbox input "false"
click at [1453, 633] on icon at bounding box center [1458, 634] width 10 height 12
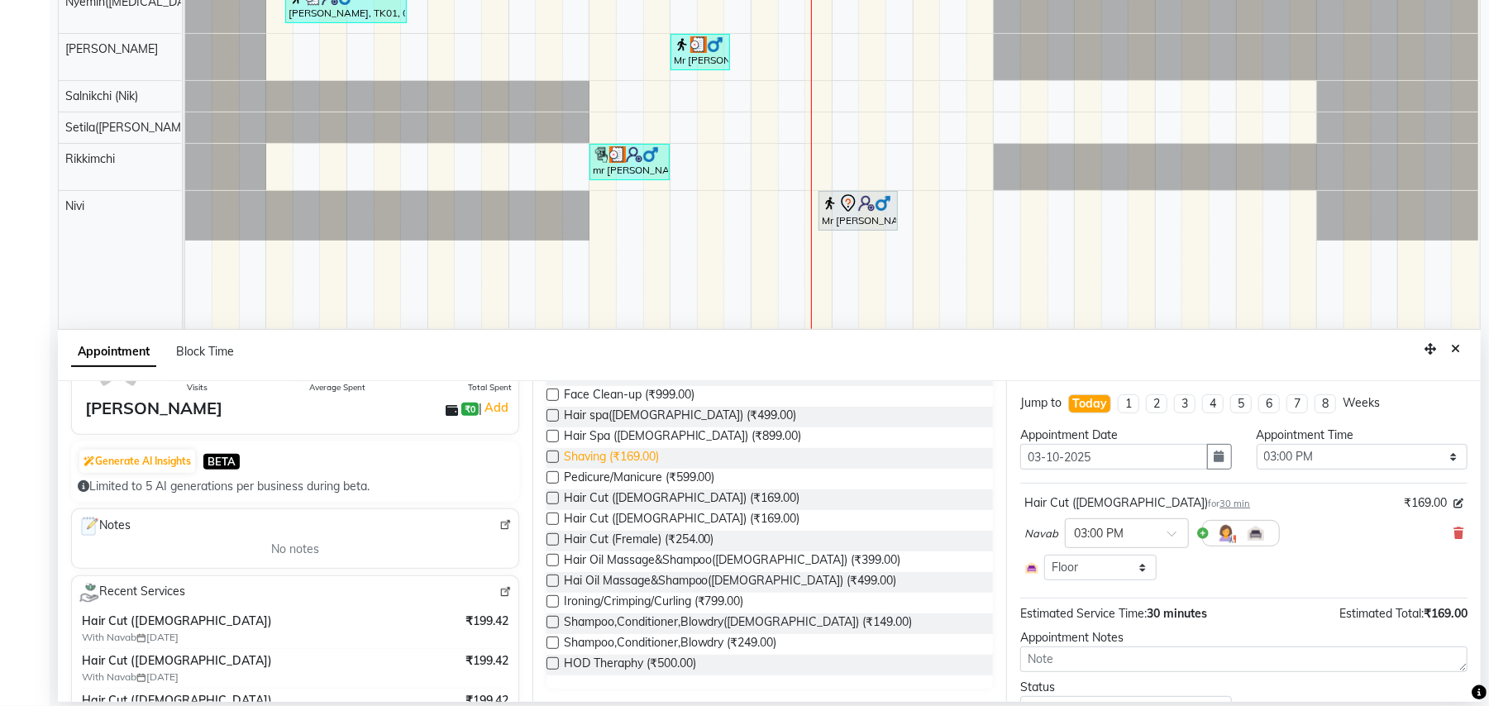
click at [642, 458] on span "Shaving (₹169.00)" at bounding box center [611, 458] width 95 height 21
checkbox input "false"
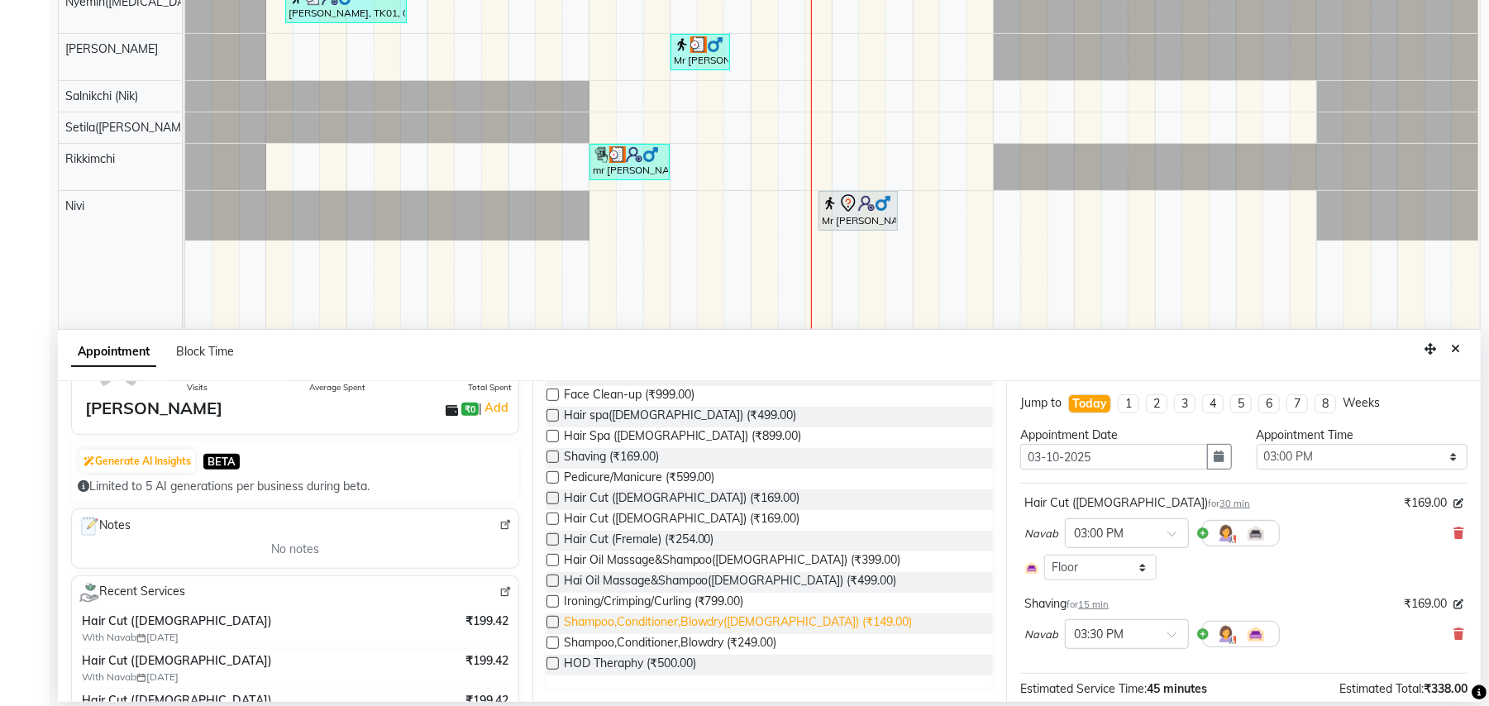
click at [785, 623] on span "Shampoo,Conditioner,Blowdry([DEMOGRAPHIC_DATA]) (₹149.00)" at bounding box center [738, 623] width 349 height 21
checkbox input "false"
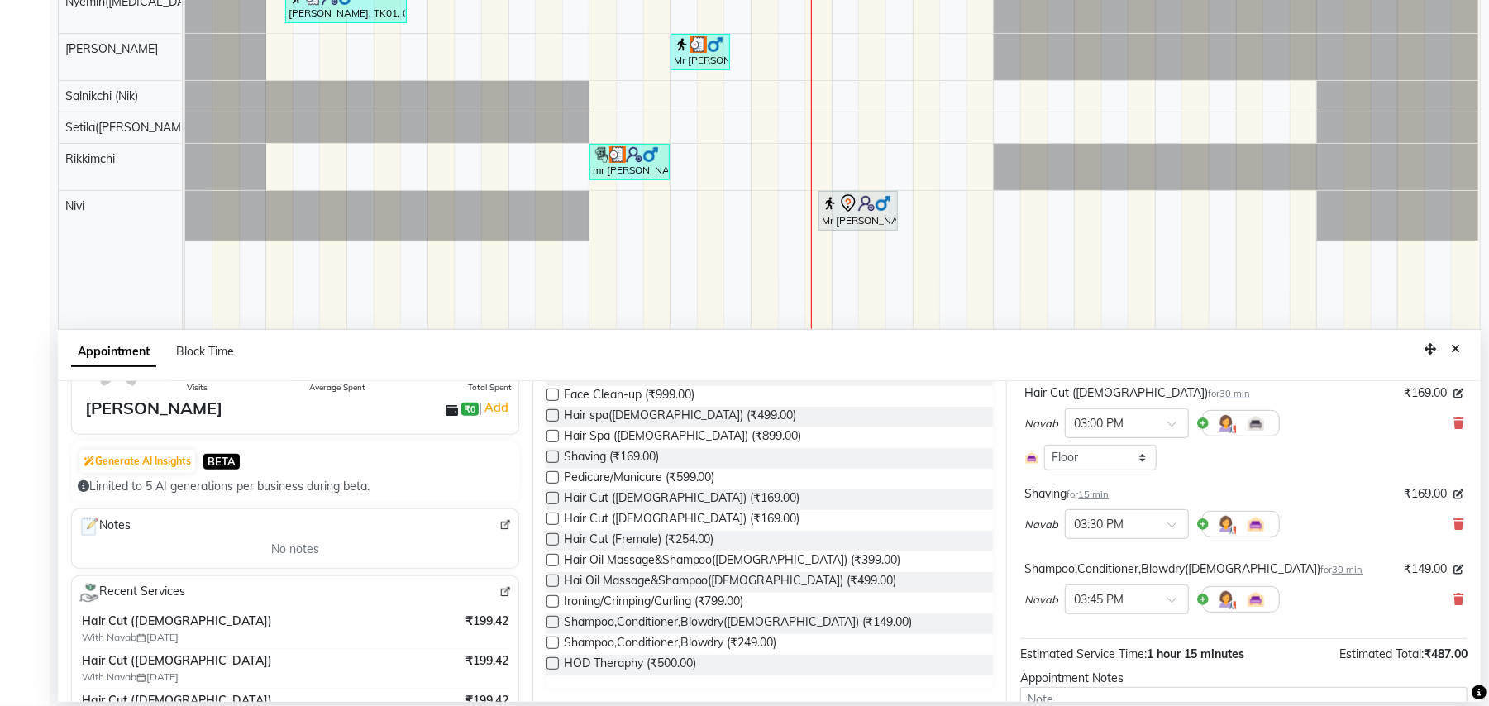
scroll to position [228, 0]
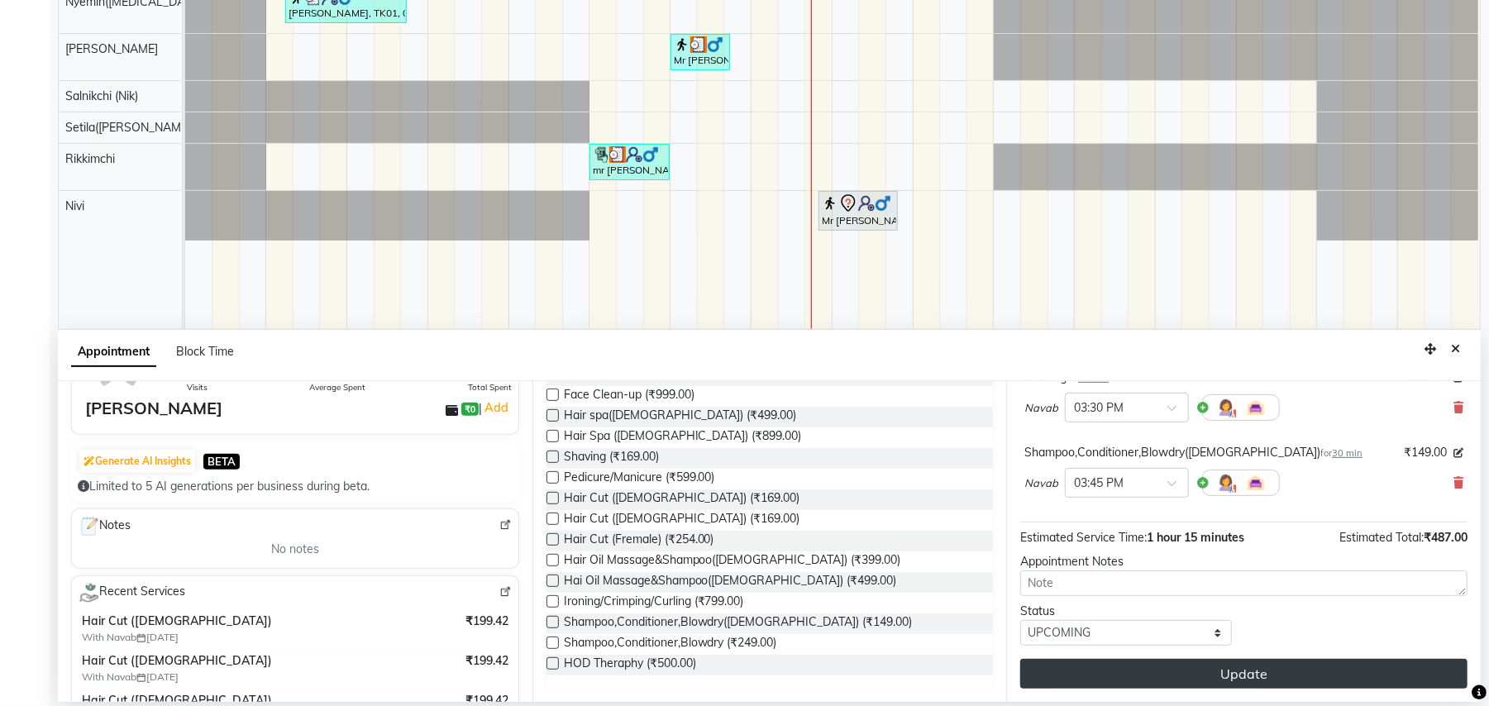
click at [1229, 679] on button "Update" at bounding box center [1243, 674] width 447 height 30
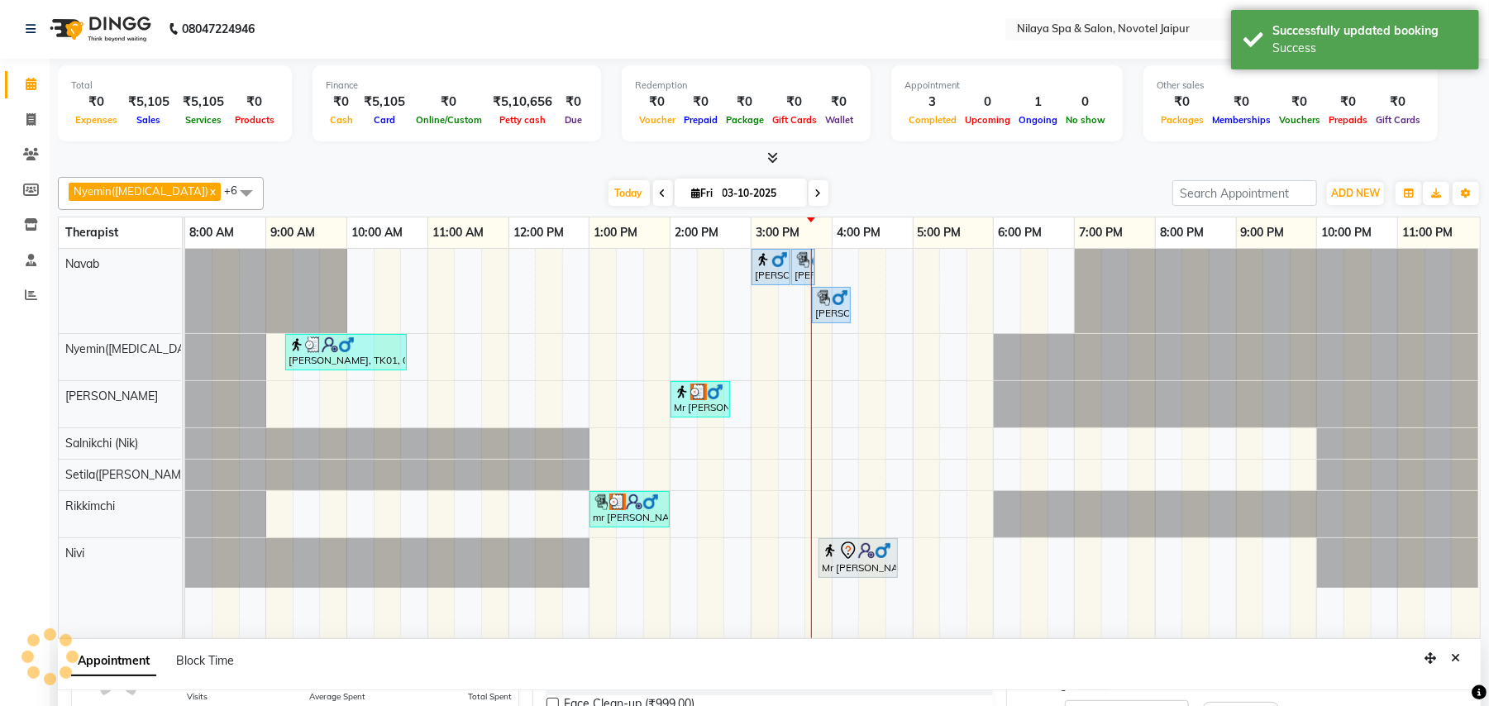
scroll to position [0, 0]
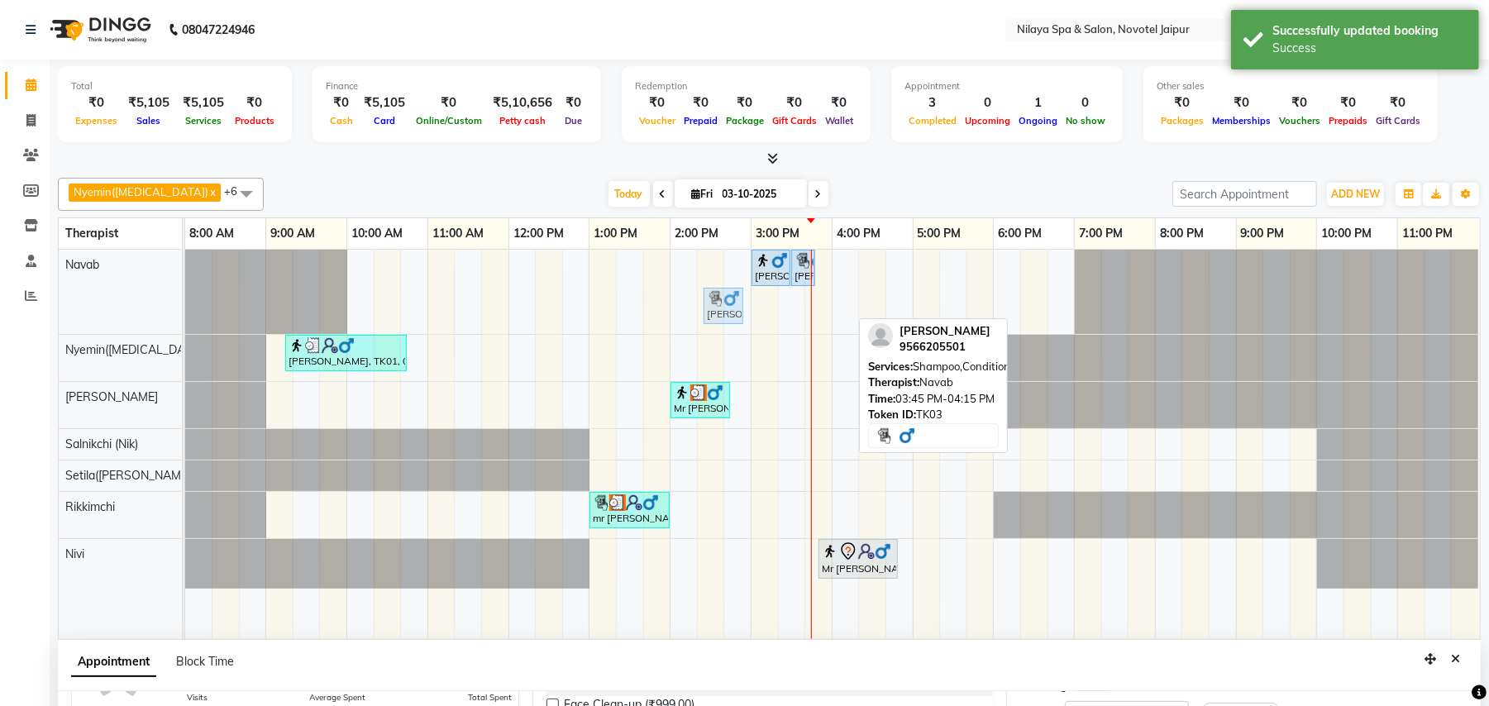
drag, startPoint x: 845, startPoint y: 311, endPoint x: 737, endPoint y: 278, distance: 112.4
click at [737, 278] on div "[PERSON_NAME], TK03, 03:00 PM-03:30 PM, Hair Cut ([DEMOGRAPHIC_DATA]) [PERSON_N…" at bounding box center [832, 444] width 1295 height 389
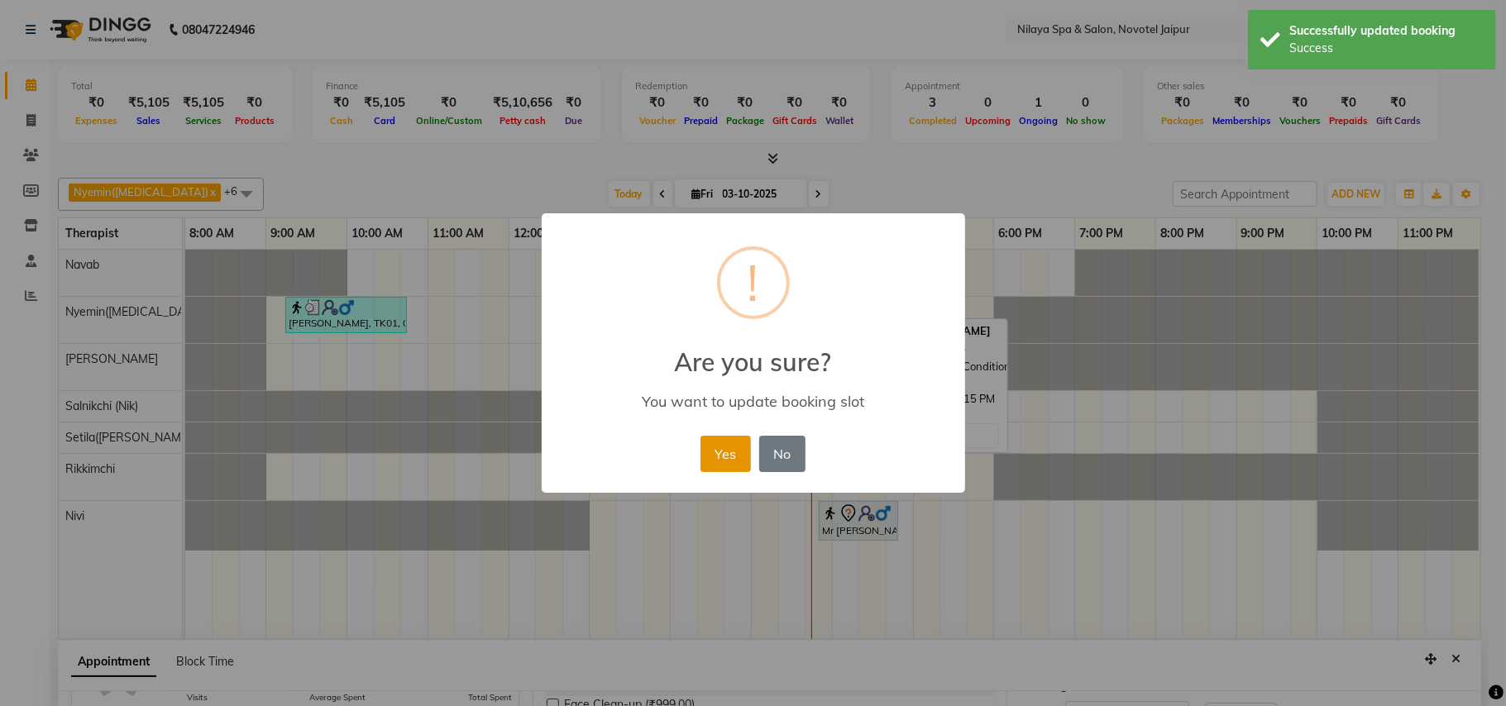
click at [724, 448] on button "Yes" at bounding box center [725, 454] width 50 height 36
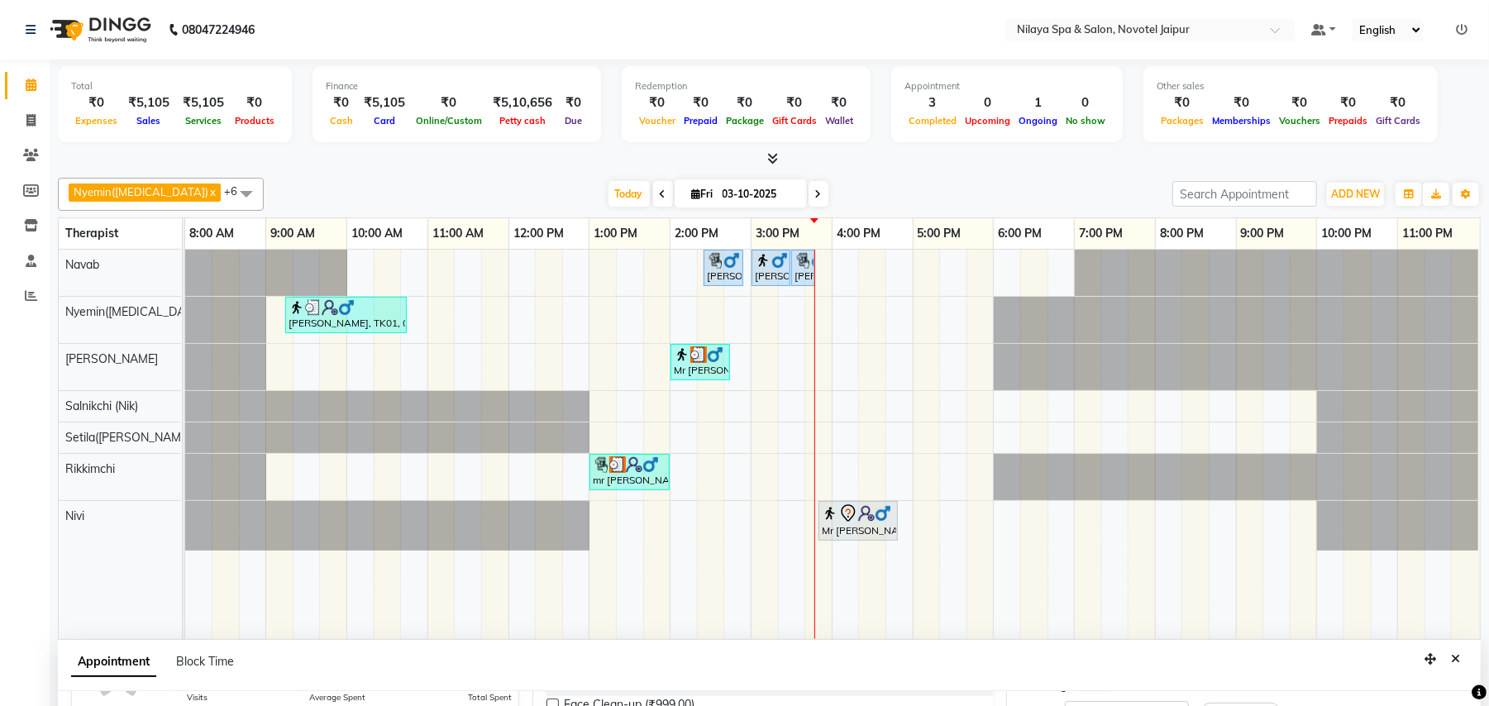
click at [734, 279] on div "[PERSON_NAME], TK03, 02:25 PM-02:55 PM, Shampoo,Conditioner,Blowdry([DEMOGRAPHI…" at bounding box center [723, 267] width 36 height 31
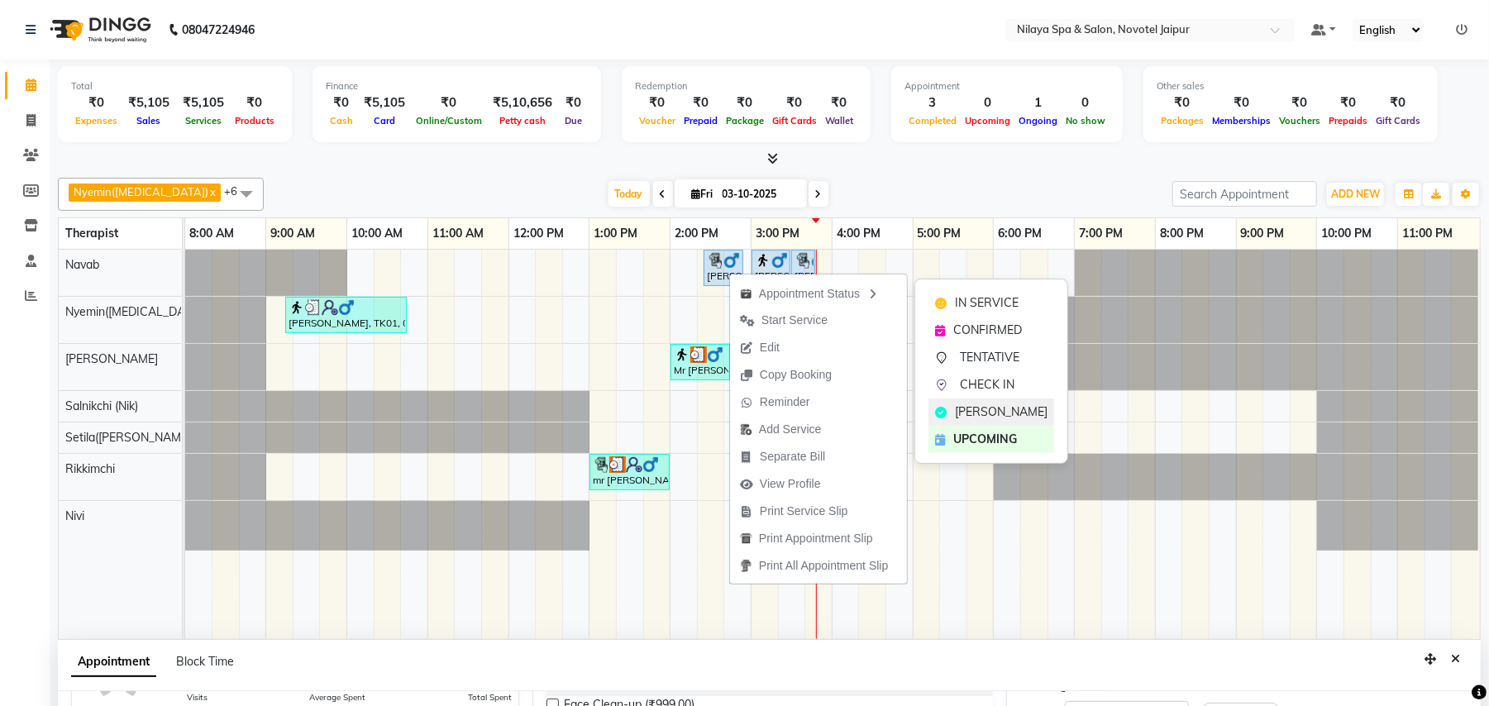
click at [994, 408] on span "[PERSON_NAME]" at bounding box center [1001, 411] width 93 height 17
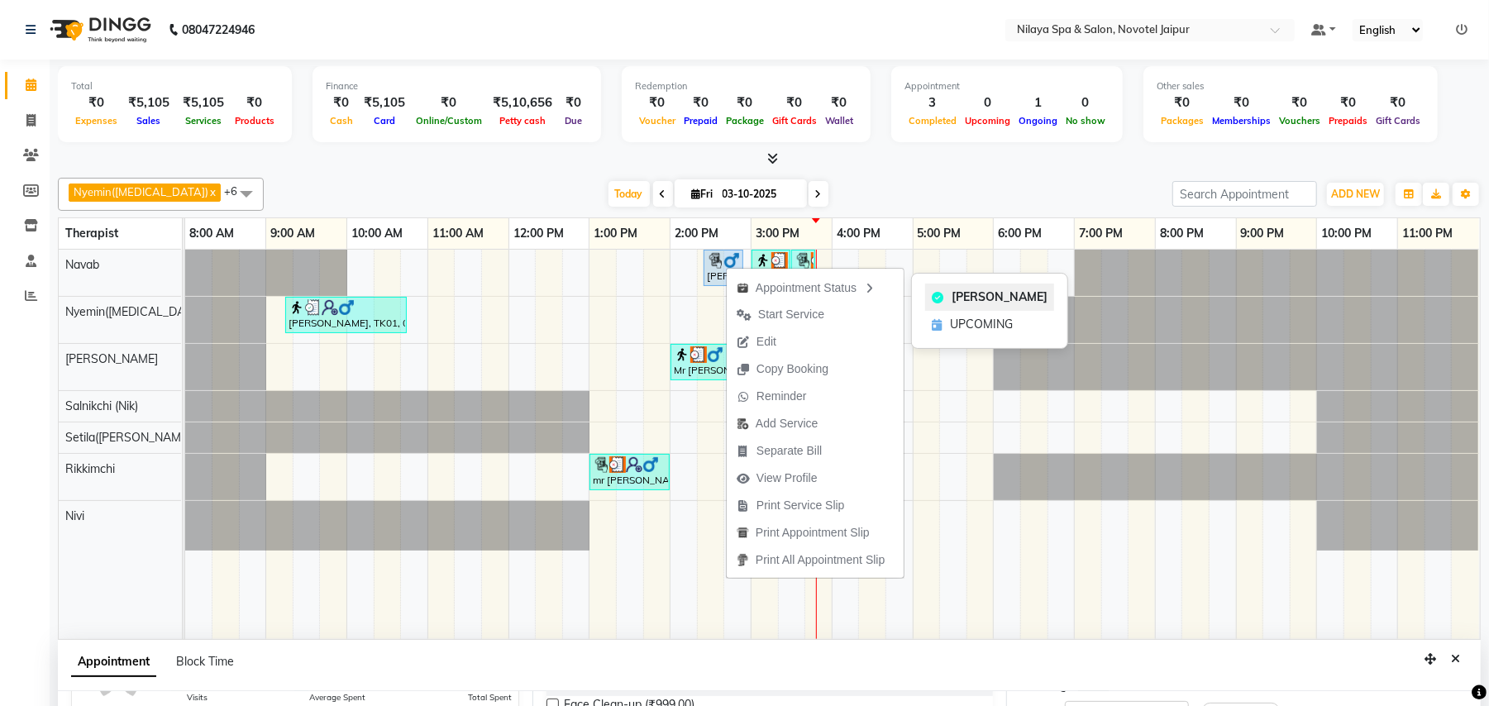
click at [982, 299] on span "[PERSON_NAME]" at bounding box center [1000, 297] width 96 height 17
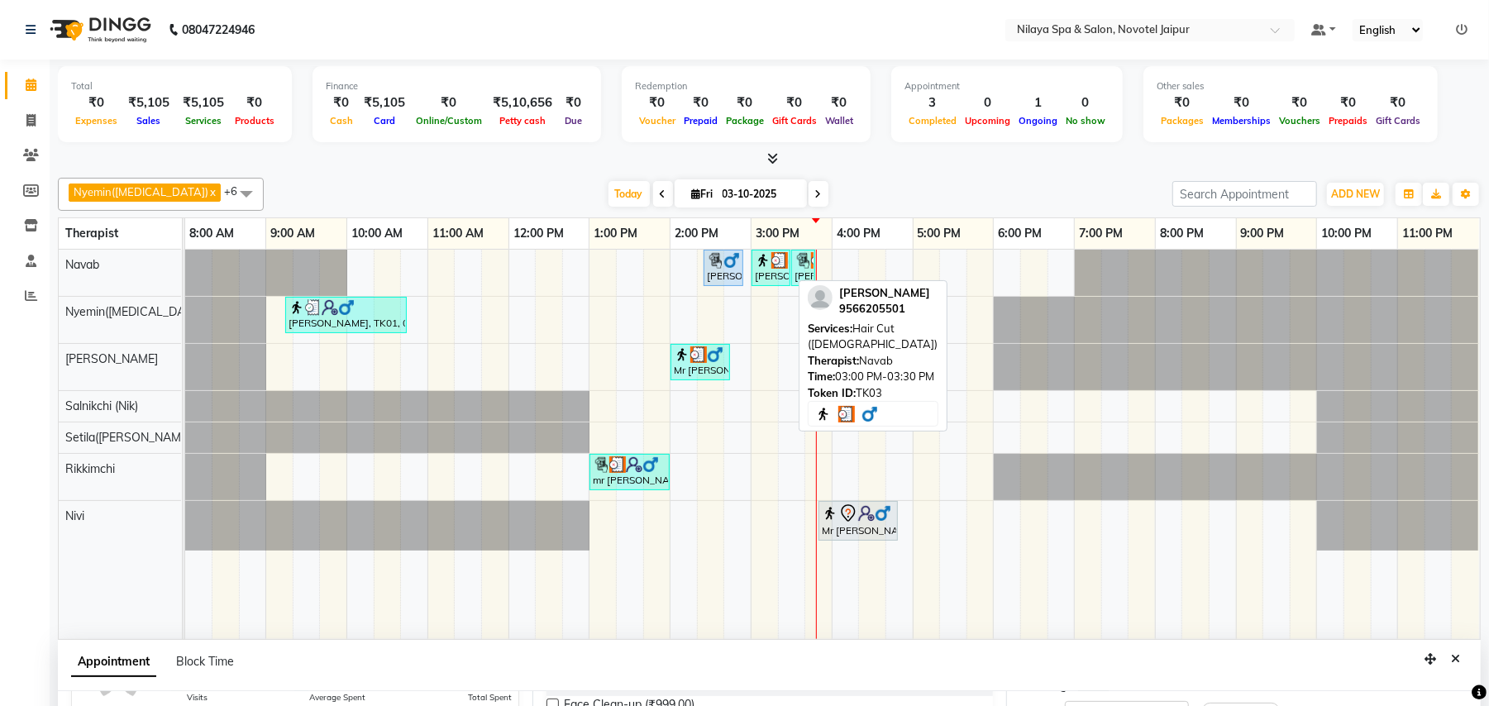
click at [768, 266] on img at bounding box center [763, 260] width 17 height 17
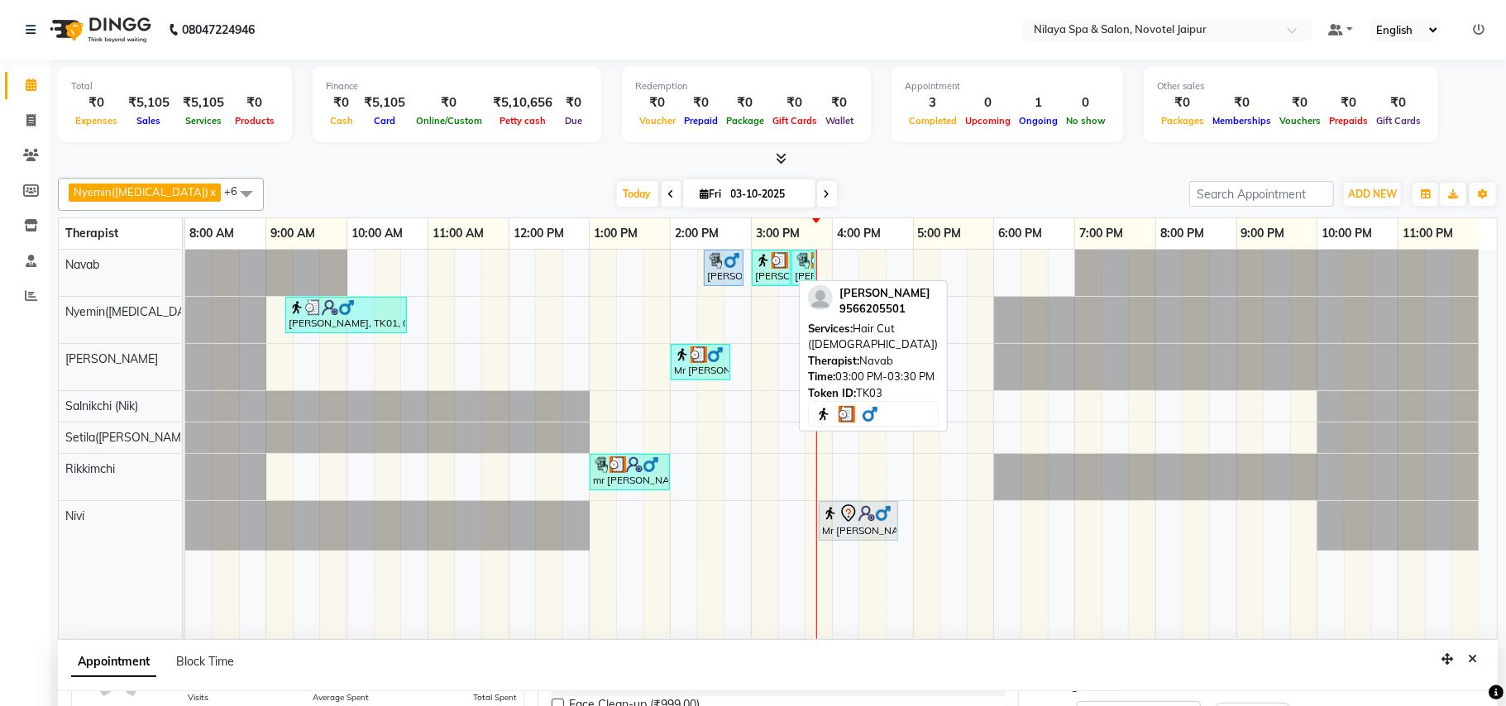
select select "3"
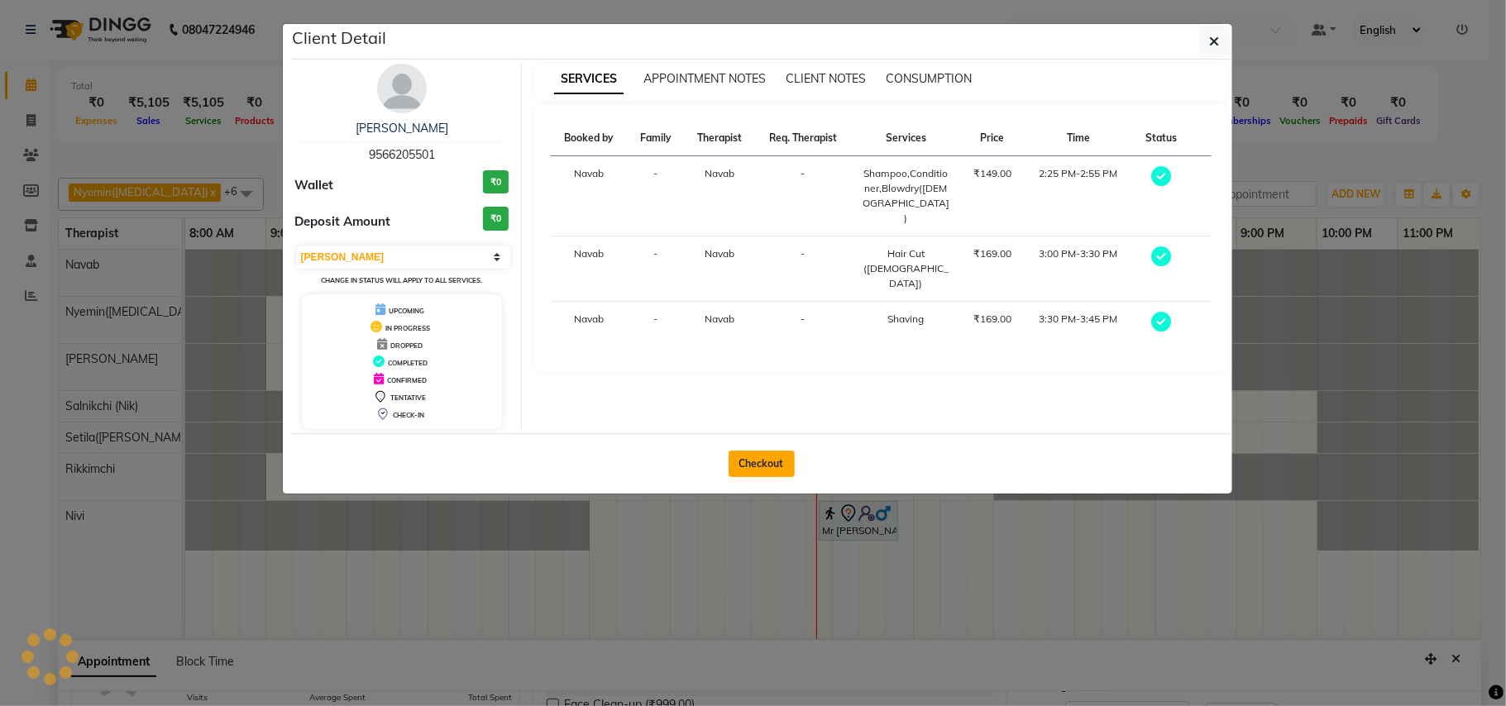
click at [771, 461] on button "Checkout" at bounding box center [761, 464] width 66 height 26
select select "service"
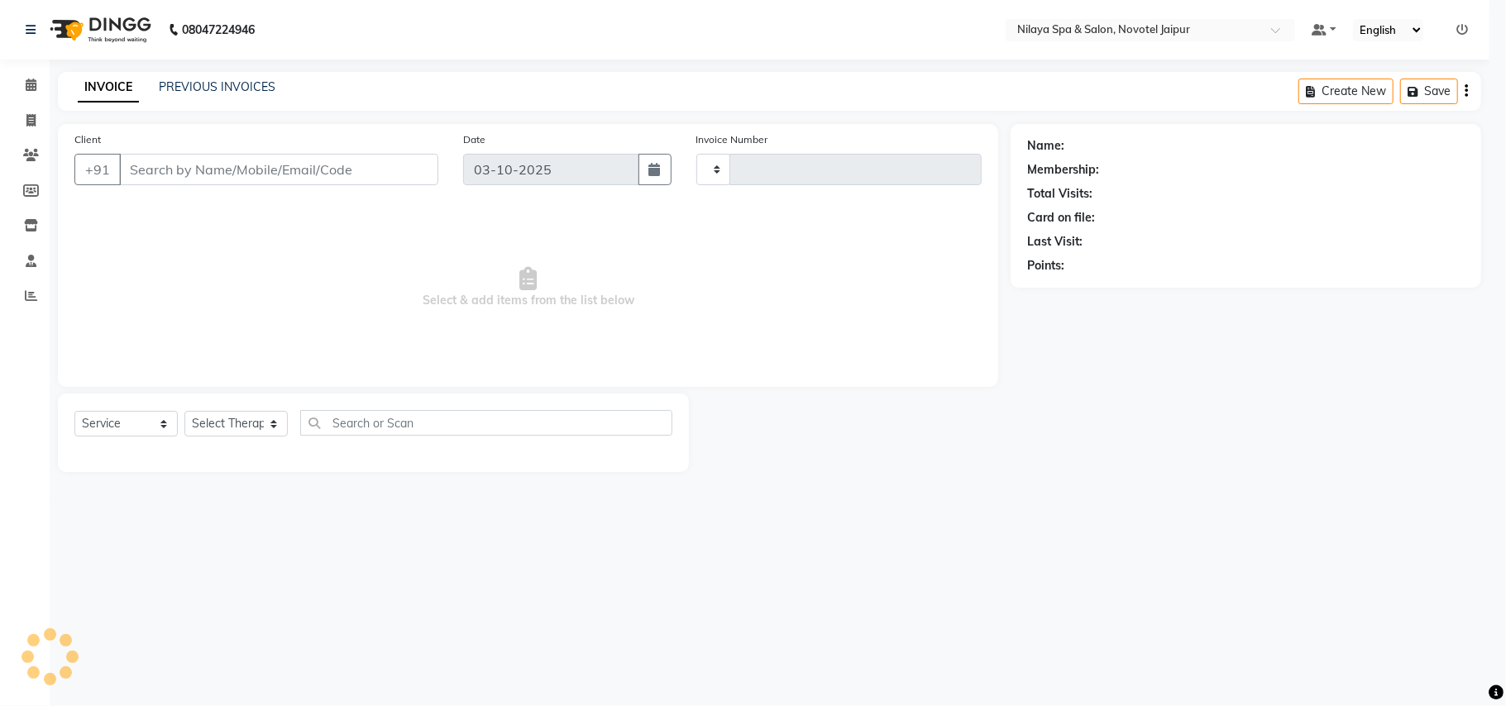
type input "0881"
select select "8197"
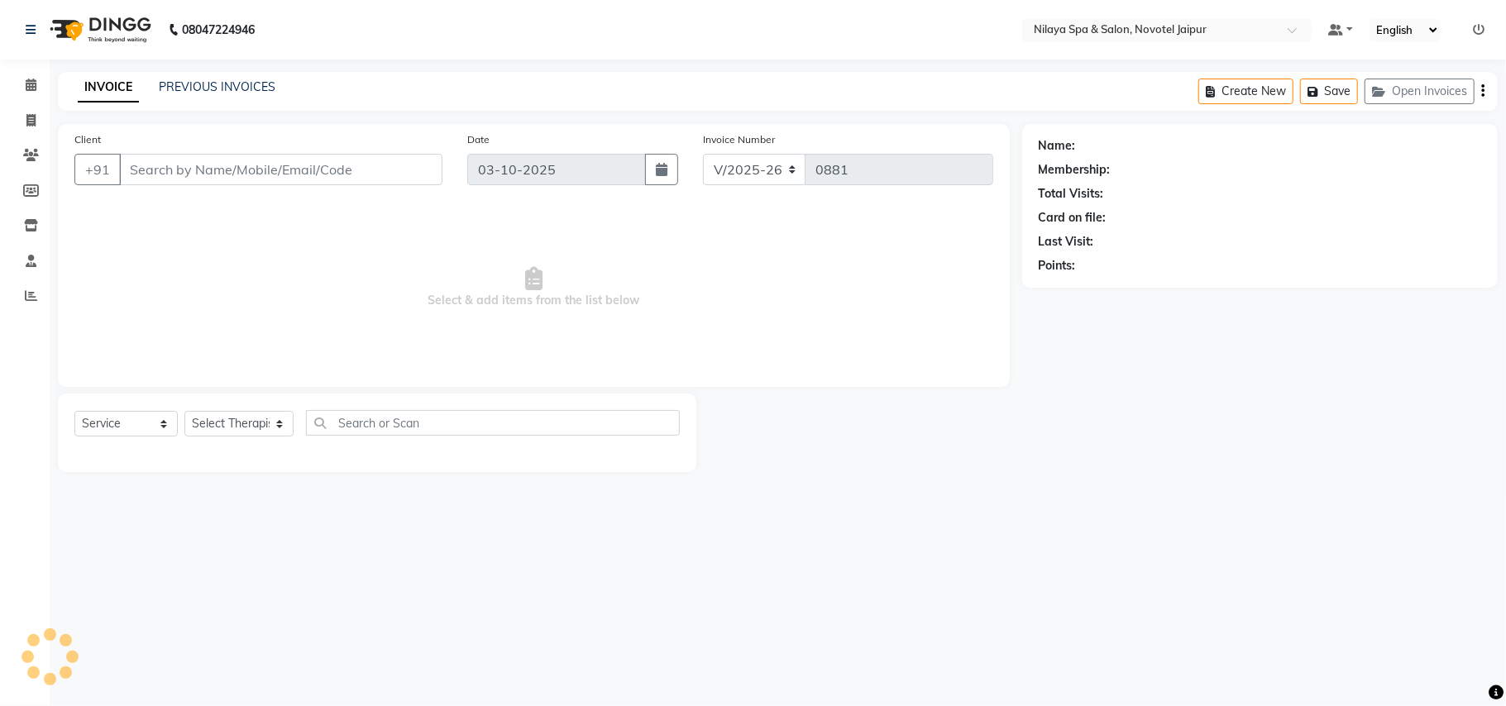
type input "95******01"
select select "77564"
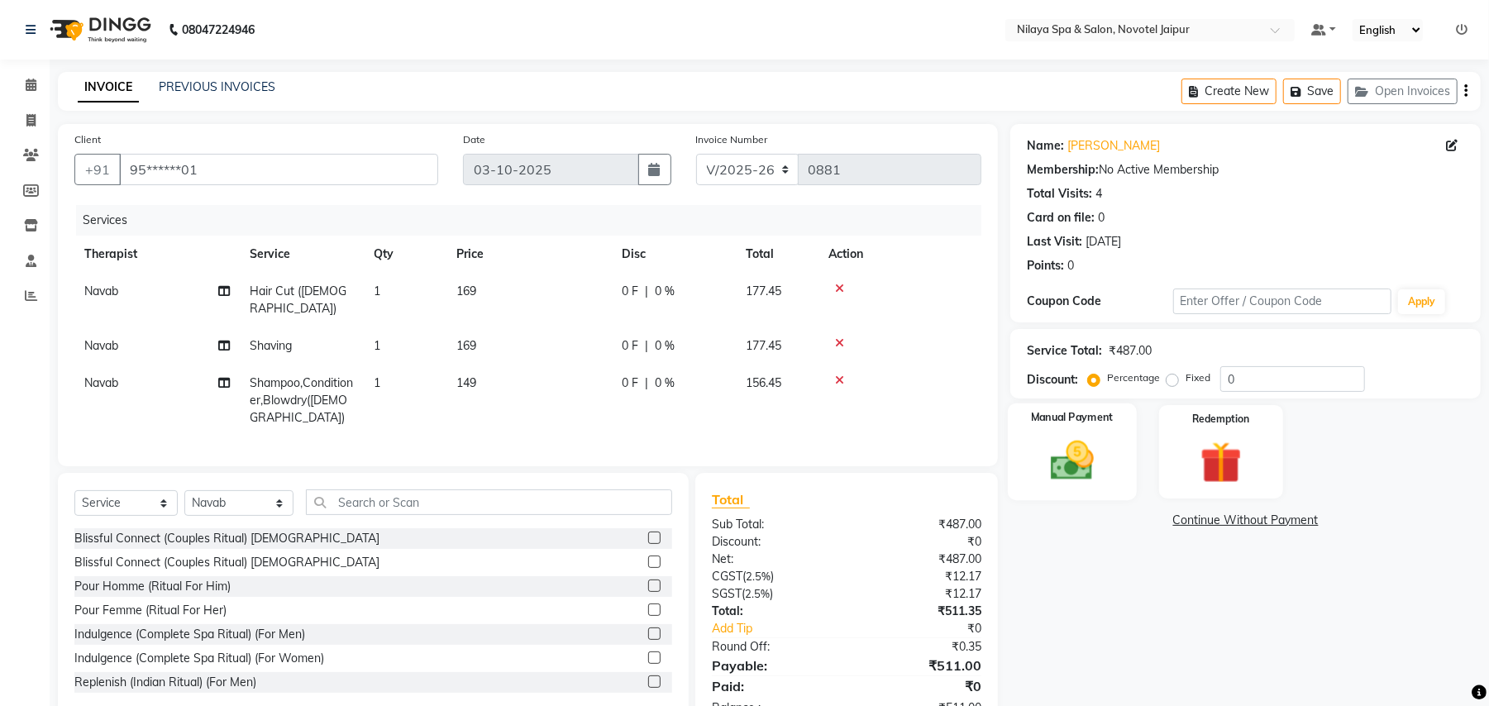
click at [1085, 473] on img at bounding box center [1072, 461] width 71 height 50
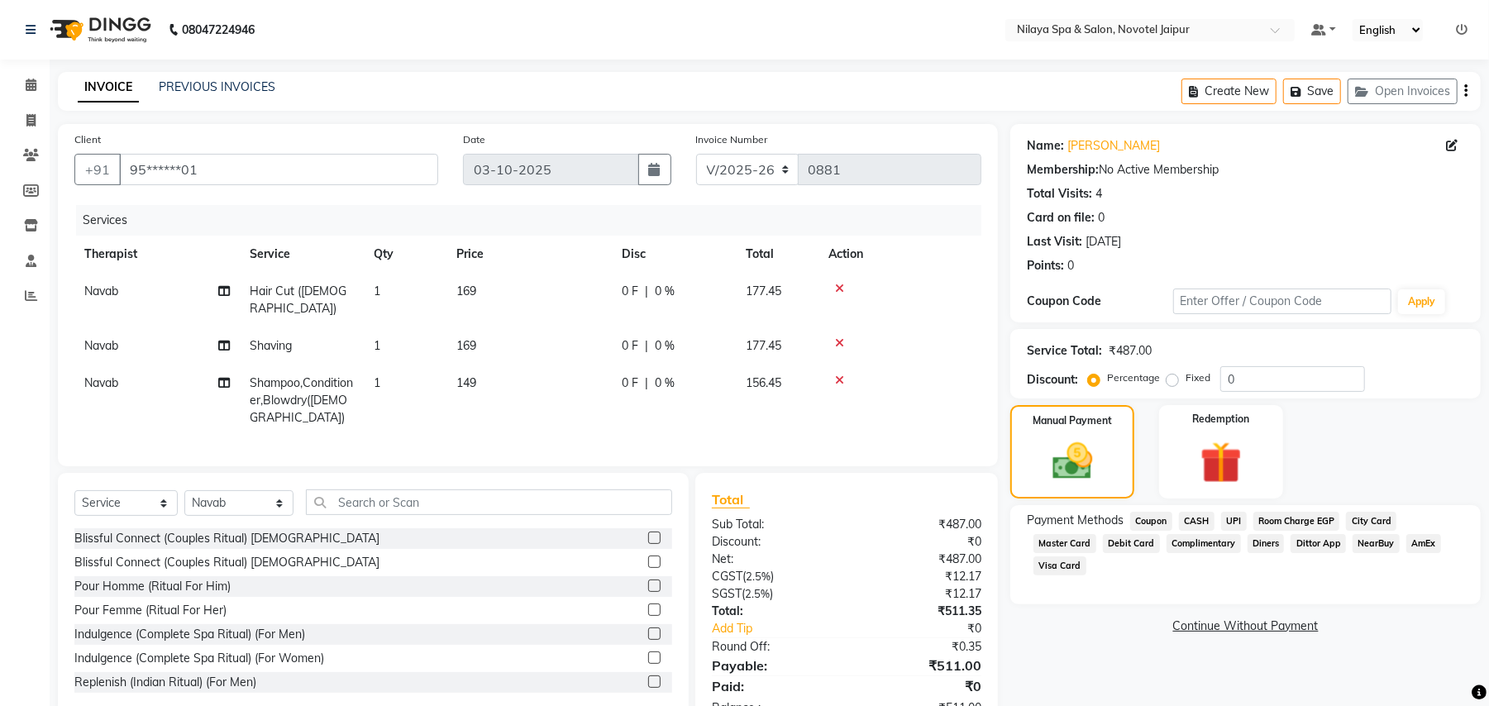
click at [1230, 520] on span "UPI" at bounding box center [1234, 521] width 26 height 19
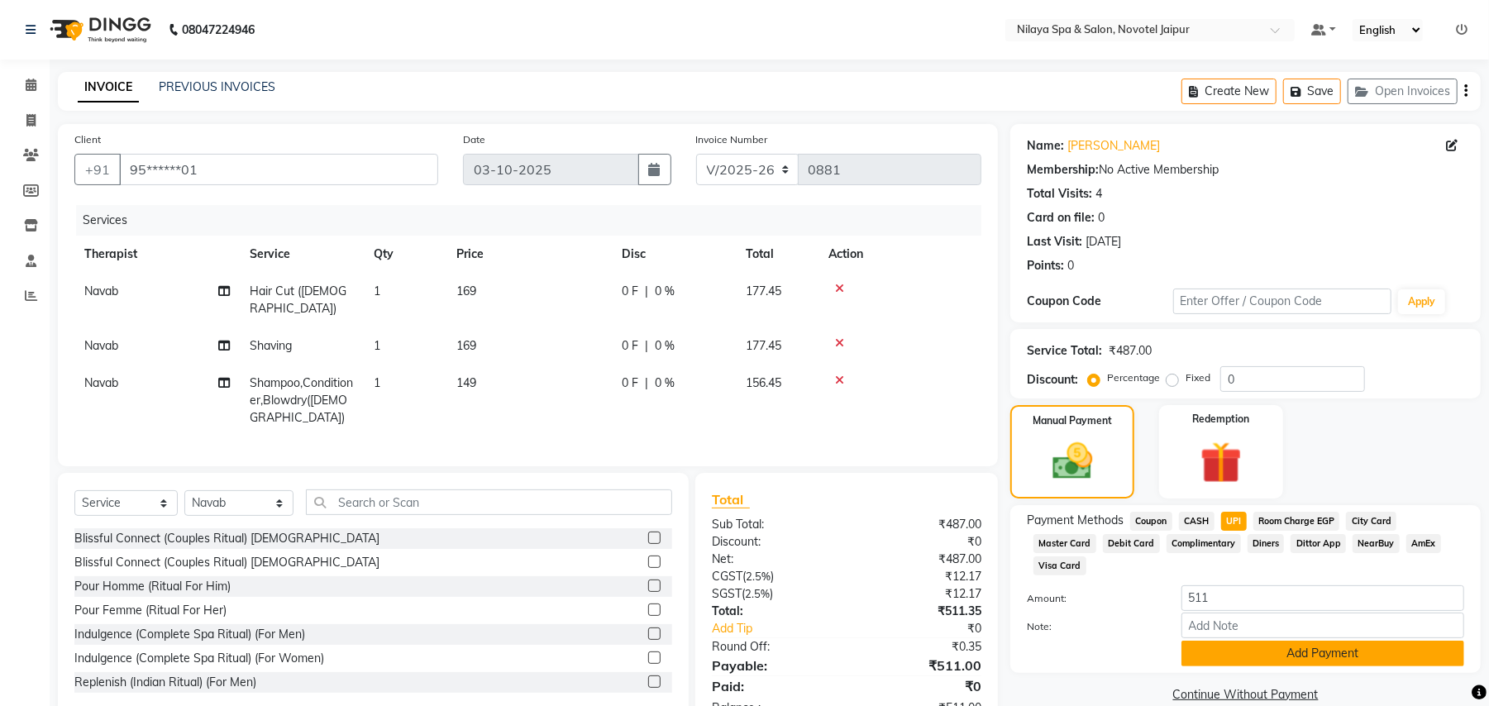
click at [1286, 641] on button "Add Payment" at bounding box center [1322, 654] width 283 height 26
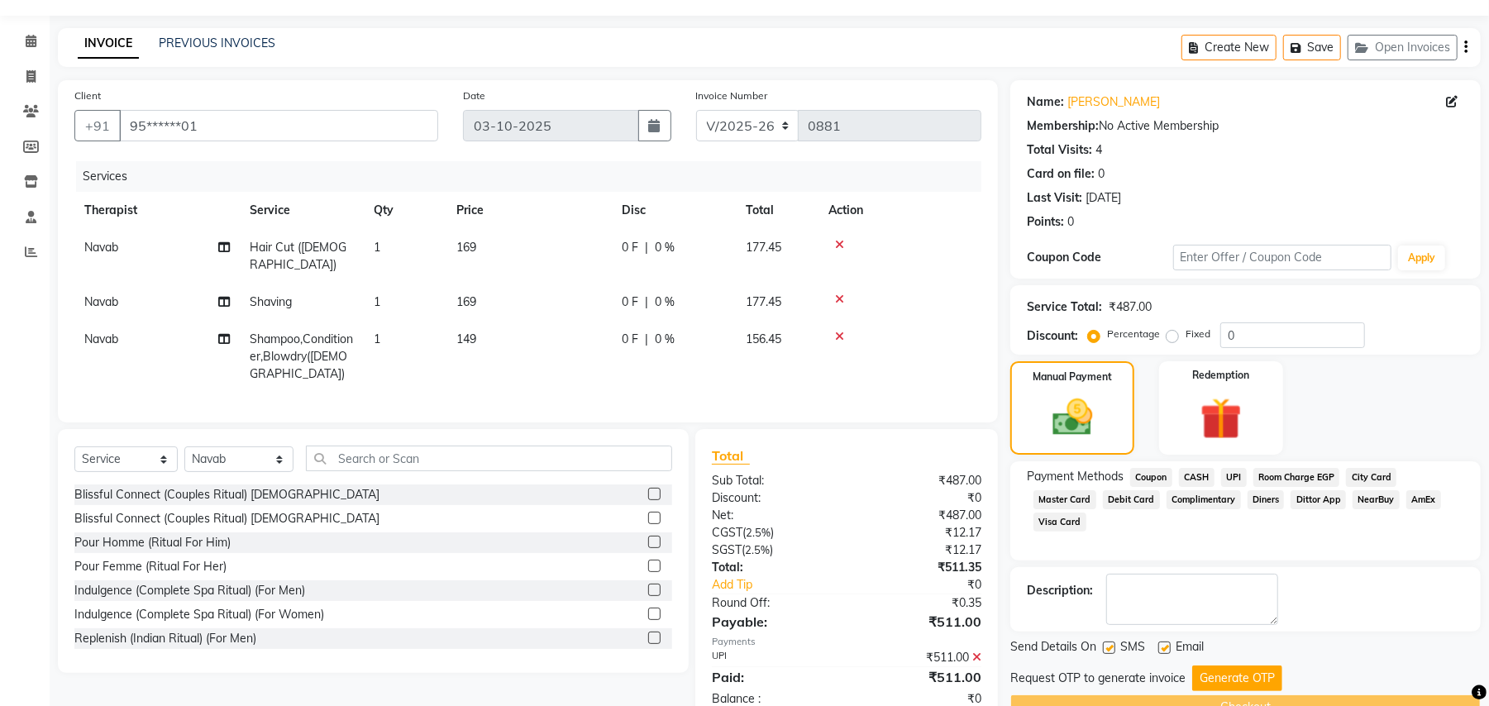
scroll to position [84, 0]
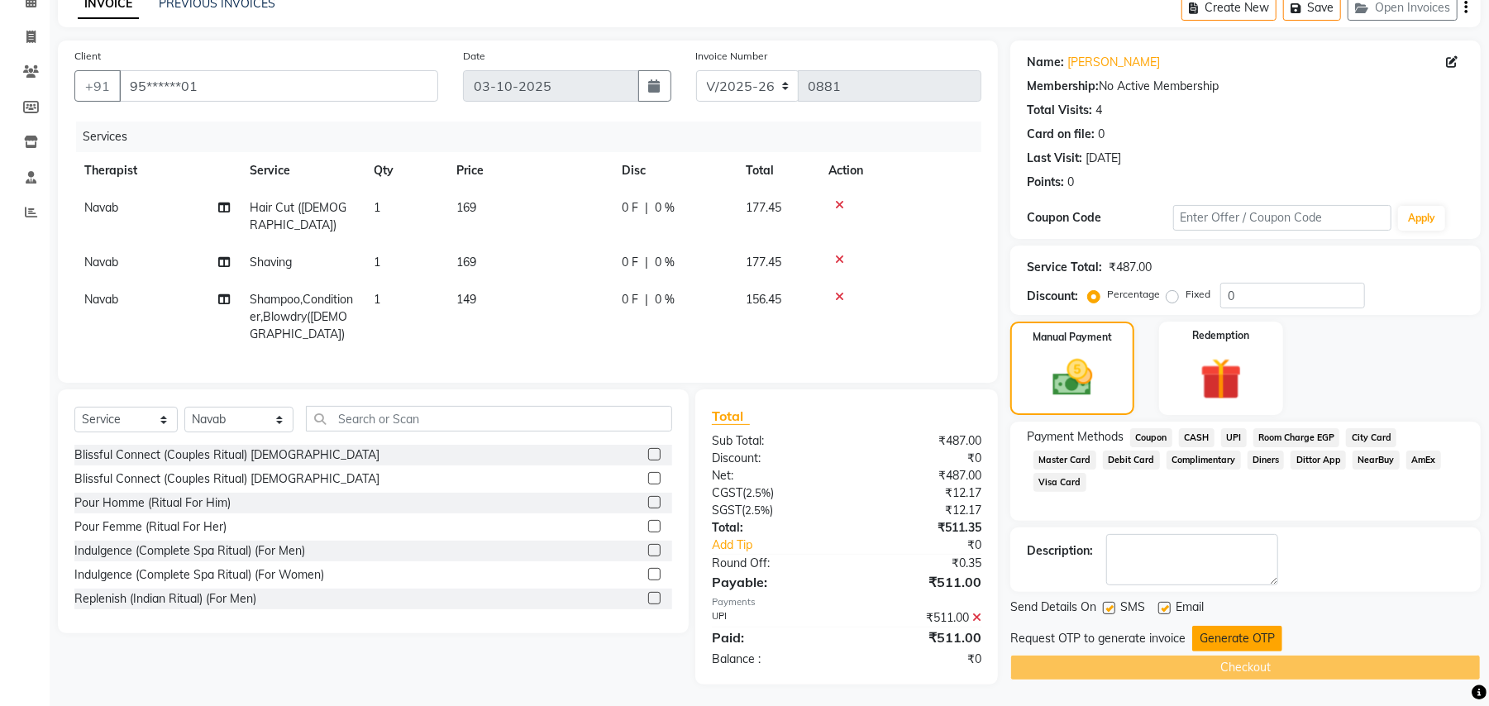
click at [1241, 643] on button "Generate OTP" at bounding box center [1237, 639] width 90 height 26
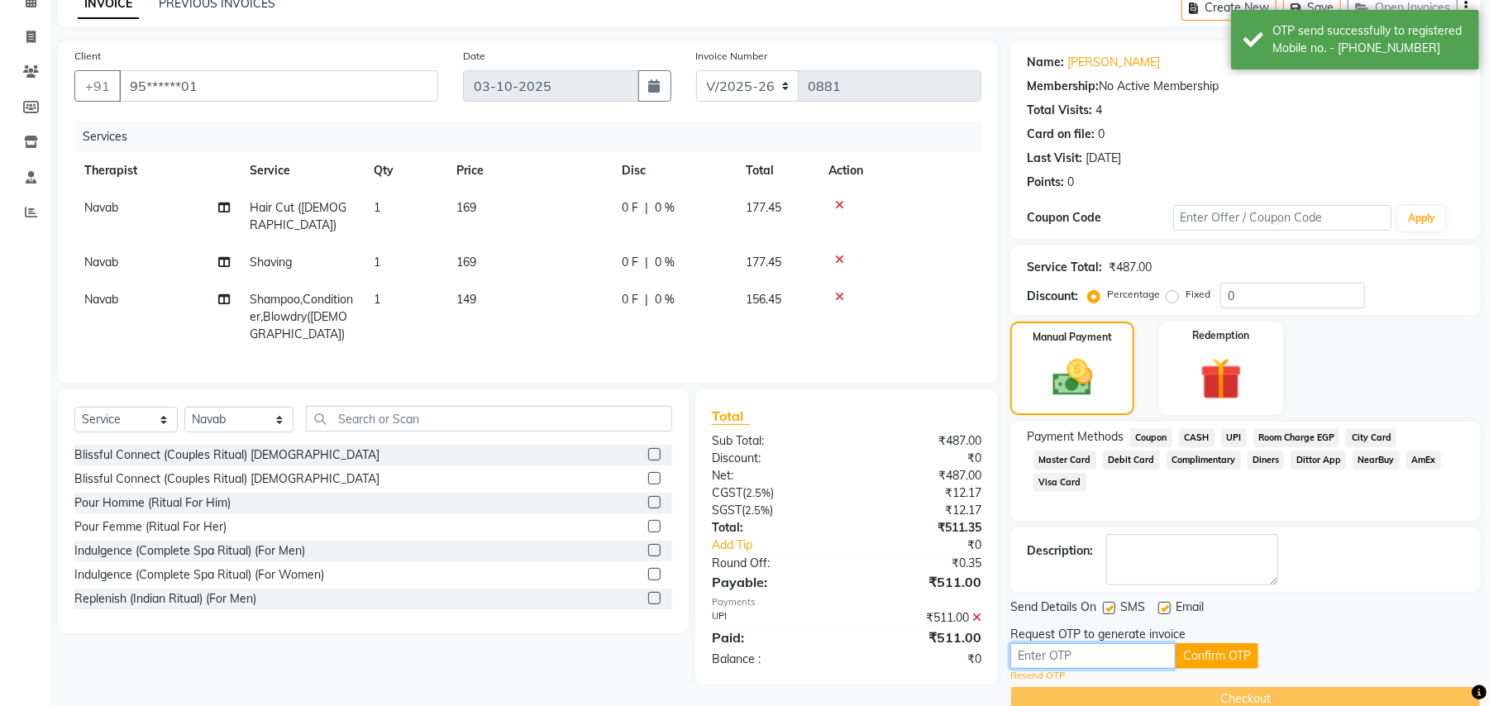
click at [1103, 655] on input "text" at bounding box center [1092, 656] width 165 height 26
type input "2063"
click at [1224, 661] on button "Confirm OTP" at bounding box center [1217, 656] width 83 height 26
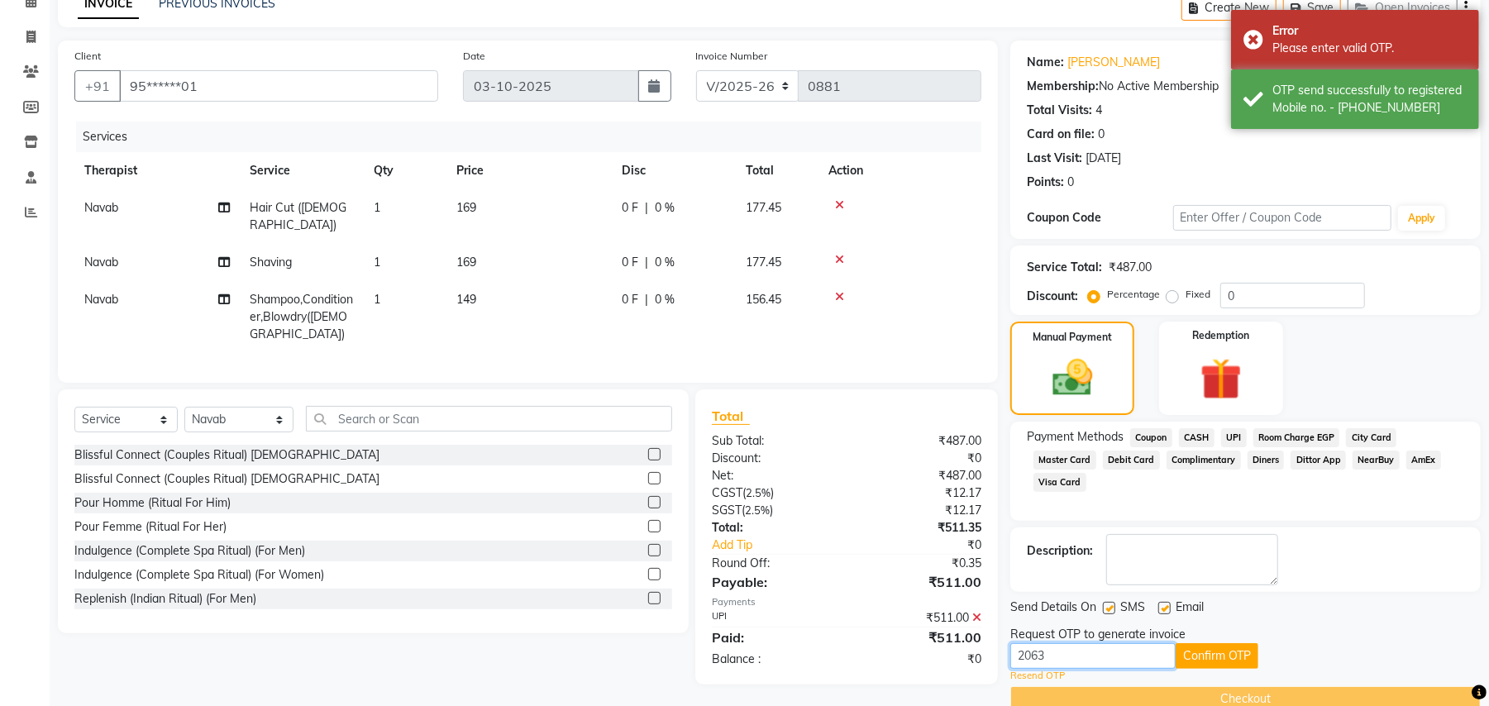
drag, startPoint x: 1111, startPoint y: 658, endPoint x: 957, endPoint y: 652, distance: 153.9
click at [957, 652] on div "Client +91 95******01 Date [DATE] Invoice Number V/2025 V/[PHONE_NUMBER] Servic…" at bounding box center [769, 376] width 1448 height 671
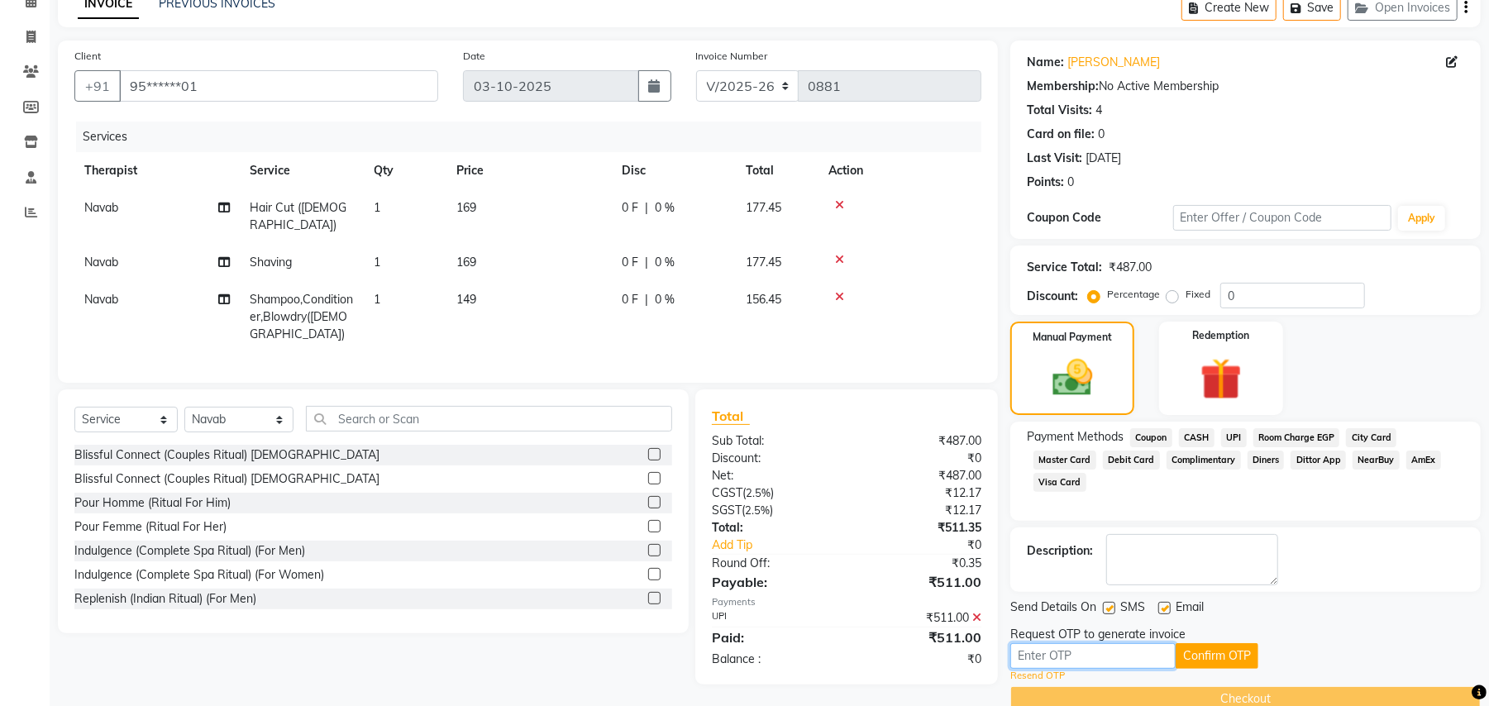
click at [1114, 660] on input "text" at bounding box center [1092, 656] width 165 height 26
type input "6"
type input "2068"
click at [1204, 669] on button "Confirm OTP" at bounding box center [1217, 656] width 83 height 26
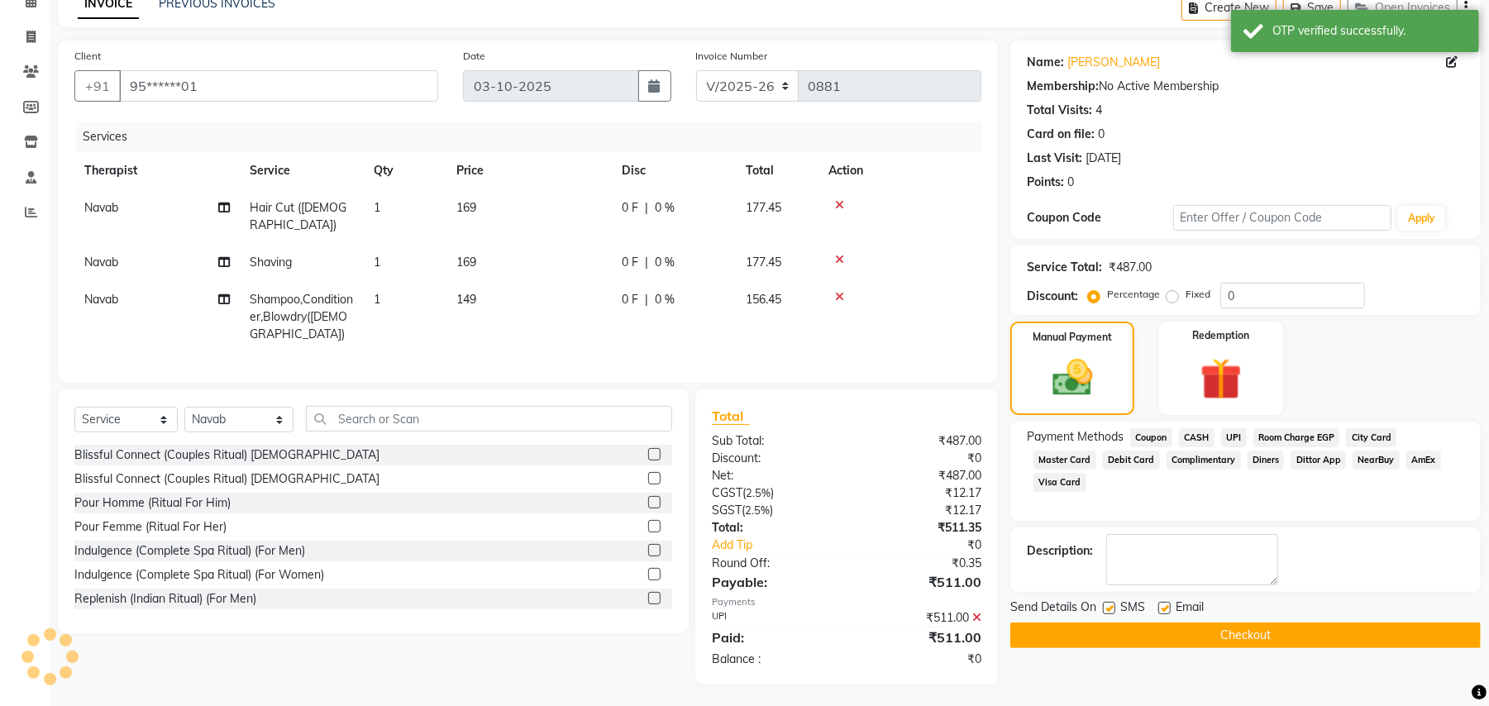
scroll to position [68, 0]
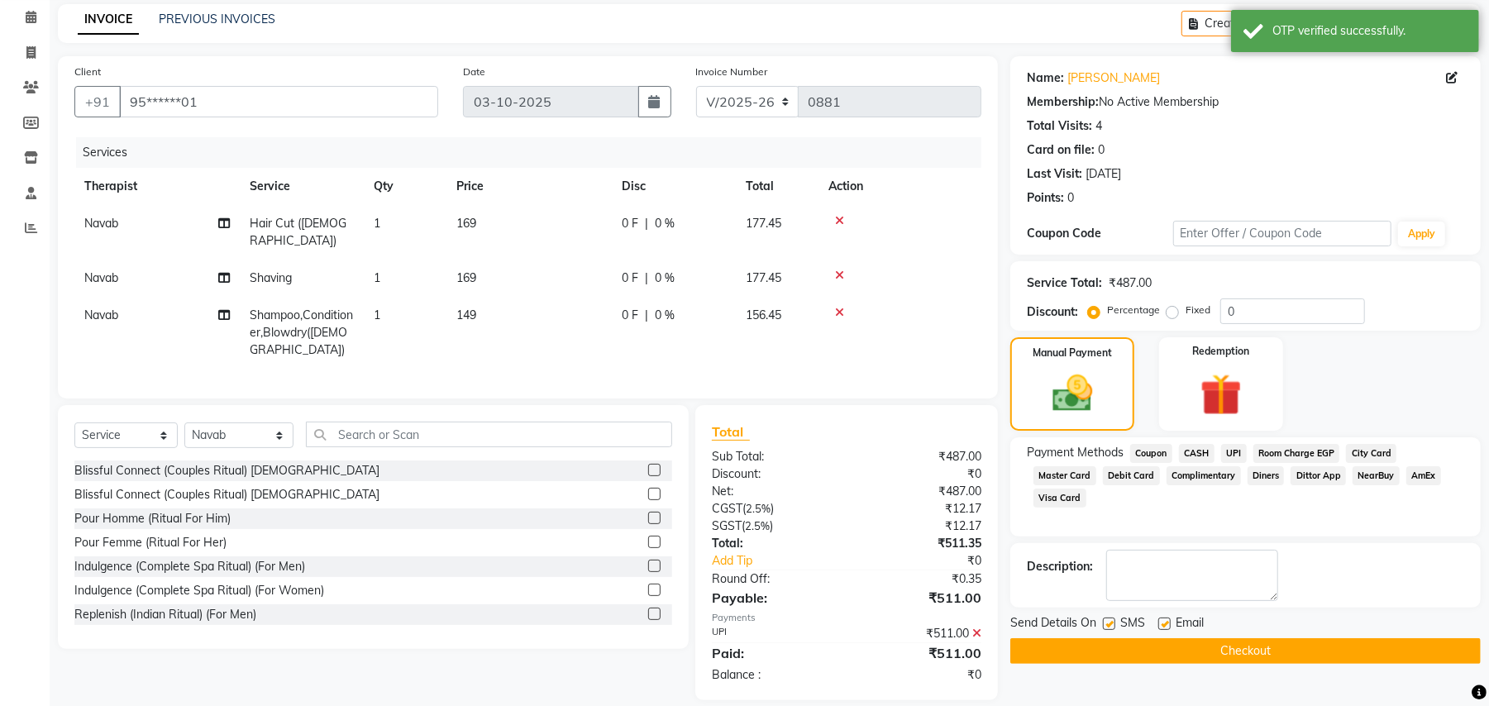
click at [1215, 651] on button "Checkout" at bounding box center [1245, 651] width 470 height 26
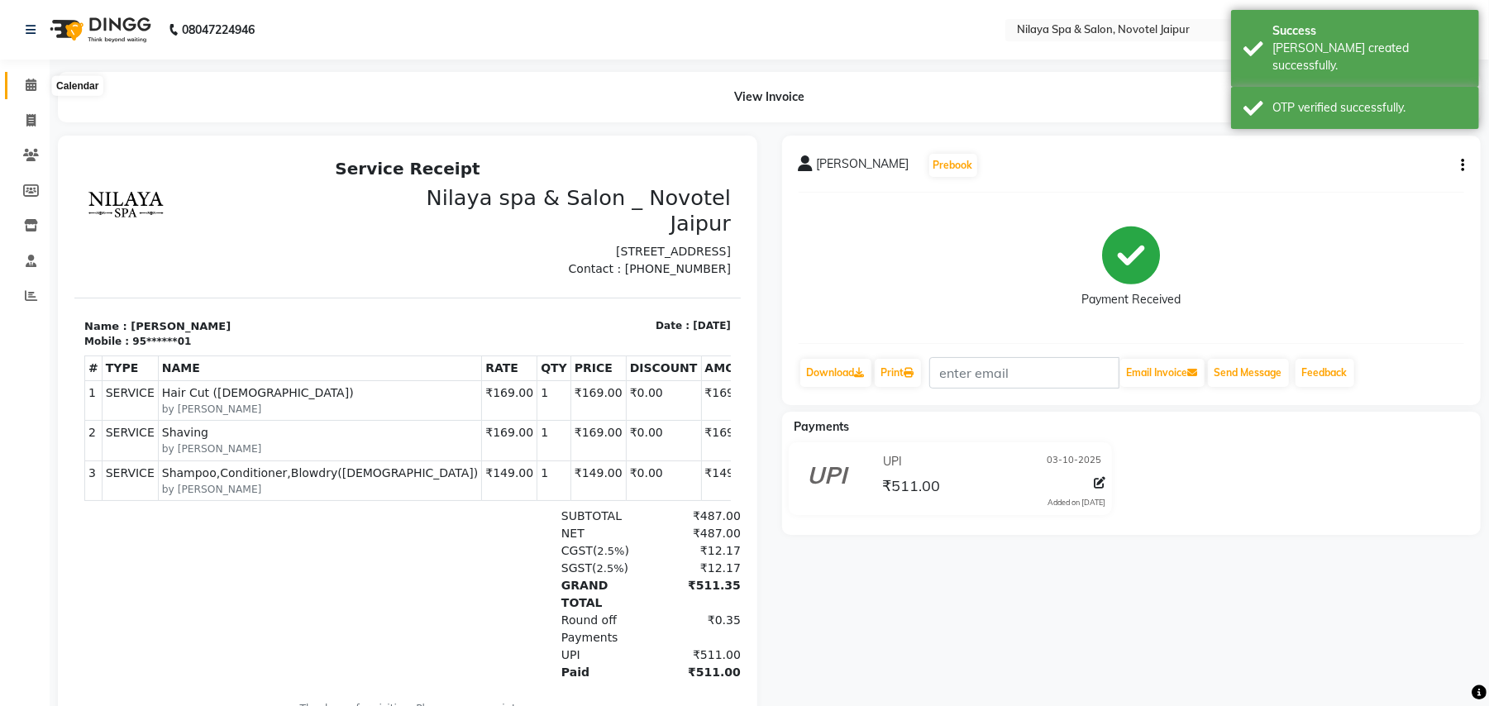
click at [33, 84] on icon at bounding box center [31, 85] width 11 height 12
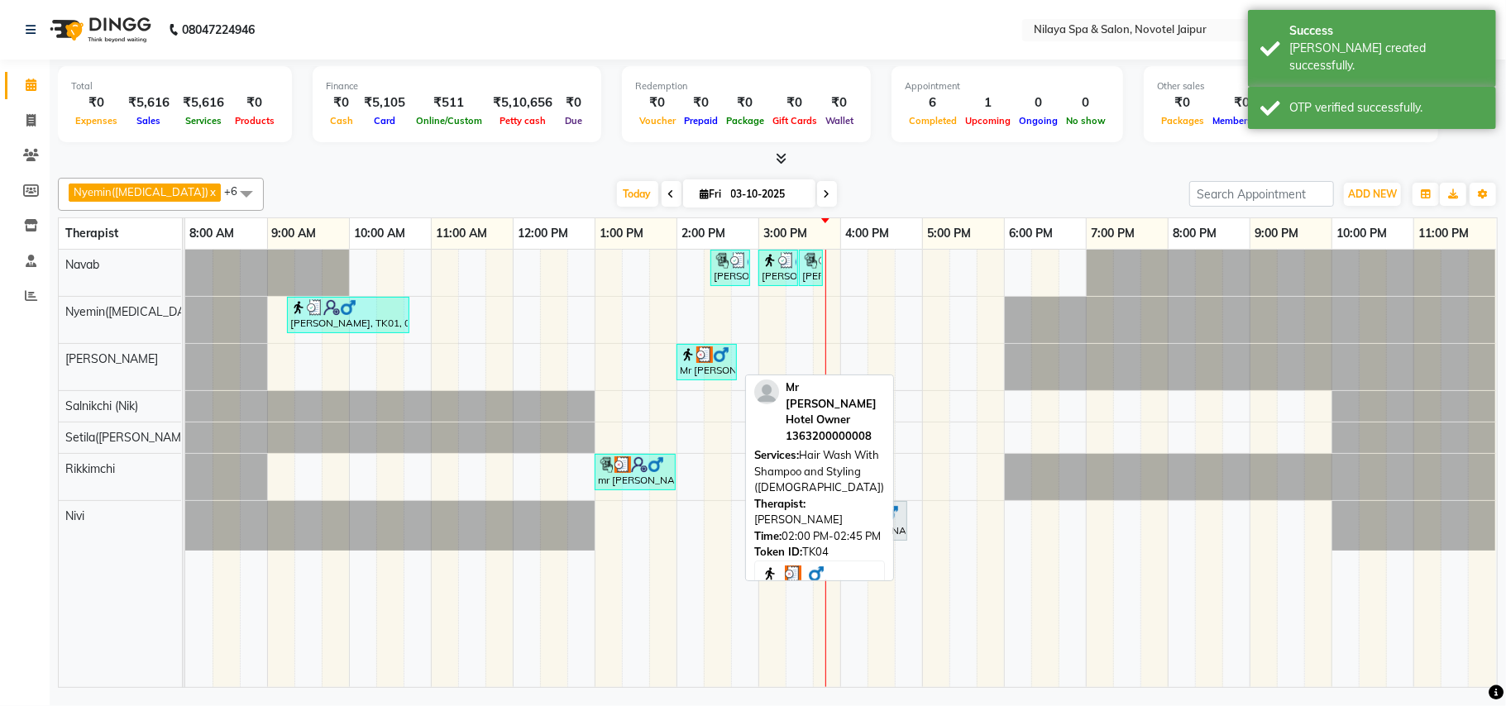
click at [699, 370] on div "Mr [PERSON_NAME] Hotel Owner, TK04, 02:00 PM-02:45 PM, Hair Wash With Shampoo a…" at bounding box center [706, 361] width 57 height 31
select select "3"
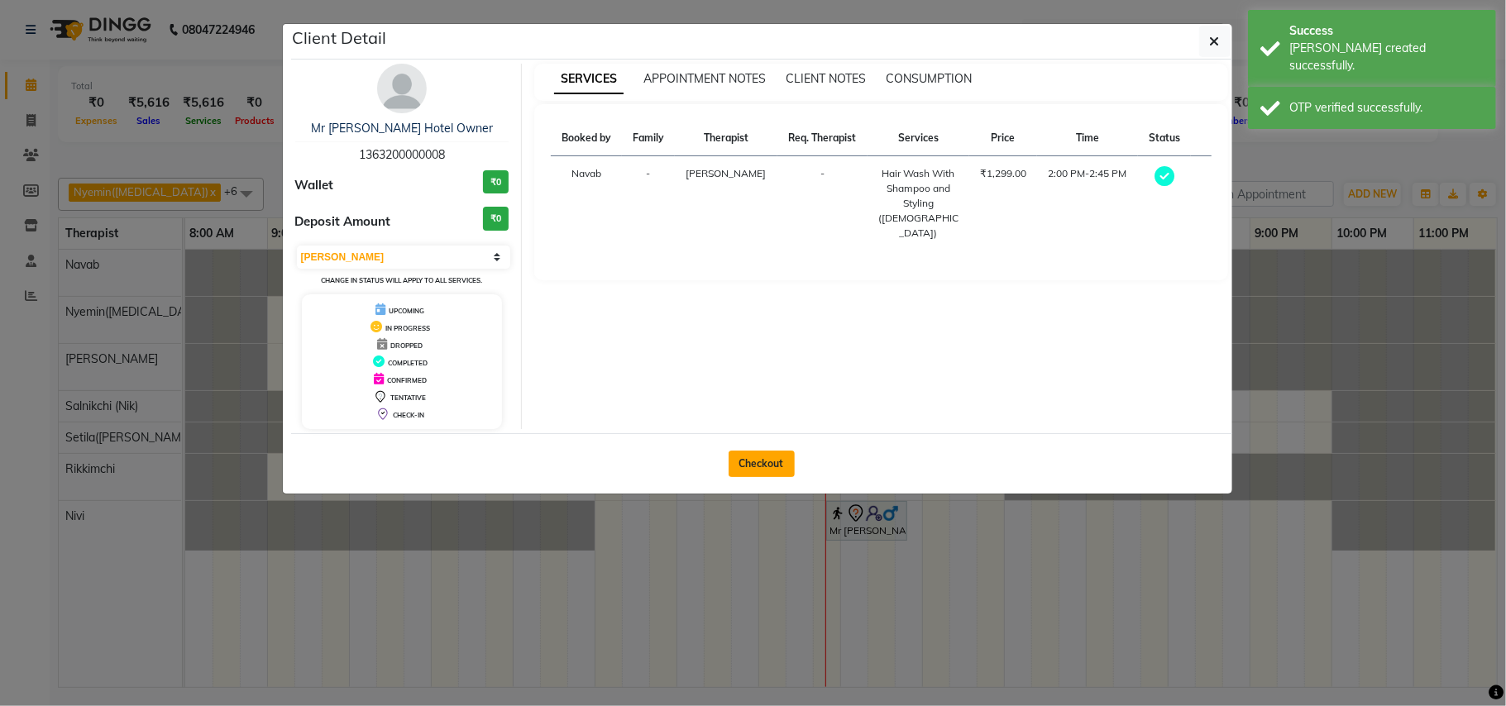
click at [768, 466] on button "Checkout" at bounding box center [761, 464] width 66 height 26
select select "service"
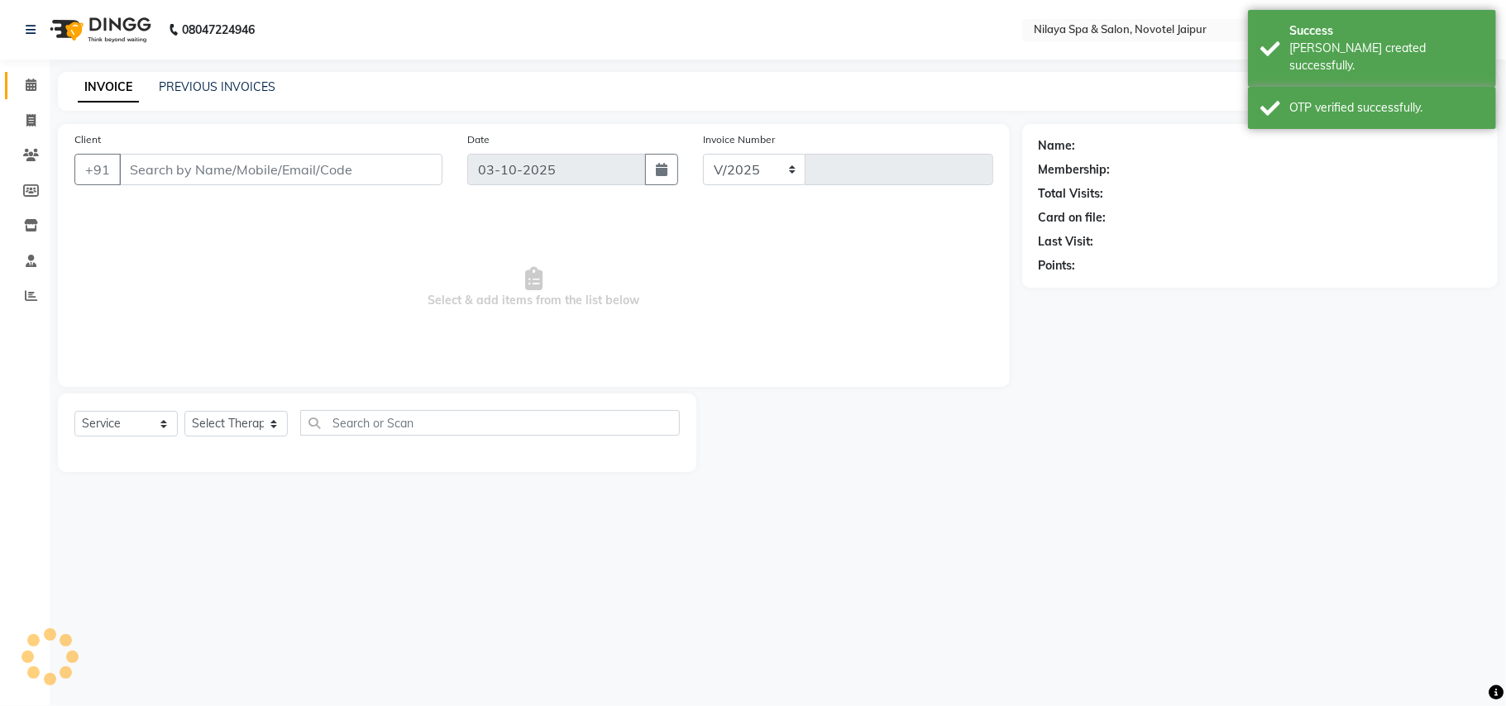
select select "8197"
type input "0882"
type input "13*********08"
select select "77569"
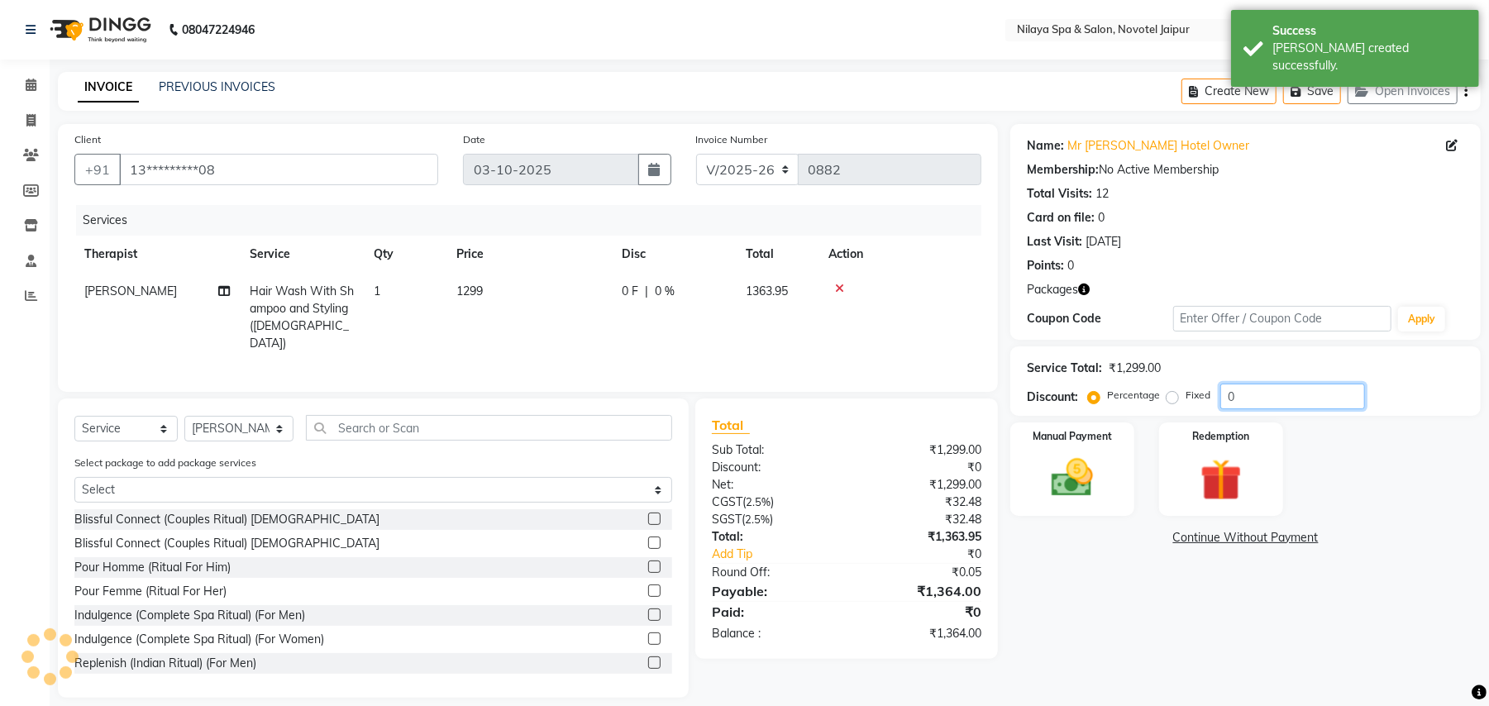
click at [1254, 398] on input "0" at bounding box center [1292, 397] width 145 height 26
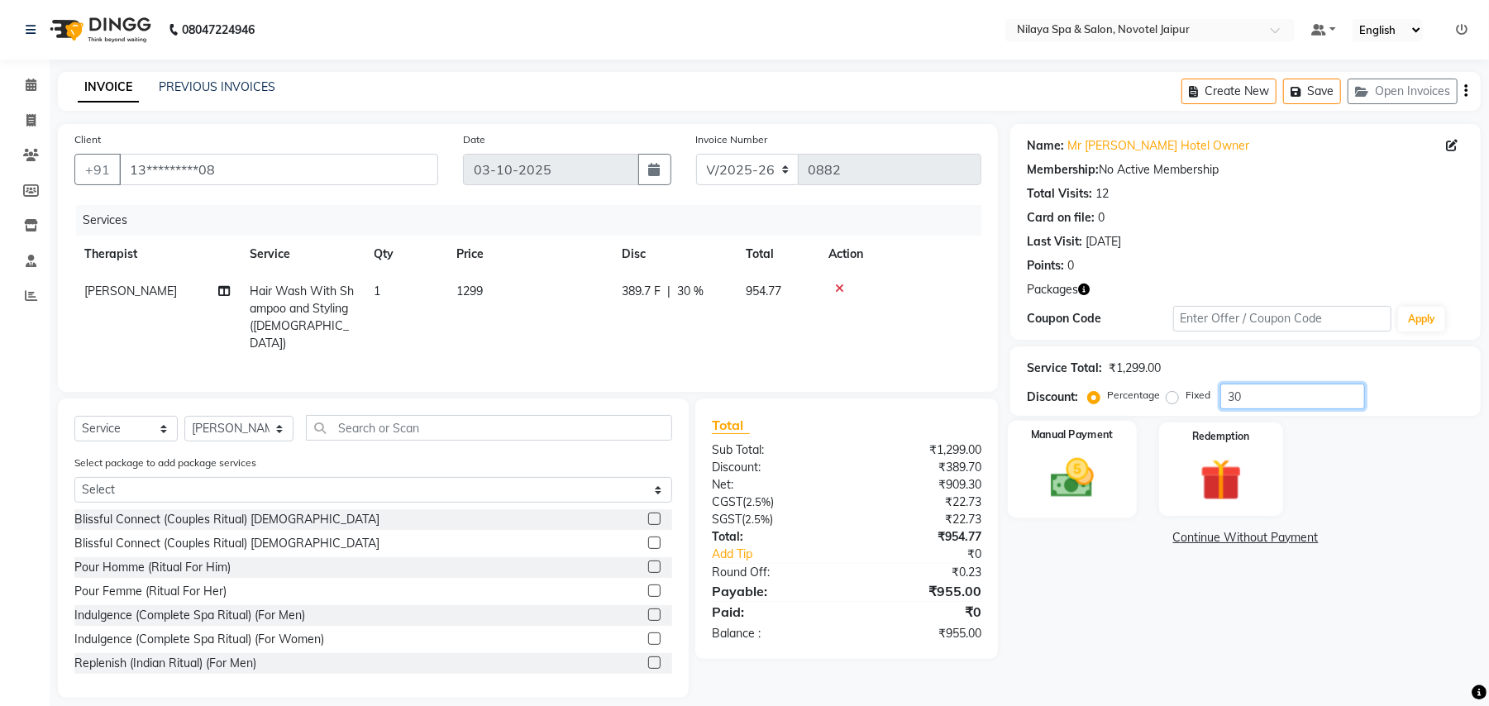
type input "30"
click at [1095, 468] on img at bounding box center [1072, 478] width 71 height 50
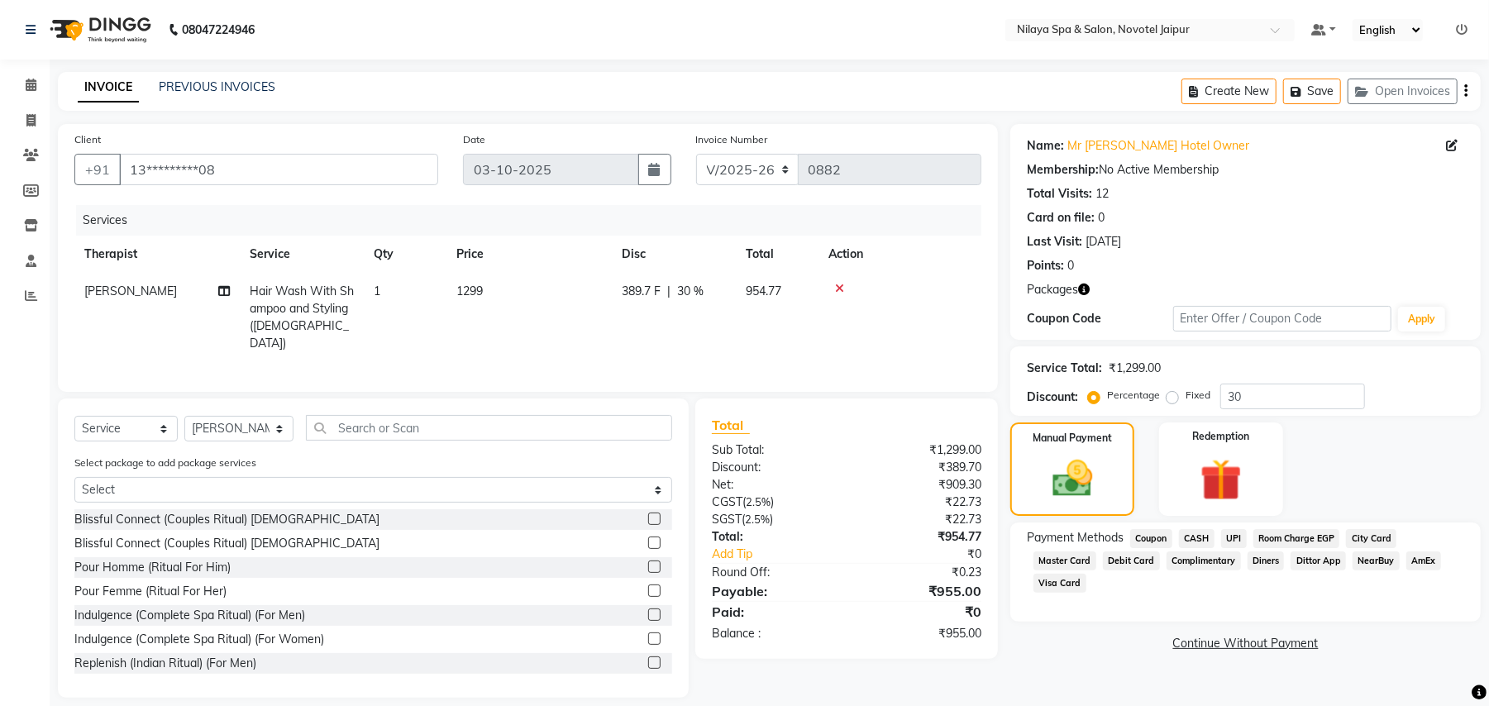
click at [1234, 541] on span "UPI" at bounding box center [1234, 538] width 26 height 19
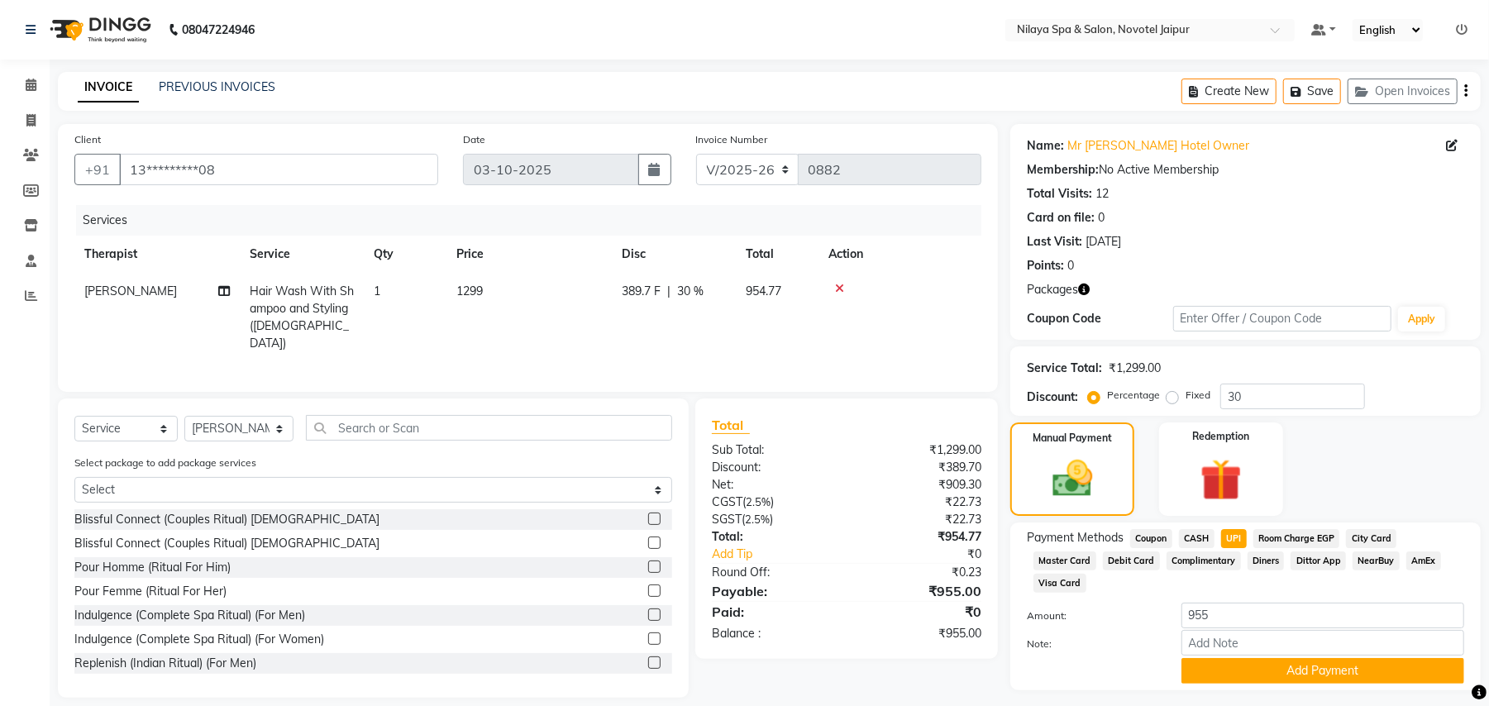
scroll to position [21, 0]
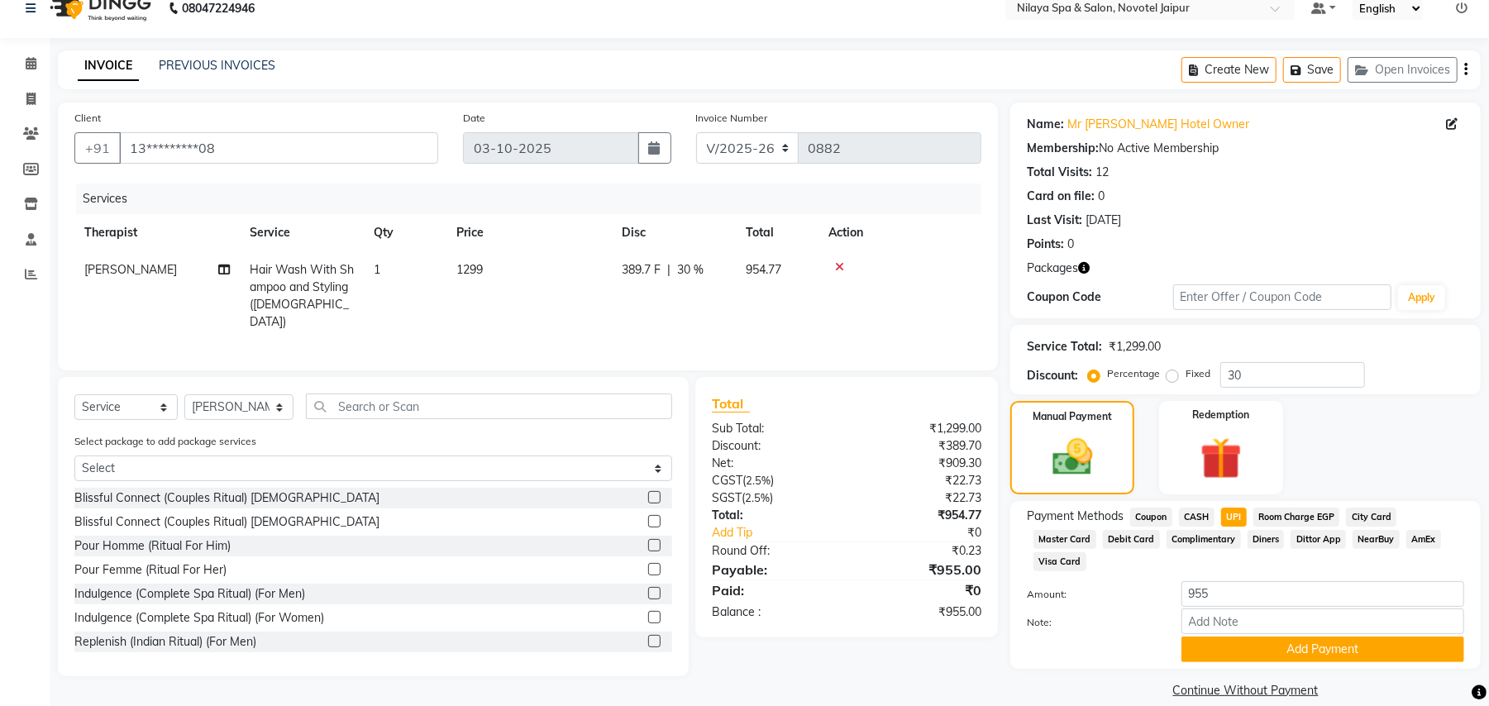
click at [1297, 514] on span "Room Charge EGP" at bounding box center [1296, 517] width 87 height 19
click at [1294, 608] on input "Note:" at bounding box center [1322, 621] width 283 height 26
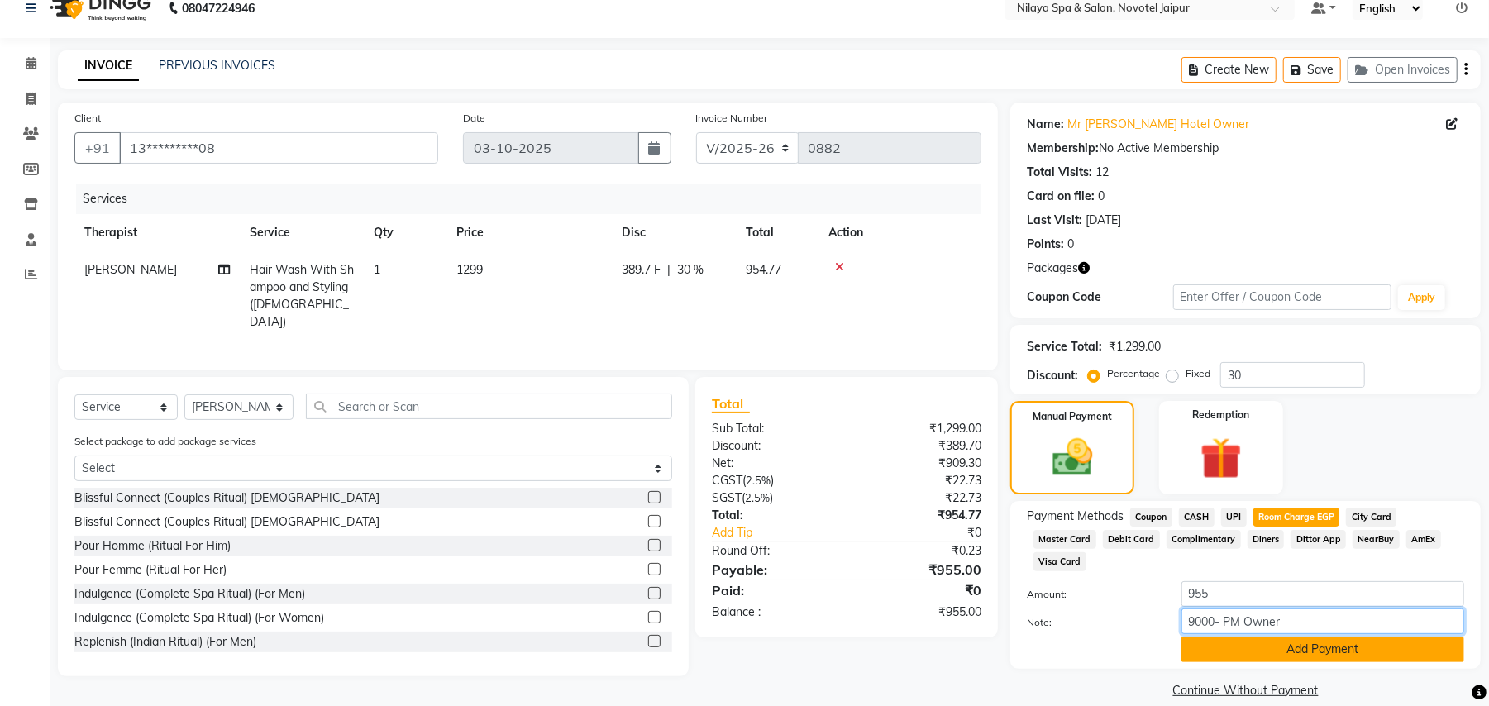
type input "9000- PM Owner"
click at [1258, 637] on button "Add Payment" at bounding box center [1322, 650] width 283 height 26
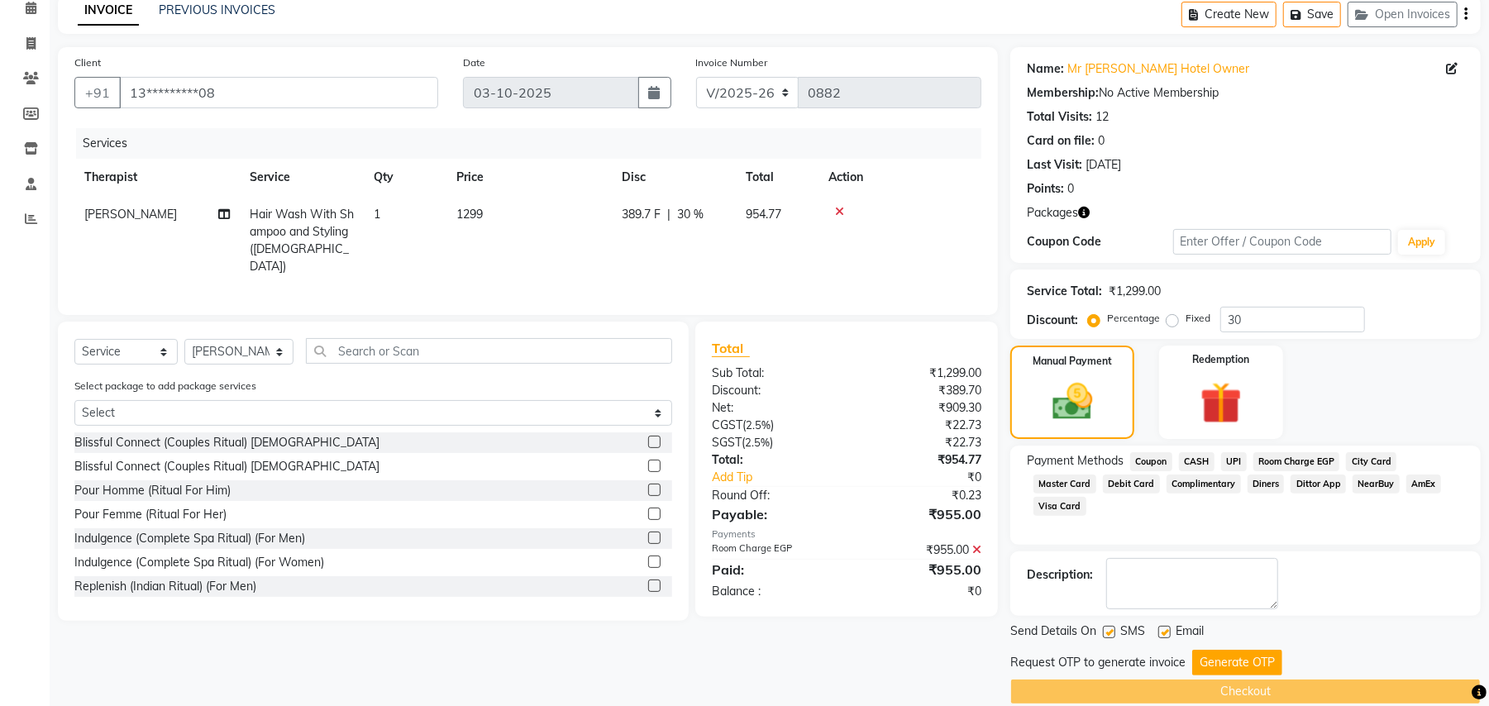
scroll to position [101, 0]
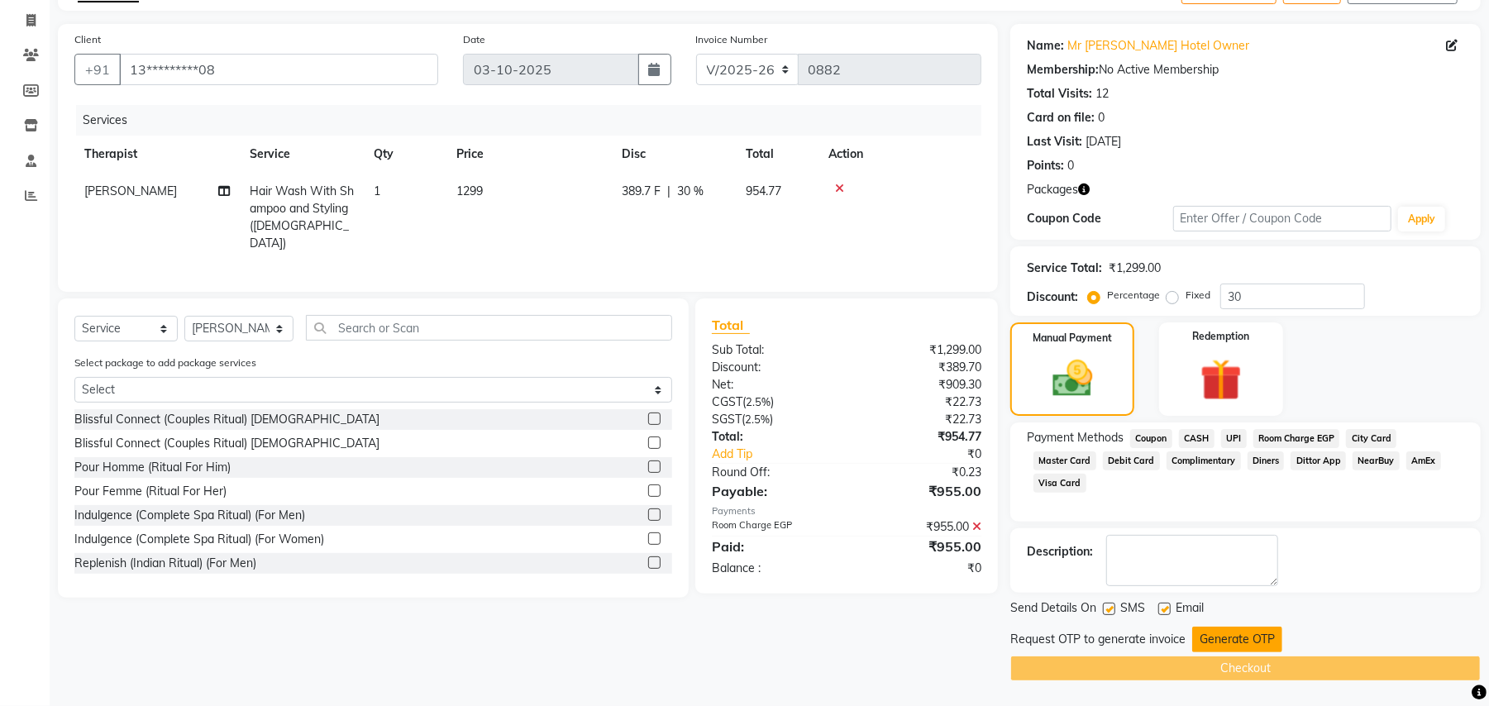
click at [1241, 639] on button "Generate OTP" at bounding box center [1237, 640] width 90 height 26
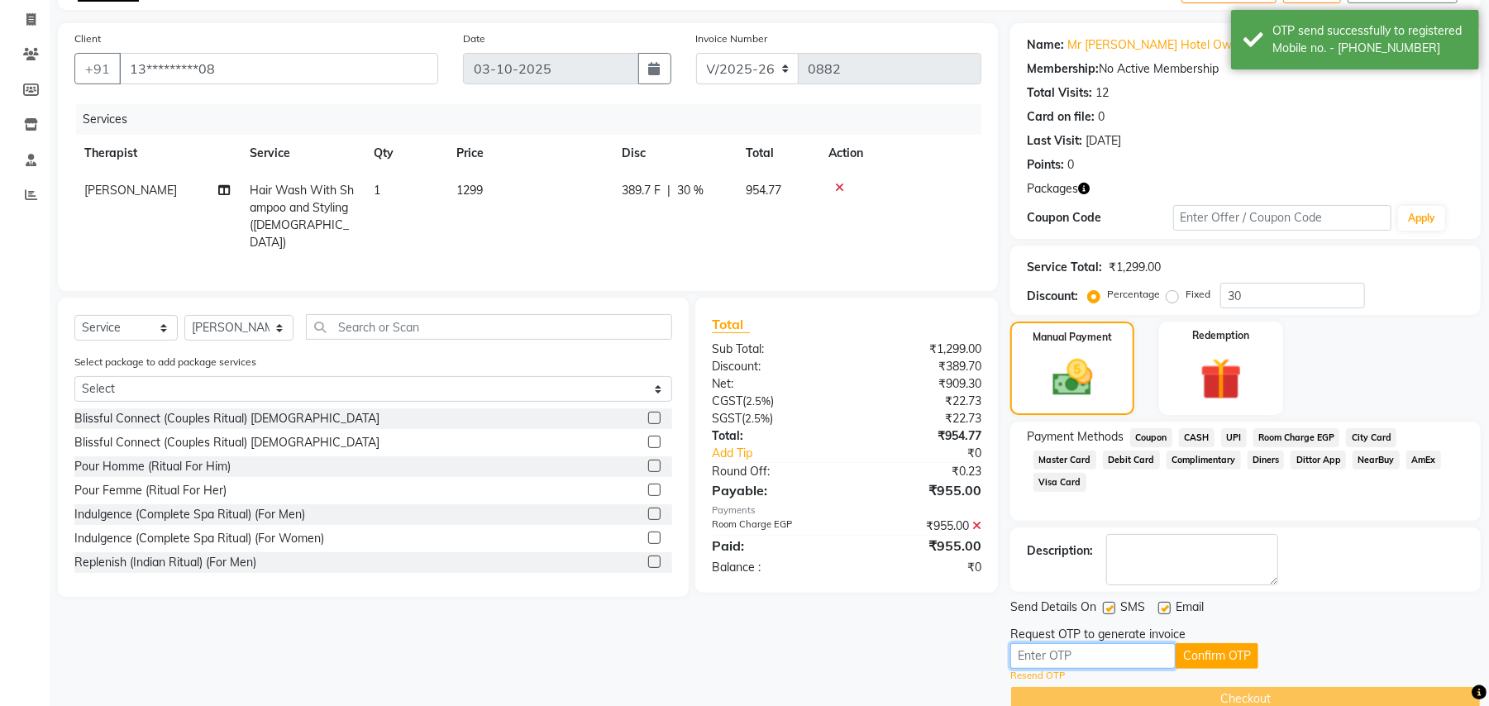
click at [1114, 650] on input "text" at bounding box center [1092, 656] width 165 height 26
type input "2068"
click at [1205, 647] on button "Confirm OTP" at bounding box center [1217, 656] width 83 height 26
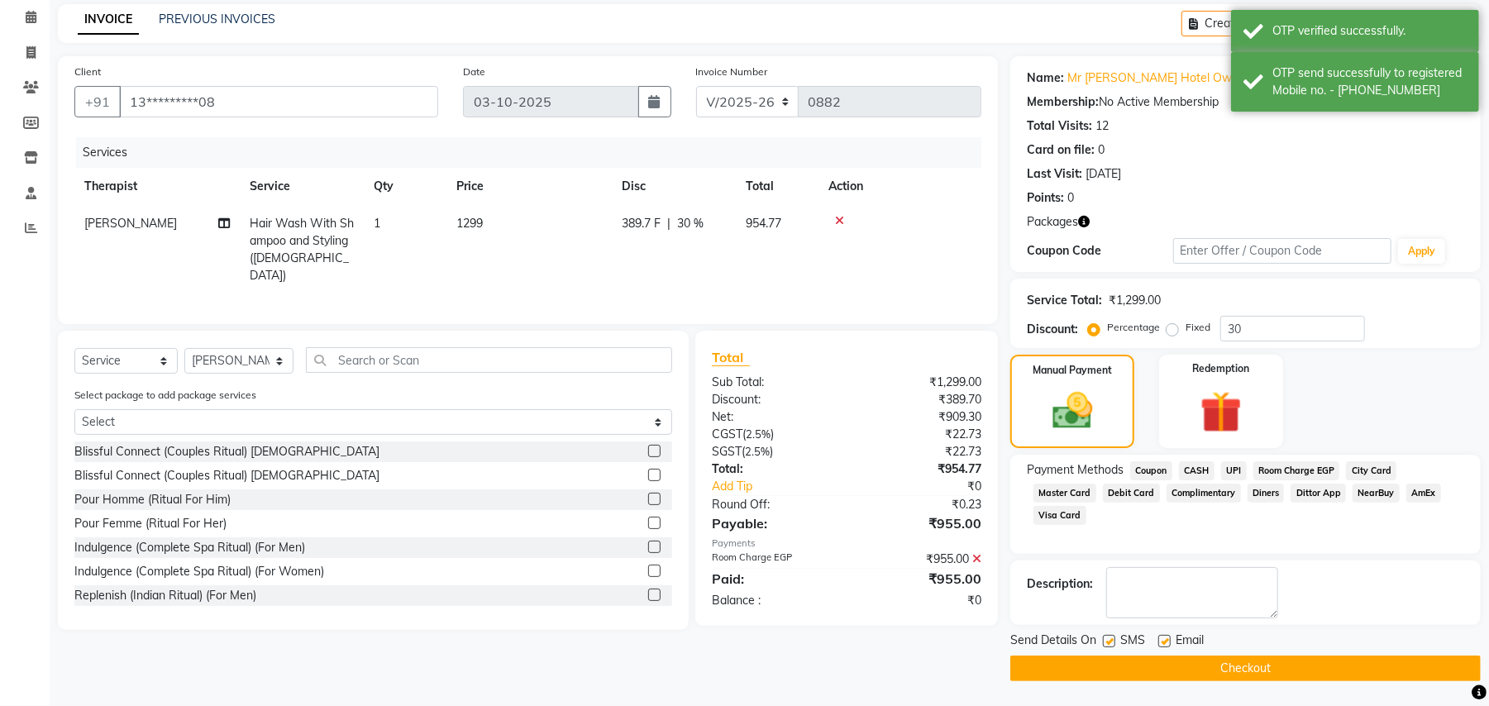
click at [1215, 673] on button "Checkout" at bounding box center [1245, 669] width 470 height 26
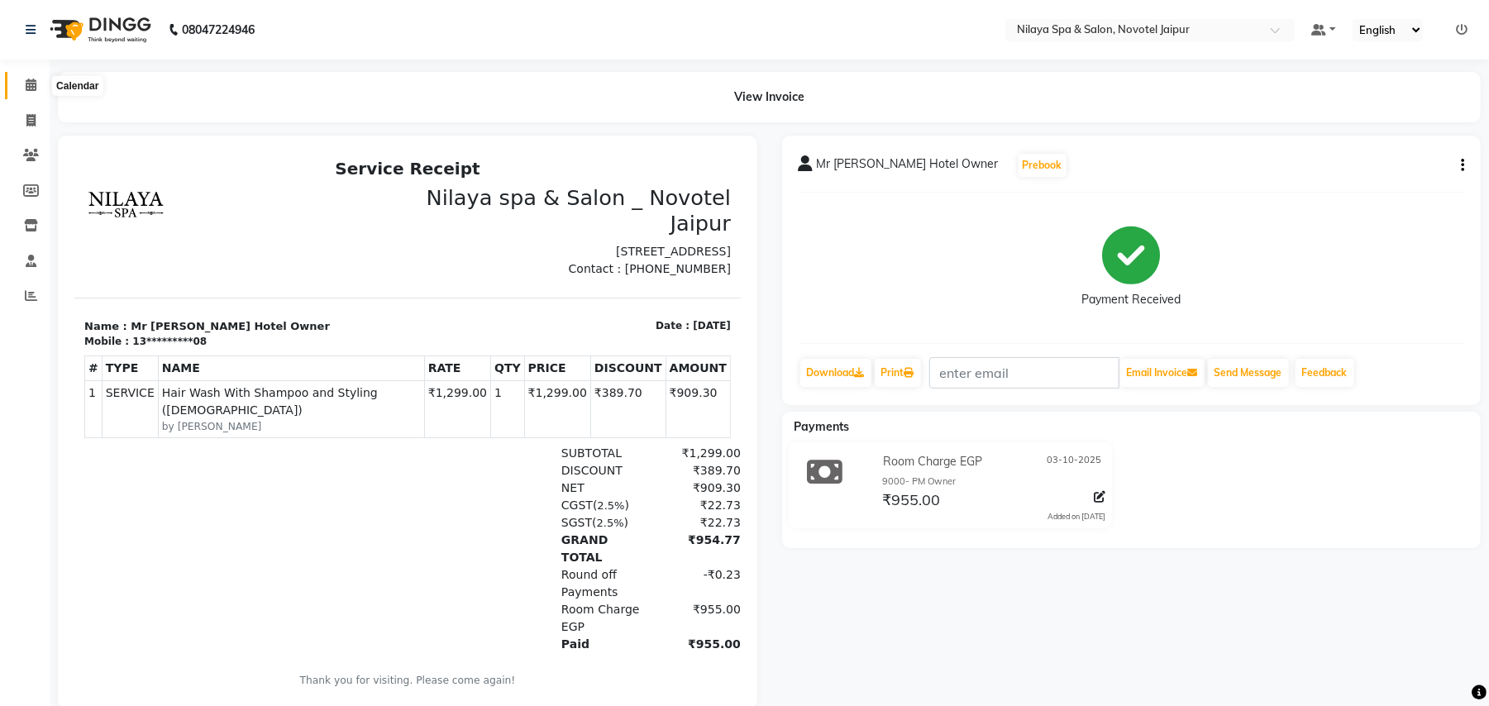
click at [28, 87] on icon at bounding box center [31, 85] width 11 height 12
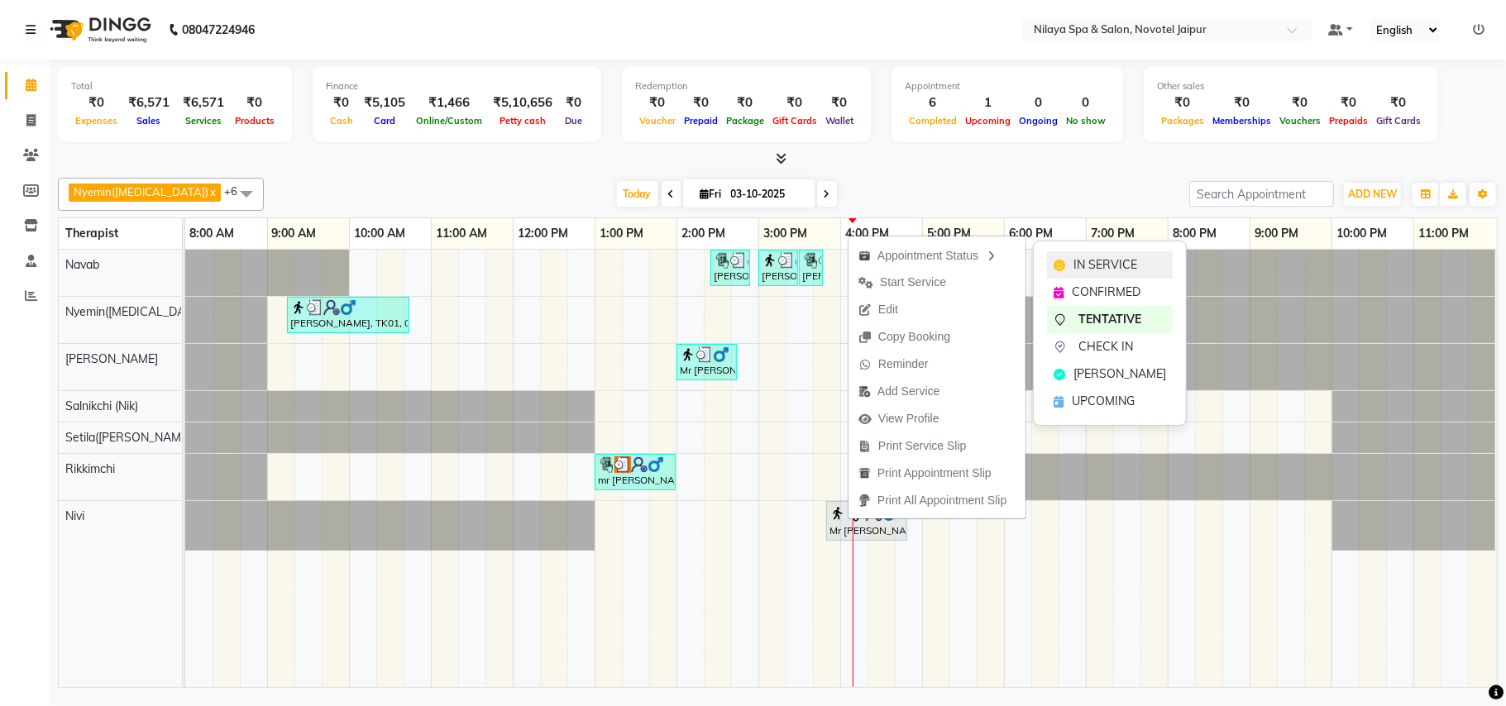
click at [1101, 259] on span "IN SERVICE" at bounding box center [1105, 264] width 64 height 17
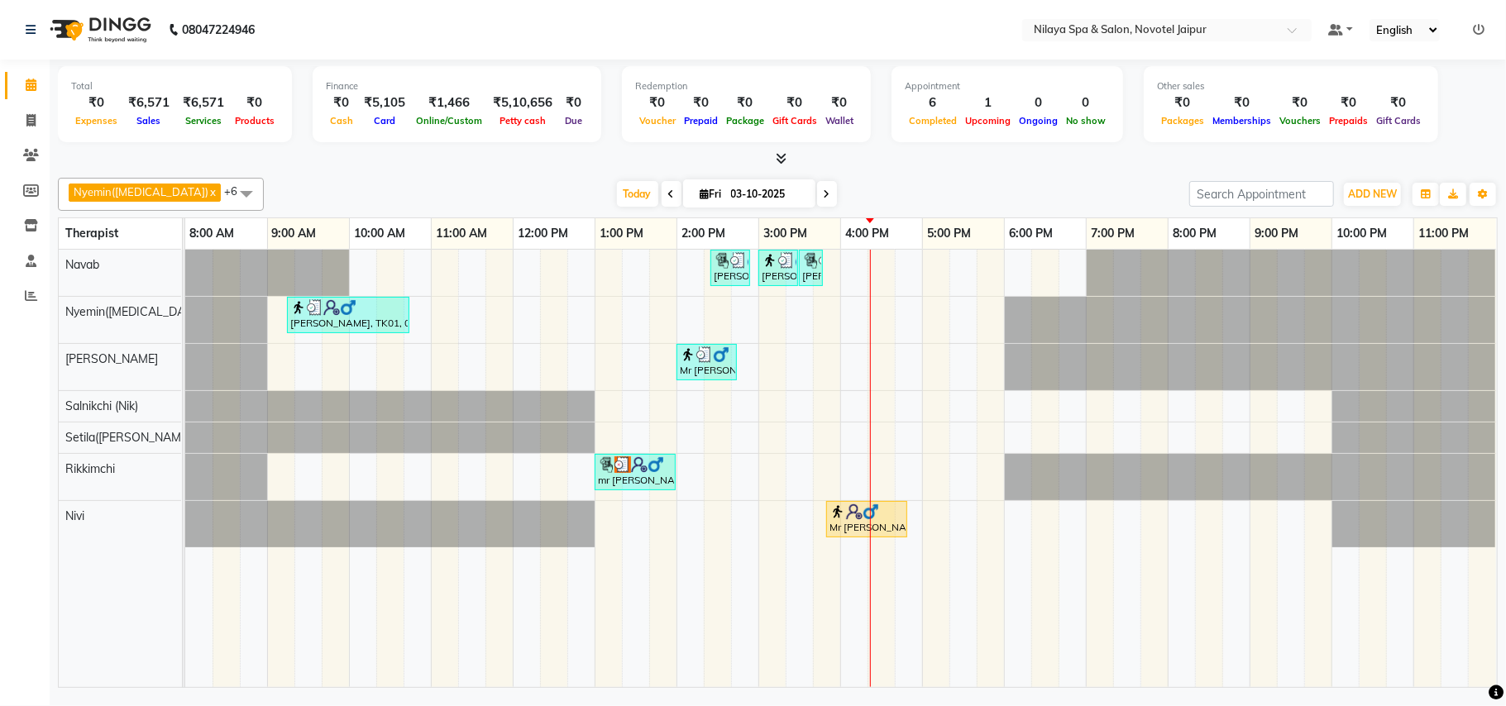
drag, startPoint x: 914, startPoint y: 500, endPoint x: 914, endPoint y: 517, distance: 16.5
drag, startPoint x: 914, startPoint y: 517, endPoint x: 895, endPoint y: 192, distance: 325.5
click at [895, 192] on div "[DATE] [DATE]" at bounding box center [726, 194] width 909 height 25
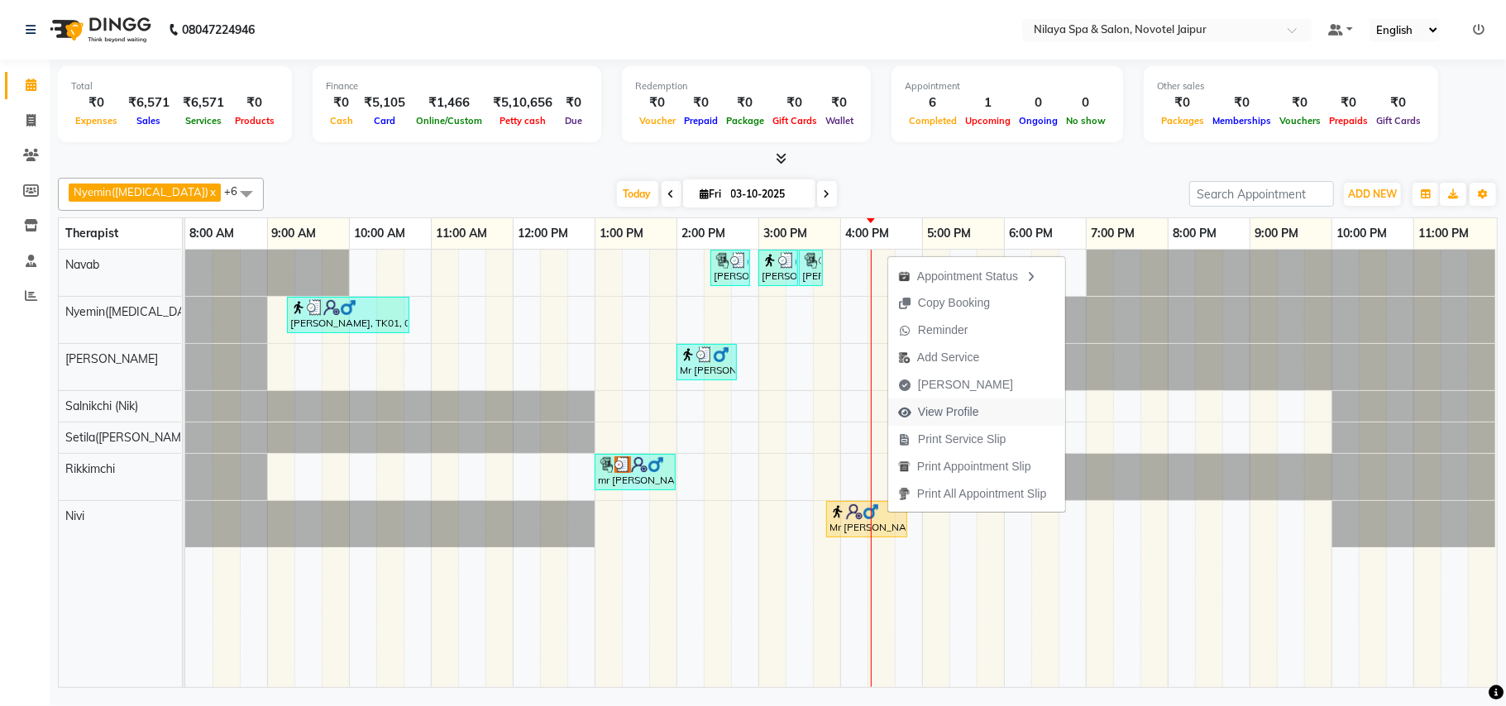
click at [942, 410] on span "View Profile" at bounding box center [948, 411] width 61 height 17
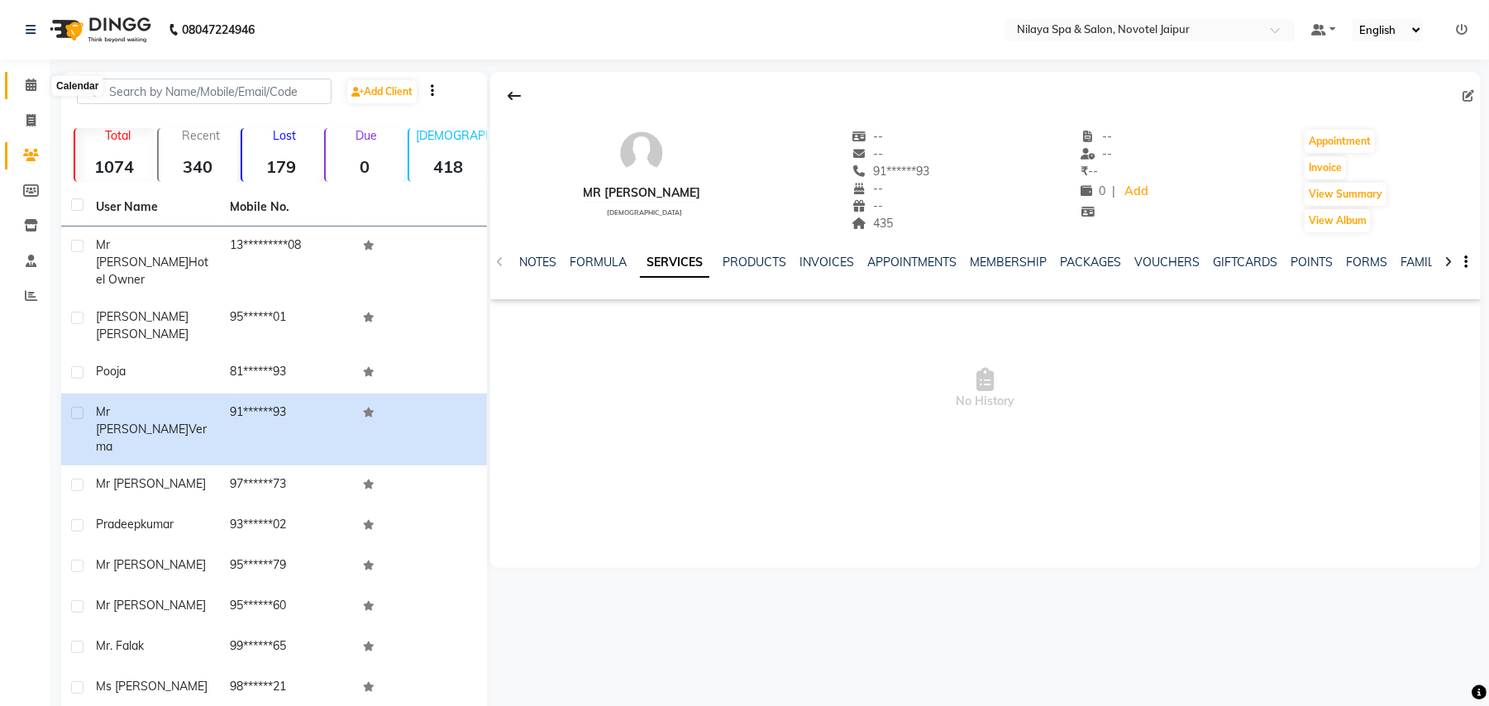
click at [28, 84] on icon at bounding box center [31, 85] width 11 height 12
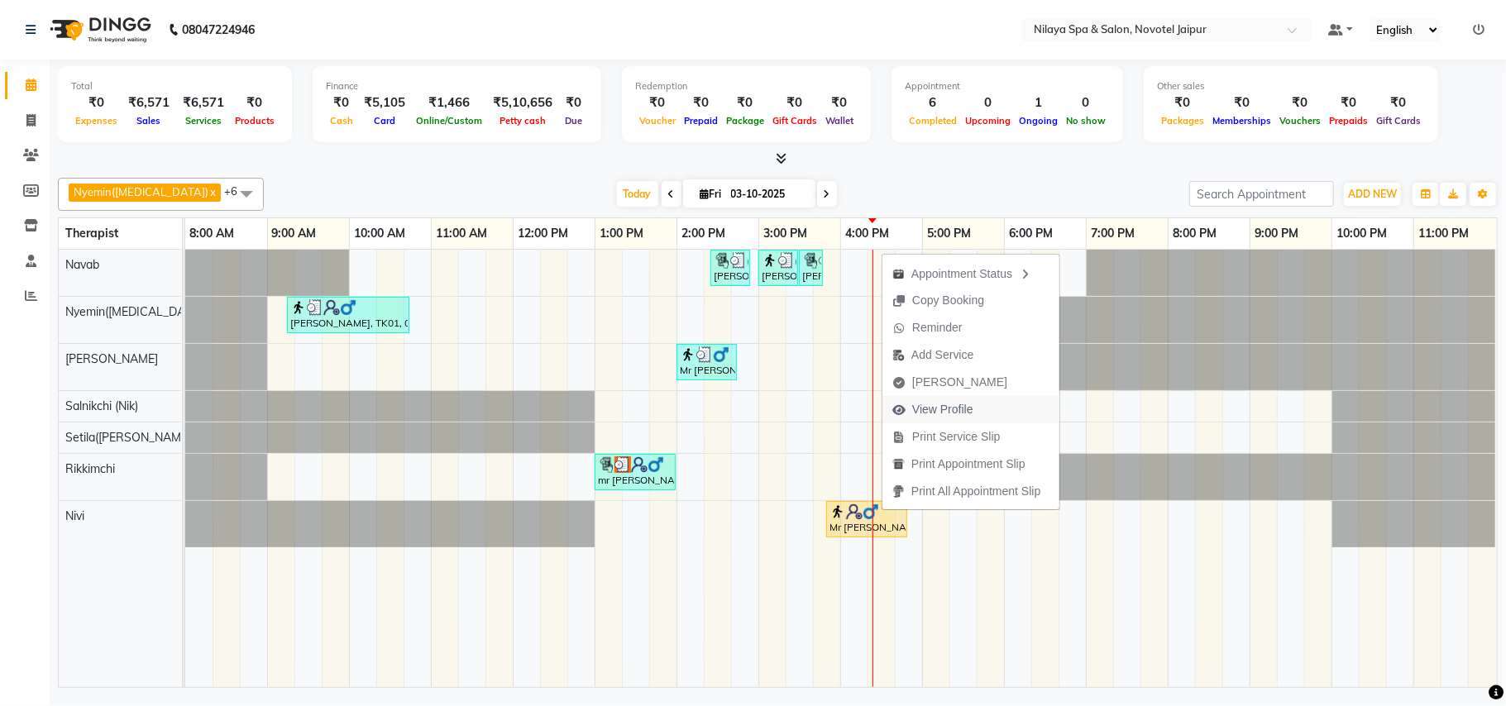
click at [964, 410] on span "View Profile" at bounding box center [942, 409] width 61 height 17
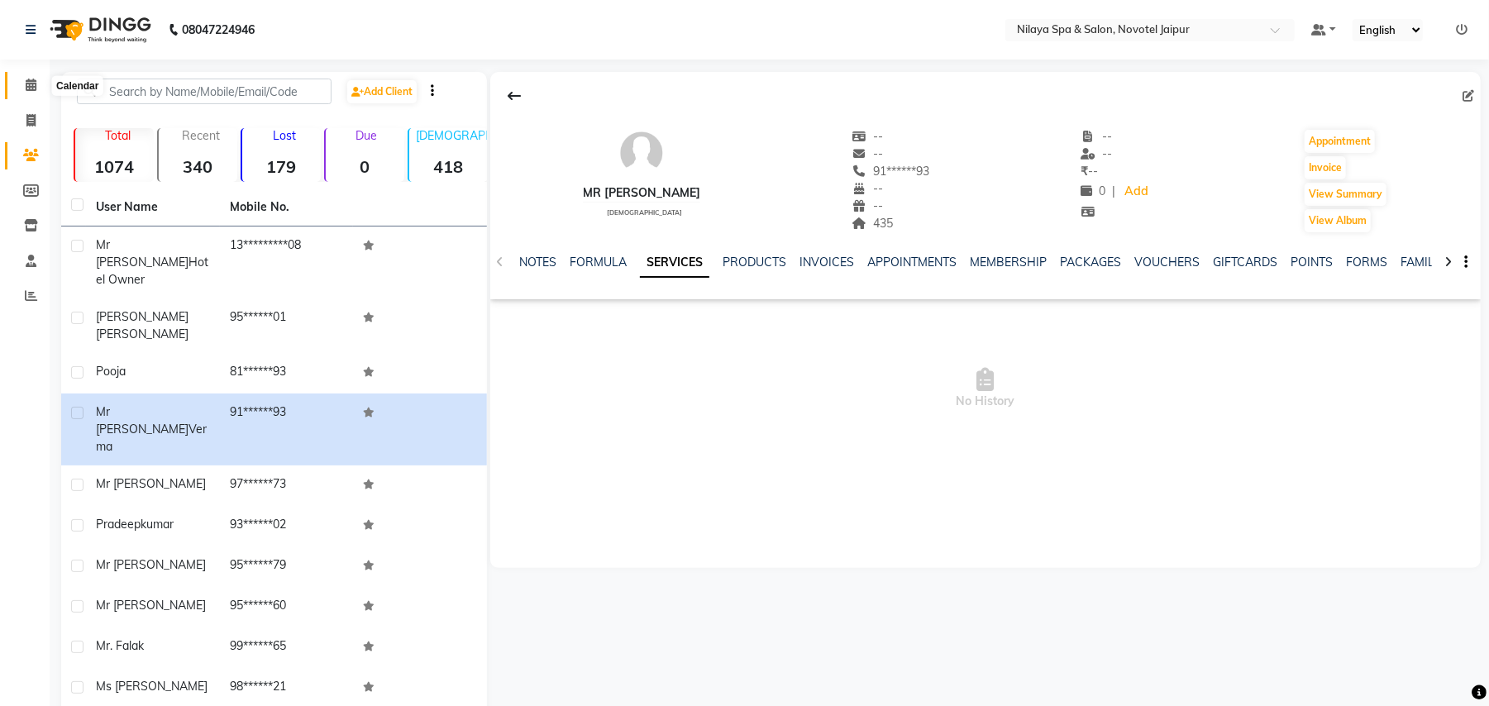
click at [31, 79] on icon at bounding box center [31, 85] width 11 height 12
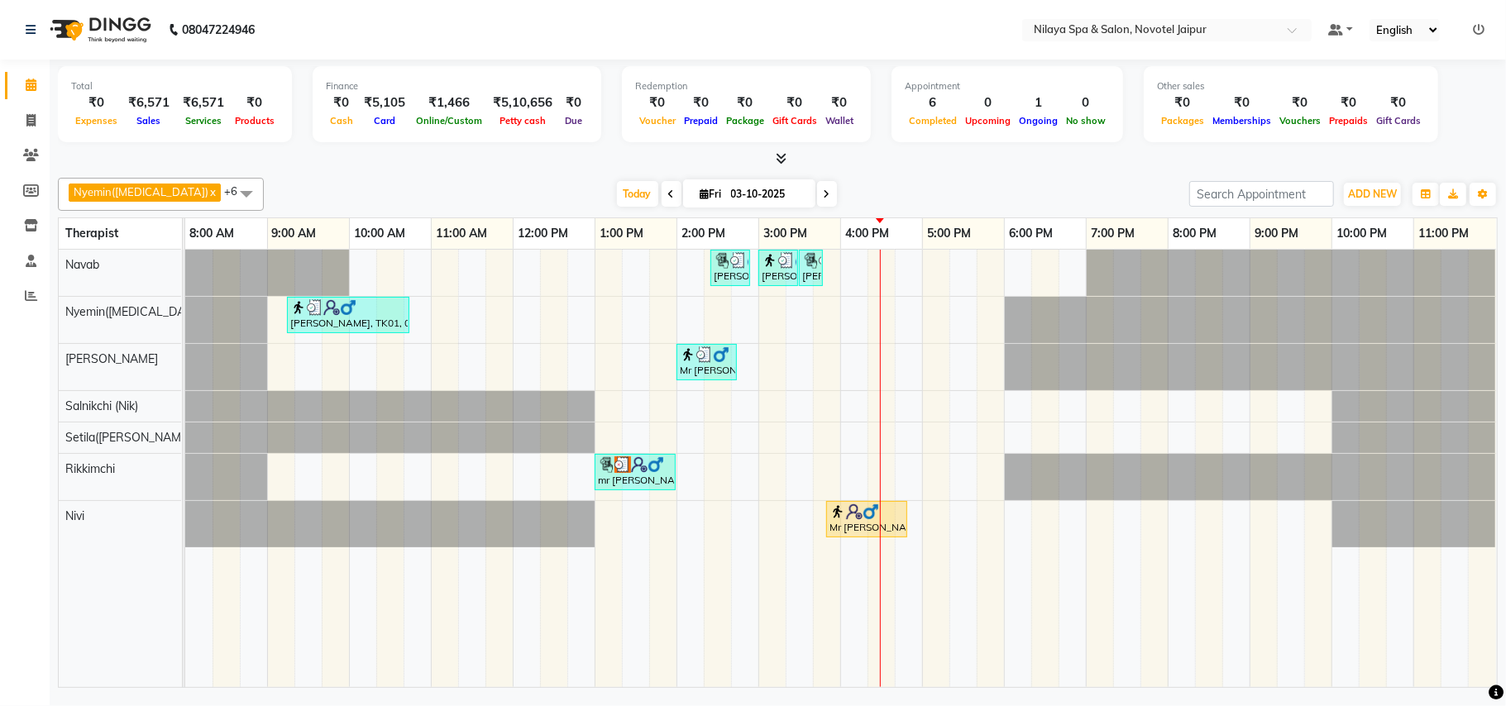
click at [823, 193] on icon at bounding box center [826, 194] width 7 height 10
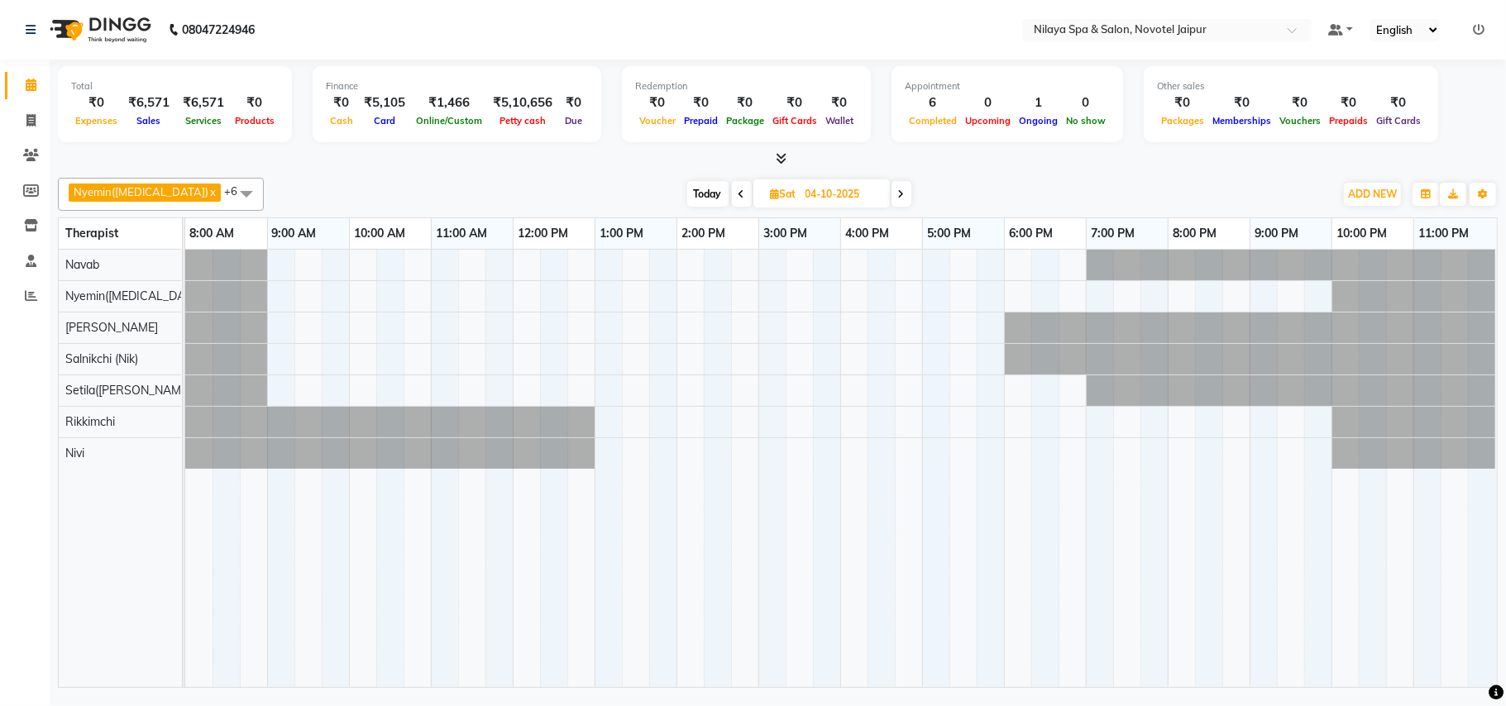
click at [732, 188] on span at bounding box center [742, 194] width 20 height 26
type input "03-10-2025"
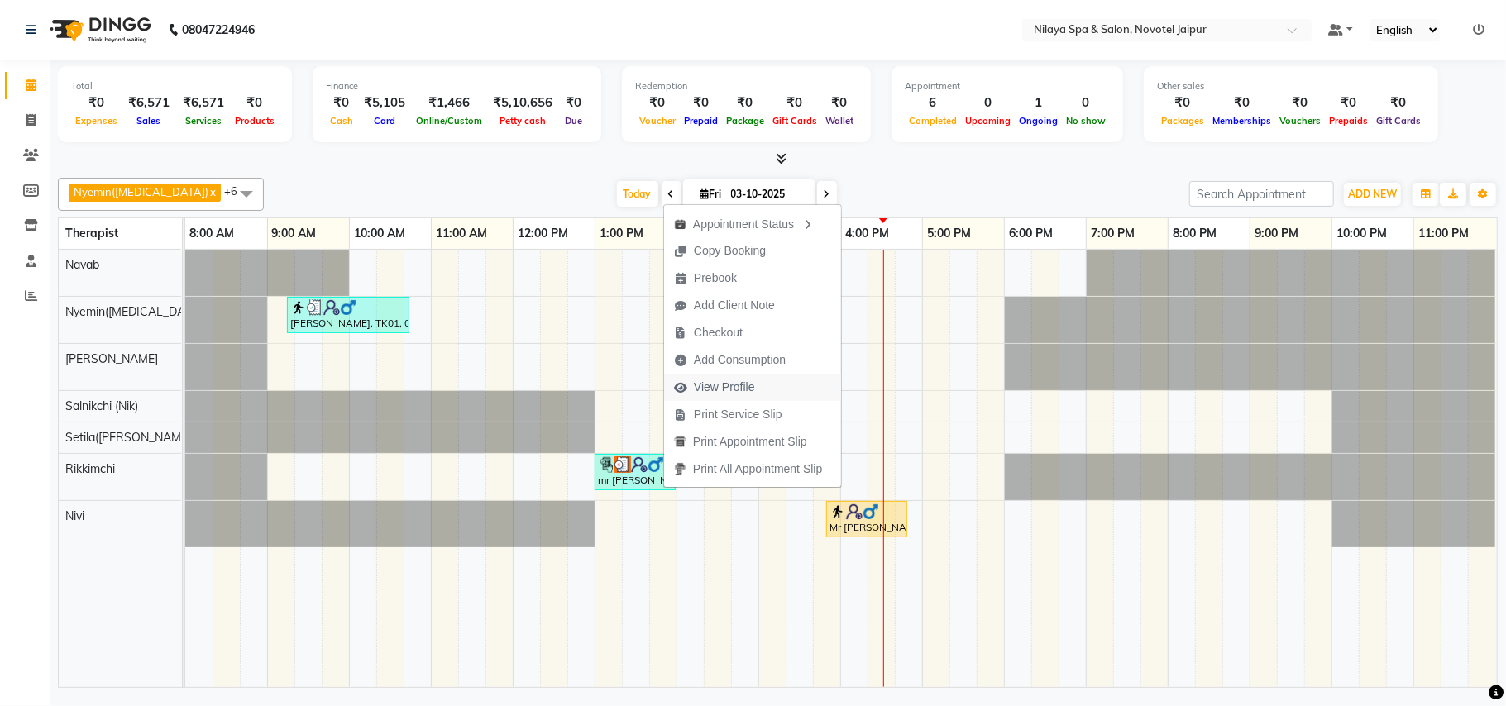
click at [745, 388] on span "View Profile" at bounding box center [724, 387] width 61 height 17
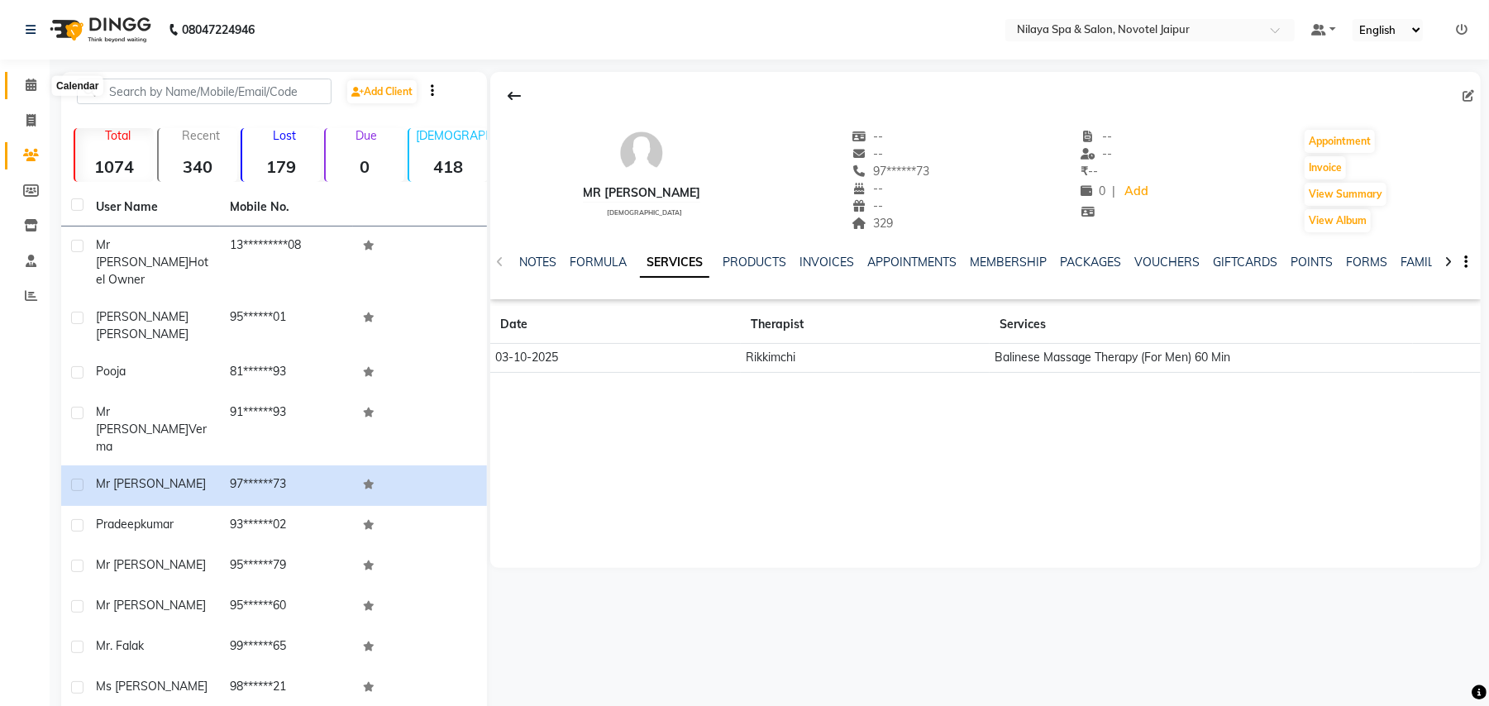
click at [33, 91] on icon at bounding box center [31, 85] width 11 height 12
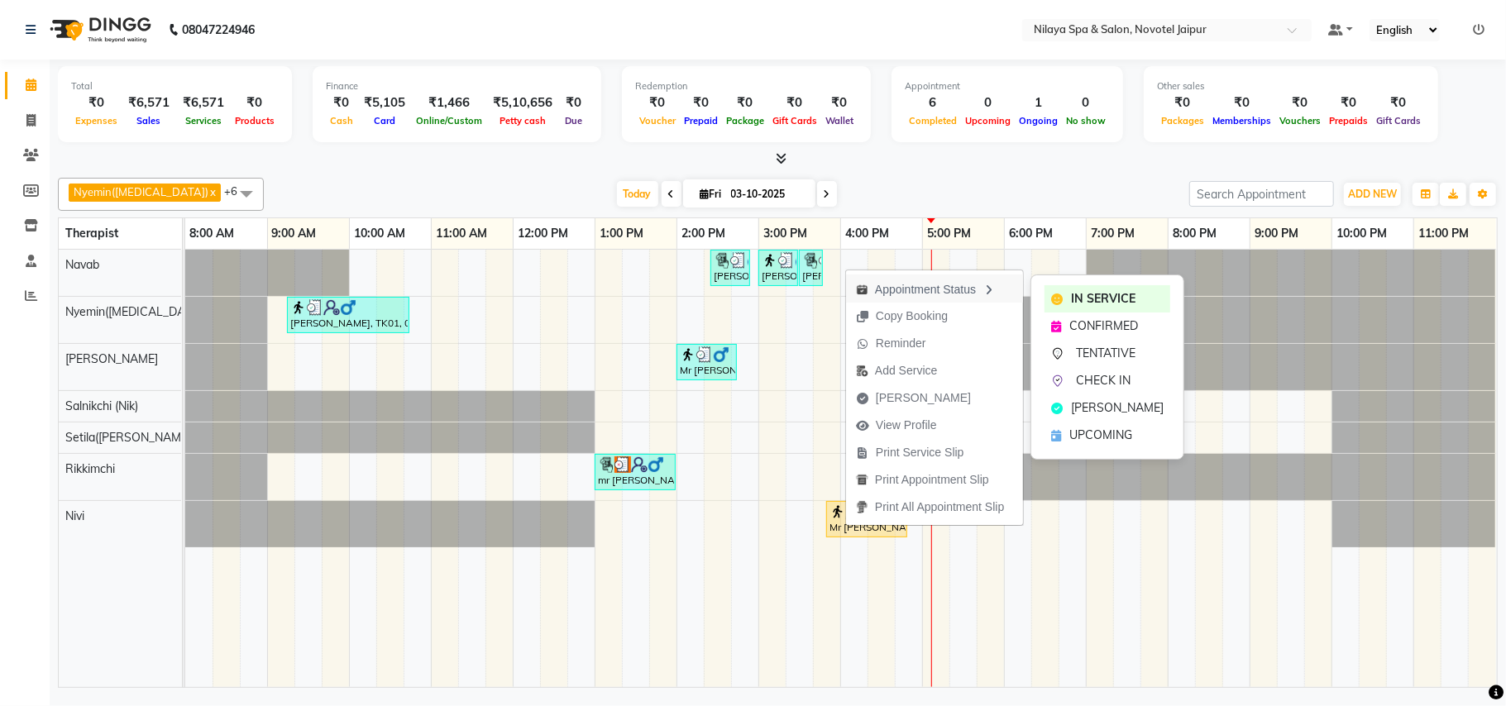
click at [961, 293] on div "Appointment Status" at bounding box center [934, 288] width 177 height 28
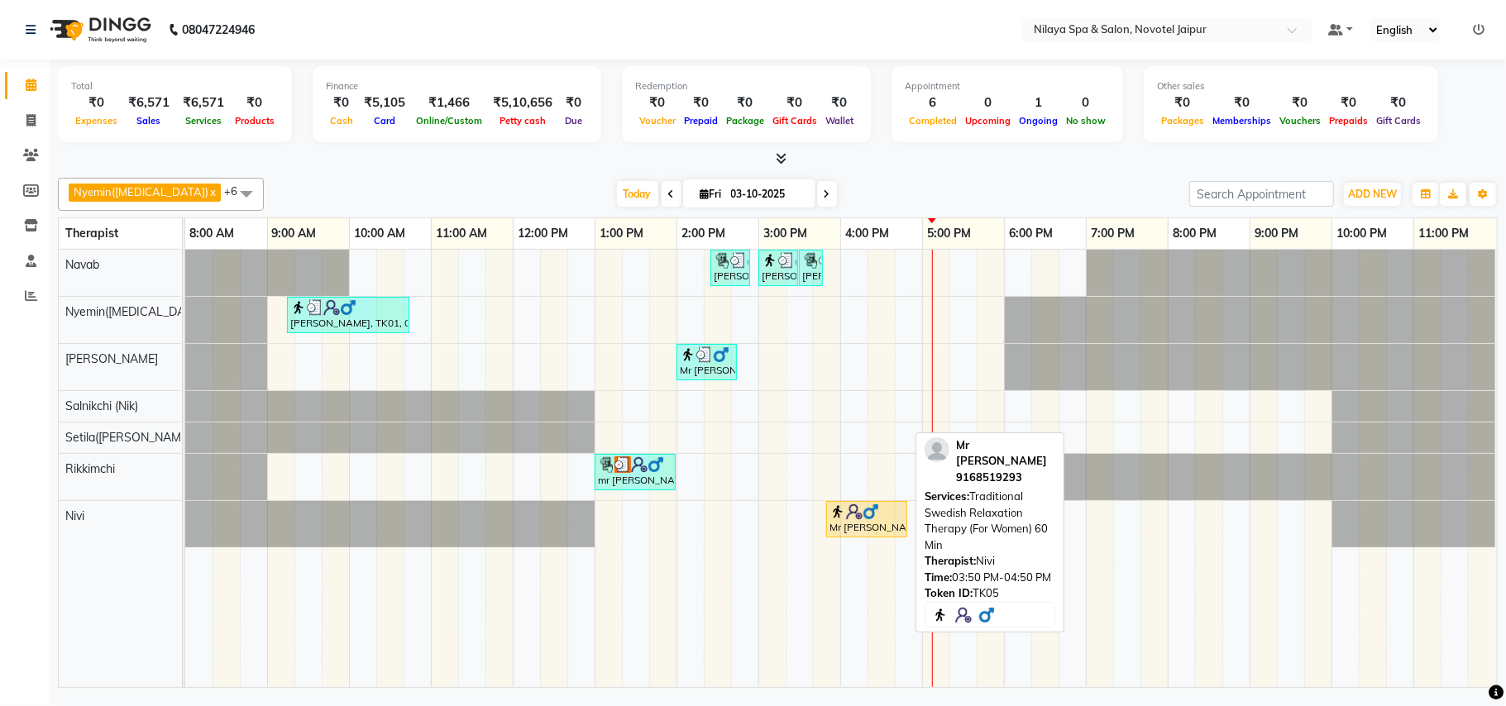
click at [877, 513] on img at bounding box center [870, 511] width 17 height 17
select select "1"
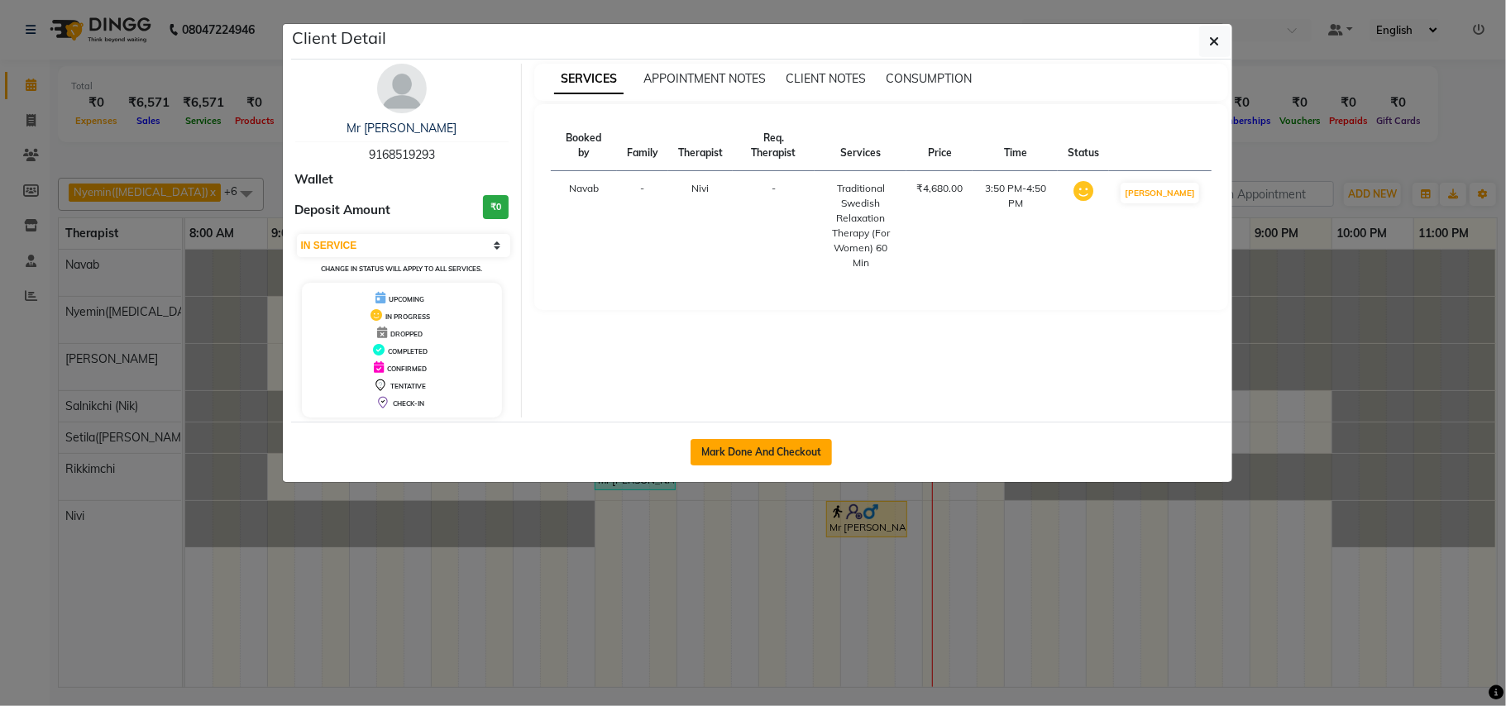
click at [791, 456] on button "Mark Done And Checkout" at bounding box center [760, 452] width 141 height 26
select select "service"
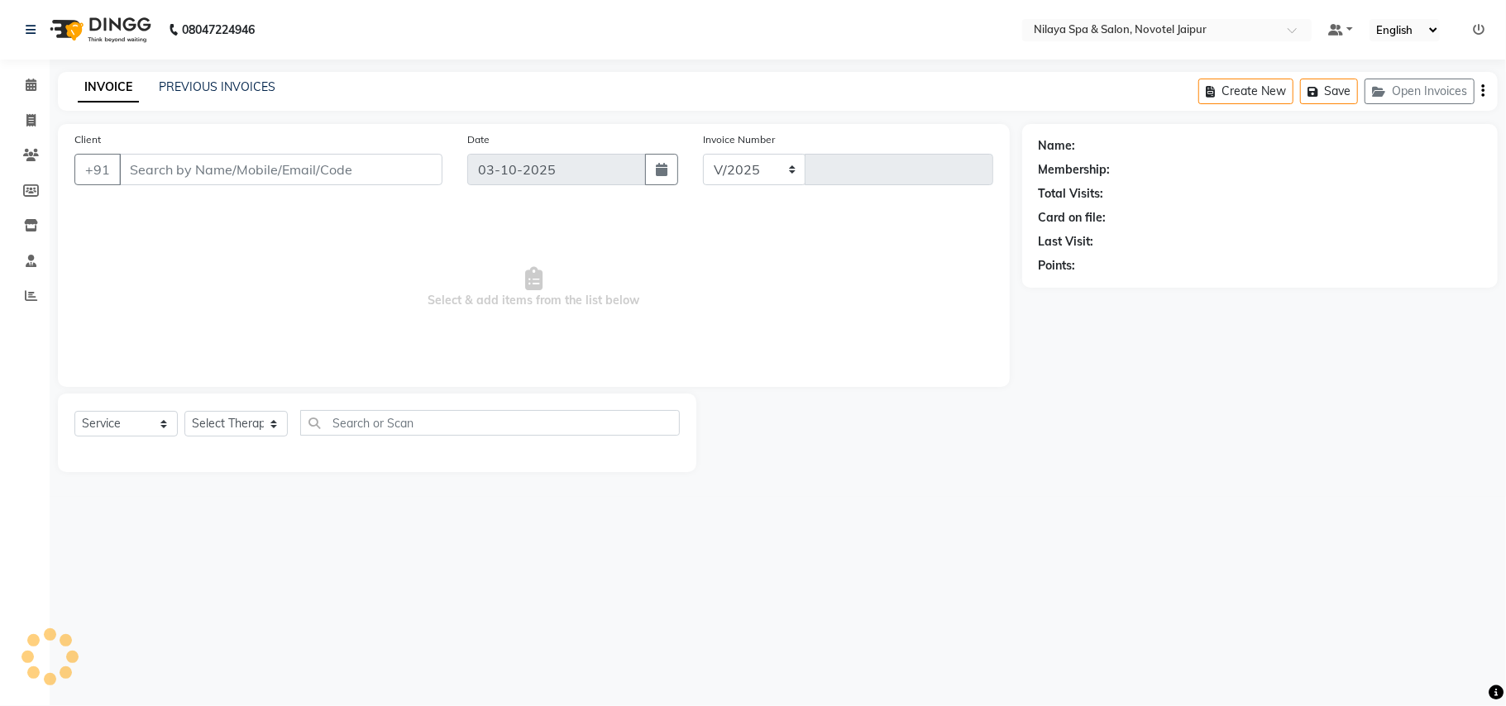
select select "8197"
type input "0883"
type input "91******93"
select select "92785"
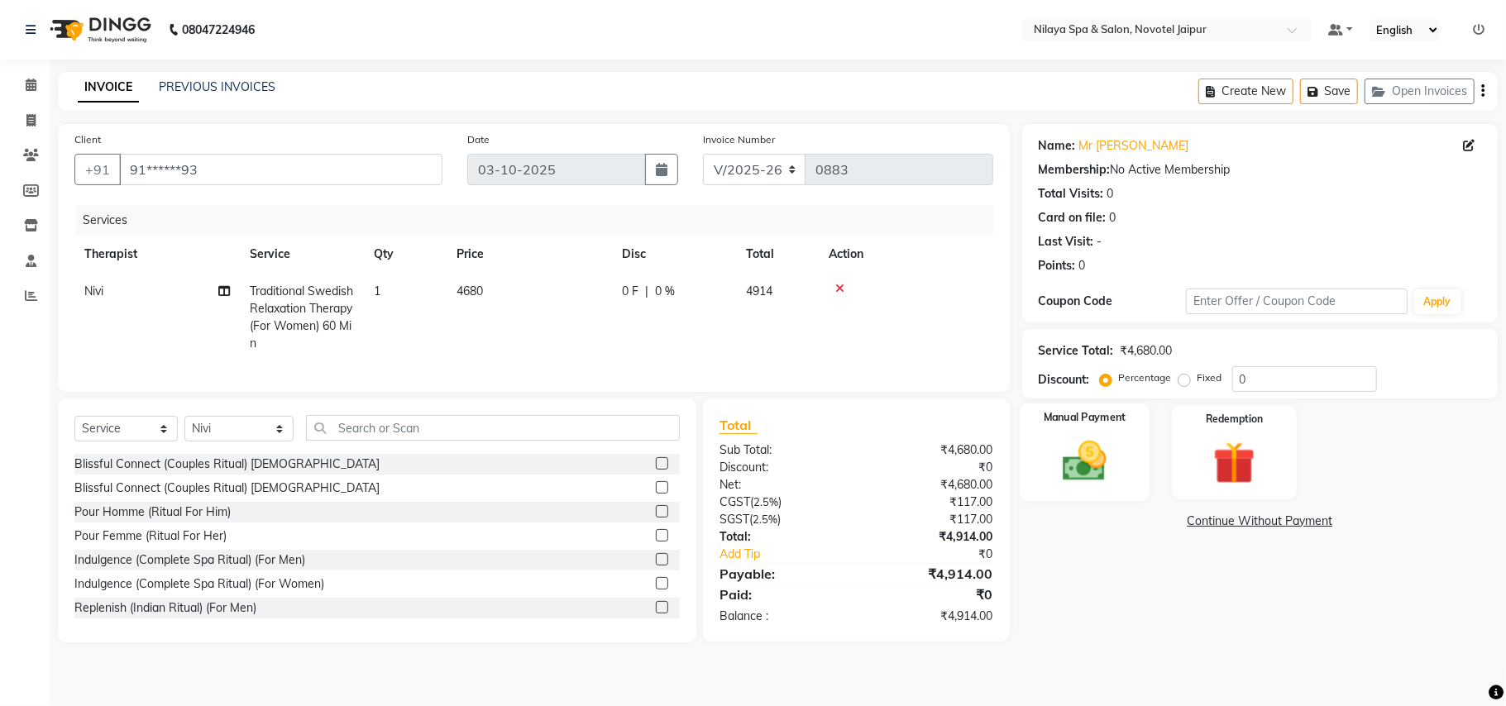
click at [1109, 460] on img at bounding box center [1084, 461] width 72 height 51
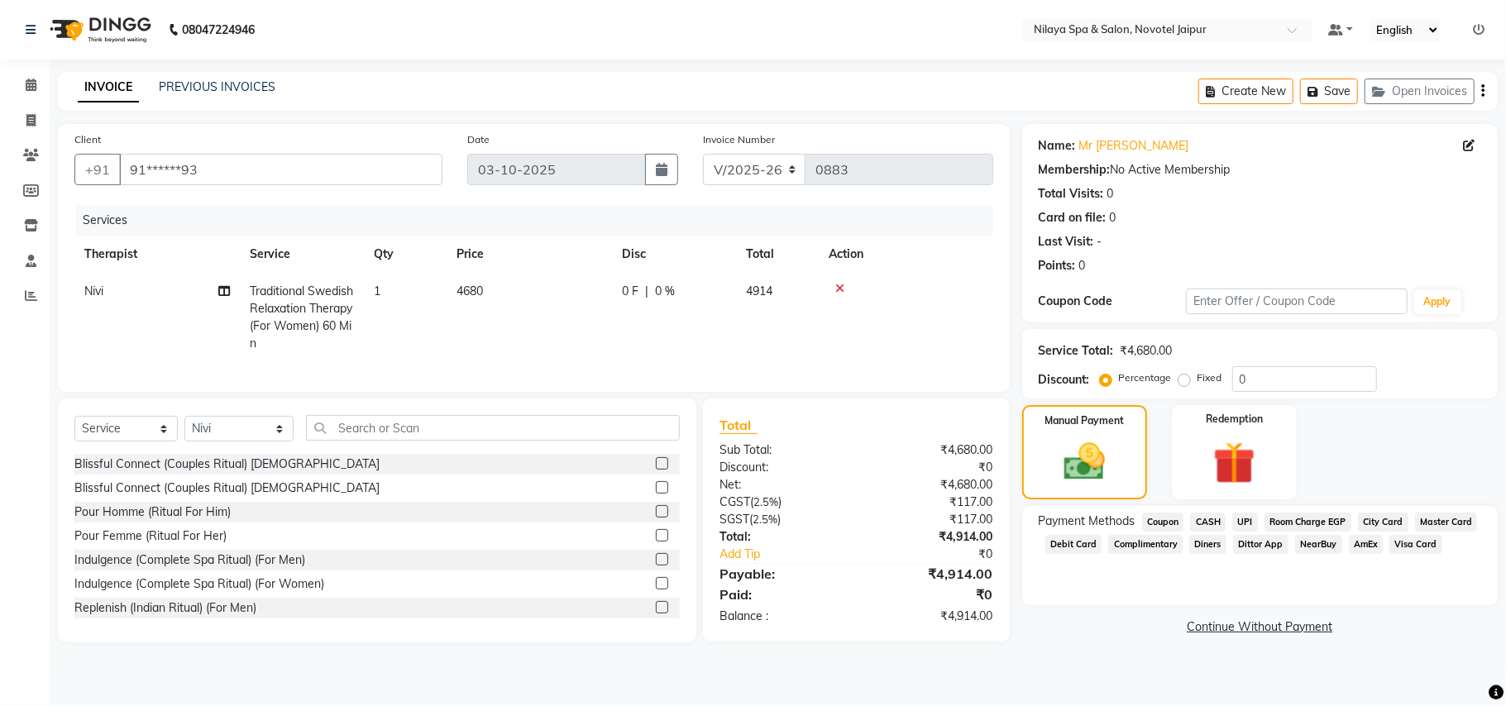
click at [1406, 546] on span "Visa Card" at bounding box center [1415, 544] width 53 height 19
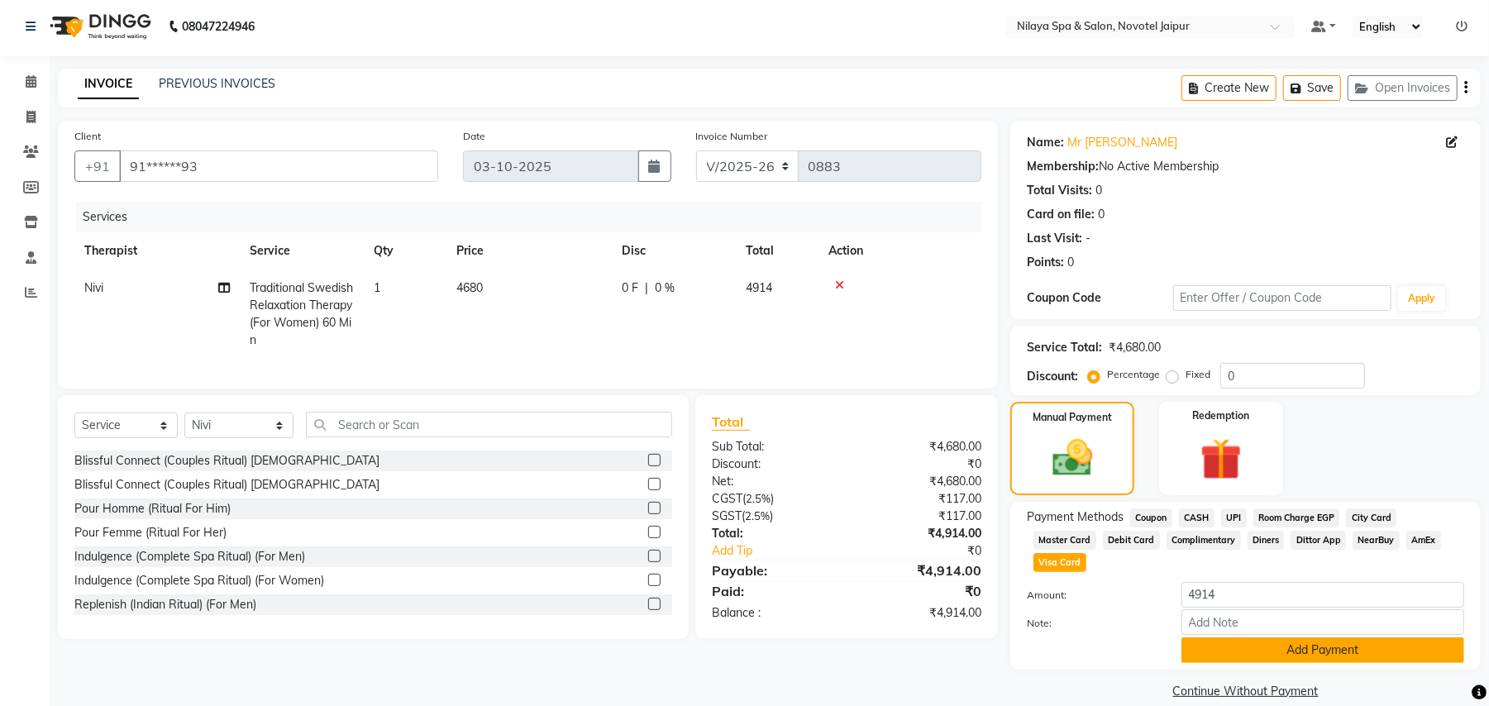
scroll to position [4, 0]
click at [1313, 637] on button "Add Payment" at bounding box center [1322, 650] width 283 height 26
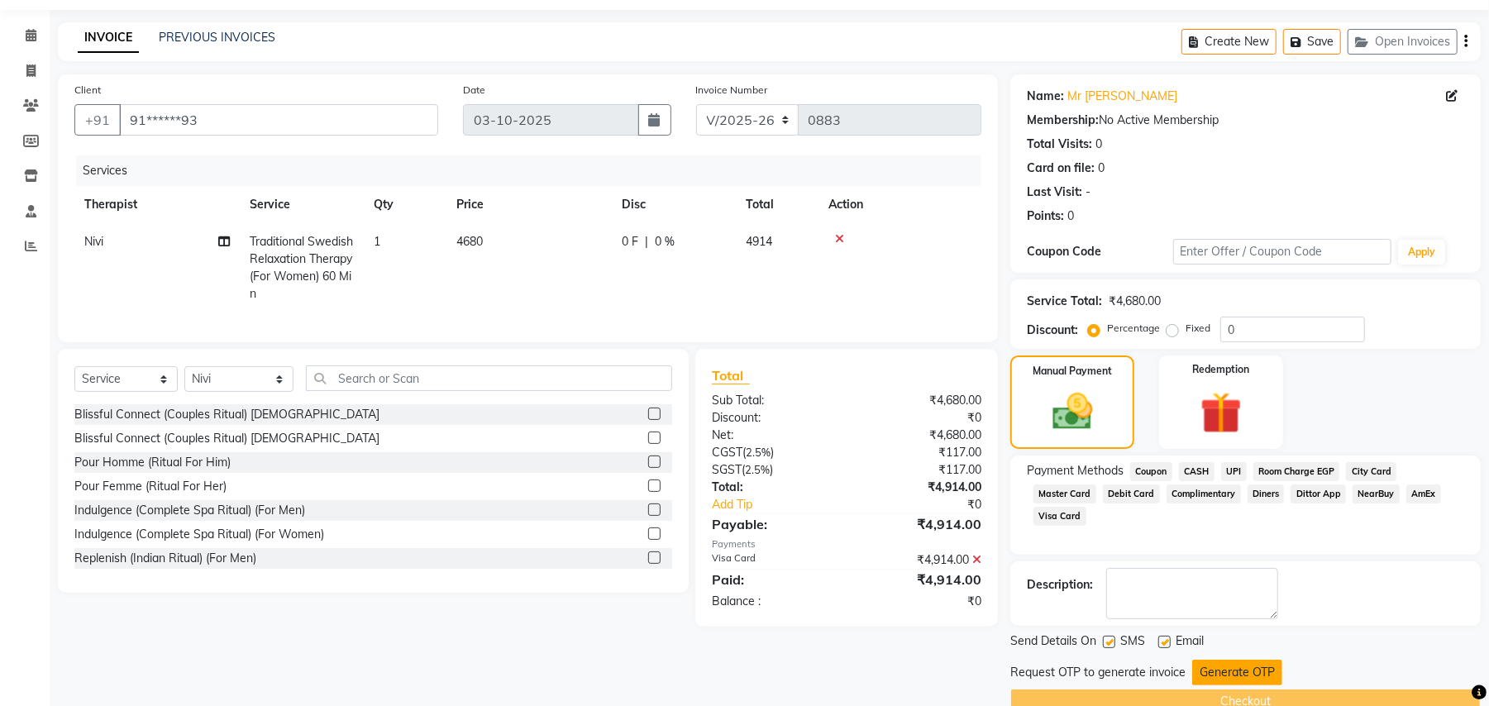
scroll to position [84, 0]
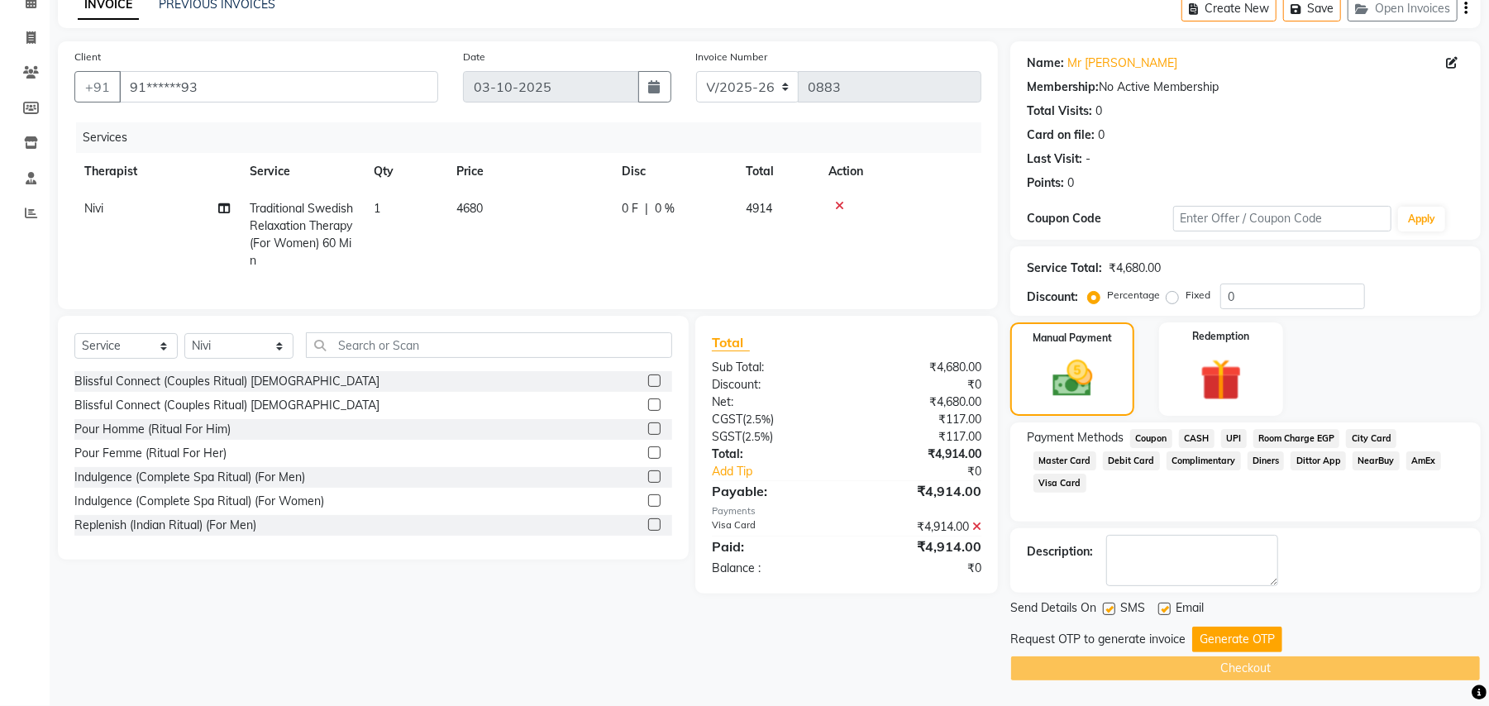
drag, startPoint x: 1253, startPoint y: 632, endPoint x: 1198, endPoint y: 636, distance: 55.5
click at [1245, 635] on button "Generate OTP" at bounding box center [1237, 640] width 90 height 26
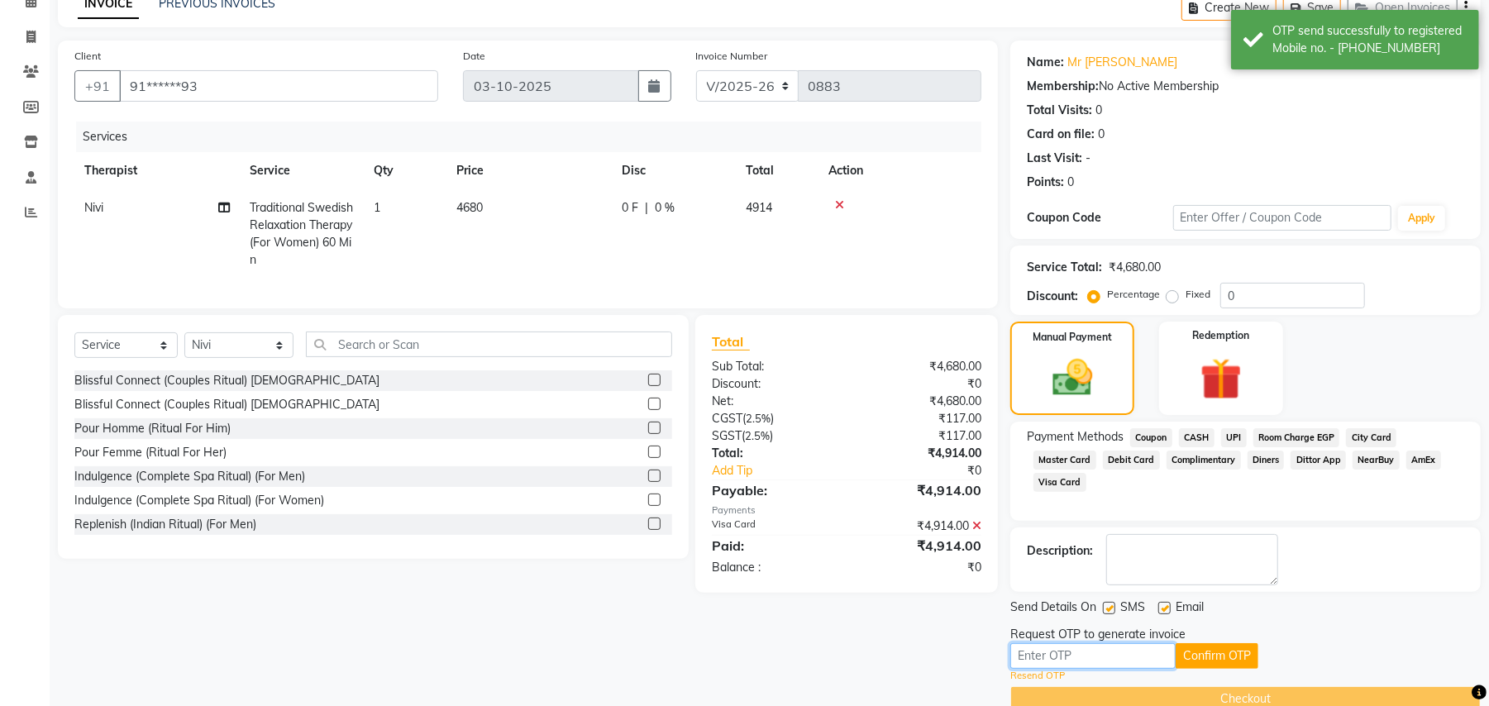
click at [1144, 645] on input "text" at bounding box center [1092, 656] width 165 height 26
type input "2068"
click at [1225, 663] on button "Confirm OTP" at bounding box center [1217, 656] width 83 height 26
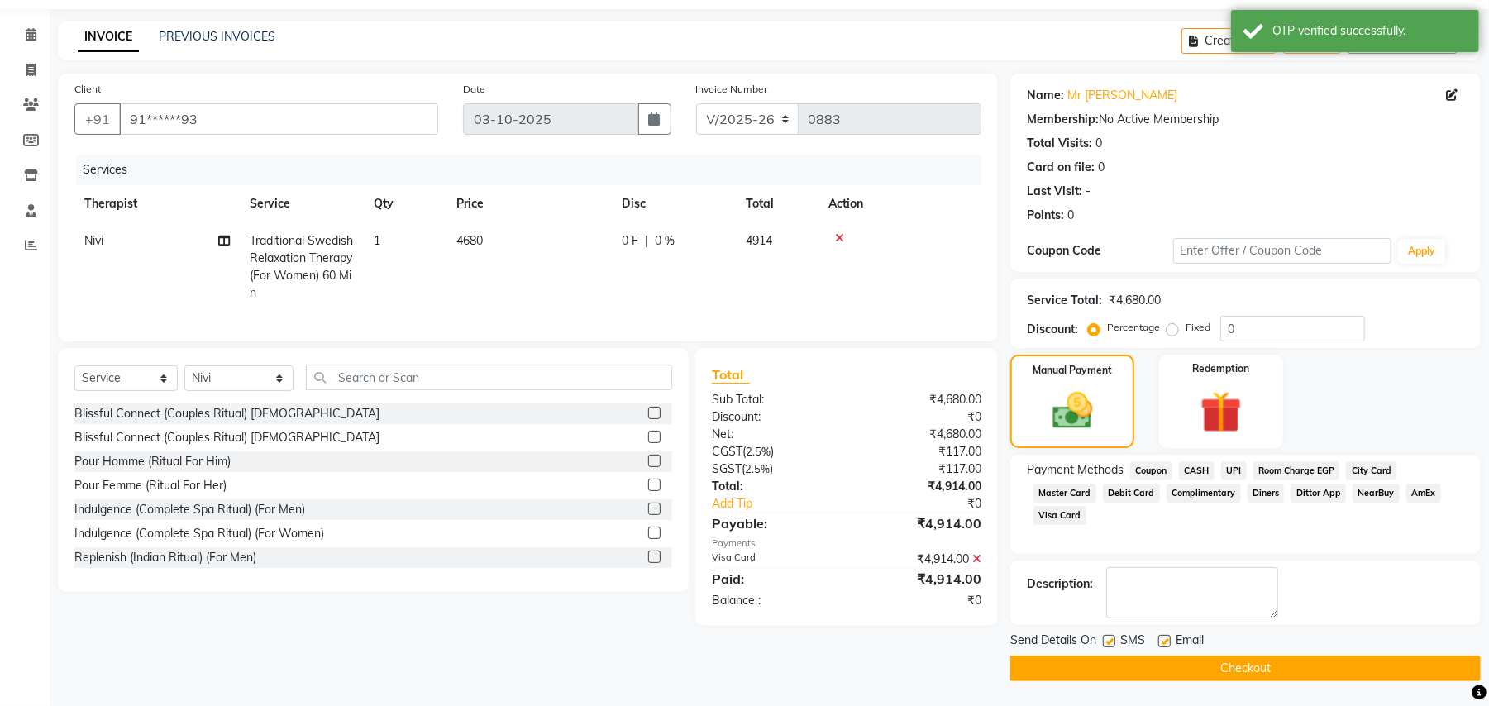
click at [1224, 668] on button "Checkout" at bounding box center [1245, 669] width 470 height 26
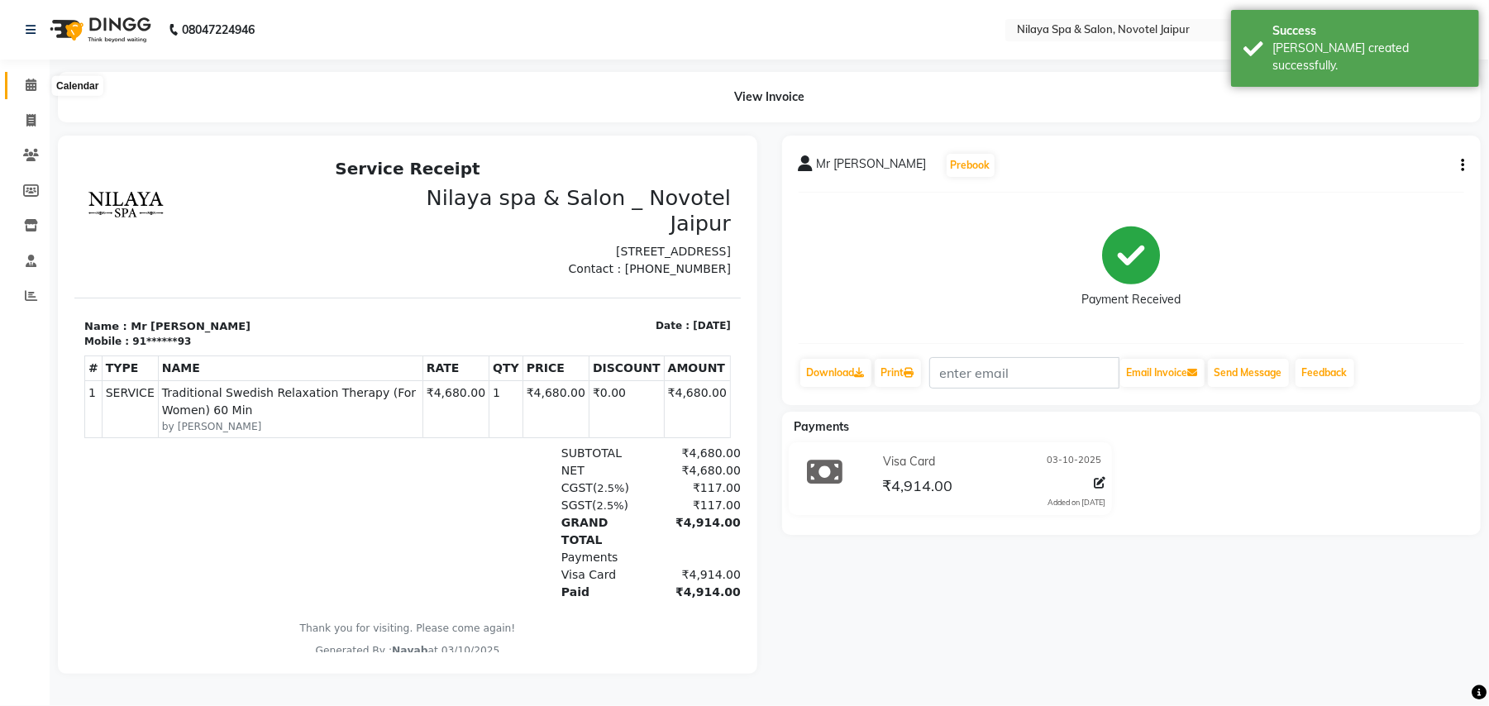
click at [26, 89] on icon at bounding box center [31, 85] width 11 height 12
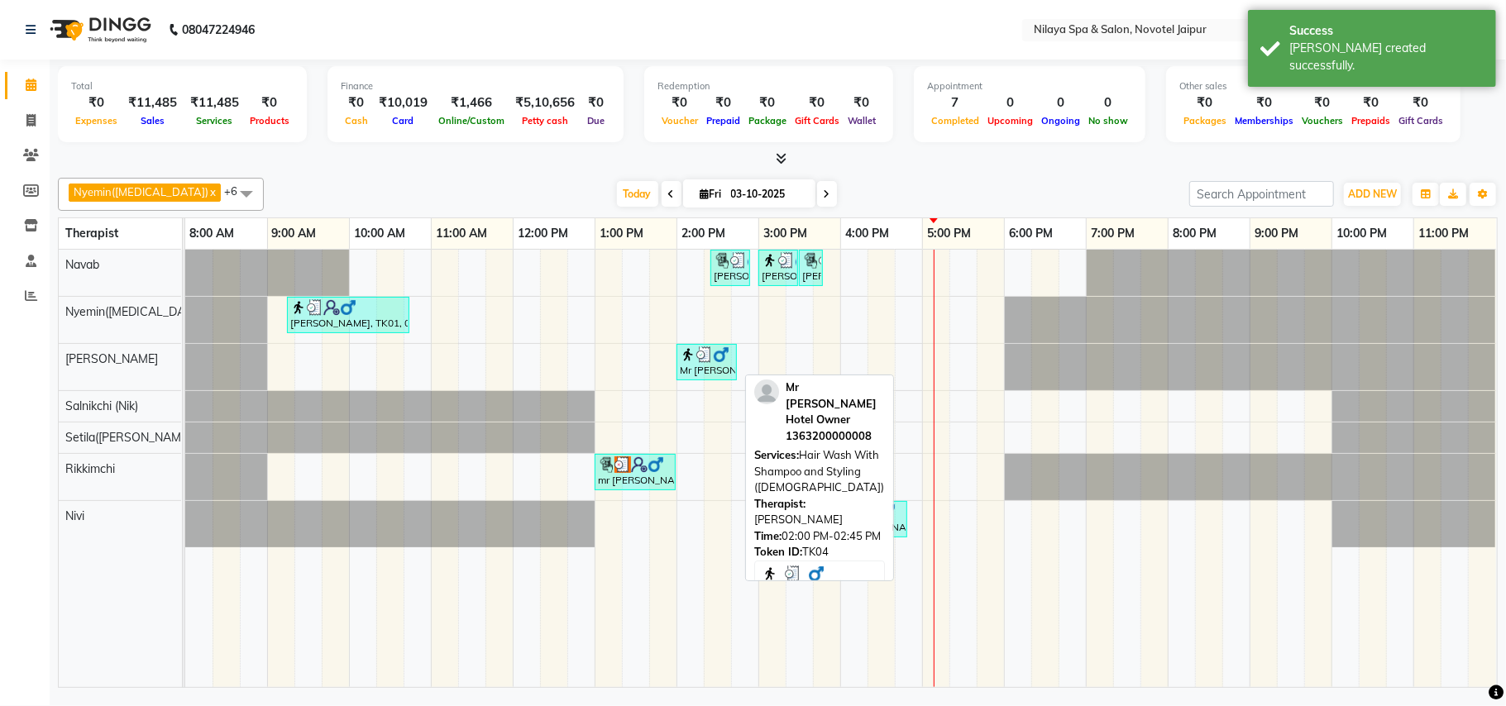
click at [692, 369] on div "Mr [PERSON_NAME] Hotel Owner, TK04, 02:00 PM-02:45 PM, Hair Wash With Shampoo a…" at bounding box center [706, 361] width 57 height 31
select select "3"
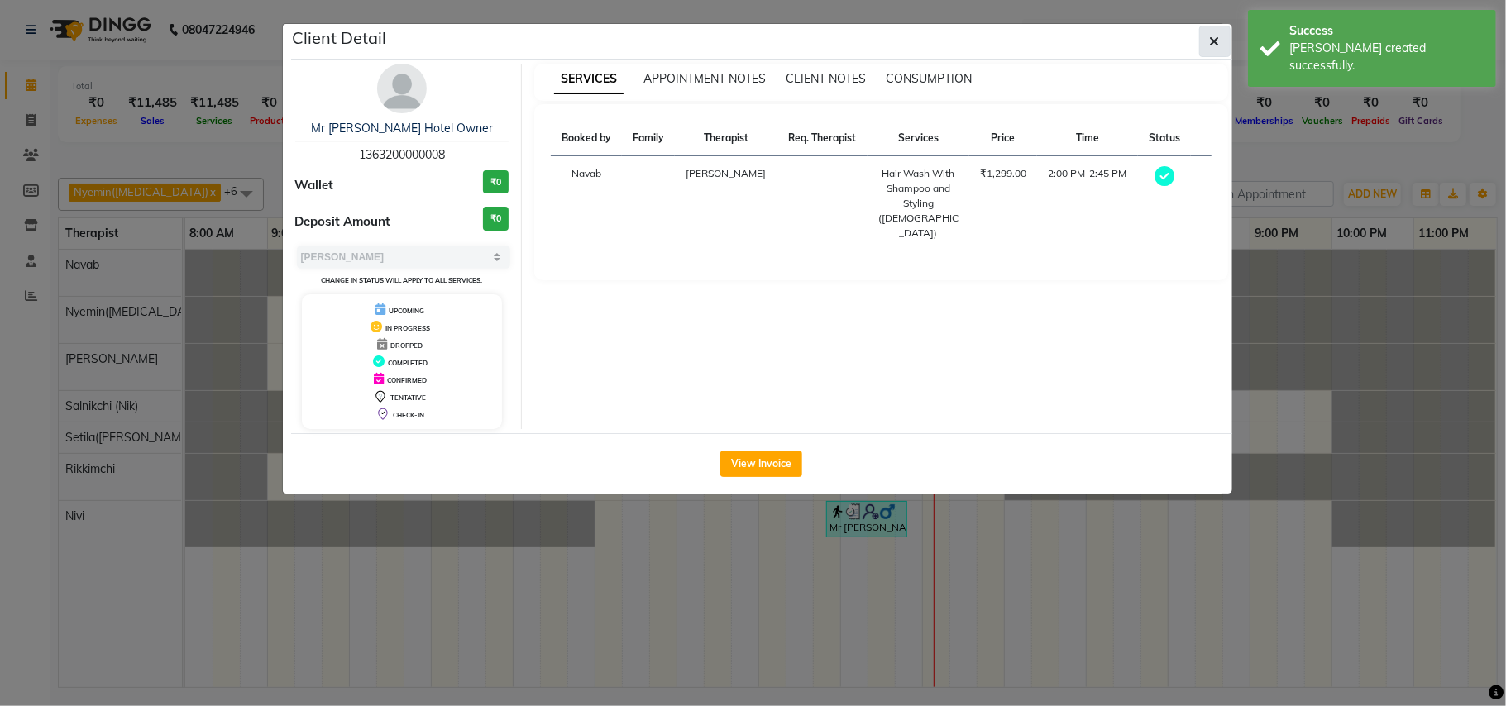
click at [1224, 40] on button "button" at bounding box center [1214, 41] width 31 height 31
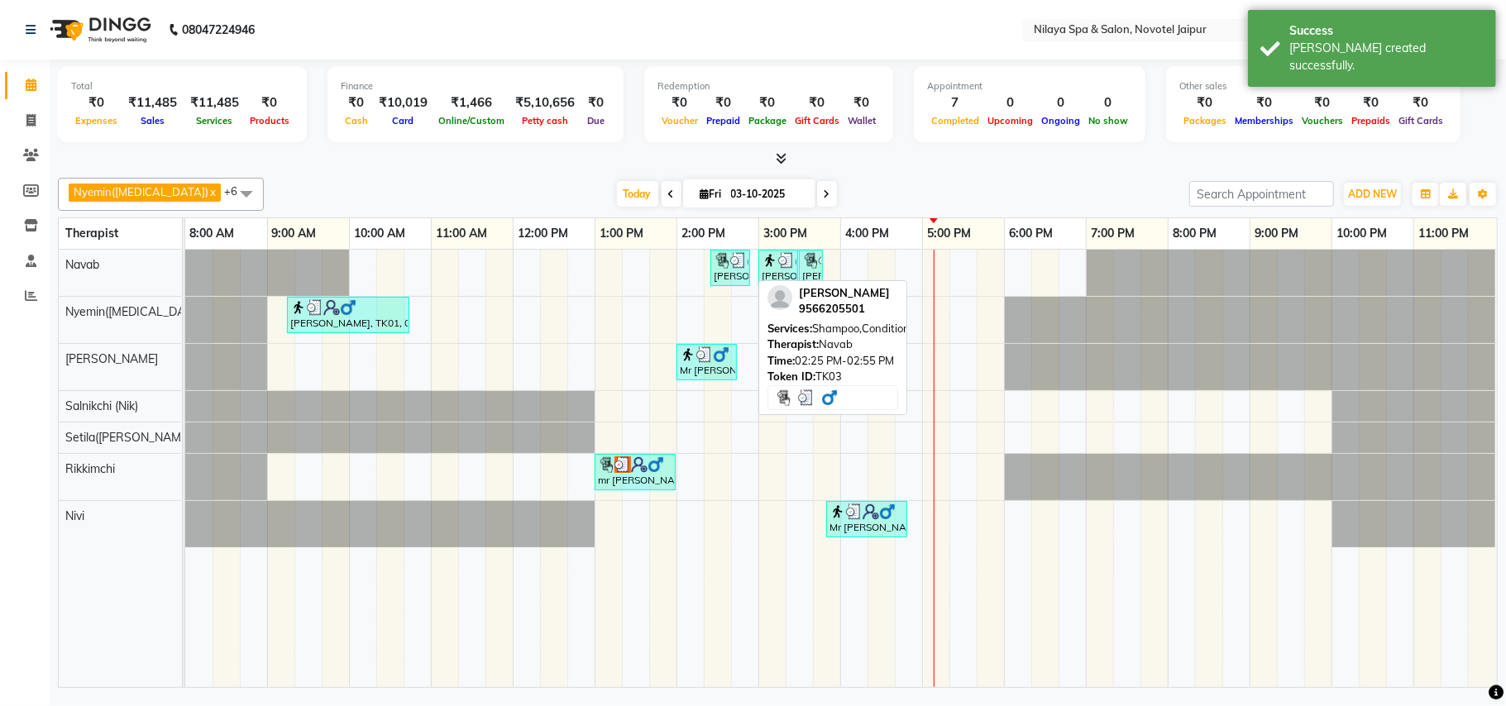
click at [747, 265] on img at bounding box center [755, 260] width 17 height 17
select select "3"
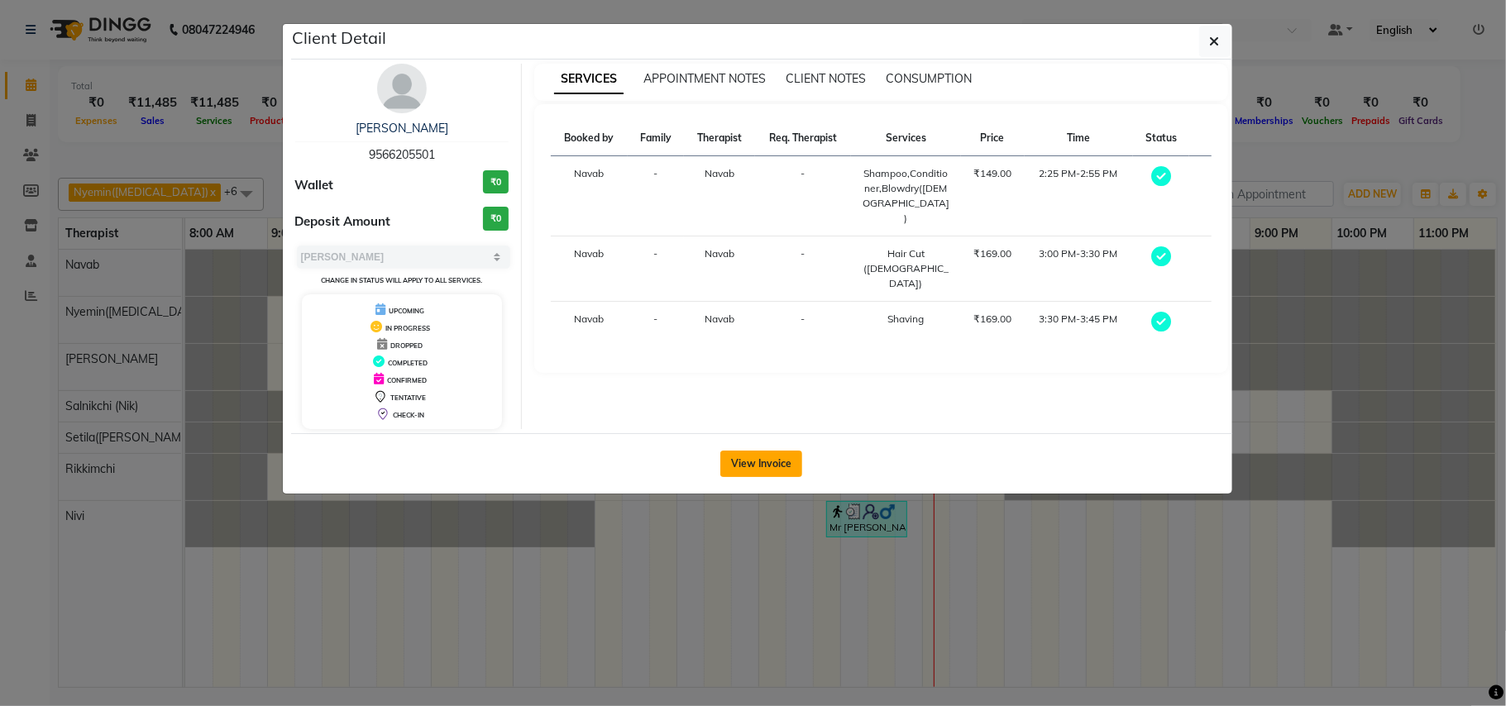
click at [775, 467] on button "View Invoice" at bounding box center [761, 464] width 82 height 26
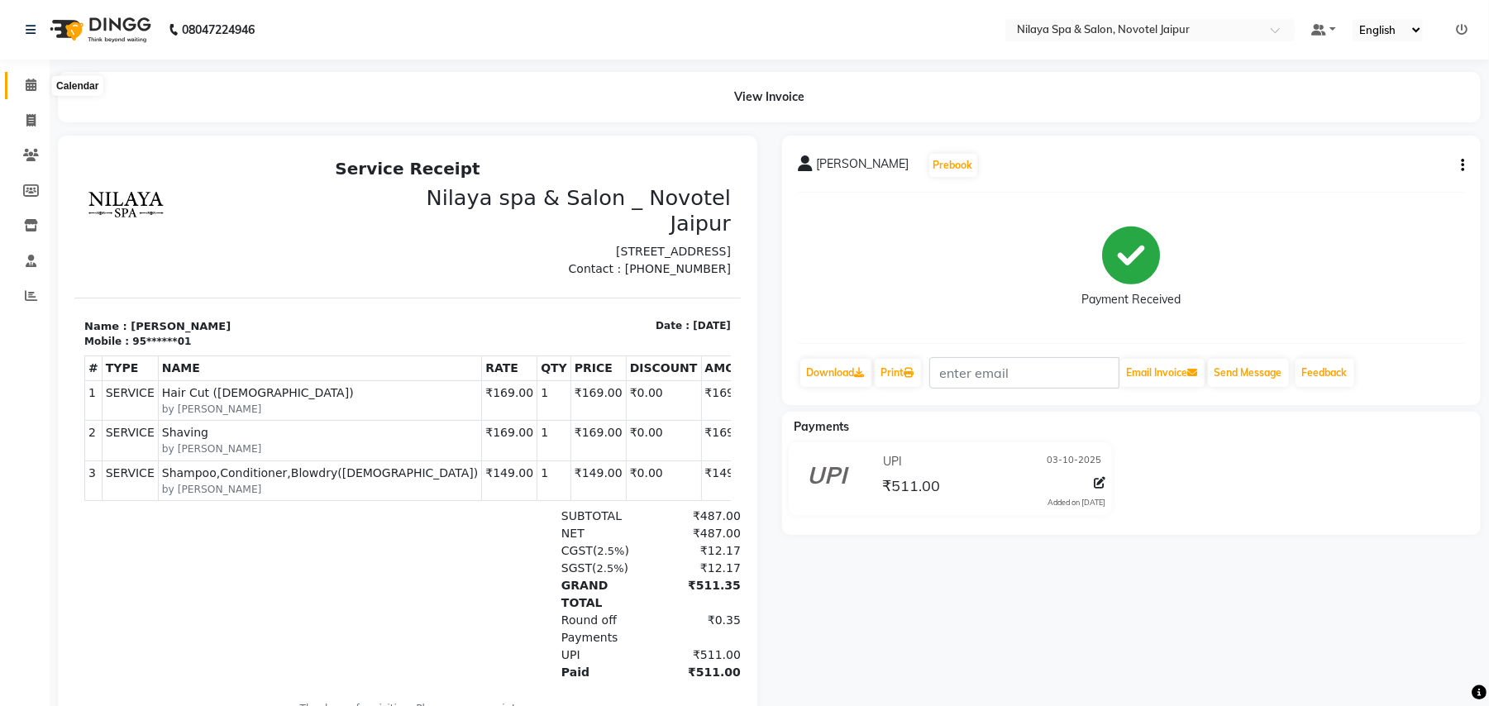
click at [37, 80] on span at bounding box center [31, 85] width 29 height 19
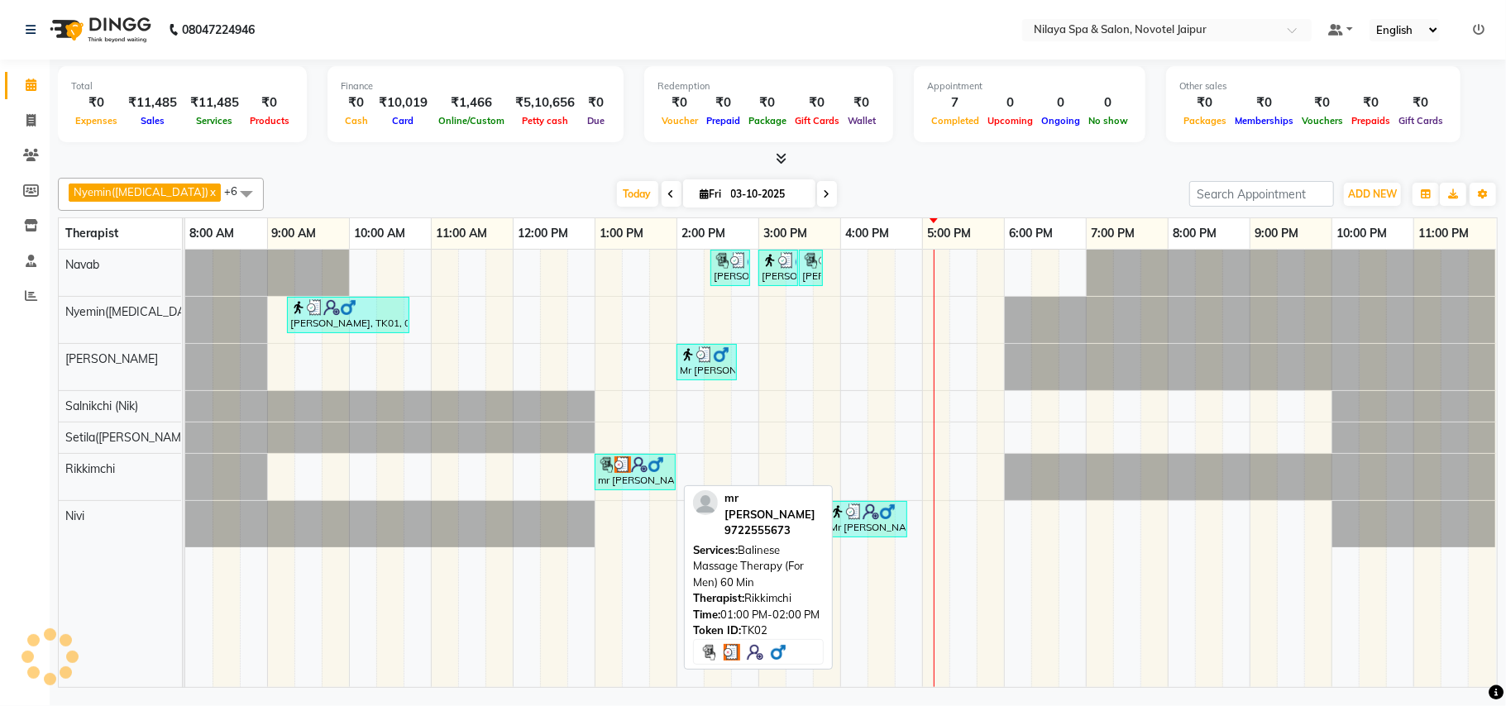
click at [639, 484] on div "mr [PERSON_NAME], TK02, 01:00 PM-02:00 PM, Balinese Massage Therapy (For Men) 6…" at bounding box center [635, 471] width 78 height 31
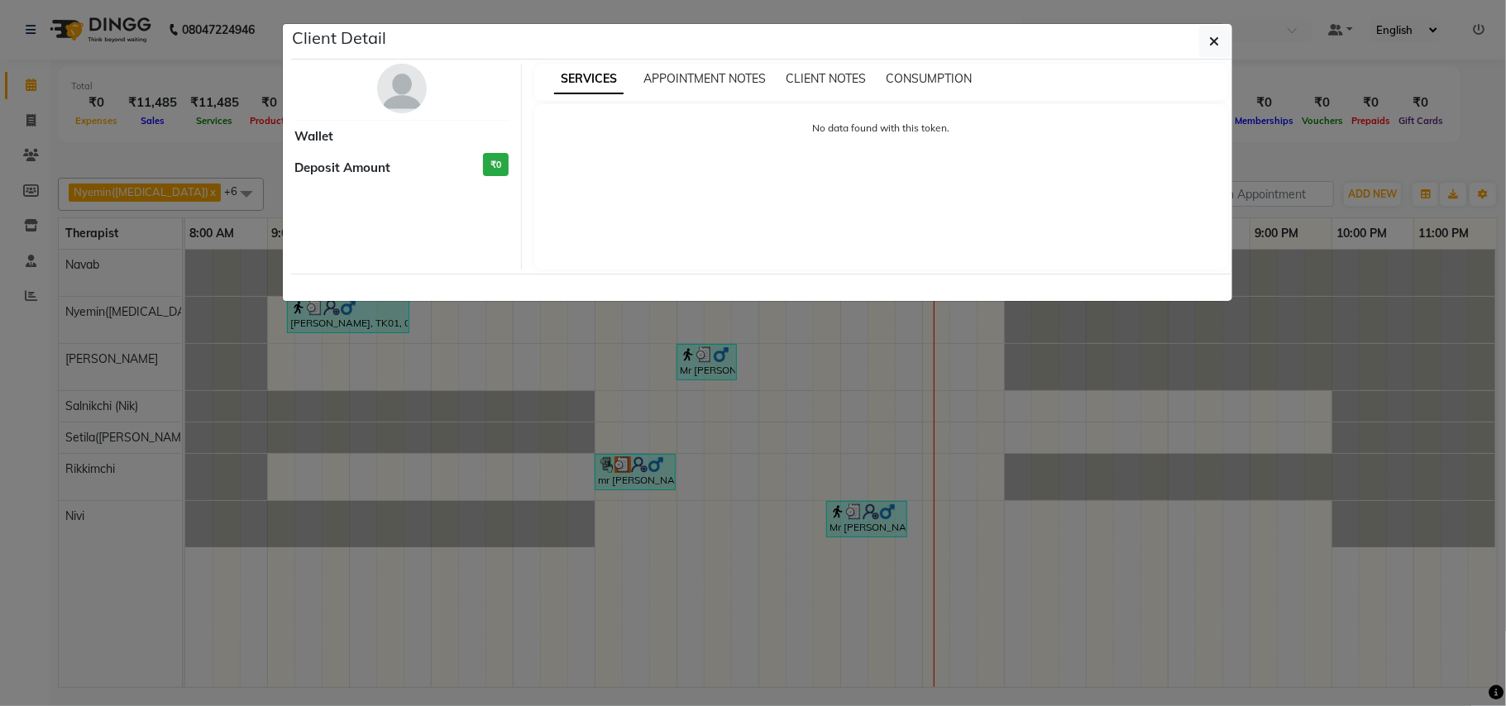
select select "3"
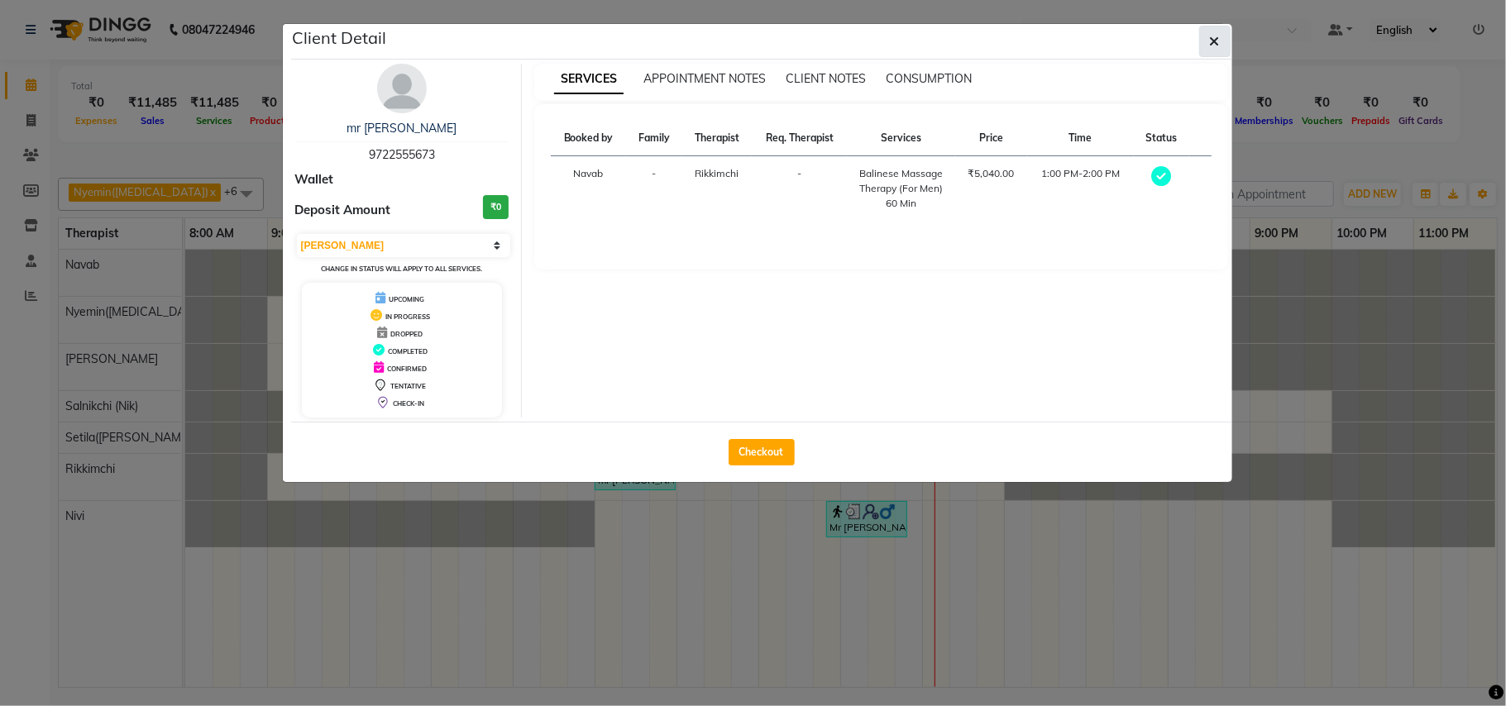
click at [1214, 35] on icon "button" at bounding box center [1215, 41] width 10 height 13
